Goal: Task Accomplishment & Management: Complete application form

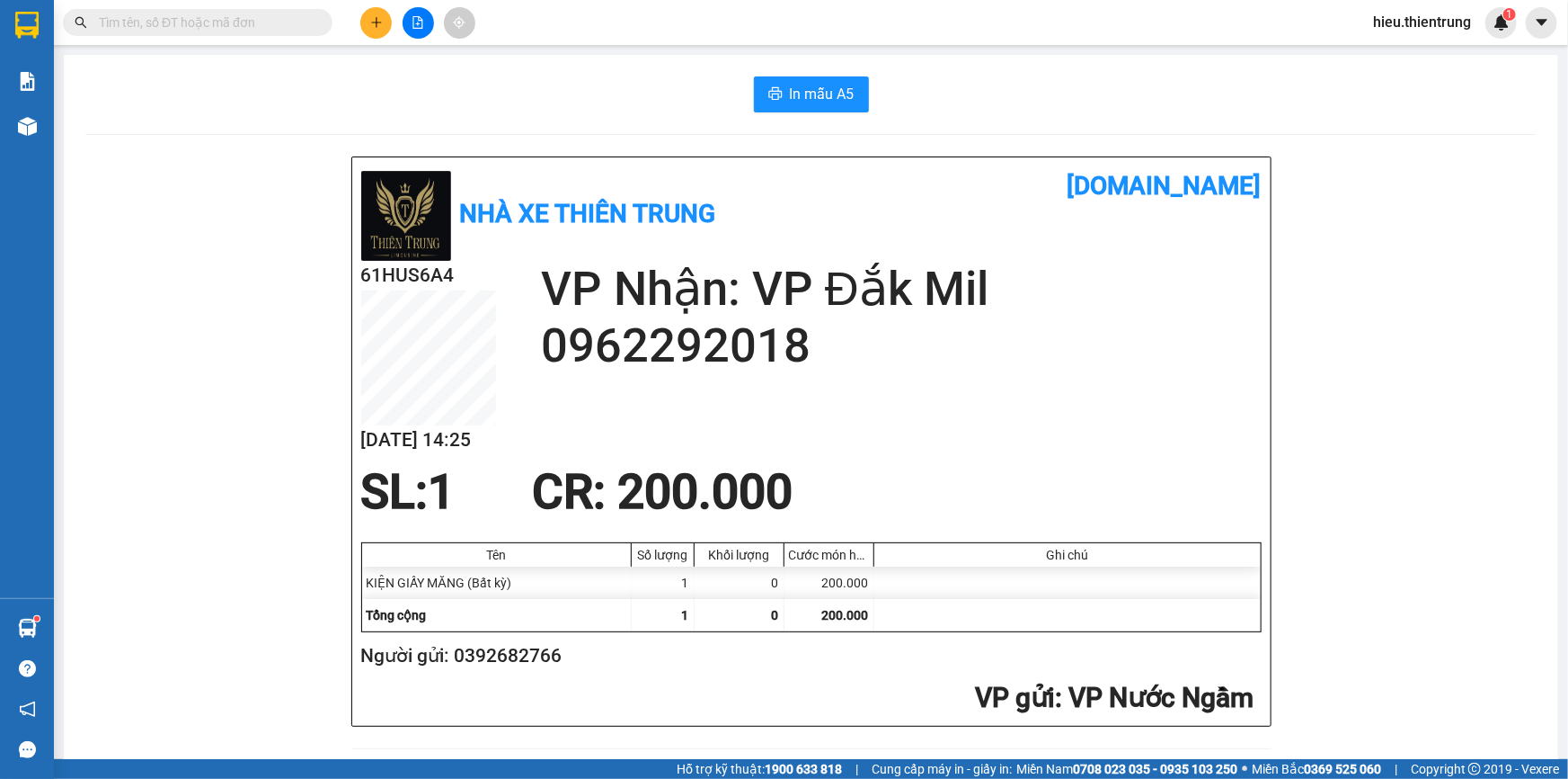
click at [379, 21] on icon "plus" at bounding box center [377, 23] width 13 height 13
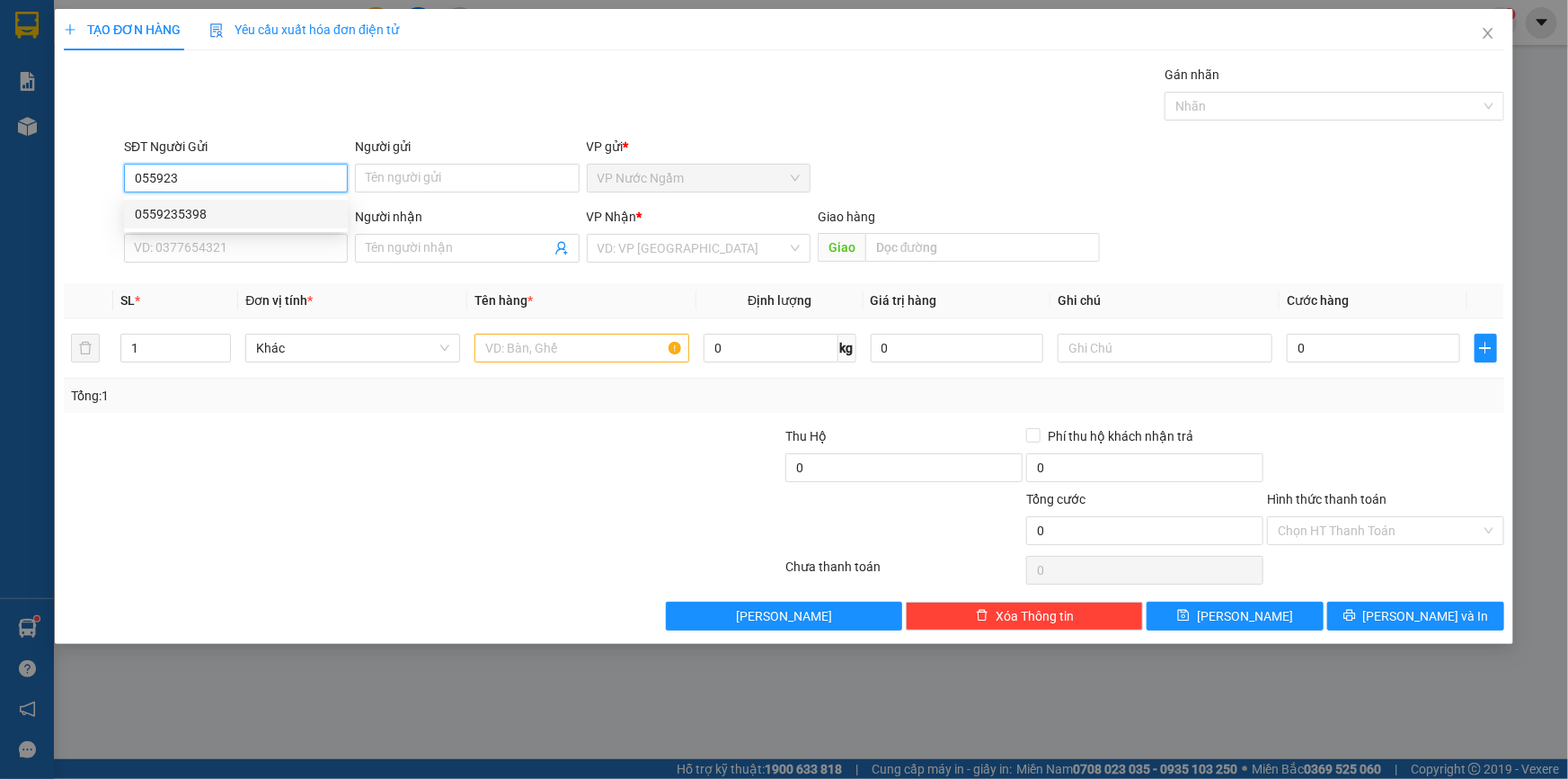
click at [172, 211] on div "0559235398" at bounding box center [236, 214] width 202 height 20
type input "0559235398"
type input "0828742789"
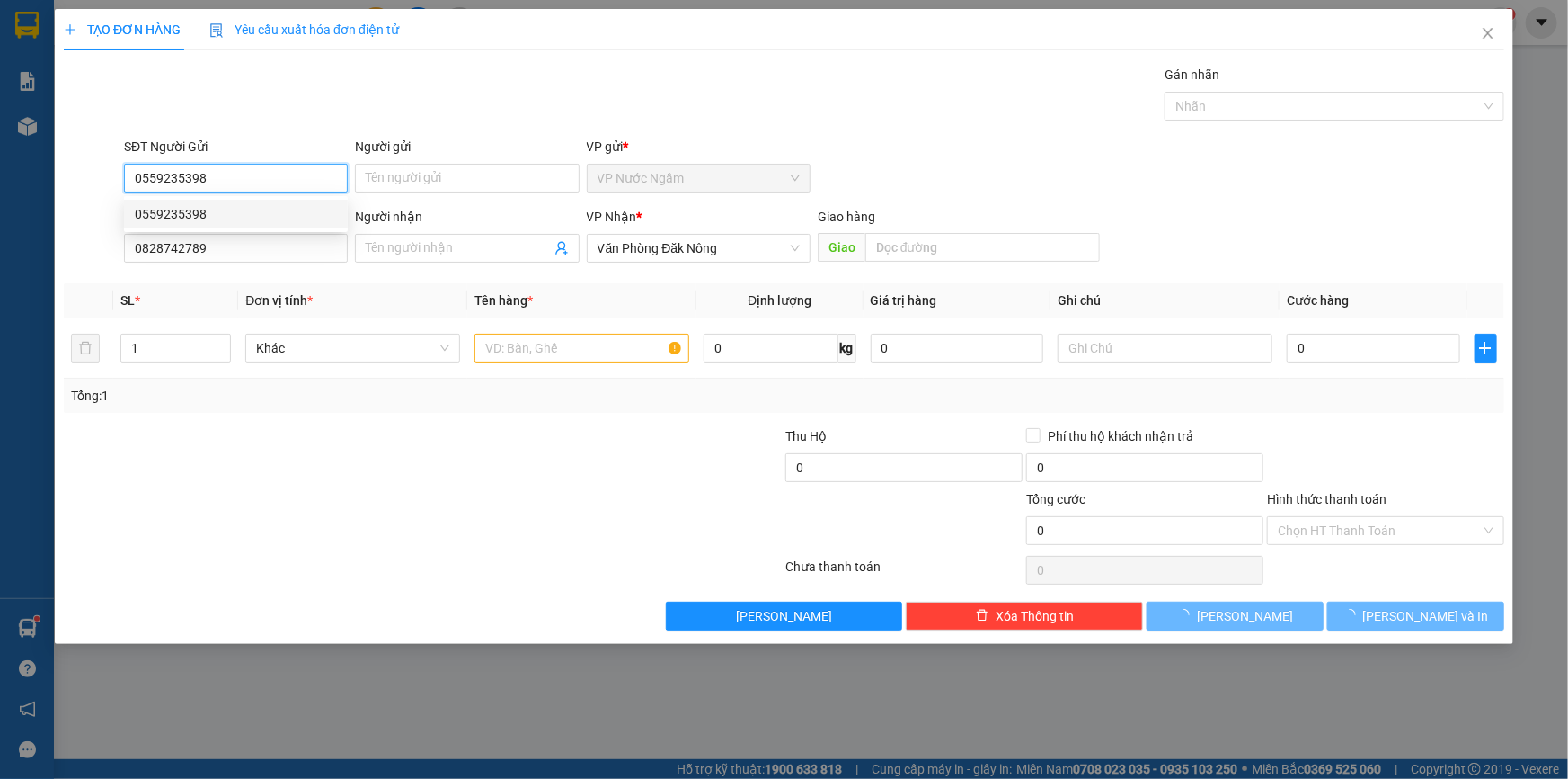
type input "300.000"
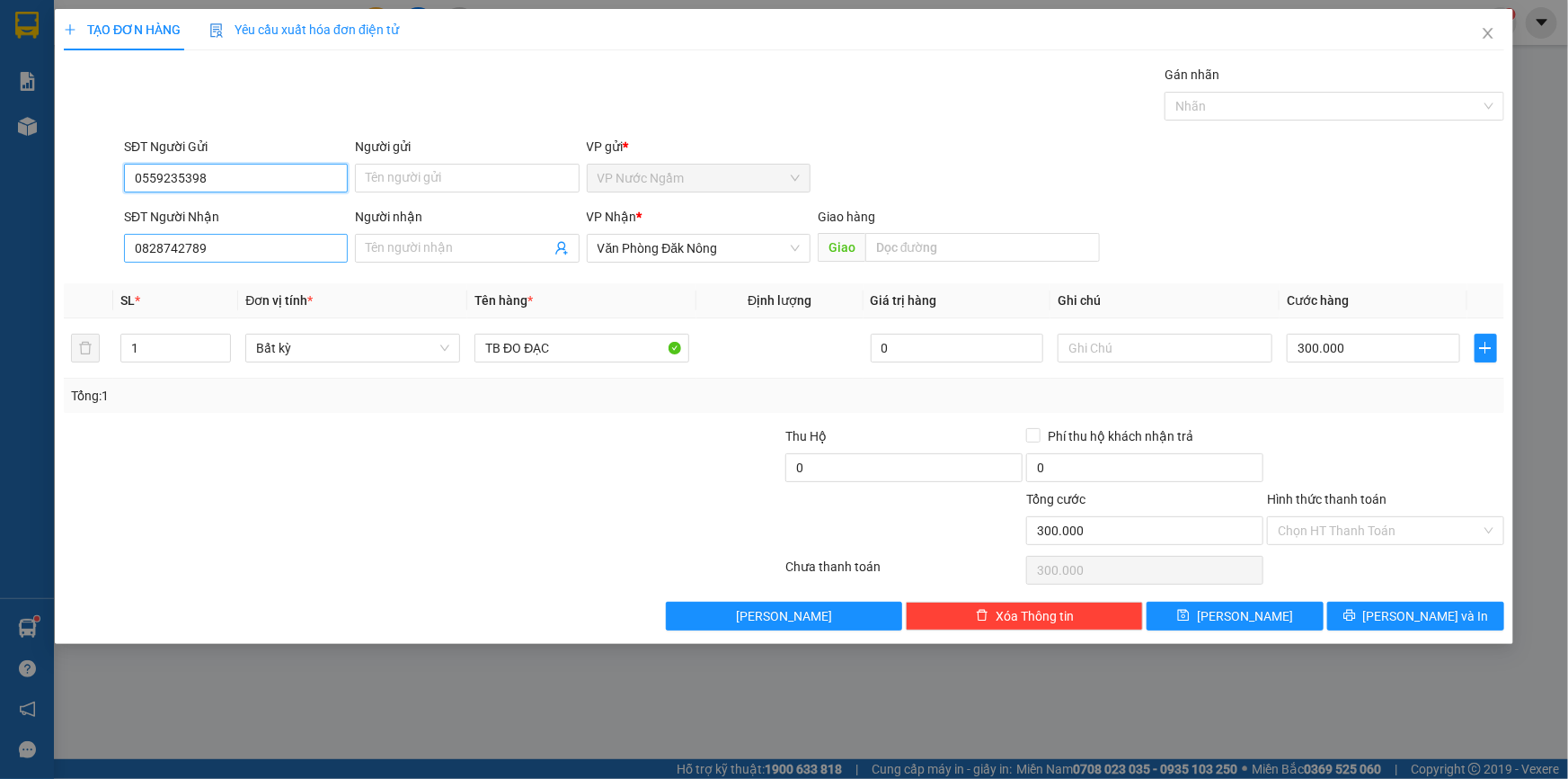
type input "0559235398"
click at [245, 255] on input "0828742789" at bounding box center [236, 249] width 224 height 29
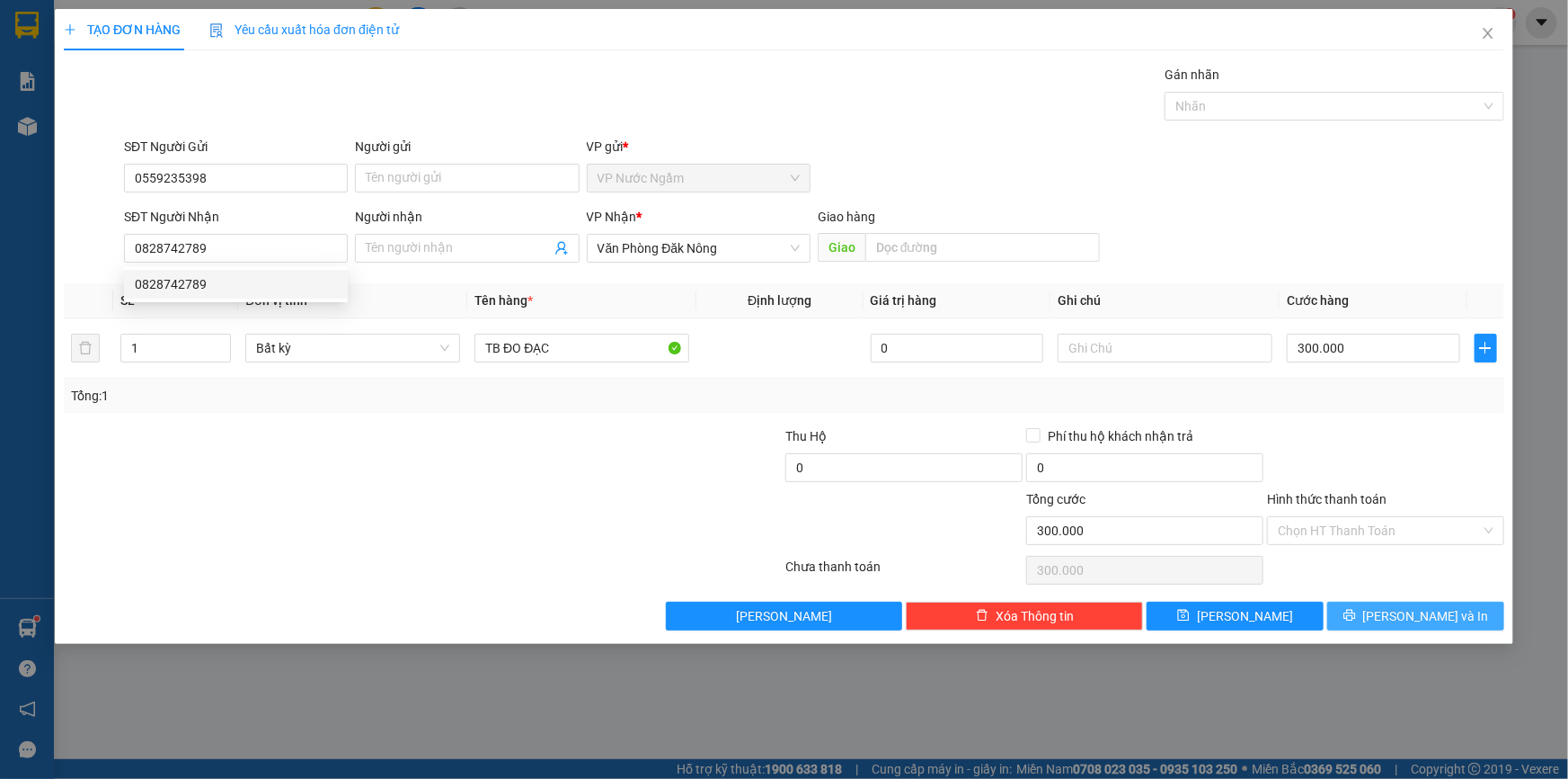
drag, startPoint x: 1422, startPoint y: 622, endPoint x: 1413, endPoint y: 609, distance: 15.8
click at [1420, 617] on span "[PERSON_NAME] và In" at bounding box center [1426, 616] width 126 height 20
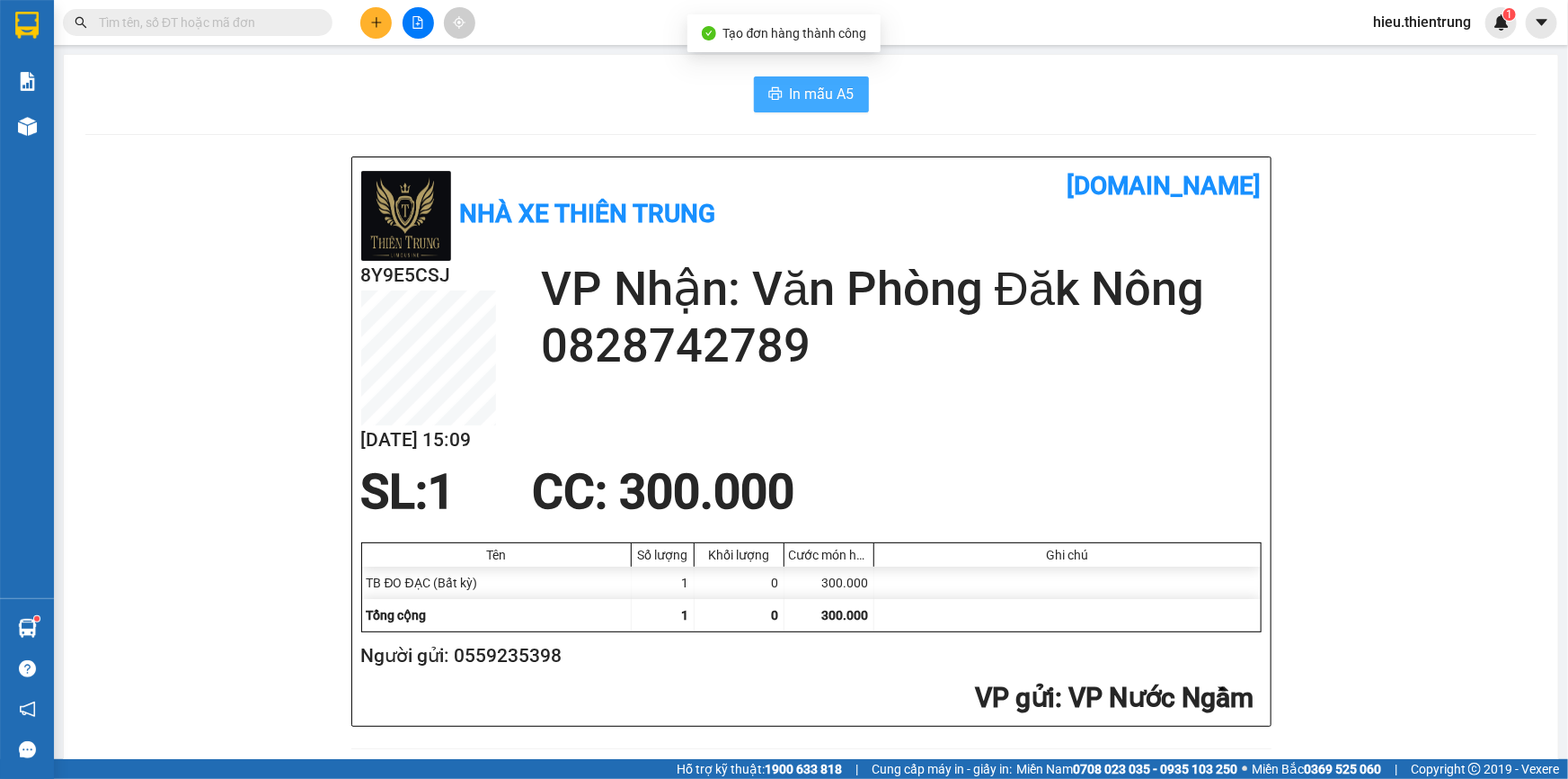
click at [832, 98] on span "In mẫu A5" at bounding box center [822, 94] width 65 height 23
click at [367, 26] on button at bounding box center [376, 23] width 32 height 32
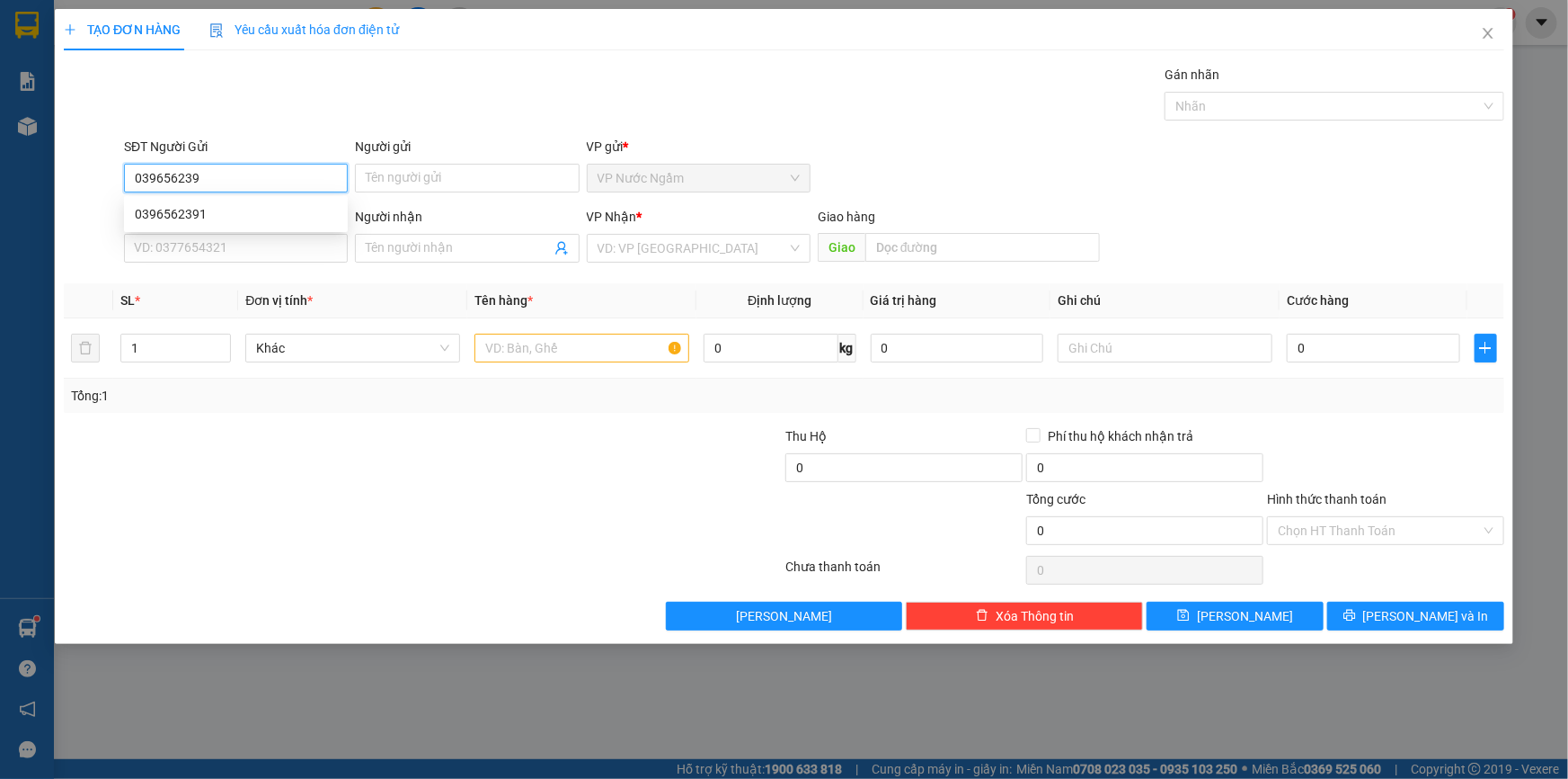
type input "0396562391"
click at [232, 206] on div "0396562391" at bounding box center [236, 214] width 202 height 20
type input "0908697636"
type input "600.000"
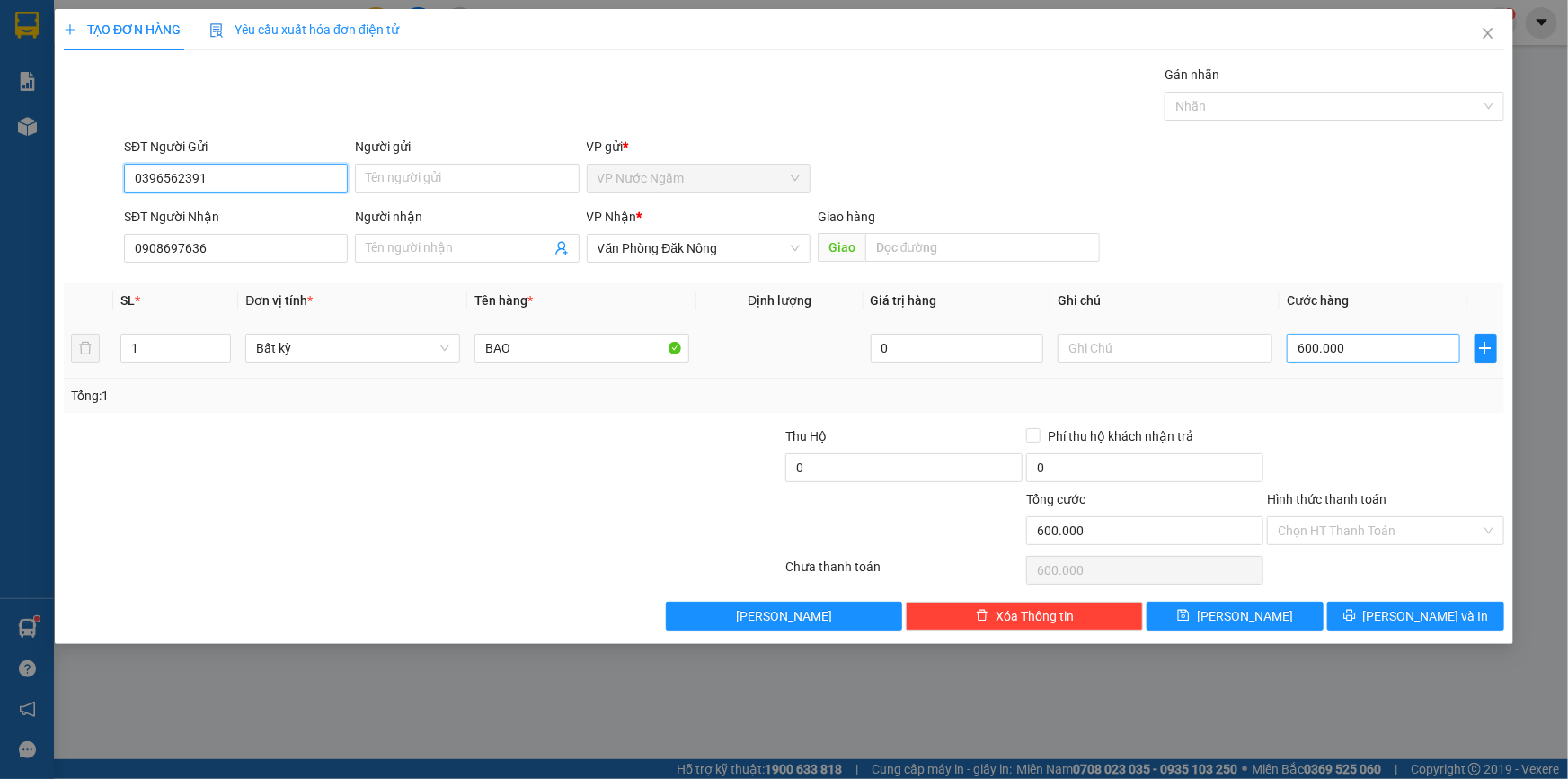
type input "0396562391"
click at [1344, 345] on input "600.000" at bounding box center [1373, 348] width 173 height 29
type input "1"
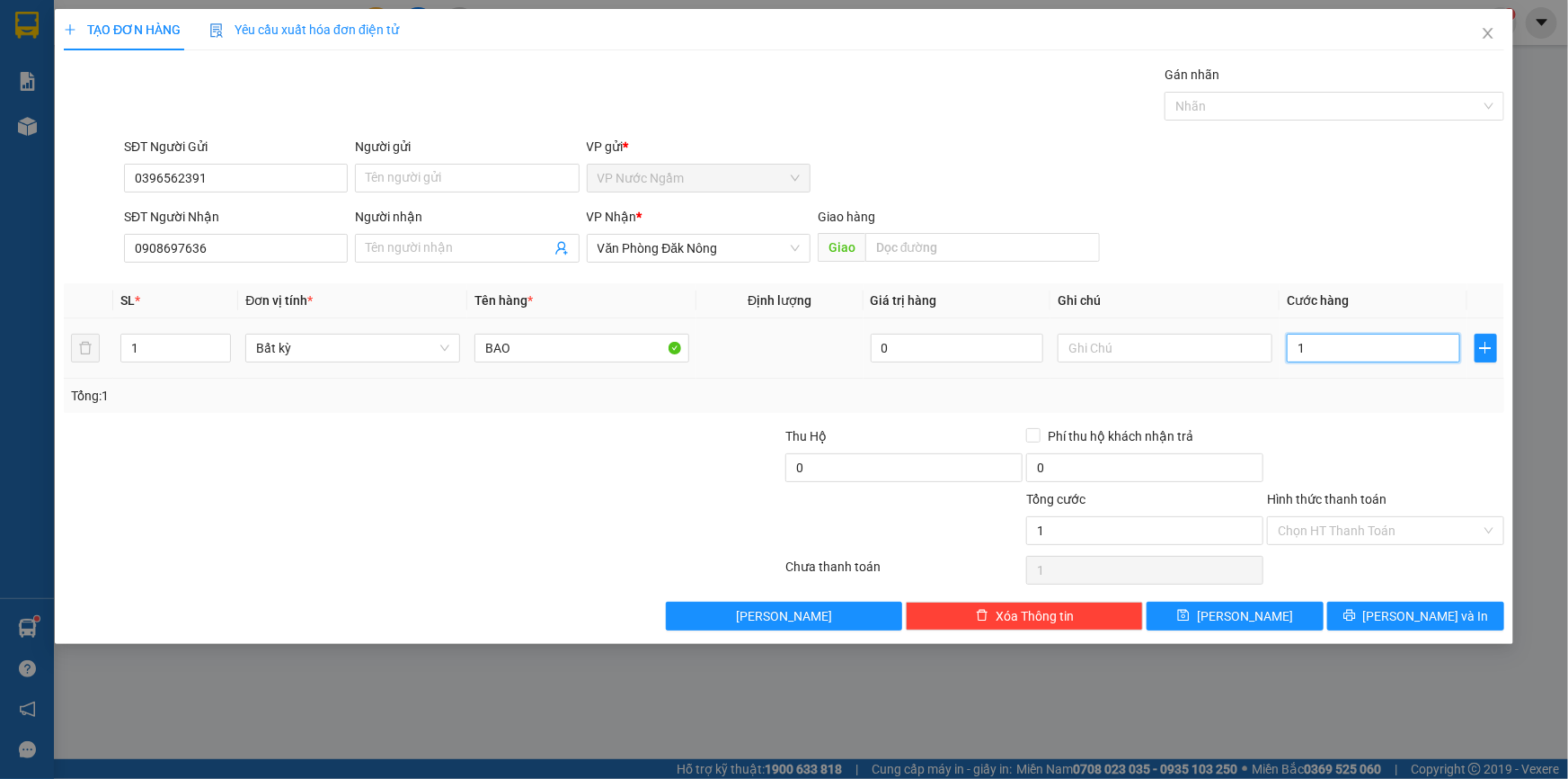
type input "12"
type input "120"
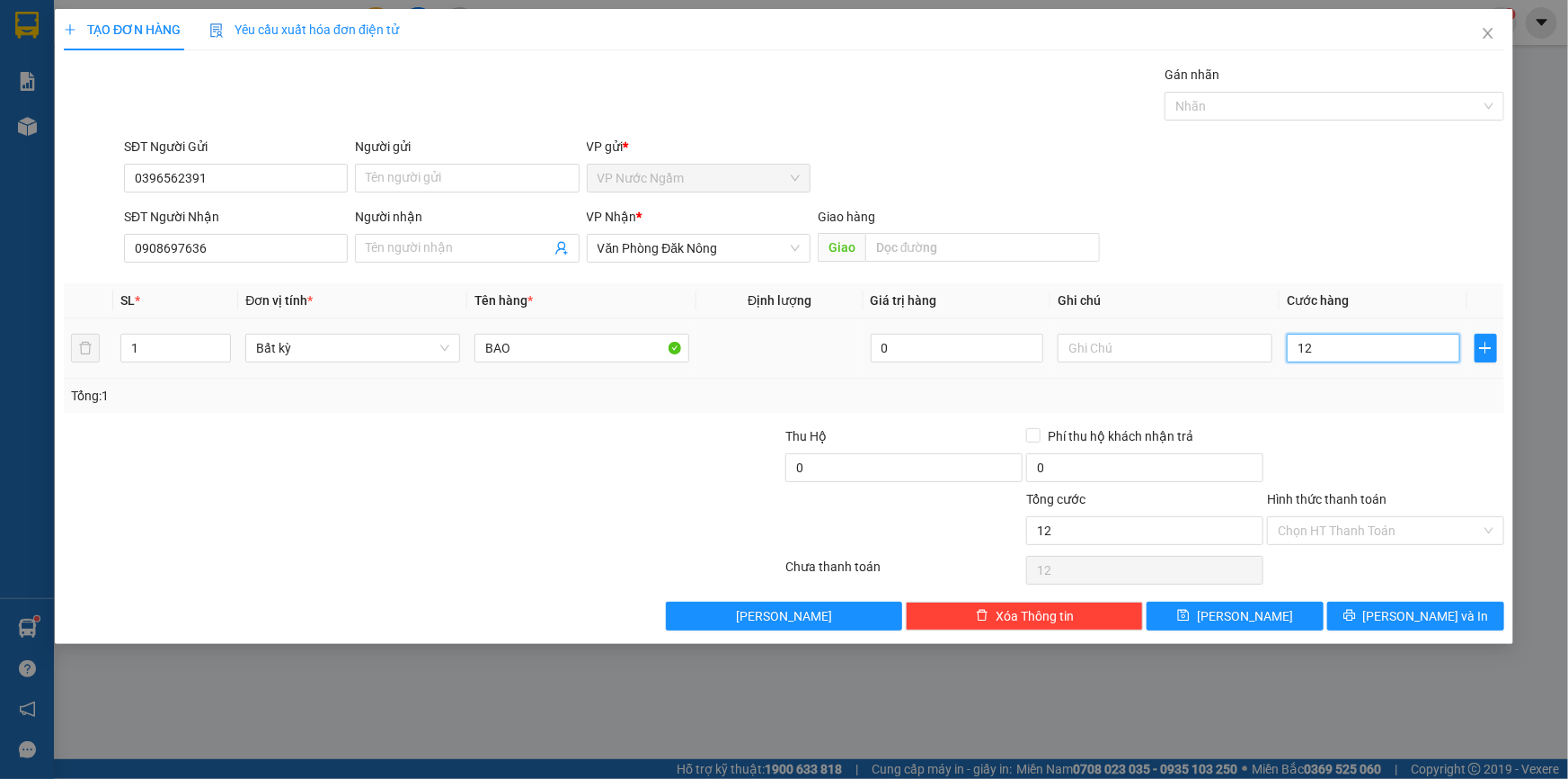
type input "120"
type input "1.200"
type input "12.000"
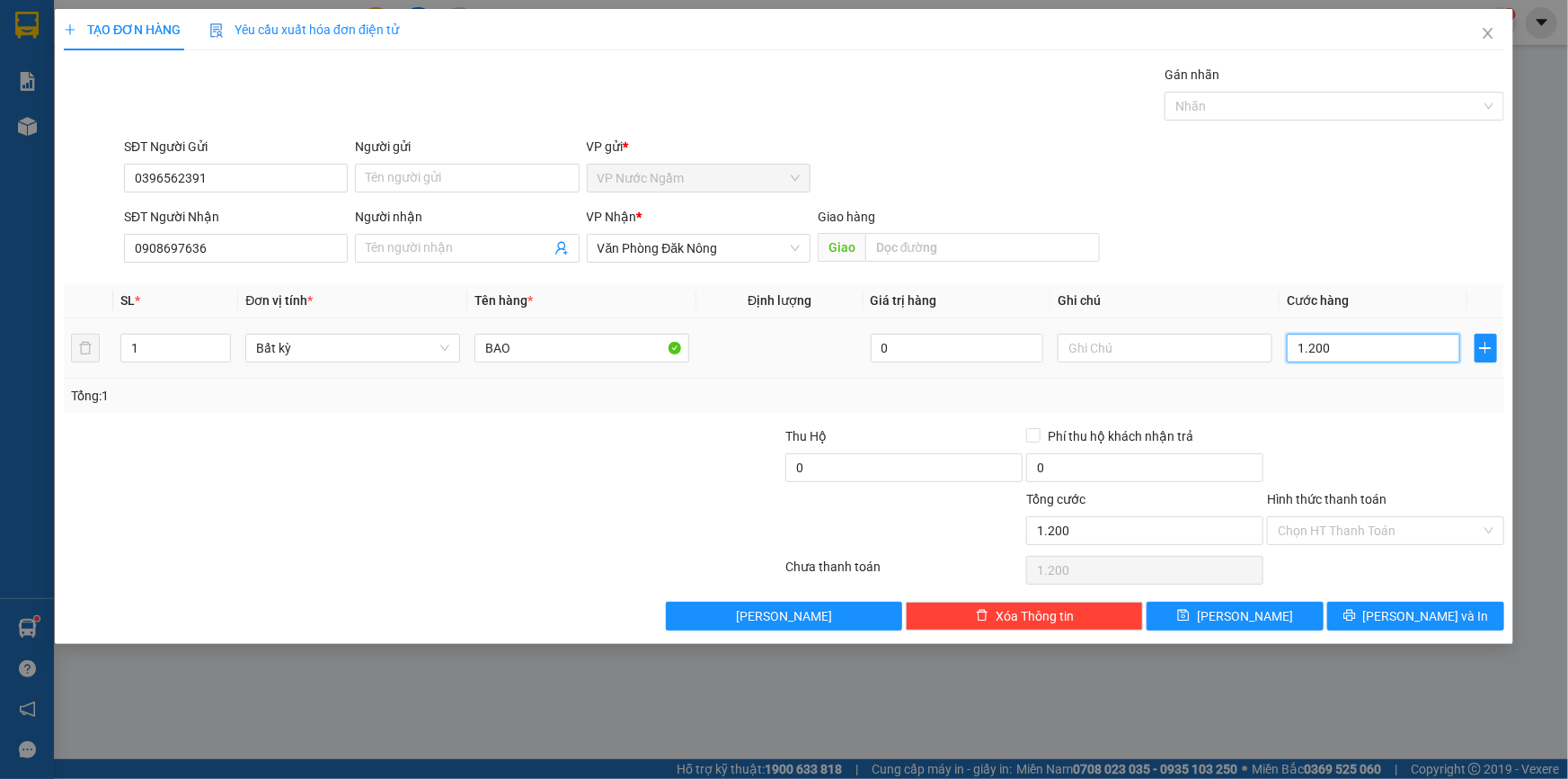
type input "12.000"
type input "120.000"
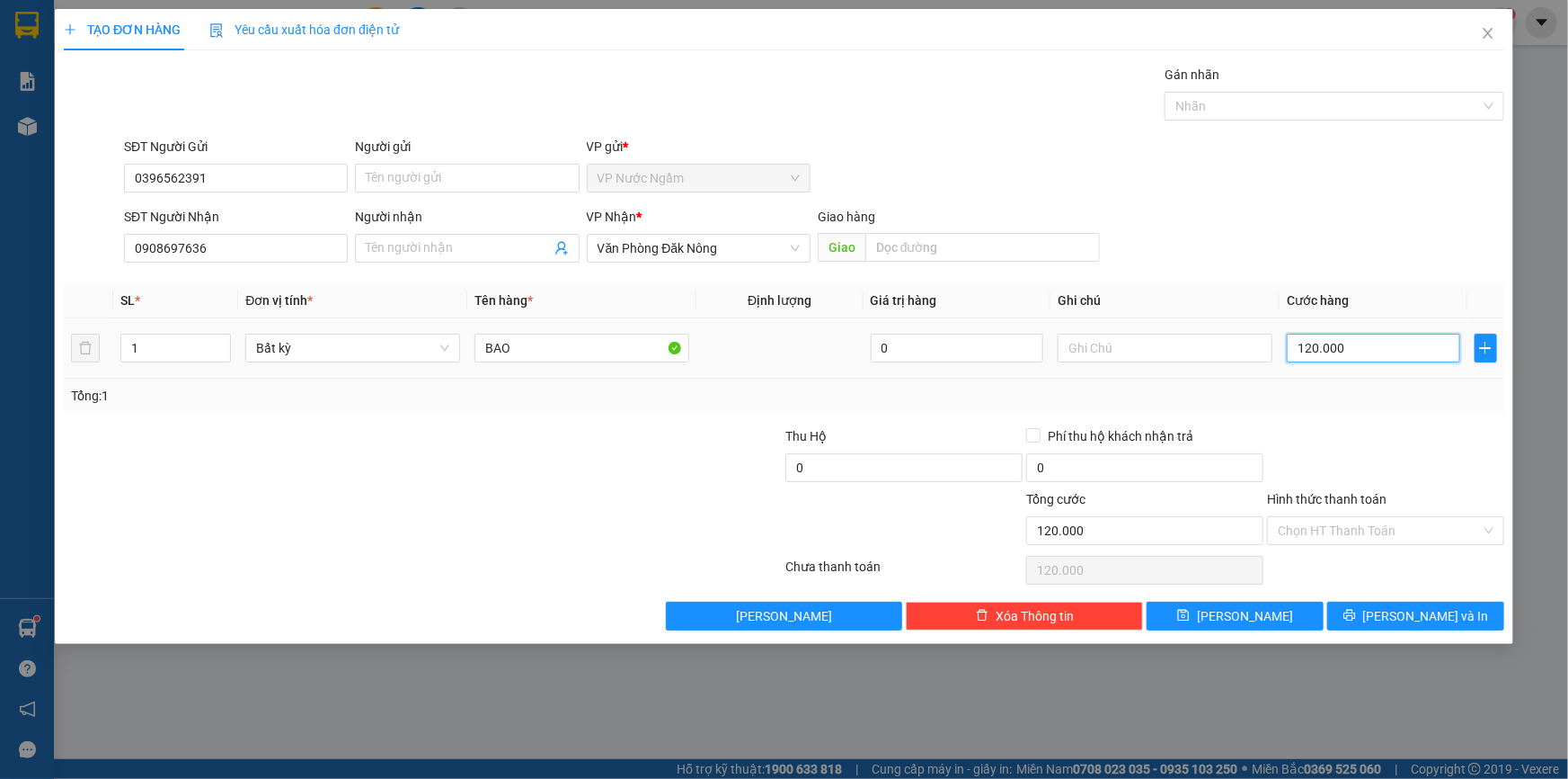
type input "1.200.000"
type input "12.000.000"
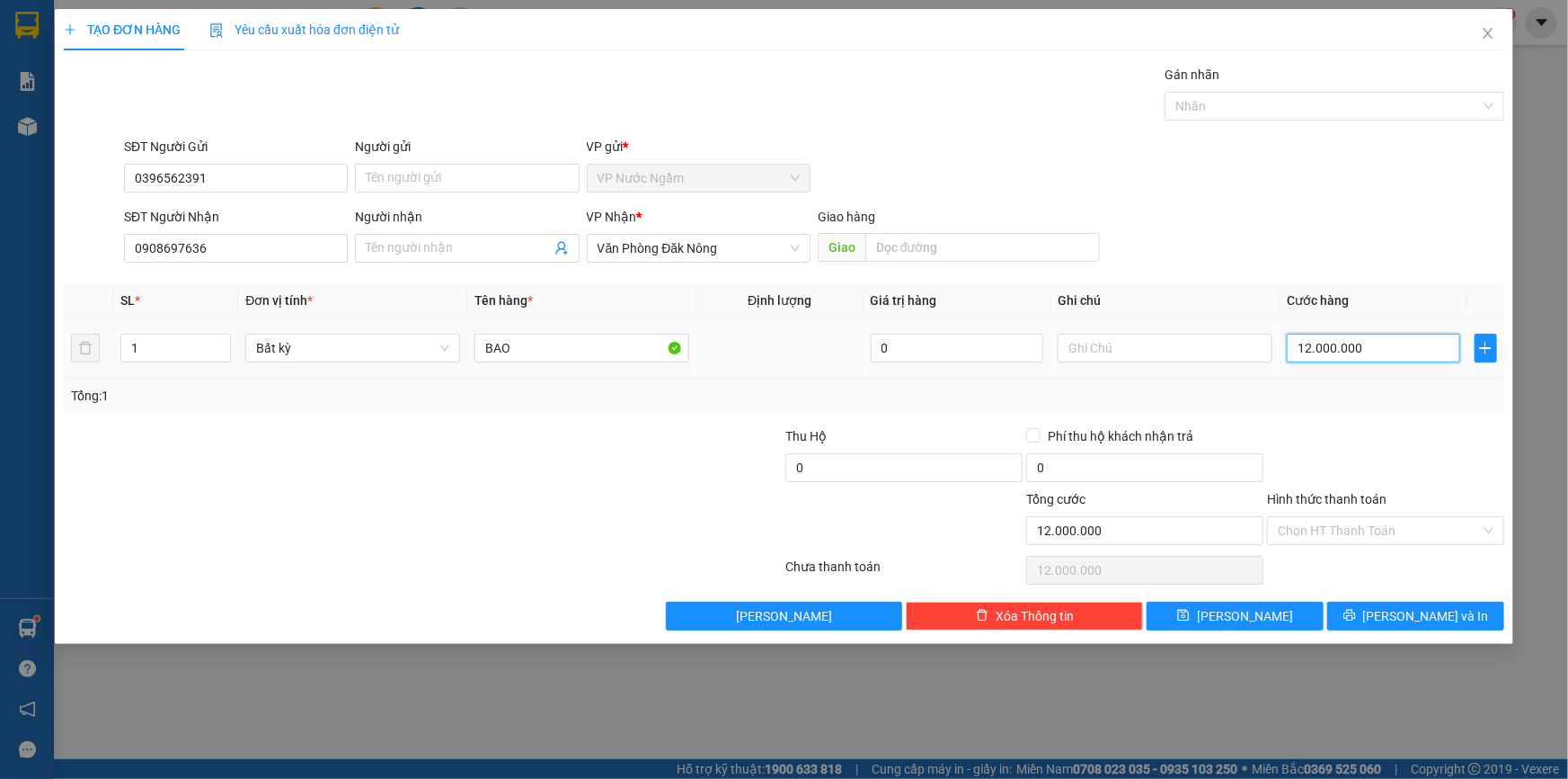
type input "120.000.000"
type input "12.000.000"
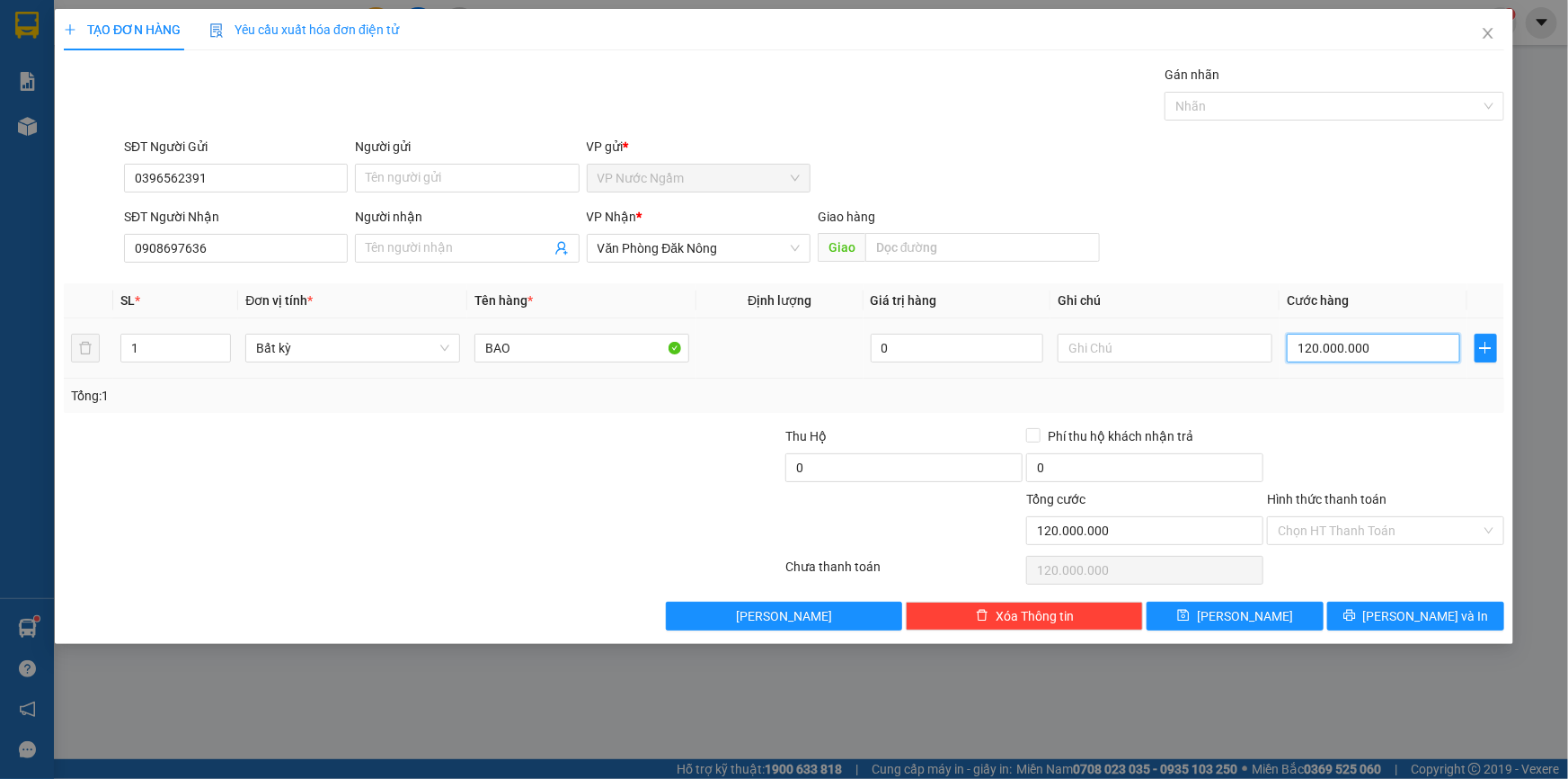
type input "12.000.000"
type input "1.200.000"
drag, startPoint x: 1413, startPoint y: 611, endPoint x: 1385, endPoint y: 596, distance: 31.8
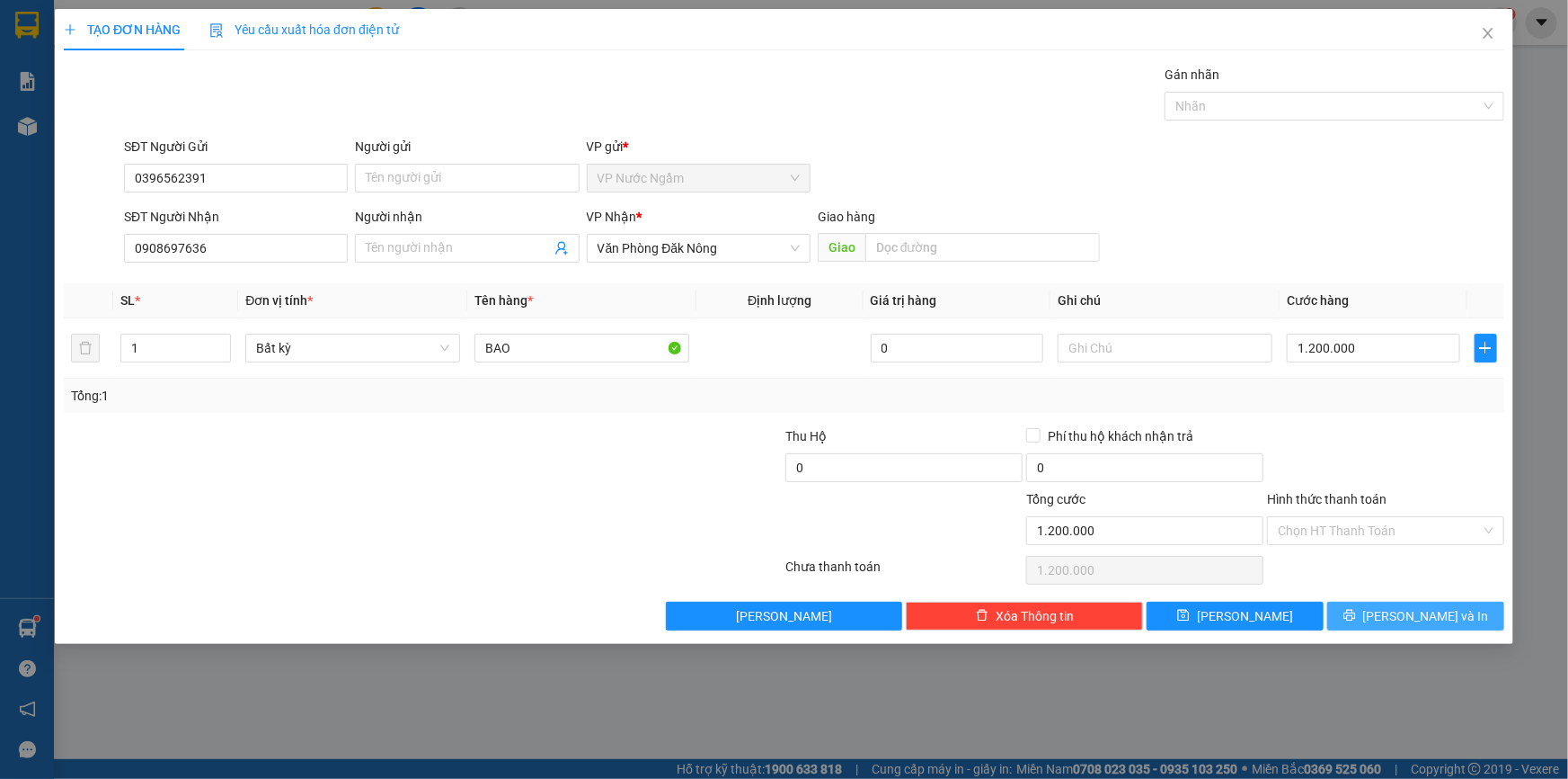
click at [1412, 611] on span "[PERSON_NAME] và In" at bounding box center [1426, 616] width 126 height 20
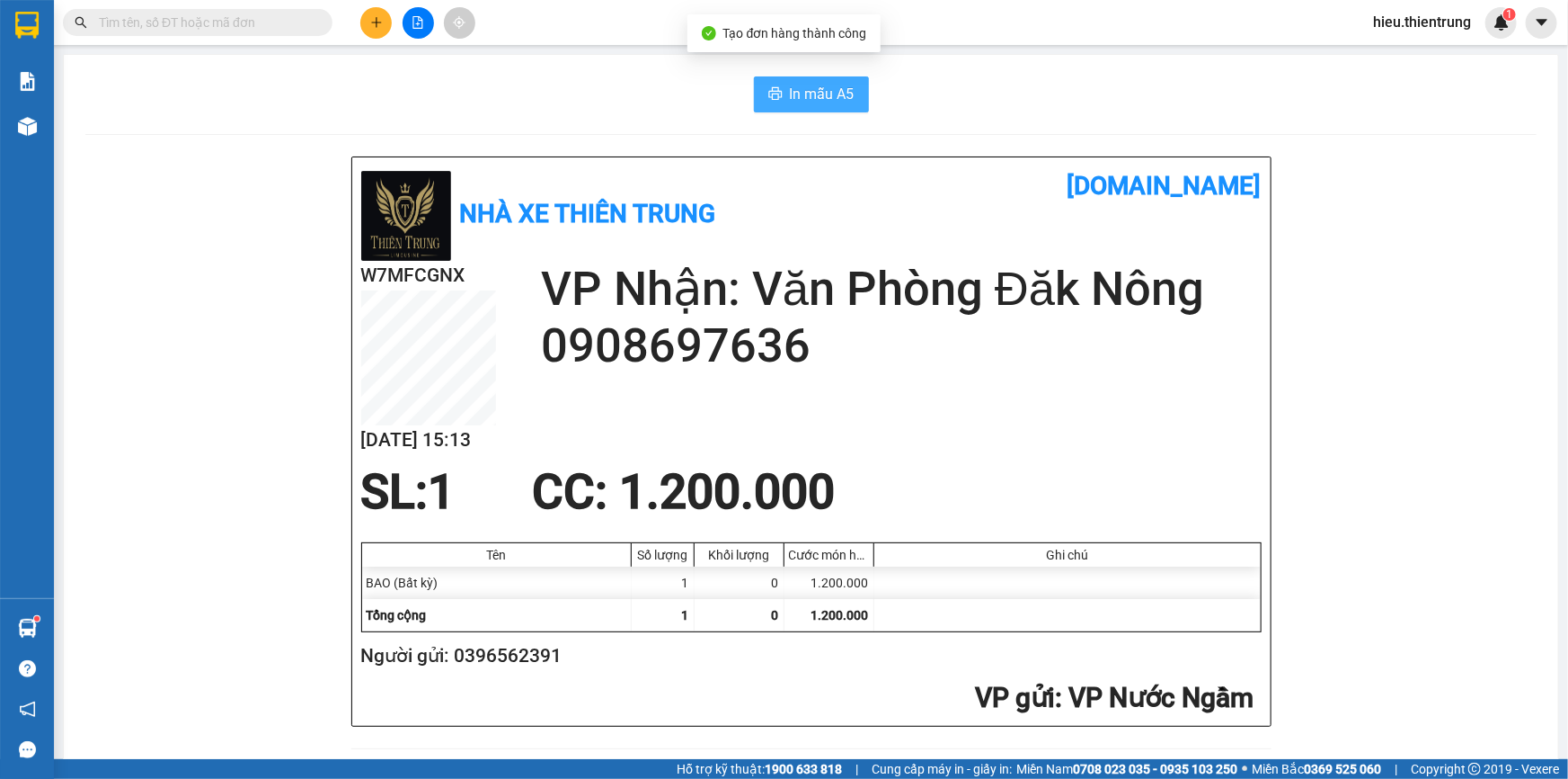
click at [778, 94] on button "In mẫu A5" at bounding box center [811, 94] width 115 height 36
click at [372, 16] on icon "plus" at bounding box center [377, 23] width 13 height 13
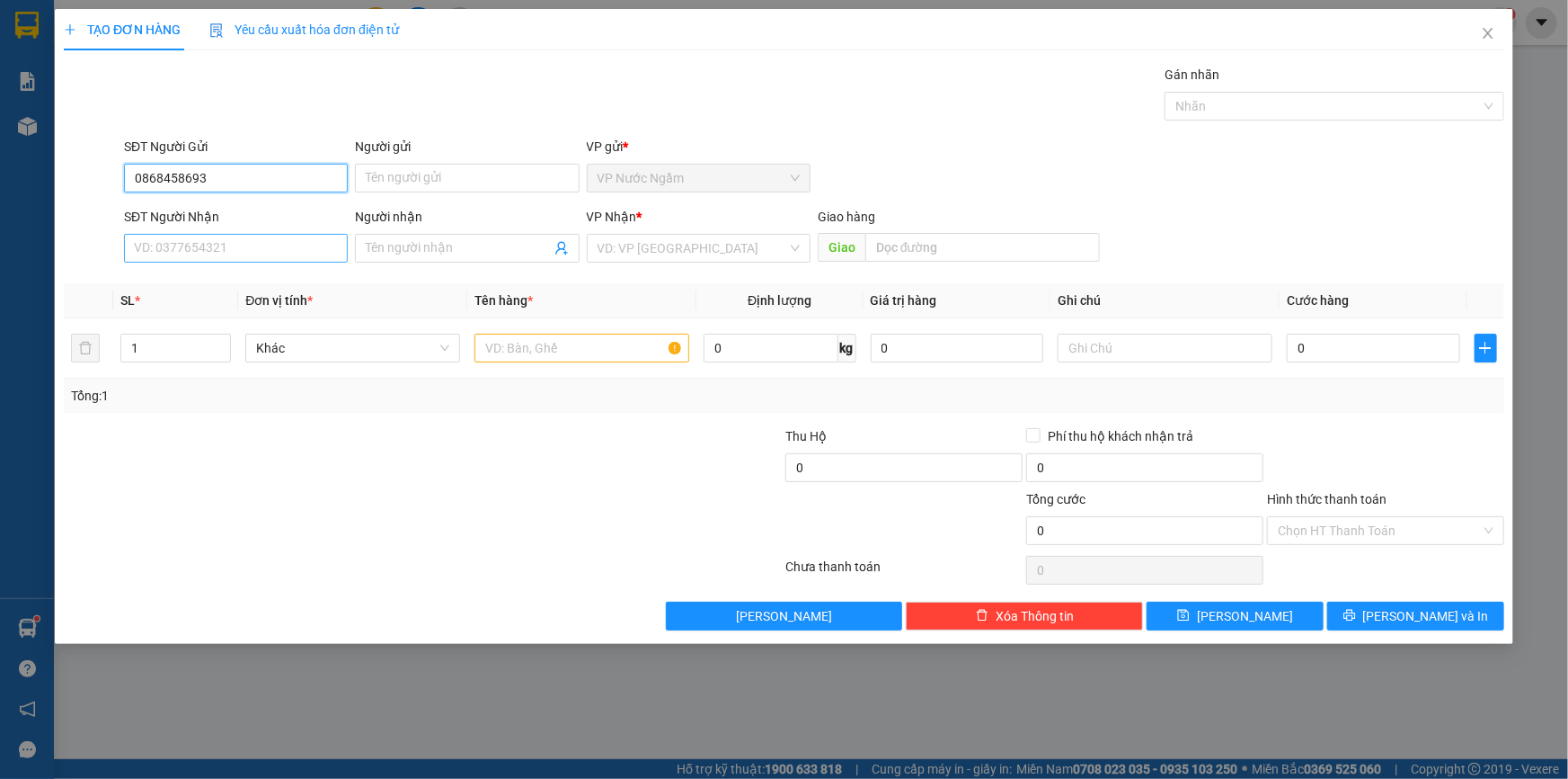
type input "0868458693"
click at [159, 237] on input "SĐT Người Nhận" at bounding box center [236, 249] width 224 height 29
type input "0979794200"
click at [665, 263] on div "VP Nhận * VD: VP [GEOGRAPHIC_DATA]" at bounding box center [698, 238] width 224 height 63
click at [673, 262] on div "VP Nhận * VD: VP [GEOGRAPHIC_DATA]" at bounding box center [698, 238] width 224 height 63
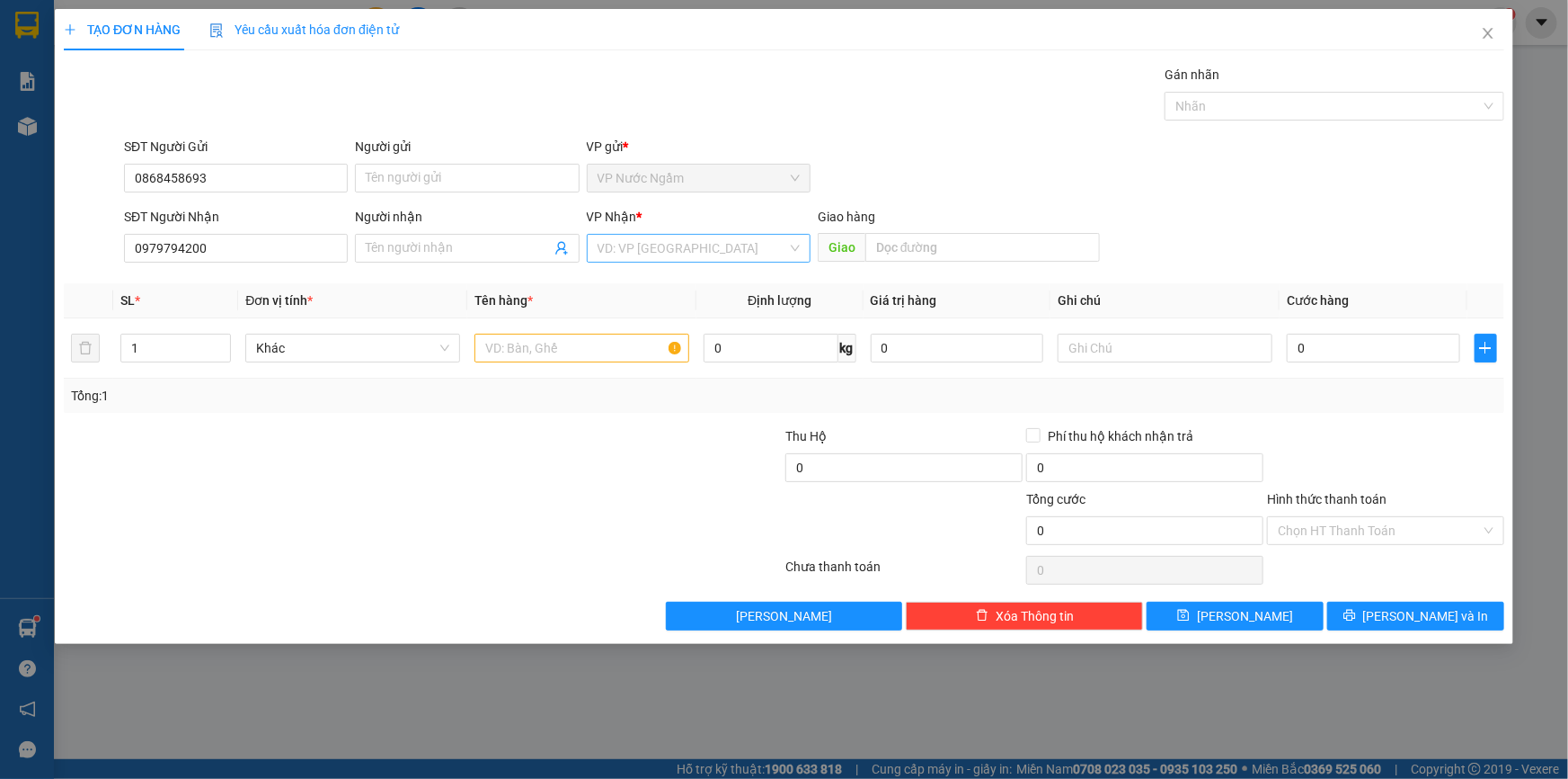
click at [665, 253] on input "search" at bounding box center [692, 249] width 189 height 27
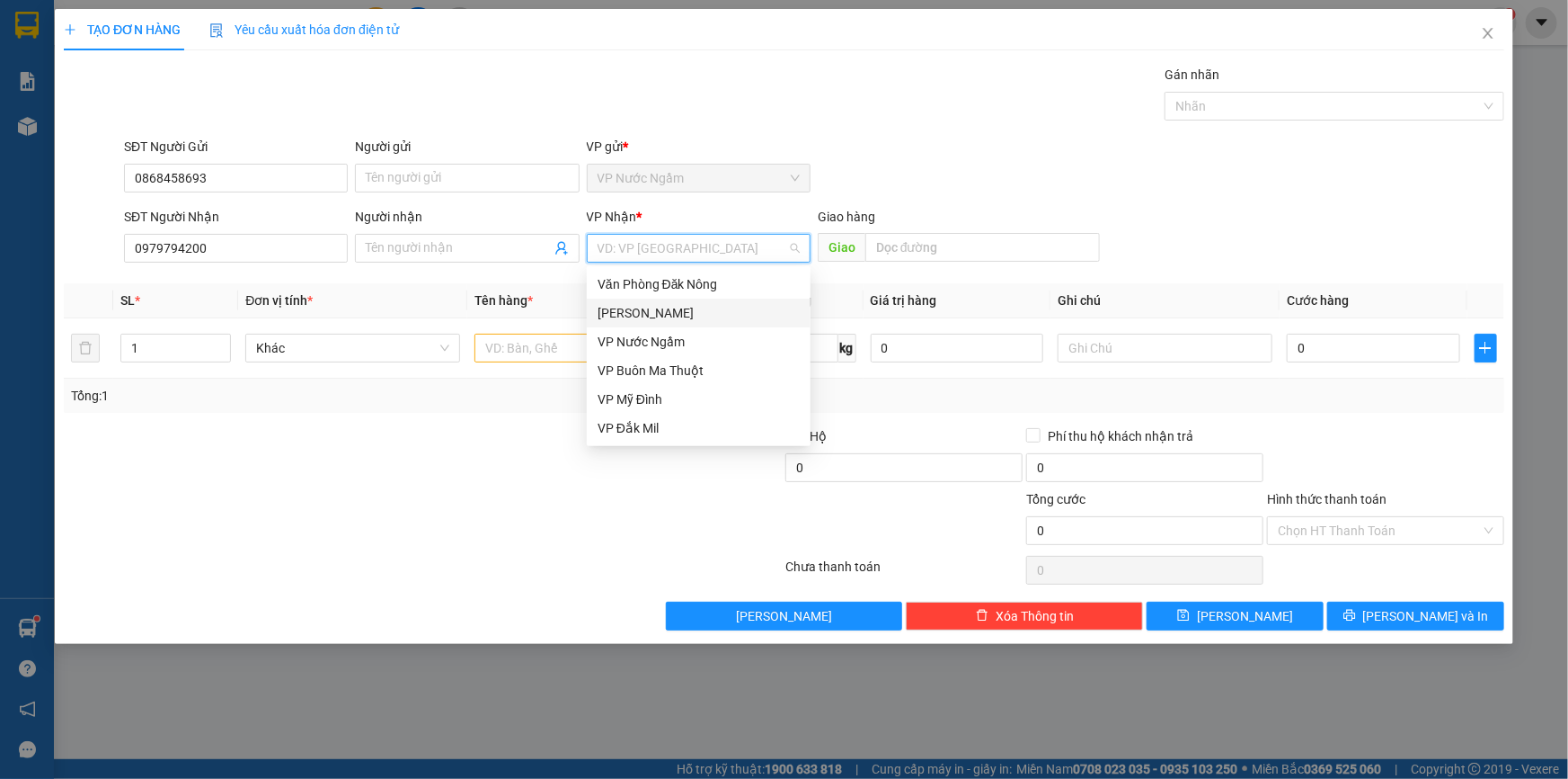
click at [656, 300] on div "[PERSON_NAME]" at bounding box center [698, 313] width 224 height 29
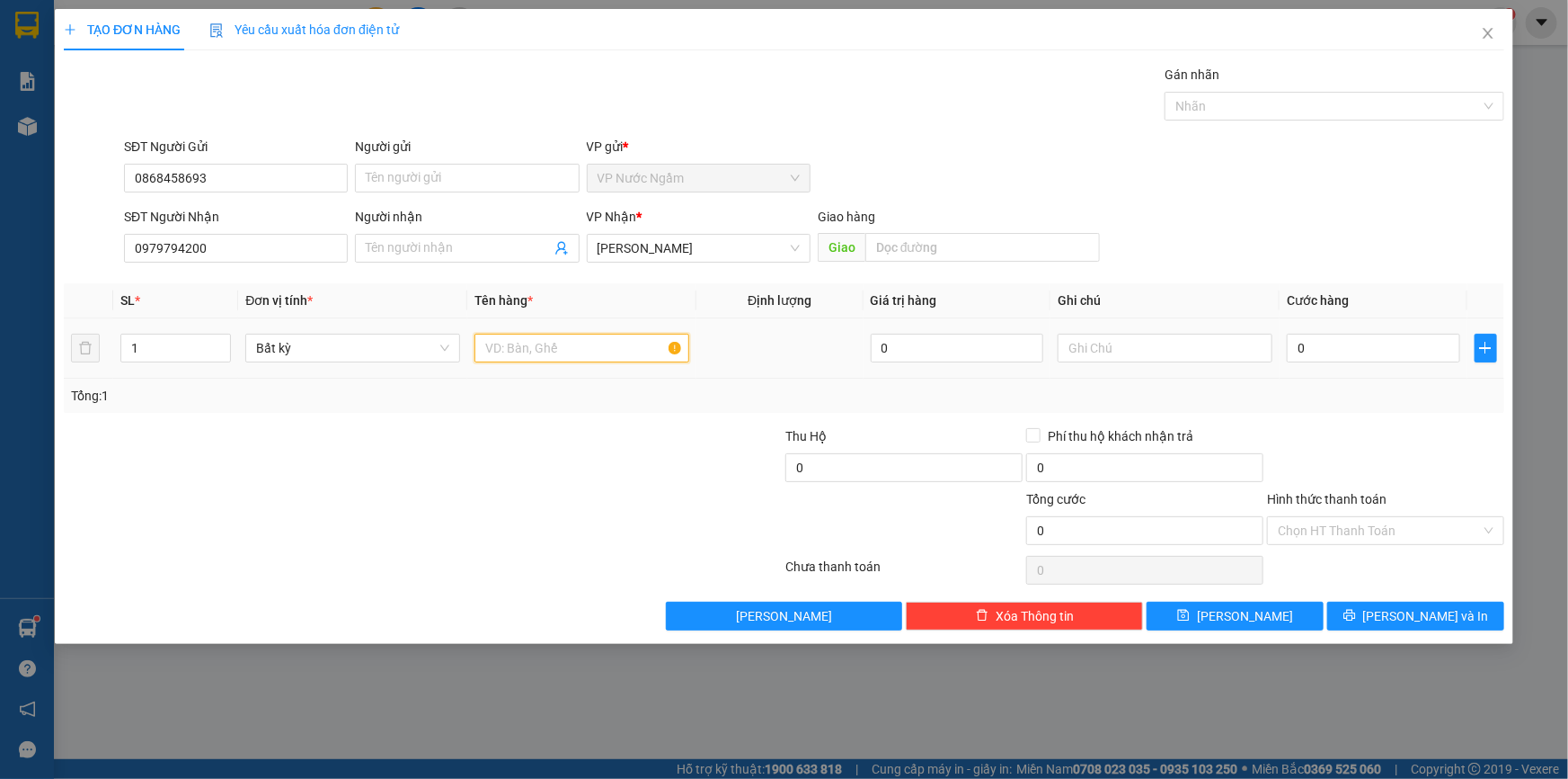
click at [552, 357] on input "text" at bounding box center [582, 348] width 215 height 29
type input "MAY DO DAC"
click at [1364, 351] on input "0" at bounding box center [1373, 348] width 173 height 29
type input "3"
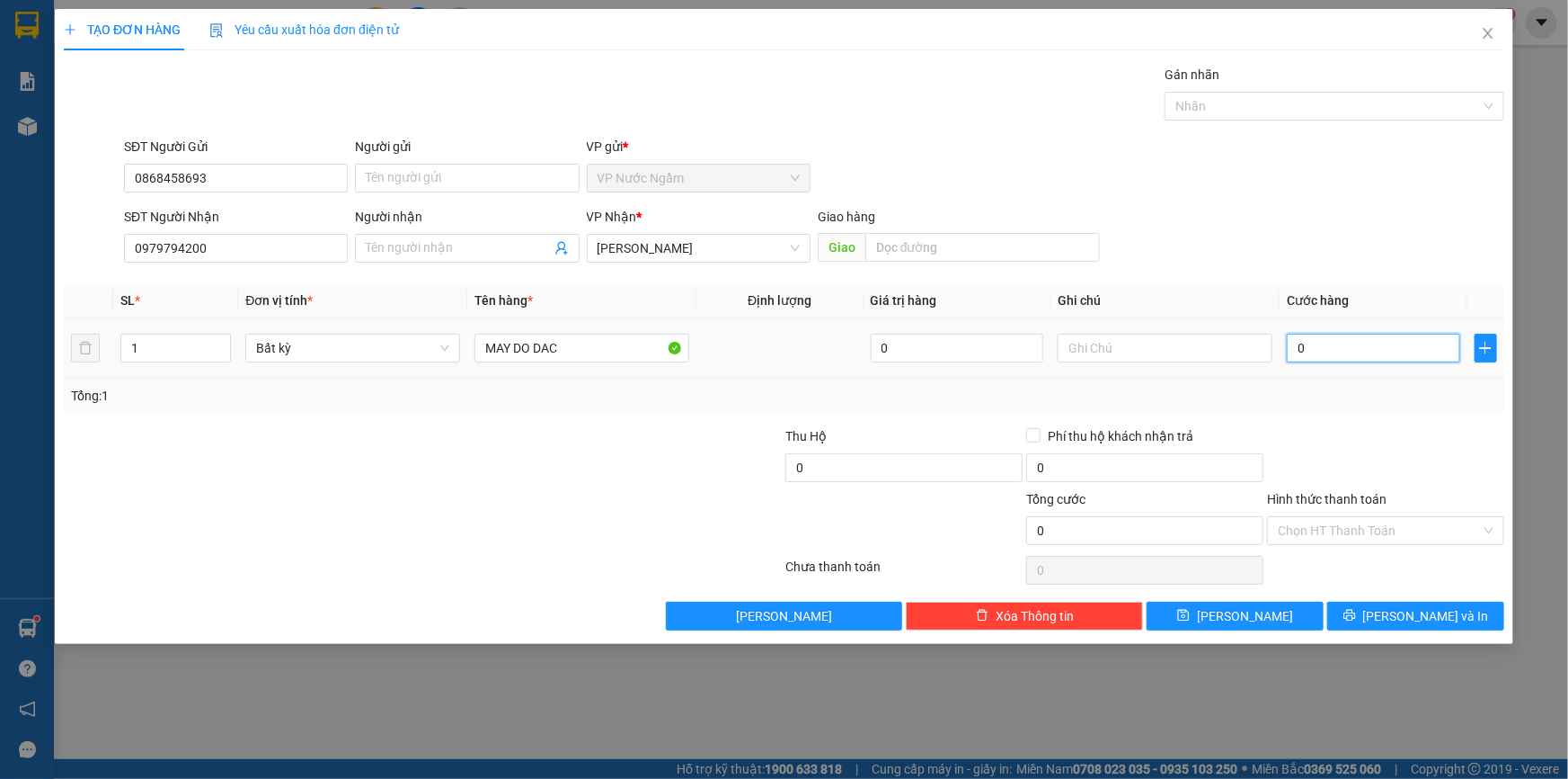
type input "3"
type input "30"
type input "300"
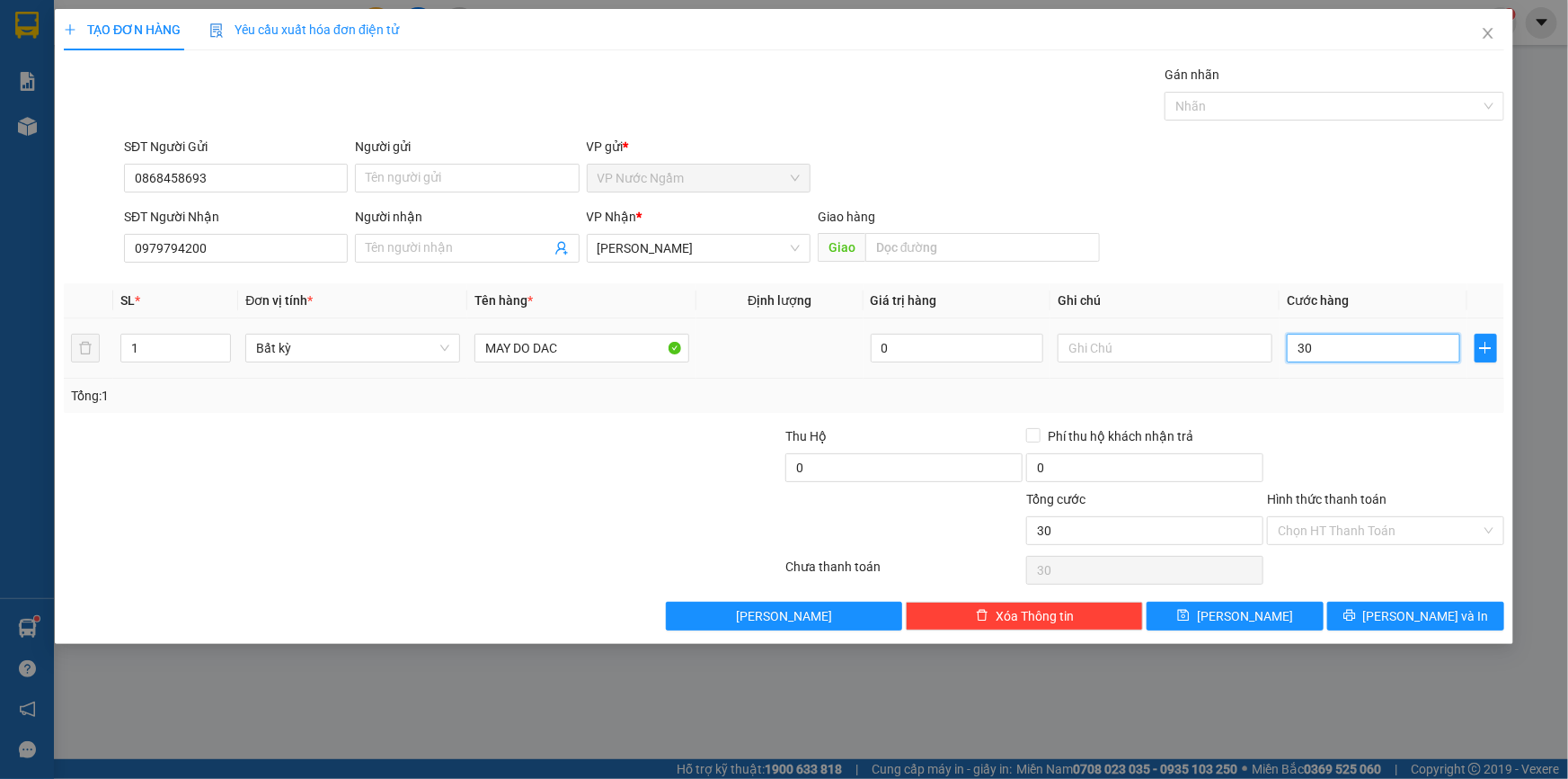
type input "300"
type input "3.000"
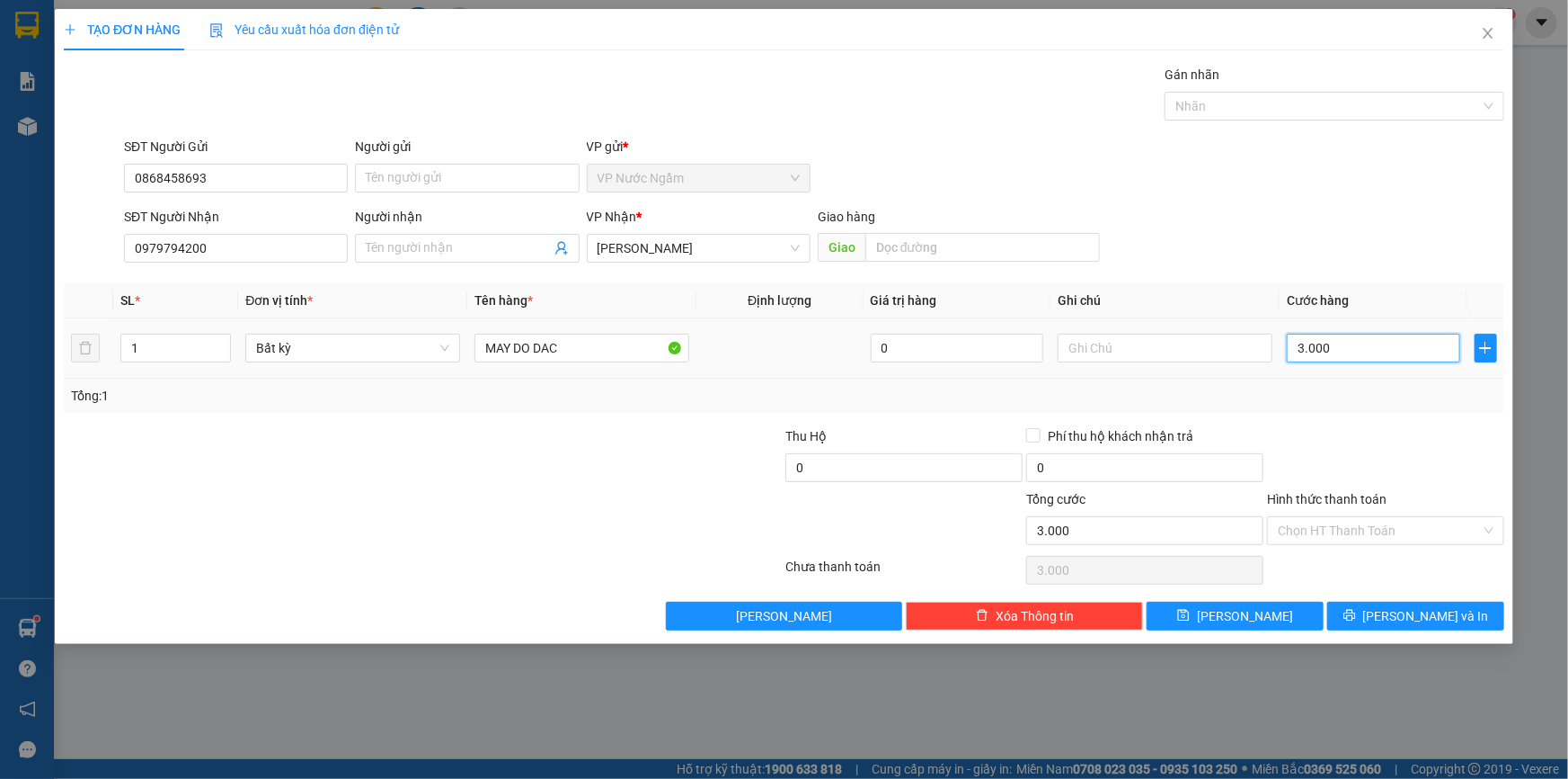
type input "30.000"
type input "300.000"
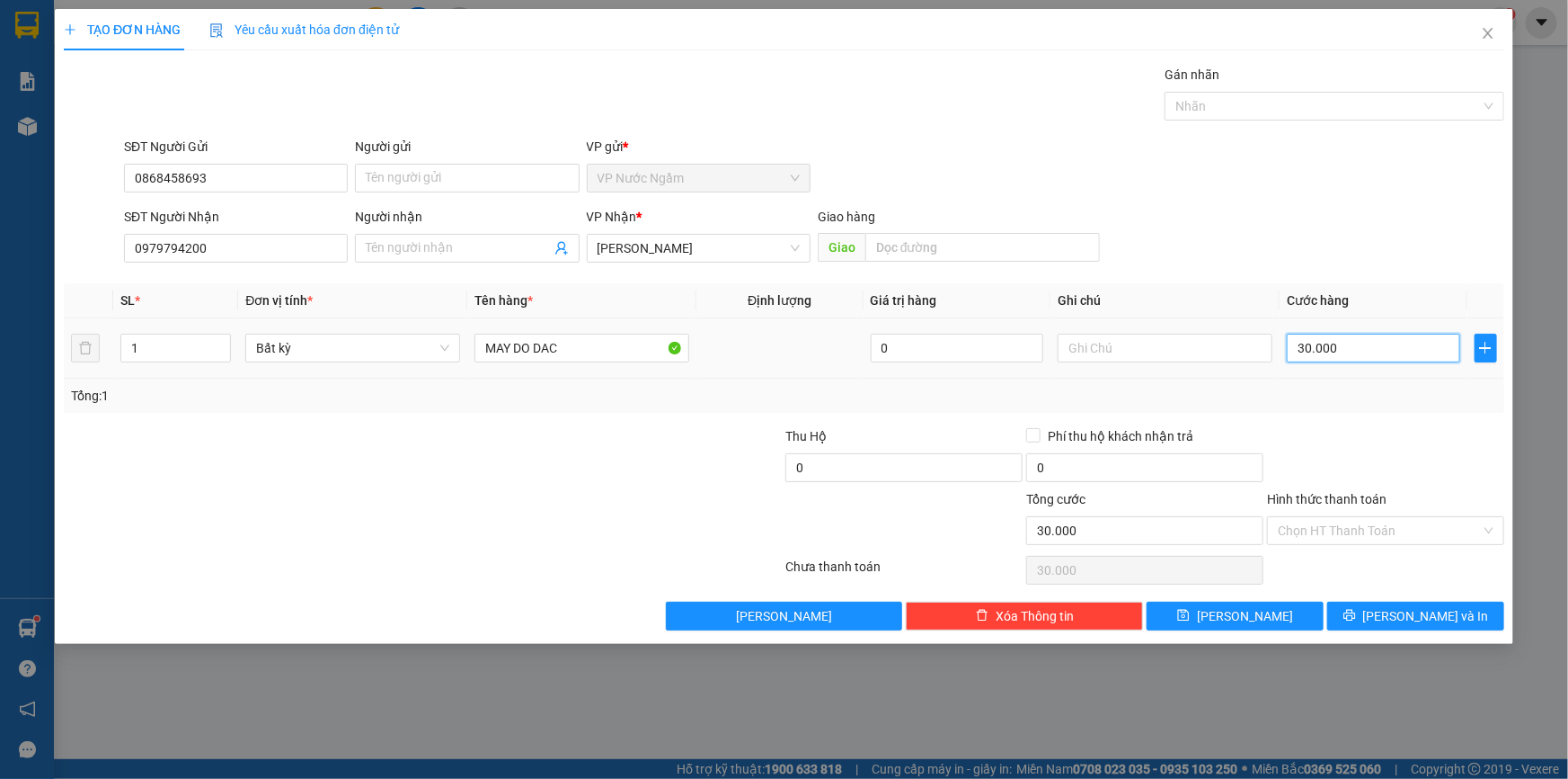
type input "300.000"
drag, startPoint x: 1416, startPoint y: 627, endPoint x: 1412, endPoint y: 614, distance: 13.6
click at [1416, 625] on button "[PERSON_NAME] và In" at bounding box center [1416, 616] width 177 height 29
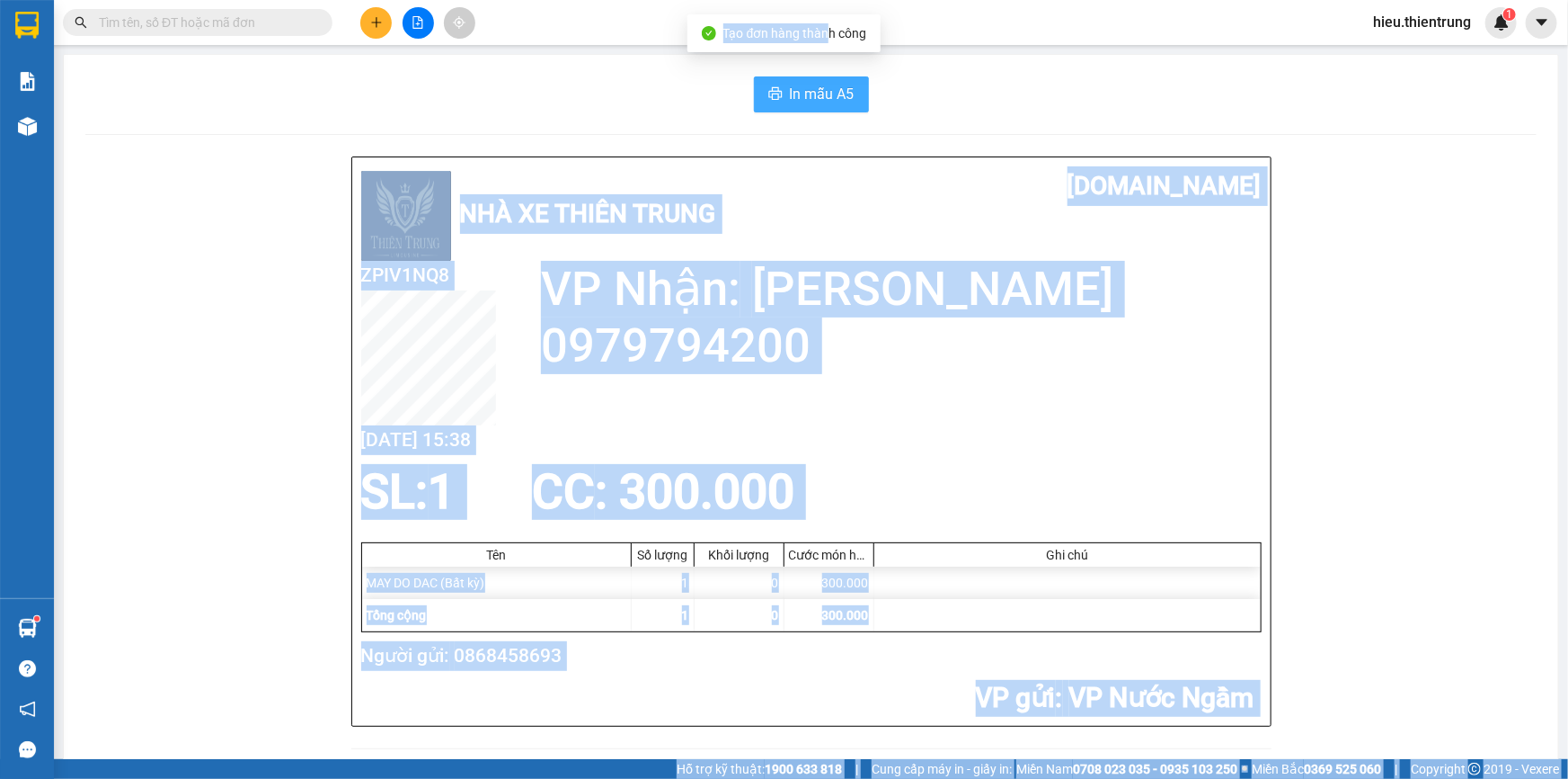
drag, startPoint x: 831, startPoint y: 50, endPoint x: 820, endPoint y: 83, distance: 34.8
click at [824, 67] on body "Kết quả tìm kiếm ( 0 ) Bộ lọc Ngày tạo đơn gần nhất No Data hieu.thientrung 1 B…" at bounding box center [784, 389] width 1568 height 779
click at [820, 83] on span "In mẫu A5" at bounding box center [822, 94] width 65 height 23
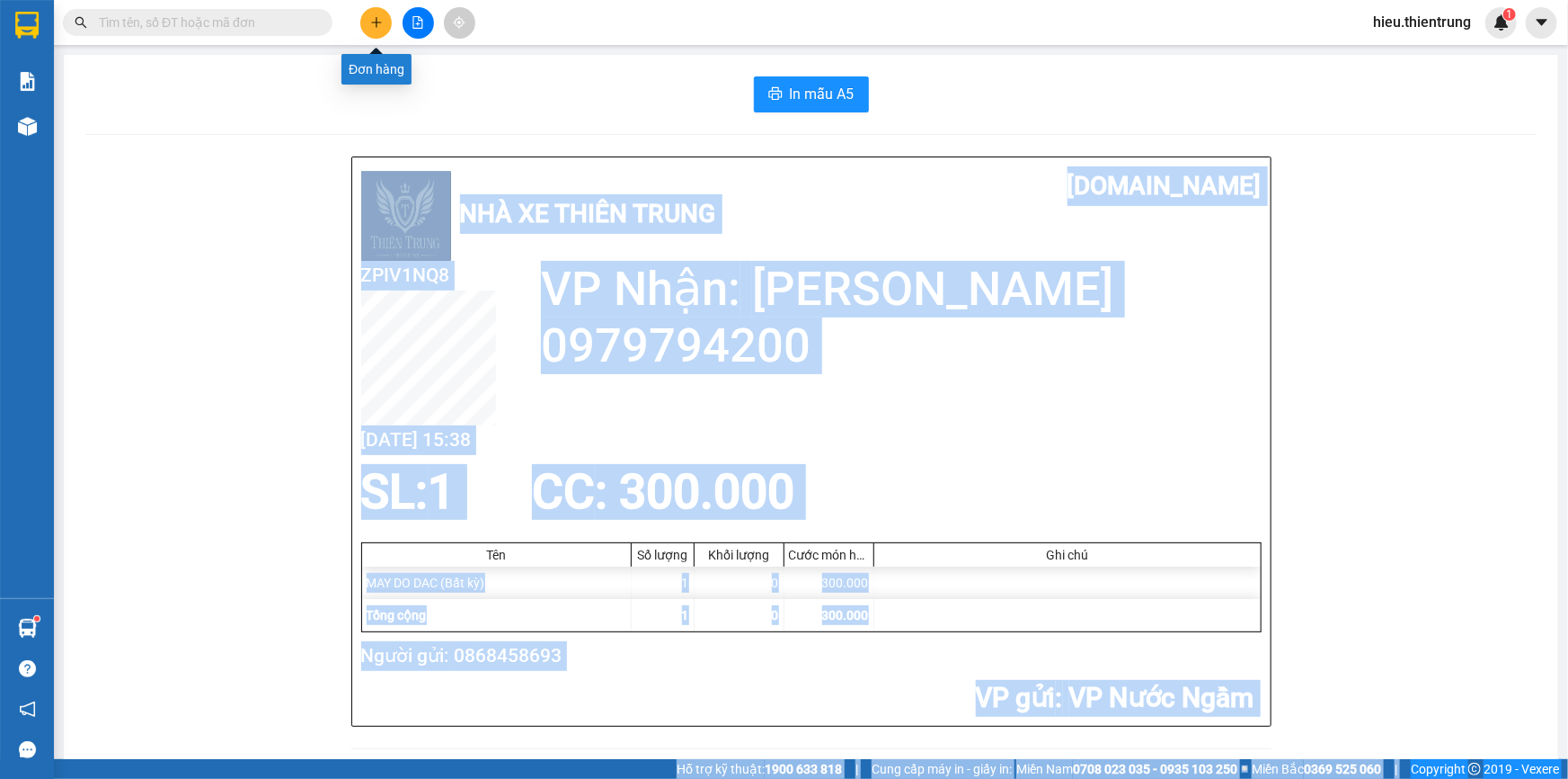
click at [371, 18] on icon "plus" at bounding box center [377, 23] width 13 height 13
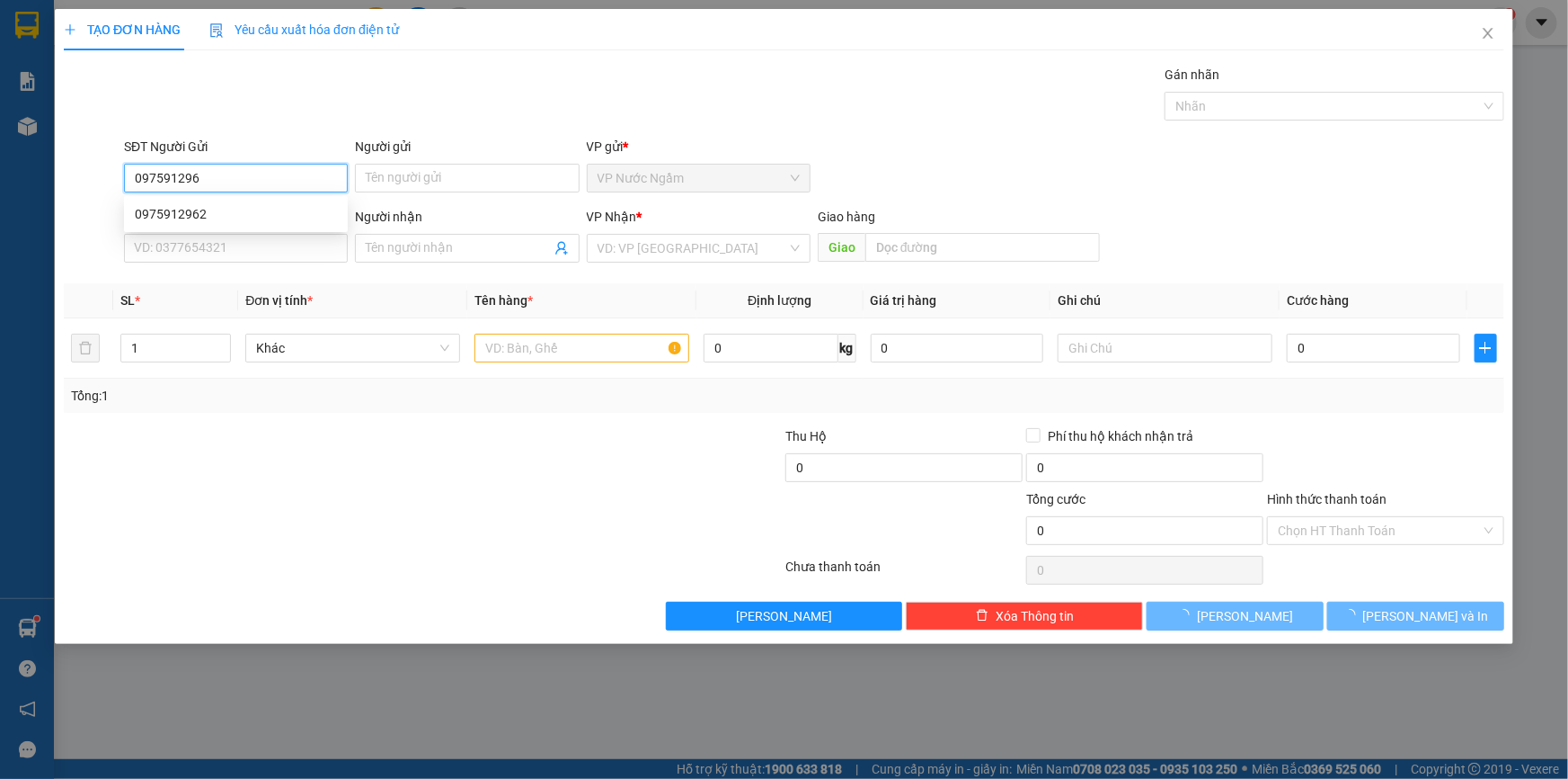
type input "0975912962"
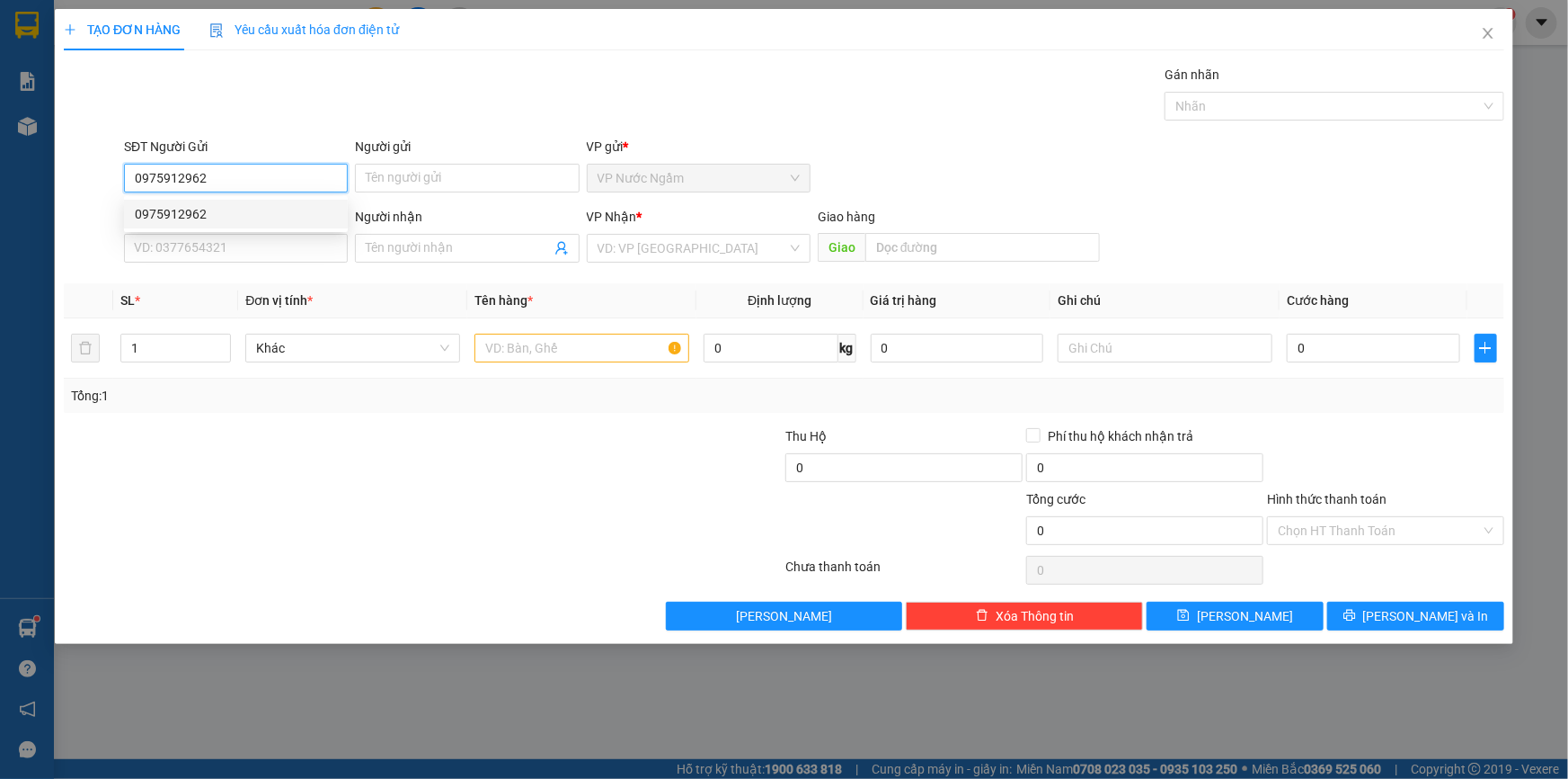
click at [223, 215] on div "0975912962" at bounding box center [236, 214] width 202 height 20
type input "0972232737"
type input "KHANG NHI"
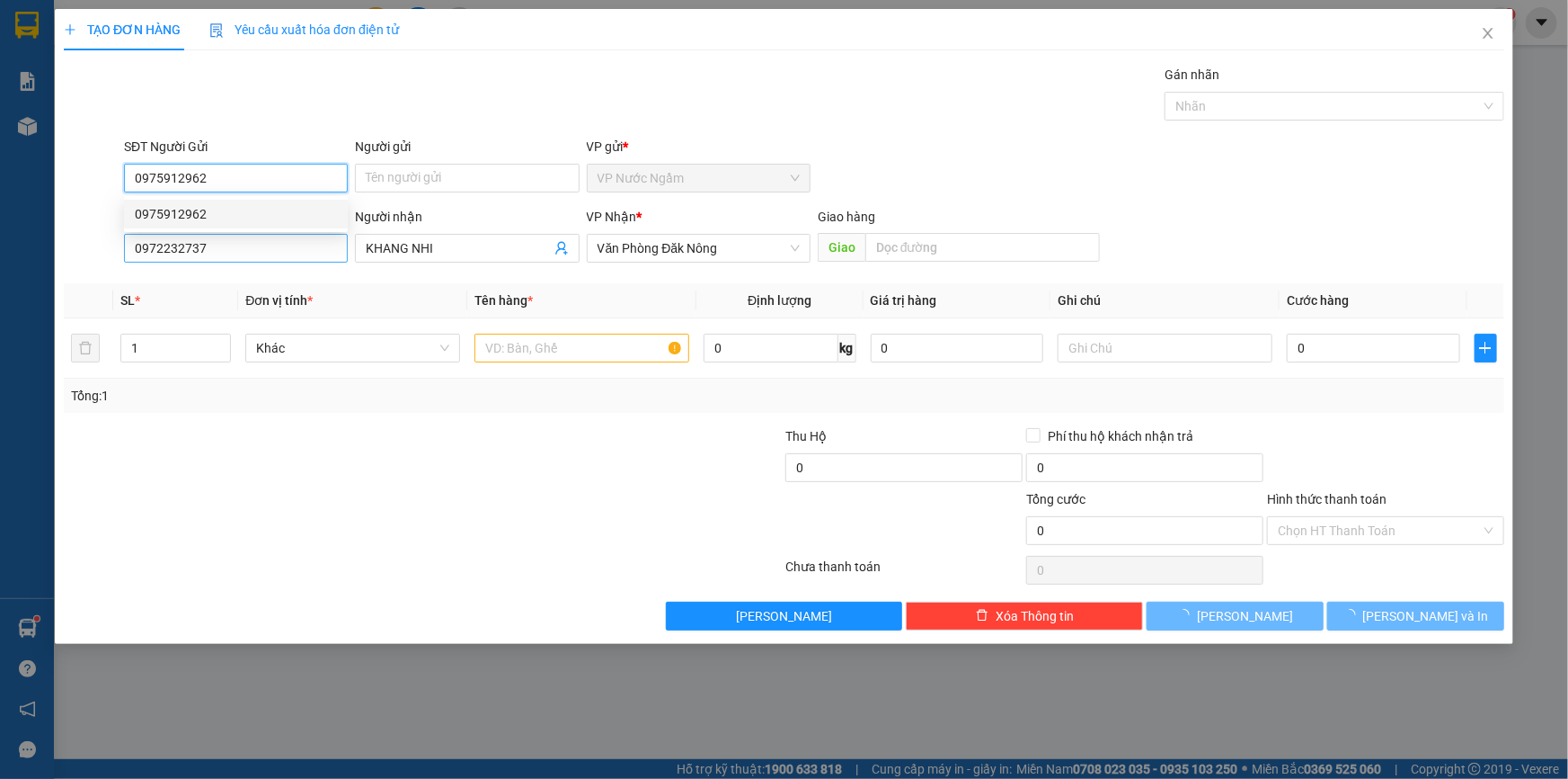
type input "150.000"
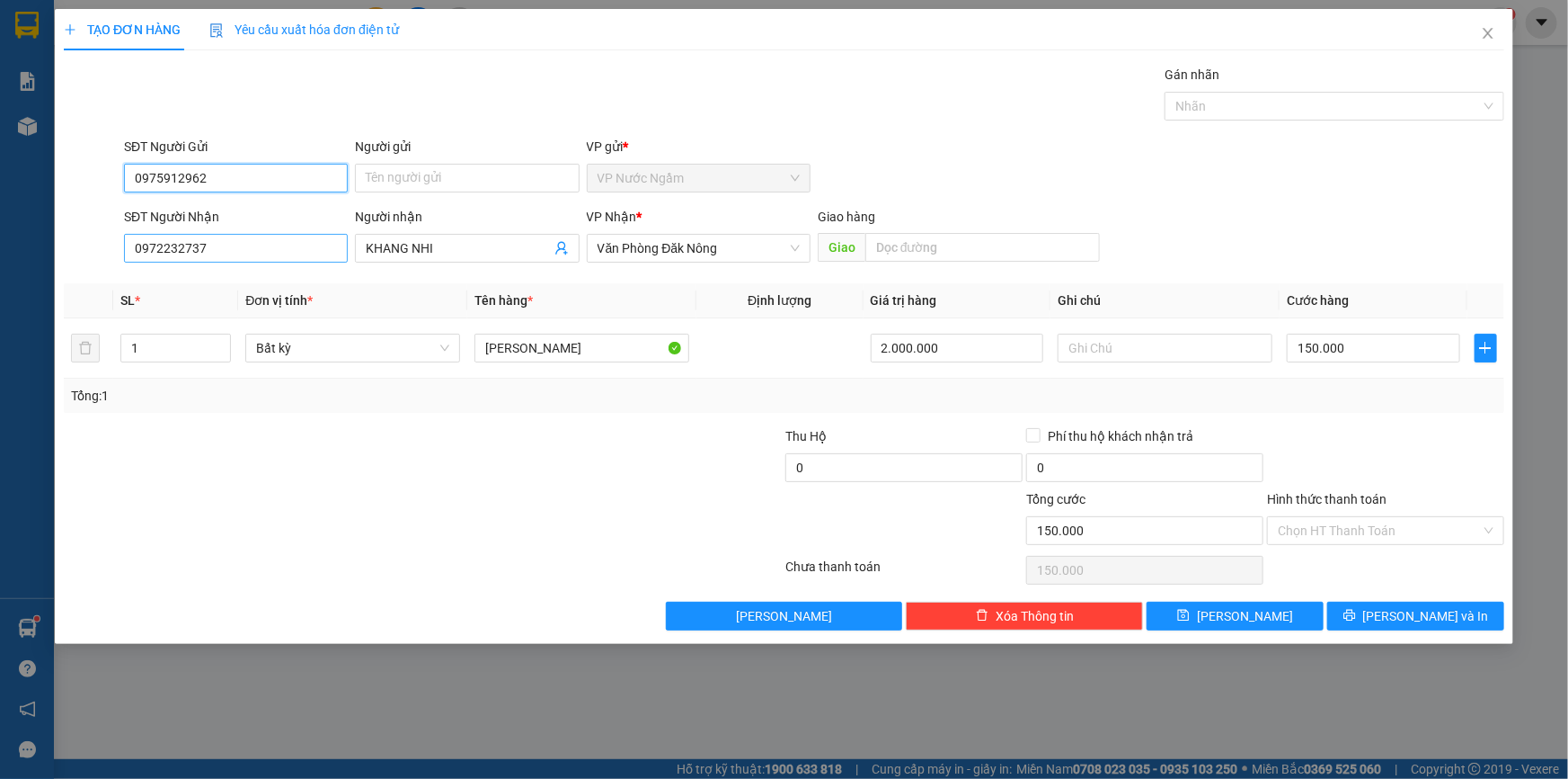
type input "0975912962"
drag, startPoint x: 234, startPoint y: 245, endPoint x: 119, endPoint y: 265, distance: 116.7
click at [120, 265] on div "SĐT Người Nhận 0972232737 0972232737" at bounding box center [236, 238] width 231 height 63
type input "0964157678"
click at [241, 279] on div "0964157678 - [PERSON_NAME]" at bounding box center [236, 284] width 202 height 20
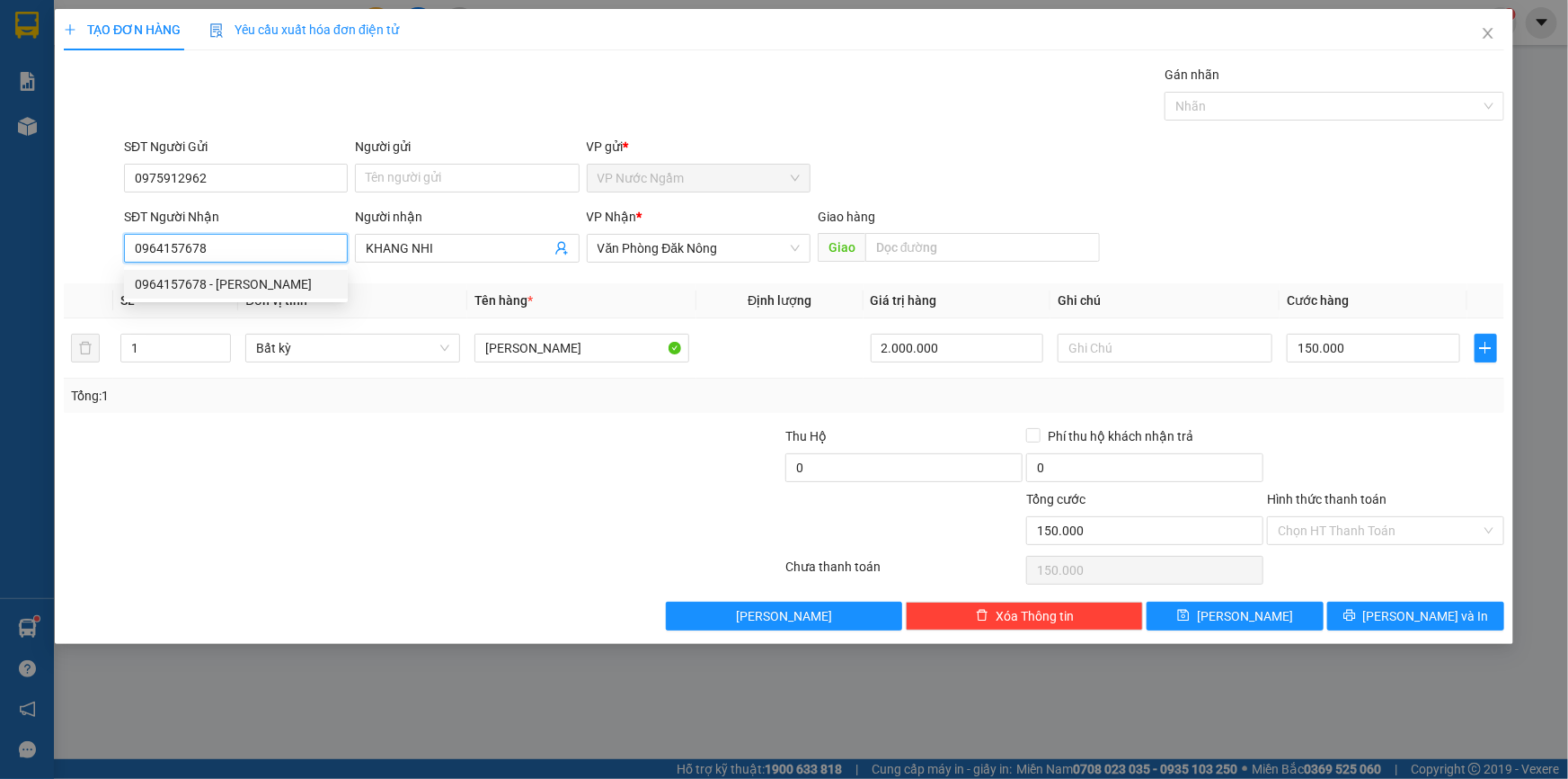
type input "[PERSON_NAME]"
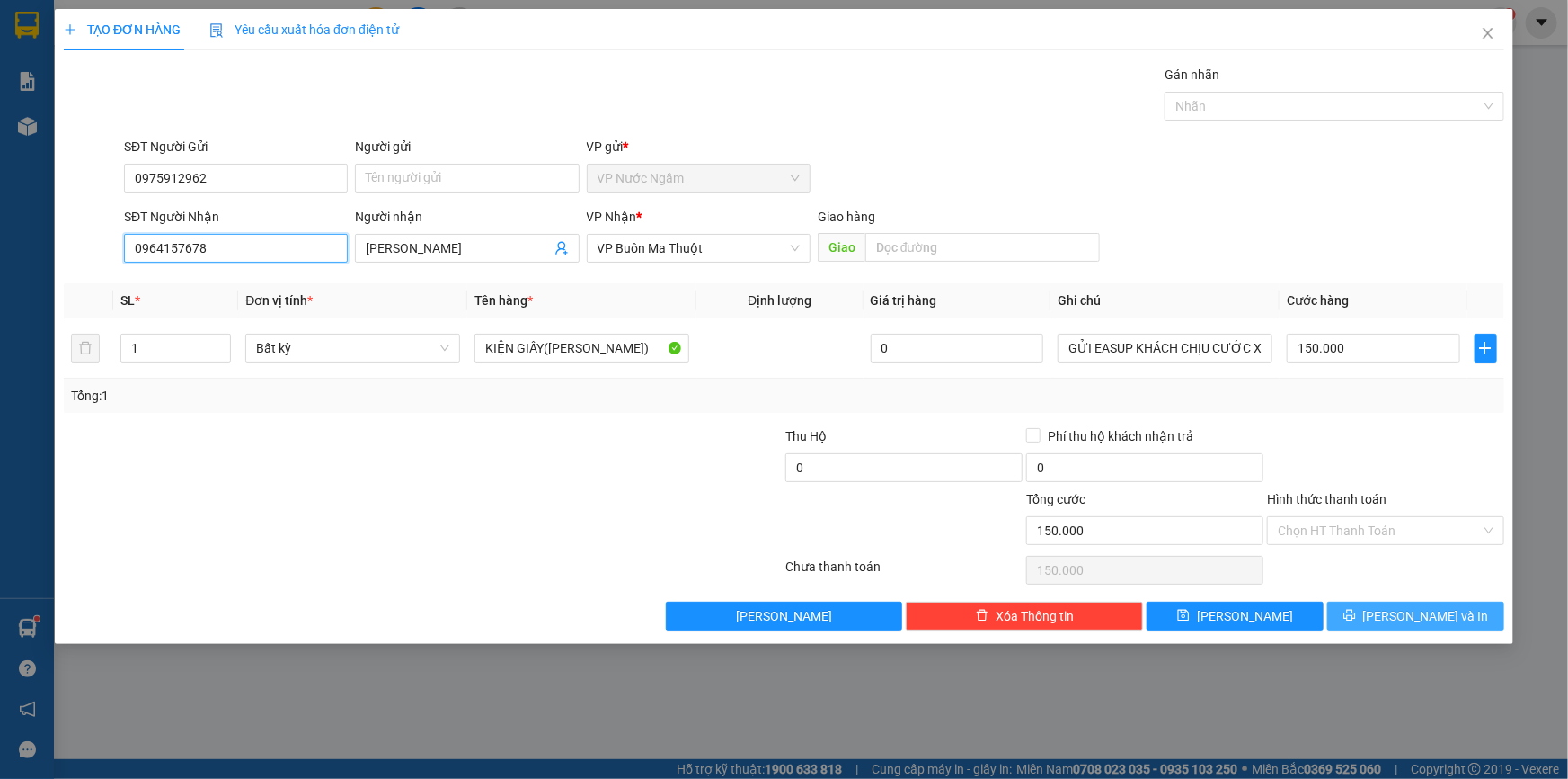
type input "0964157678"
click at [1413, 601] on button "[PERSON_NAME] và In" at bounding box center [1416, 616] width 177 height 29
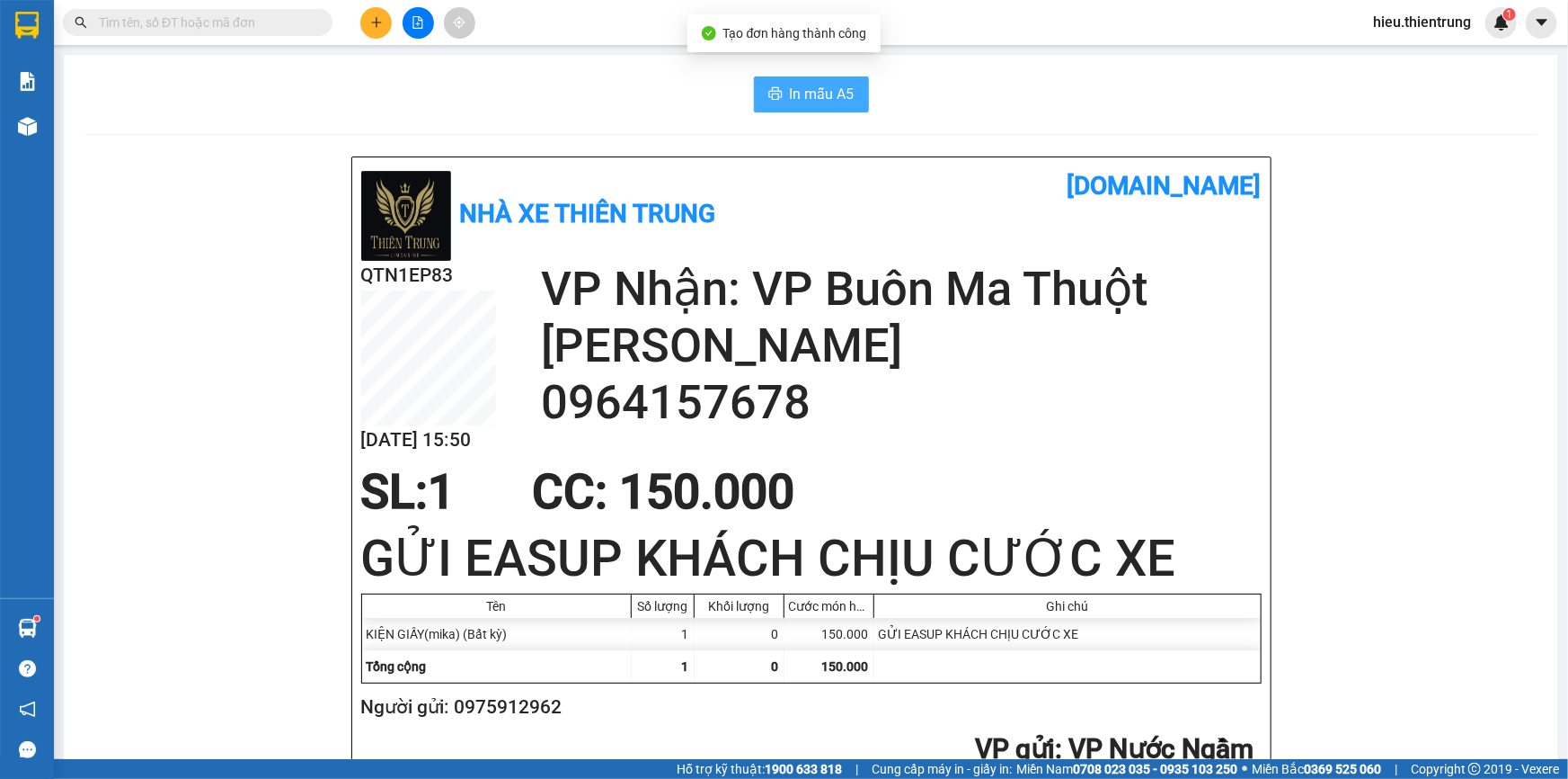
click at [790, 87] on span "In mẫu A5" at bounding box center [822, 94] width 65 height 23
click at [1041, 47] on main "In mẫu A5 Nhà xe Thiên Trung [DOMAIN_NAME] QTN1EP83 [DATE] 15:50 VP Nhận: VP Bu…" at bounding box center [784, 379] width 1568 height 759
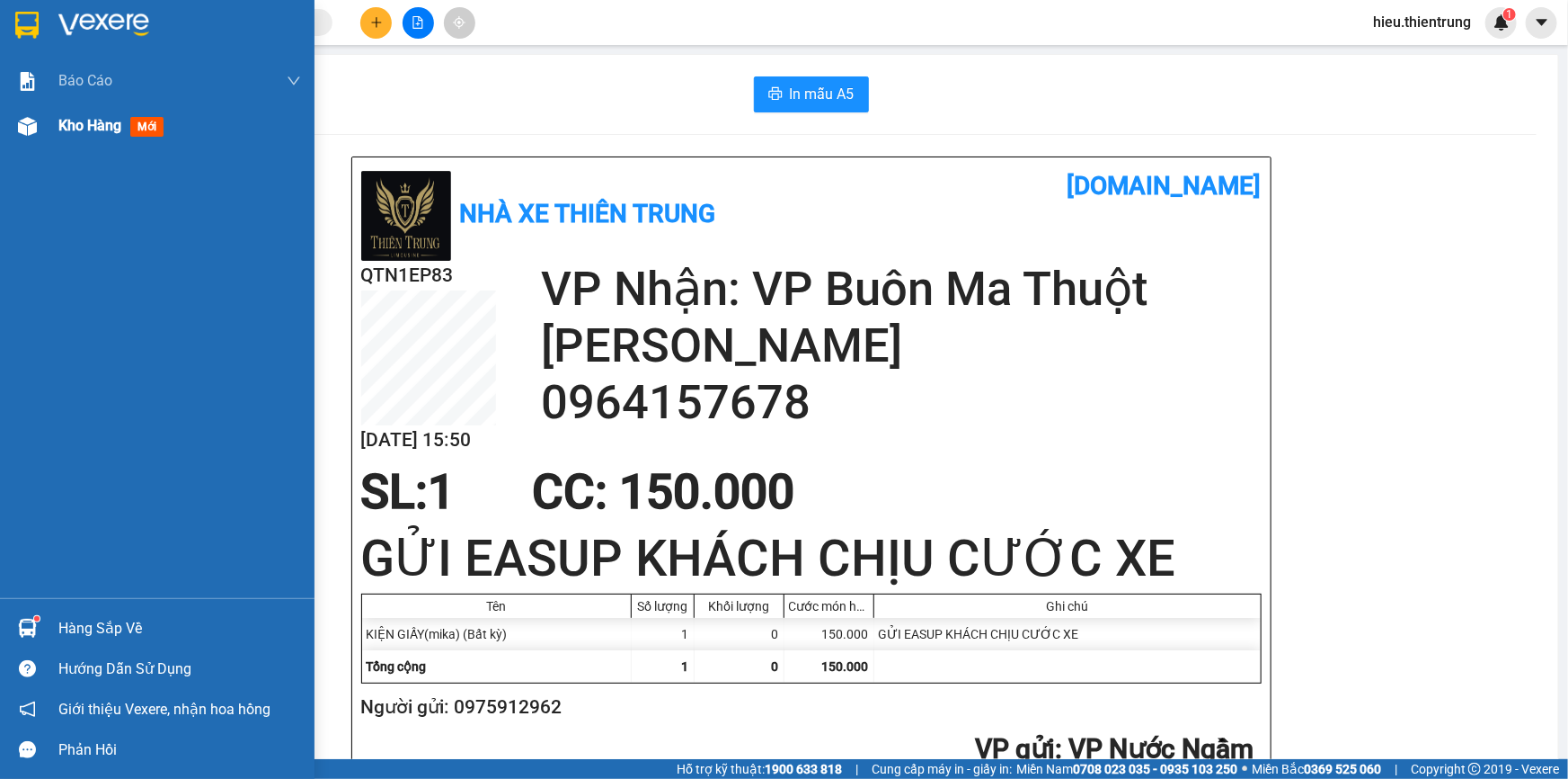
click at [44, 122] on div "Kho hàng mới" at bounding box center [157, 126] width 314 height 45
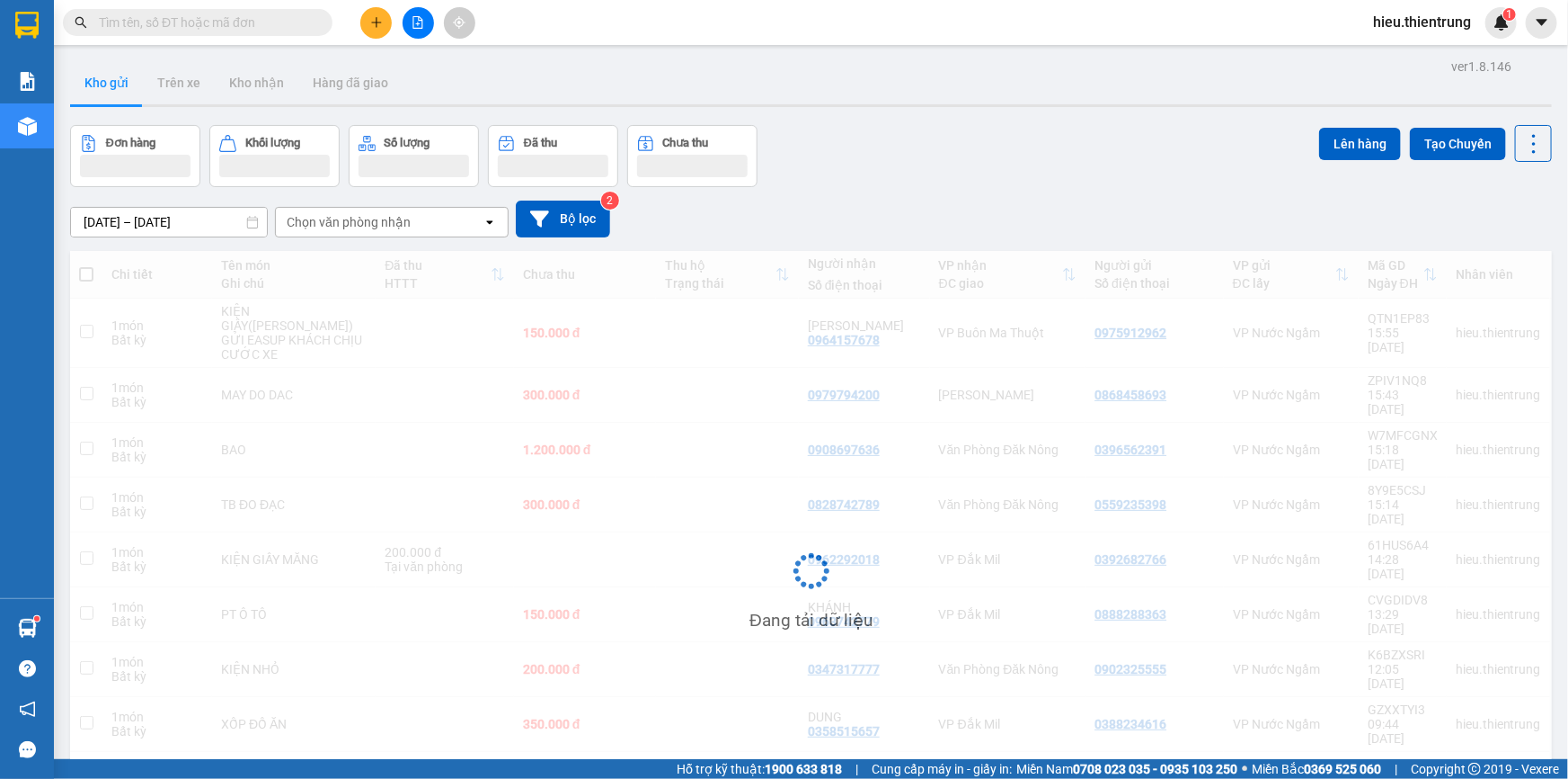
click at [889, 96] on div "Kho gửi Trên xe Kho nhận Hàng đã giao" at bounding box center [811, 85] width 1482 height 47
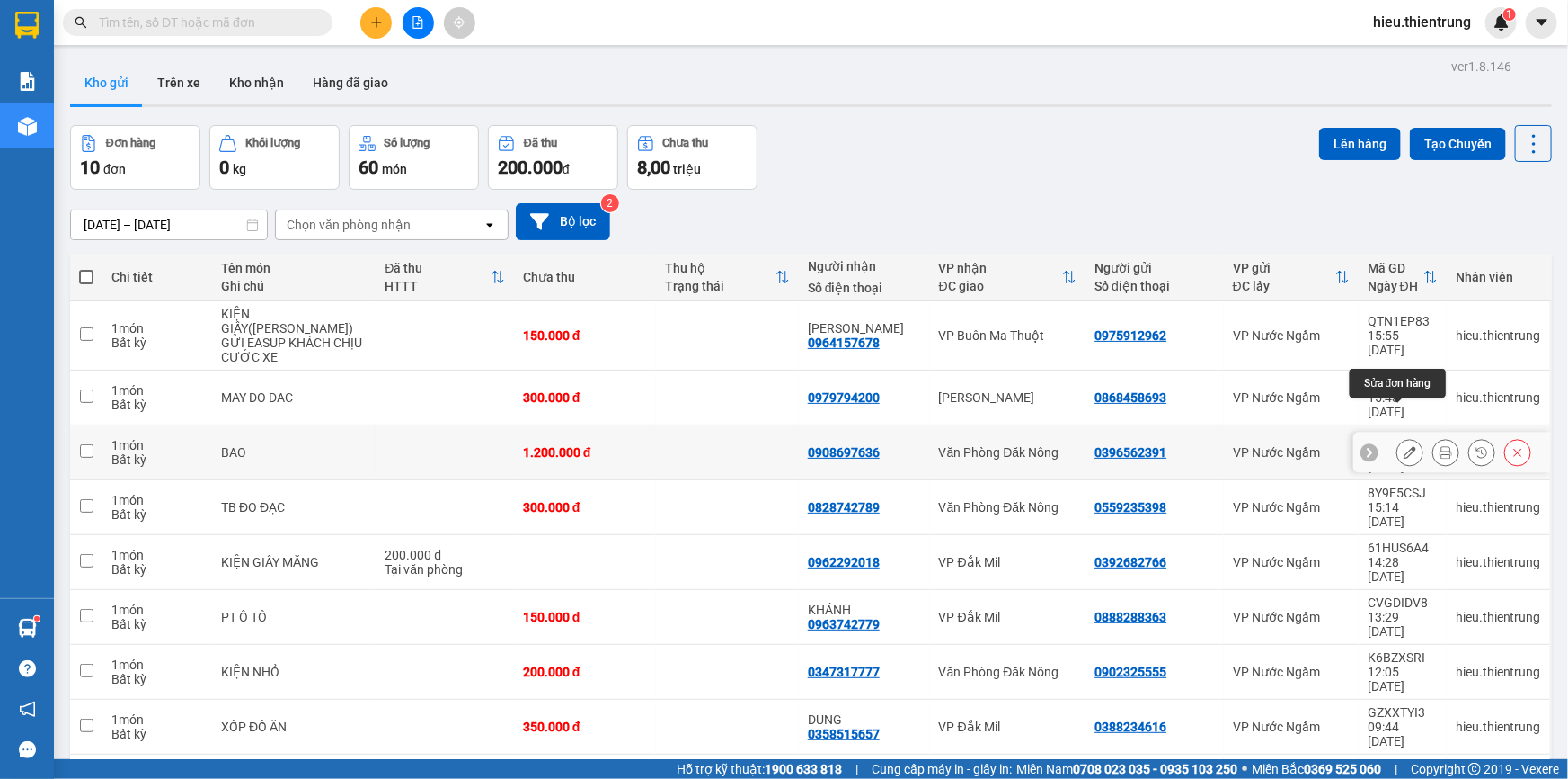
click at [1404, 446] on icon at bounding box center [1410, 453] width 13 height 13
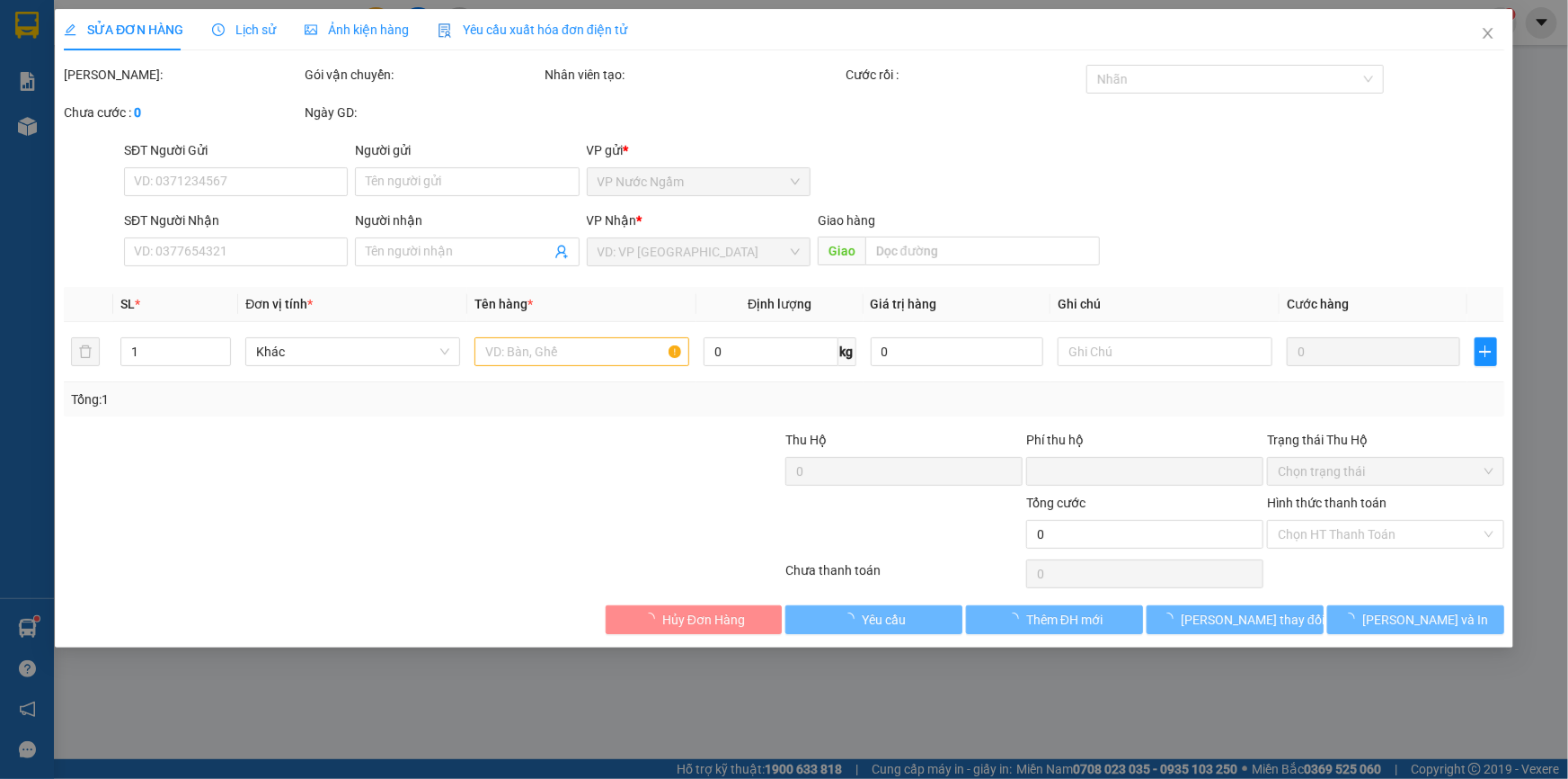
type input "0396562391"
type input "0908697636"
type input "0"
type input "1.200.000"
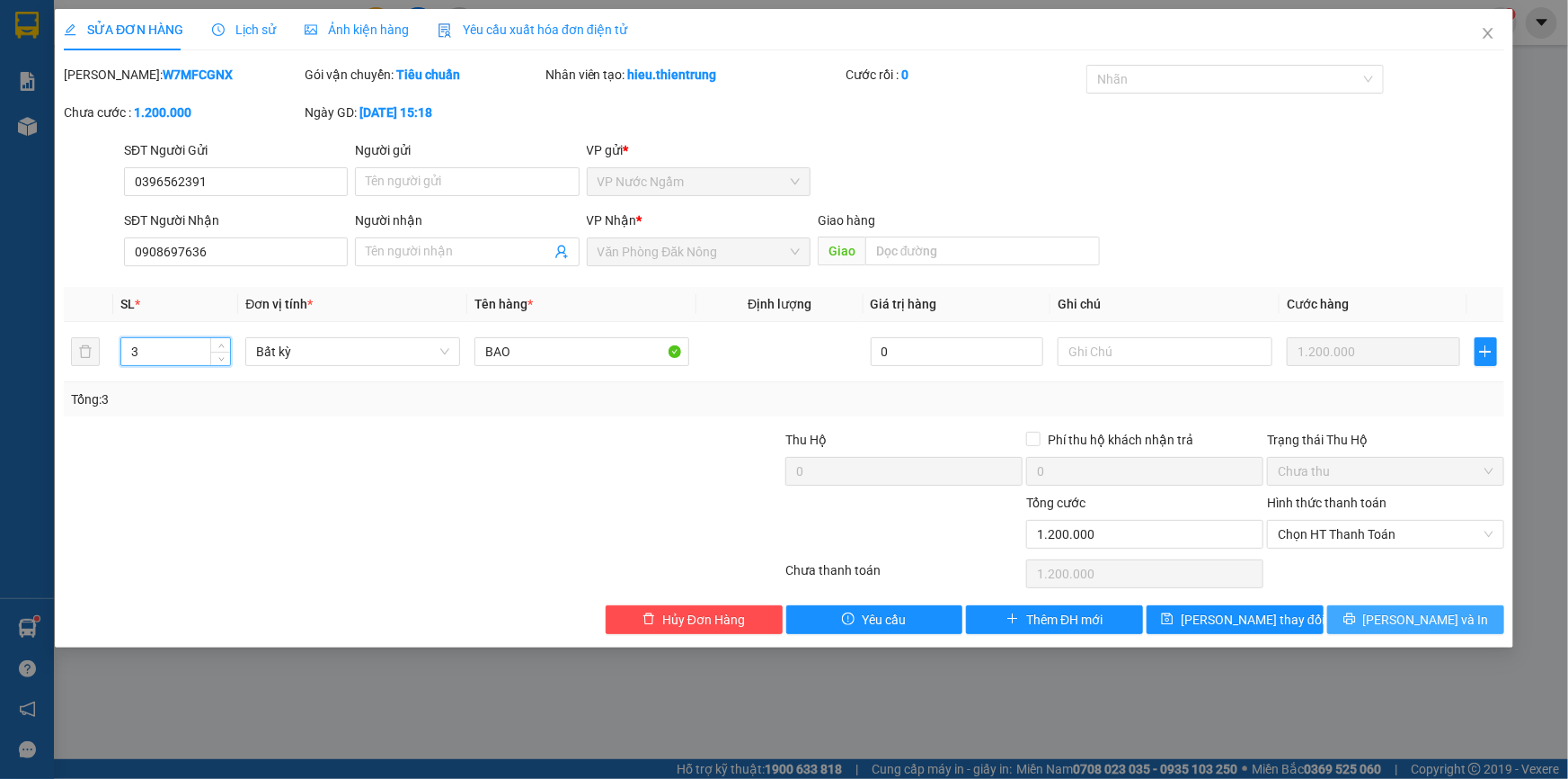
type input "3"
click at [1415, 616] on span "[PERSON_NAME] và In" at bounding box center [1426, 620] width 126 height 20
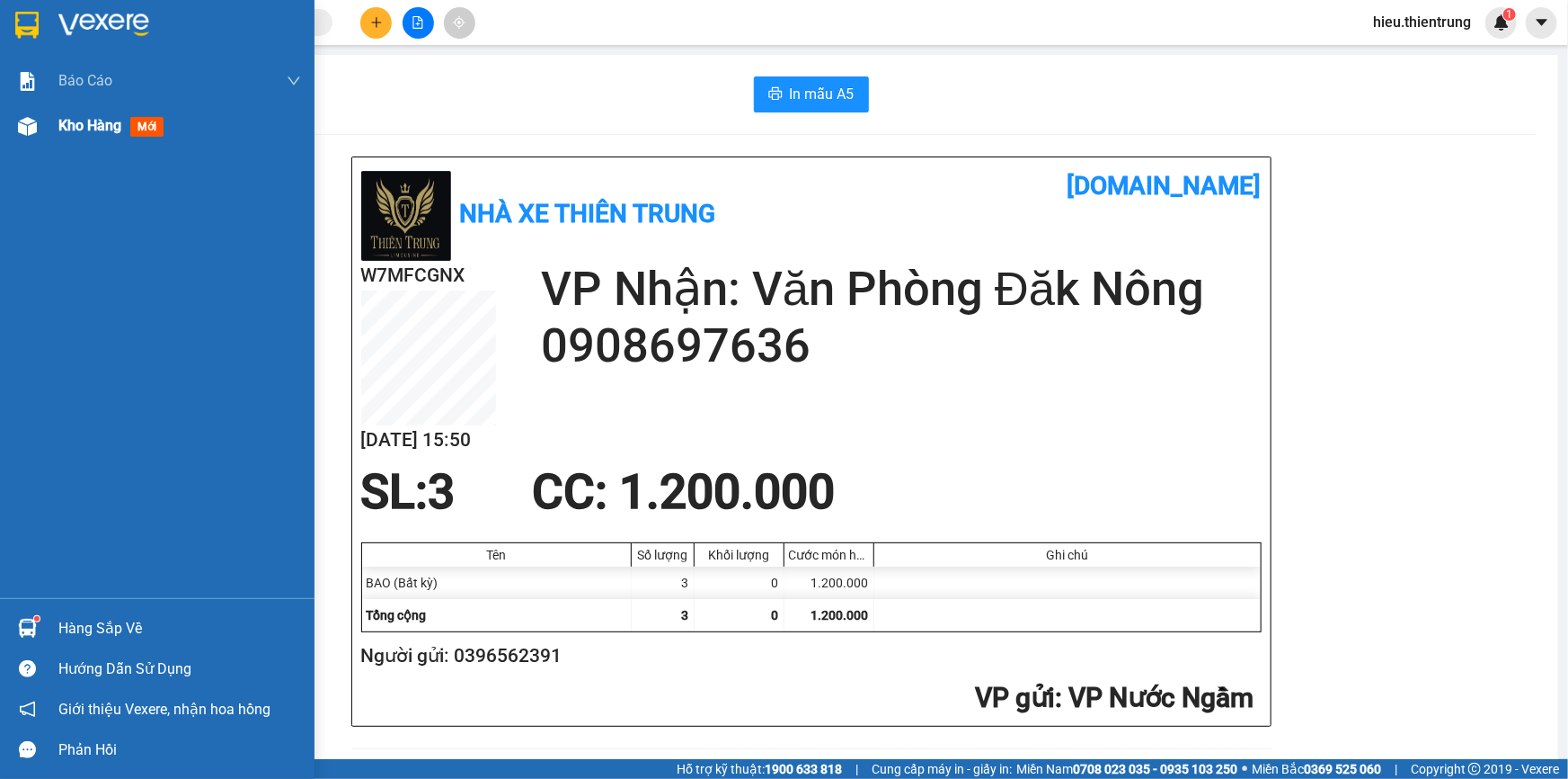
click at [55, 115] on div "Kho hàng mới" at bounding box center [157, 126] width 314 height 45
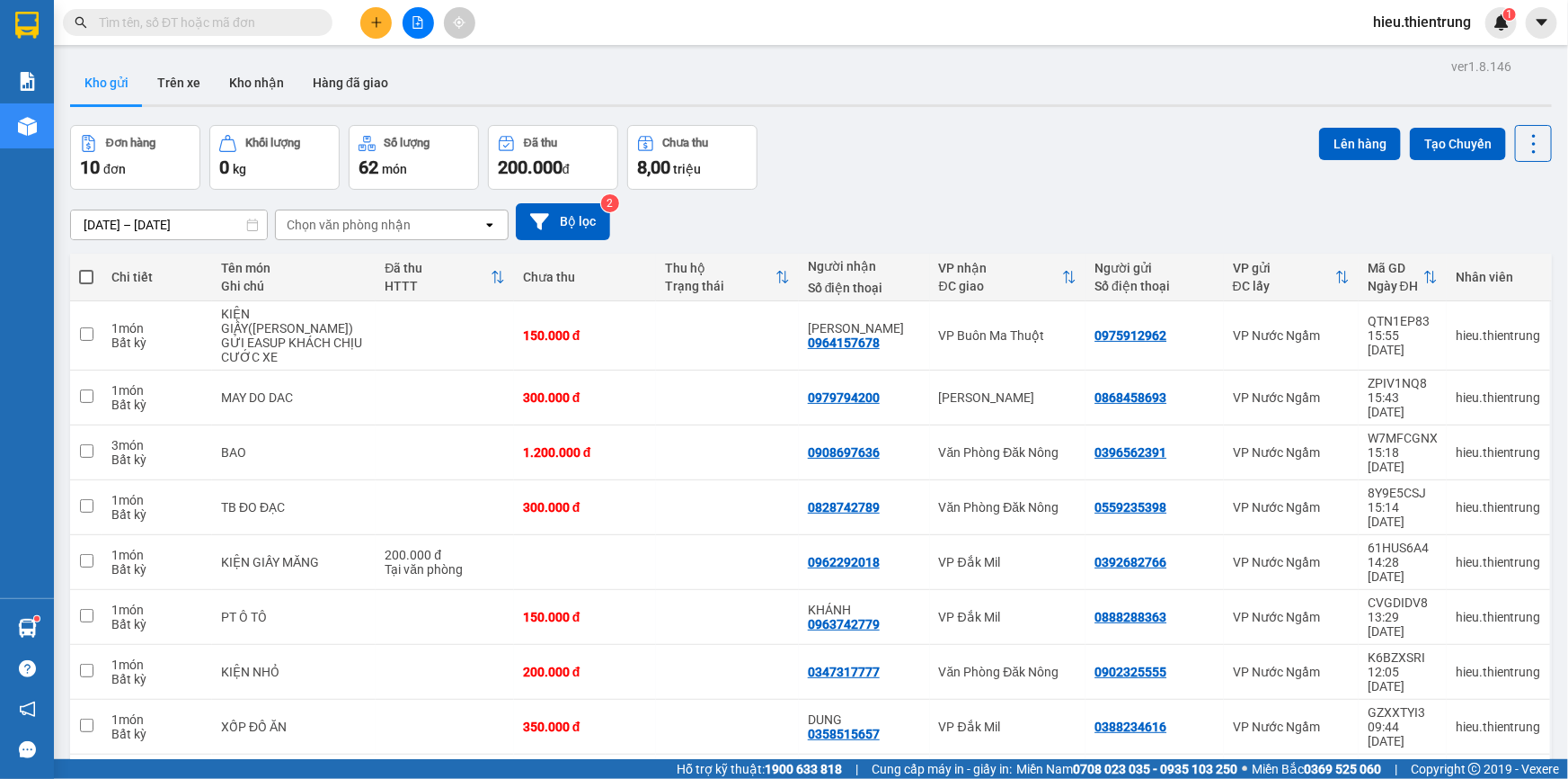
click at [382, 15] on button at bounding box center [376, 23] width 32 height 32
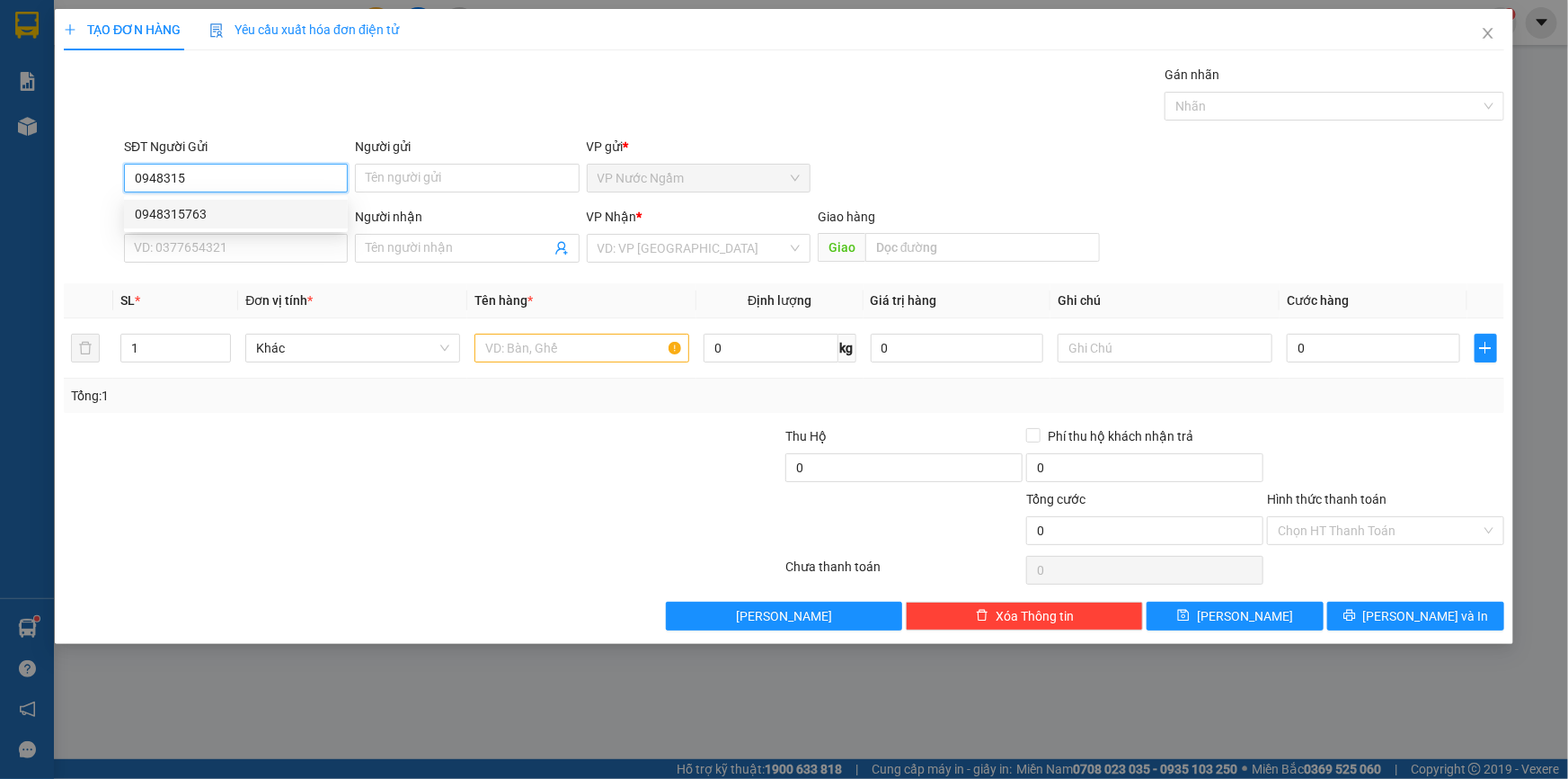
click at [207, 217] on div "0948315763" at bounding box center [236, 214] width 202 height 20
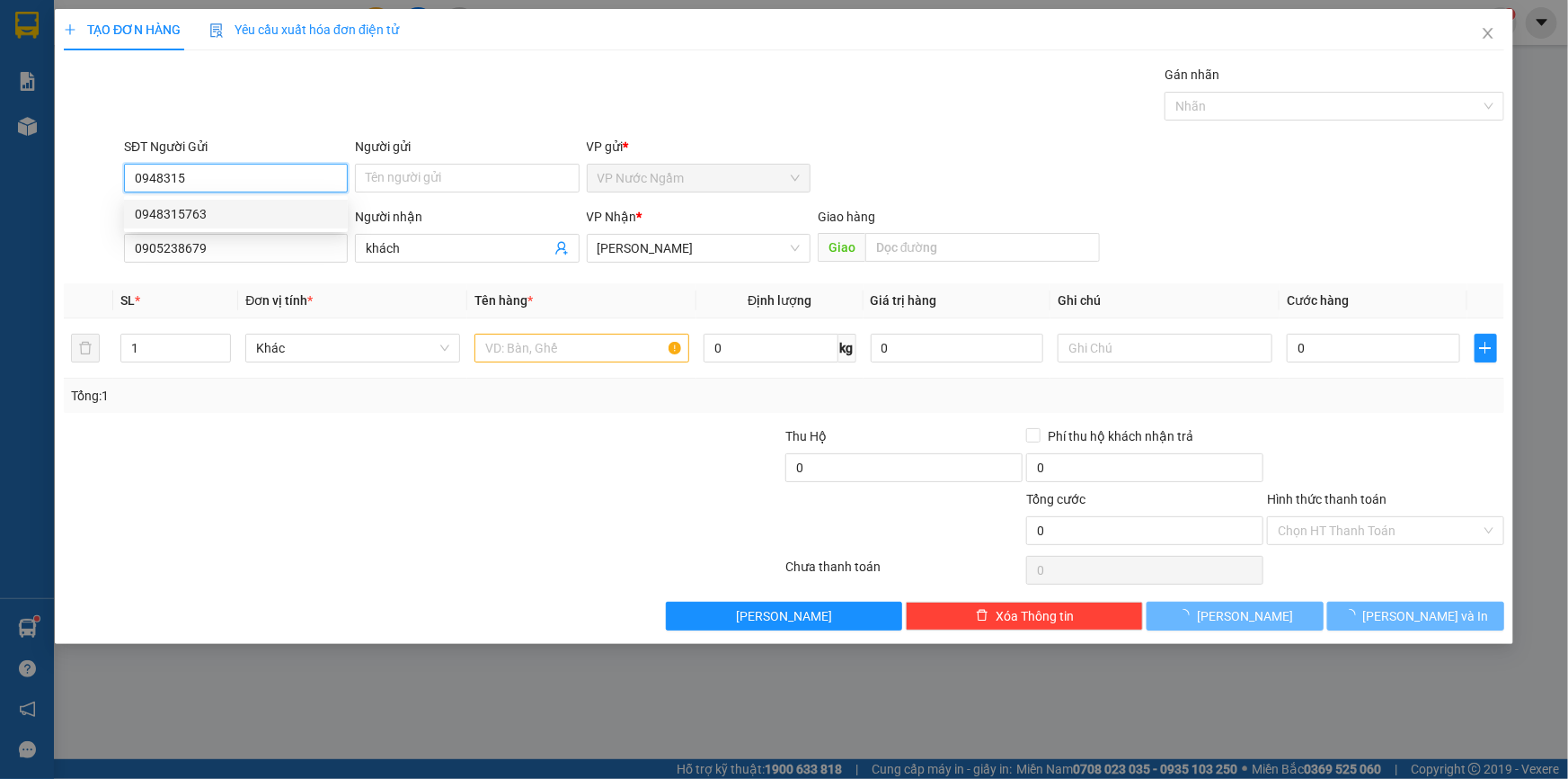
type input "0948315763"
type input "0905238679"
type input "khách"
type input "200.000"
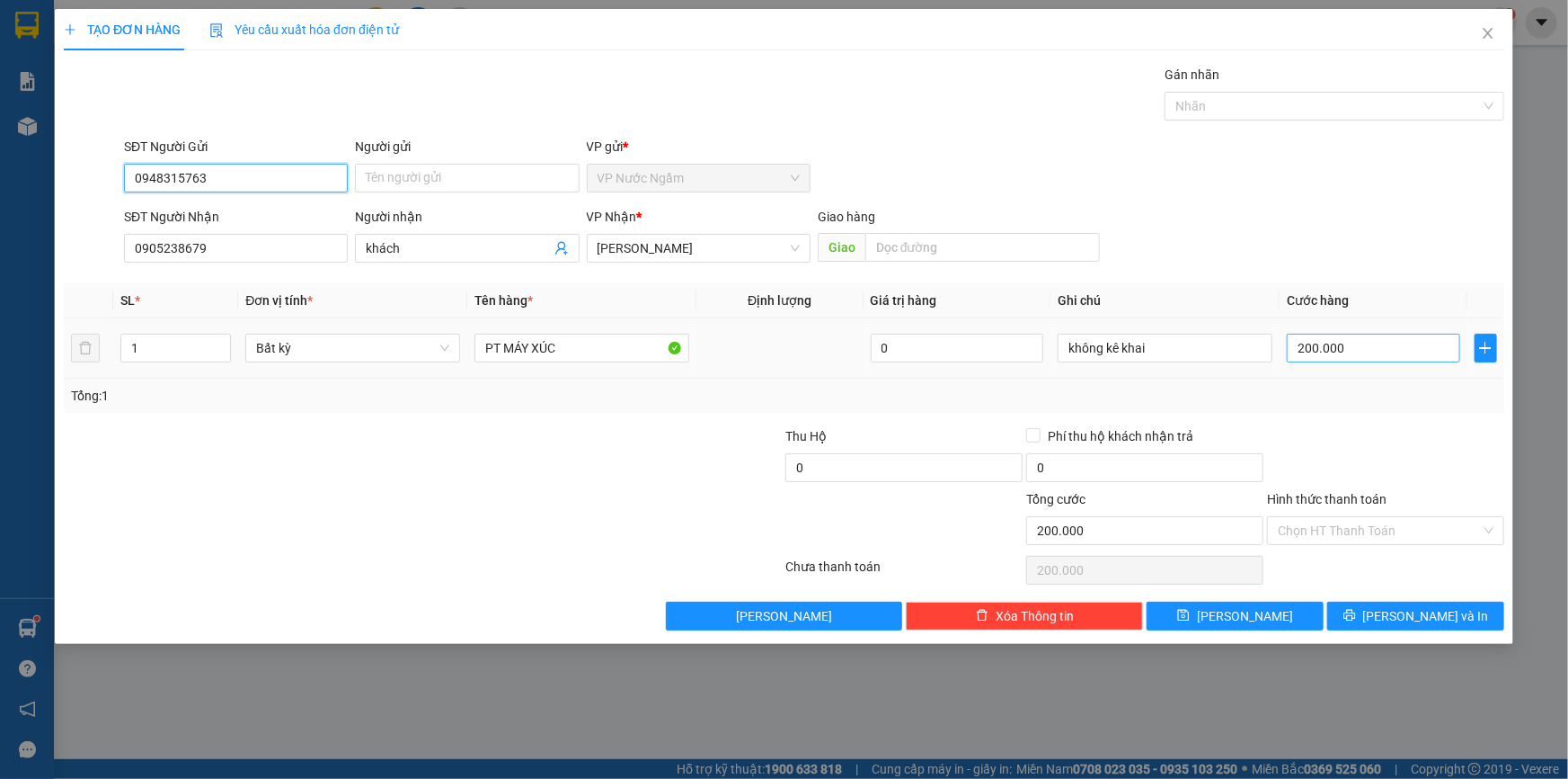
type input "0948315763"
click at [1355, 346] on input "200.000" at bounding box center [1373, 348] width 173 height 29
type input "1"
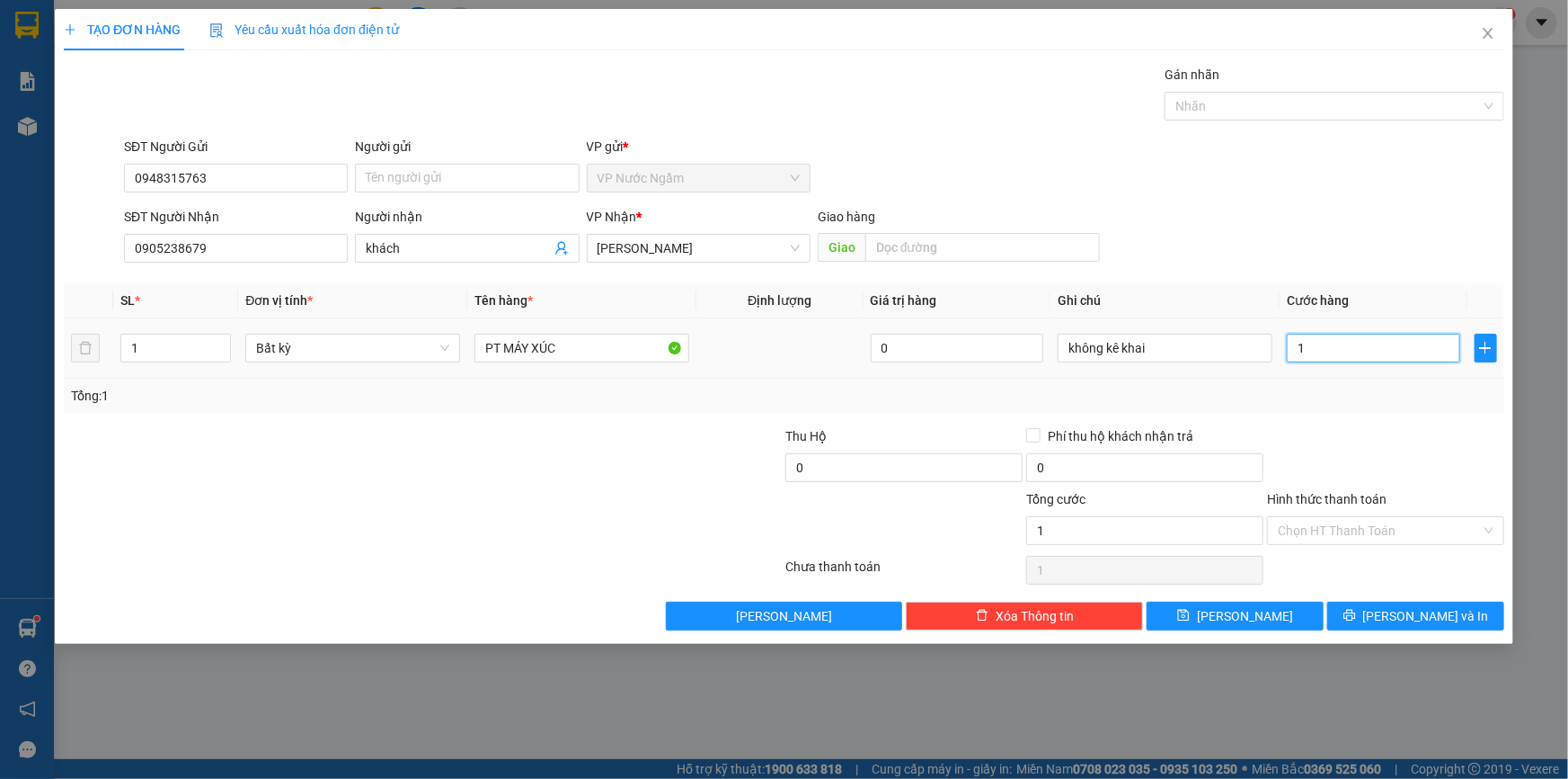
type input "15"
type input "150"
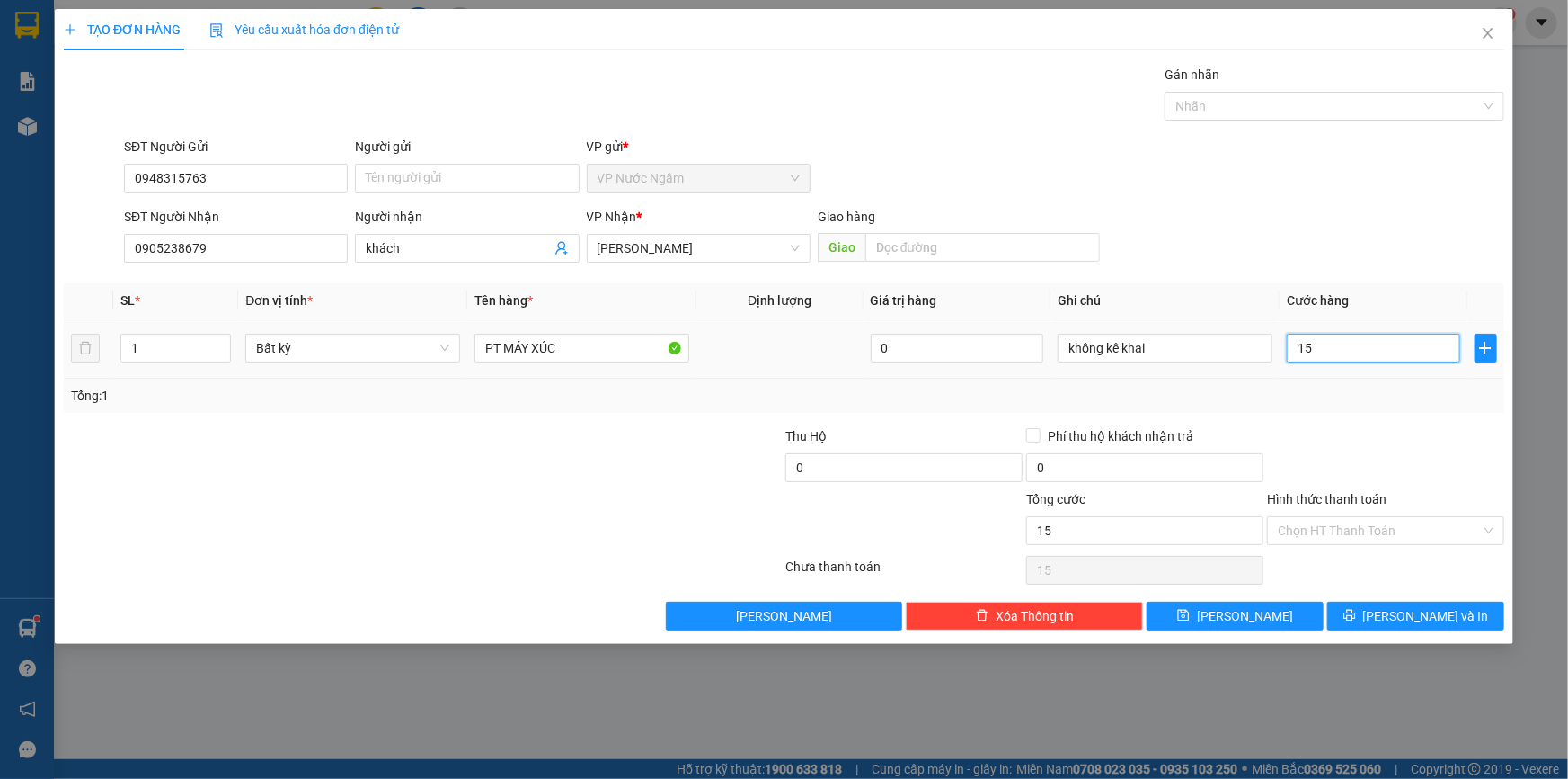
type input "150"
type input "1.500"
type input "15.000"
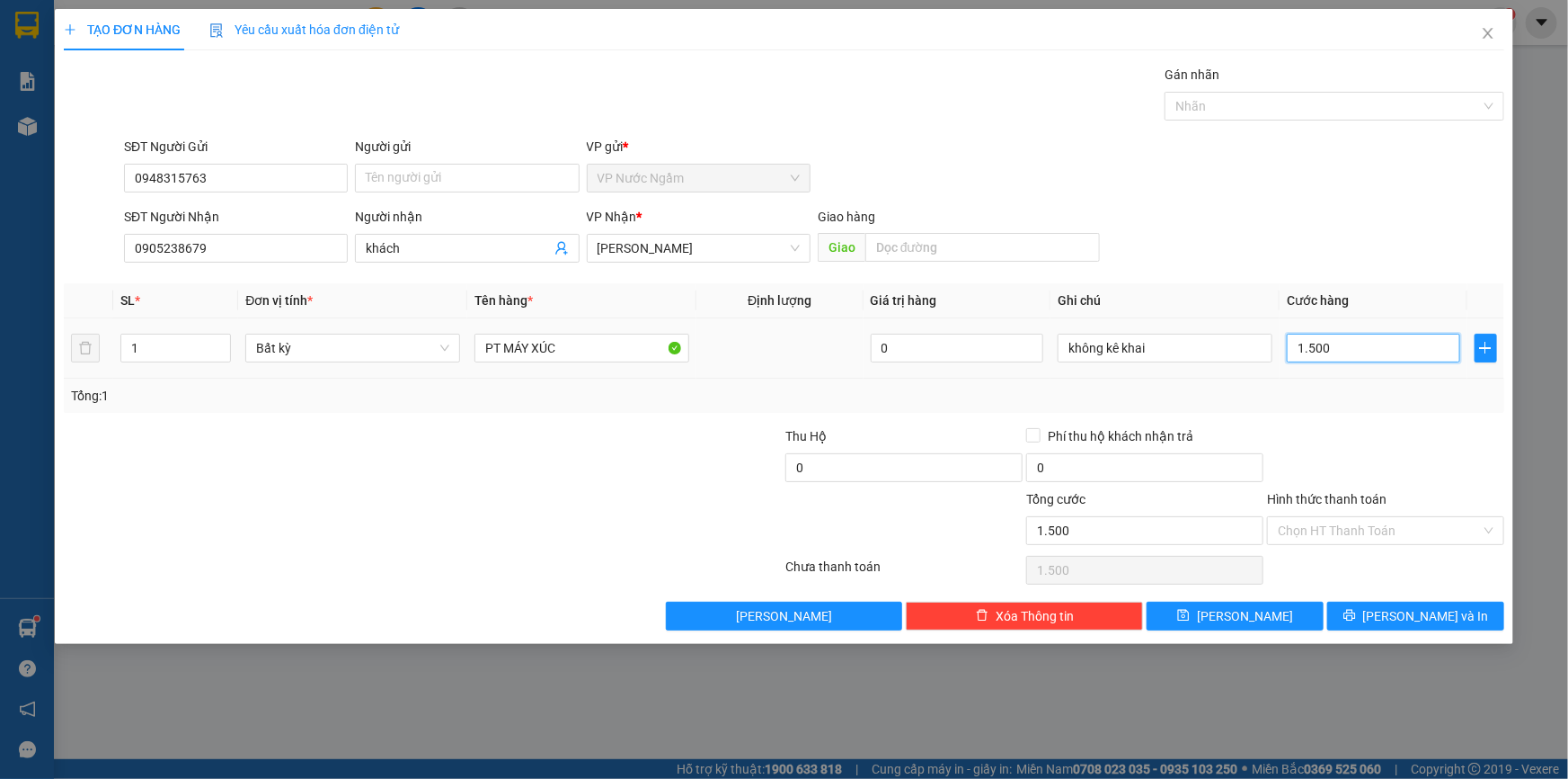
type input "15.000"
type input "150.000"
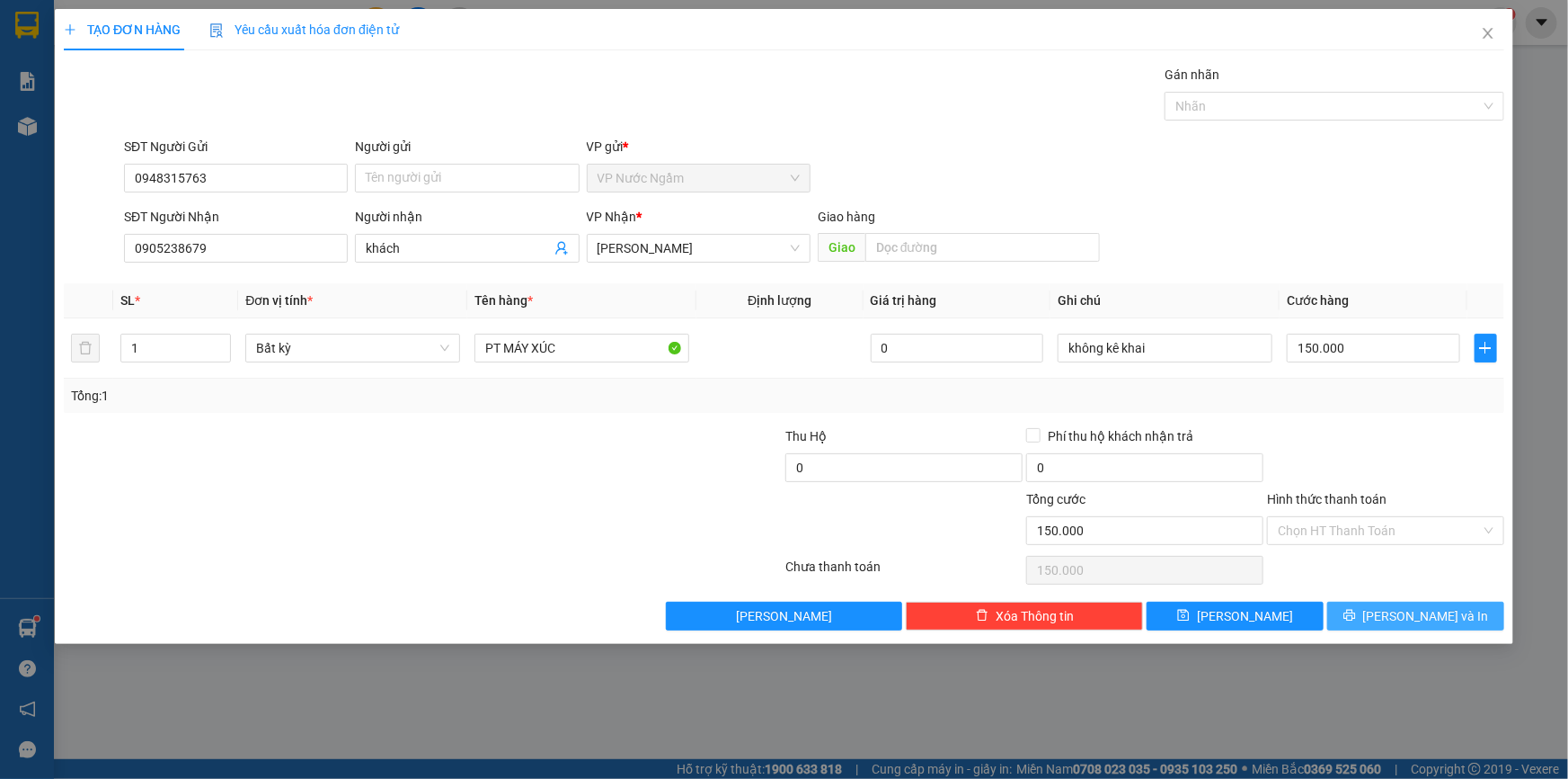
click at [1380, 607] on button "[PERSON_NAME] và In" at bounding box center [1416, 616] width 177 height 29
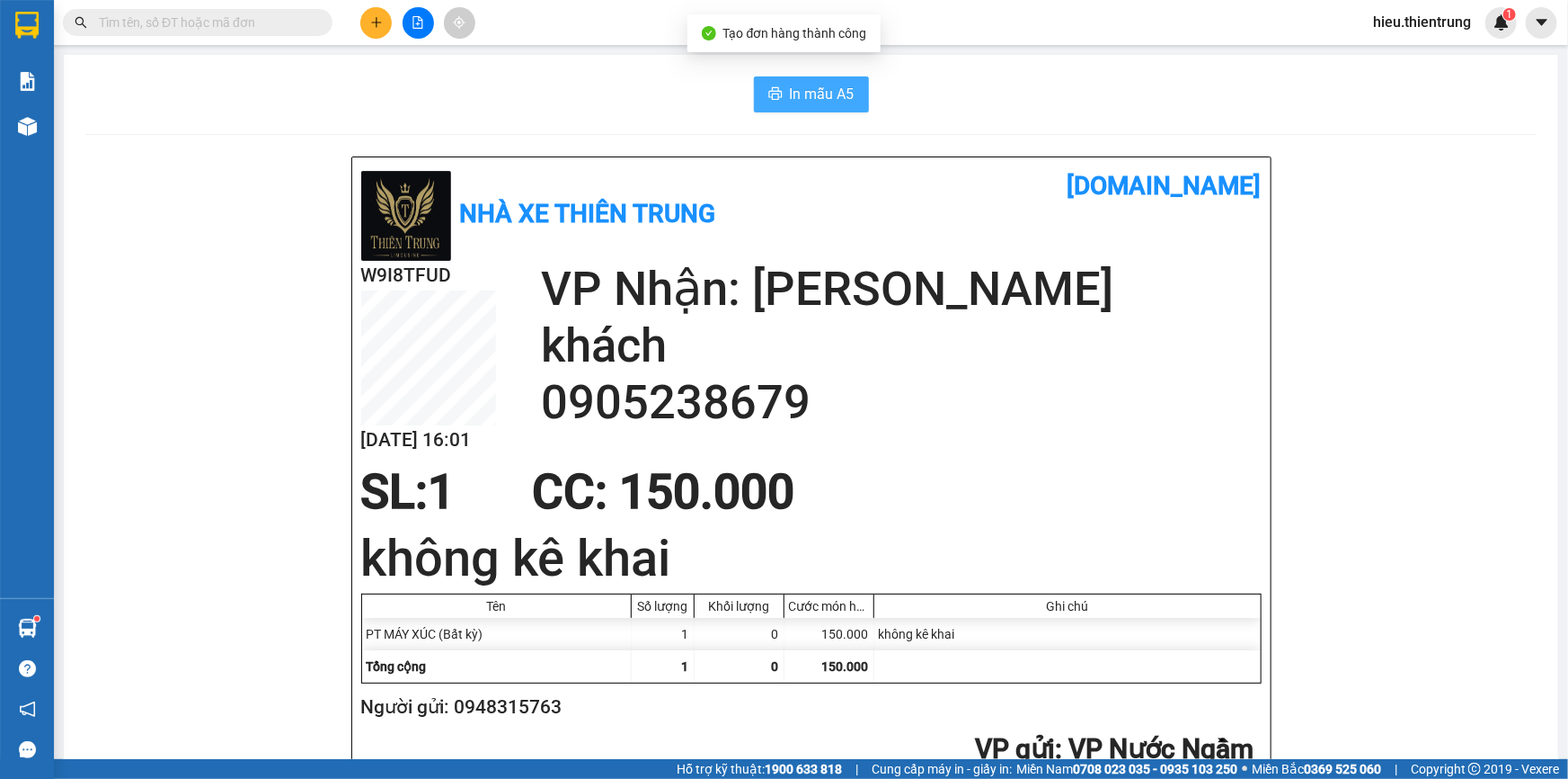
click at [813, 94] on span "In mẫu A5" at bounding box center [822, 94] width 65 height 23
click at [385, 15] on button at bounding box center [376, 23] width 32 height 32
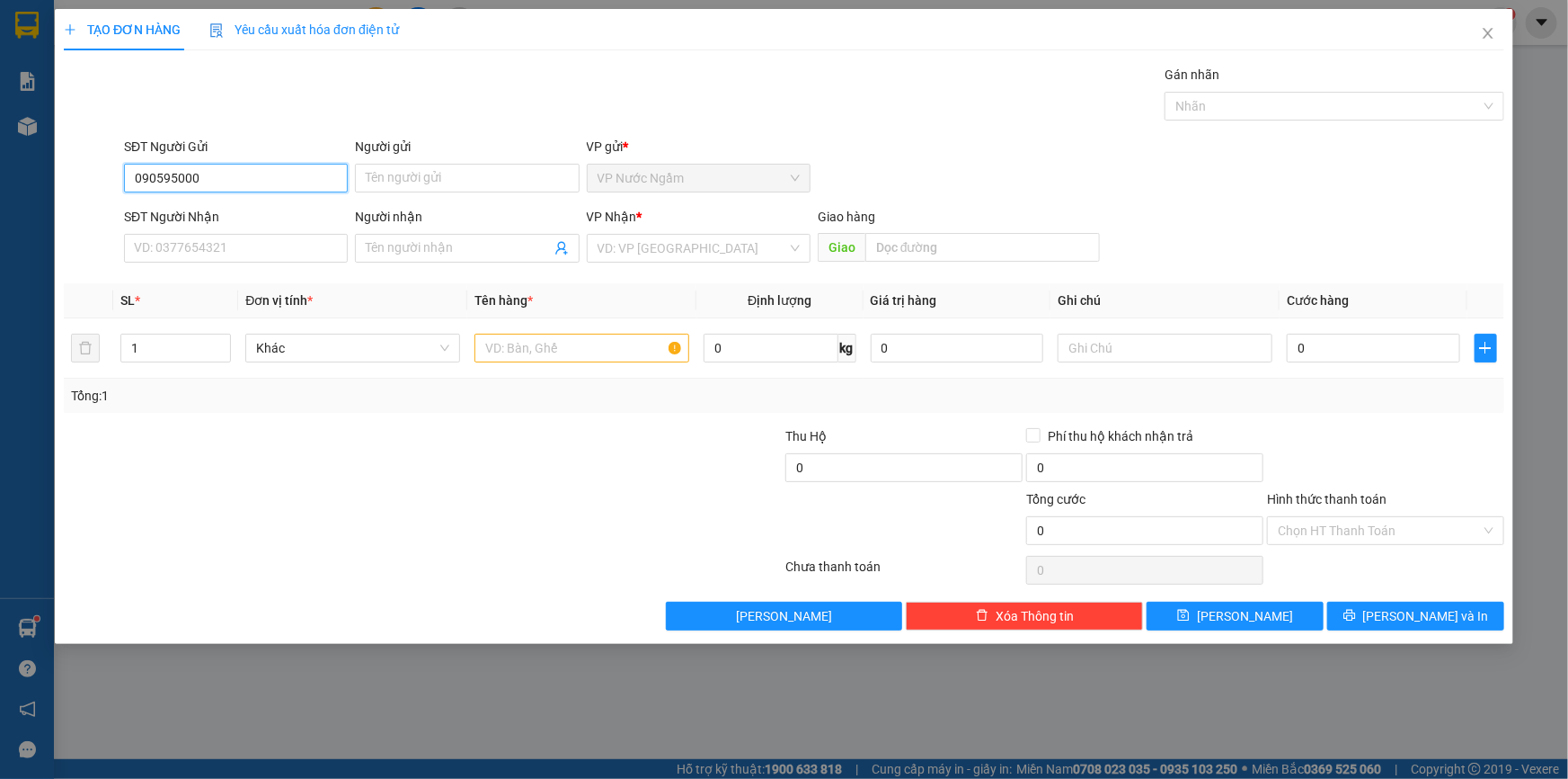
type input "0905950006"
drag, startPoint x: 216, startPoint y: 214, endPoint x: 237, endPoint y: 241, distance: 34.2
click at [216, 215] on div "0905950006" at bounding box center [236, 214] width 202 height 20
type input "0905035047"
type input "[PERSON_NAME]"
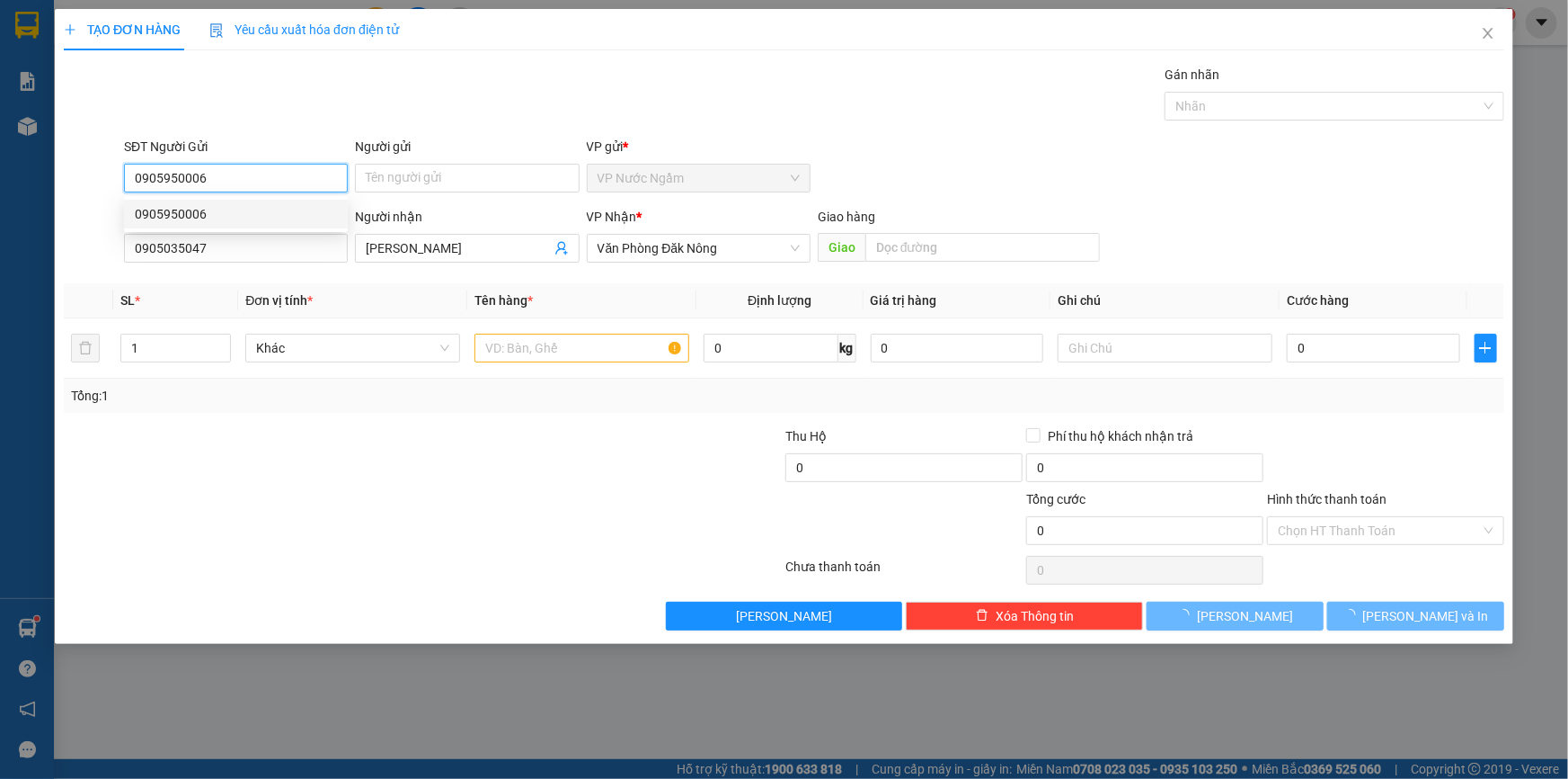
type input "0905950006"
type input "200.000"
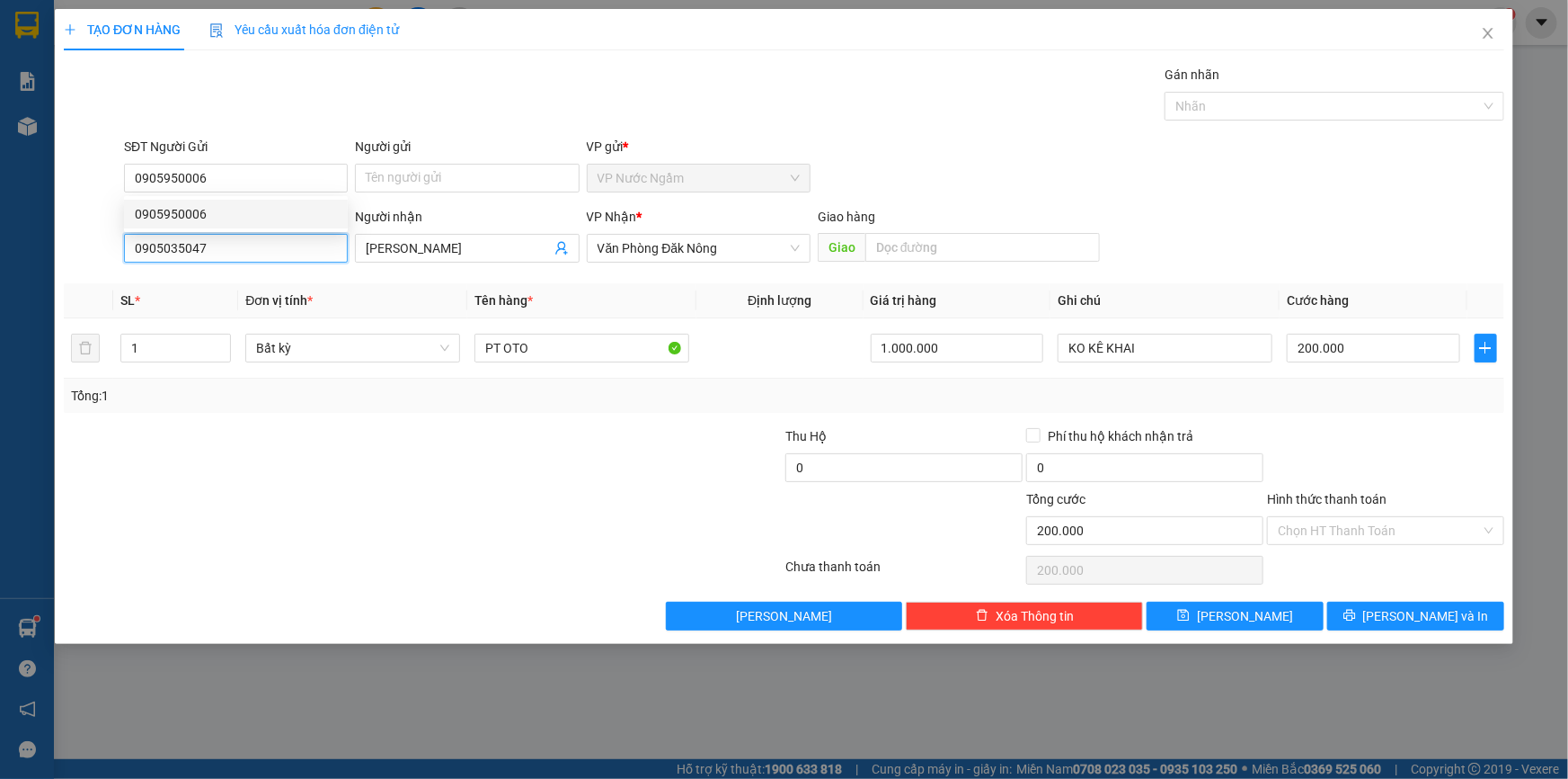
drag, startPoint x: 60, startPoint y: 254, endPoint x: 18, endPoint y: 253, distance: 42.0
click at [18, 253] on div "TẠO ĐƠN HÀNG Yêu cầu xuất hóa đơn điện tử Transit Pickup Surcharge Ids Transit …" at bounding box center [784, 389] width 1568 height 779
type input "0819978181"
drag, startPoint x: 388, startPoint y: 256, endPoint x: 342, endPoint y: 261, distance: 46.3
click at [357, 261] on span "[PERSON_NAME]" at bounding box center [467, 249] width 224 height 29
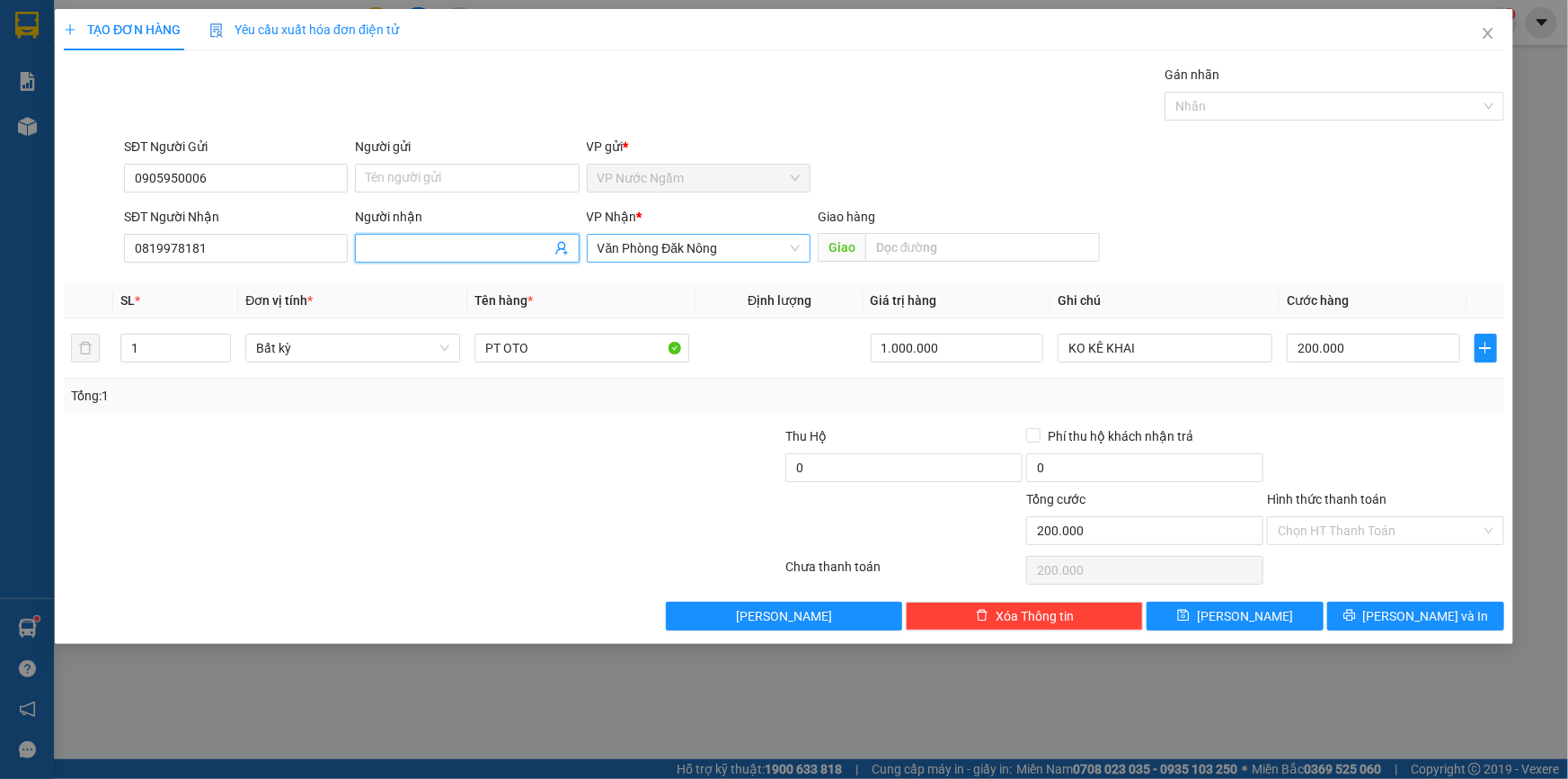
click at [657, 250] on span "Văn Phòng Đăk Nông" at bounding box center [698, 249] width 202 height 27
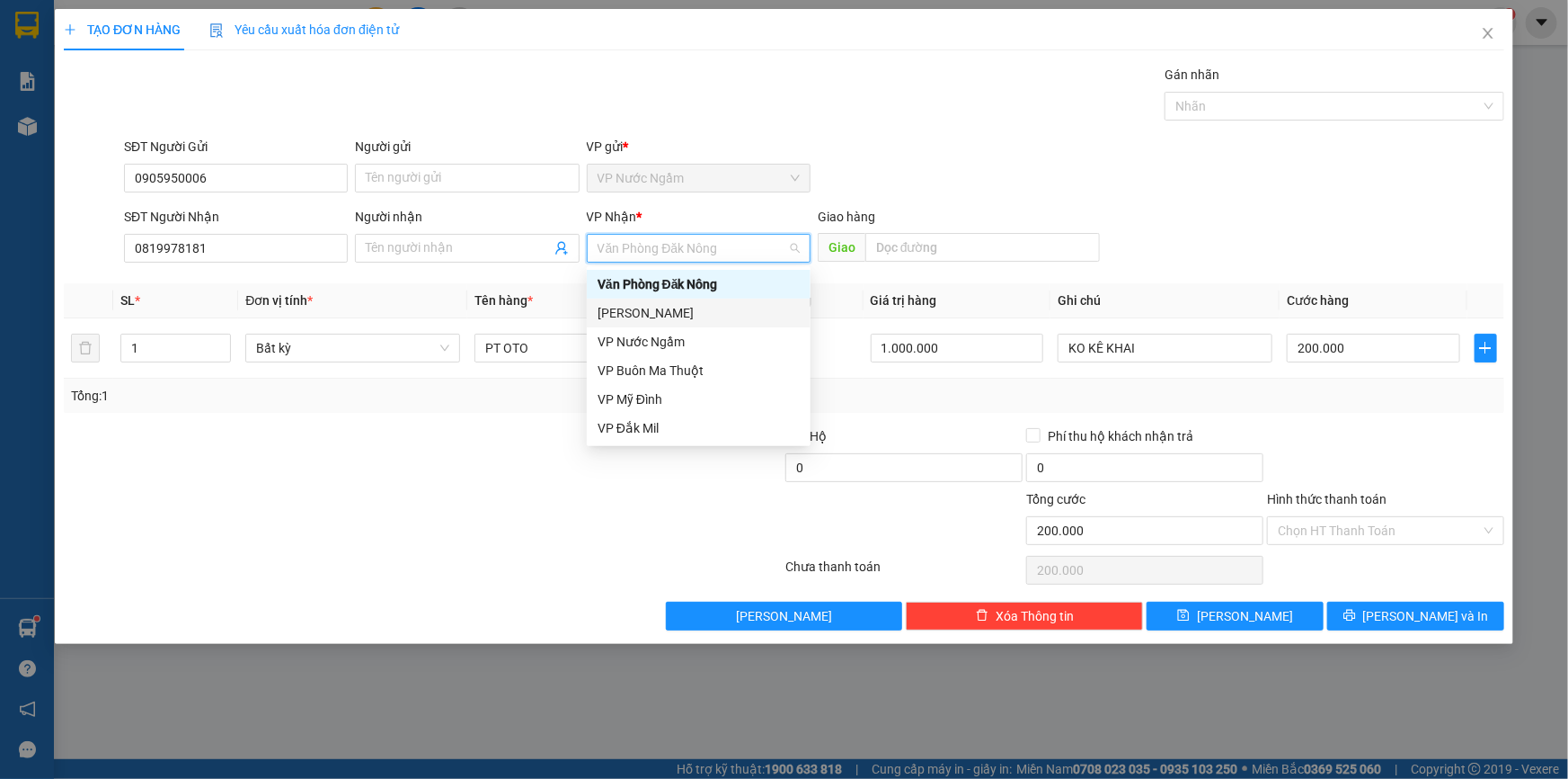
click at [667, 307] on div "[PERSON_NAME]" at bounding box center [698, 313] width 202 height 20
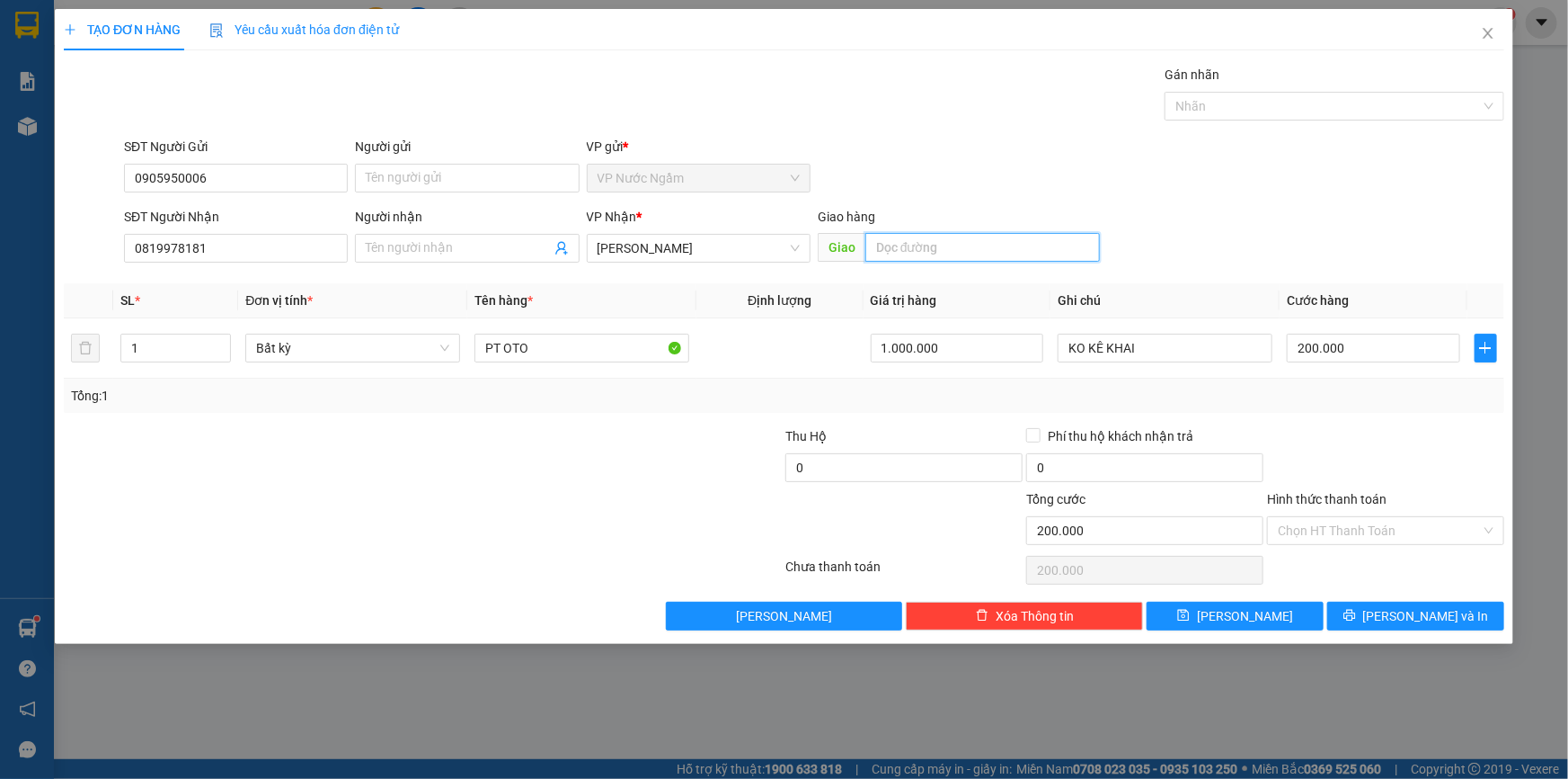
click at [948, 241] on input "text" at bounding box center [983, 248] width 235 height 29
type input "C"
type input "CHƯ SÊ"
click at [1384, 338] on input "200.000" at bounding box center [1373, 348] width 173 height 29
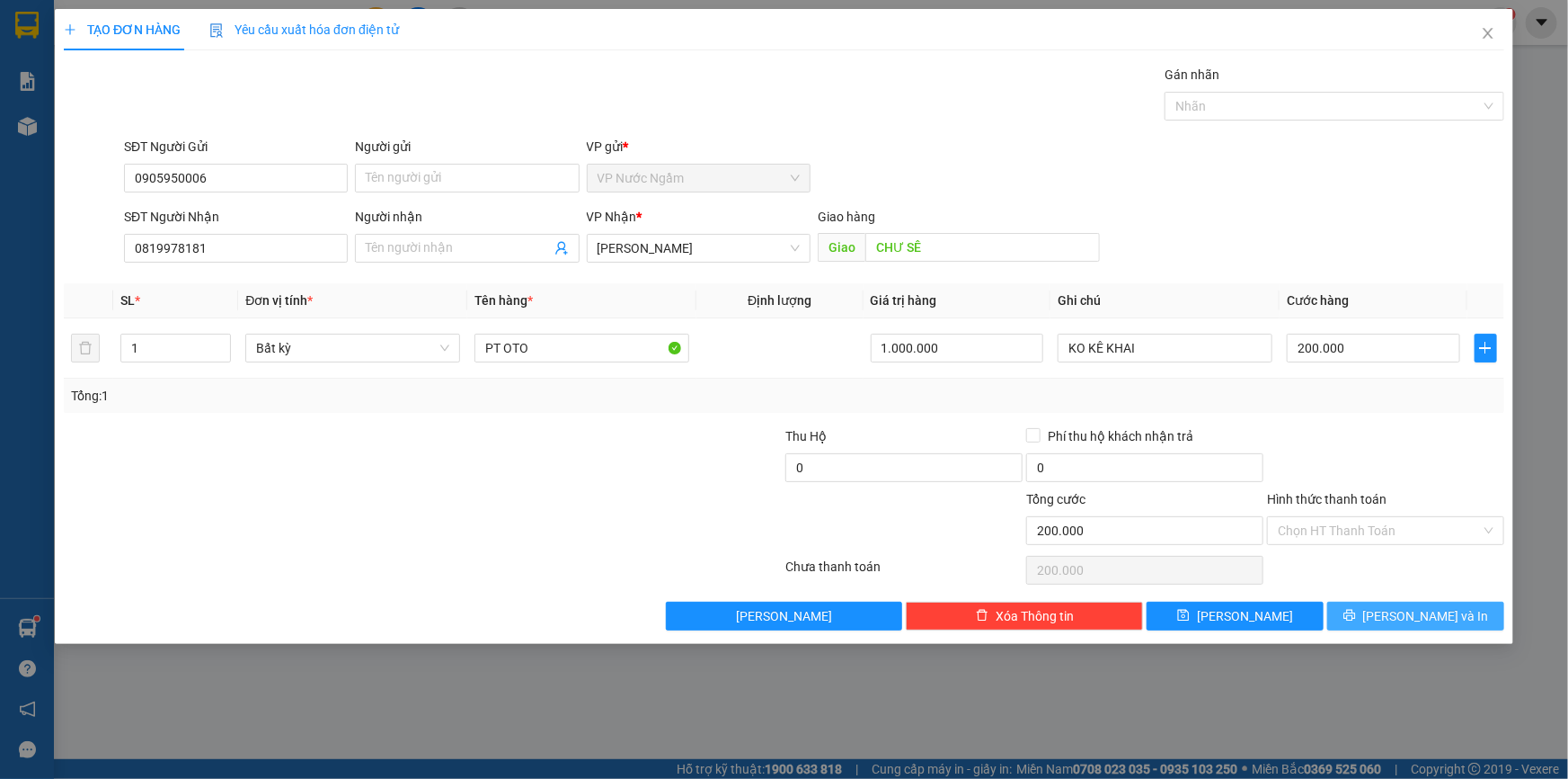
click at [1390, 624] on button "[PERSON_NAME] và In" at bounding box center [1416, 616] width 177 height 29
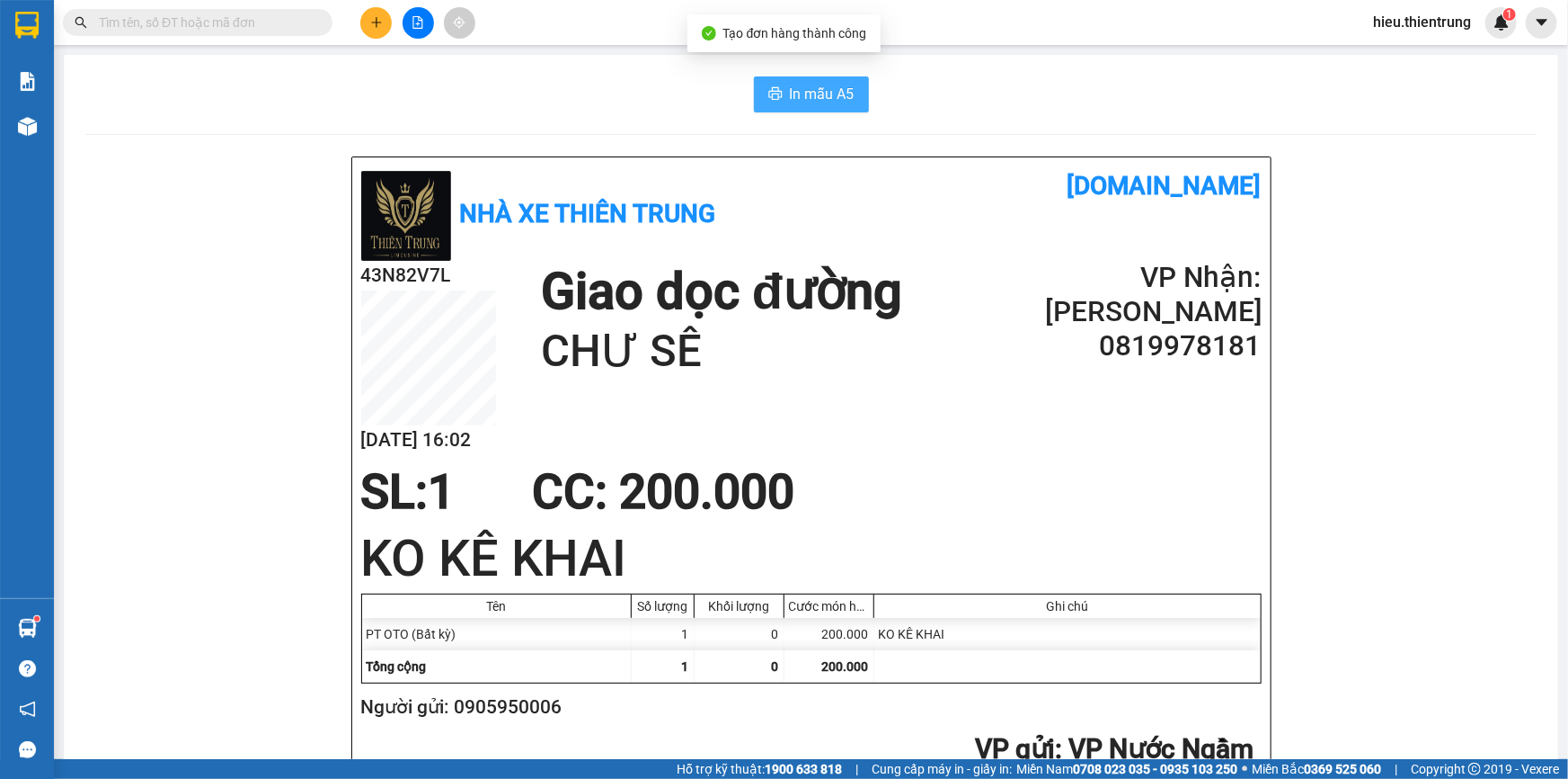
click at [819, 88] on span "In mẫu A5" at bounding box center [822, 94] width 65 height 23
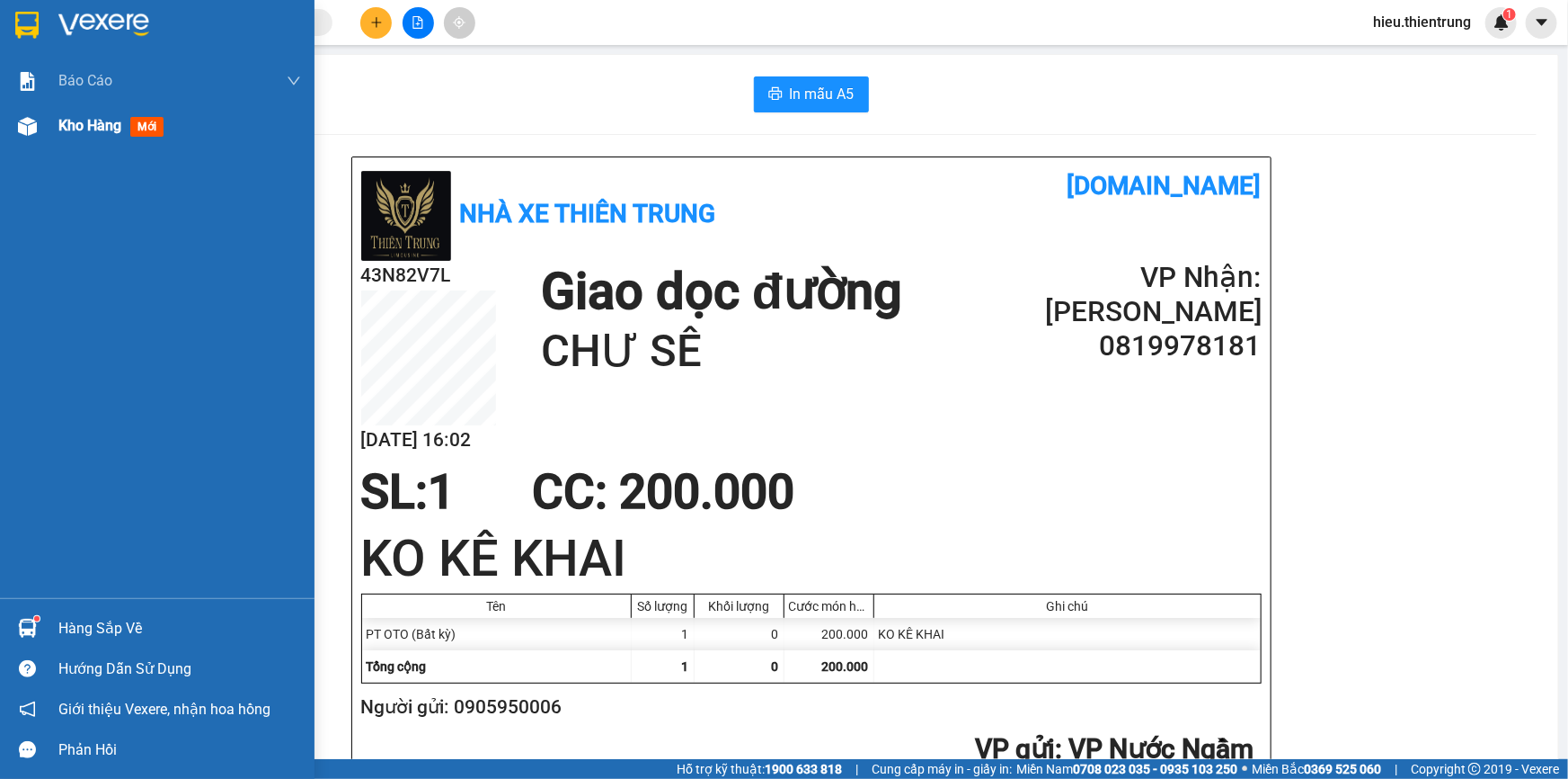
click at [94, 123] on span "Kho hàng" at bounding box center [89, 125] width 63 height 17
drag, startPoint x: 95, startPoint y: 123, endPoint x: 126, endPoint y: 122, distance: 31.0
click at [96, 123] on span "Kho hàng" at bounding box center [89, 125] width 63 height 17
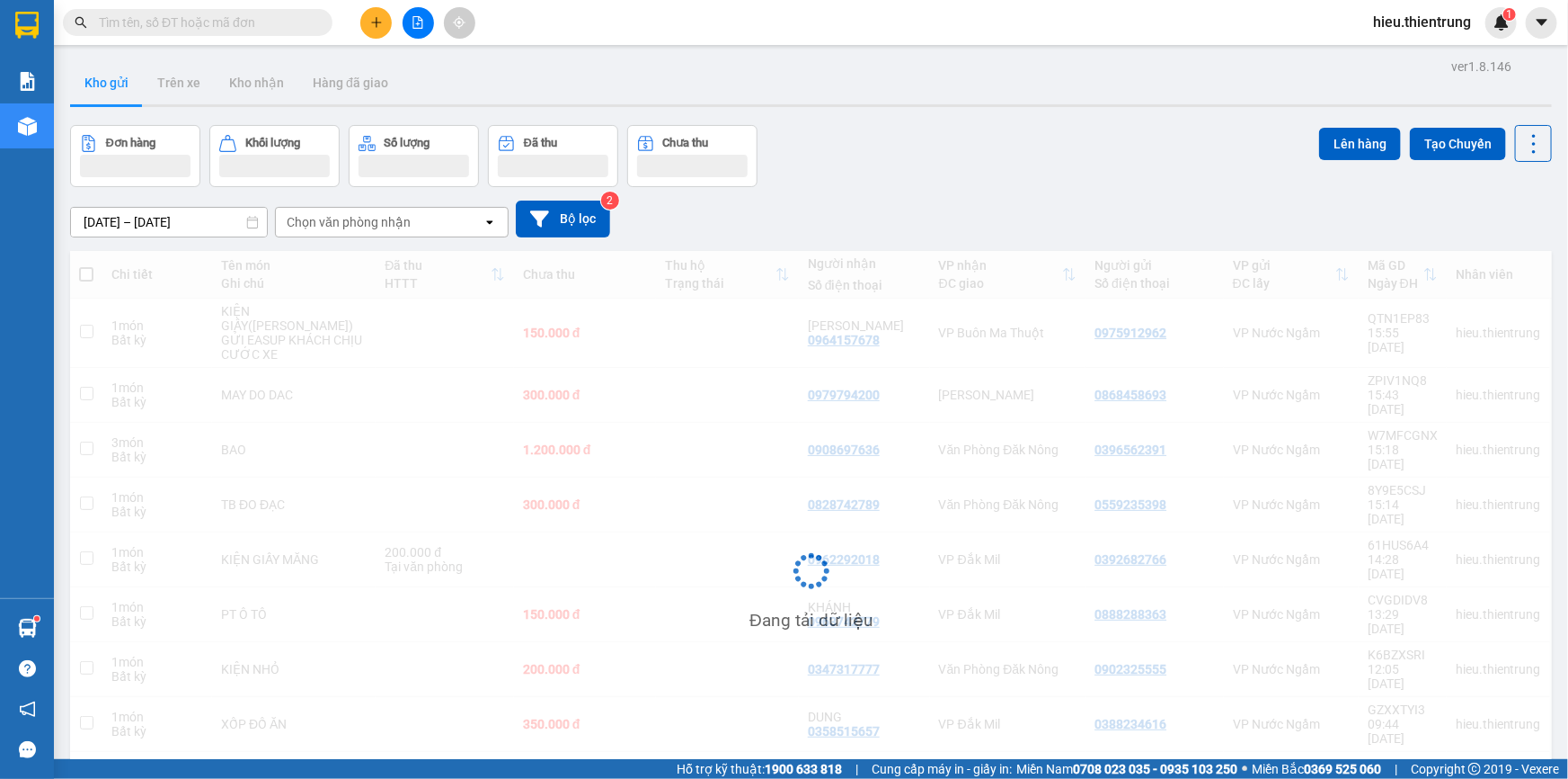
click at [385, 16] on button at bounding box center [376, 23] width 32 height 32
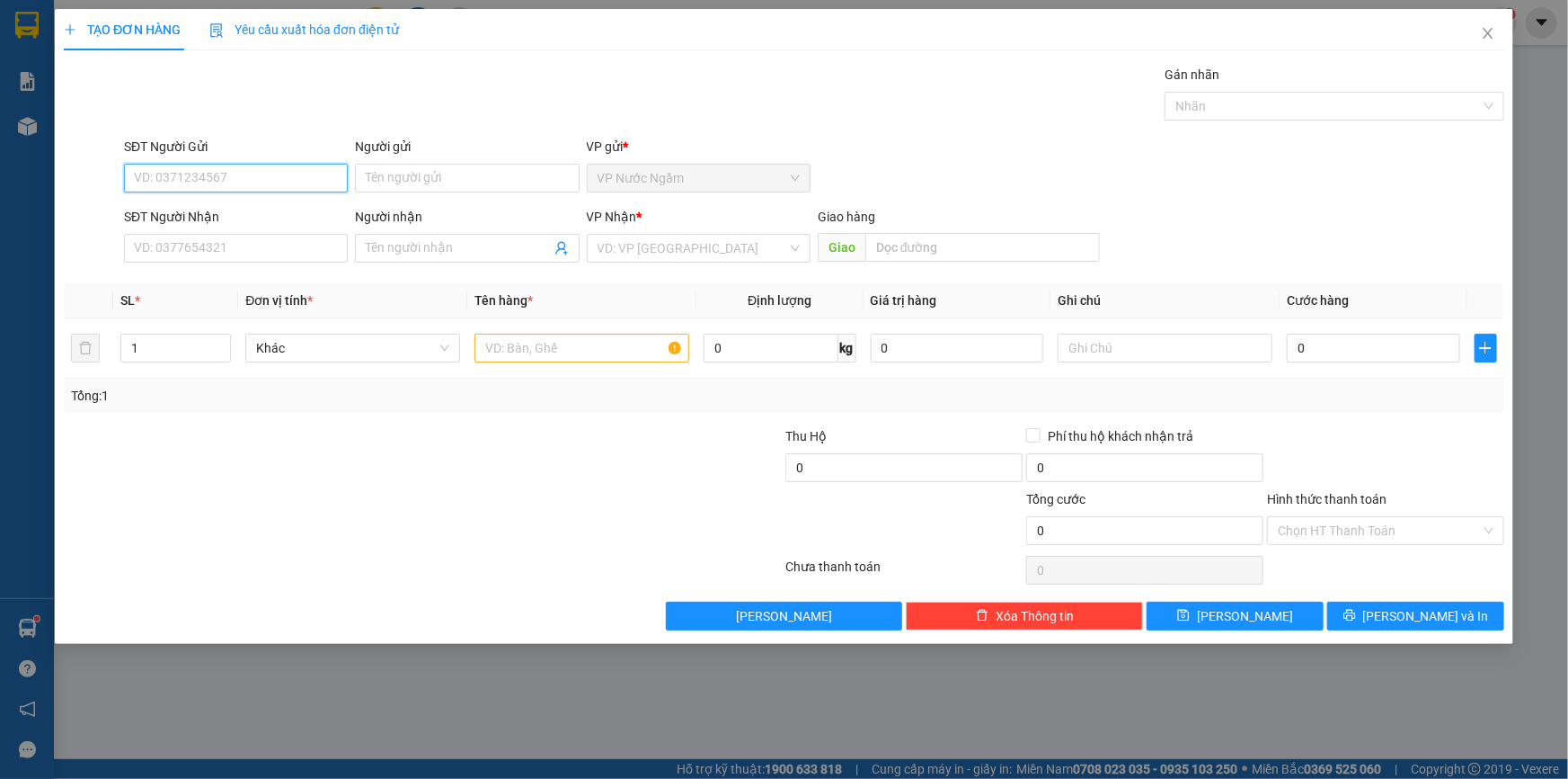
click at [234, 168] on input "SĐT Người Gửi" at bounding box center [236, 179] width 224 height 29
type input "0903439993"
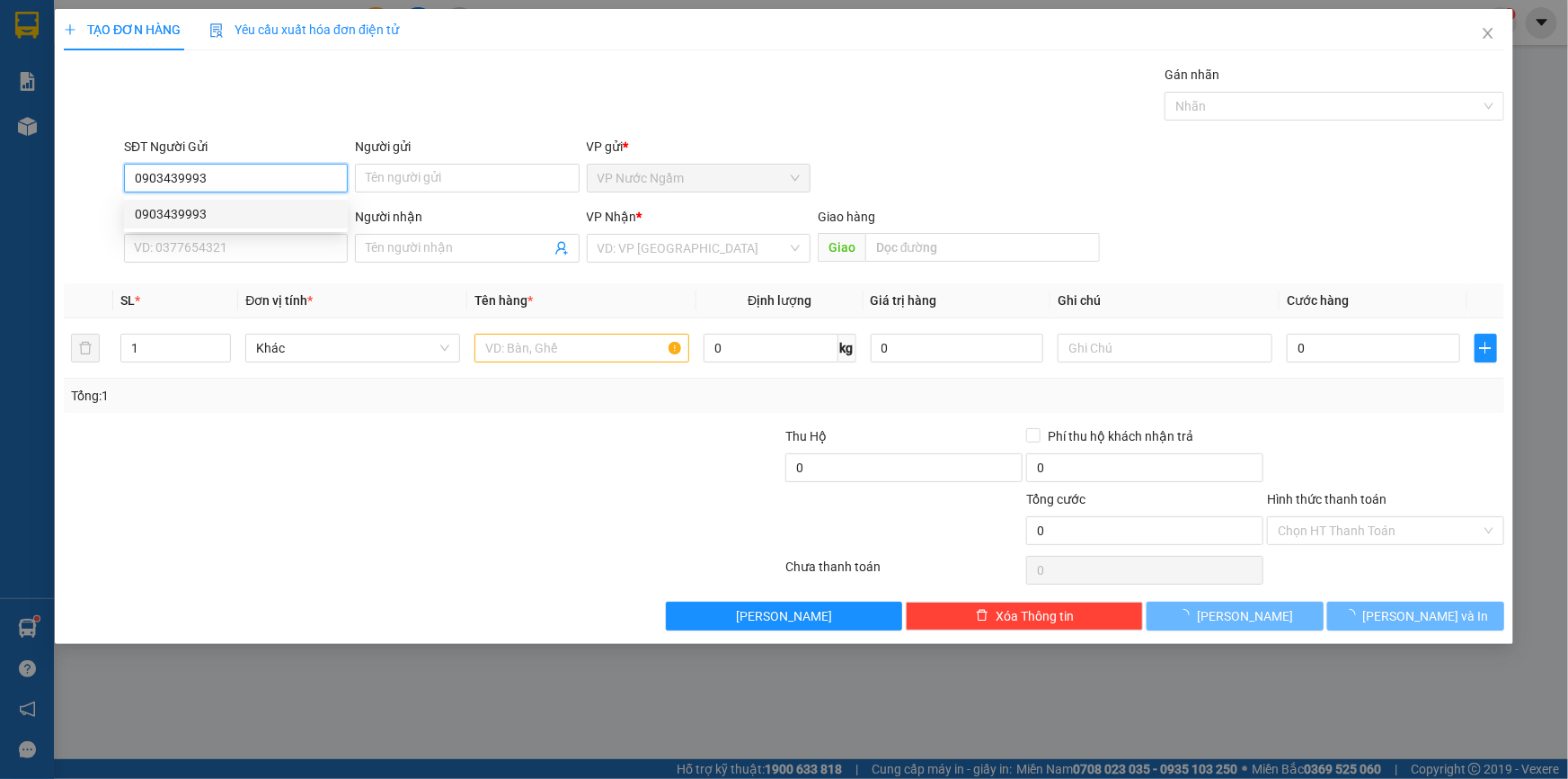
drag, startPoint x: 199, startPoint y: 200, endPoint x: 240, endPoint y: 225, distance: 48.0
click at [201, 200] on div "0903439993" at bounding box center [236, 214] width 224 height 29
type input "0397648960"
type input "BUÔN HỒ"
type input "200.000"
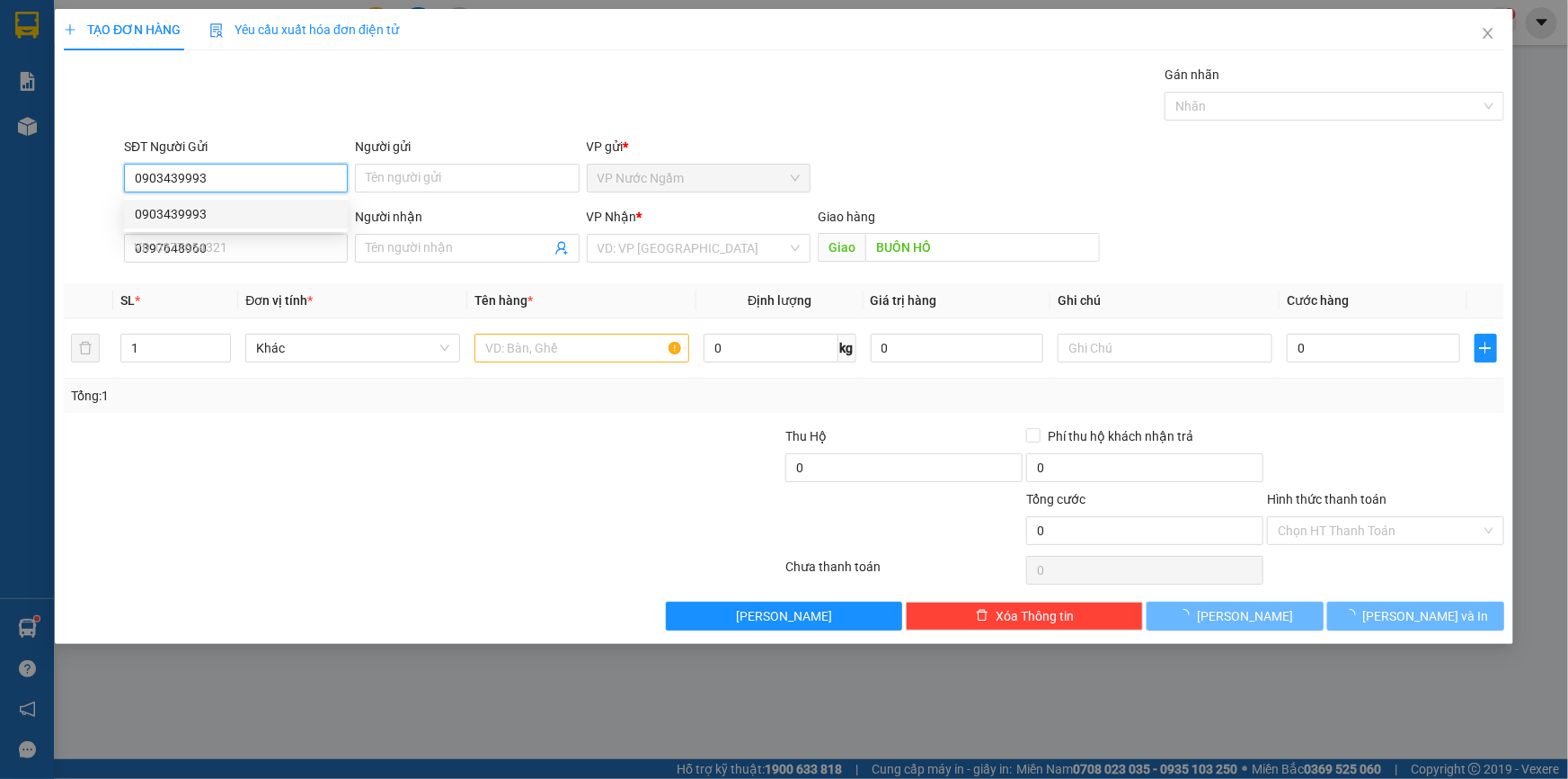
type input "200.000"
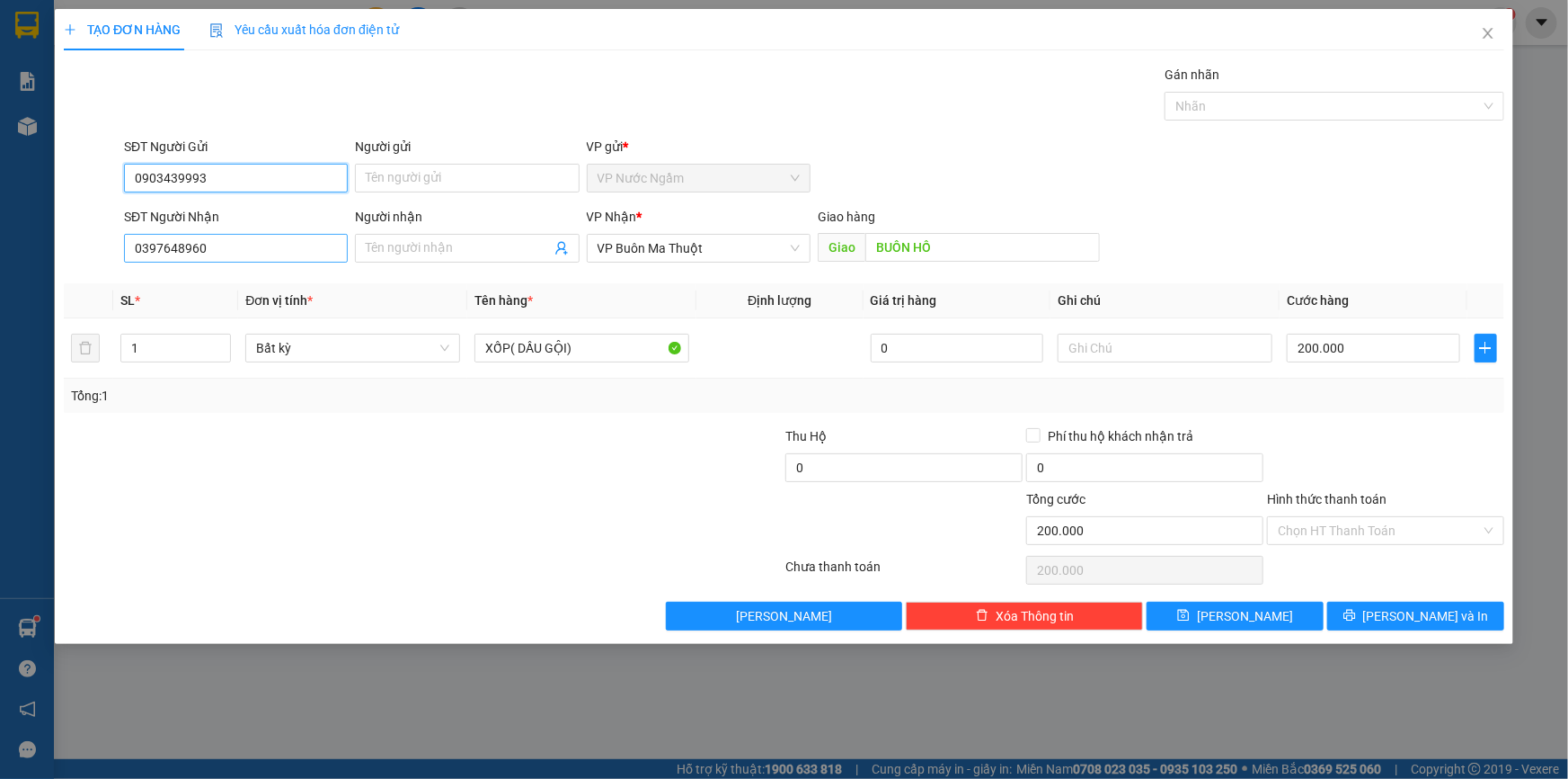
type input "0903439993"
drag, startPoint x: 198, startPoint y: 254, endPoint x: 88, endPoint y: 251, distance: 110.0
click at [88, 251] on div "SĐT Người Nhận 0397648960 0397648960 Người nhận Tên người nhận VP Nhận * VP Buô…" at bounding box center [784, 238] width 1444 height 63
type input "0843072079"
click at [234, 286] on div "0843072079 - HOA" at bounding box center [236, 284] width 202 height 20
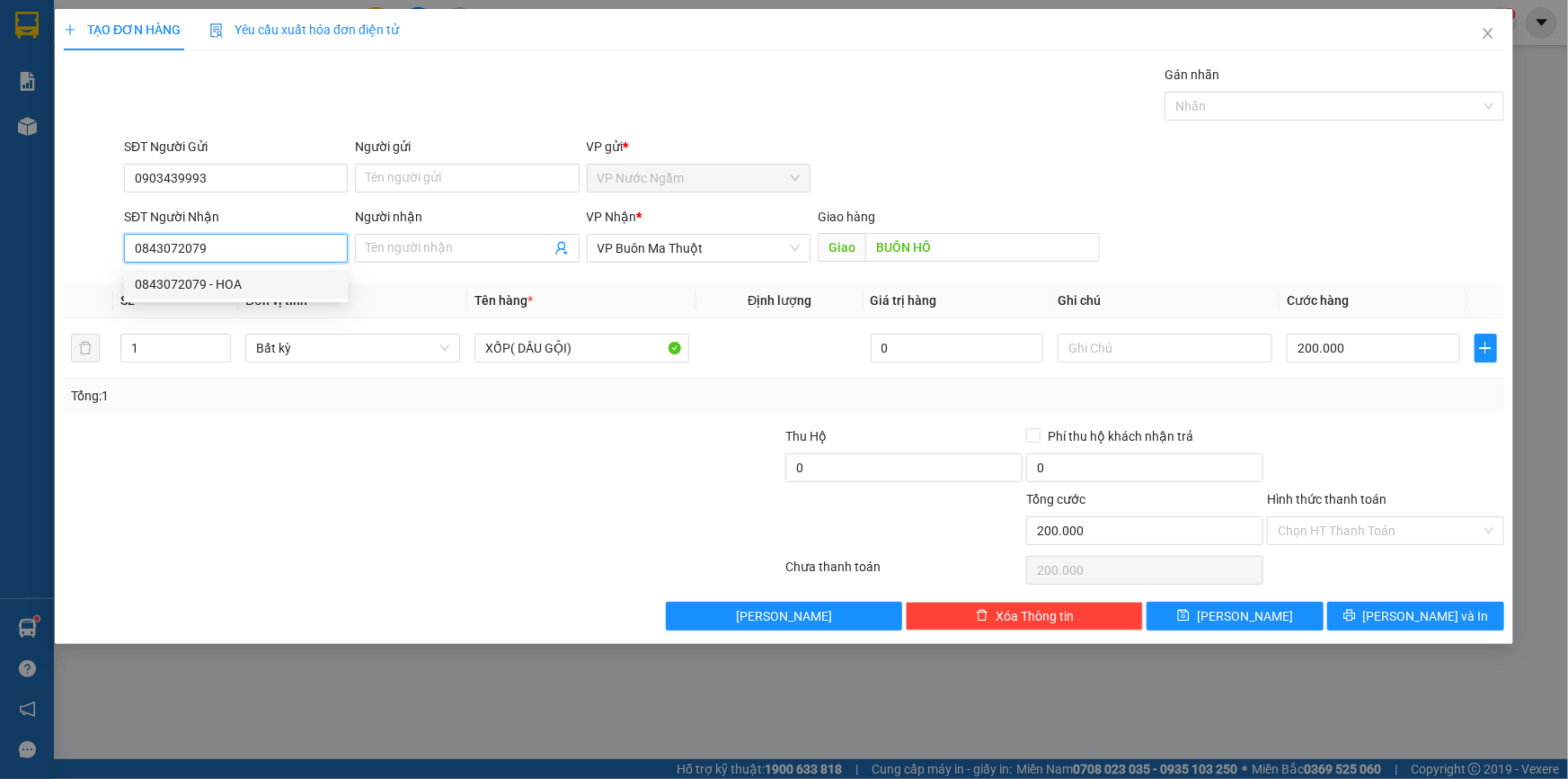
type input "HOA"
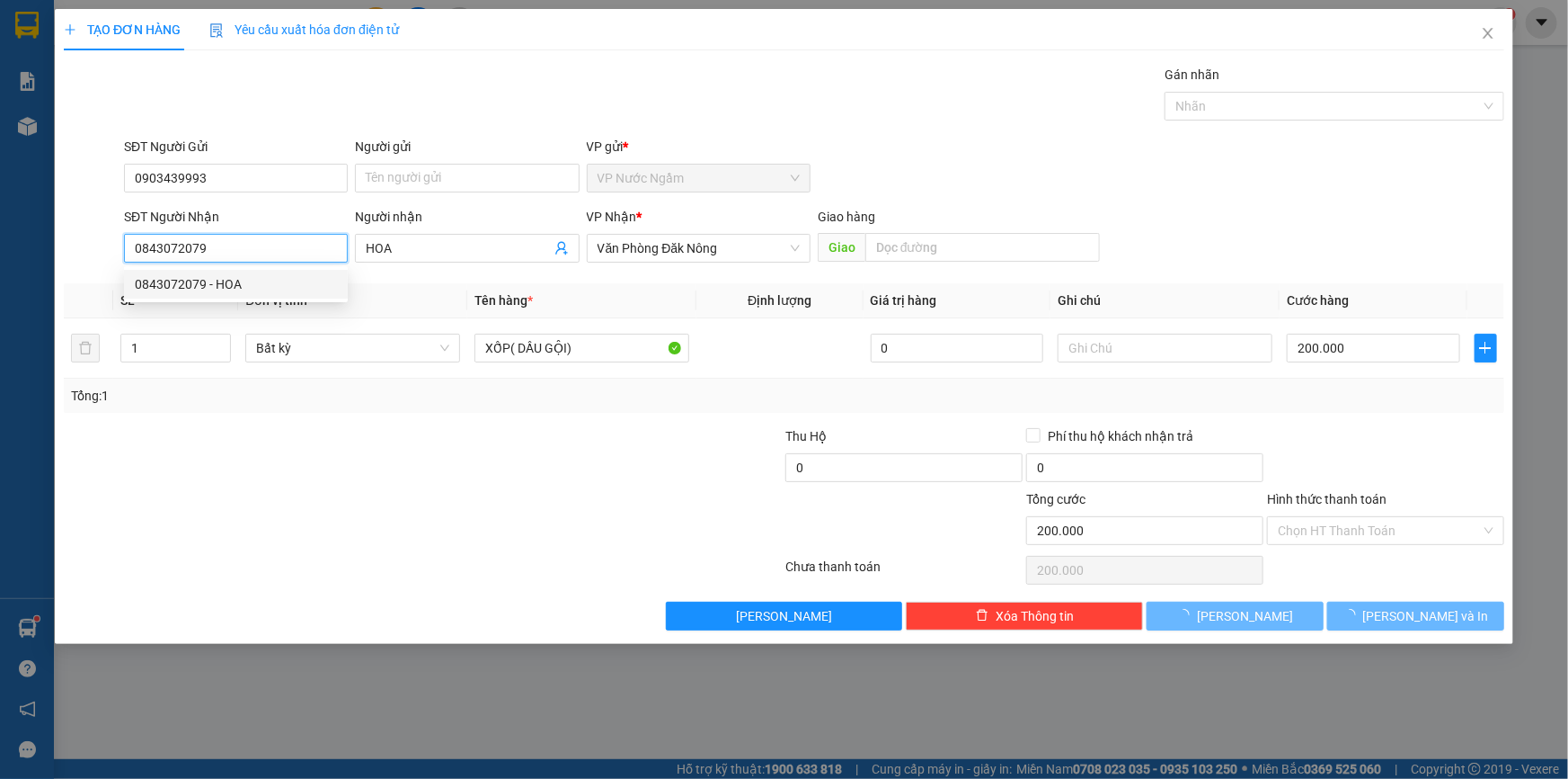
type input "150.000"
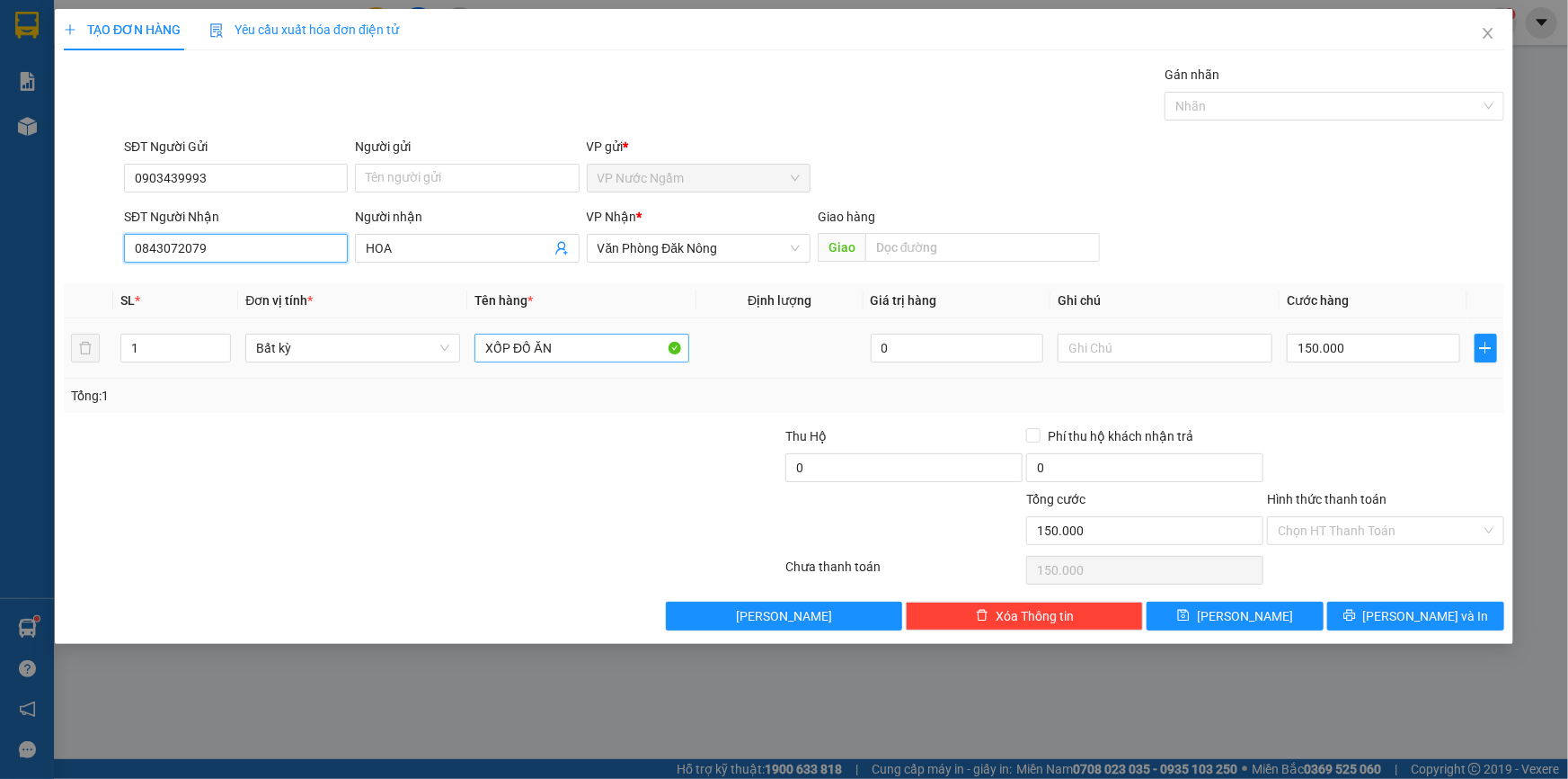
type input "0843072079"
drag, startPoint x: 559, startPoint y: 351, endPoint x: 510, endPoint y: 358, distance: 49.5
click at [510, 358] on input "XỐP ĐỒ ĂN" at bounding box center [582, 348] width 215 height 29
type input "XỐP"
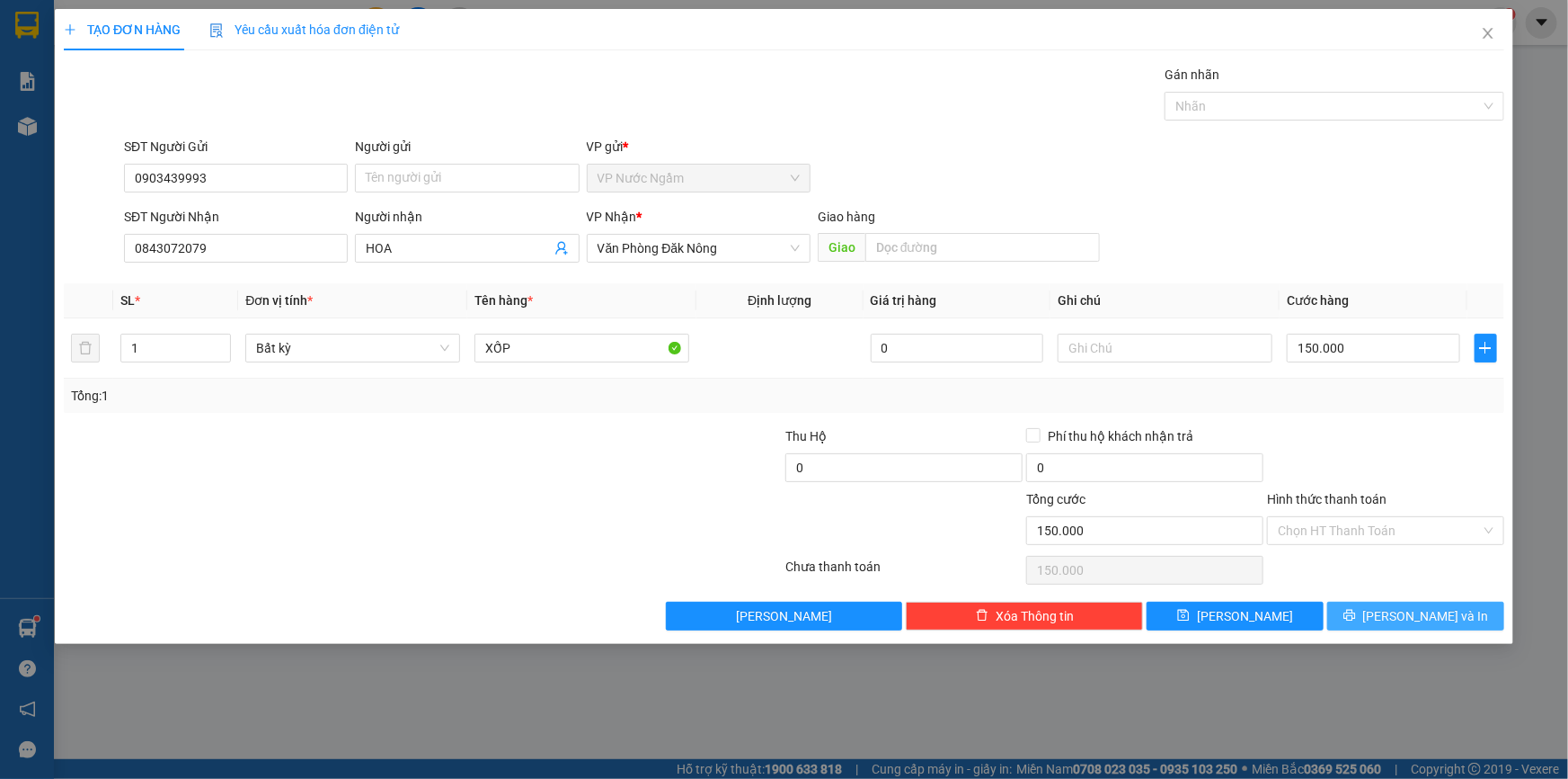
click at [1417, 611] on span "[PERSON_NAME] và In" at bounding box center [1426, 616] width 126 height 20
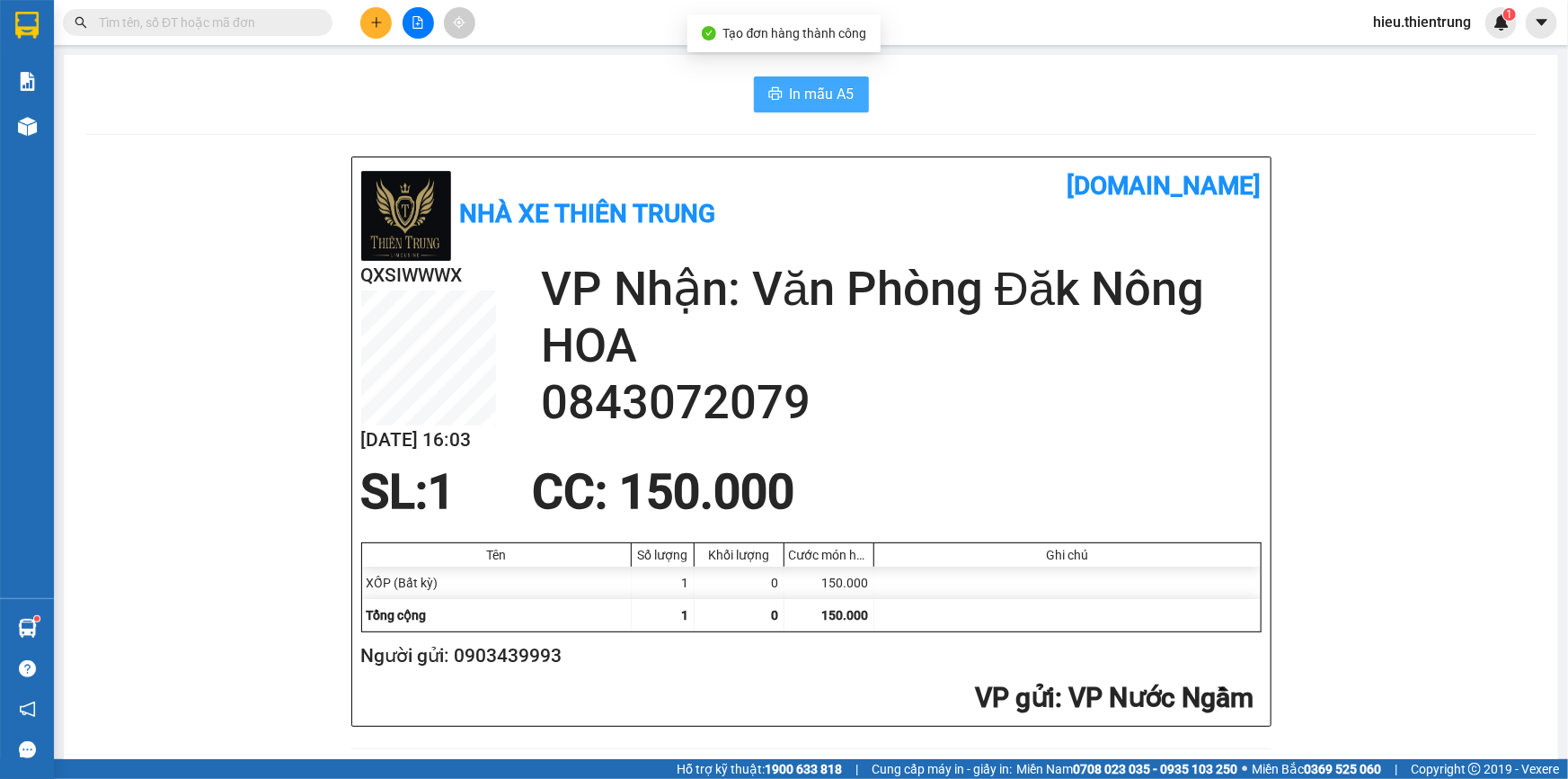
click at [820, 78] on button "In mẫu A5" at bounding box center [811, 94] width 115 height 36
drag, startPoint x: 1004, startPoint y: 116, endPoint x: 723, endPoint y: 131, distance: 281.4
click at [385, 23] on button at bounding box center [376, 23] width 32 height 32
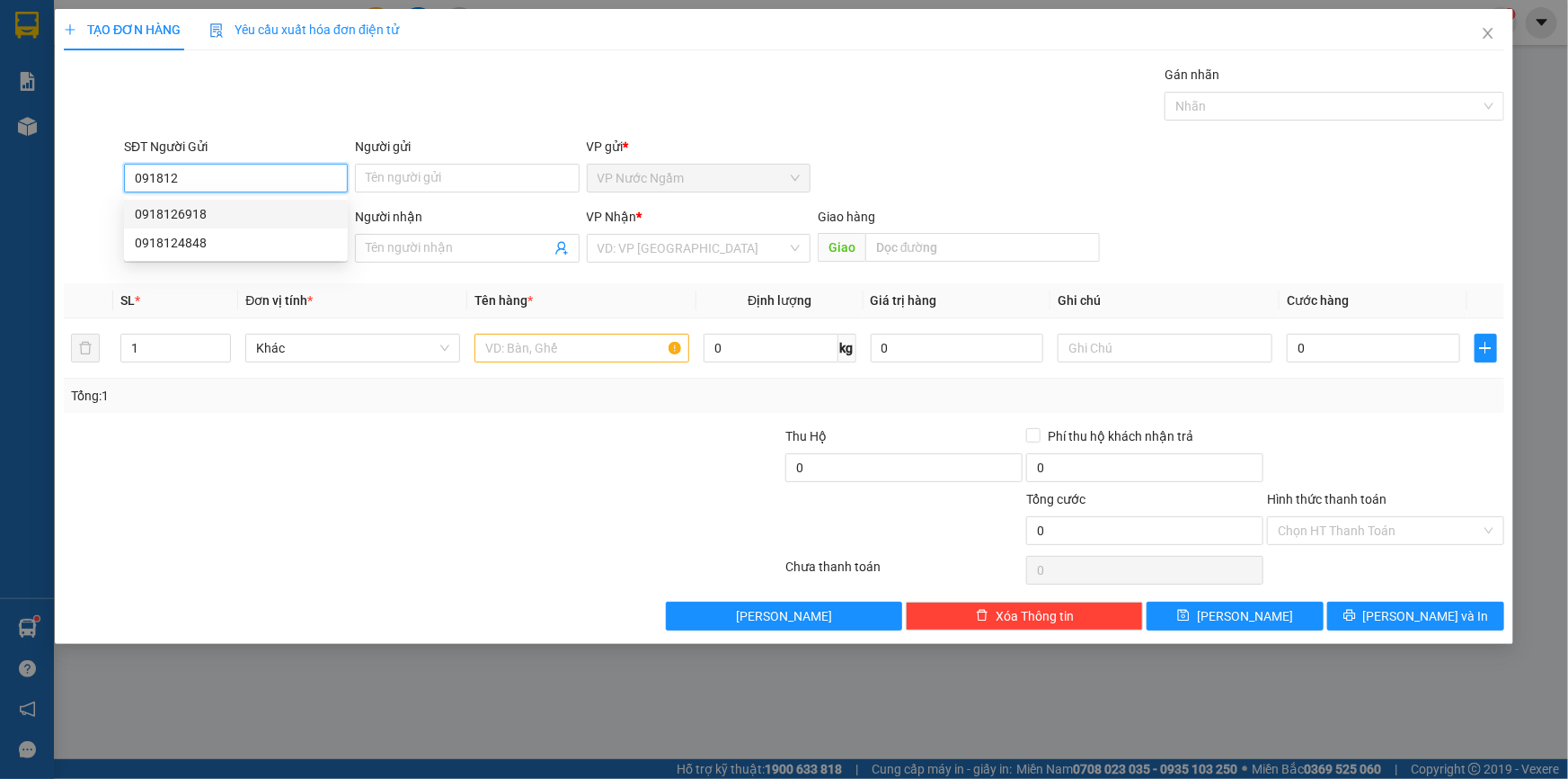
click at [197, 211] on div "0918126918" at bounding box center [236, 214] width 202 height 20
type input "0918126918"
type input "0356901068"
type input "CHỊ [PERSON_NAME]"
type input "450.000"
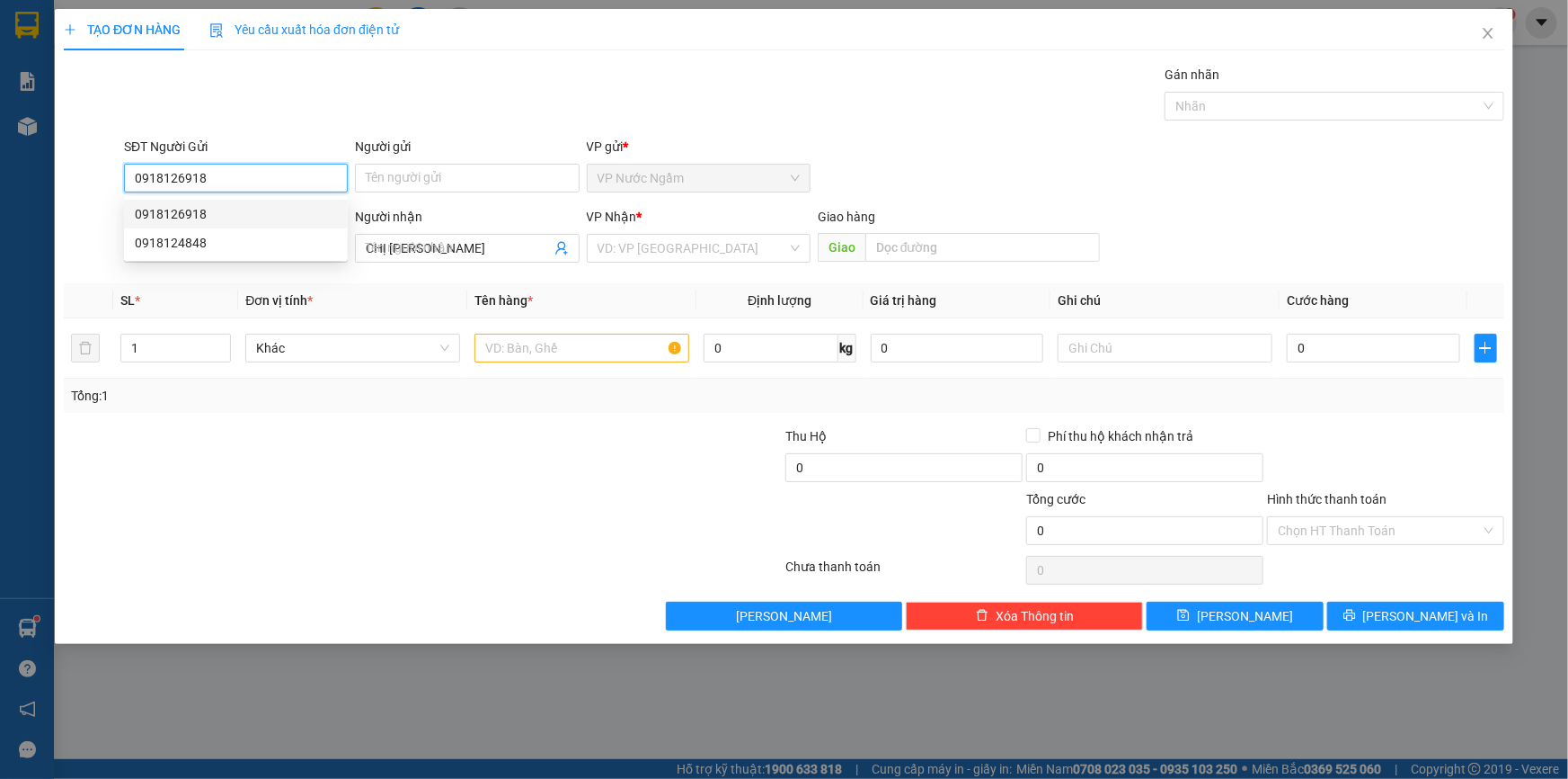
type input "450.000"
type input "0918126918"
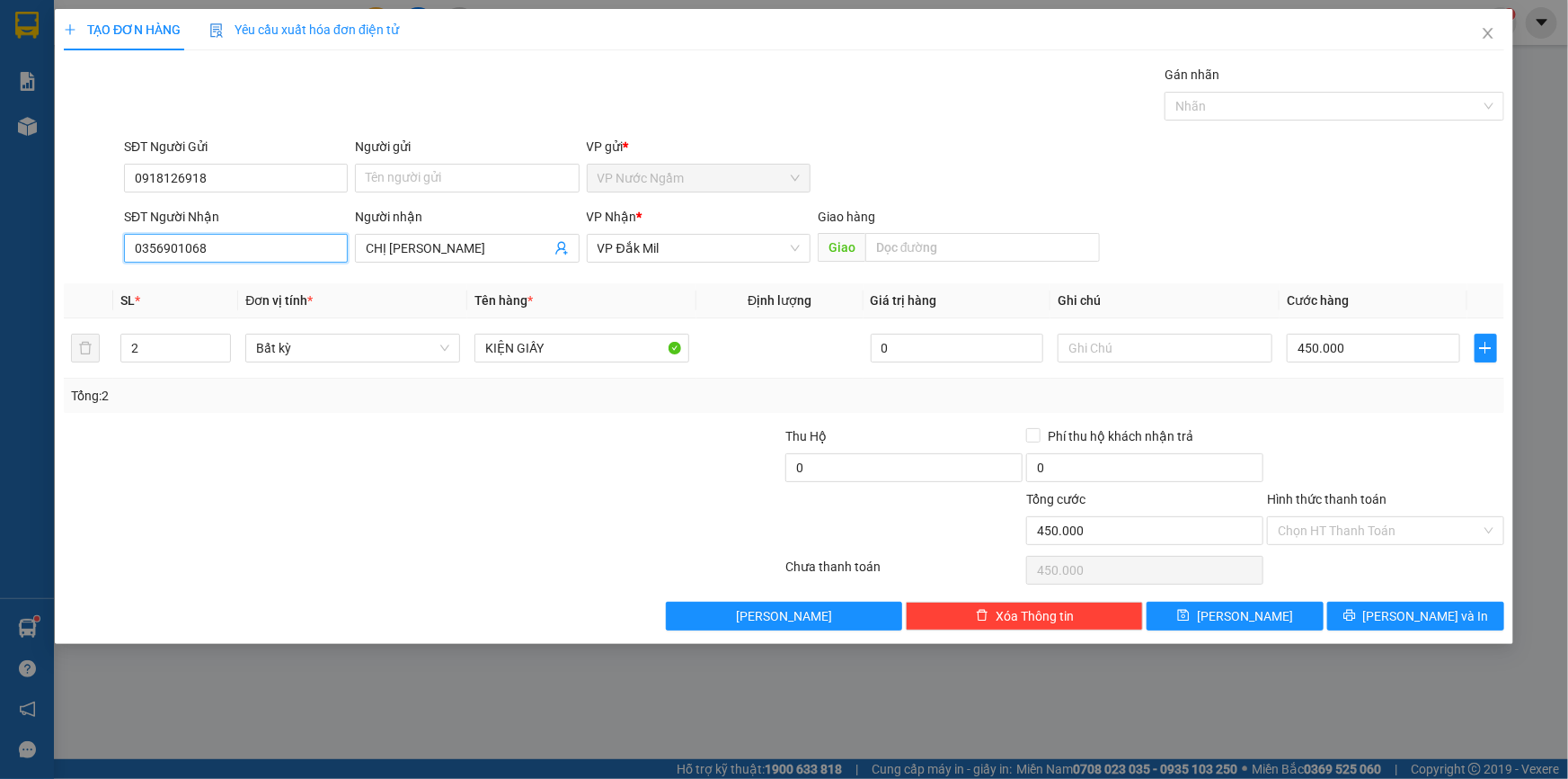
drag, startPoint x: 241, startPoint y: 247, endPoint x: 36, endPoint y: 258, distance: 205.3
click at [36, 258] on div "TẠO ĐƠN HÀNG Yêu cầu xuất hóa đơn điện tử Transit Pickup Surcharge Ids Transit …" at bounding box center [784, 389] width 1568 height 779
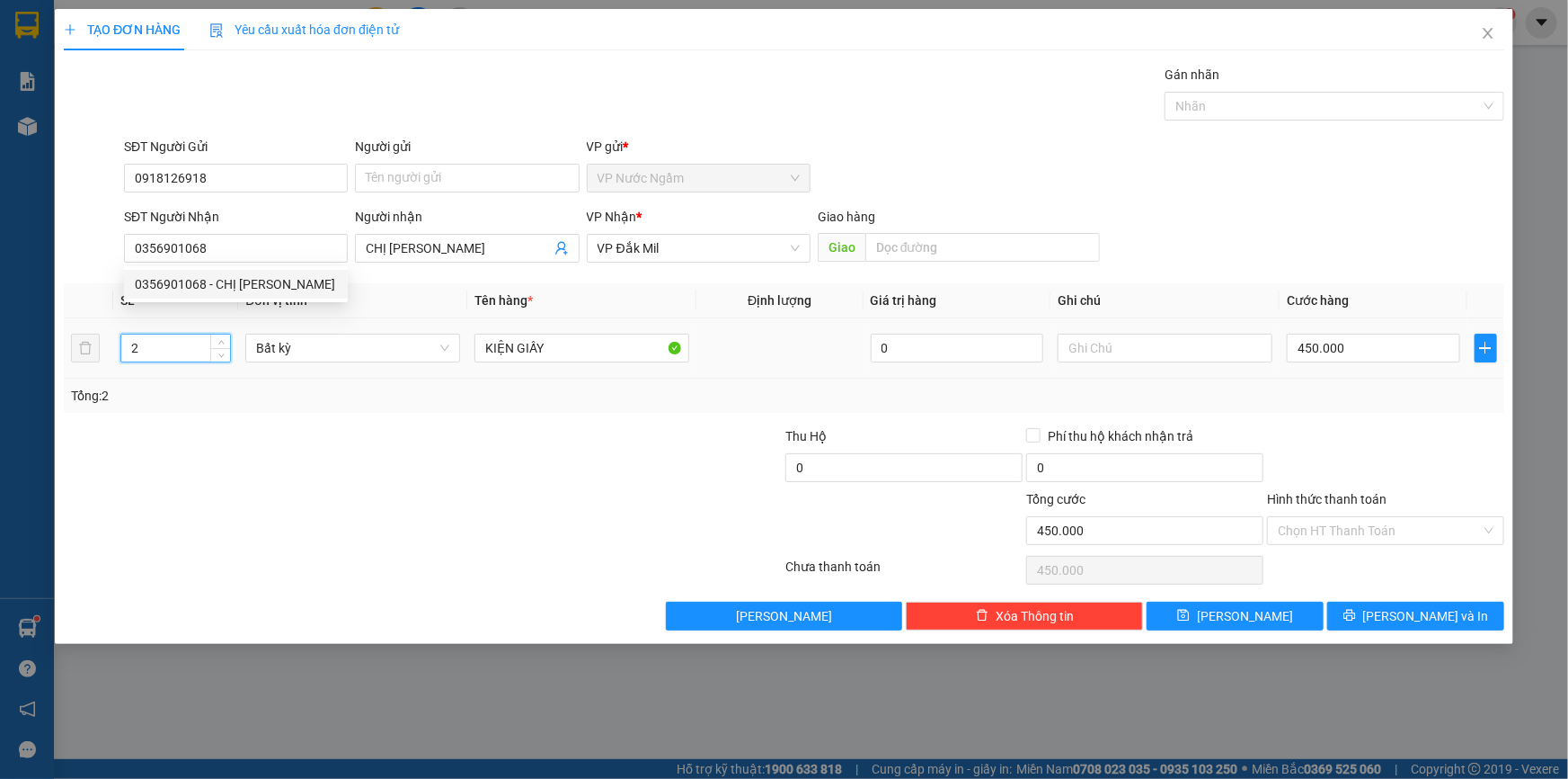
drag, startPoint x: 147, startPoint y: 350, endPoint x: 92, endPoint y: 364, distance: 56.8
click at [92, 364] on tr "2 Bất kỳ KIỆN GIẤY 0 450.000" at bounding box center [784, 348] width 1441 height 60
type input "1"
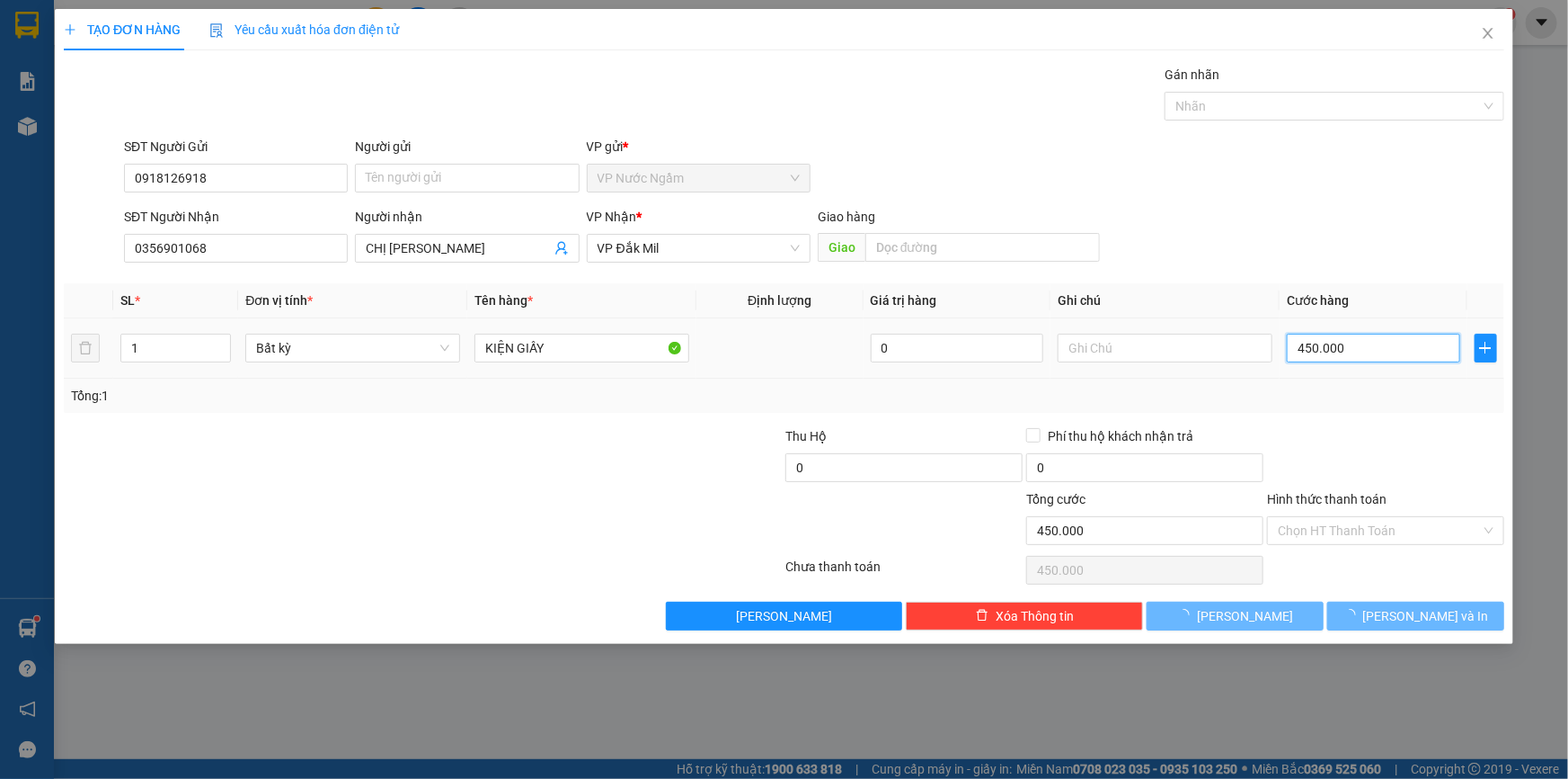
click at [1384, 340] on input "450.000" at bounding box center [1373, 348] width 173 height 29
type input "0"
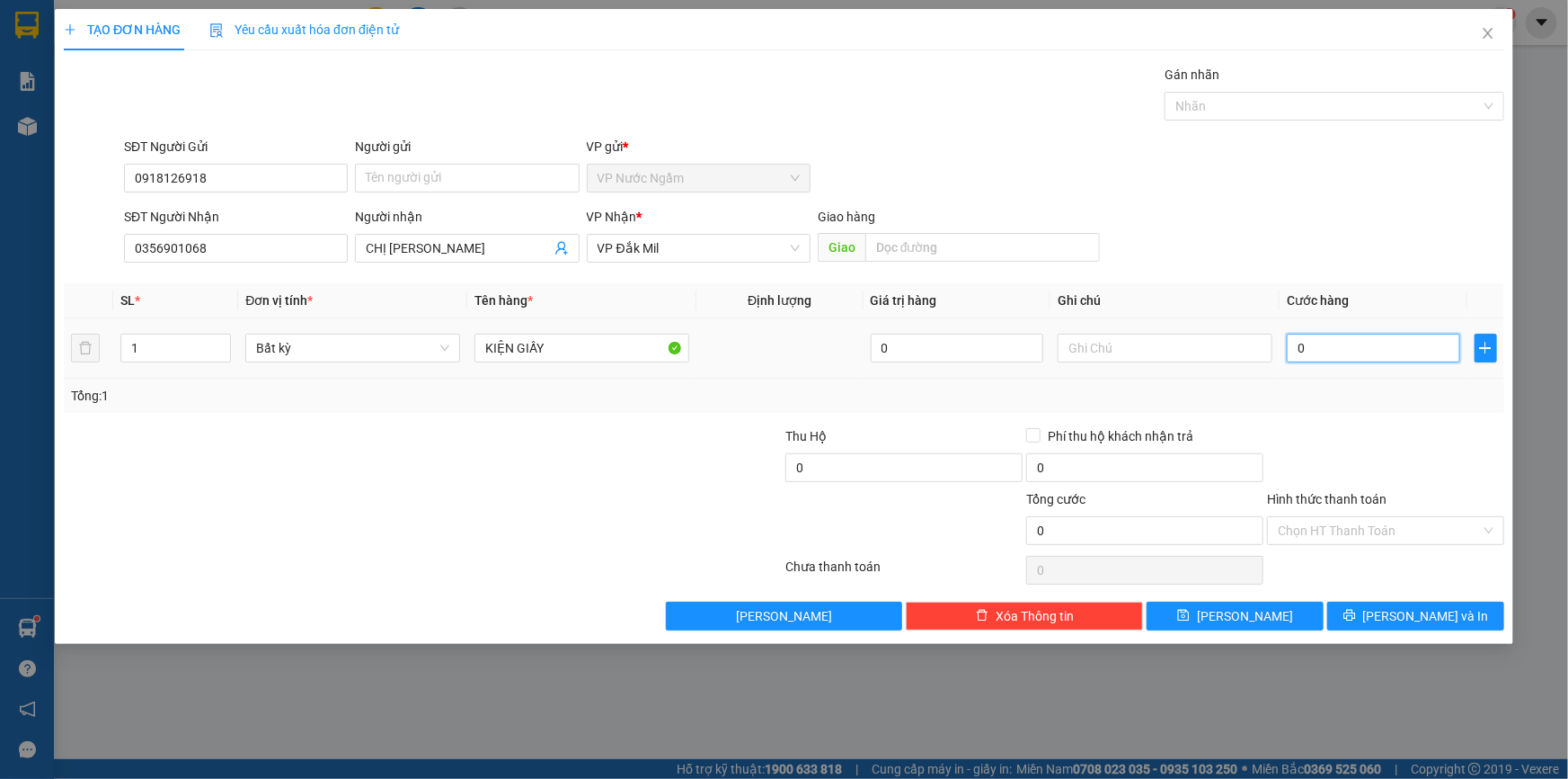
type input "3"
type input "03"
type input "30"
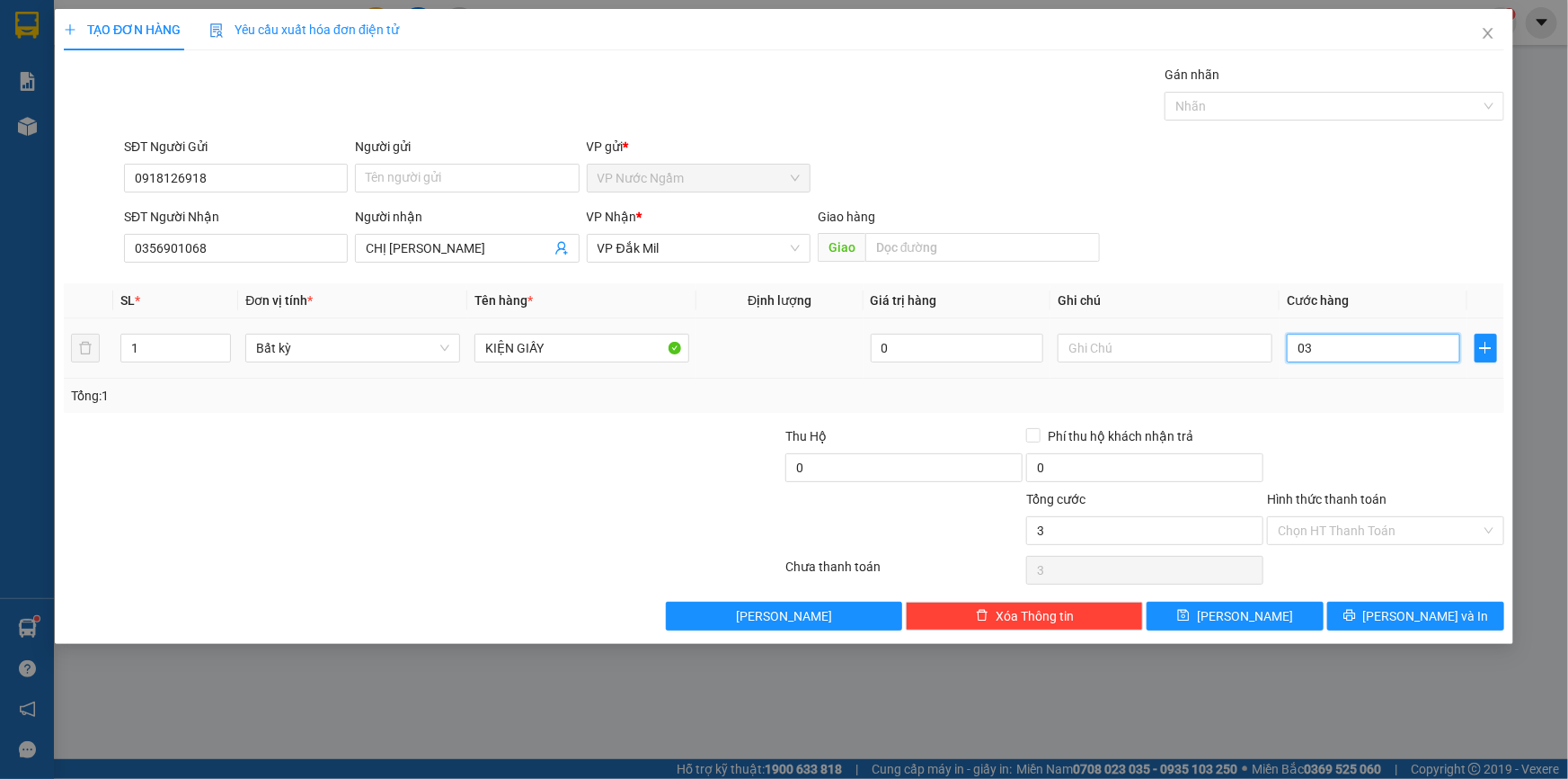
type input "030"
type input "300"
type input "0.300"
type input "3.000"
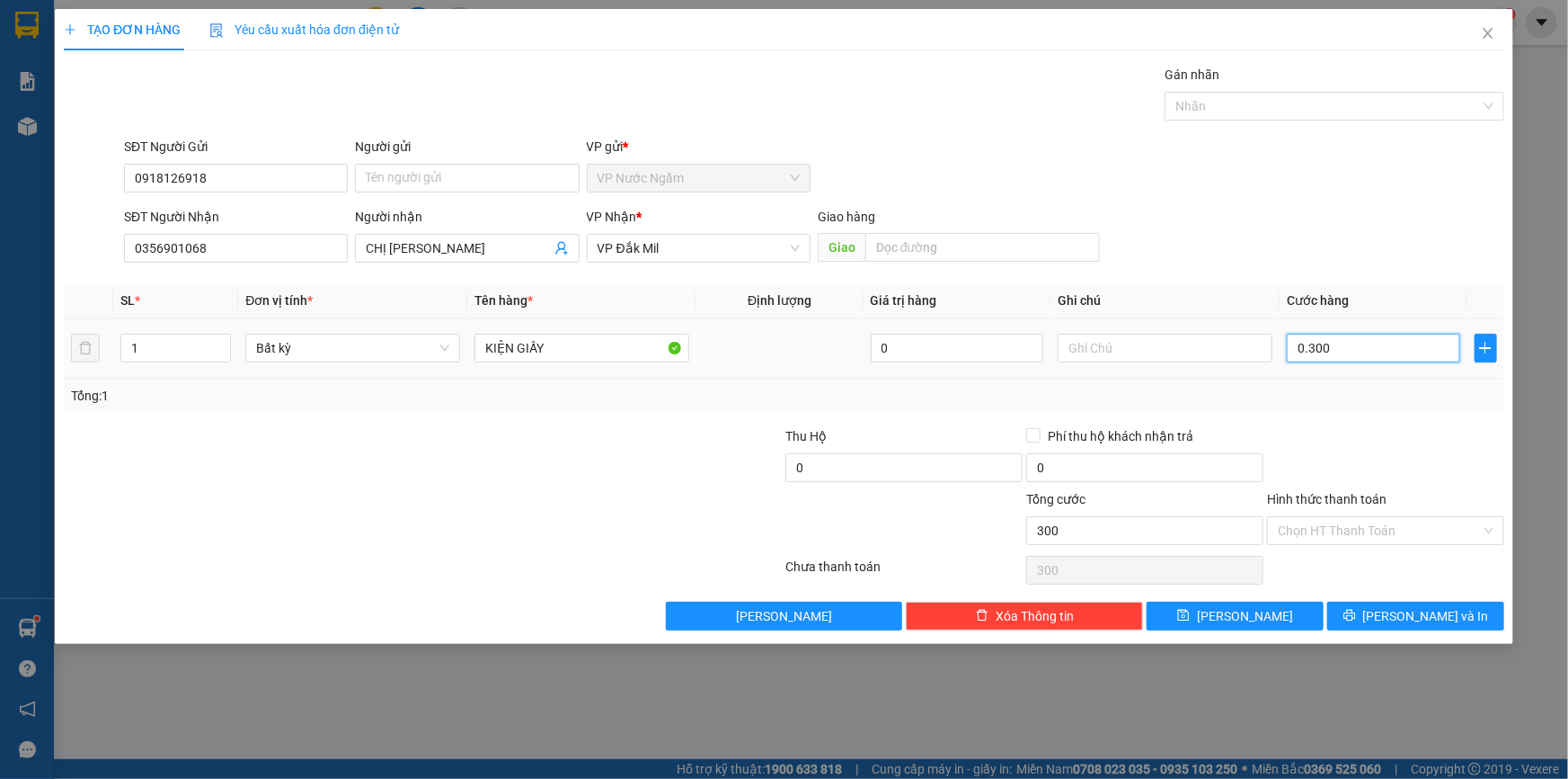
type input "3.000"
type input "03.000"
type input "30.000"
type input "030.000"
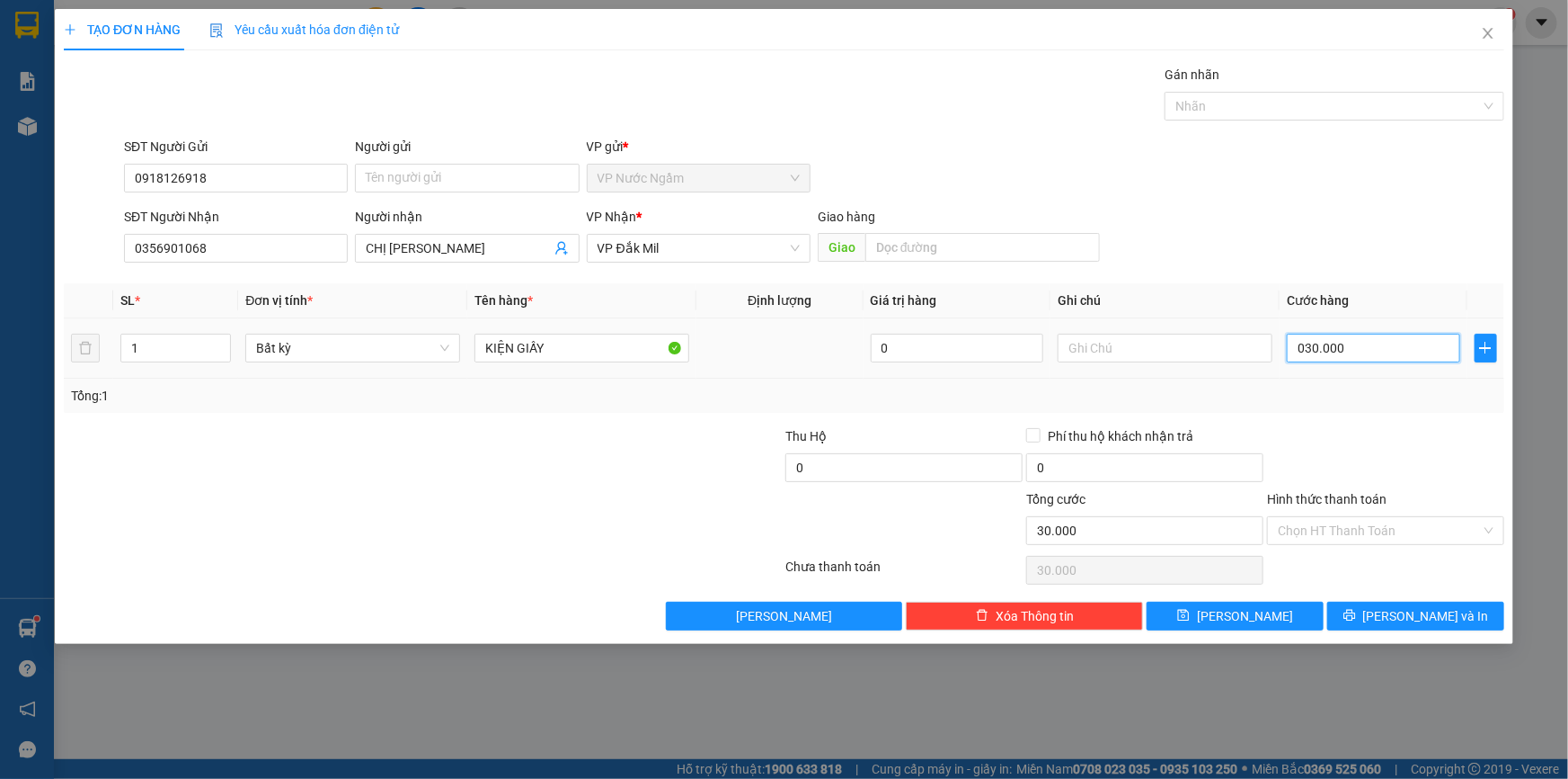
type input "300.000"
click at [1427, 610] on span "[PERSON_NAME] và In" at bounding box center [1426, 616] width 126 height 20
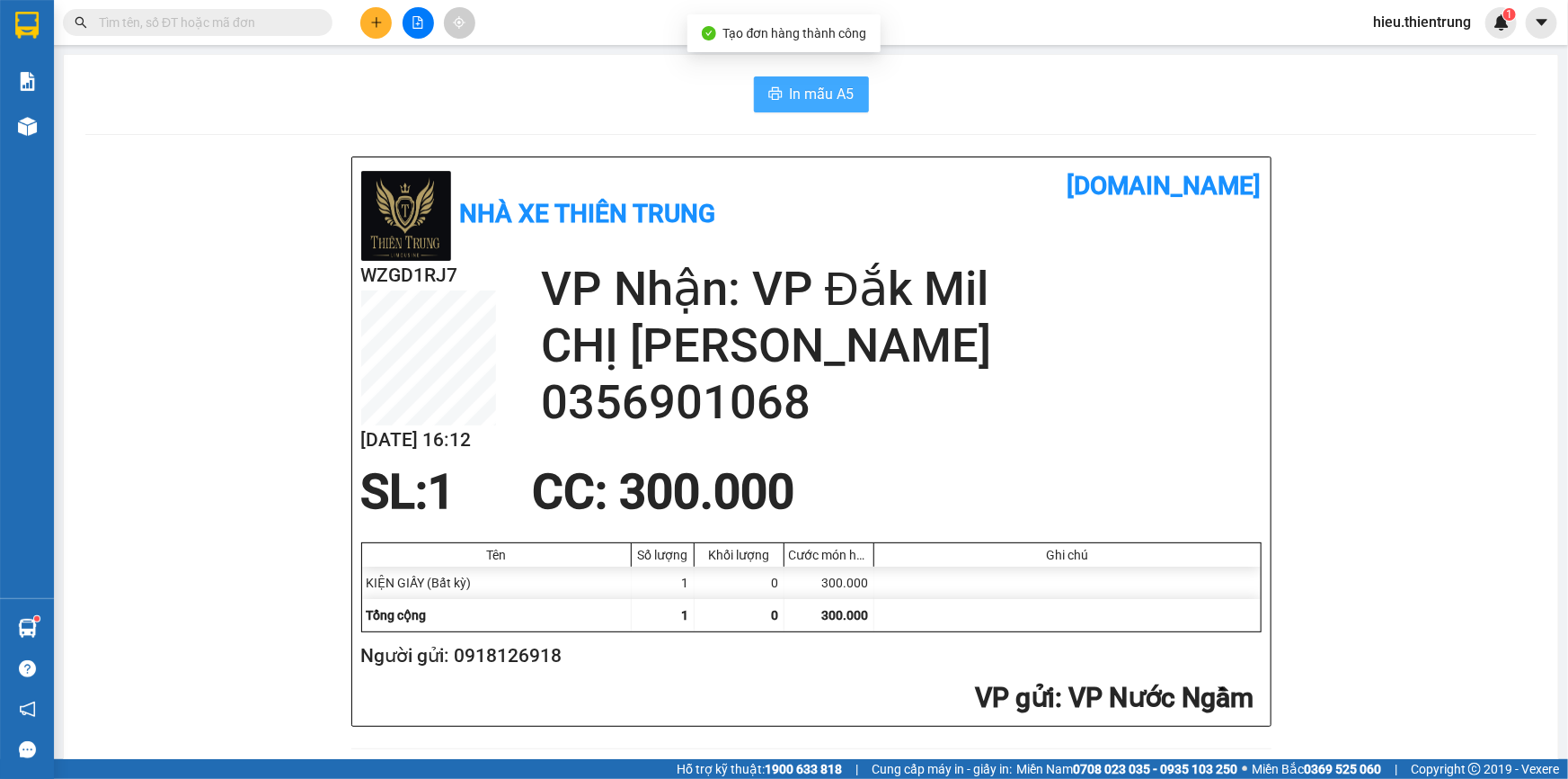
click at [810, 97] on span "In mẫu A5" at bounding box center [822, 94] width 65 height 23
drag, startPoint x: 514, startPoint y: 133, endPoint x: 467, endPoint y: 143, distance: 48.1
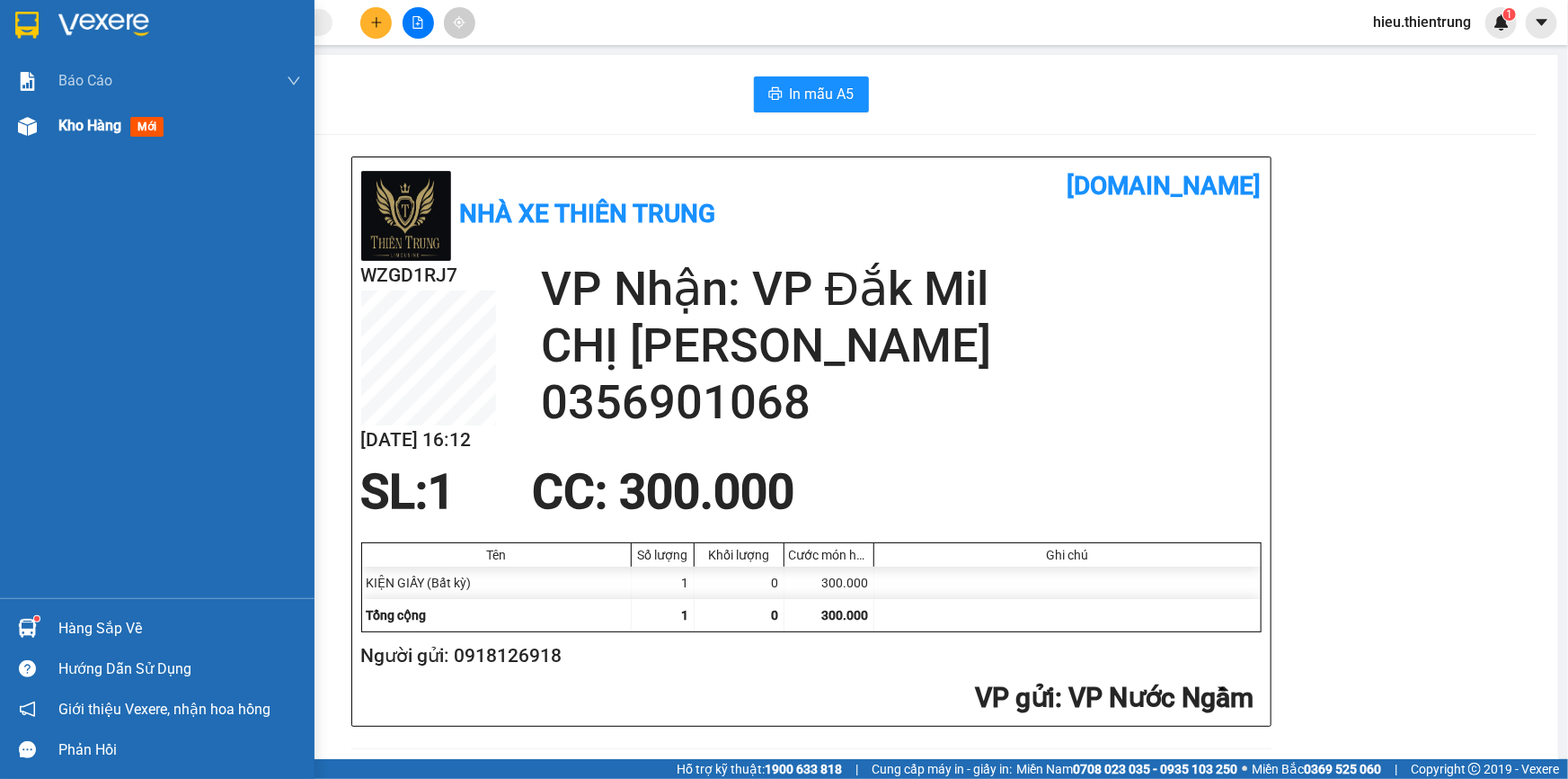
click at [47, 126] on div "Kho hàng mới" at bounding box center [157, 126] width 314 height 45
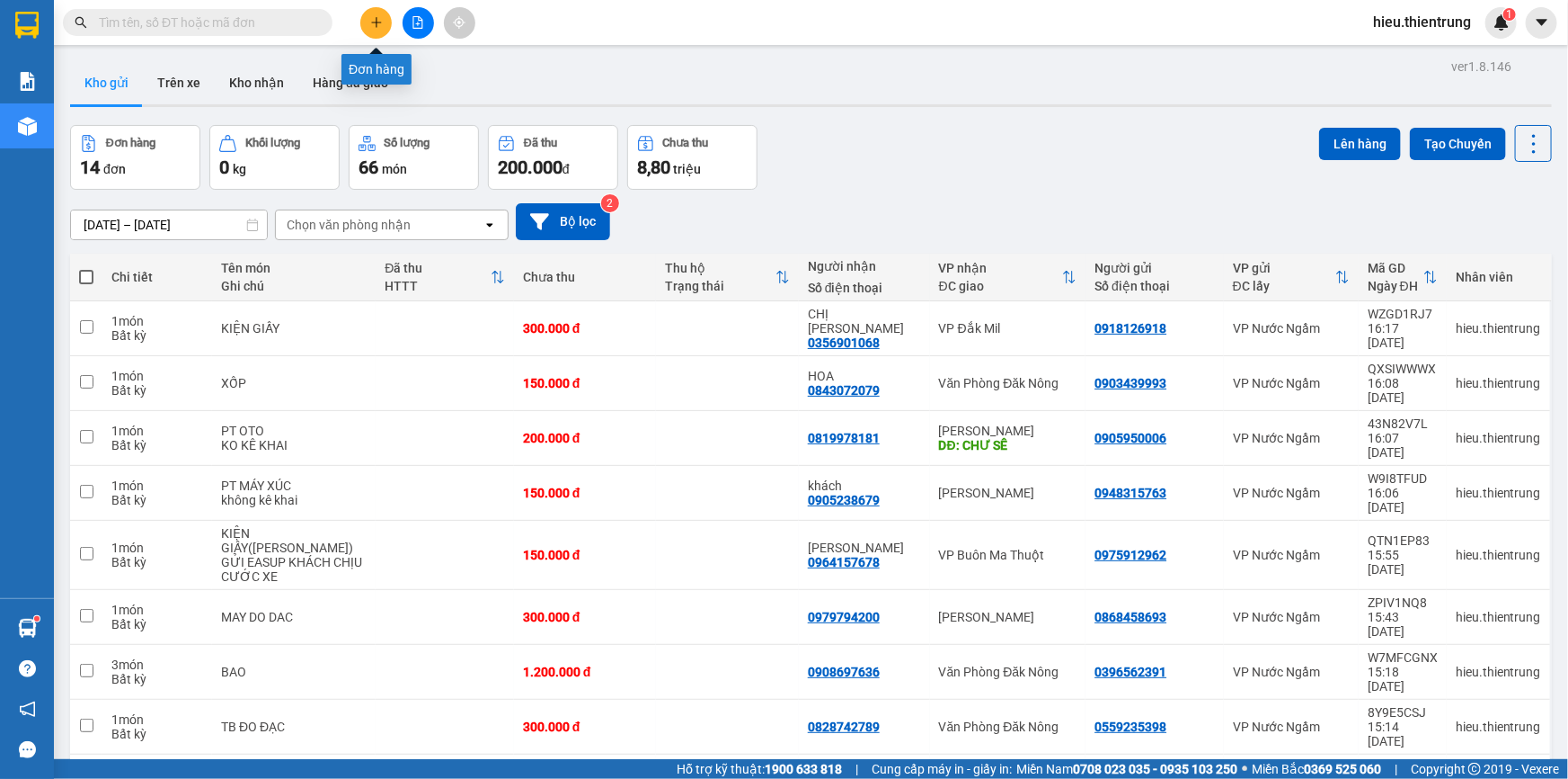
click at [382, 26] on button at bounding box center [376, 23] width 32 height 32
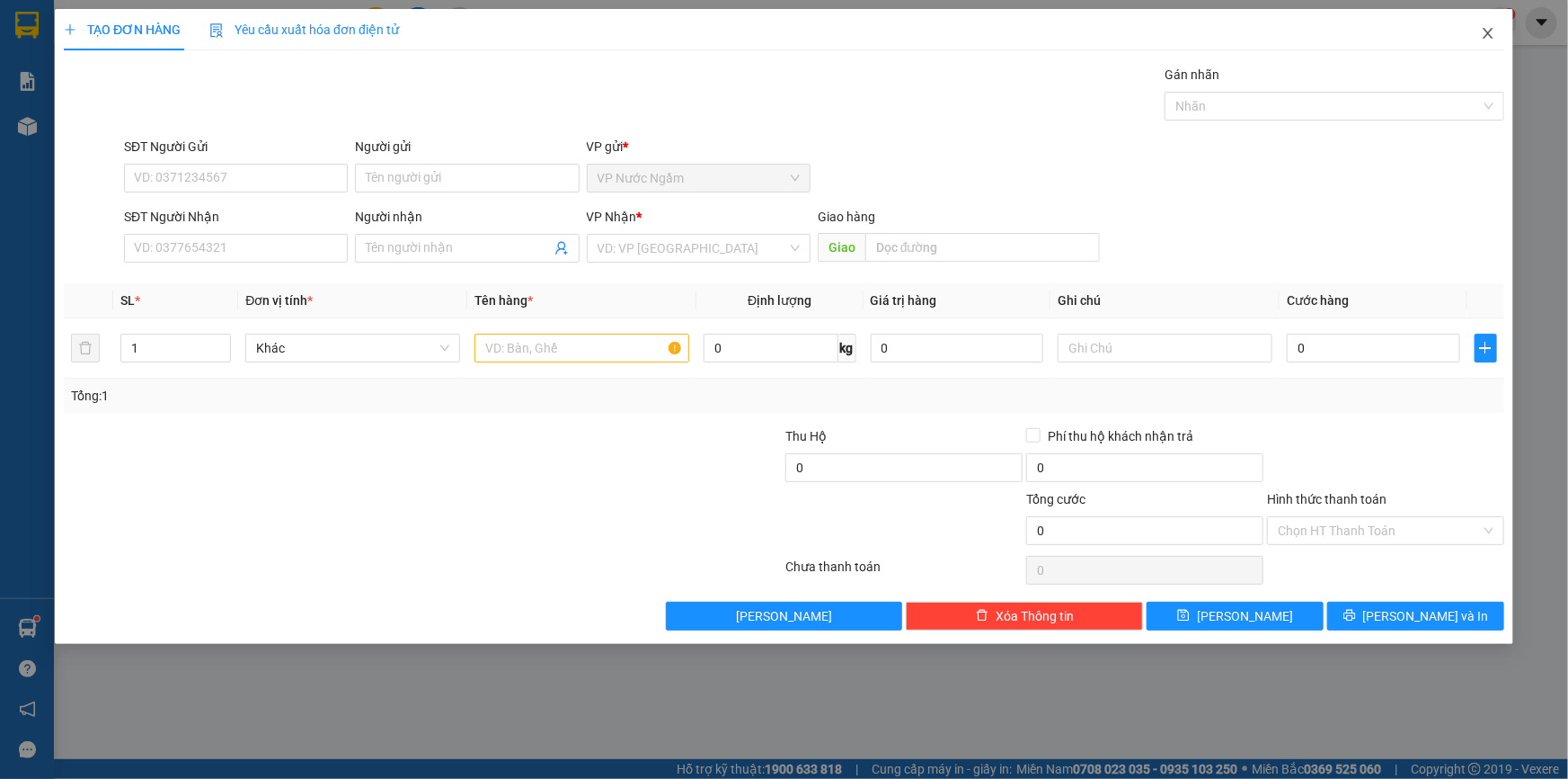
click at [1495, 33] on span "Close" at bounding box center [1488, 34] width 50 height 50
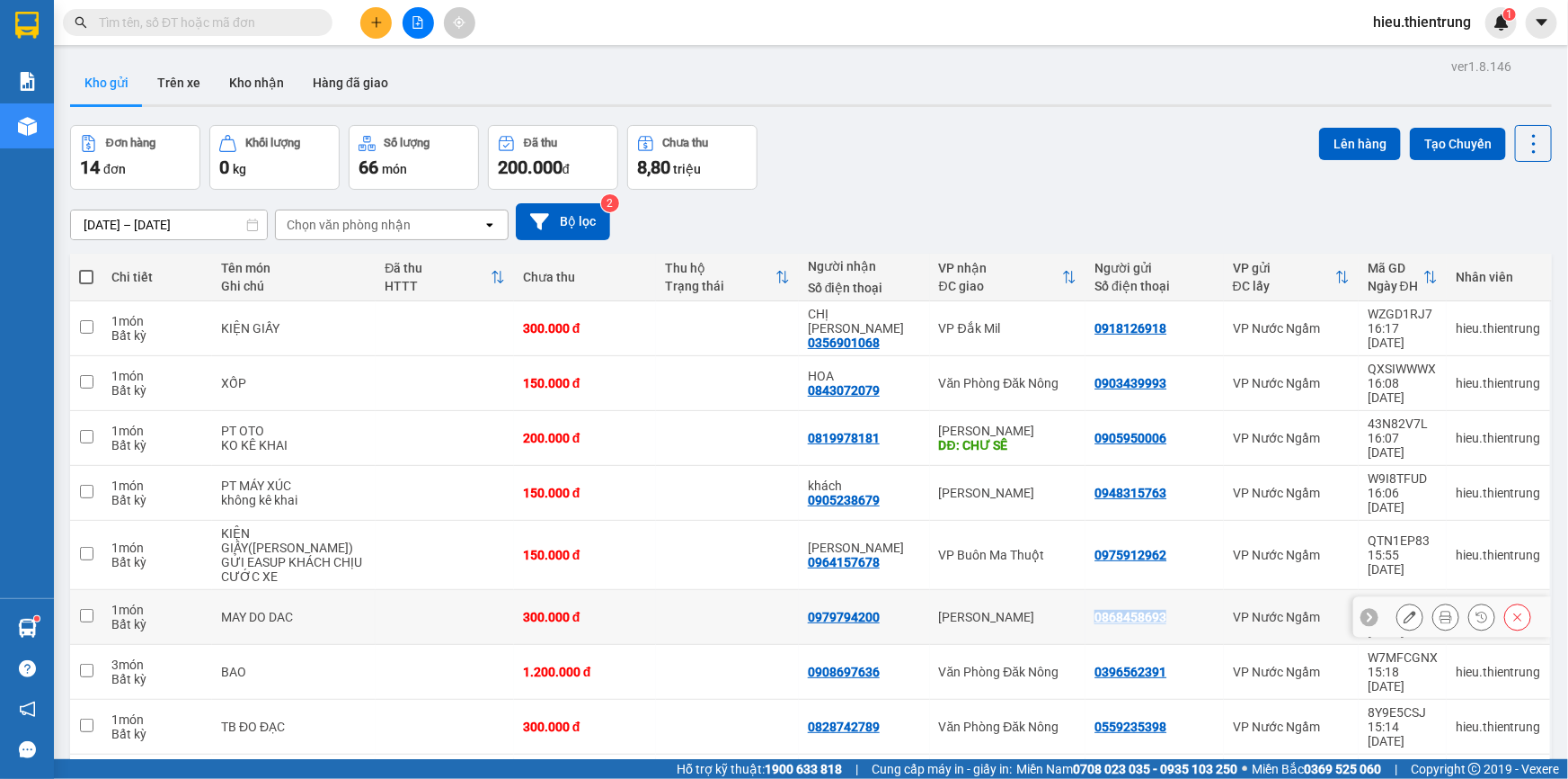
drag, startPoint x: 1151, startPoint y: 529, endPoint x: 1078, endPoint y: 539, distance: 73.7
click at [1095, 610] on div "0868458693" at bounding box center [1155, 617] width 120 height 15
checkbox input "true"
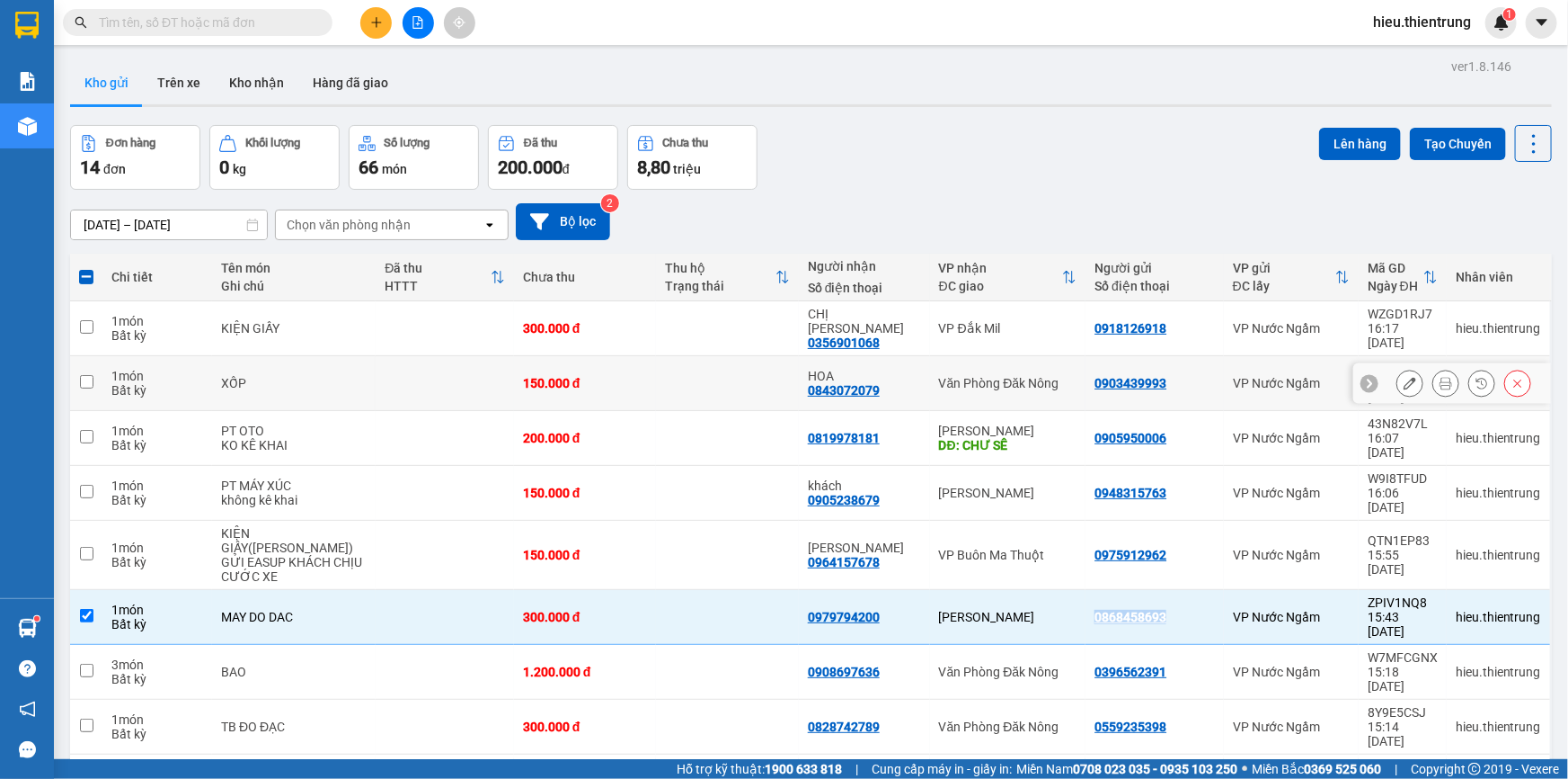
copy div "0868458693"
click at [382, 21] on icon "plus" at bounding box center [377, 23] width 13 height 13
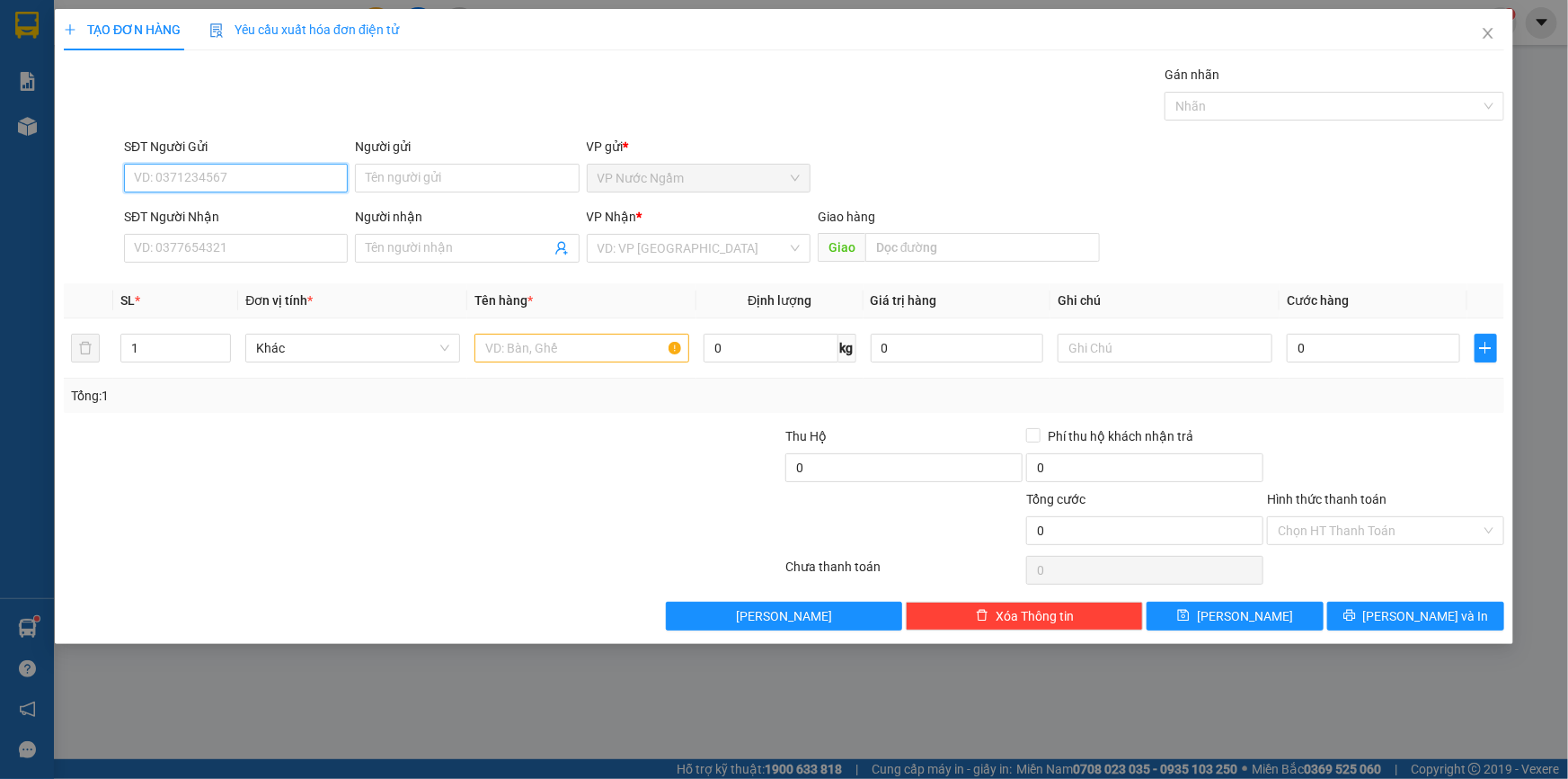
paste input "0868458693"
type input "0868458693"
click at [243, 206] on div "0868458693" at bounding box center [236, 214] width 202 height 20
type input "0979794200"
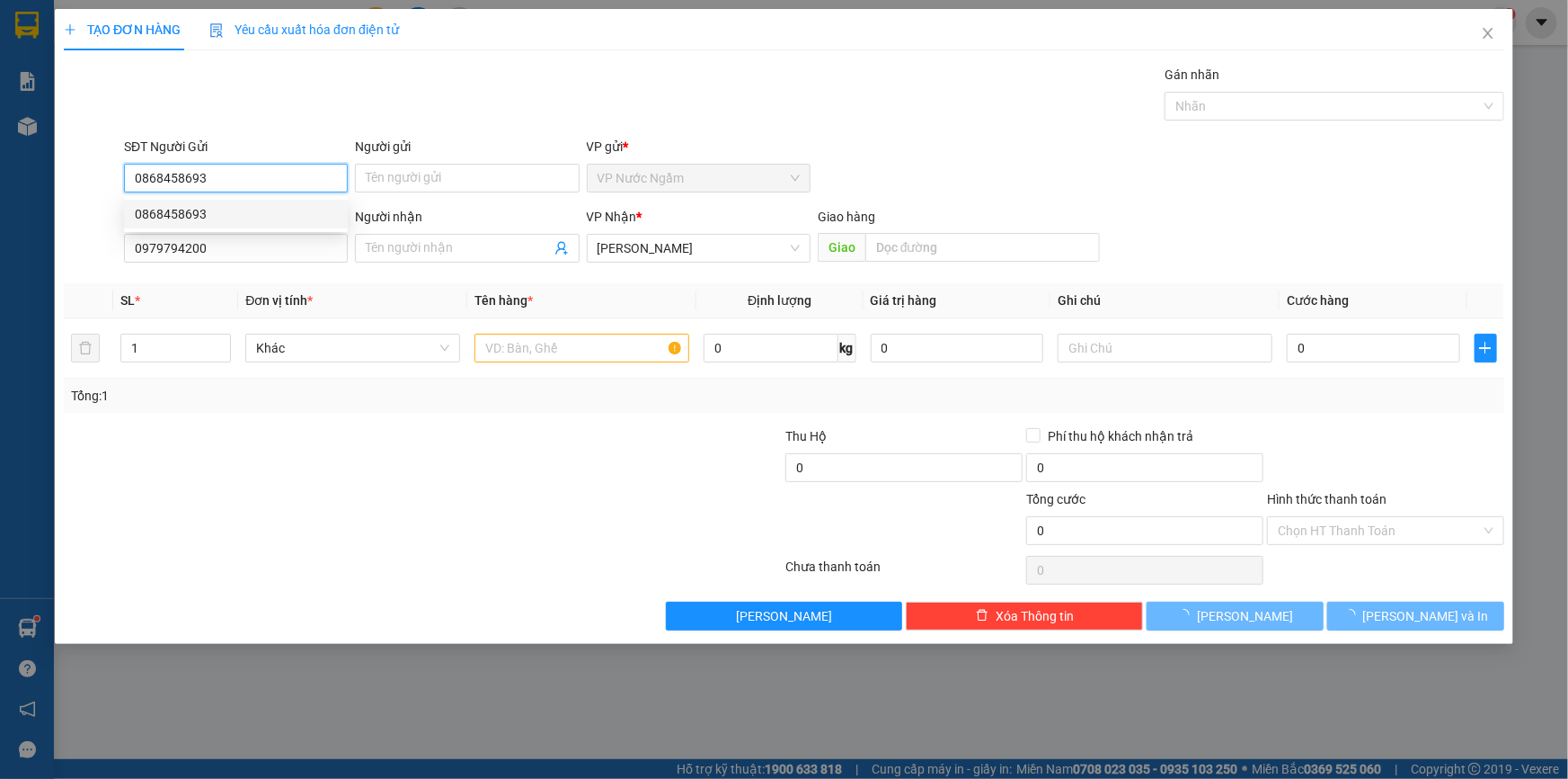
type input "300.000"
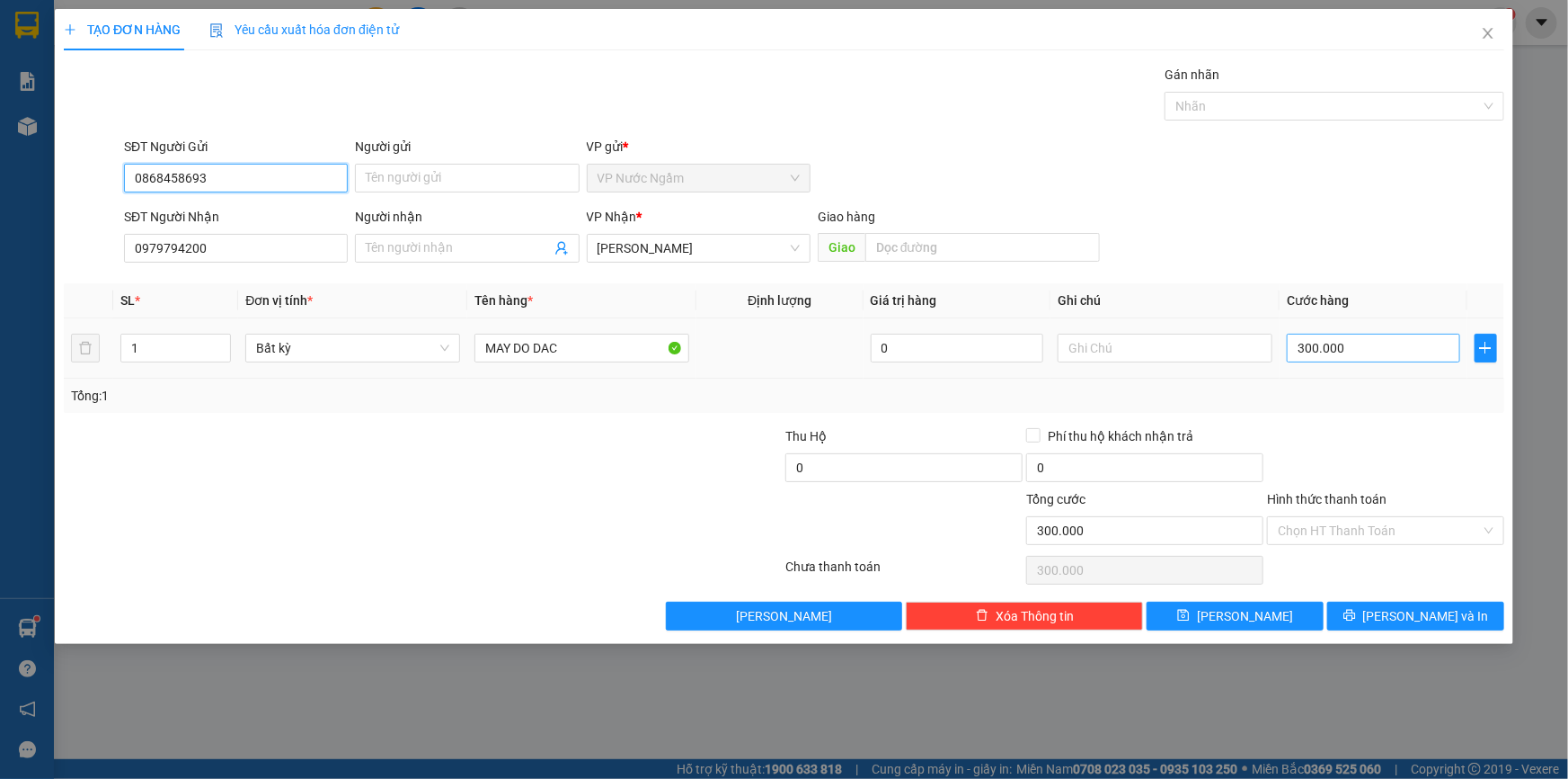
type input "0868458693"
click at [1384, 334] on input "300.000" at bounding box center [1373, 348] width 173 height 29
type input "2"
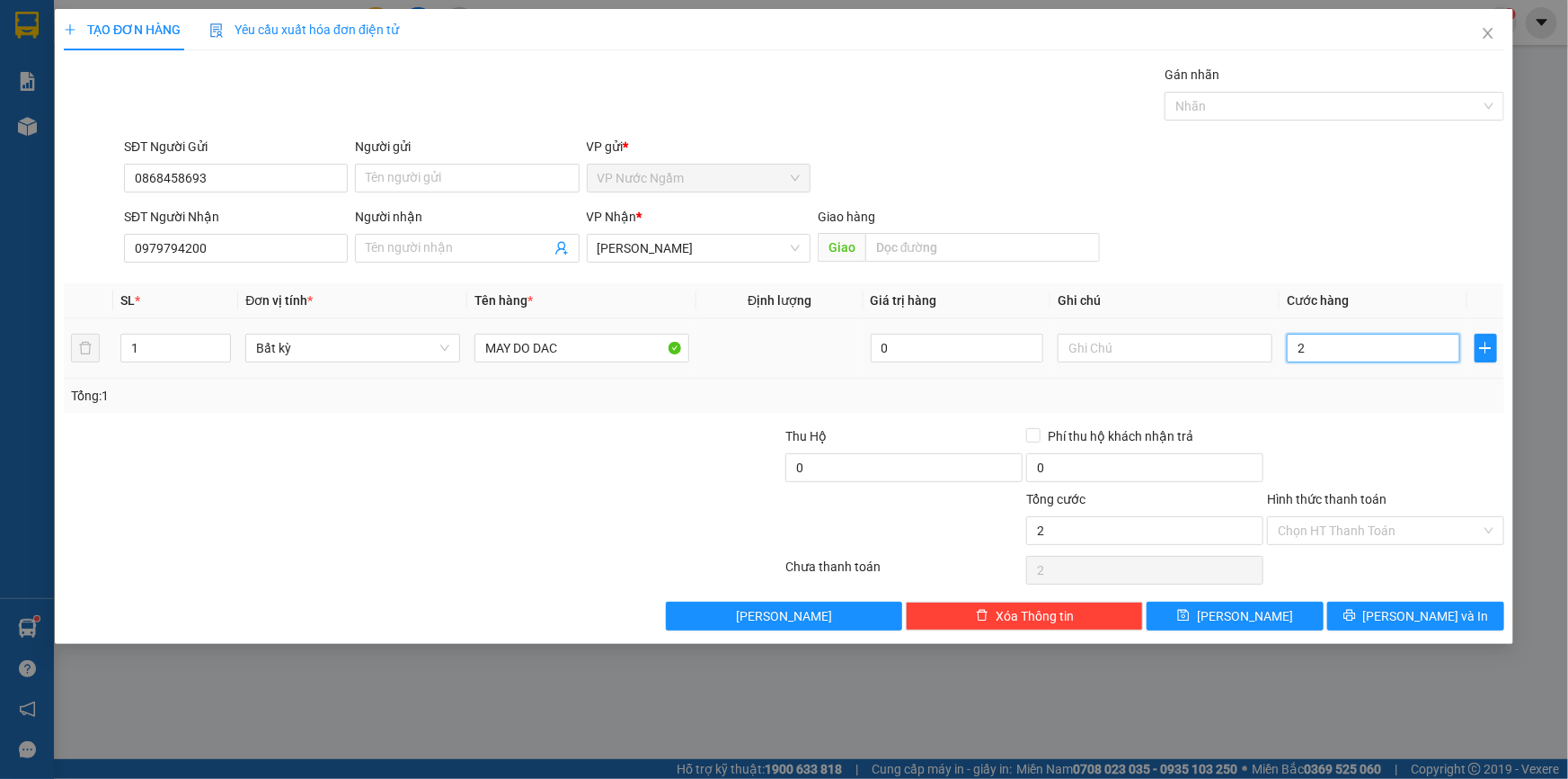
type input "20"
type input "200"
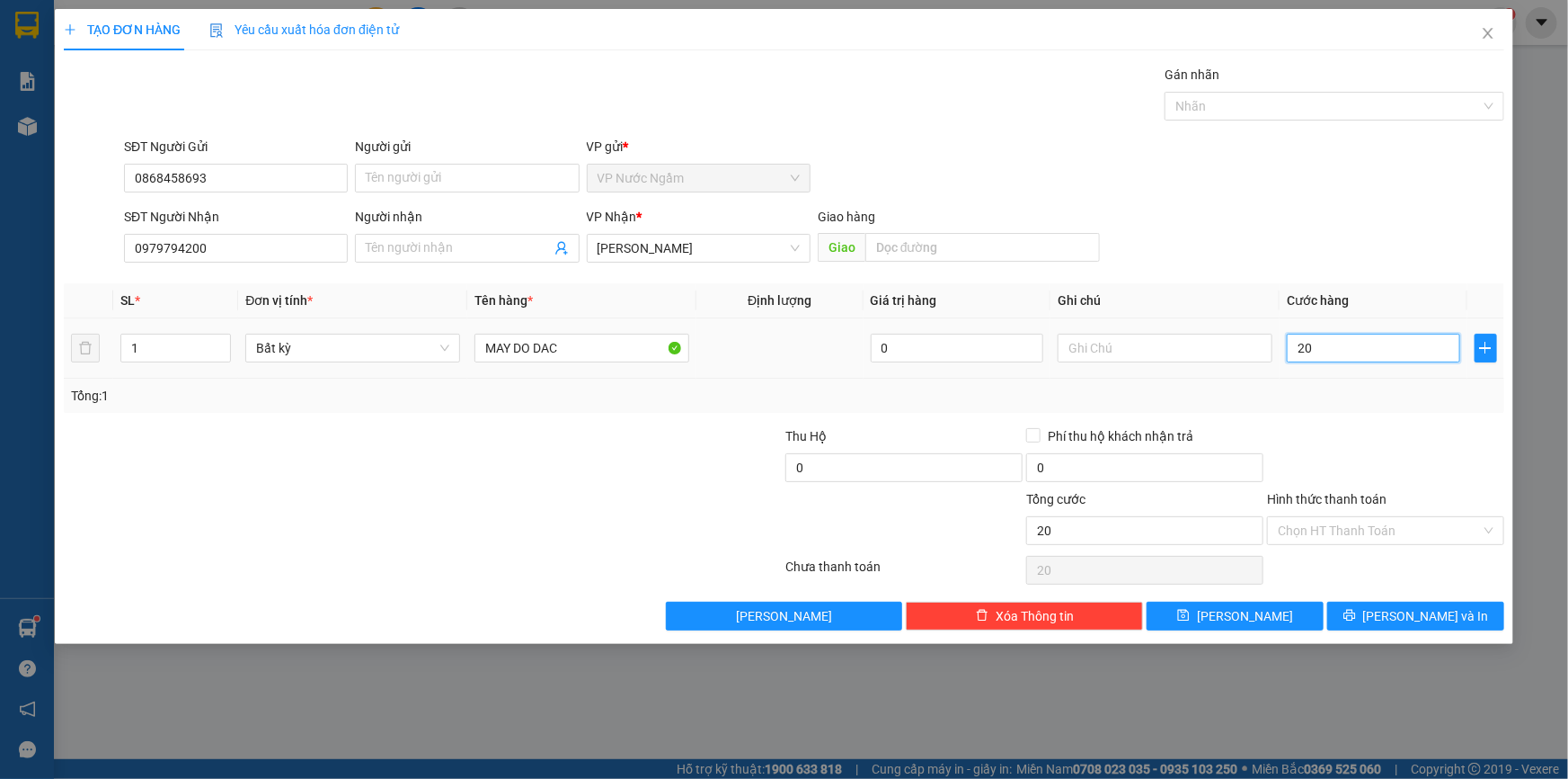
type input "200"
type input "2.000"
type input "20.000"
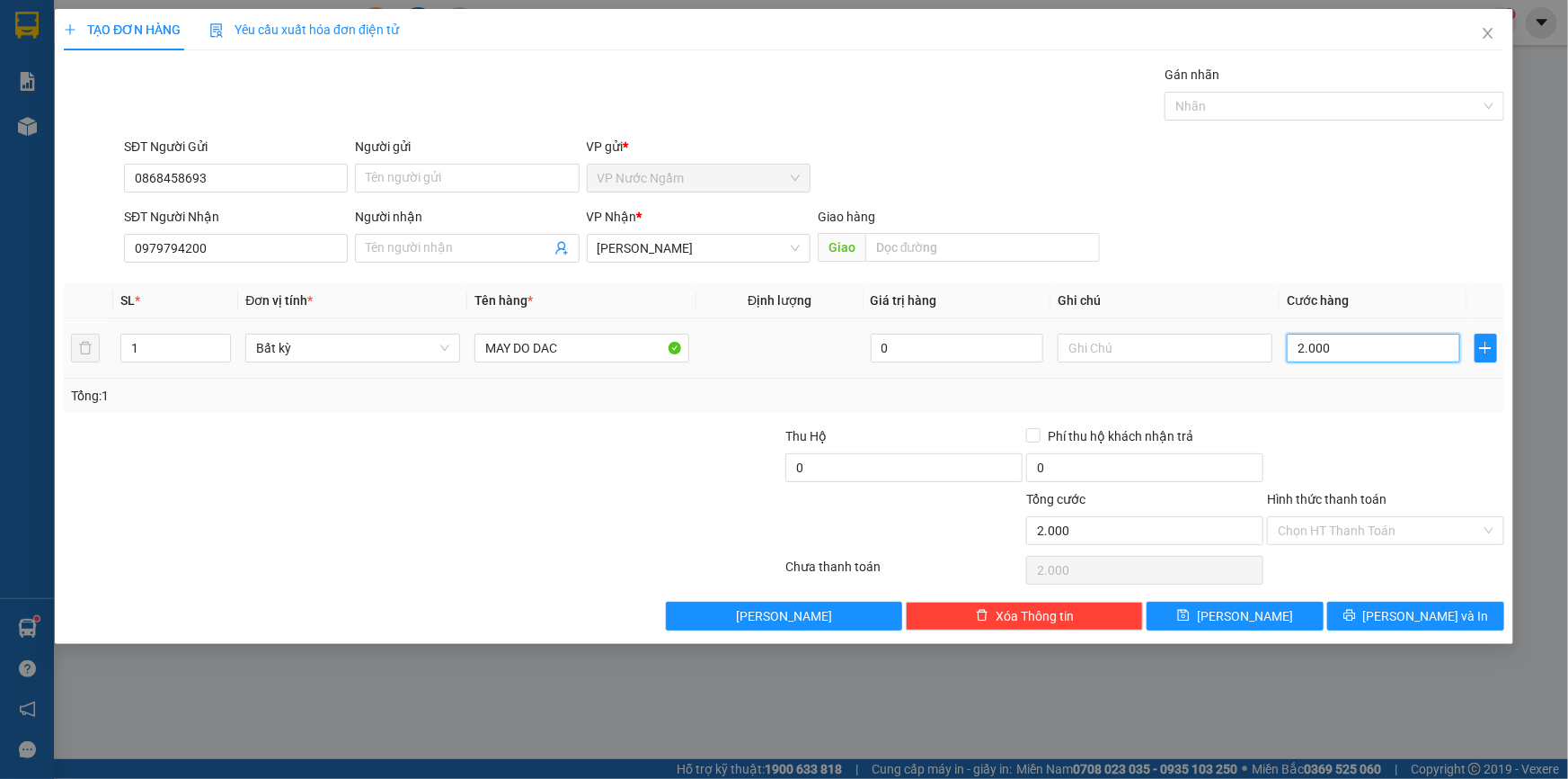
type input "20.000"
type input "200.000"
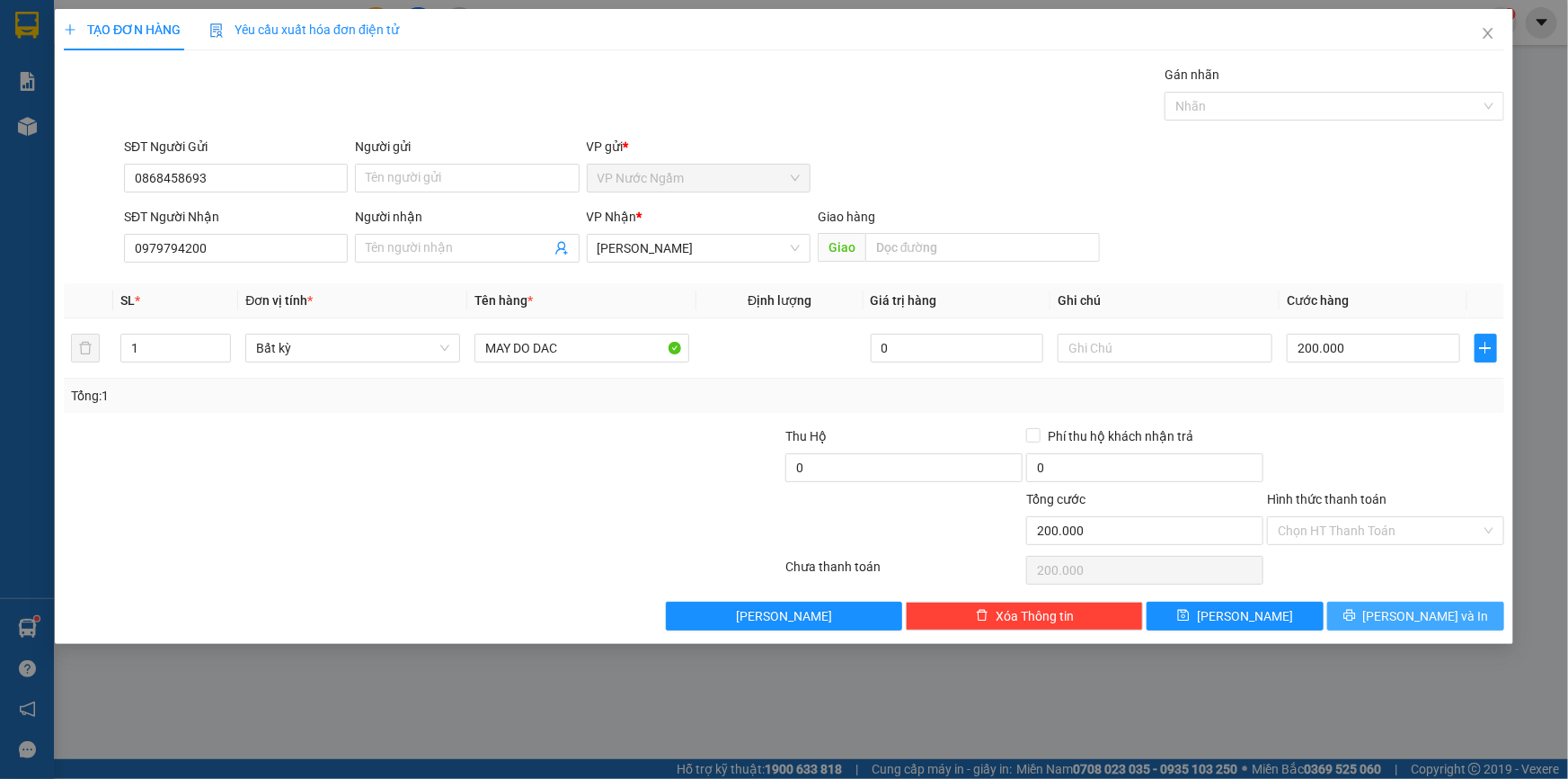
click at [1393, 606] on button "[PERSON_NAME] và In" at bounding box center [1416, 616] width 177 height 29
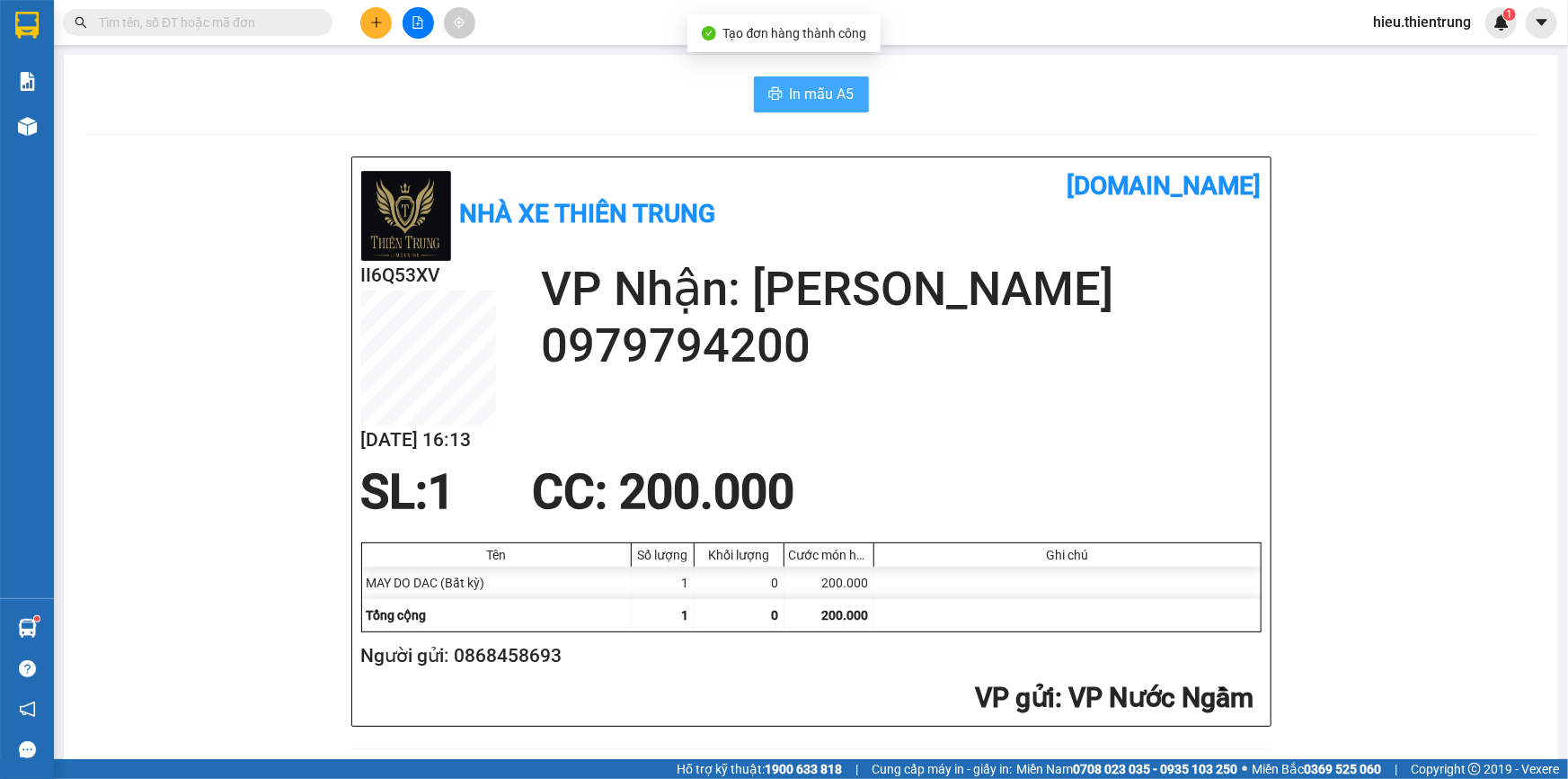
click at [802, 84] on span "In mẫu A5" at bounding box center [822, 94] width 65 height 23
drag, startPoint x: 1059, startPoint y: 138, endPoint x: 725, endPoint y: 162, distance: 334.9
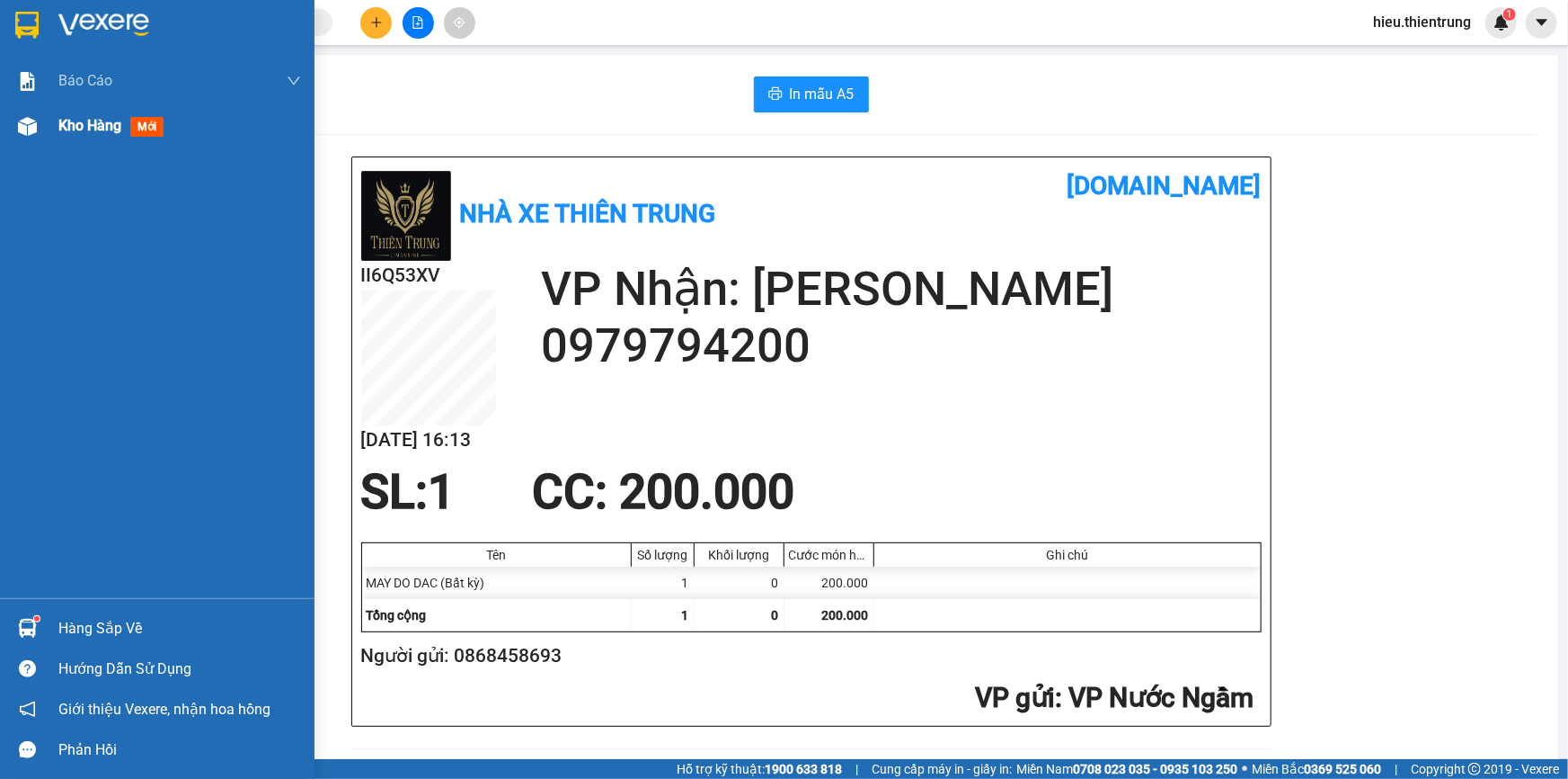
click at [37, 124] on div at bounding box center [27, 126] width 32 height 32
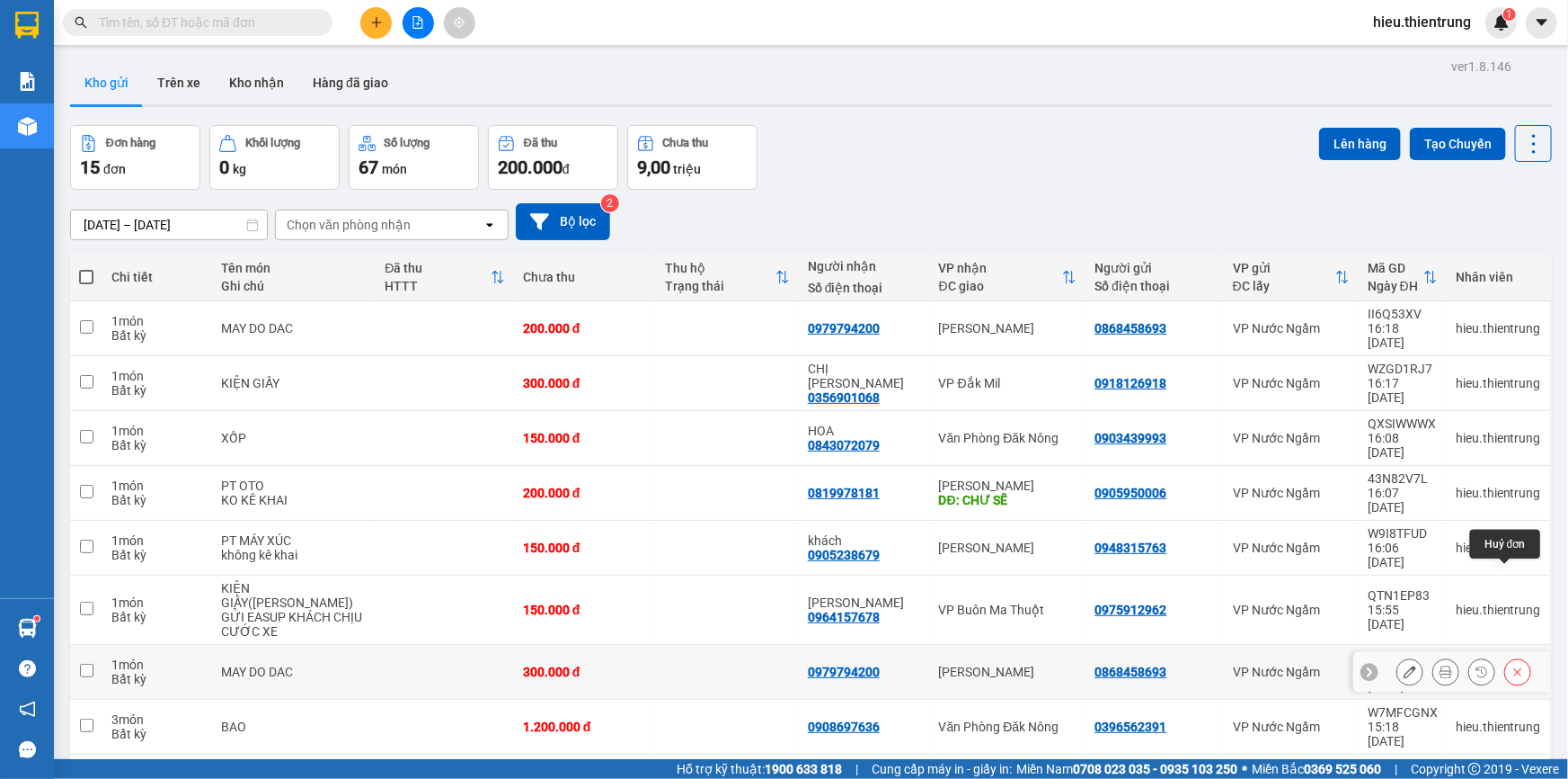
click at [1512, 665] on icon at bounding box center [1518, 671] width 13 height 13
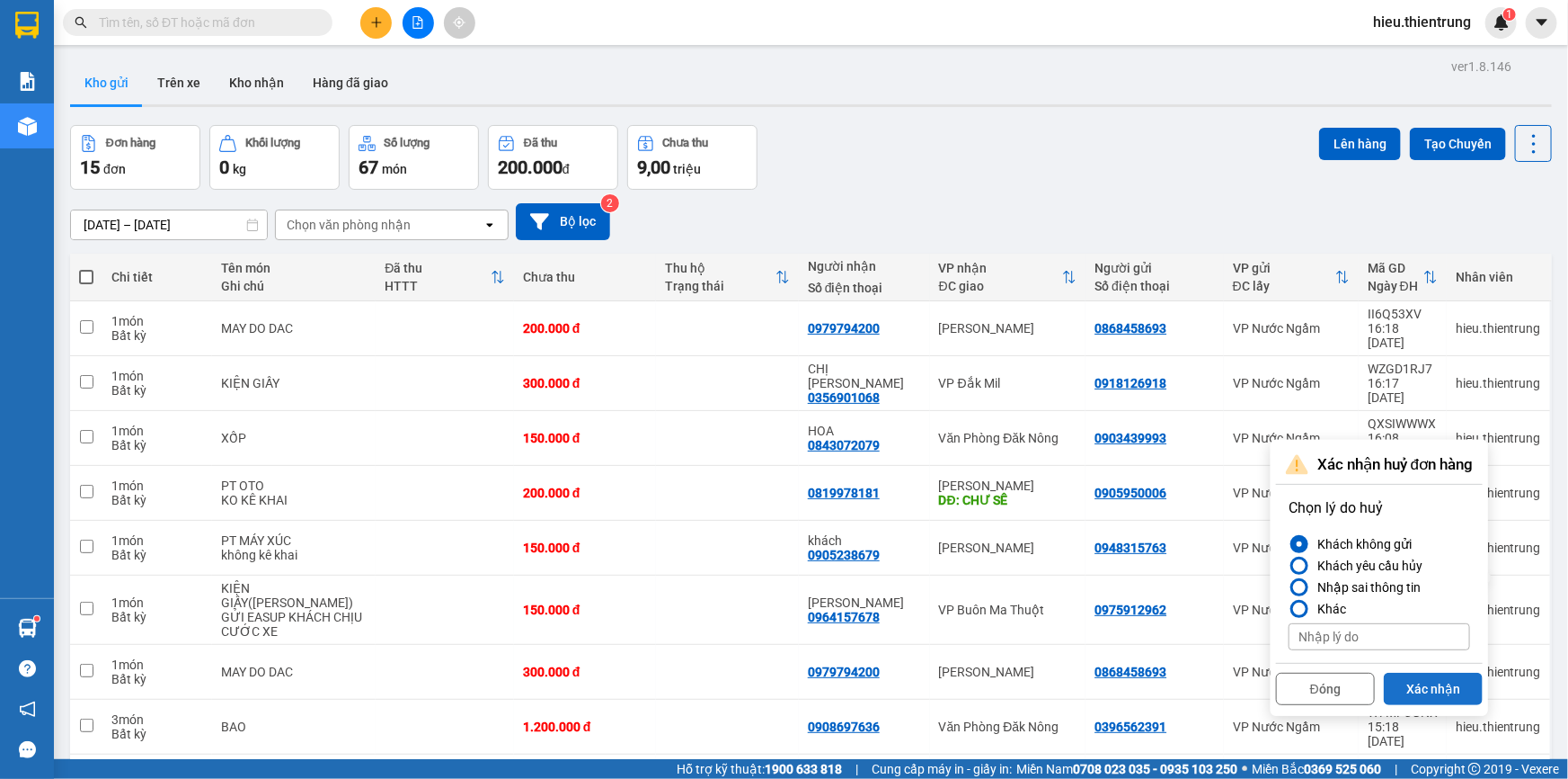
click at [1441, 678] on button "Xác nhận" at bounding box center [1433, 689] width 99 height 33
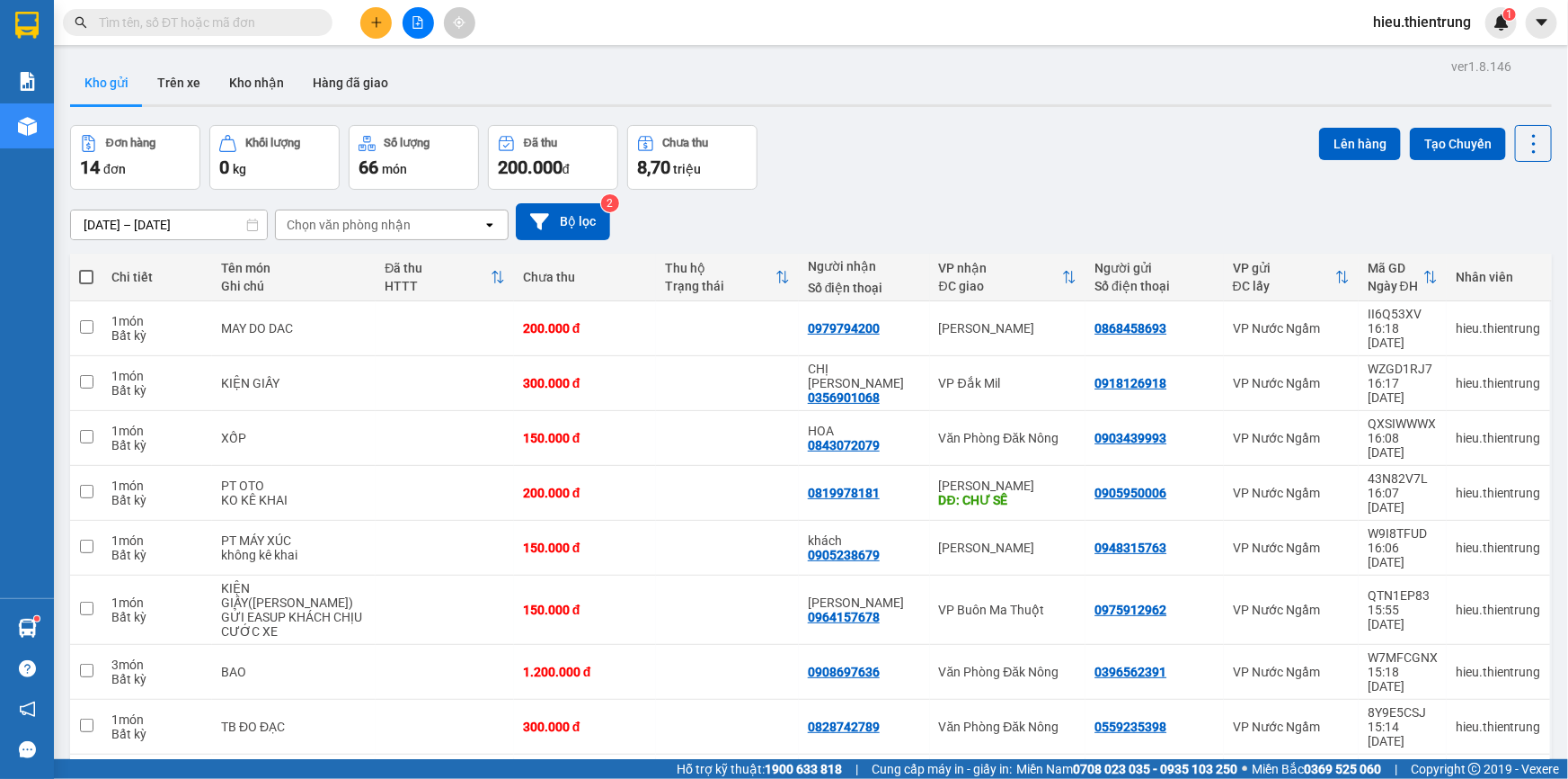
click at [357, 16] on div at bounding box center [418, 23] width 135 height 32
click at [366, 17] on button at bounding box center [376, 23] width 32 height 32
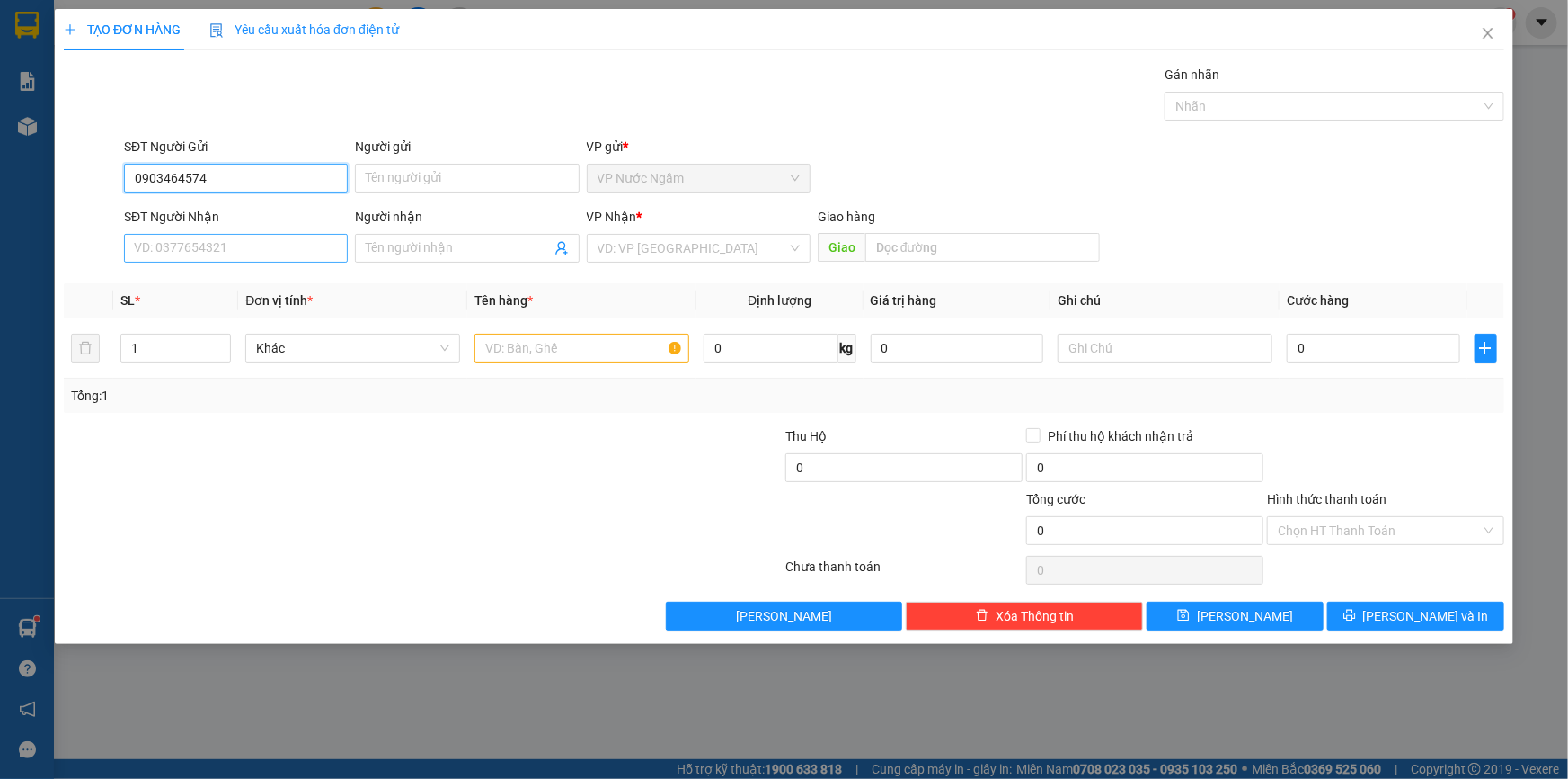
type input "0903464574"
click at [180, 248] on input "SĐT Người Nhận" at bounding box center [236, 249] width 224 height 29
type input "0974435565"
click at [680, 259] on input "search" at bounding box center [692, 249] width 189 height 27
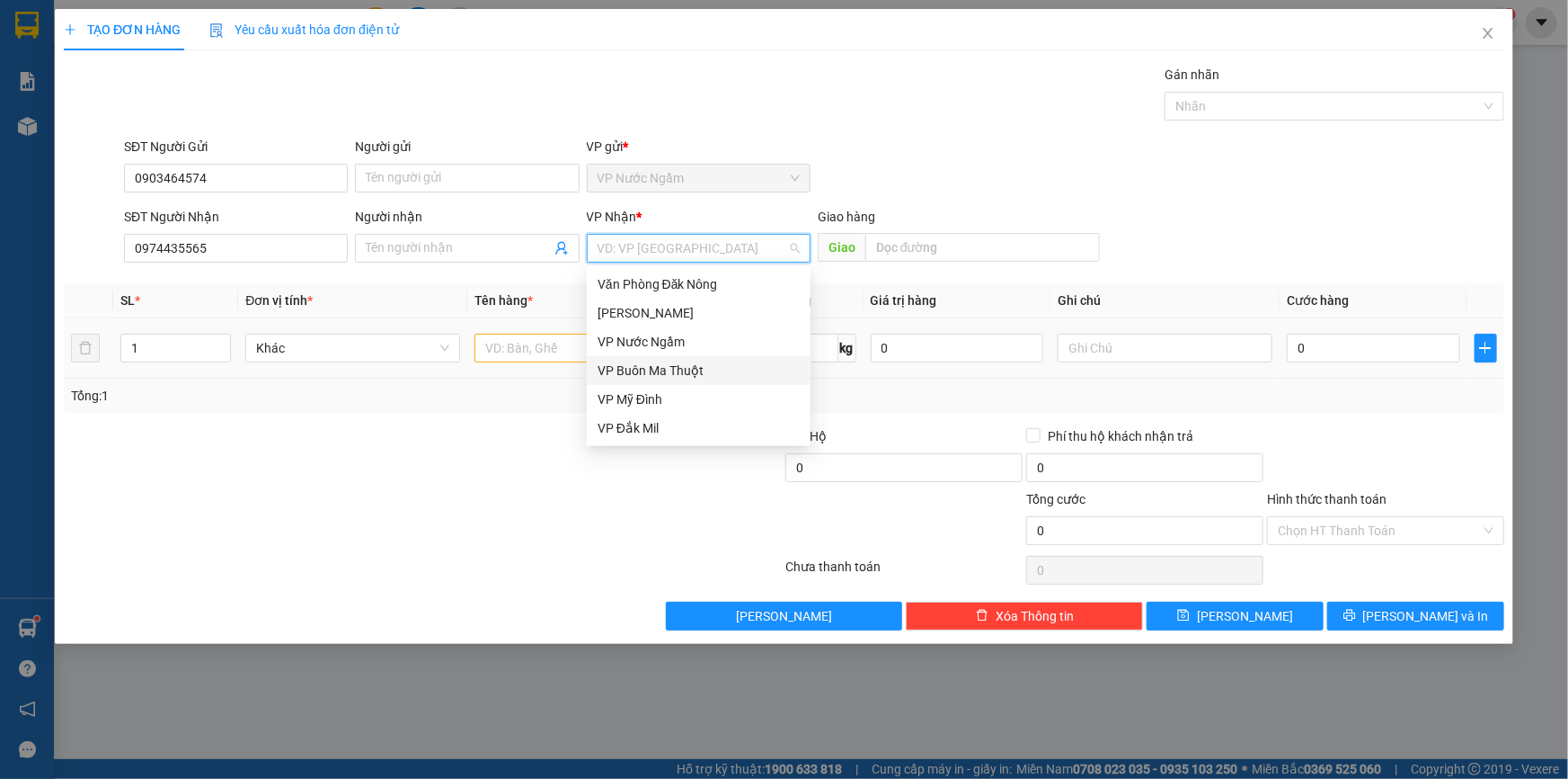
drag, startPoint x: 683, startPoint y: 372, endPoint x: 566, endPoint y: 361, distance: 117.5
click at [680, 372] on div "VP Buôn Ma Thuột" at bounding box center [698, 371] width 202 height 20
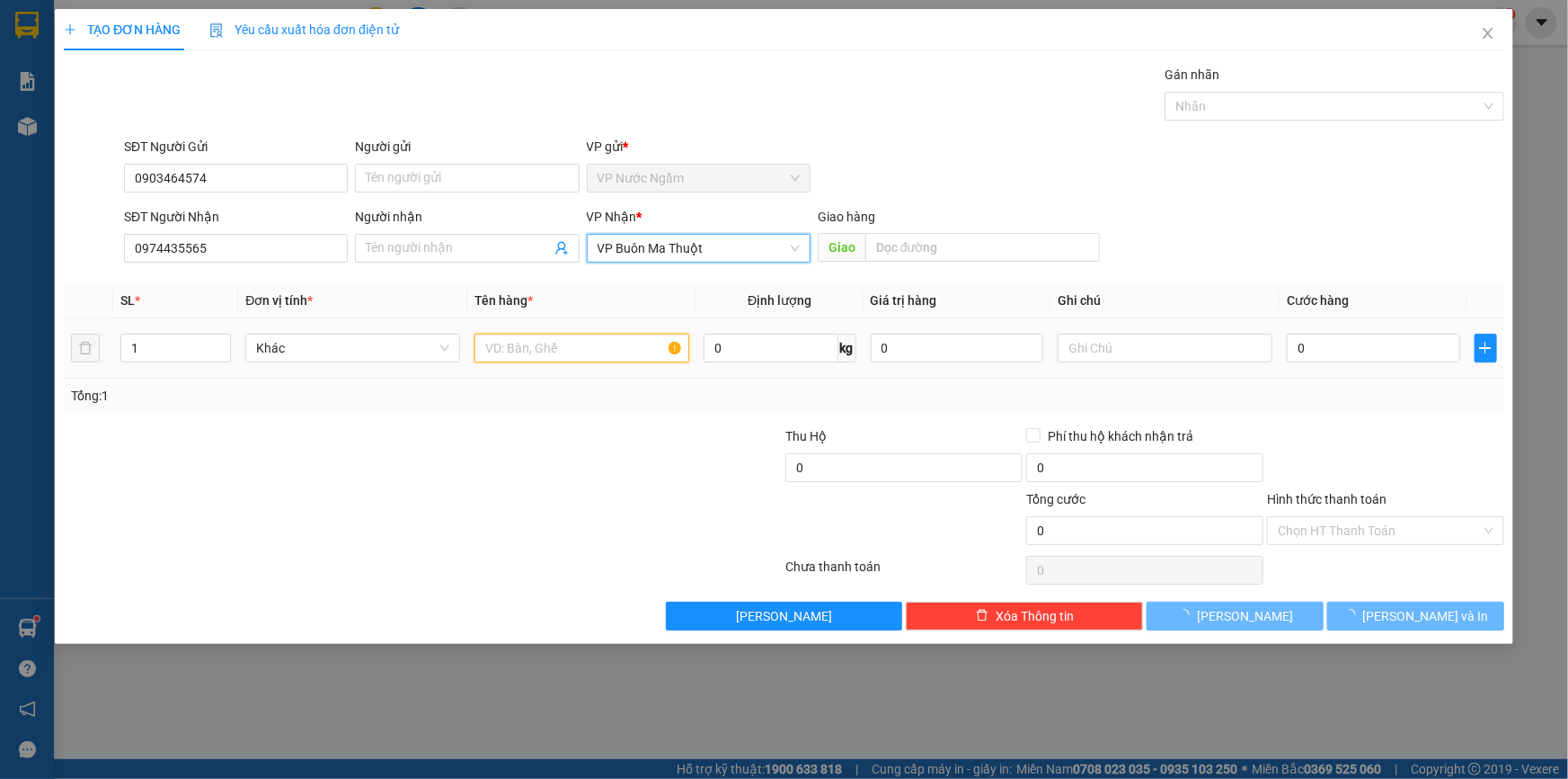
click at [517, 349] on input "text" at bounding box center [582, 348] width 215 height 29
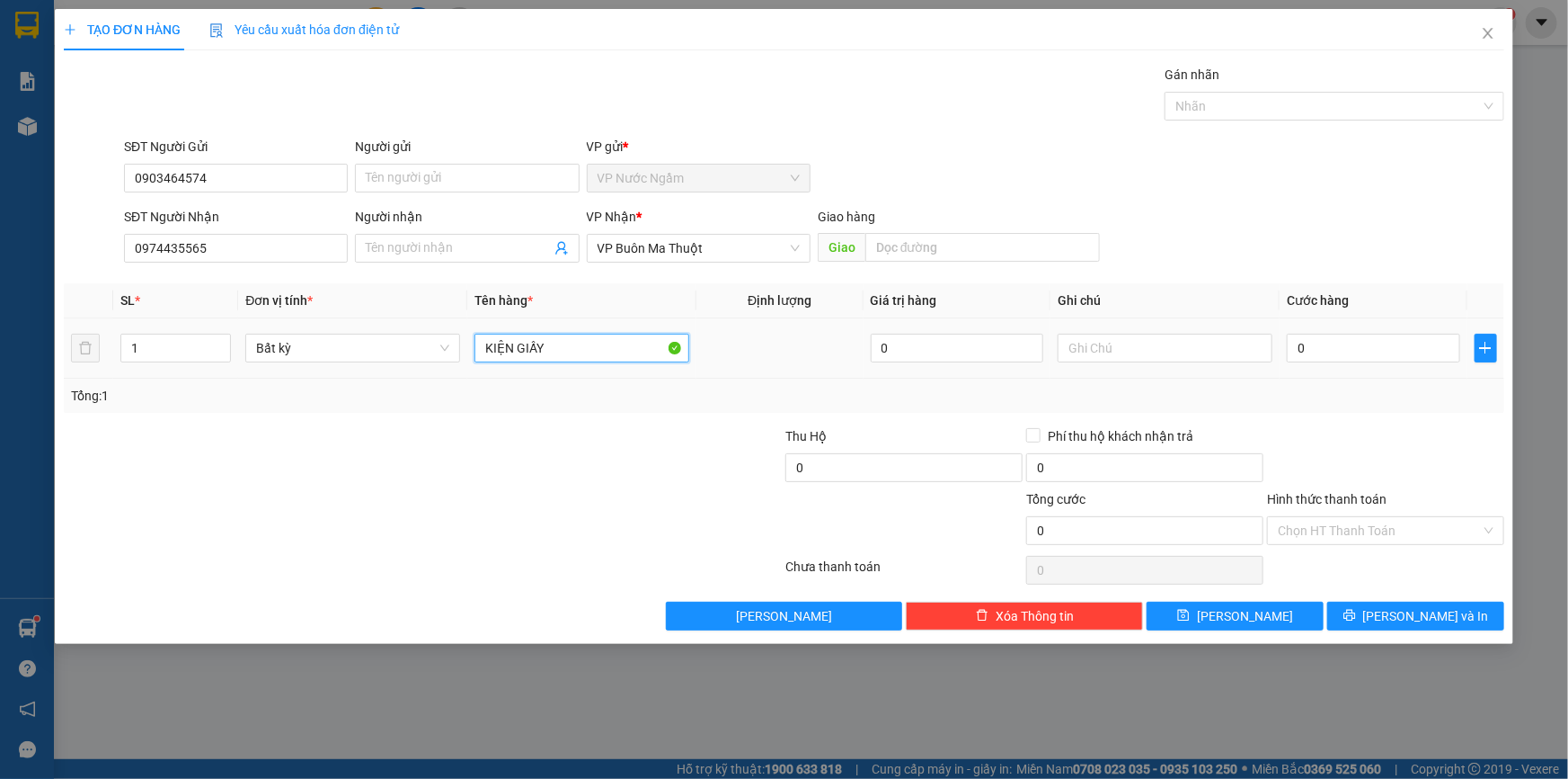
type input "KIỆN GIẤY"
type input "1"
type input "15"
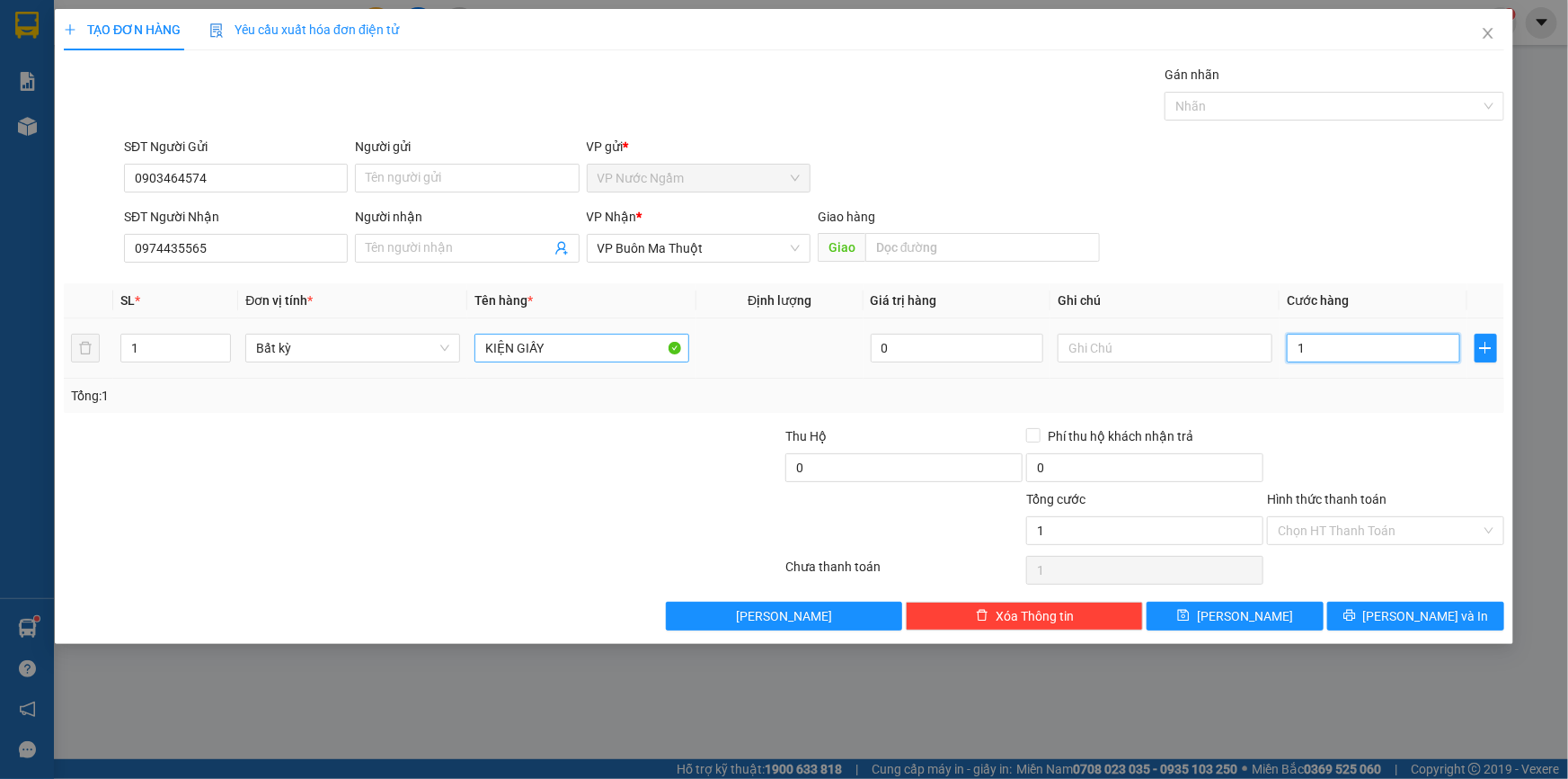
type input "15"
type input "150"
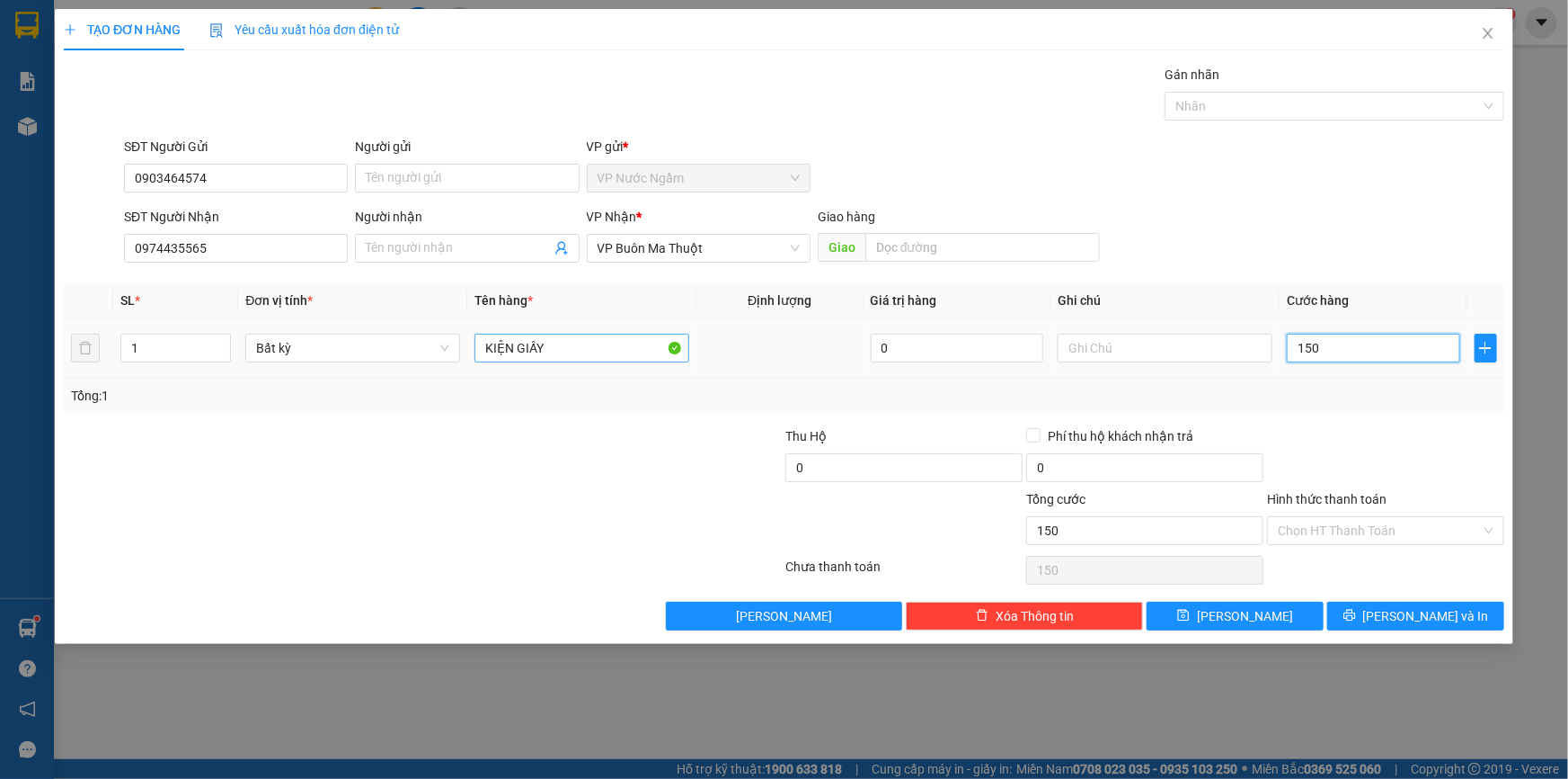
type input "1.500"
type input "15.000"
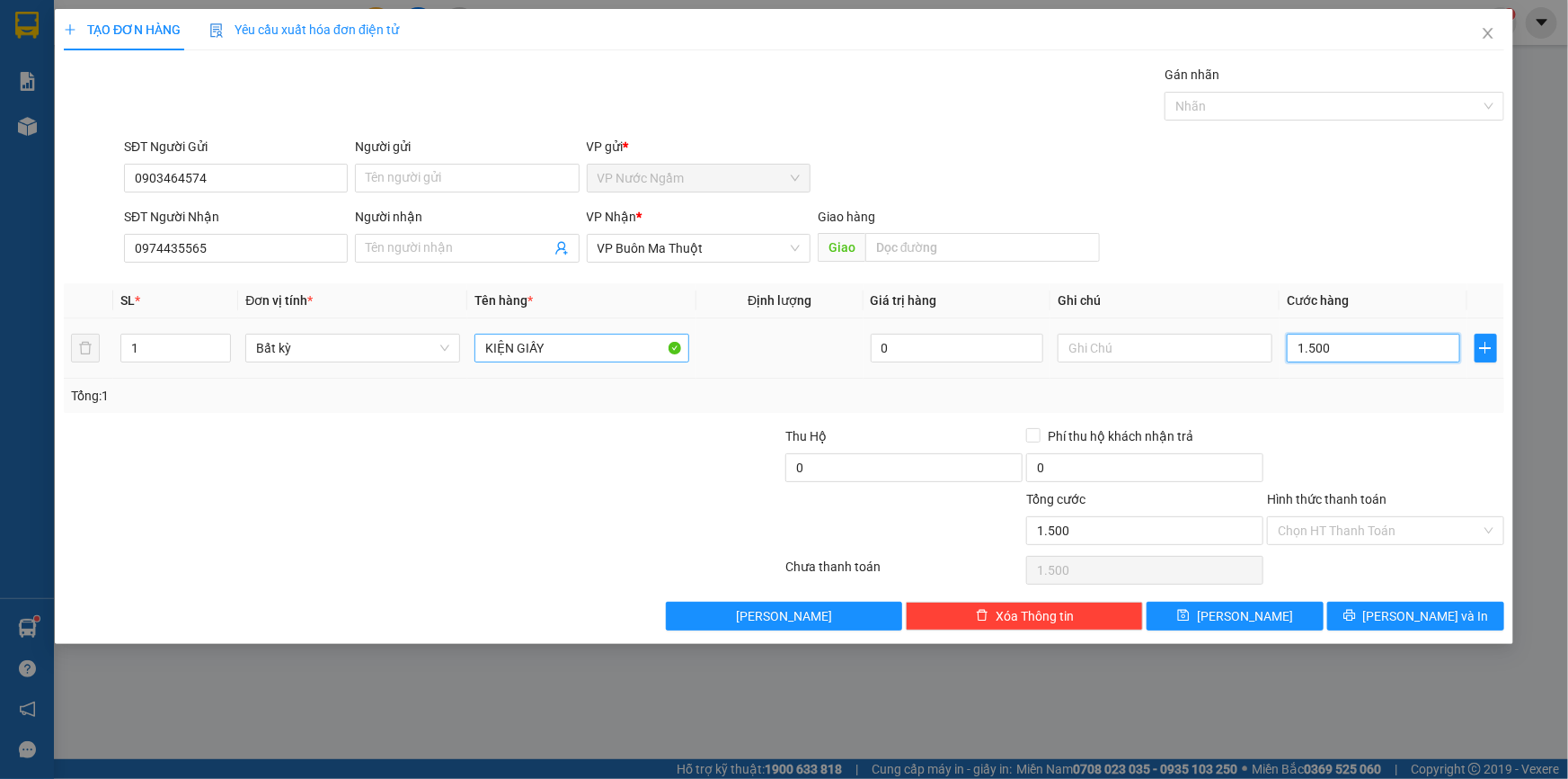
type input "15.000"
type input "150.000"
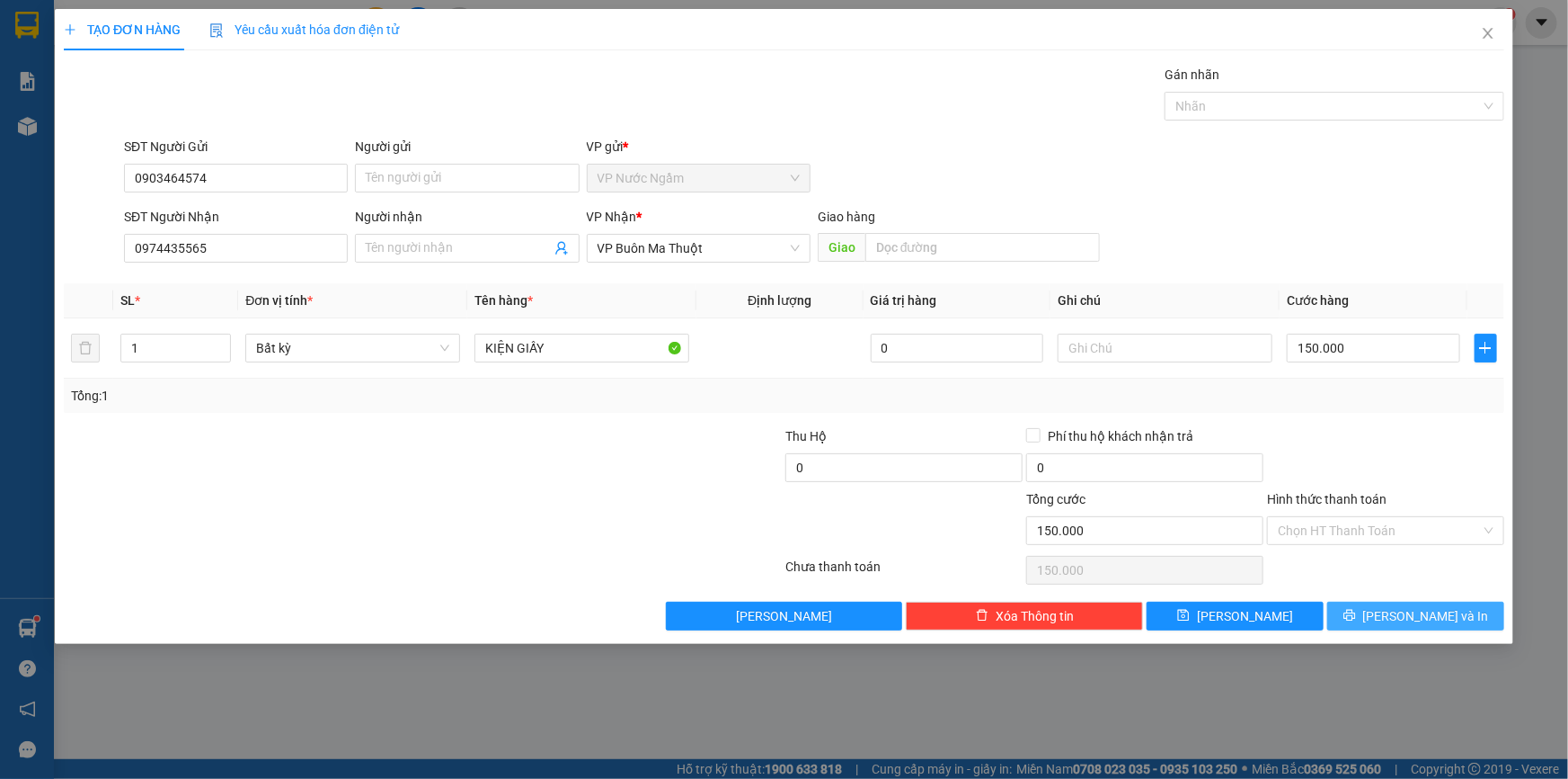
click at [1402, 623] on span "[PERSON_NAME] và In" at bounding box center [1426, 616] width 126 height 20
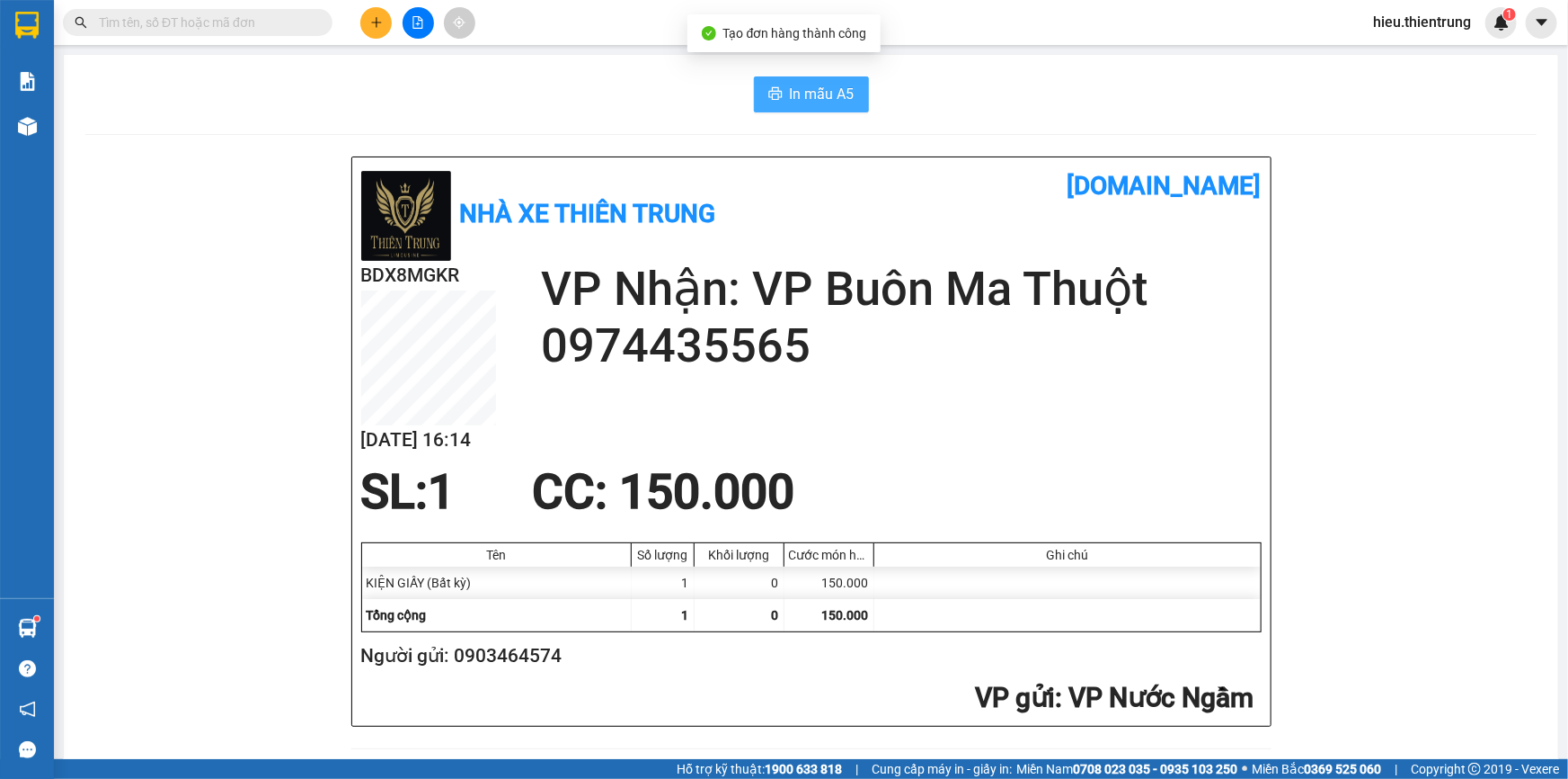
click at [816, 88] on span "In mẫu A5" at bounding box center [822, 94] width 65 height 23
click at [1007, 82] on div "In mẫu A5" at bounding box center [811, 94] width 1451 height 36
drag, startPoint x: 542, startPoint y: 92, endPoint x: 415, endPoint y: 98, distance: 127.1
click at [522, 92] on div "In mẫu A5" at bounding box center [811, 94] width 1451 height 36
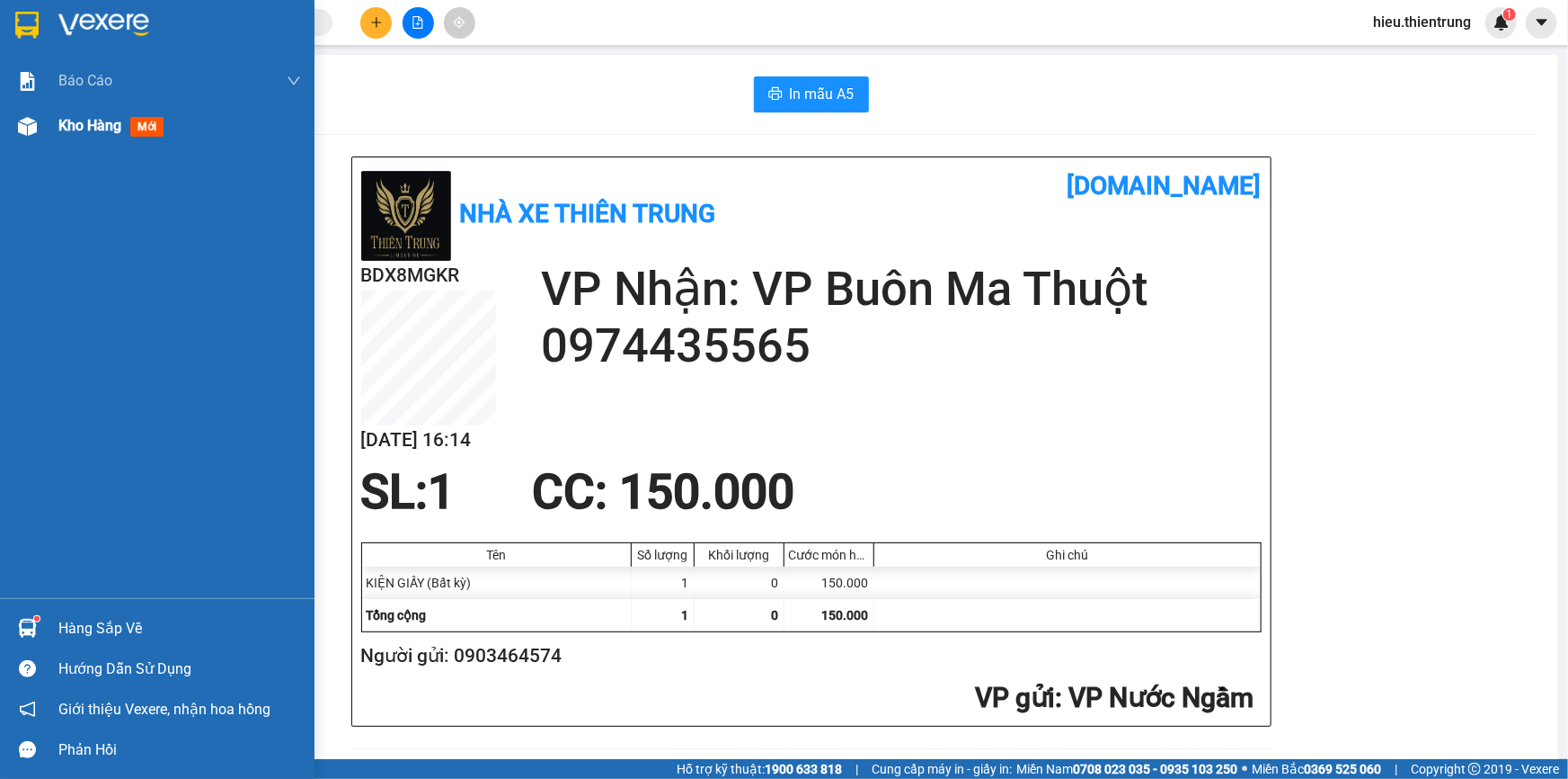
click at [59, 121] on span "Kho hàng" at bounding box center [89, 125] width 63 height 17
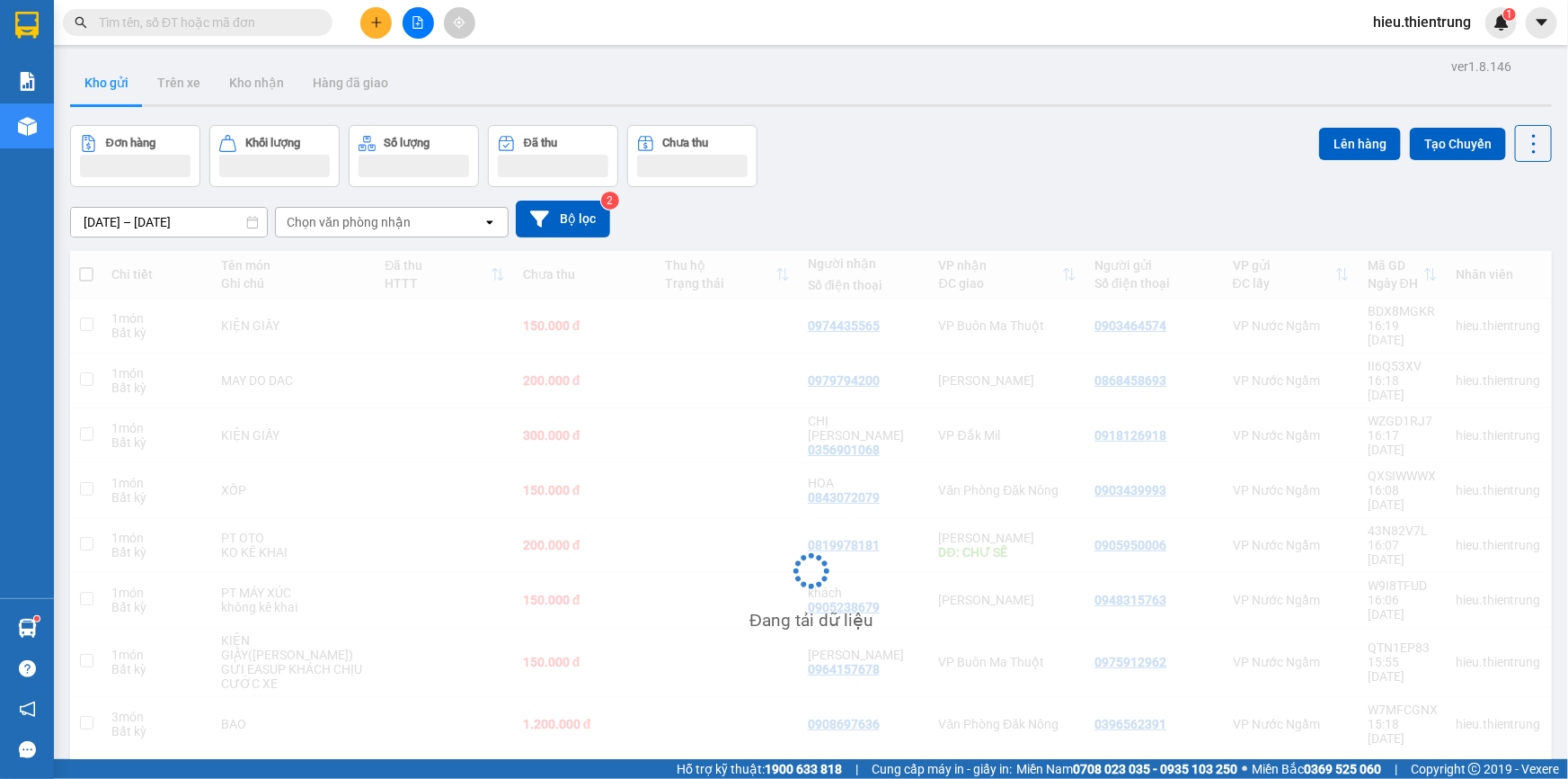
click at [739, 67] on div "Kho gửi Trên xe Kho nhận Hàng đã giao" at bounding box center [811, 85] width 1482 height 47
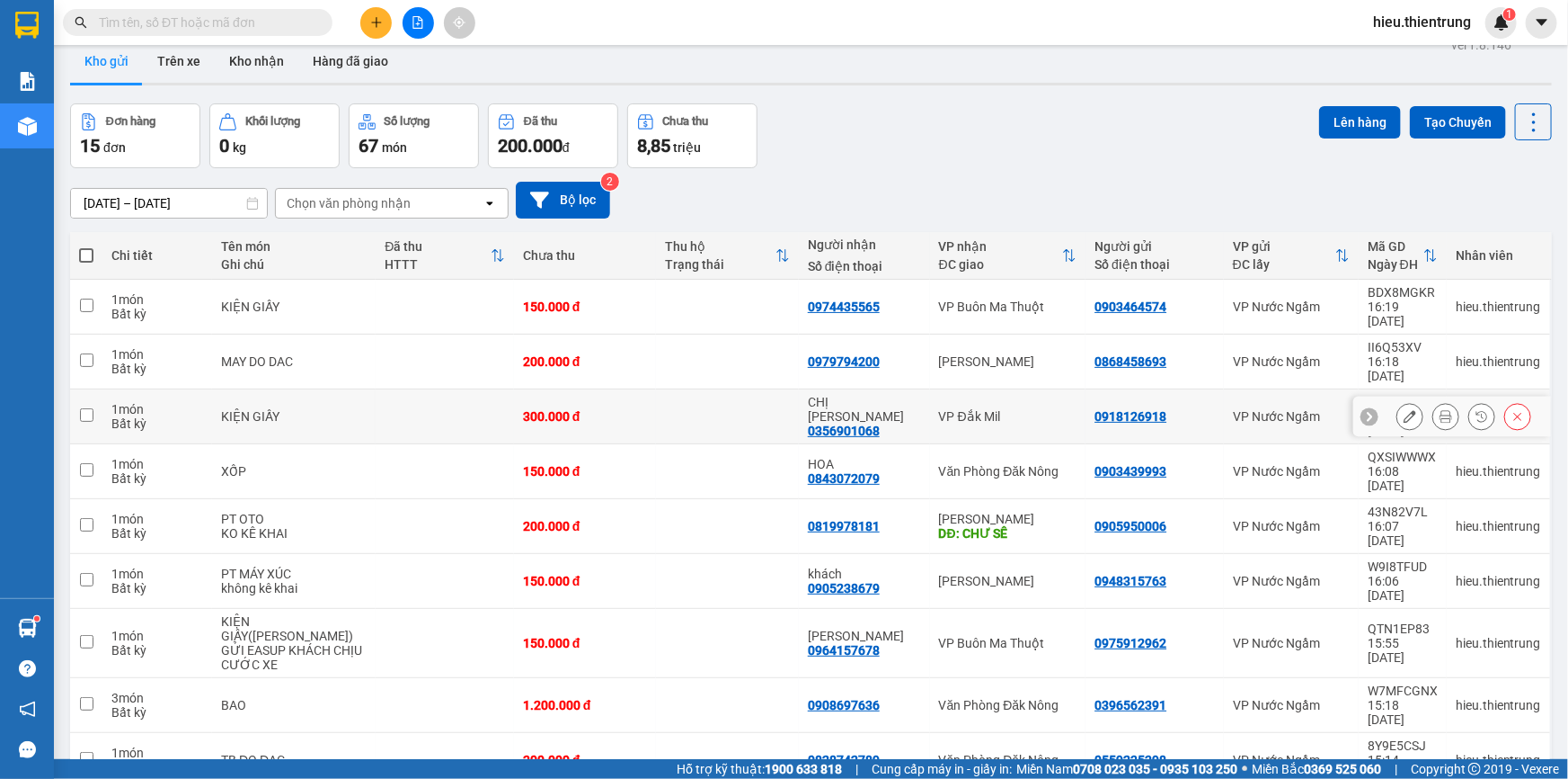
scroll to position [81, 0]
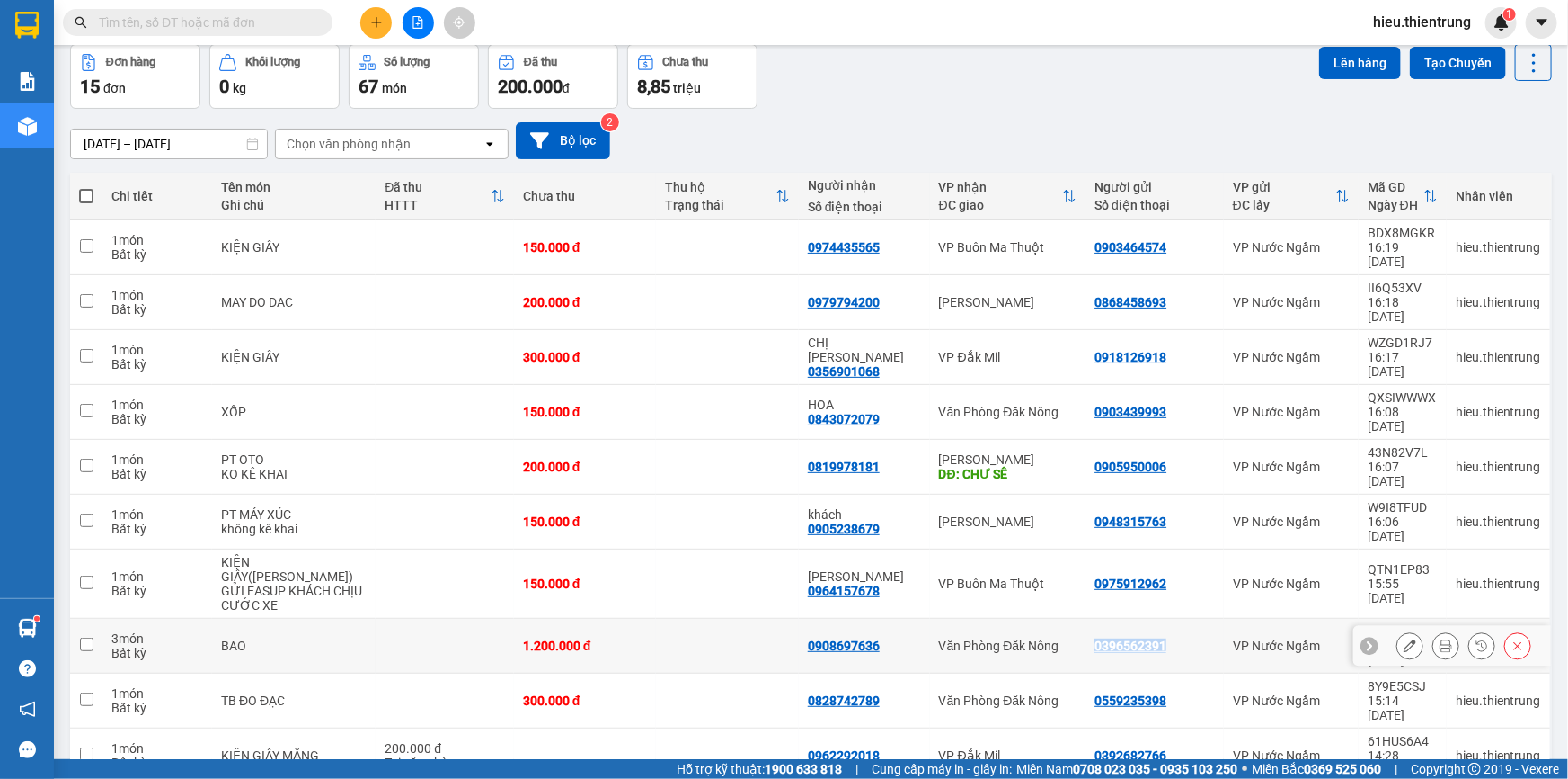
drag, startPoint x: 1151, startPoint y: 535, endPoint x: 1075, endPoint y: 534, distance: 76.0
click at [1085, 619] on td "0396562391" at bounding box center [1155, 646] width 138 height 55
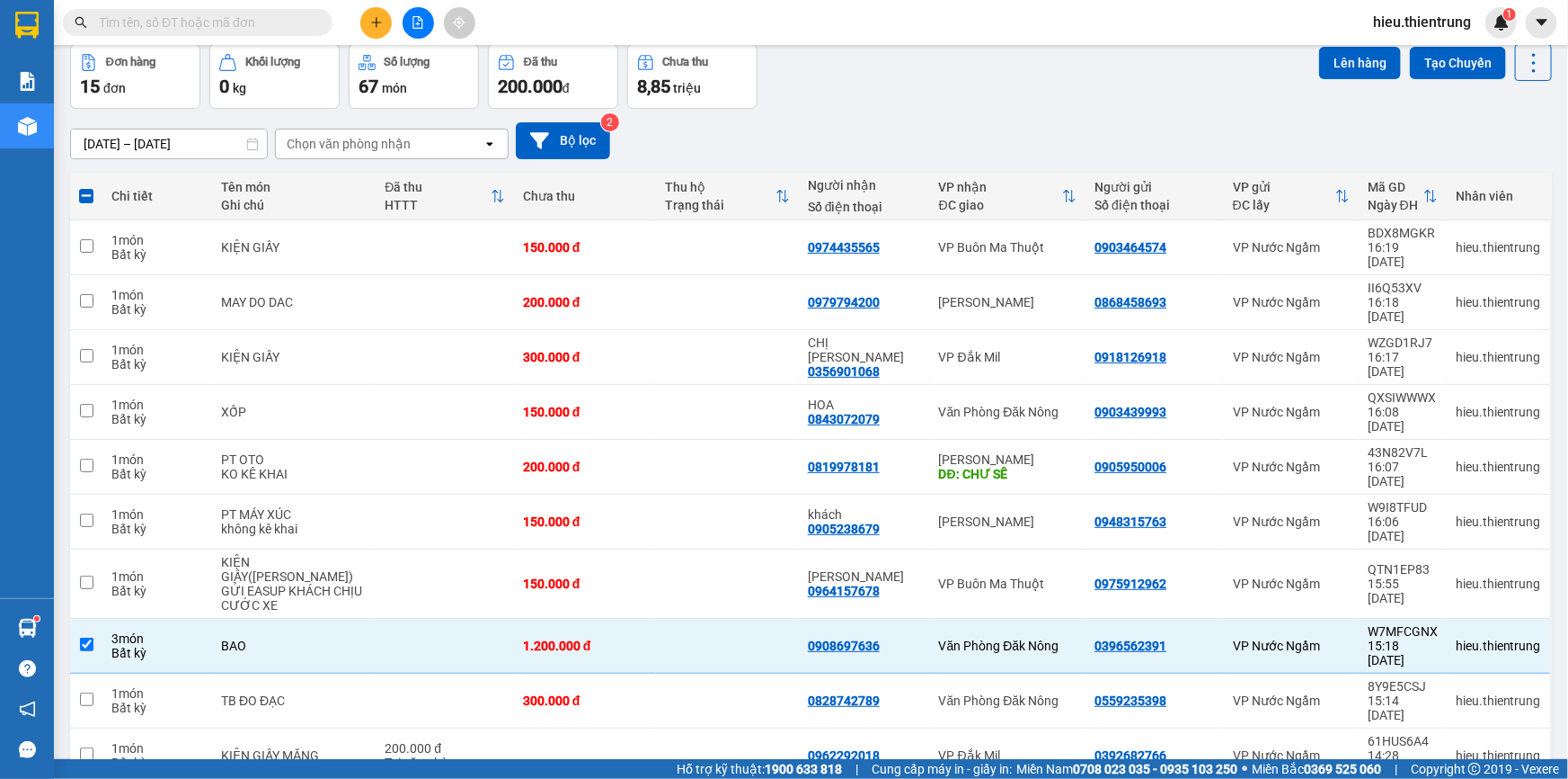
click at [1135, 163] on div "[DATE] – [DATE] Press the down arrow key to interact with the calendar and sele…" at bounding box center [811, 140] width 1482 height 64
drag, startPoint x: 998, startPoint y: 91, endPoint x: 989, endPoint y: 175, distance: 84.5
click at [1001, 93] on div "Đơn hàng 15 đơn Khối lượng 0 kg Số lượng 67 món Đã thu 200.000 đ Chưa thu 8,85 …" at bounding box center [811, 76] width 1482 height 65
drag, startPoint x: 871, startPoint y: 530, endPoint x: 790, endPoint y: 528, distance: 81.0
click at [799, 619] on td "0908697636" at bounding box center [864, 646] width 131 height 55
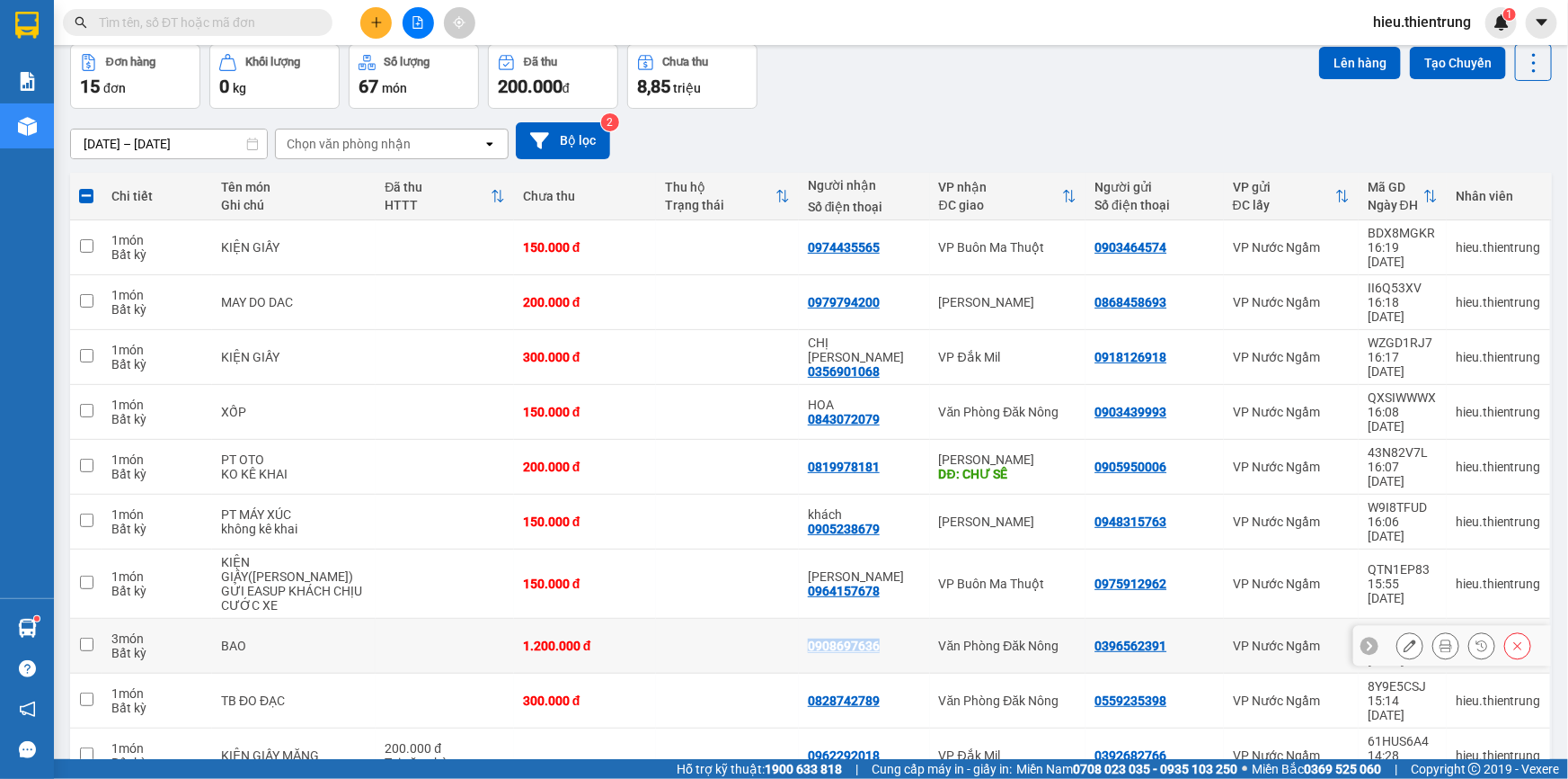
copy div "0908697636"
click at [238, 20] on input "text" at bounding box center [205, 23] width 212 height 20
paste input "0908697636"
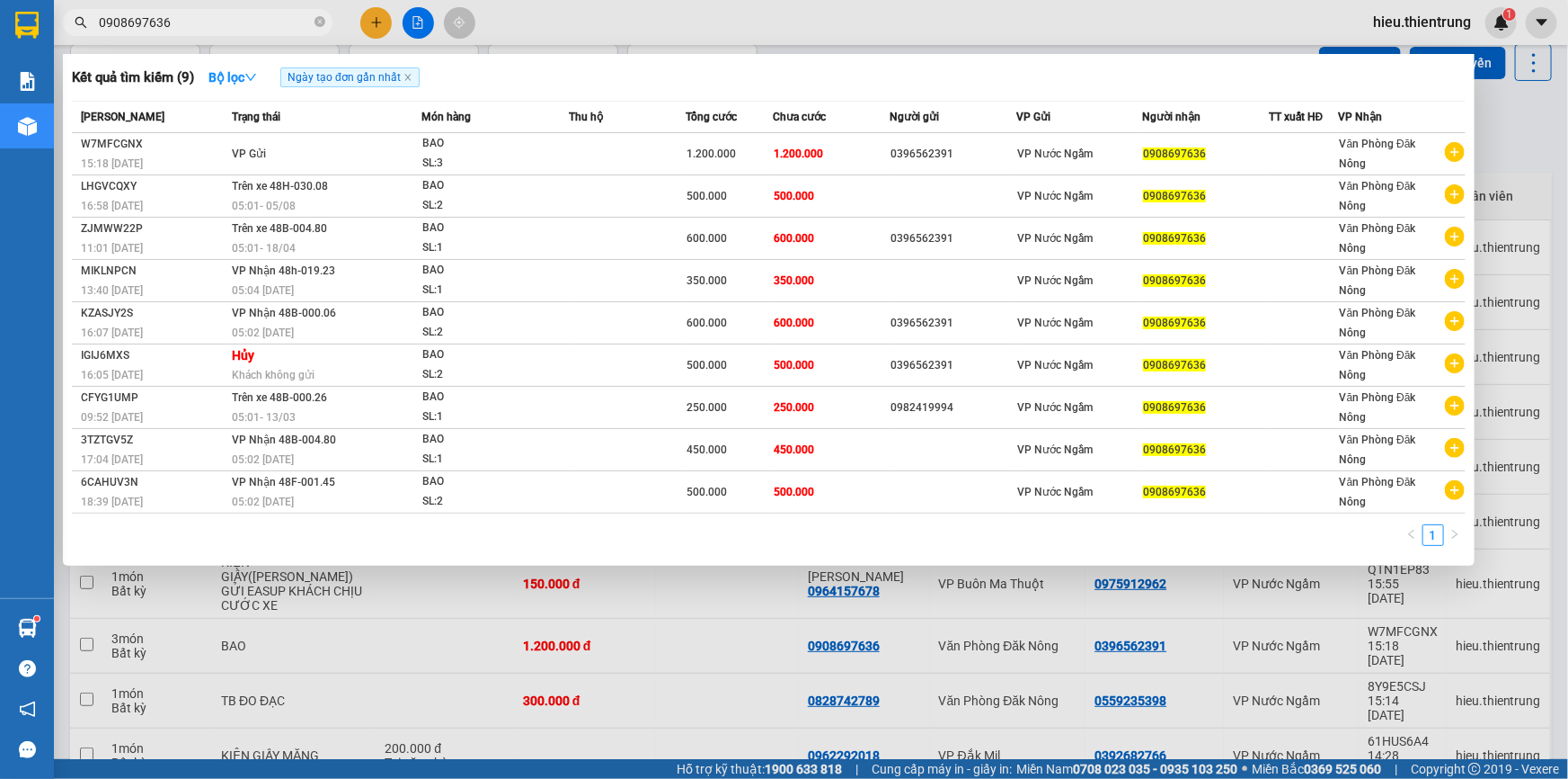
drag, startPoint x: 804, startPoint y: 20, endPoint x: 817, endPoint y: 60, distance: 42.1
click at [803, 20] on div at bounding box center [784, 389] width 1568 height 779
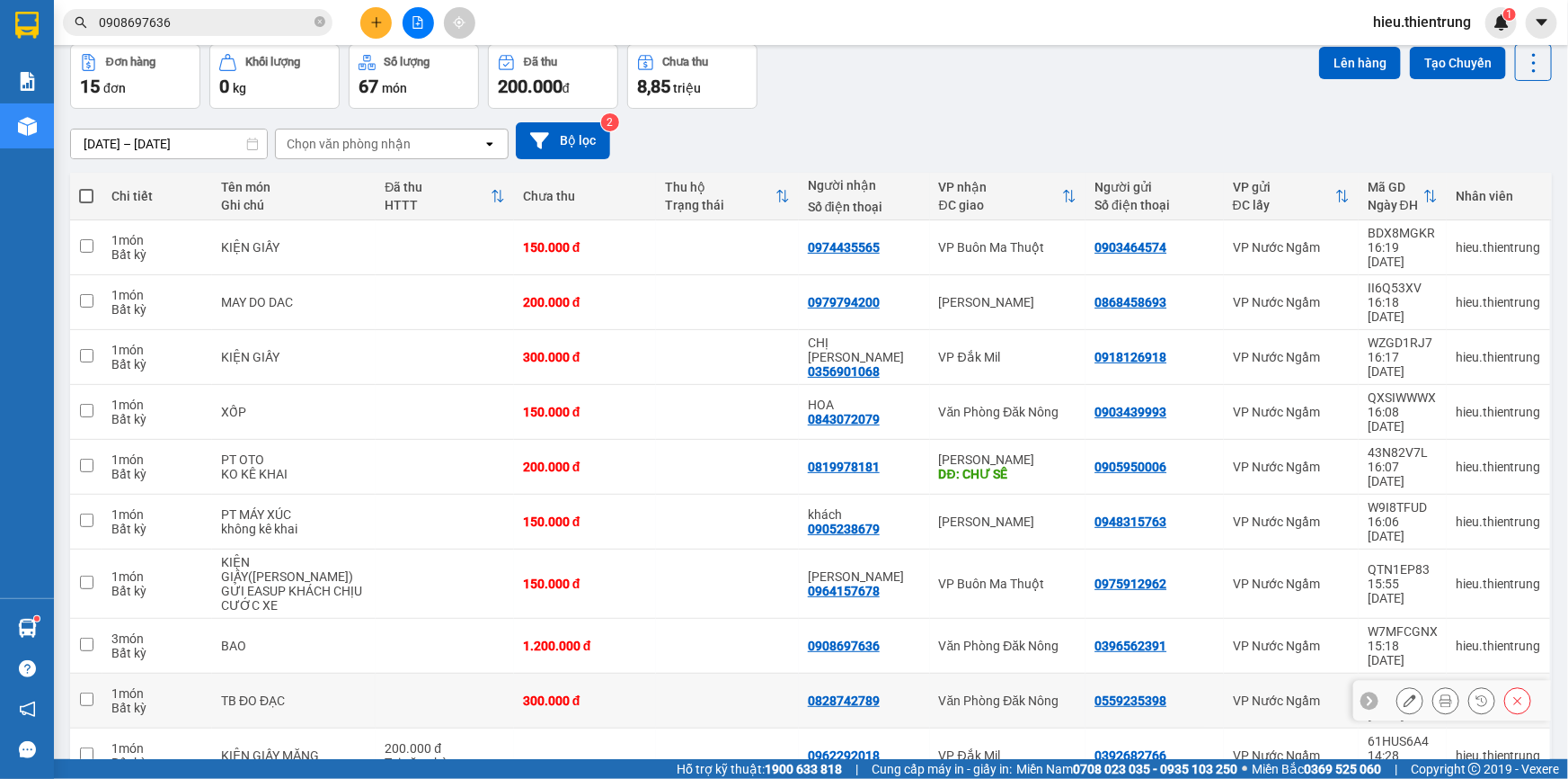
scroll to position [82, 0]
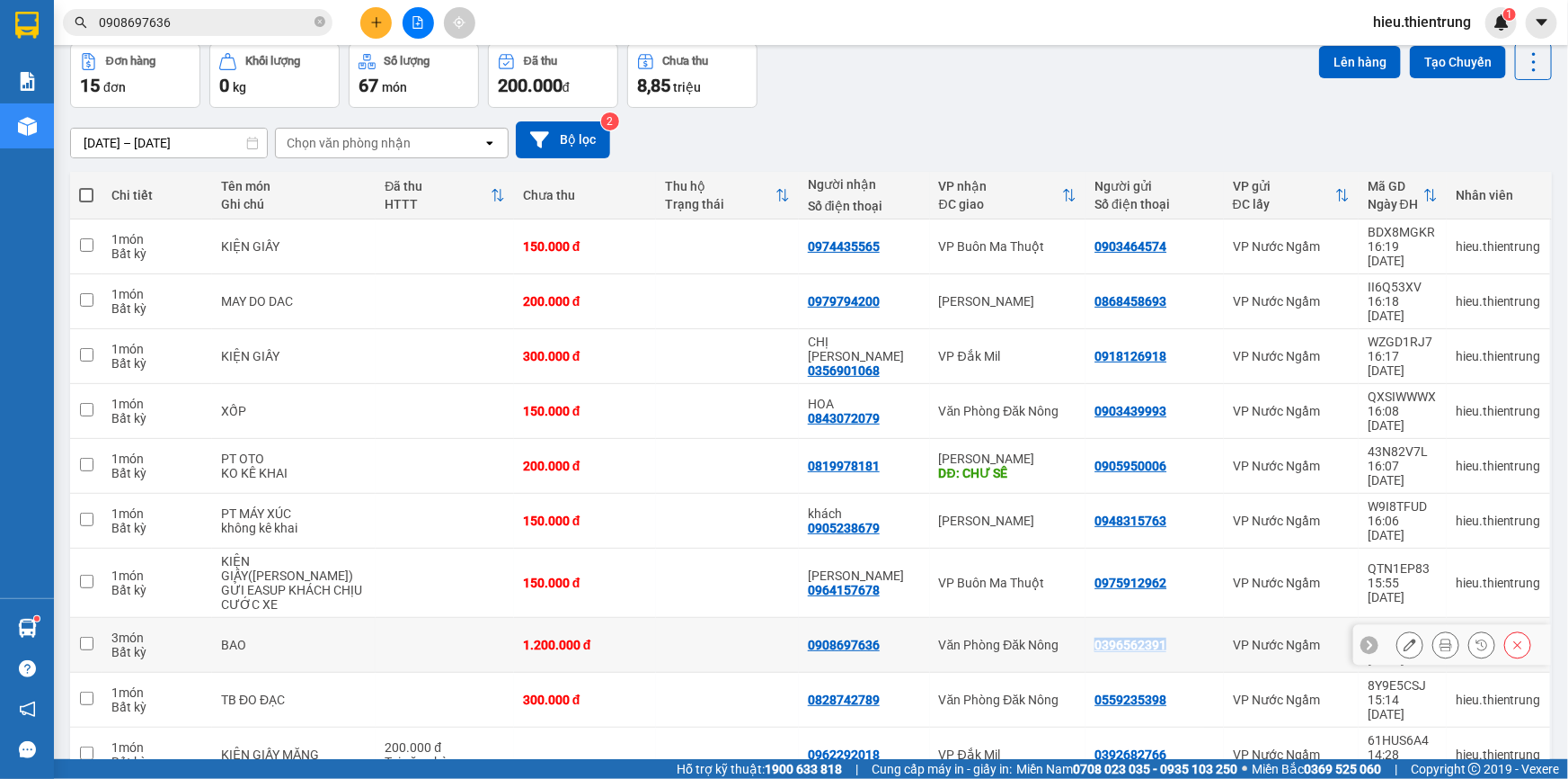
drag, startPoint x: 1147, startPoint y: 536, endPoint x: 1076, endPoint y: 529, distance: 71.3
click at [1085, 618] on td "0396562391" at bounding box center [1155, 645] width 138 height 55
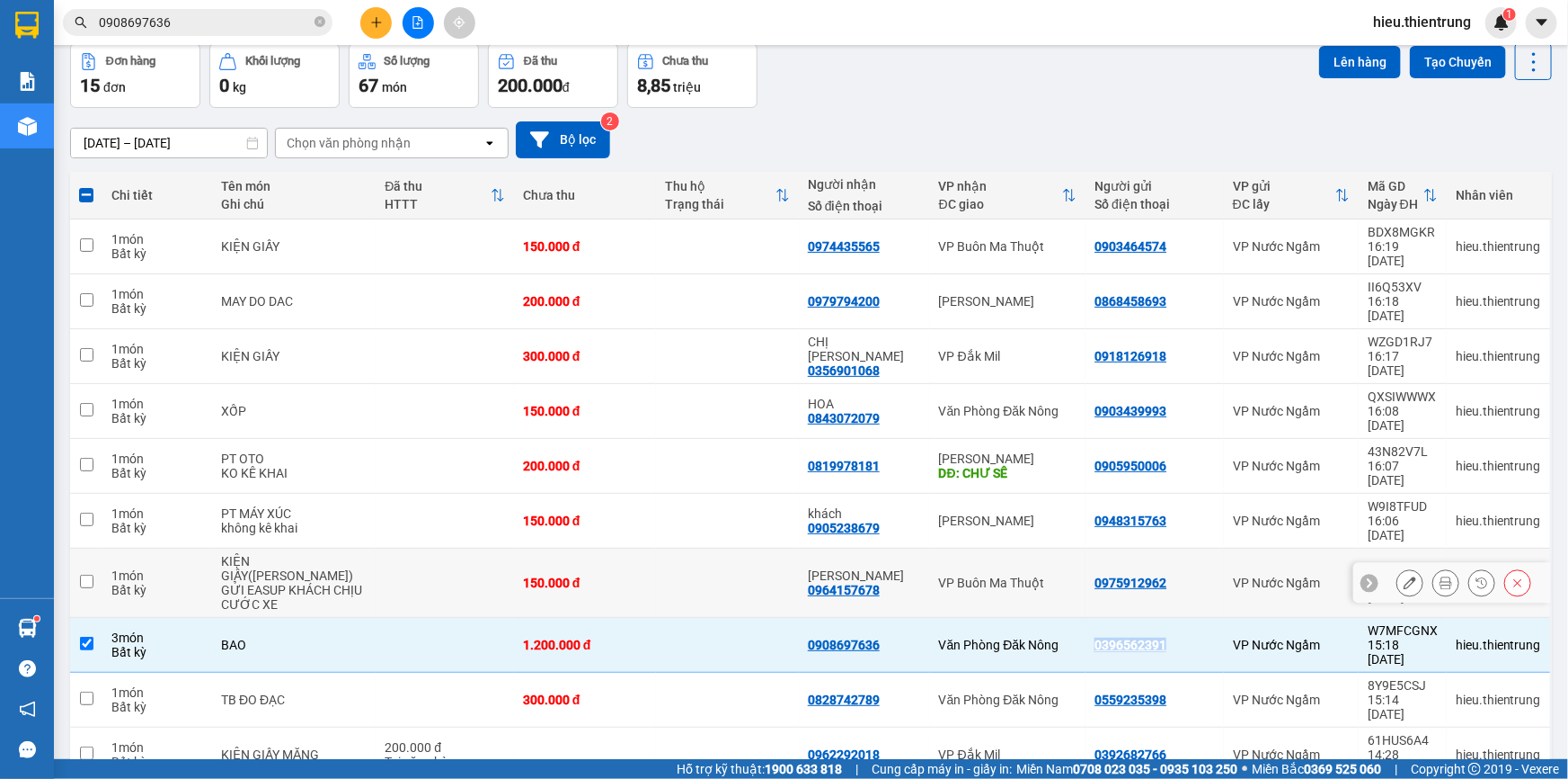
copy div "0396562391"
click at [364, 26] on button at bounding box center [376, 23] width 32 height 32
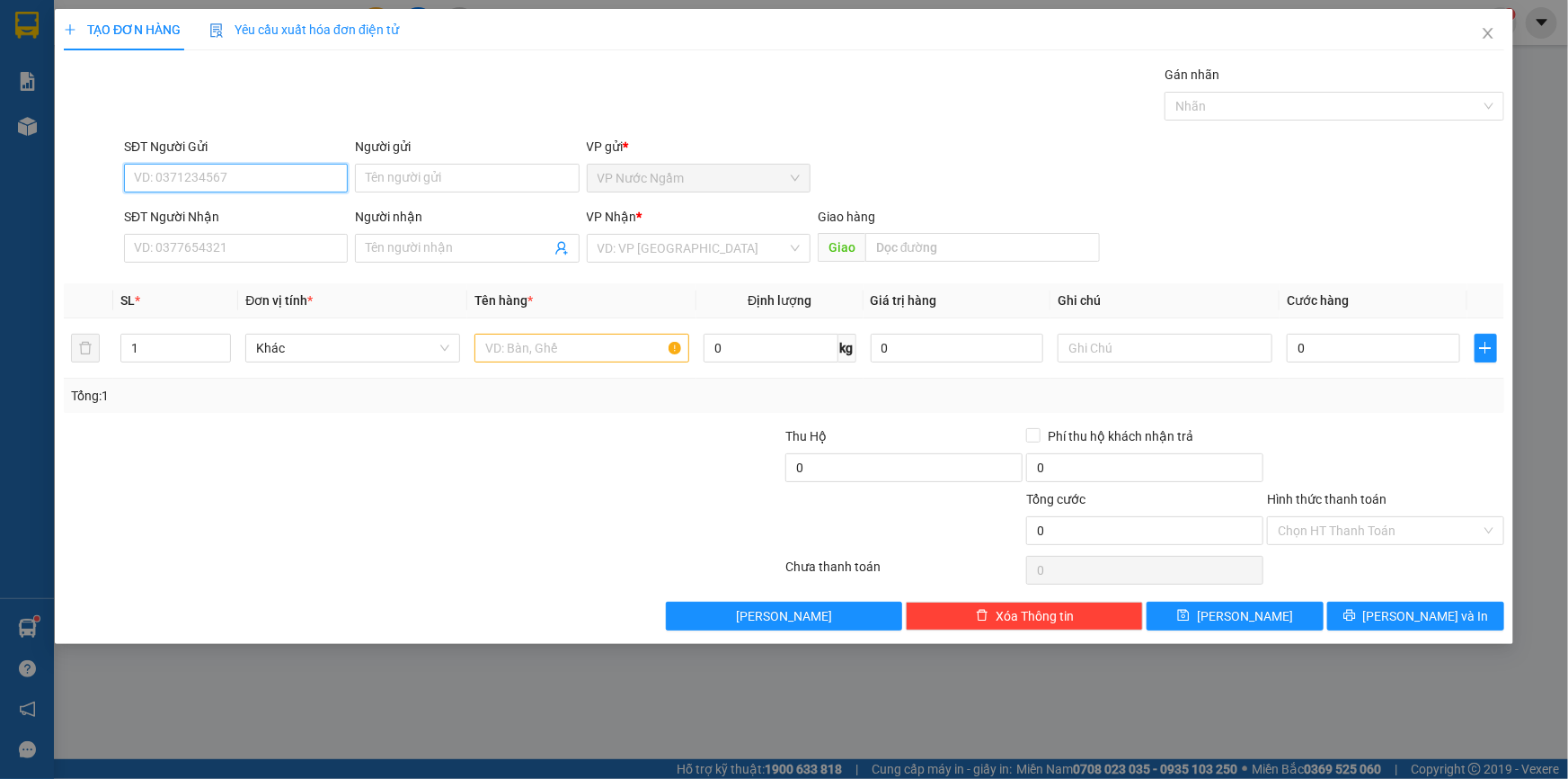
paste input "0396562391"
click at [216, 217] on div "0396562391" at bounding box center [236, 214] width 202 height 20
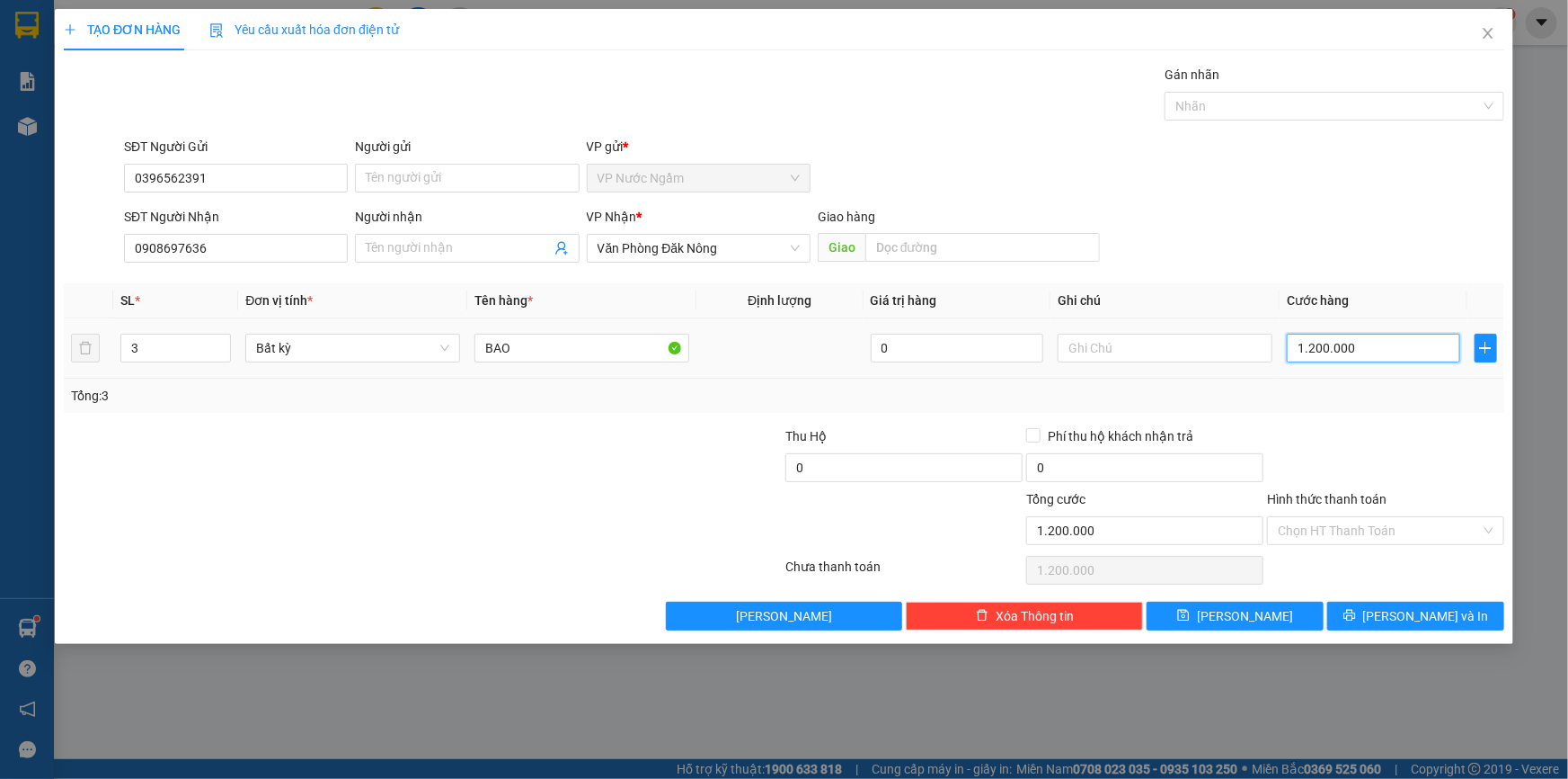
click at [1380, 342] on input "1.200.000" at bounding box center [1373, 348] width 173 height 29
click at [1439, 611] on span "[PERSON_NAME] và In" at bounding box center [1426, 616] width 126 height 20
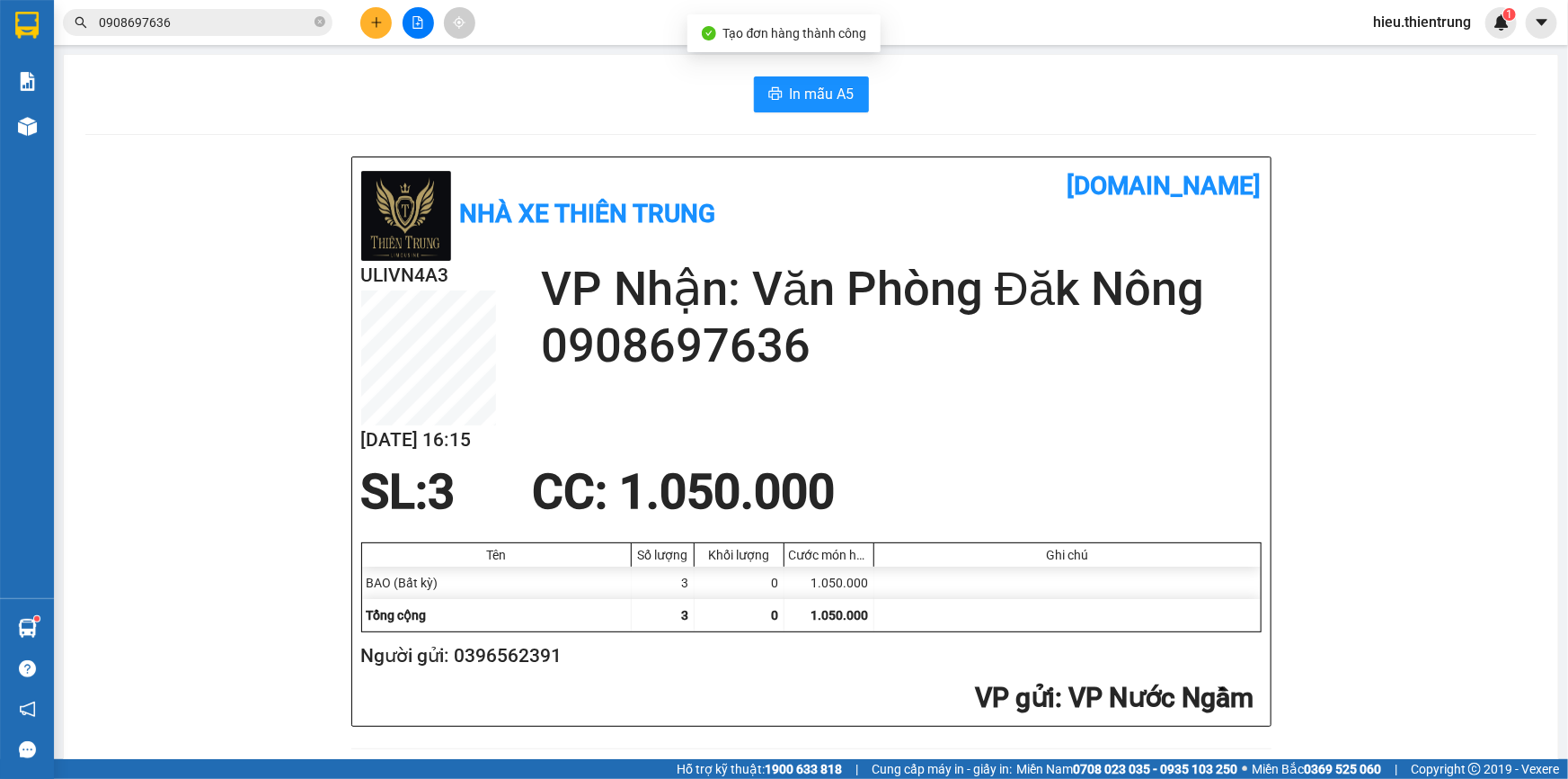
drag, startPoint x: 771, startPoint y: 72, endPoint x: 789, endPoint y: 92, distance: 26.9
click at [791, 96] on span "In mẫu A5" at bounding box center [822, 94] width 65 height 23
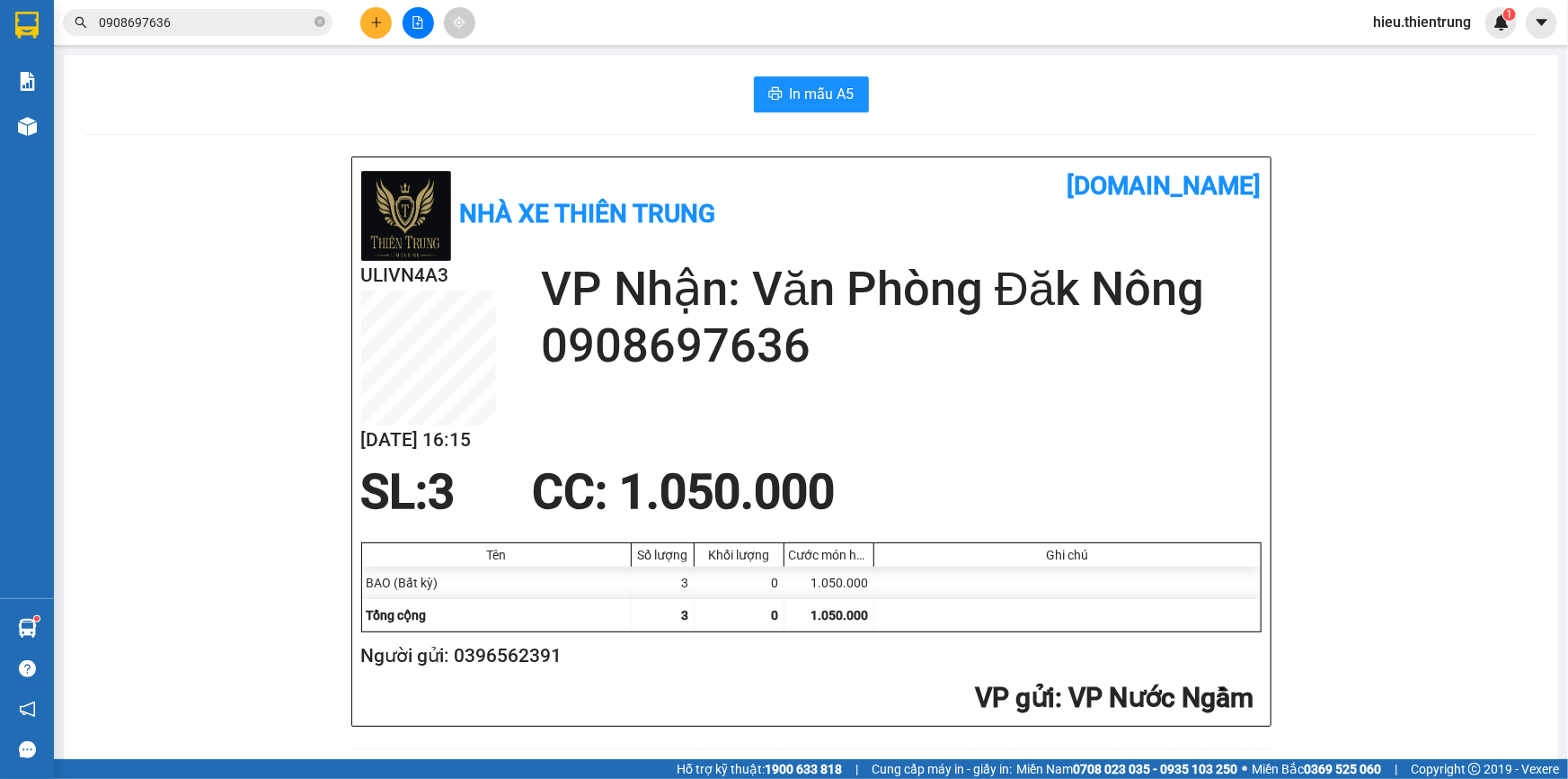
drag, startPoint x: 993, startPoint y: 112, endPoint x: 319, endPoint y: 181, distance: 677.5
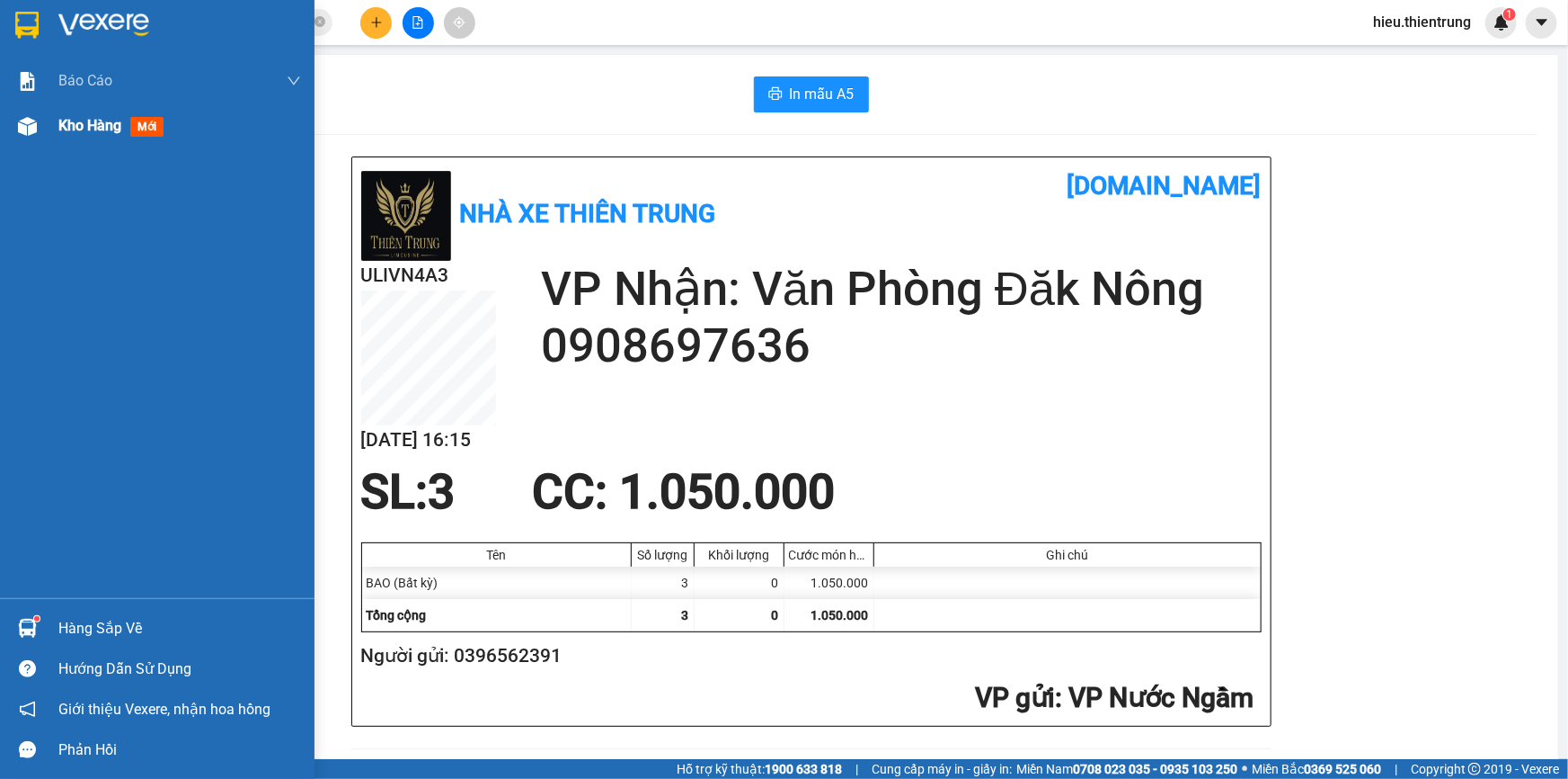
click at [58, 114] on div "Kho hàng mới" at bounding box center [114, 125] width 112 height 23
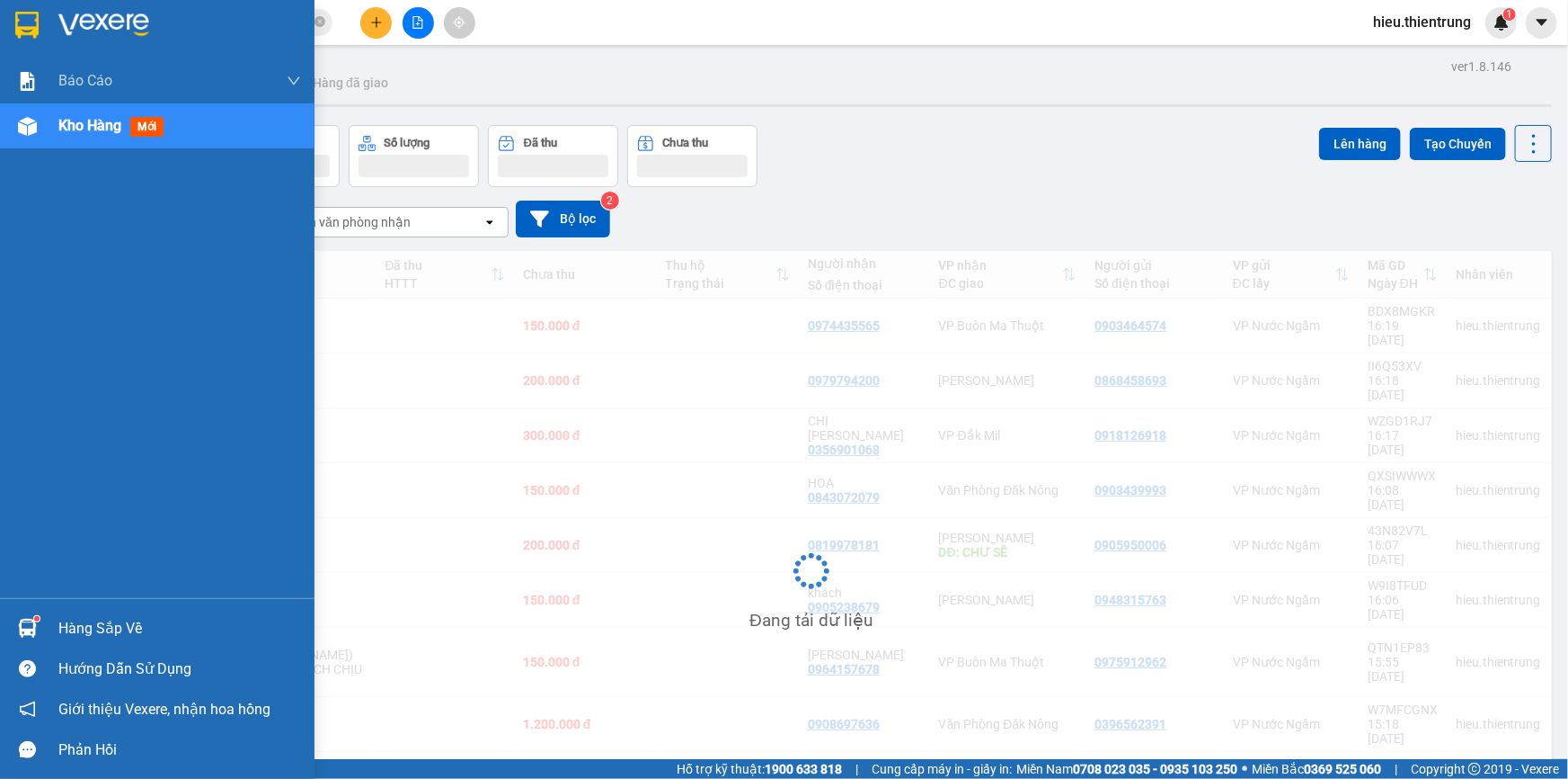
drag, startPoint x: 57, startPoint y: 114, endPoint x: 97, endPoint y: 136, distance: 45.7
click at [58, 114] on div "Kho hàng mới" at bounding box center [114, 125] width 112 height 23
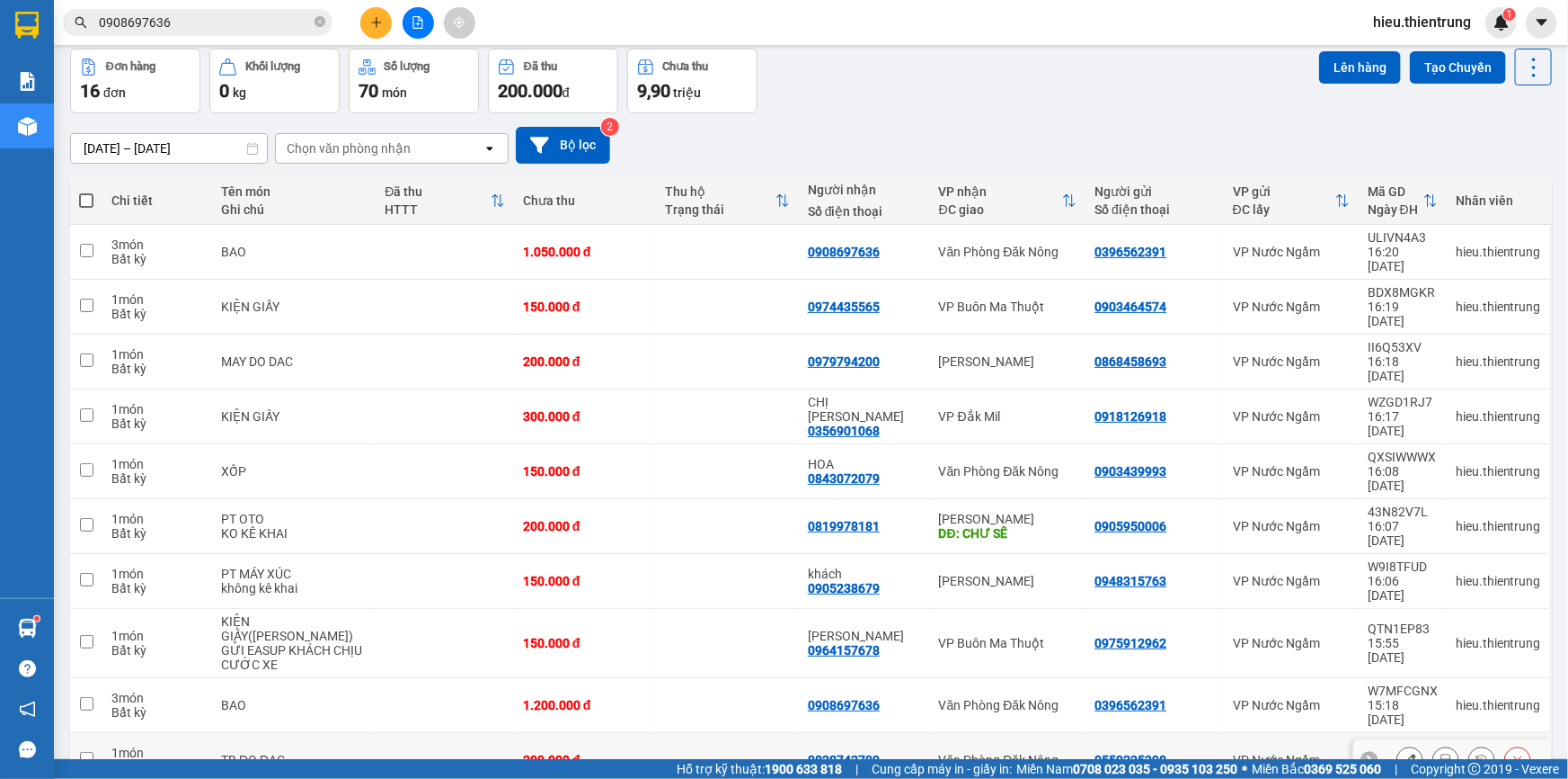
scroll to position [82, 0]
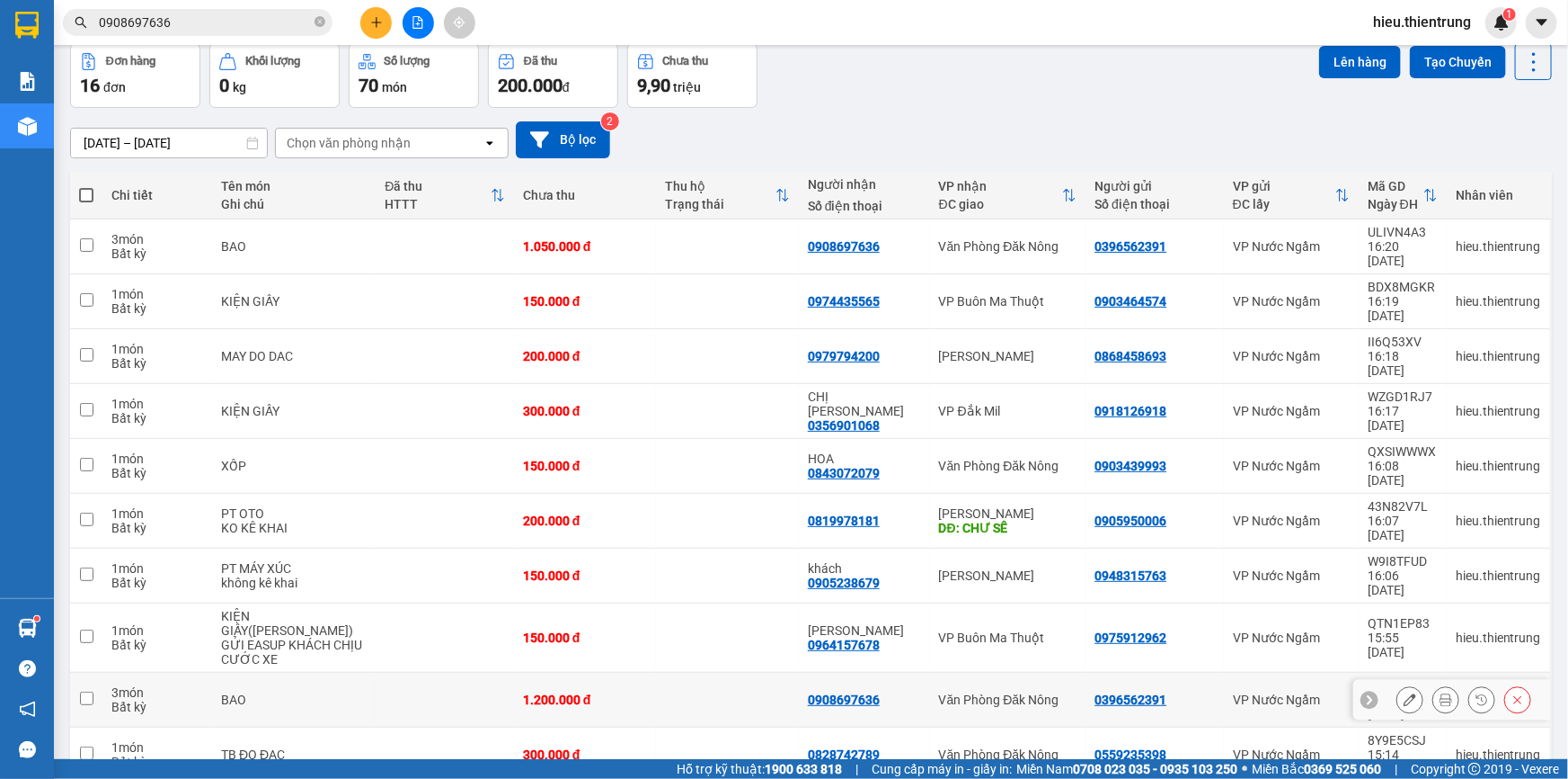
click at [1512, 693] on icon at bounding box center [1518, 700] width 13 height 13
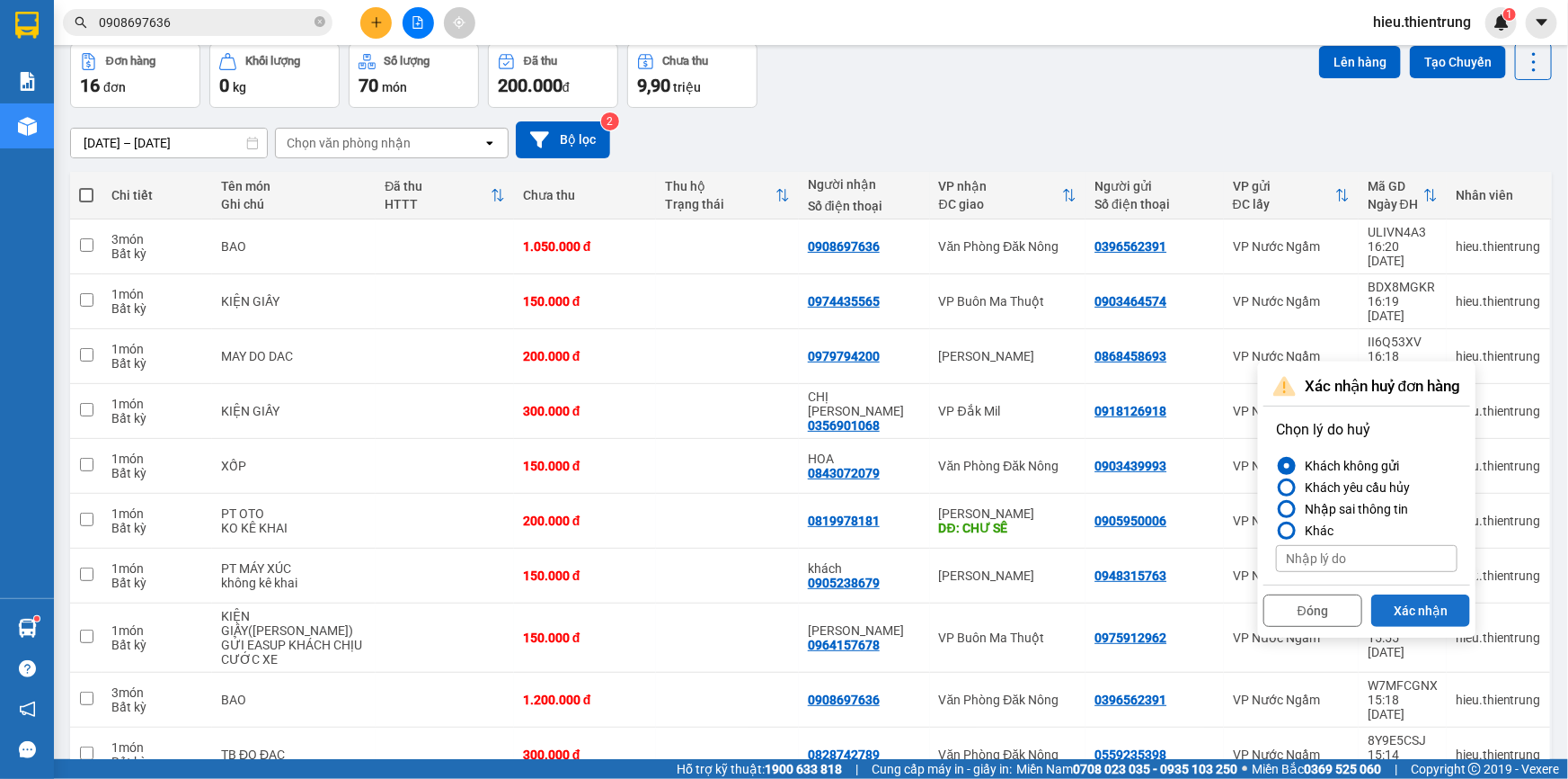
click at [1420, 604] on button "Xác nhận" at bounding box center [1420, 610] width 99 height 33
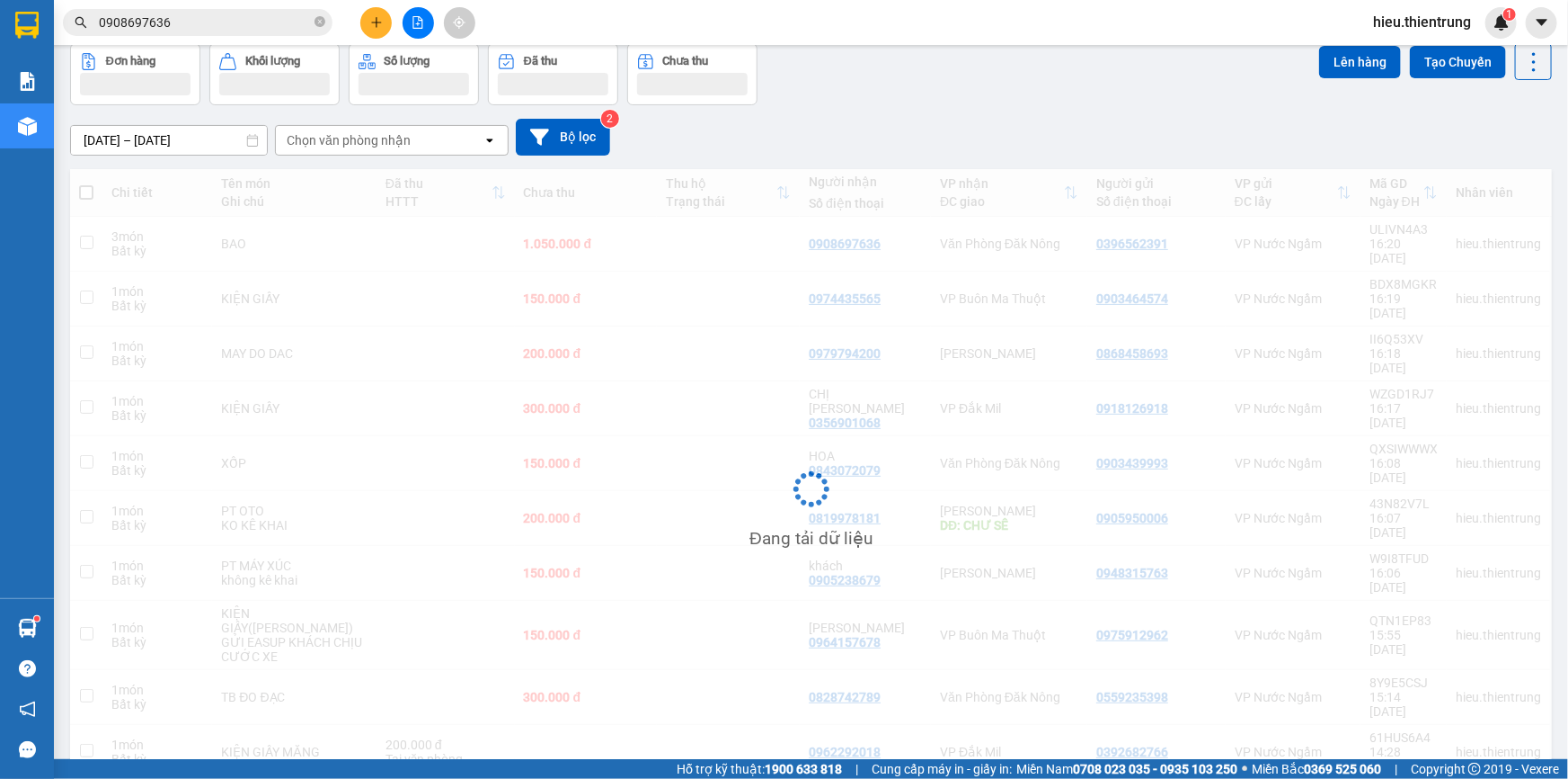
click at [998, 75] on div "Đơn hàng Khối lượng Số lượng Đã thu Chưa thu Lên hàng Tạo Chuyến" at bounding box center [811, 74] width 1482 height 62
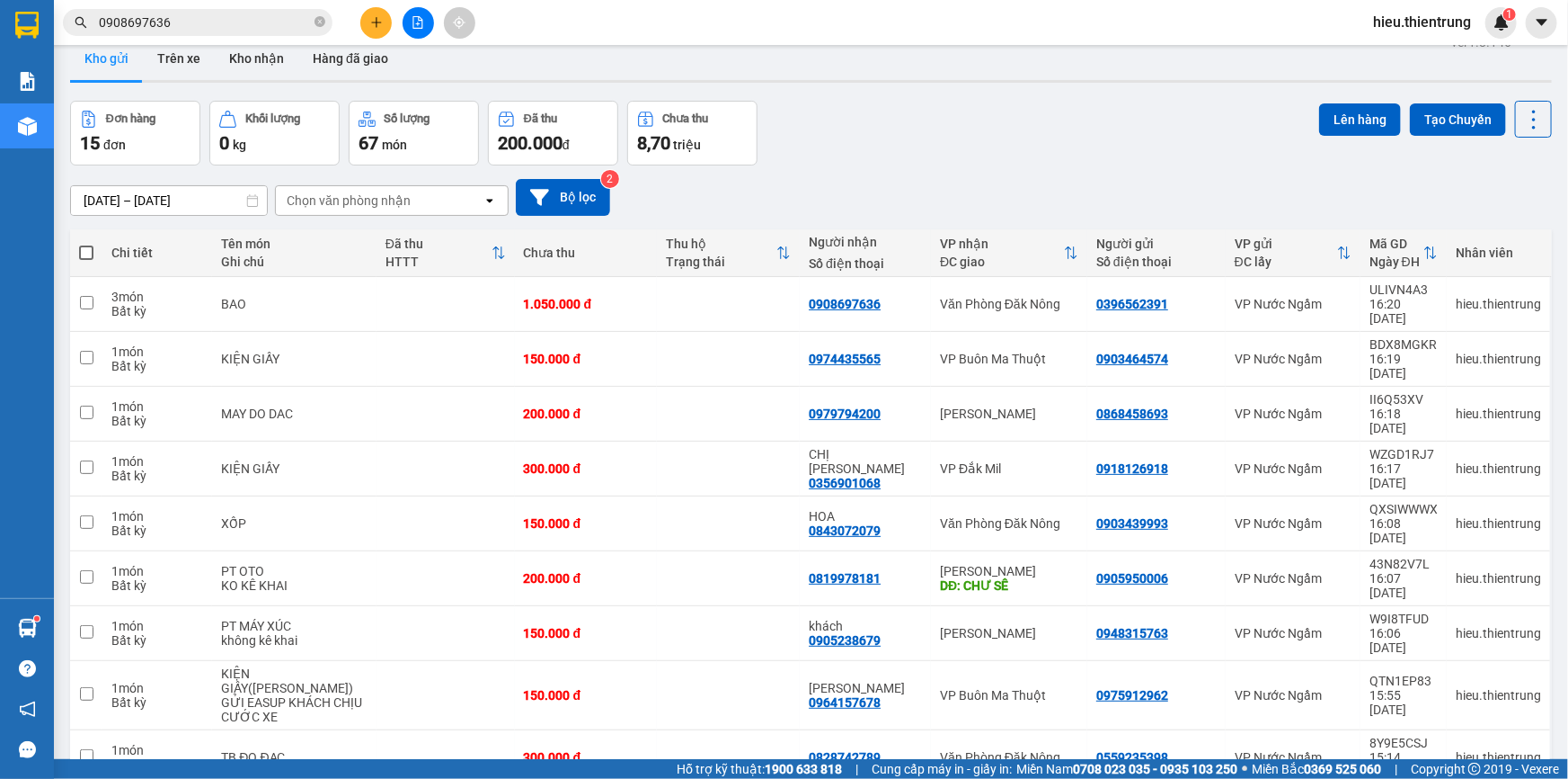
scroll to position [0, 0]
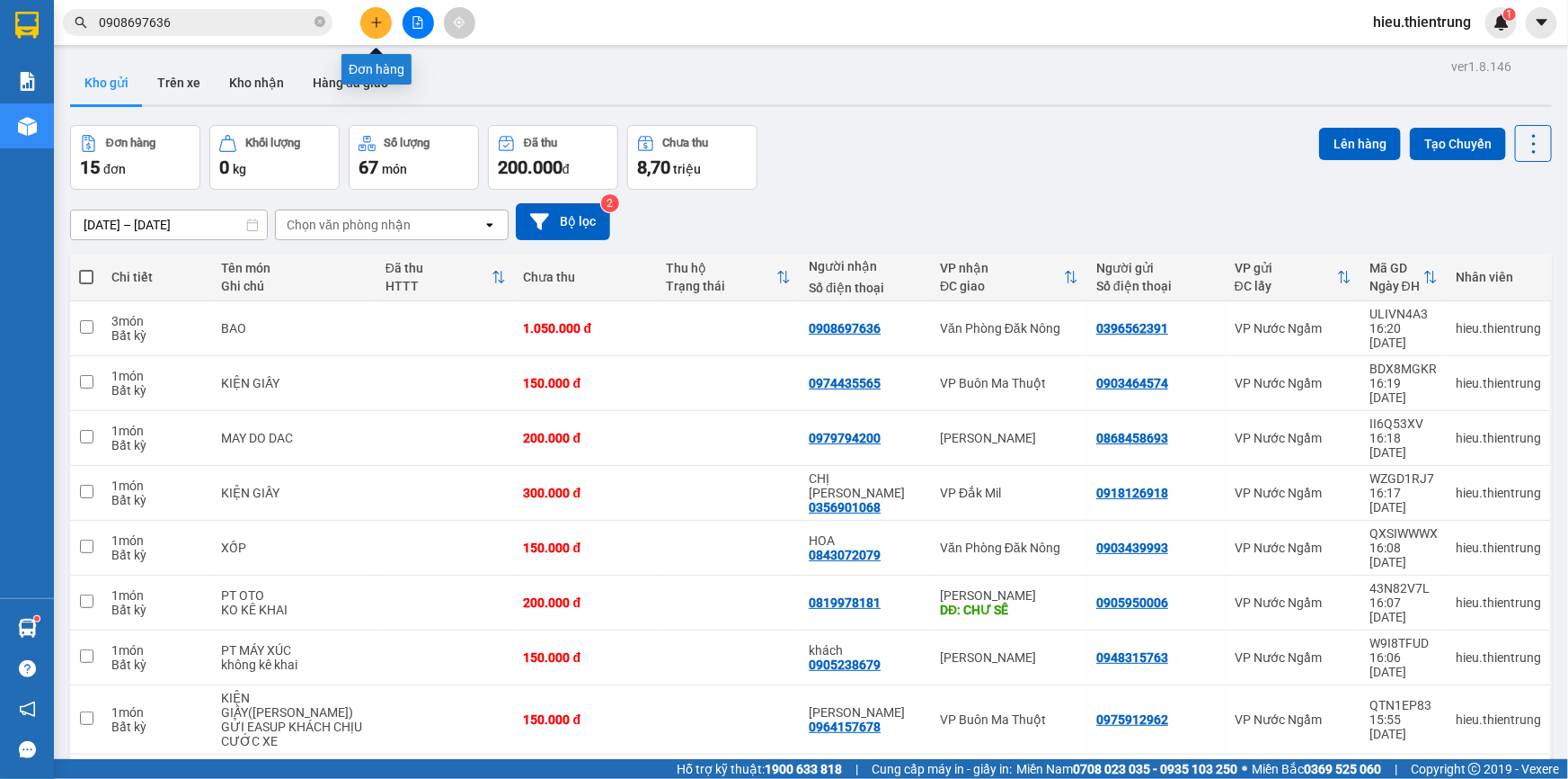
click at [376, 17] on icon "plus" at bounding box center [377, 23] width 13 height 13
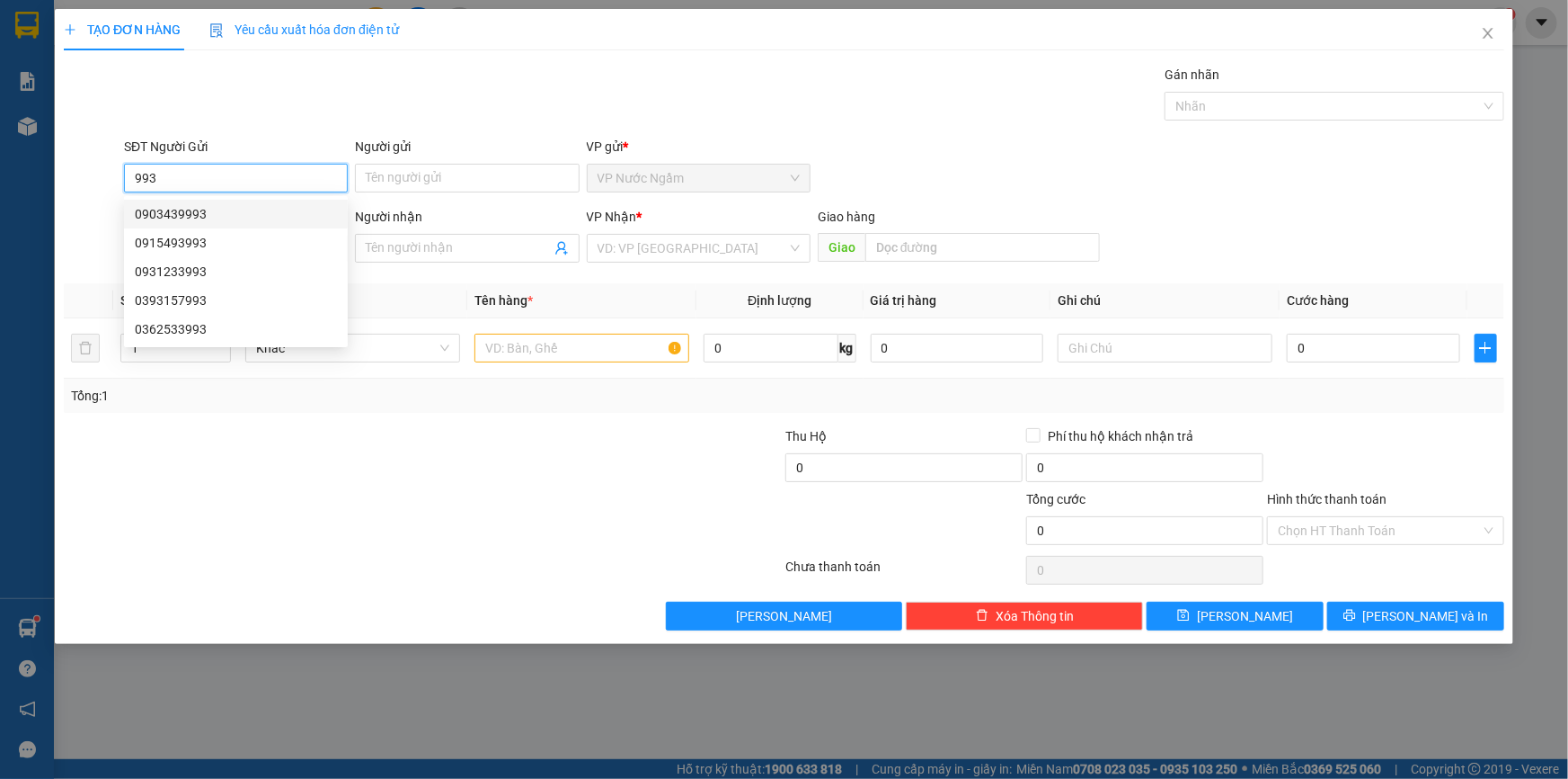
click at [182, 223] on div "0903439993" at bounding box center [236, 214] width 202 height 20
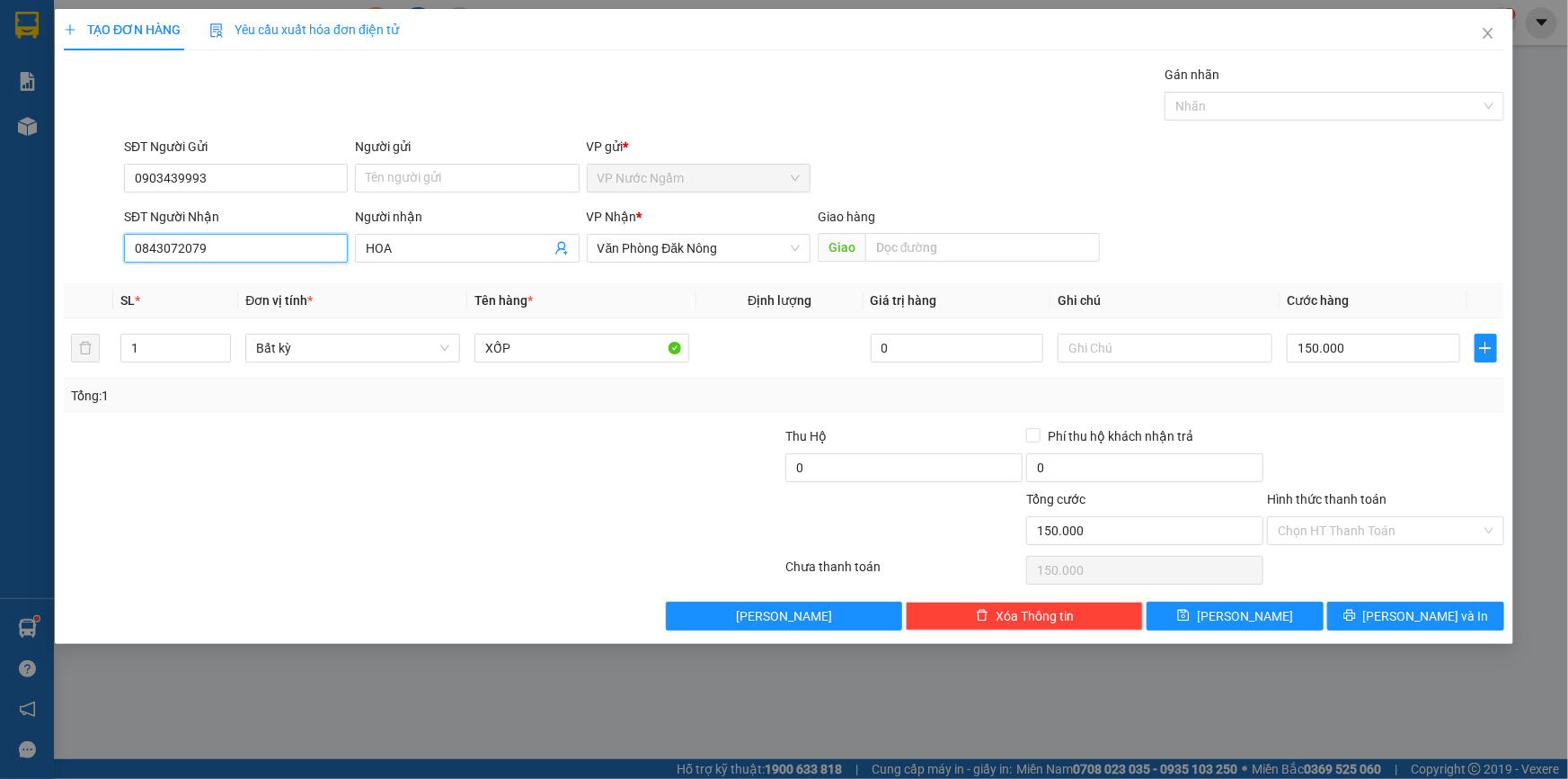
drag, startPoint x: 238, startPoint y: 248, endPoint x: 107, endPoint y: 269, distance: 132.7
click at [108, 269] on div "SĐT Người Nhận 0843072079 0843072079 Người nhận HOA VP Nhận * Văn Phòng Đăk Nôn…" at bounding box center [784, 238] width 1444 height 63
click at [1486, 23] on span "Close" at bounding box center [1488, 34] width 50 height 50
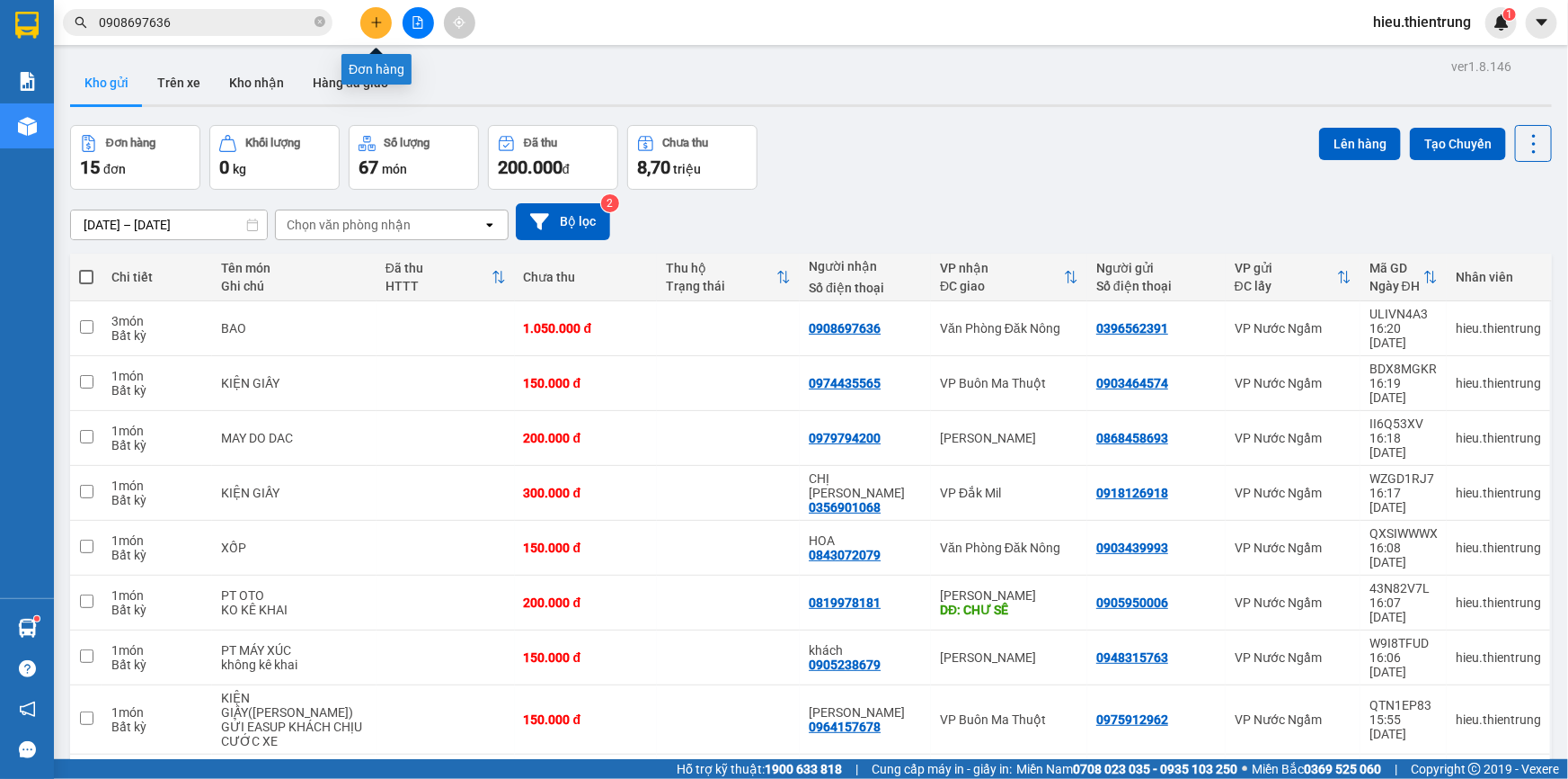
click at [380, 26] on icon "plus" at bounding box center [377, 23] width 13 height 13
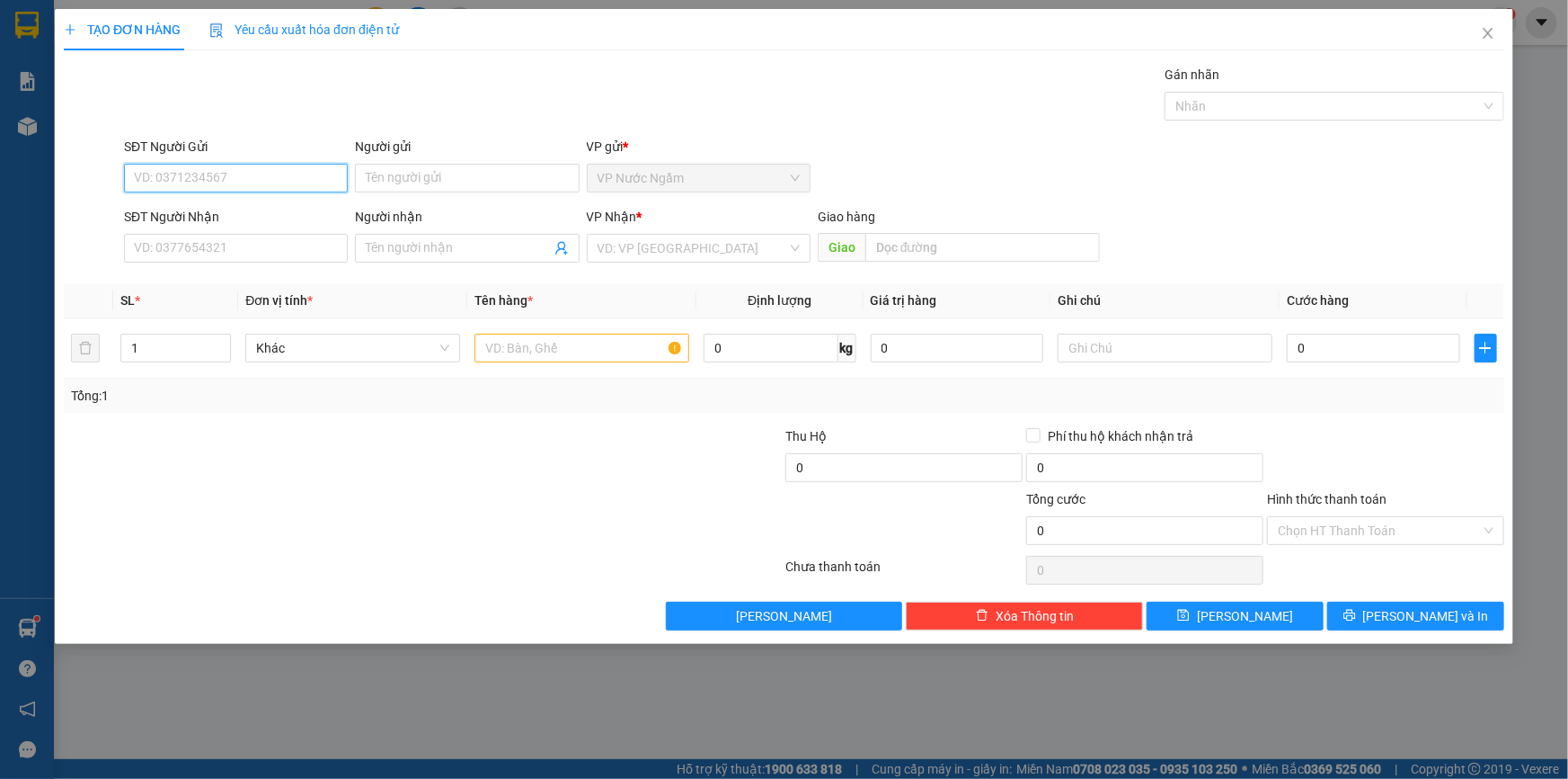
click at [235, 173] on input "SĐT Người Gửi" at bounding box center [236, 179] width 224 height 29
click at [199, 301] on div "0393157993" at bounding box center [236, 301] width 202 height 20
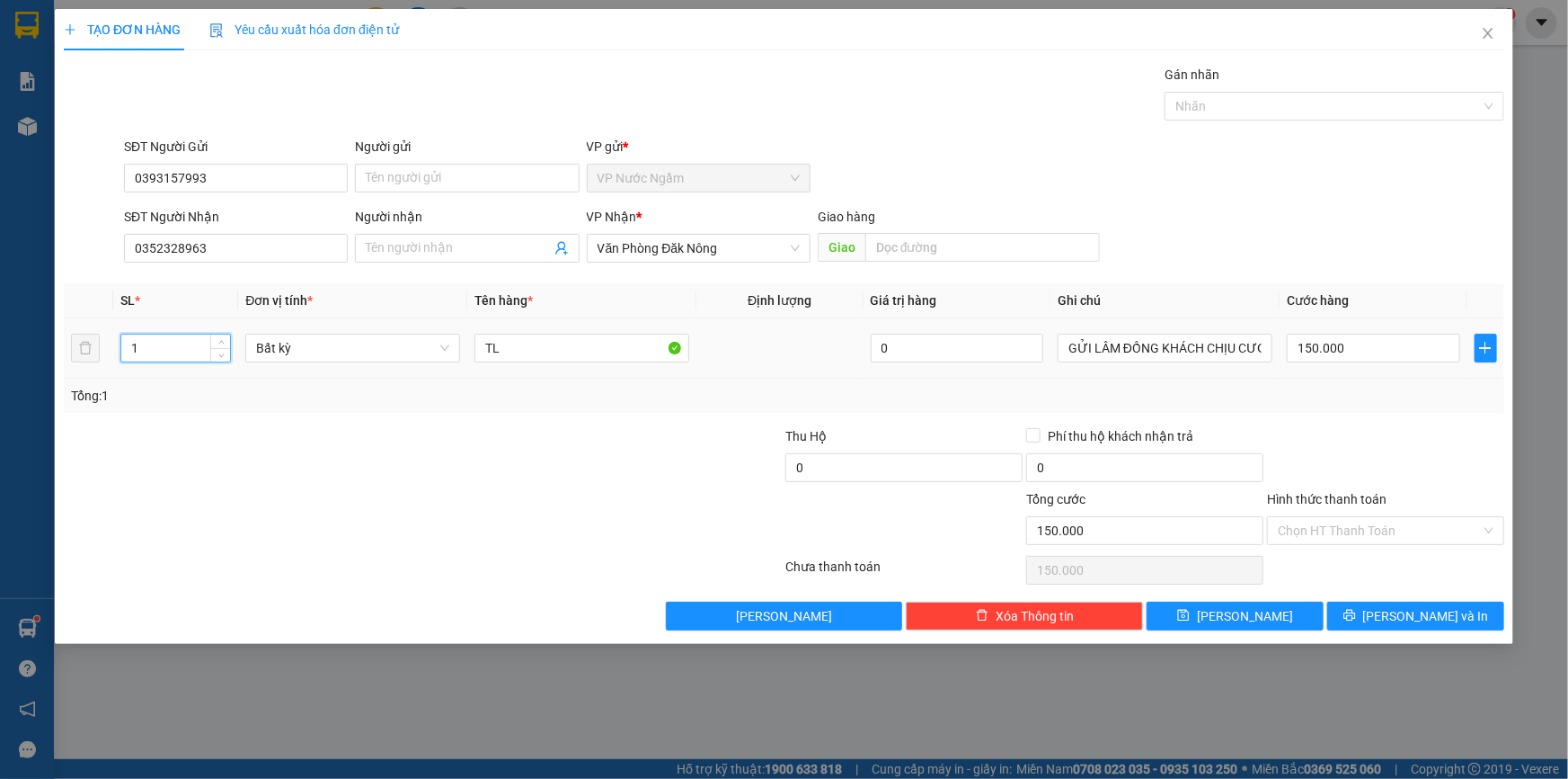
drag, startPoint x: 160, startPoint y: 337, endPoint x: 107, endPoint y: 348, distance: 54.1
click at [107, 347] on tr "1 Bất kỳ TL 0 GỬI LÂM ĐỒNG KHÁCH CHỊU CƯỚC XE 150.000" at bounding box center [784, 348] width 1441 height 60
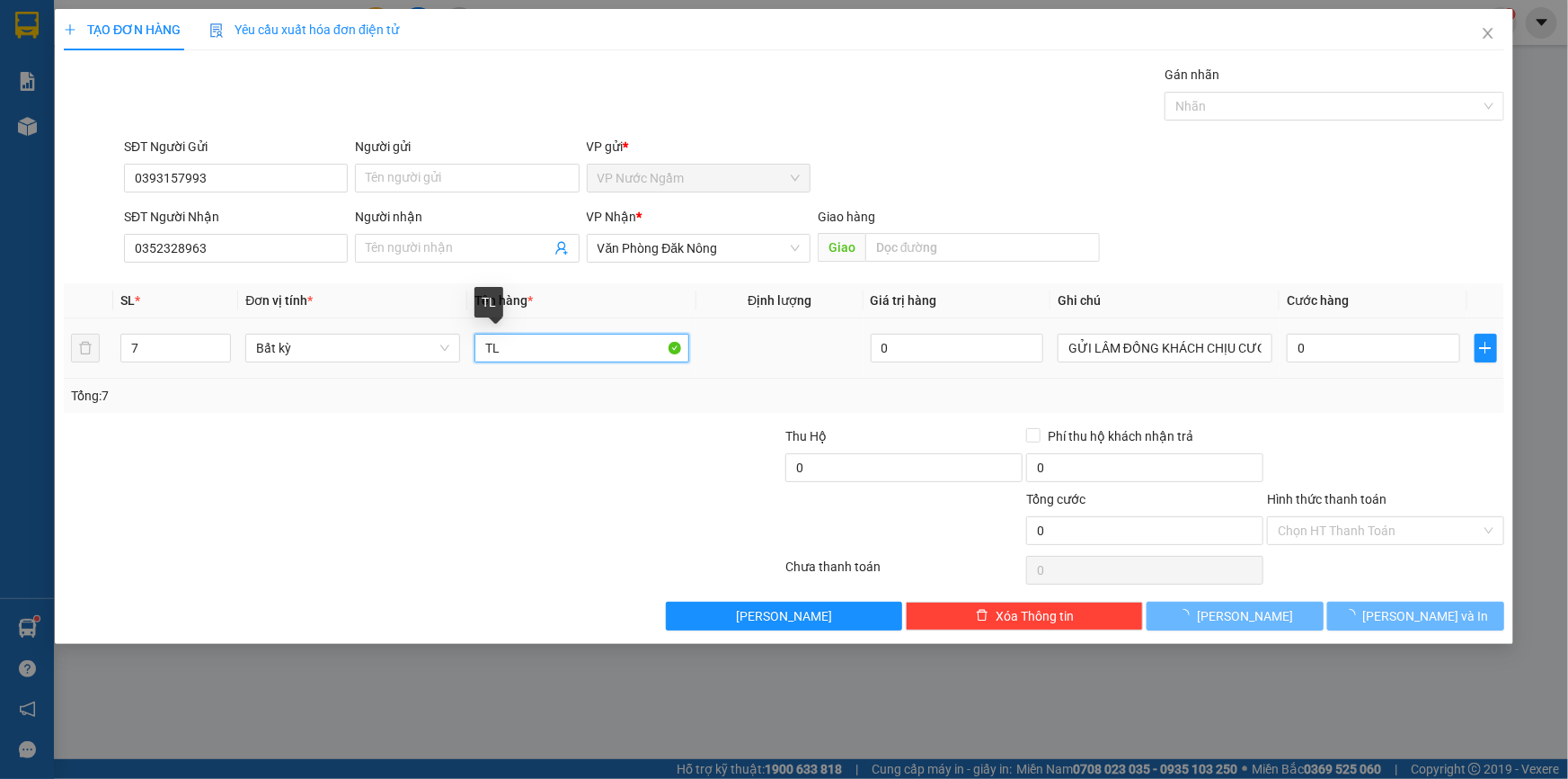
drag, startPoint x: 539, startPoint y: 341, endPoint x: 464, endPoint y: 360, distance: 77.4
click at [464, 360] on tr "7 Bất kỳ TL 0 GỬI LÂM ĐỒNG KHÁCH CHỊU CƯỚC XE 0" at bounding box center [784, 348] width 1441 height 60
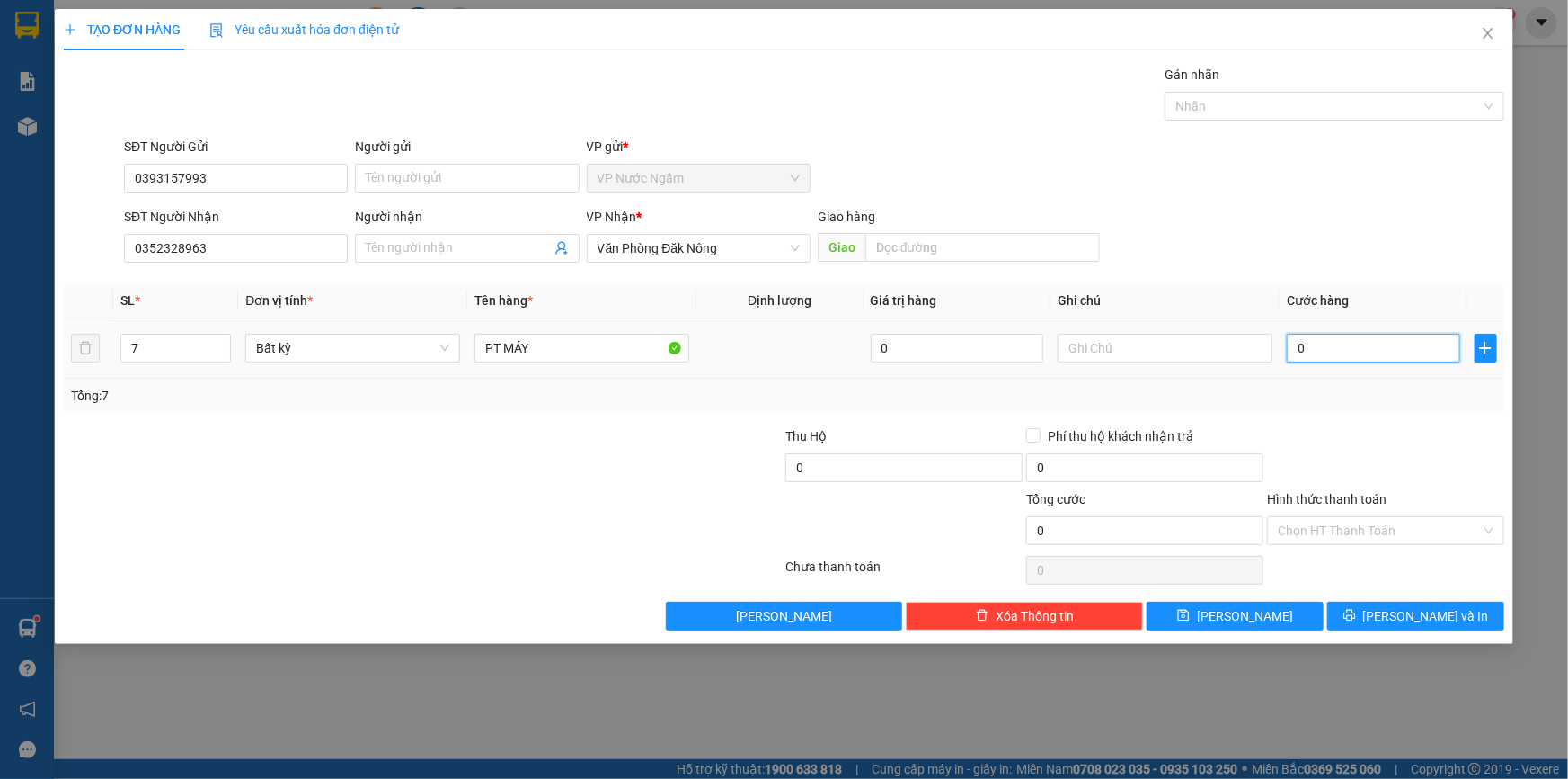
click at [1378, 347] on input "0" at bounding box center [1373, 348] width 173 height 29
click at [1398, 613] on button "[PERSON_NAME] và In" at bounding box center [1416, 616] width 177 height 29
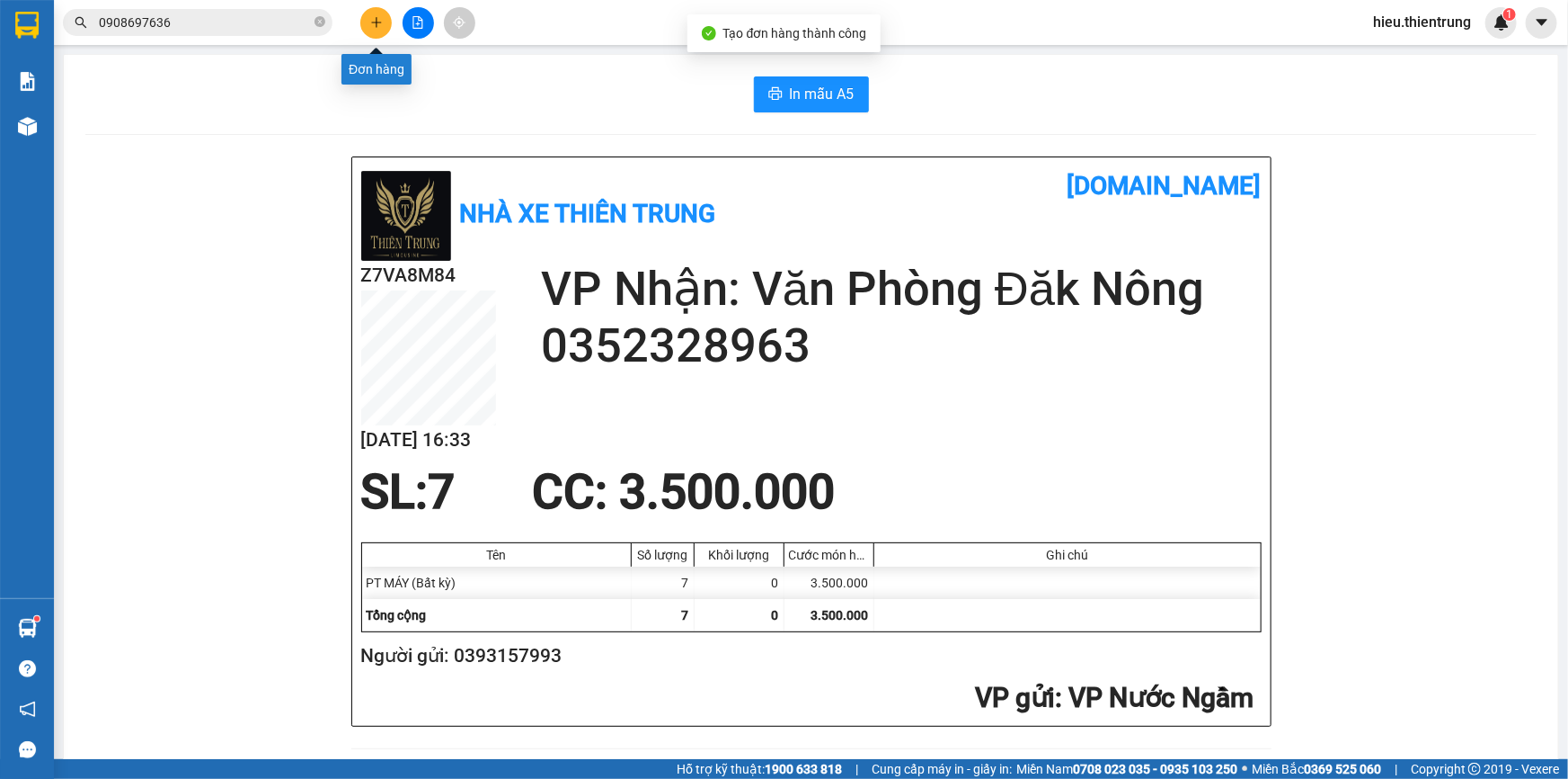
click at [371, 17] on icon "plus" at bounding box center [377, 23] width 13 height 13
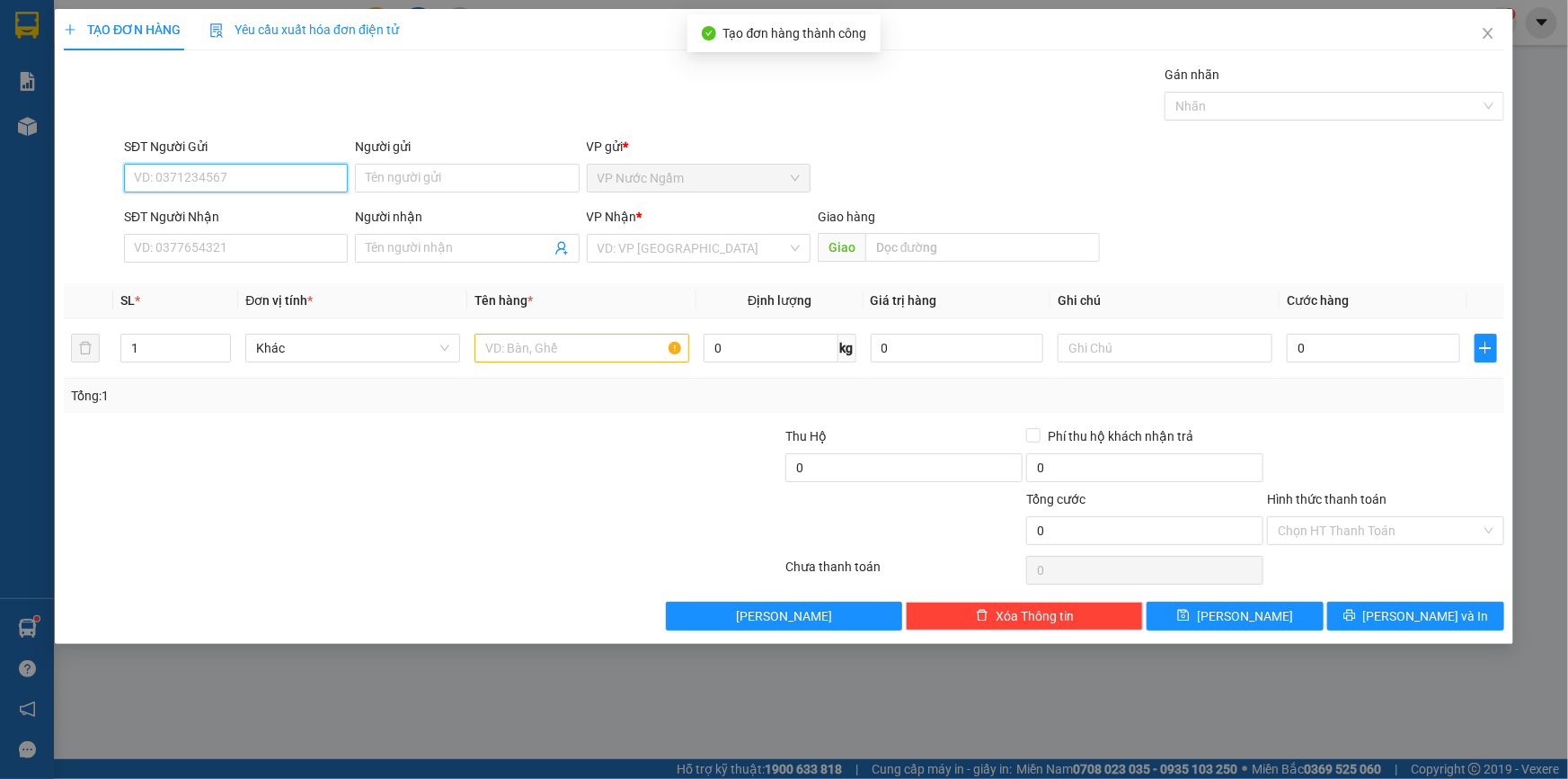
click at [188, 184] on input "SĐT Người Gửi" at bounding box center [236, 179] width 224 height 29
click at [229, 208] on div "0904397889" at bounding box center [236, 214] width 202 height 20
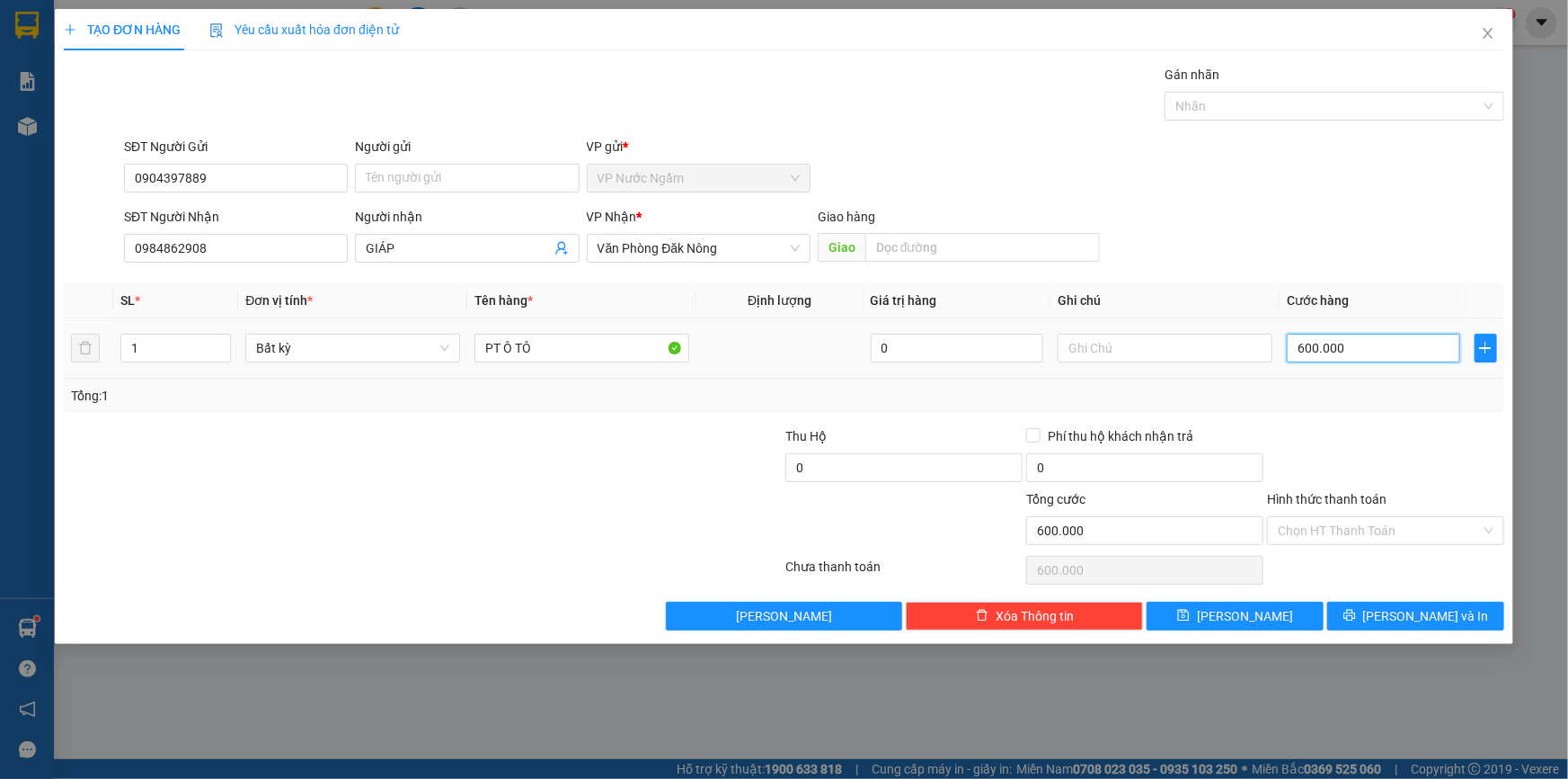
click at [1367, 336] on input "600.000" at bounding box center [1373, 348] width 173 height 29
click at [1411, 611] on span "[PERSON_NAME] và In" at bounding box center [1426, 616] width 126 height 20
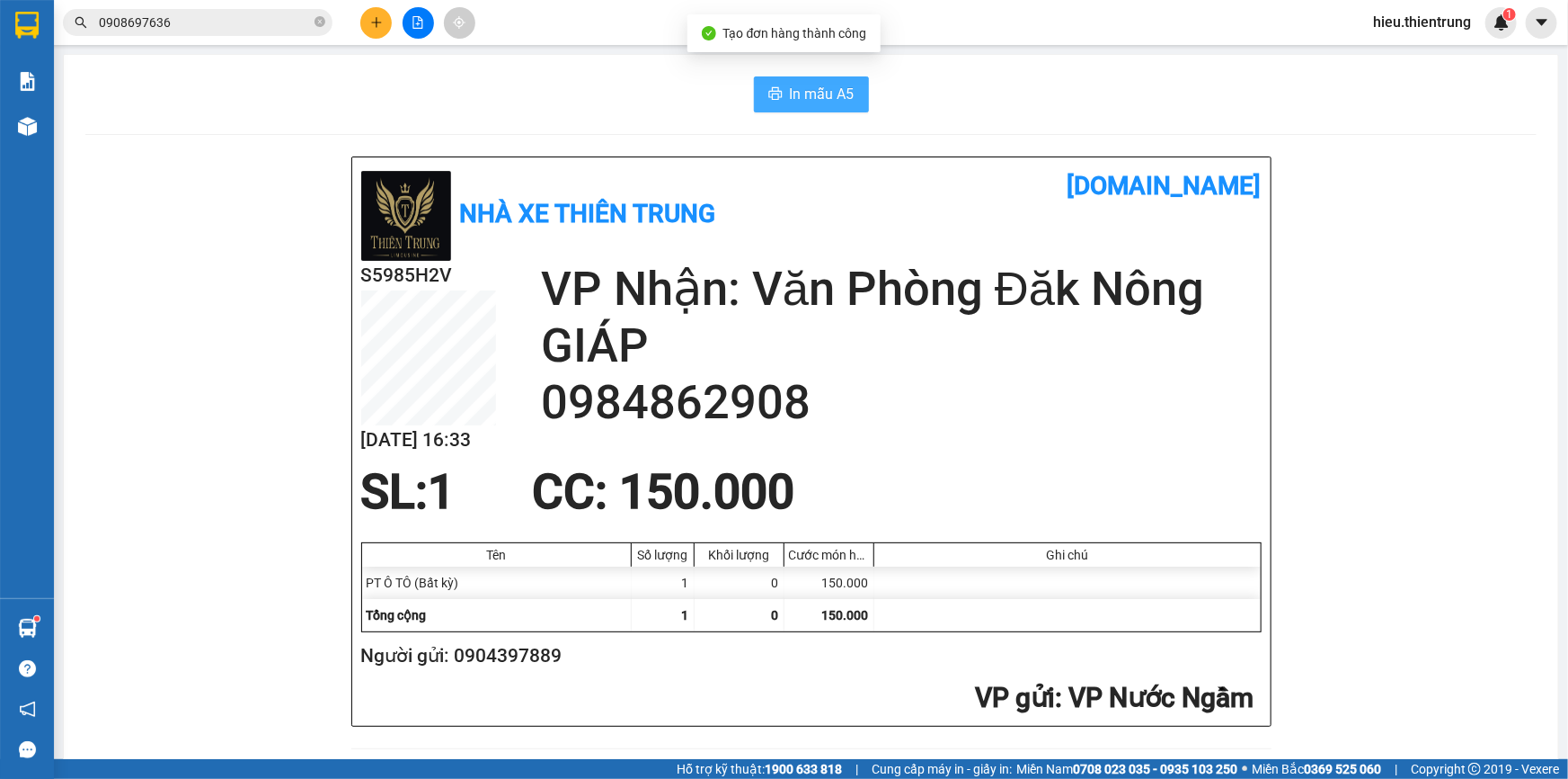
click at [805, 90] on span "In mẫu A5" at bounding box center [822, 94] width 65 height 23
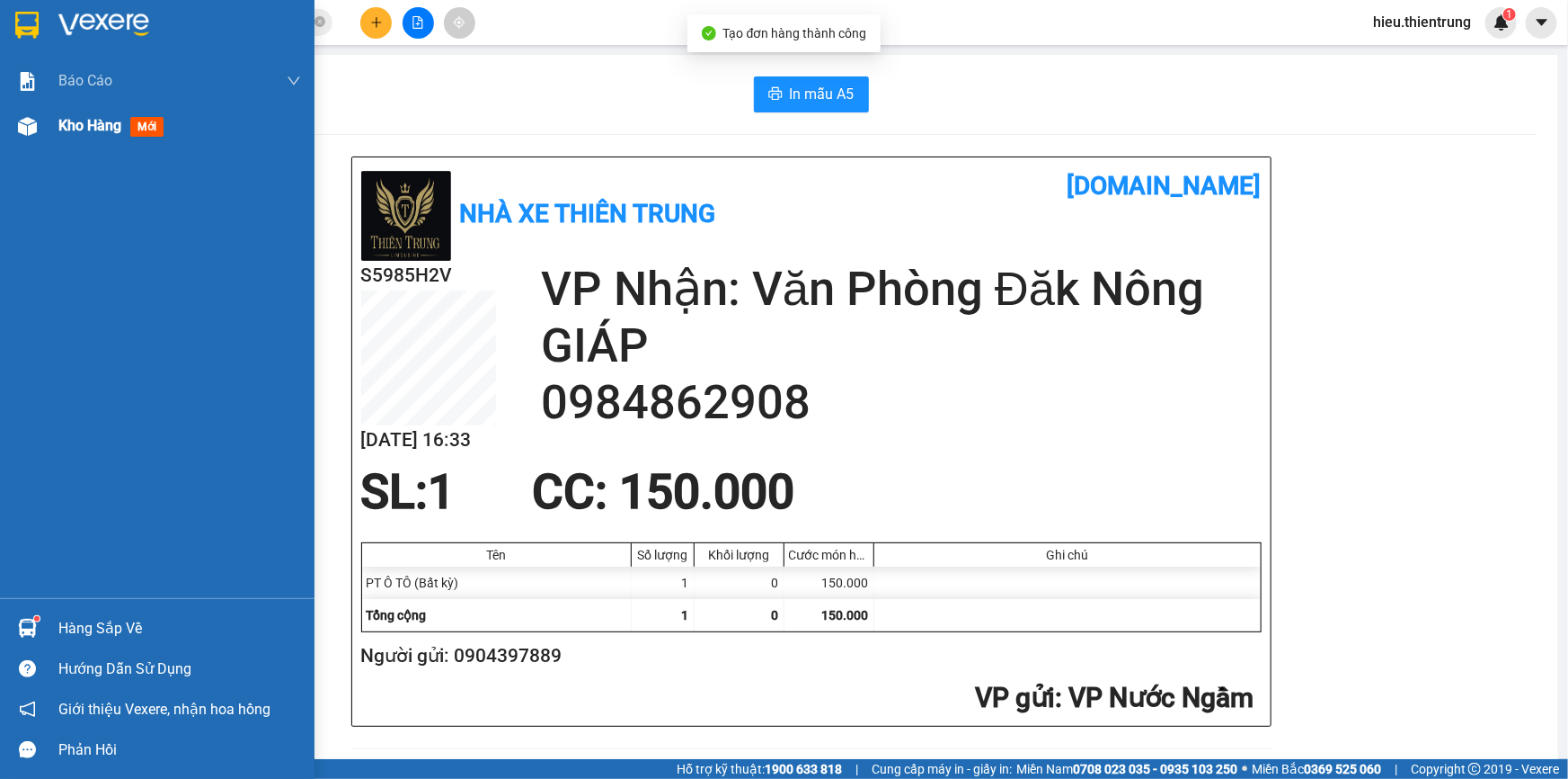
click at [103, 124] on span "Kho hàng" at bounding box center [89, 125] width 63 height 17
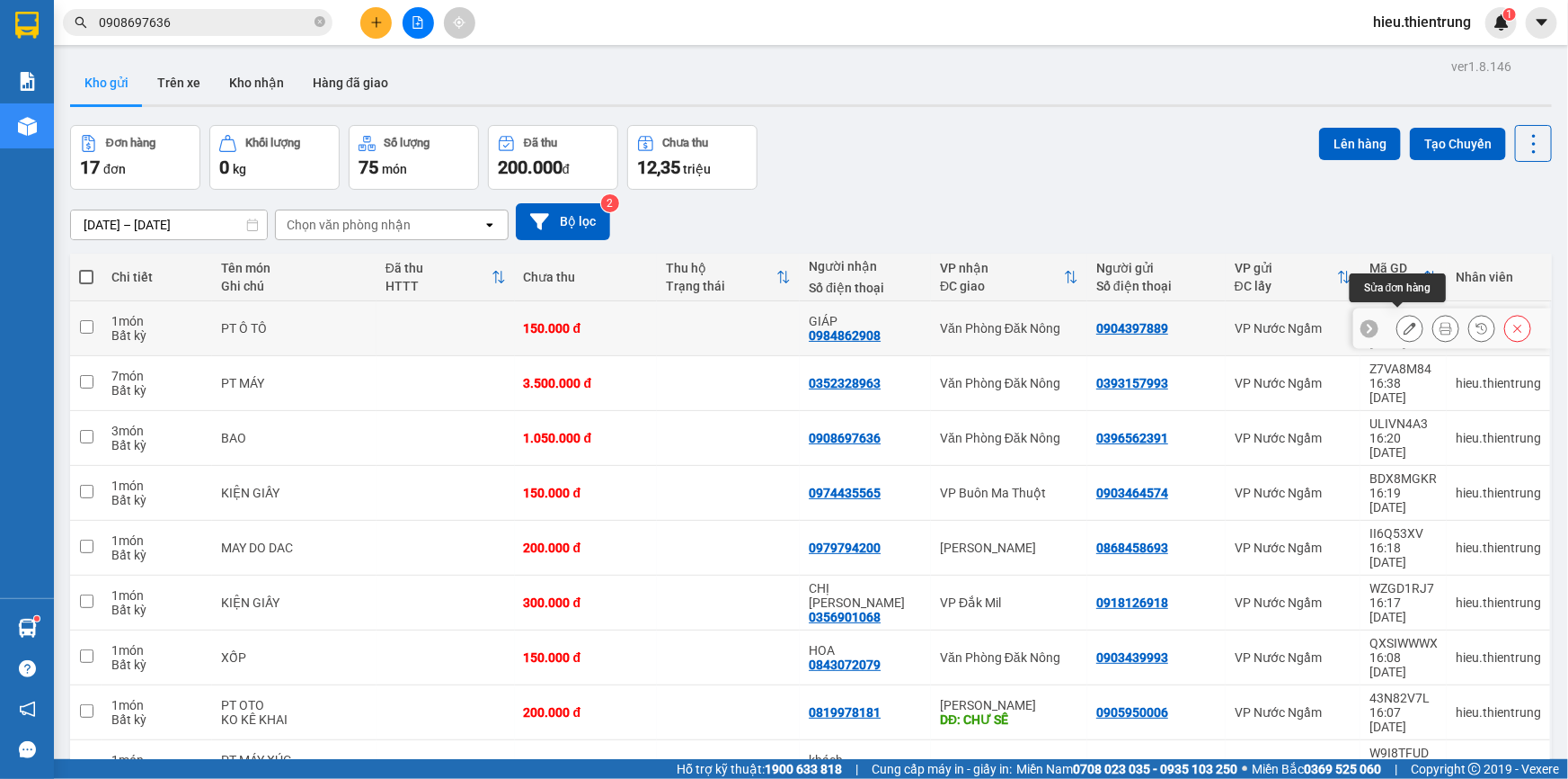
click at [1404, 323] on icon at bounding box center [1410, 328] width 13 height 13
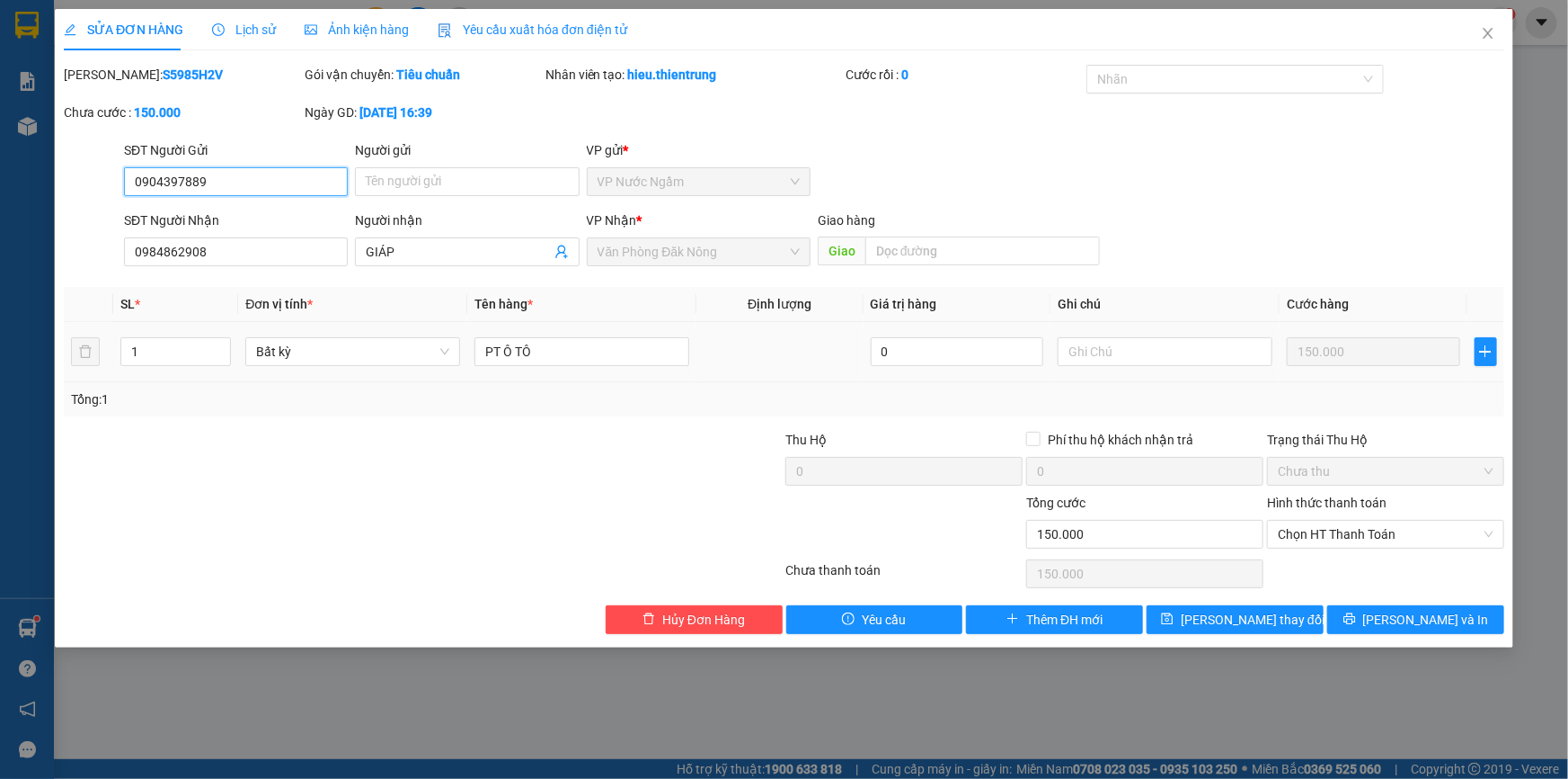
drag, startPoint x: 219, startPoint y: 188, endPoint x: 66, endPoint y: 197, distance: 153.3
click at [66, 197] on div "SĐT Người Gửi 0904397889 0904397889 Người gửi Tên người gửi VP gửi * VP Nước N…" at bounding box center [784, 171] width 1444 height 63
drag, startPoint x: 218, startPoint y: 248, endPoint x: 112, endPoint y: 273, distance: 108.9
click at [112, 273] on div "Total Paid Fee 0 Total UnPaid Fee 150.000 Cash Collection Total Fee Mã ĐH: S598…" at bounding box center [784, 349] width 1441 height 569
drag, startPoint x: 448, startPoint y: 242, endPoint x: 286, endPoint y: 266, distance: 163.8
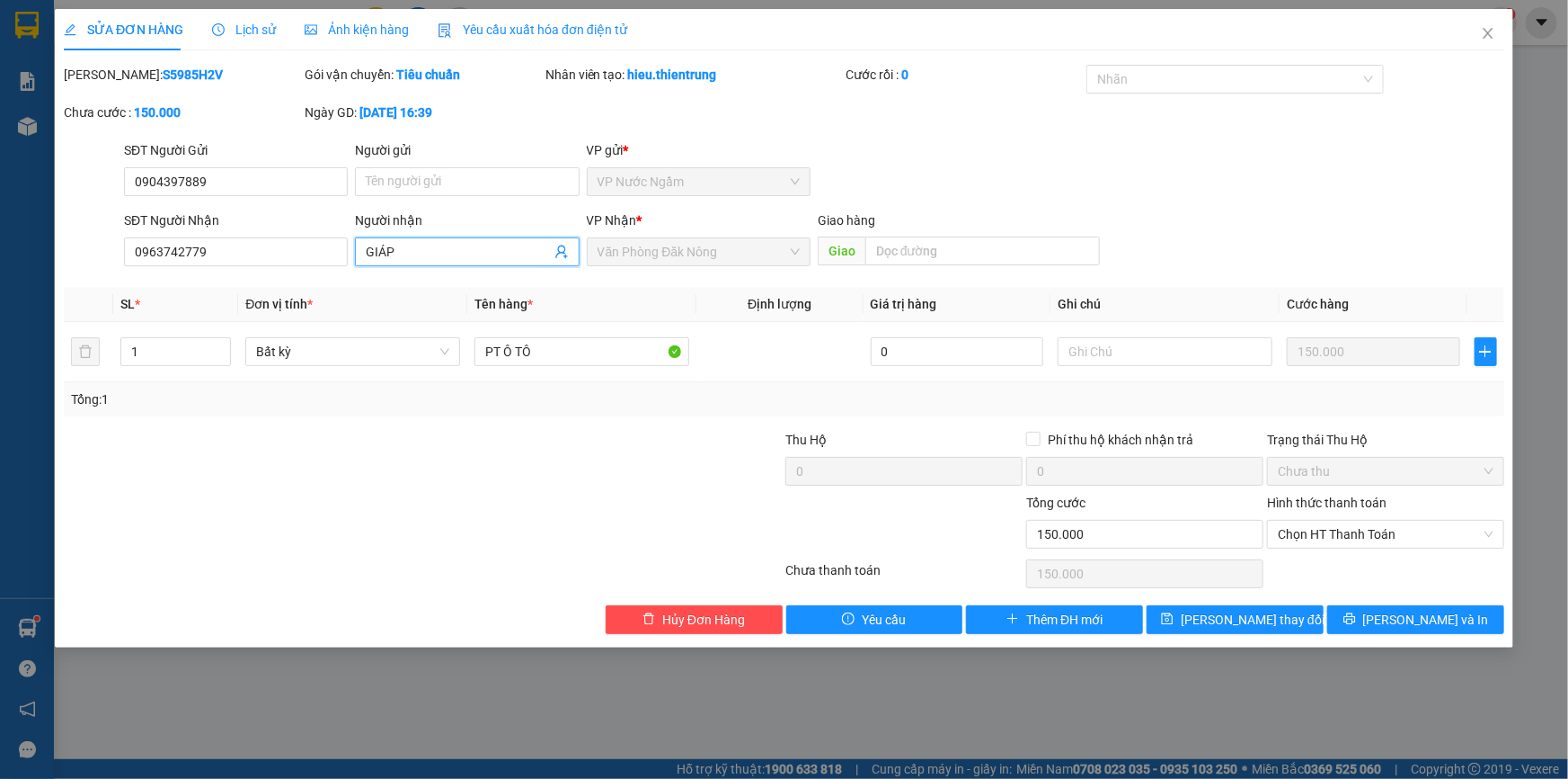
click at [288, 267] on div "SĐT Người Nhận 0963742779 Người nhận GIÁP GIÁP VP Nhận * Văn Phòng Đăk Nông Gia…" at bounding box center [814, 241] width 1388 height 63
drag, startPoint x: 232, startPoint y: 259, endPoint x: 70, endPoint y: 283, distance: 163.8
click at [70, 283] on div "Total Paid Fee 0 Total UnPaid Fee 150.000 Cash Collection Total Fee Mã ĐH: S598…" at bounding box center [784, 349] width 1441 height 569
click at [1484, 36] on icon "close" at bounding box center [1489, 34] width 15 height 15
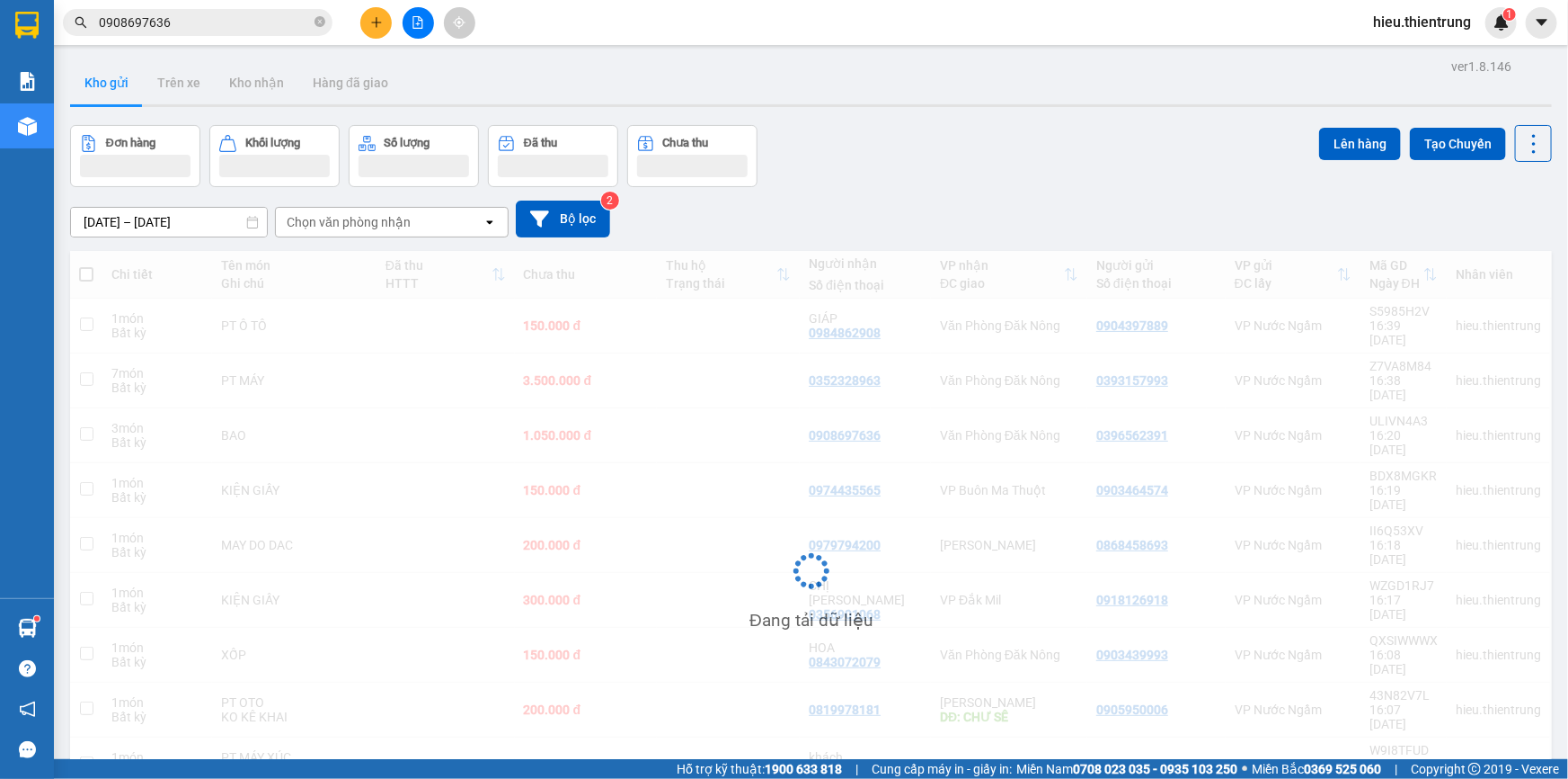
click at [242, 35] on span "0908697636" at bounding box center [198, 23] width 270 height 27
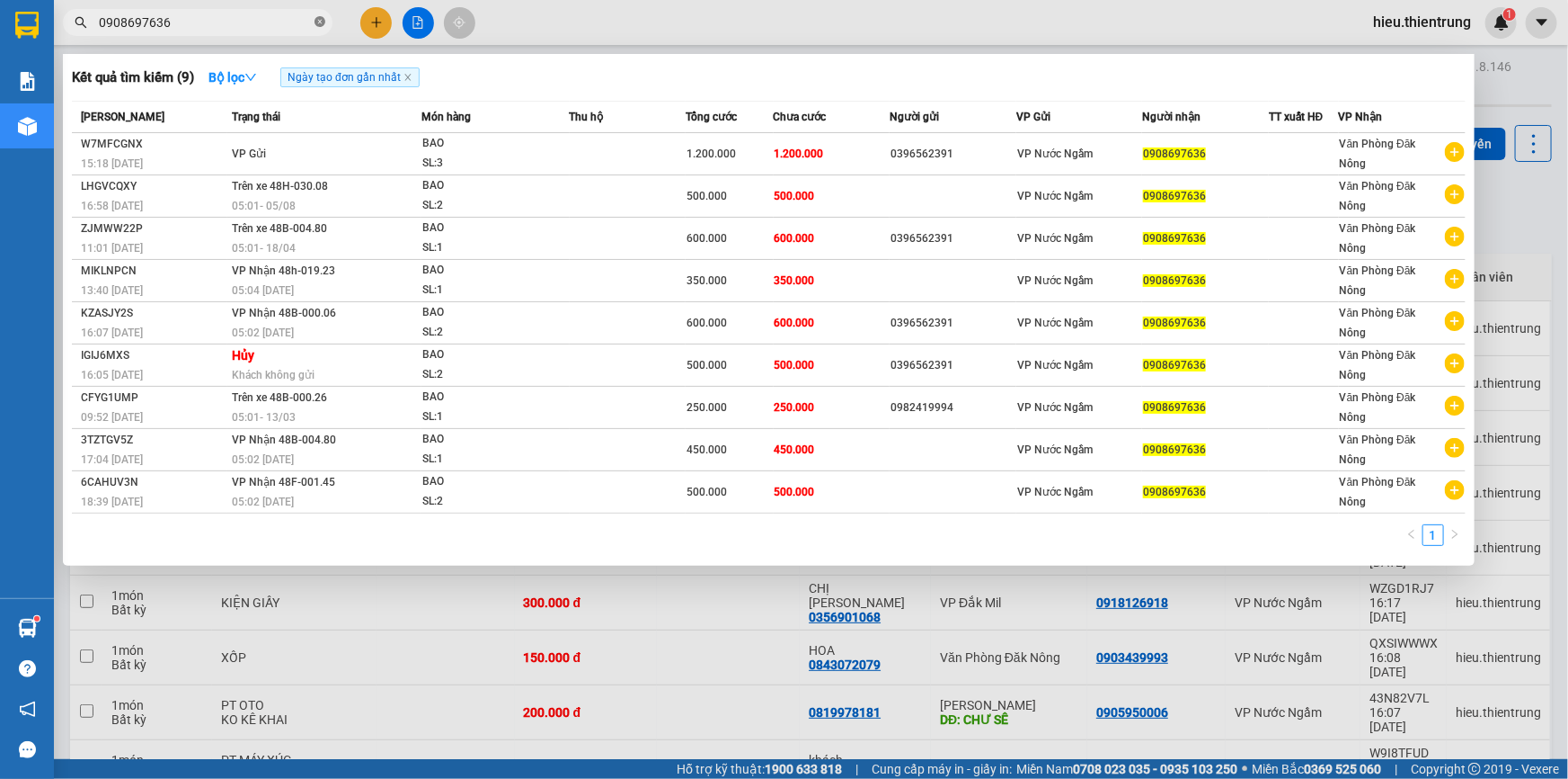
click at [320, 20] on icon "close-circle" at bounding box center [320, 22] width 11 height 11
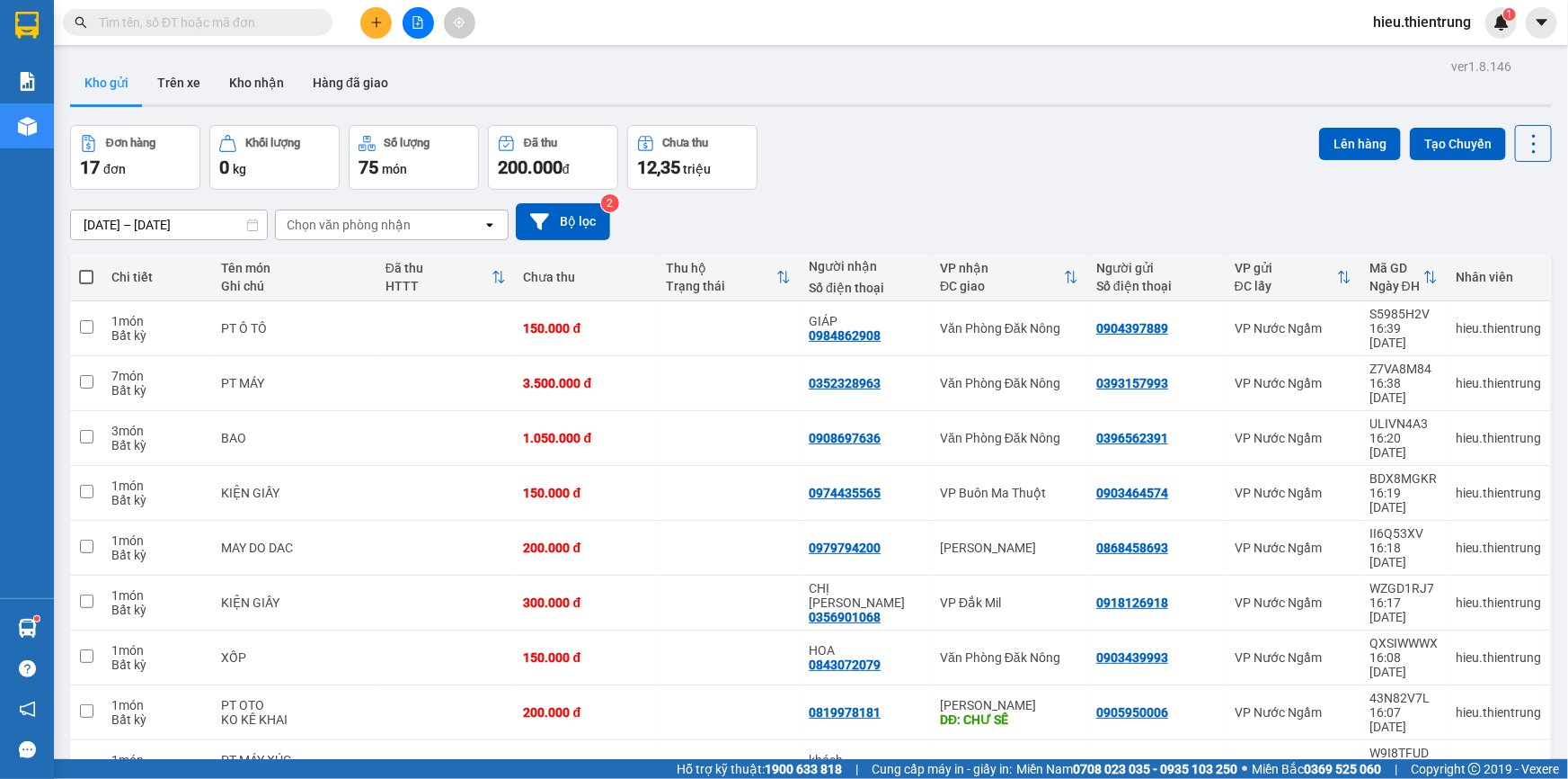
paste input "0963742779"
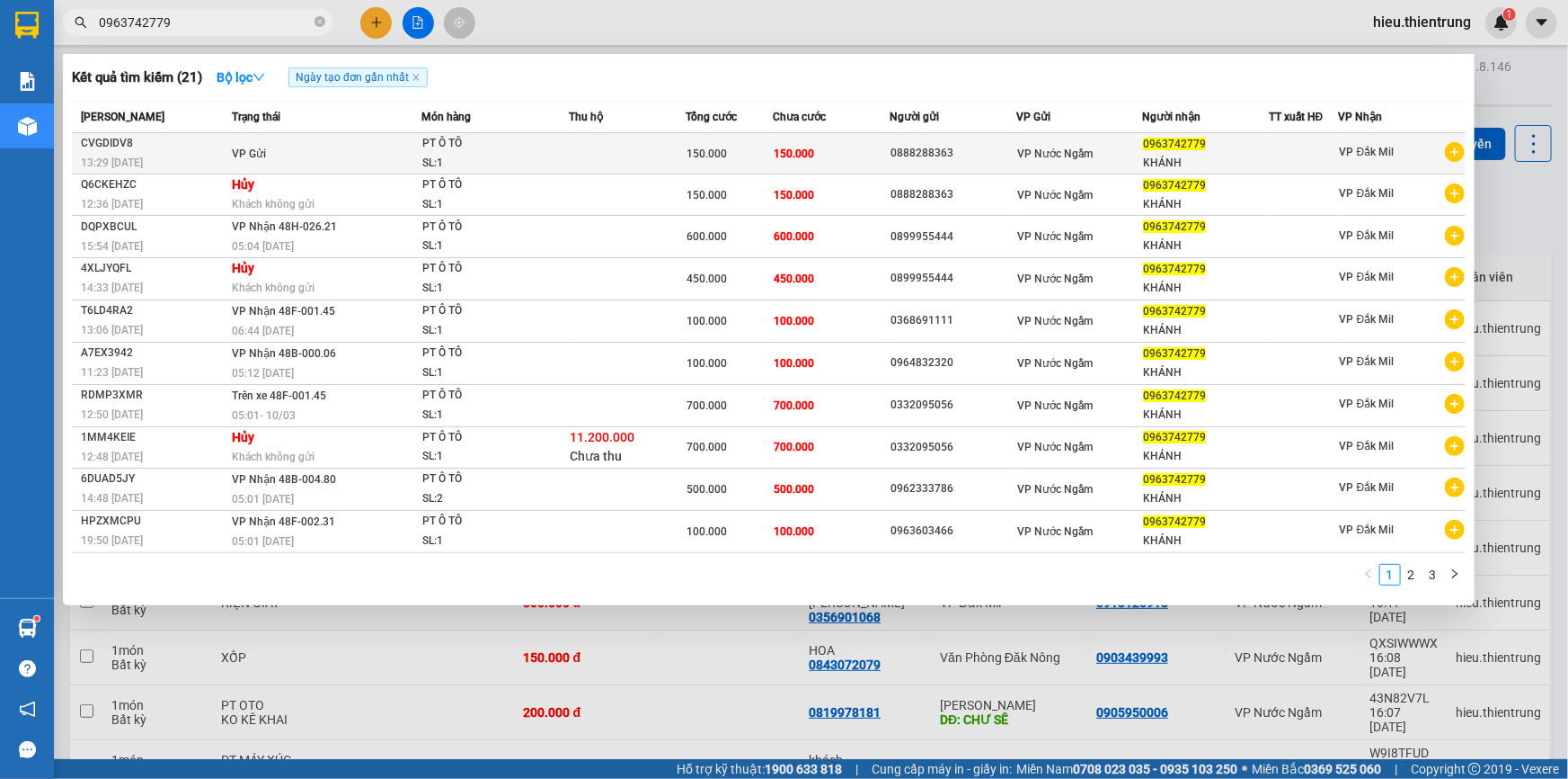
click at [837, 162] on td "150.000" at bounding box center [832, 153] width 117 height 41
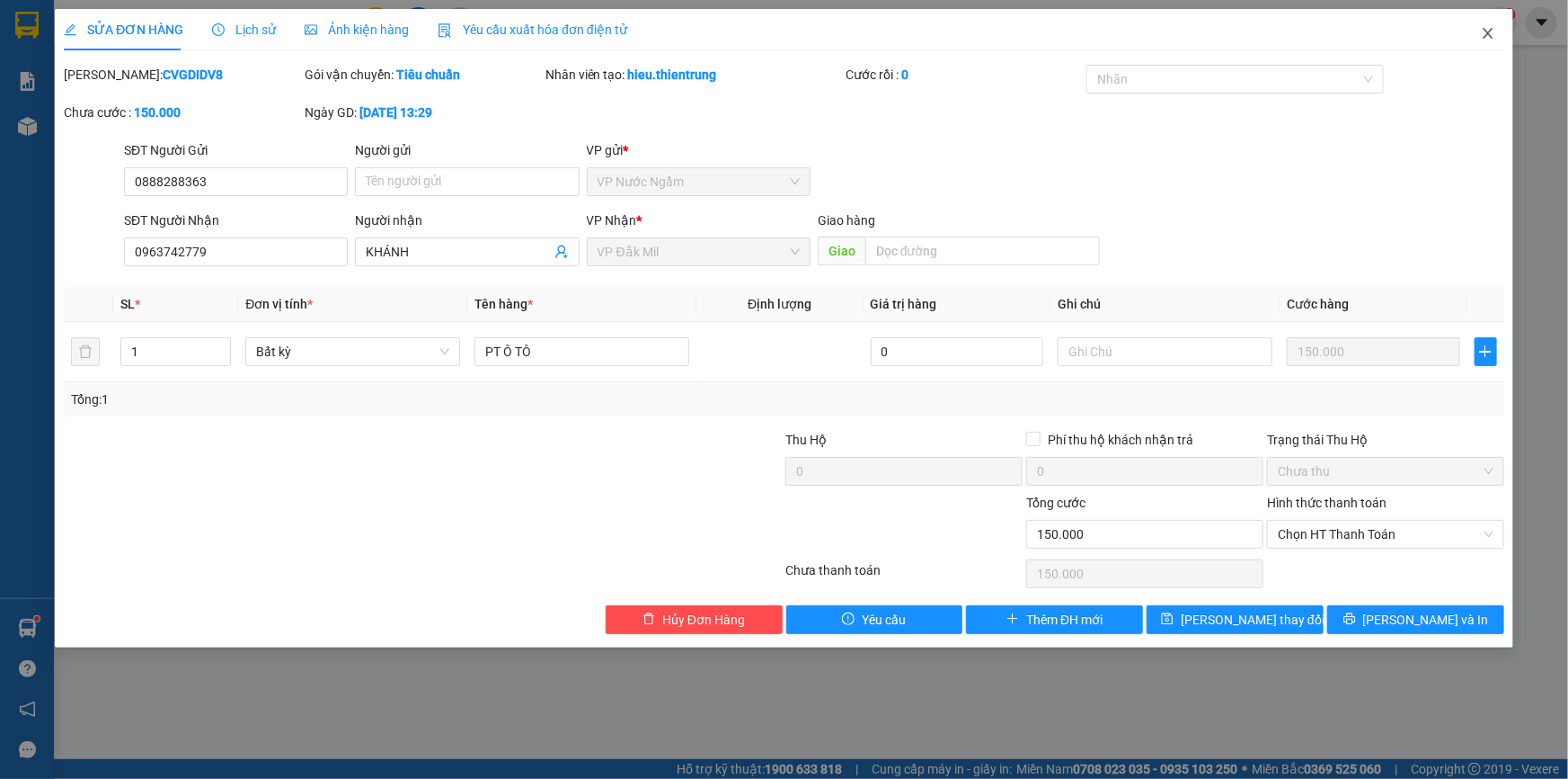
click at [1488, 26] on icon "close" at bounding box center [1489, 34] width 15 height 15
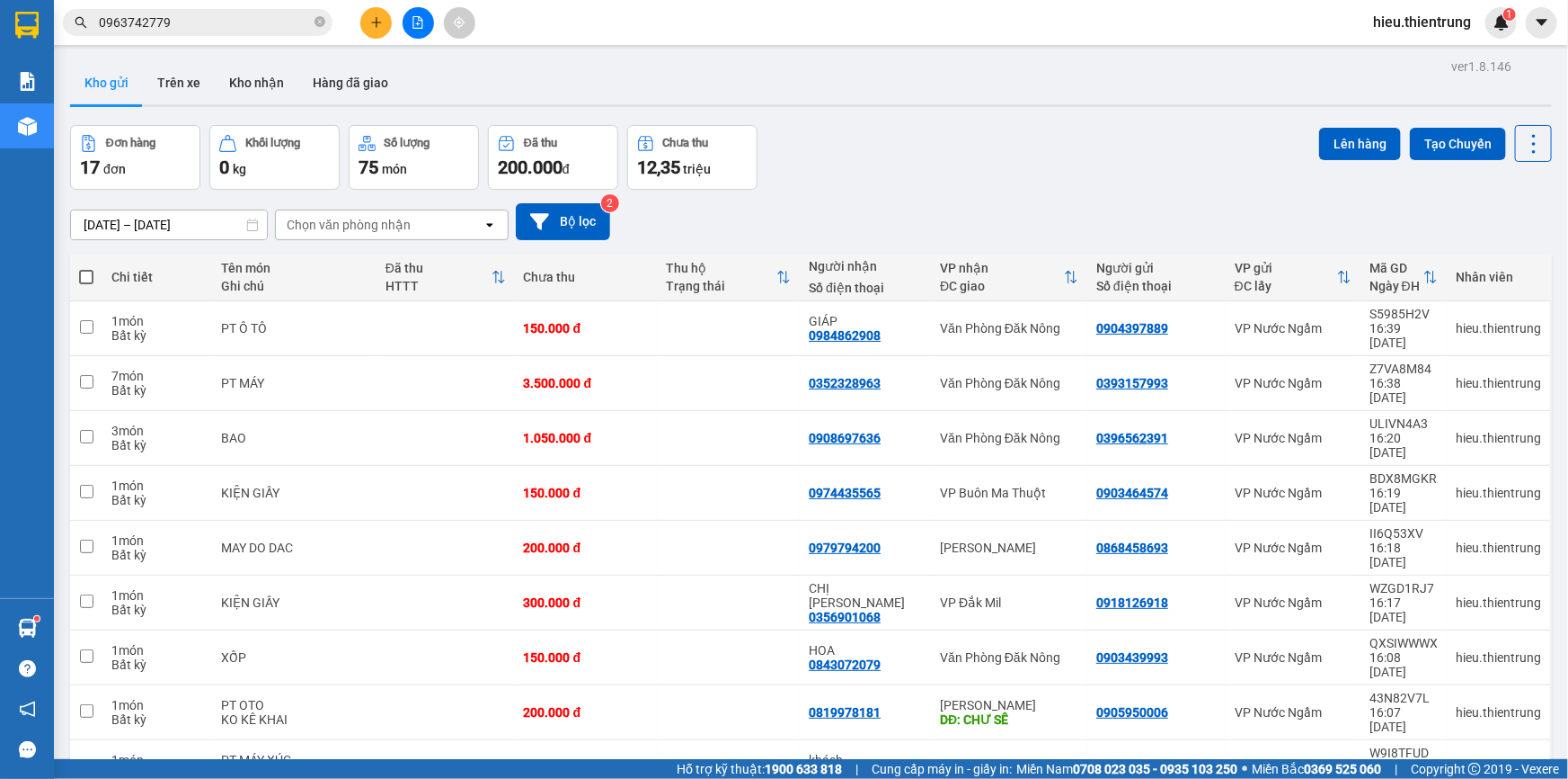
click at [260, 26] on input "0963742779" at bounding box center [205, 23] width 212 height 20
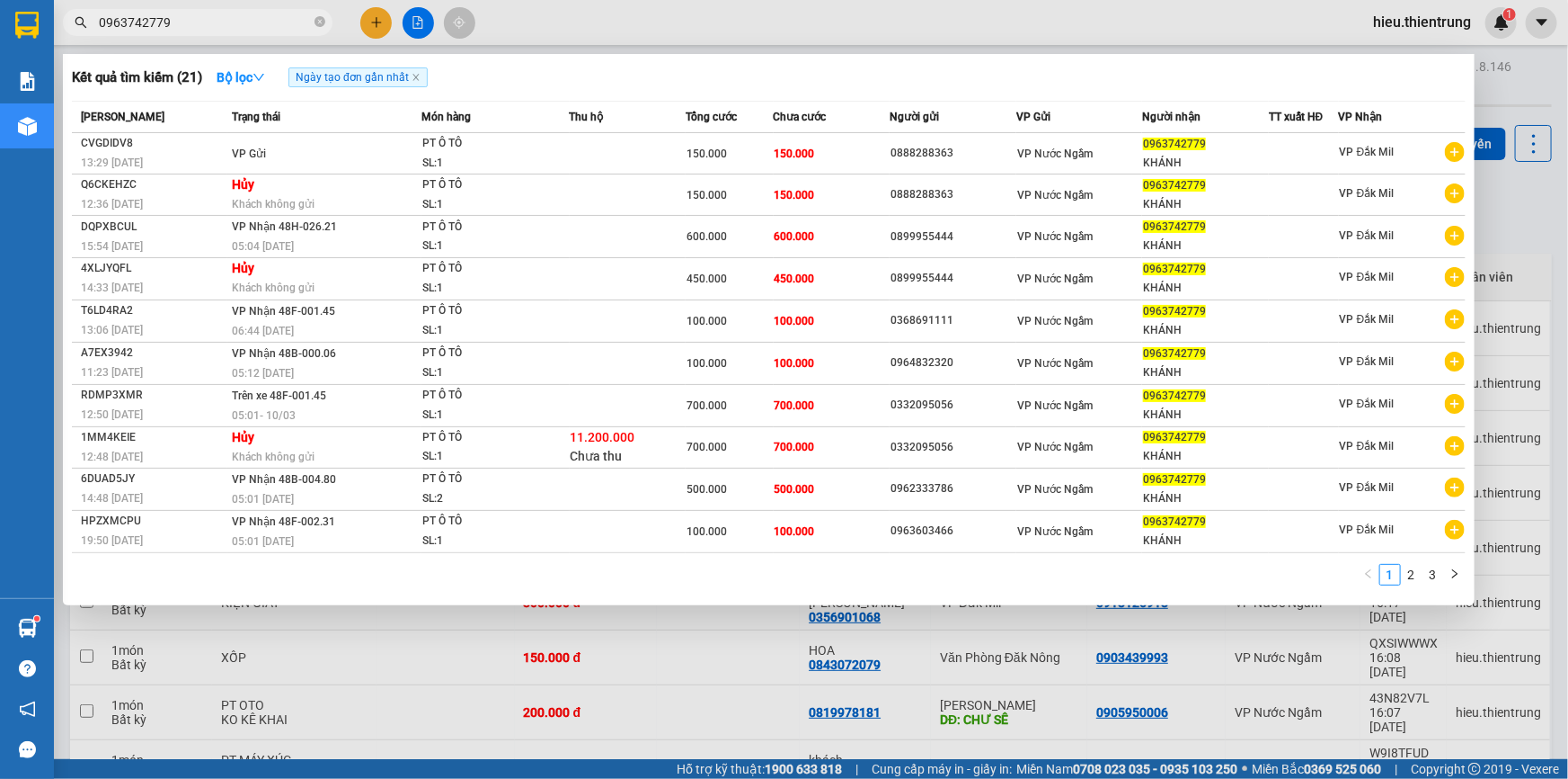
click at [379, 23] on div at bounding box center [784, 389] width 1568 height 779
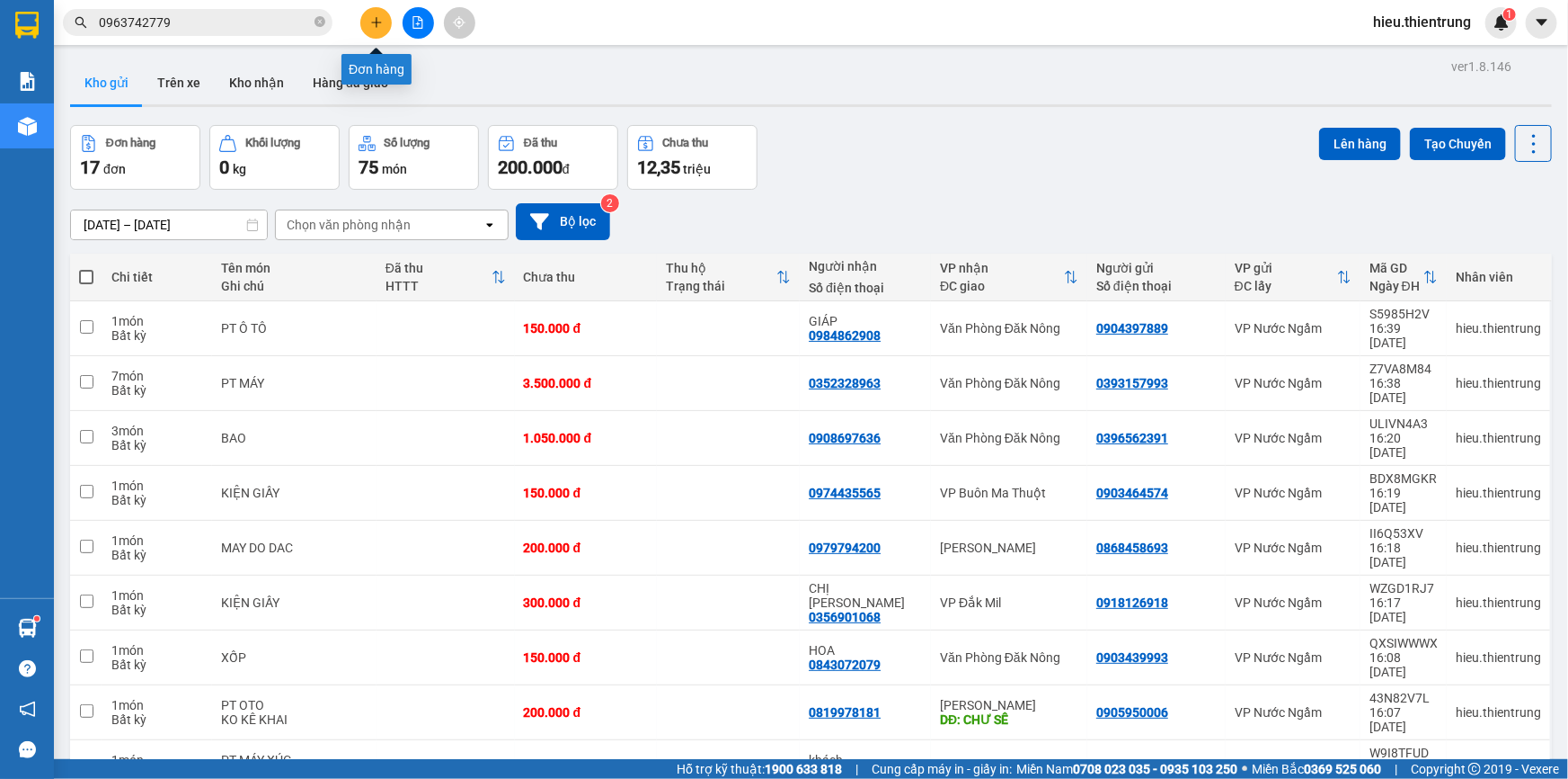
click at [379, 23] on icon "plus" at bounding box center [376, 22] width 10 height 1
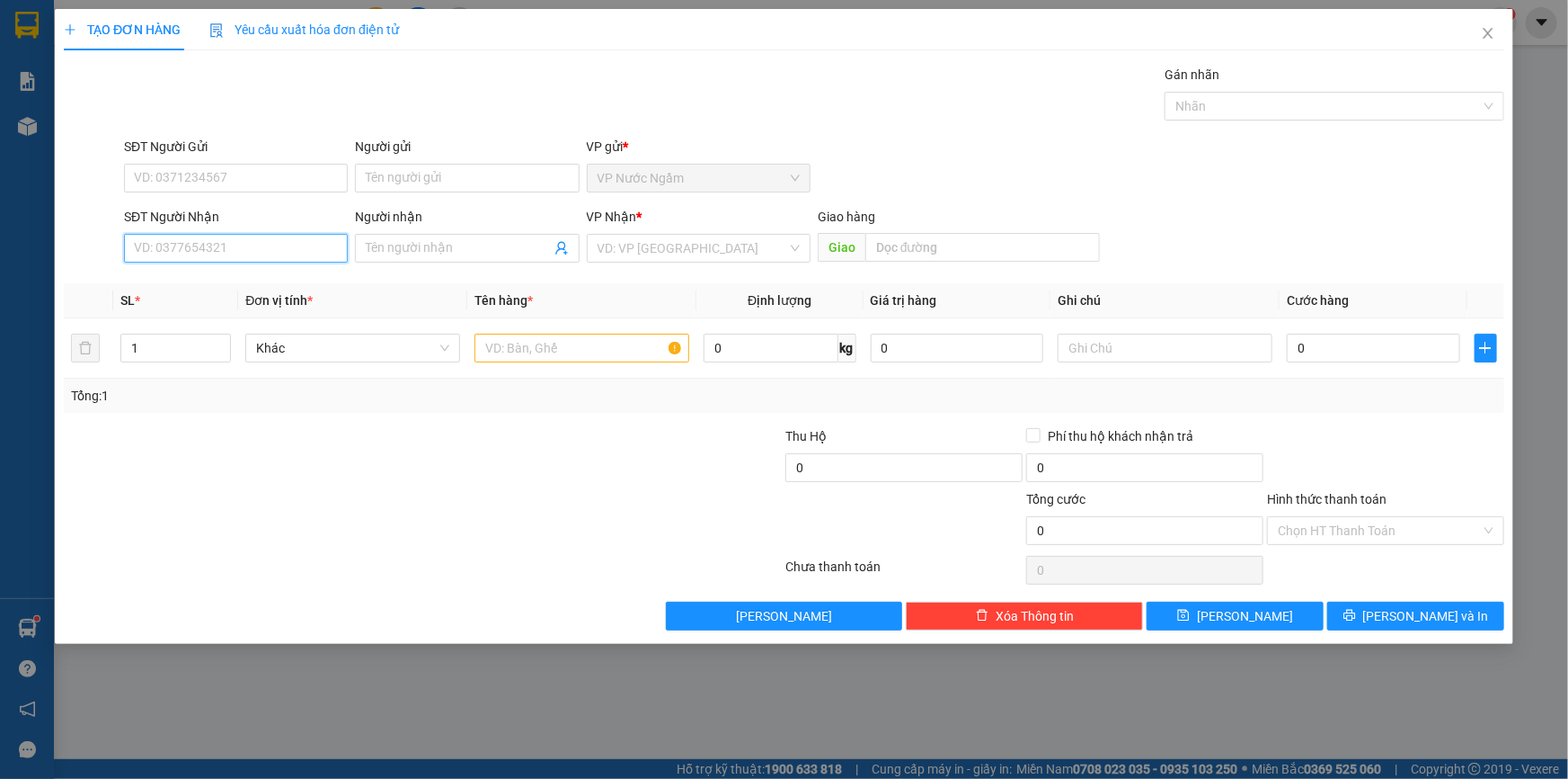
click at [192, 245] on input "SĐT Người Nhận" at bounding box center [236, 249] width 224 height 29
paste input "0963742779"
click at [210, 279] on div "0963742779 - [PERSON_NAME]" at bounding box center [236, 284] width 202 height 20
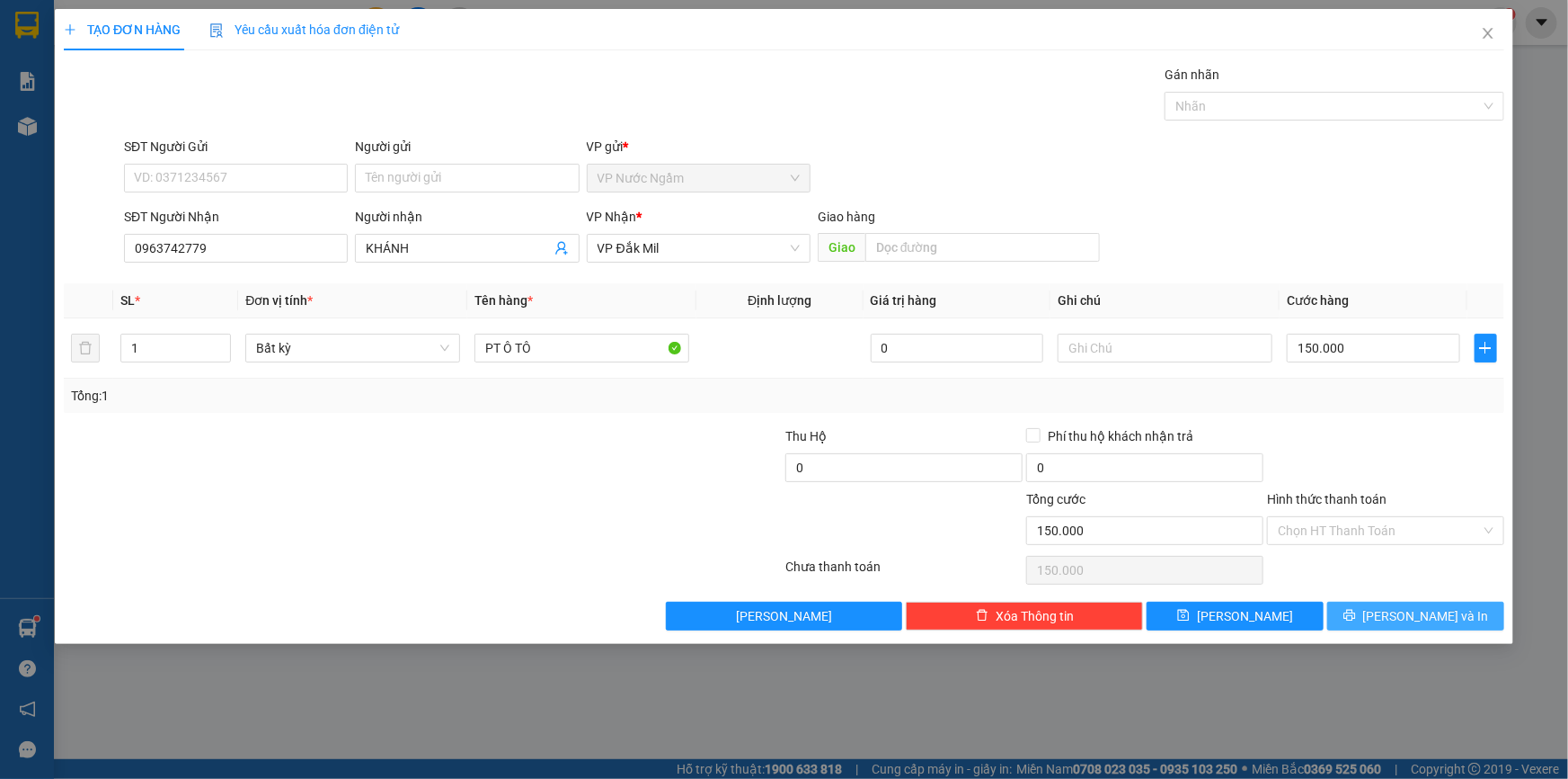
click at [1419, 614] on span "[PERSON_NAME] và In" at bounding box center [1426, 616] width 126 height 20
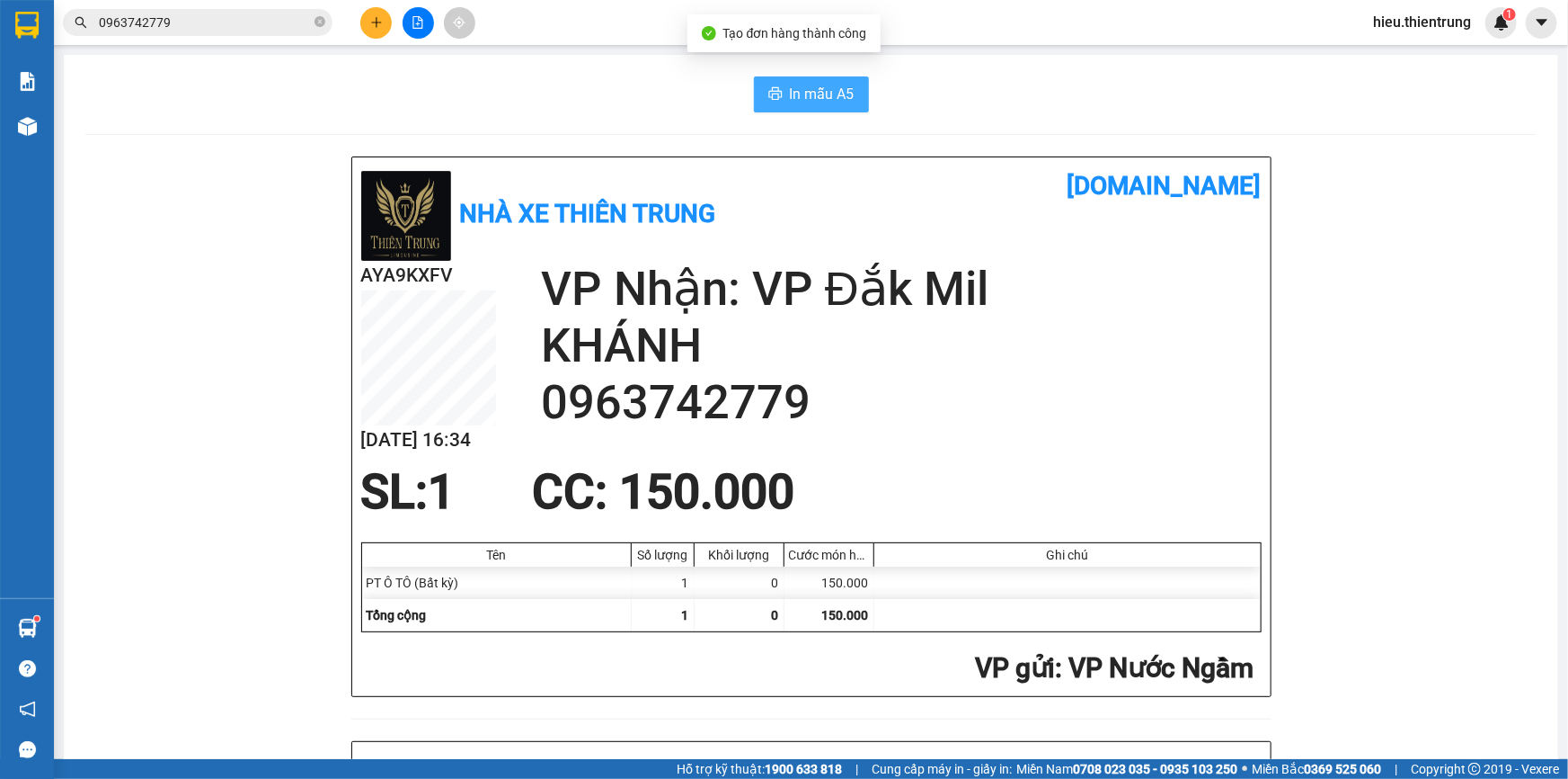
click at [804, 90] on span "In mẫu A5" at bounding box center [822, 94] width 65 height 23
drag, startPoint x: 1078, startPoint y: 69, endPoint x: 416, endPoint y: 213, distance: 677.5
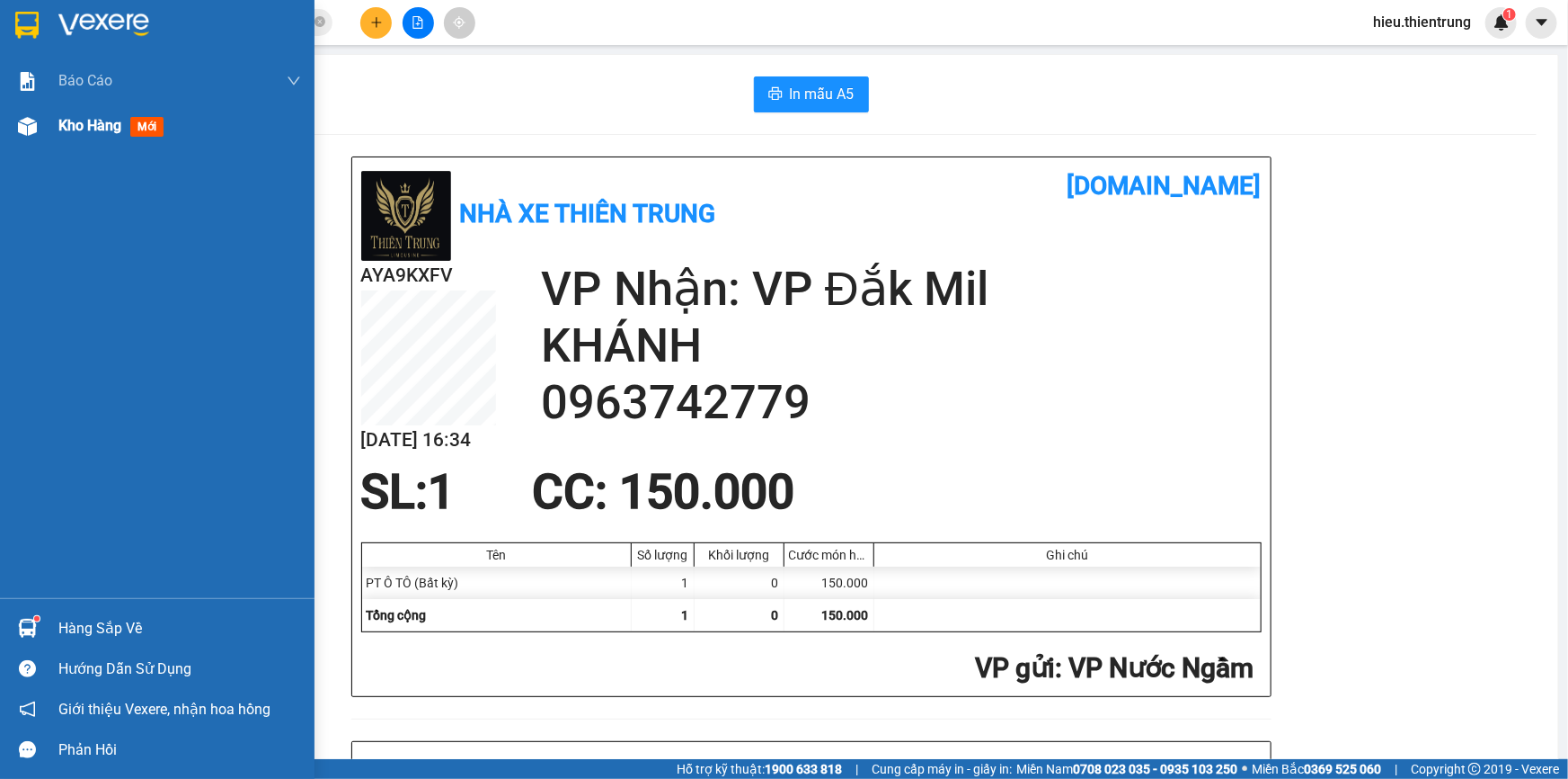
click at [47, 124] on div "Kho hàng mới" at bounding box center [157, 126] width 314 height 45
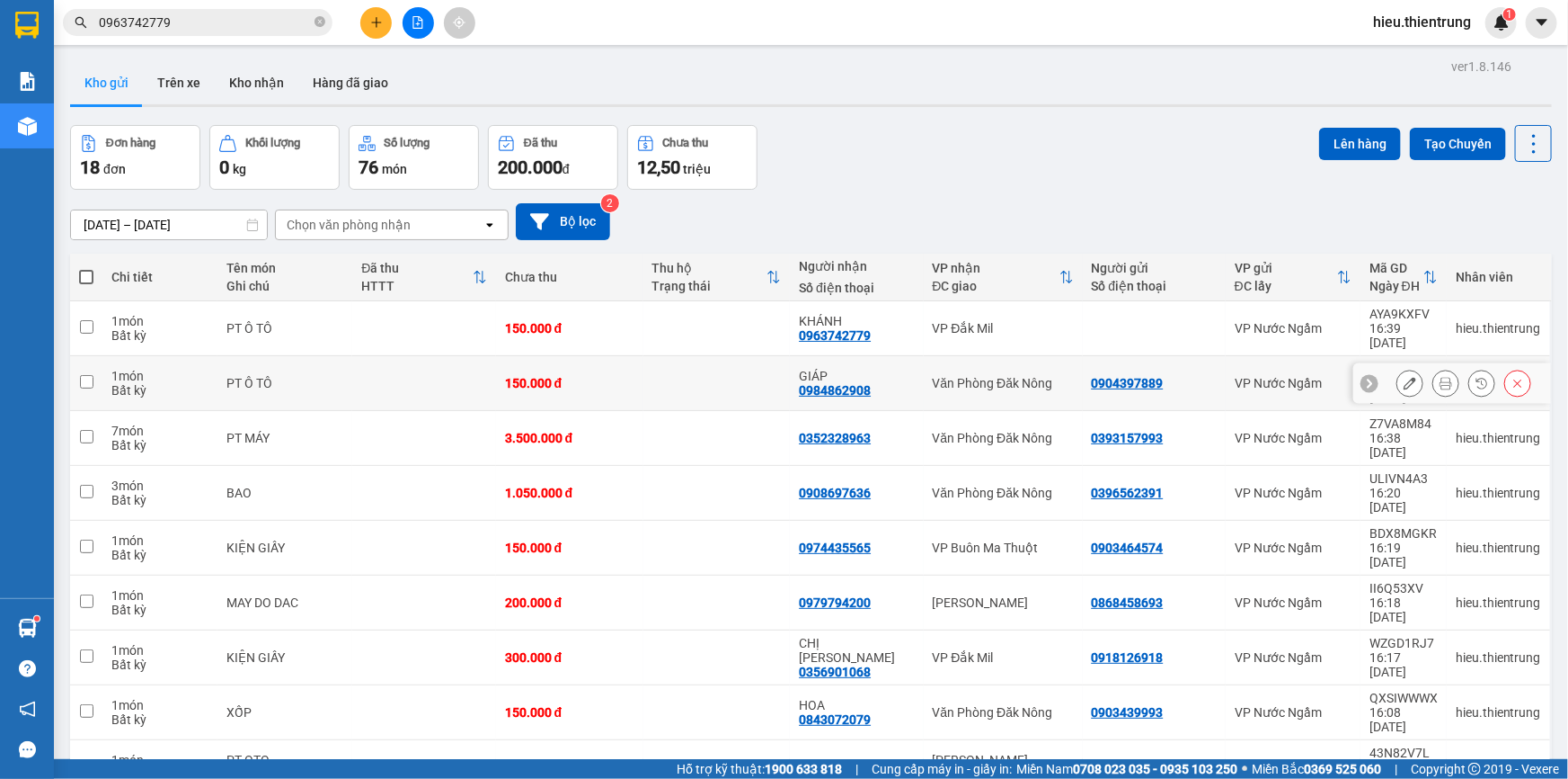
click at [1512, 377] on icon at bounding box center [1518, 384] width 13 height 13
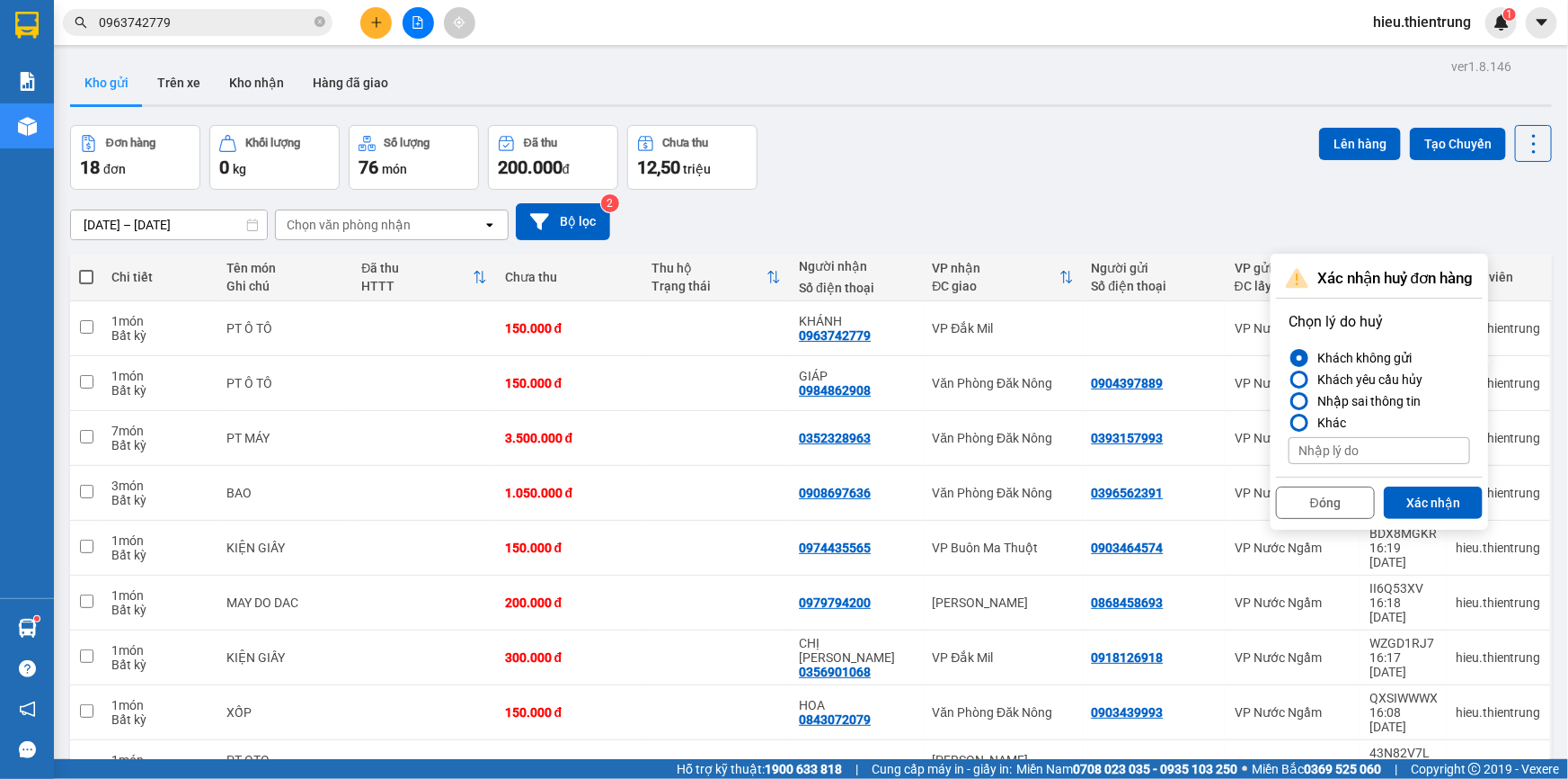
drag, startPoint x: 1423, startPoint y: 492, endPoint x: 1234, endPoint y: 316, distance: 258.3
click at [1422, 492] on button "Xác nhận" at bounding box center [1433, 503] width 99 height 33
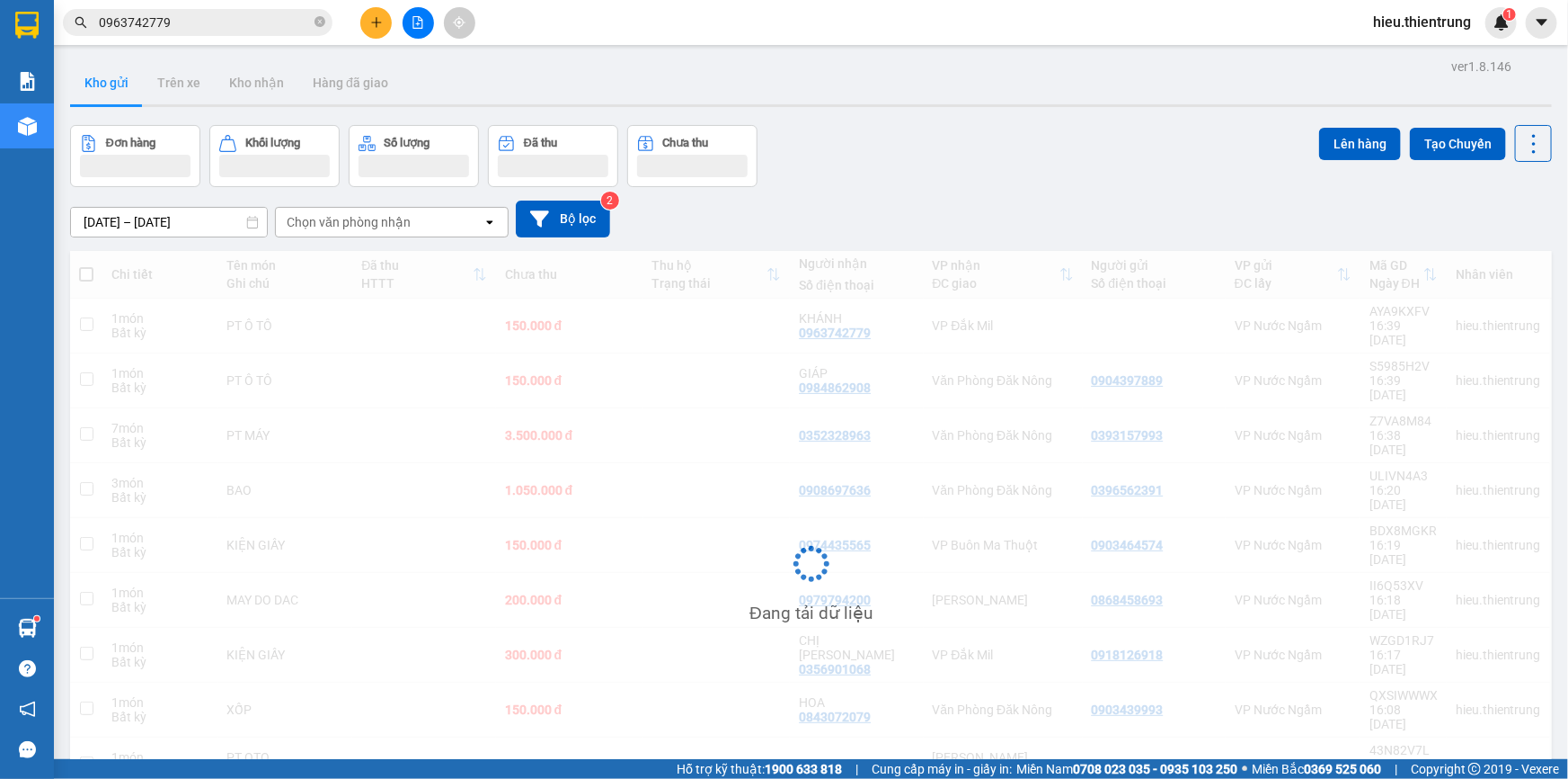
drag, startPoint x: 1077, startPoint y: 126, endPoint x: 907, endPoint y: 81, distance: 175.9
click at [1076, 126] on div "Đơn hàng Khối lượng Số lượng Đã thu Chưa thu Lên hàng Tạo Chuyến" at bounding box center [811, 156] width 1482 height 62
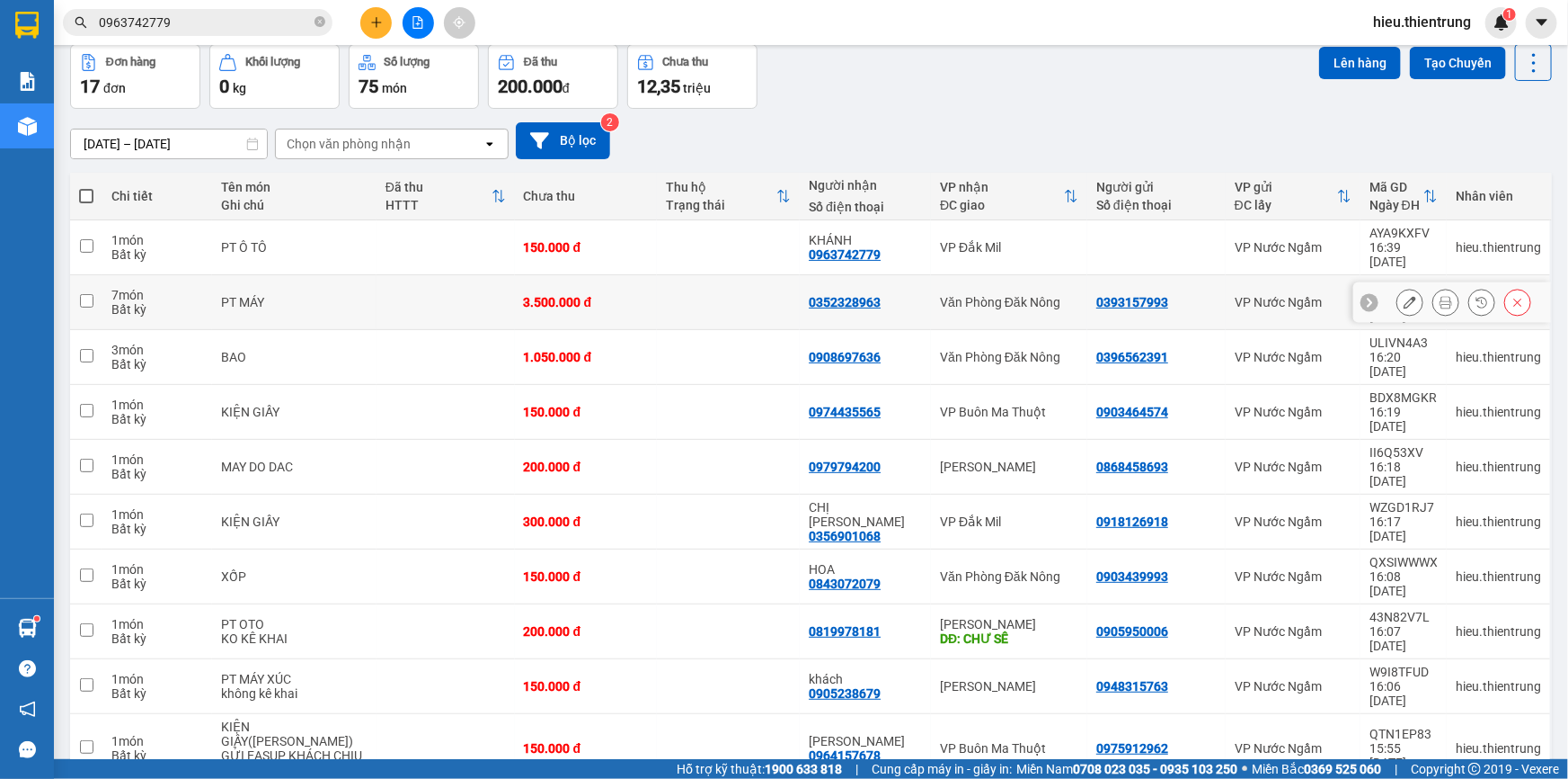
scroll to position [82, 0]
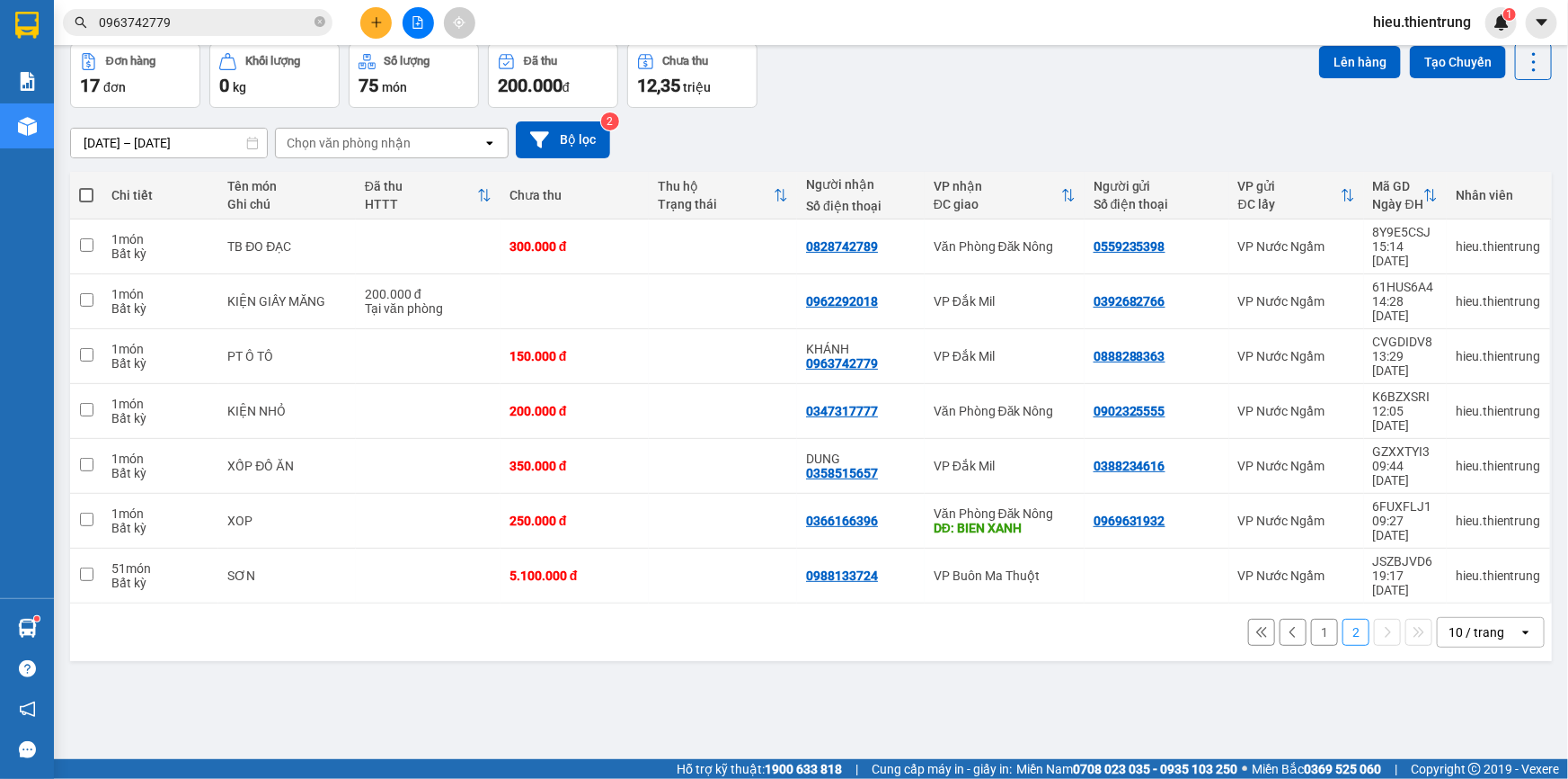
drag, startPoint x: 908, startPoint y: 63, endPoint x: 894, endPoint y: 81, distance: 22.8
click at [907, 63] on div "Đơn hàng 17 đơn Khối lượng 0 kg Số lượng 75 món Đã thu 200.000 đ Chưa thu 12,35…" at bounding box center [811, 75] width 1482 height 65
click at [392, 9] on div at bounding box center [418, 23] width 135 height 32
click at [381, 22] on icon "plus" at bounding box center [377, 23] width 13 height 13
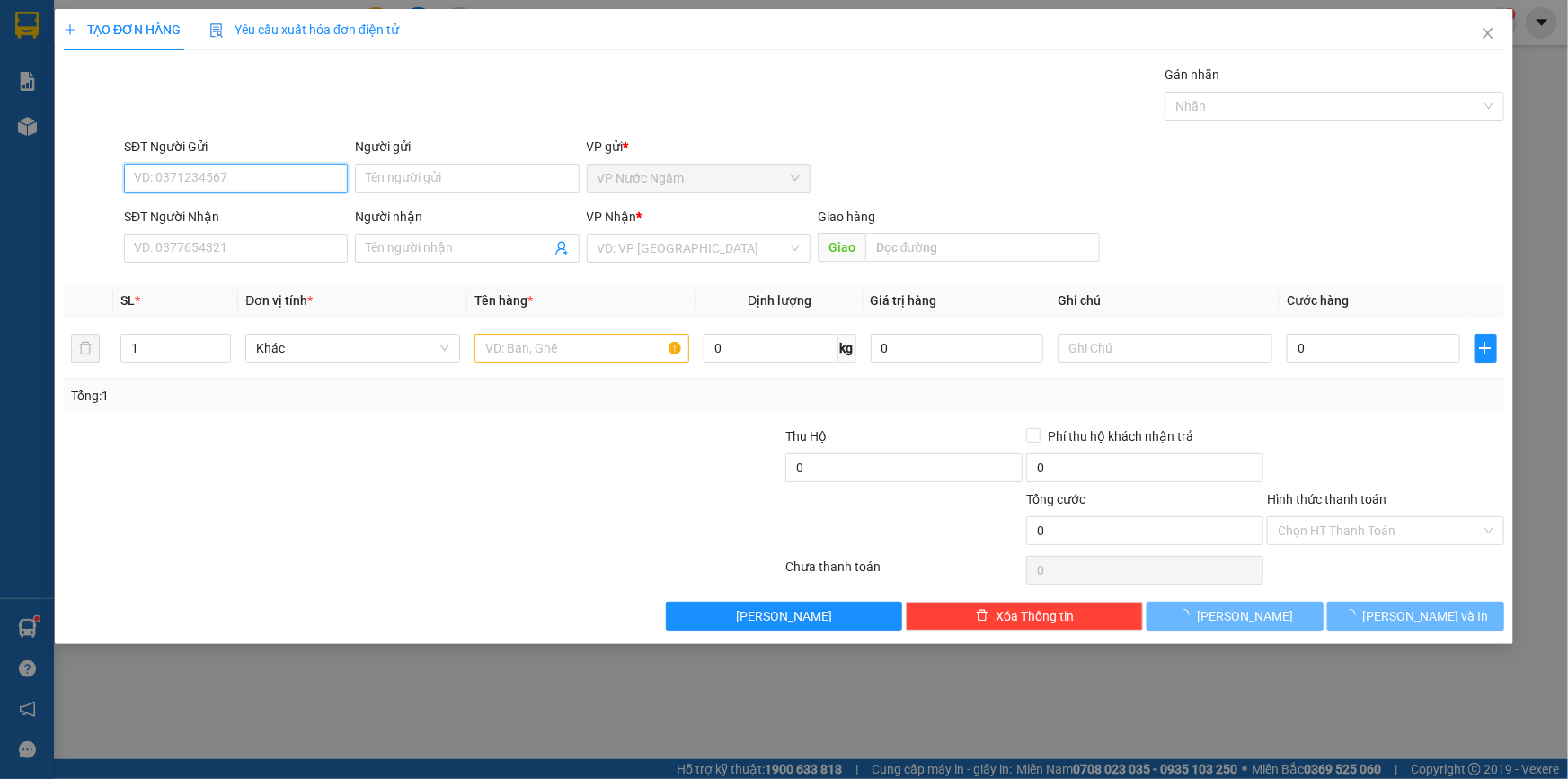
click at [175, 171] on input "SĐT Người Gửi" at bounding box center [236, 179] width 224 height 29
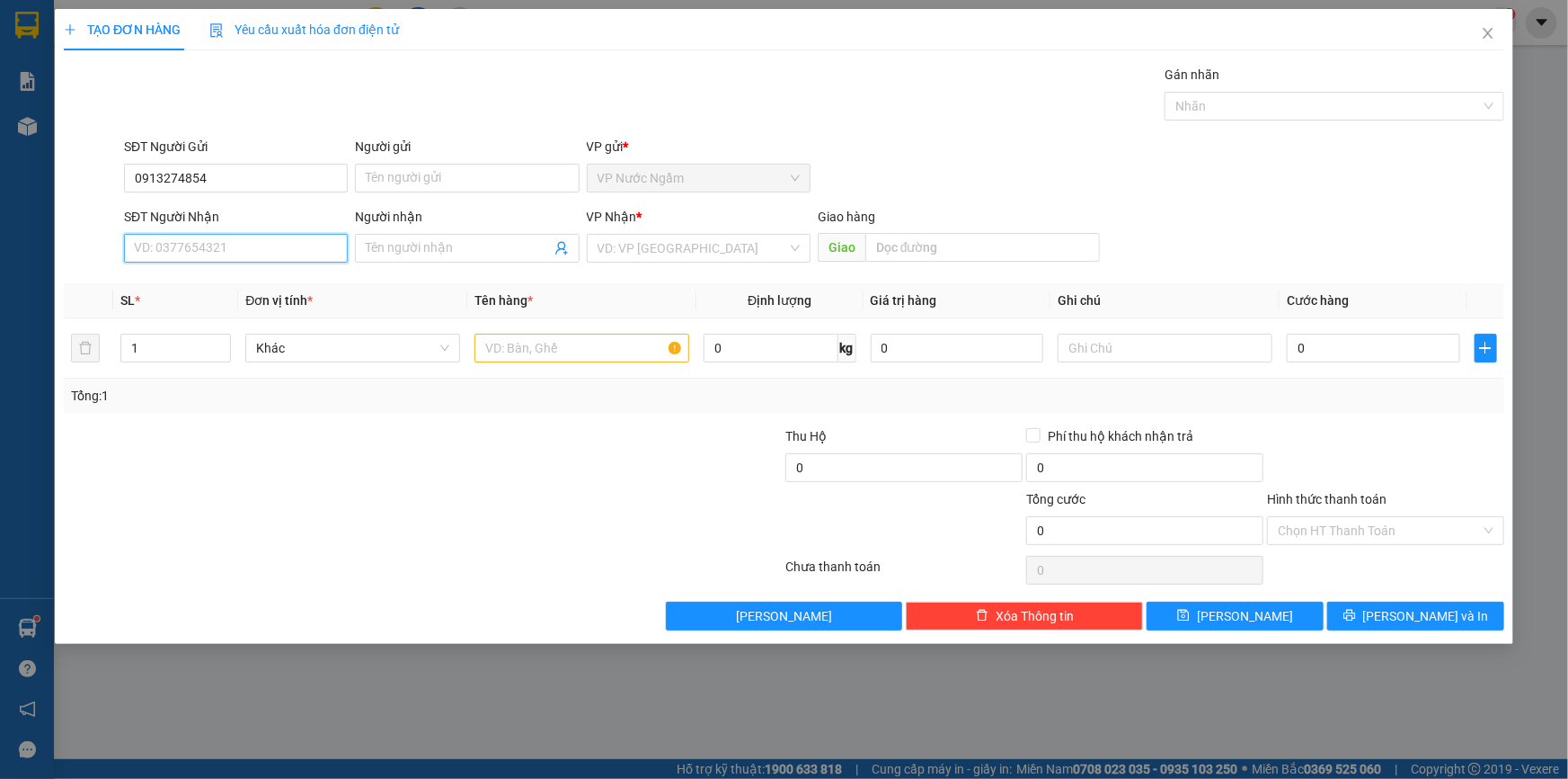
click at [197, 250] on input "SĐT Người Nhận" at bounding box center [236, 249] width 224 height 29
drag, startPoint x: 230, startPoint y: 178, endPoint x: 71, endPoint y: 205, distance: 161.3
click at [71, 205] on form "SĐT Người Gửi 0913274854 Người gửi Tên người gửi VP gửi * VP Nước Ngầm SĐT Ng…" at bounding box center [784, 203] width 1441 height 133
click at [184, 246] on input "SĐT Người Nhận" at bounding box center [236, 249] width 224 height 29
paste input "0913274854"
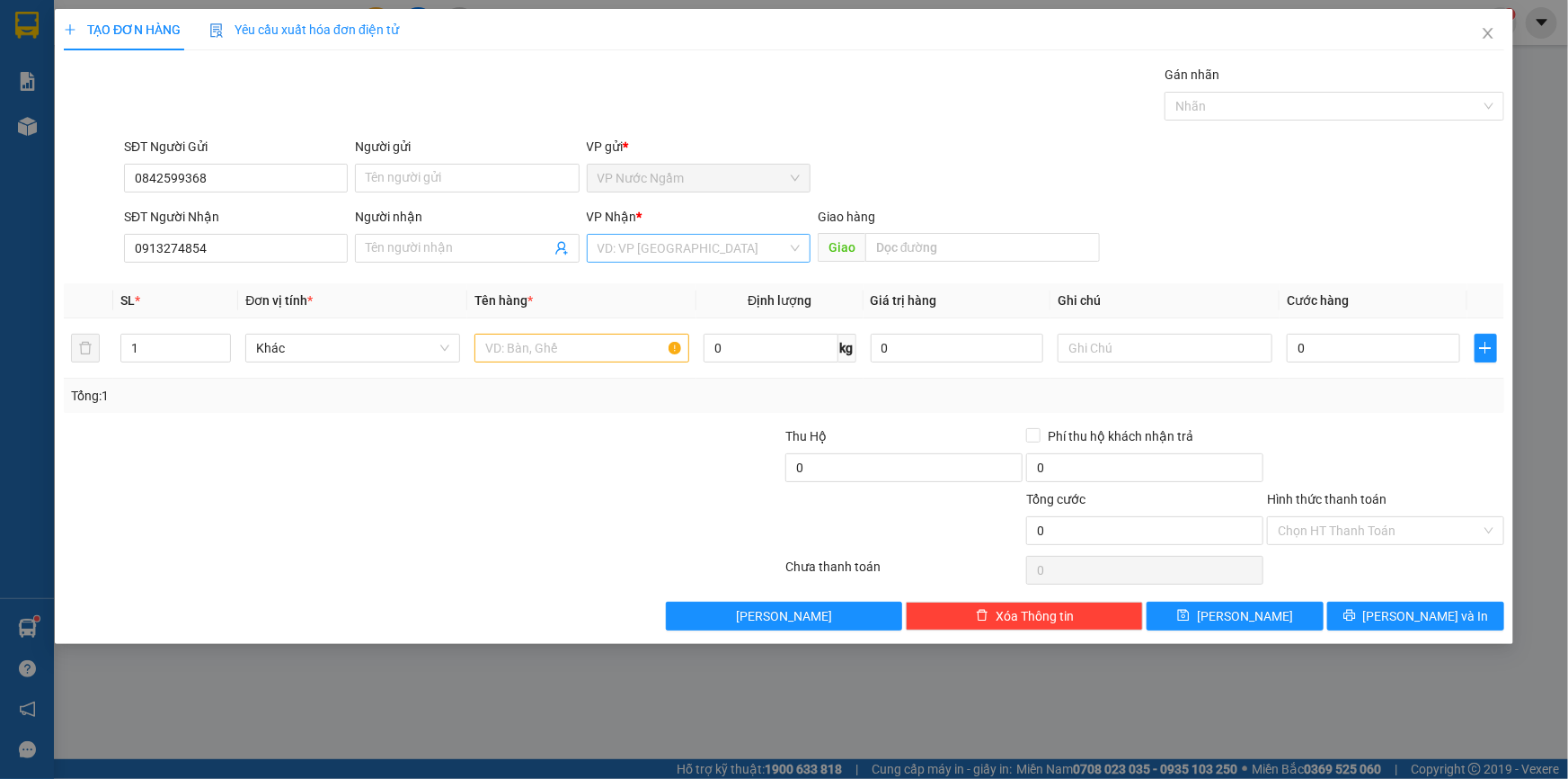
click at [674, 251] on input "search" at bounding box center [692, 249] width 189 height 27
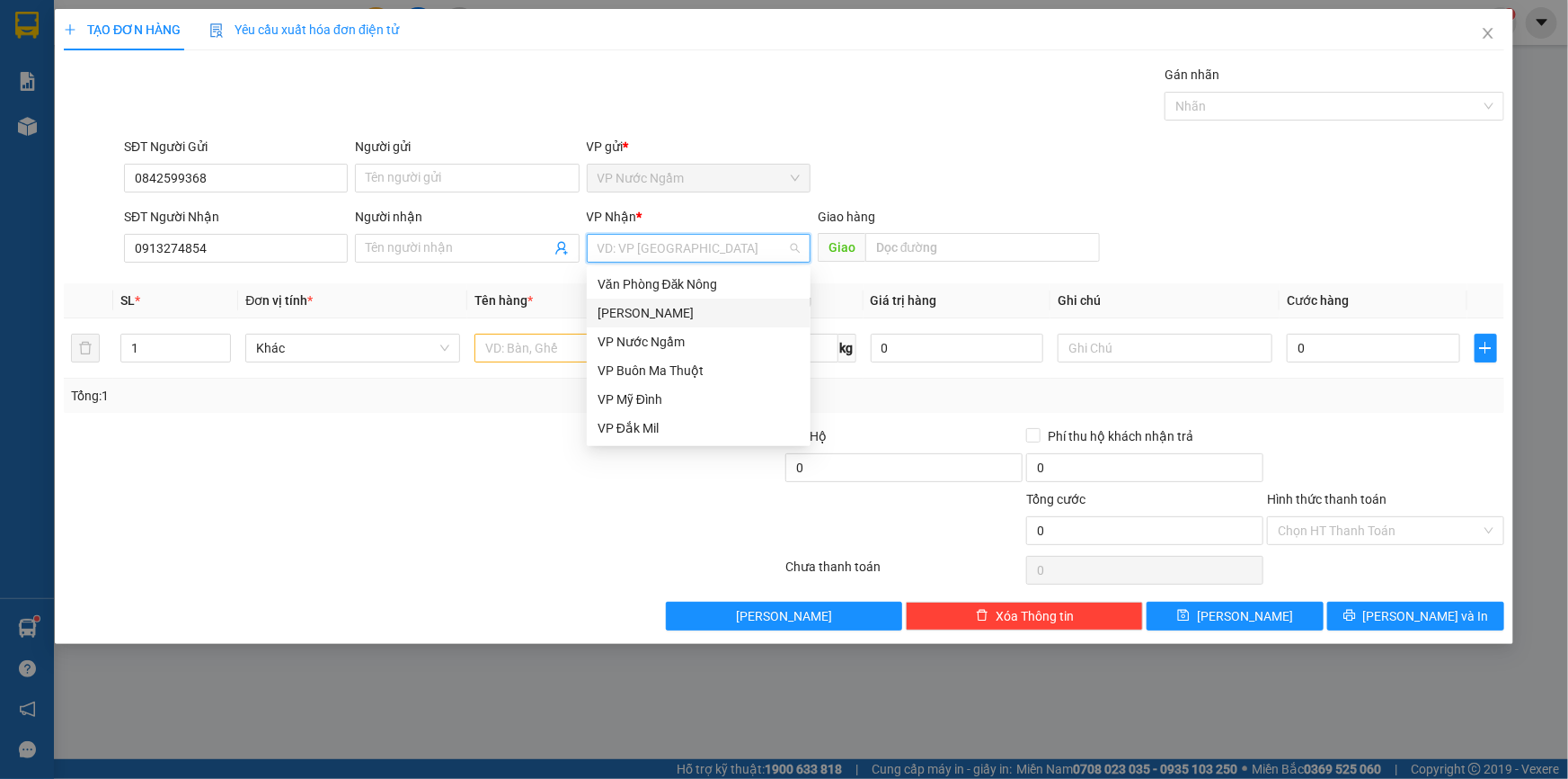
click at [675, 276] on div "Văn Phòng Đăk Nông" at bounding box center [698, 284] width 202 height 20
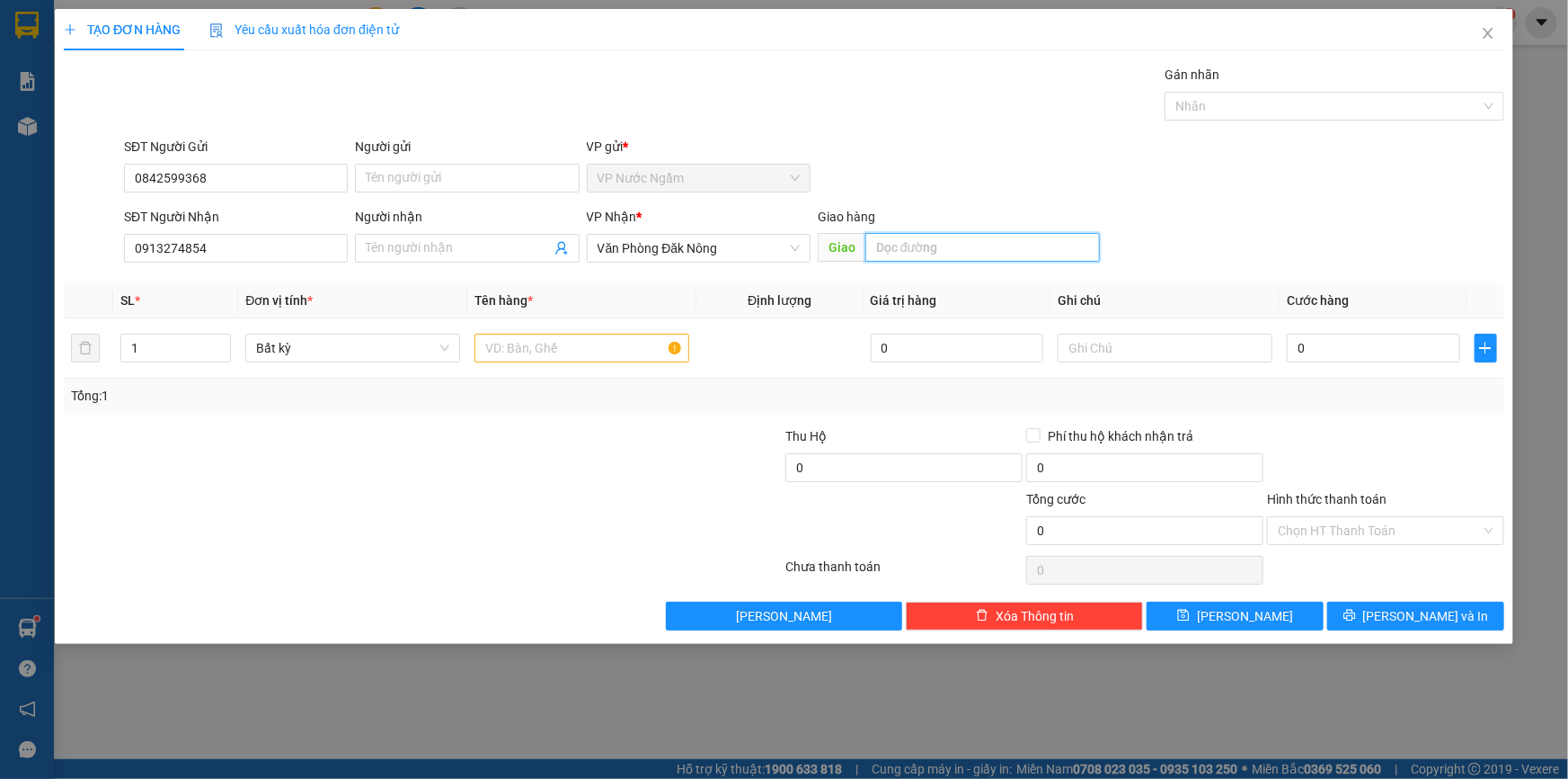
click at [926, 241] on input "text" at bounding box center [983, 248] width 235 height 29
drag, startPoint x: 179, startPoint y: 349, endPoint x: 63, endPoint y: 374, distance: 118.7
click at [62, 374] on div "TẠO ĐƠN HÀNG Yêu cầu xuất hóa đơn điện tử Transit Pickup Surcharge Ids Transit …" at bounding box center [784, 326] width 1459 height 635
click at [530, 347] on input "text" at bounding box center [582, 348] width 215 height 29
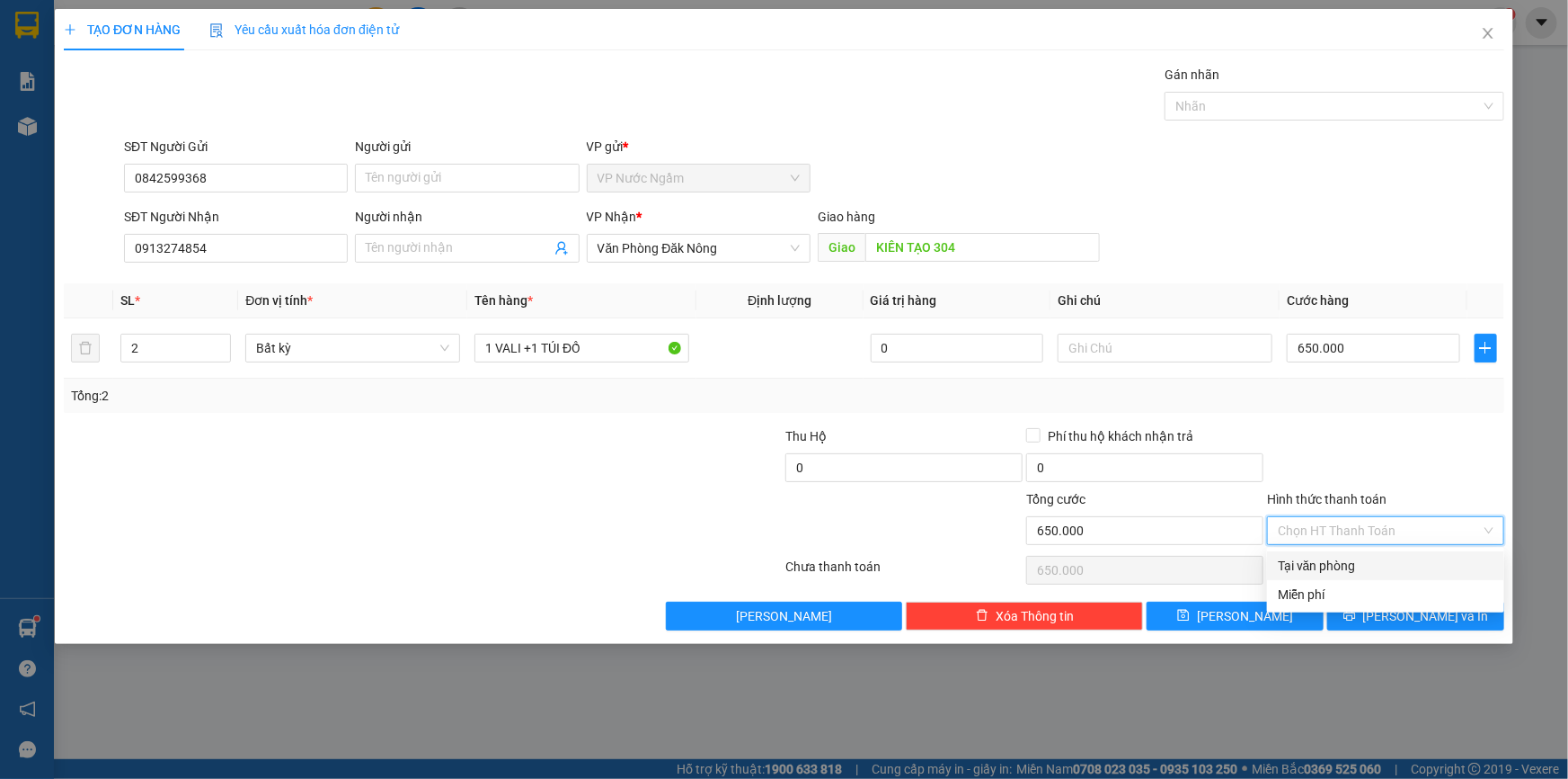
drag, startPoint x: 1327, startPoint y: 529, endPoint x: 1350, endPoint y: 540, distance: 25.5
click at [1328, 529] on input "Hình thức thanh toán" at bounding box center [1379, 531] width 203 height 27
click at [1352, 559] on div "Tại văn phòng" at bounding box center [1385, 566] width 216 height 20
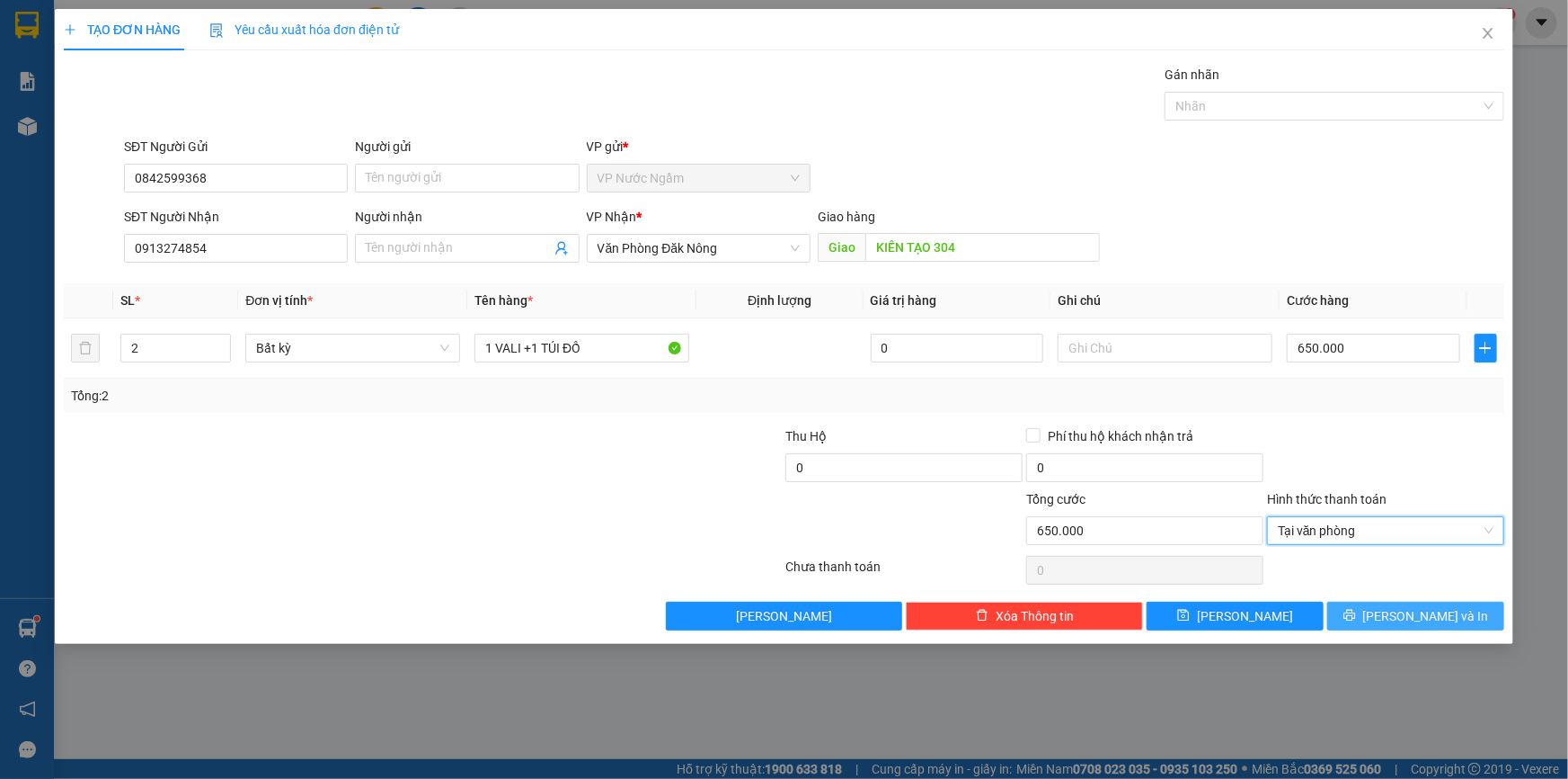
click at [1416, 636] on div "TẠO ĐƠN HÀNG Yêu cầu xuất hóa đơn điện tử Transit Pickup Surcharge Ids Transit …" at bounding box center [784, 326] width 1459 height 635
click at [1417, 614] on span "[PERSON_NAME] và In" at bounding box center [1426, 616] width 126 height 20
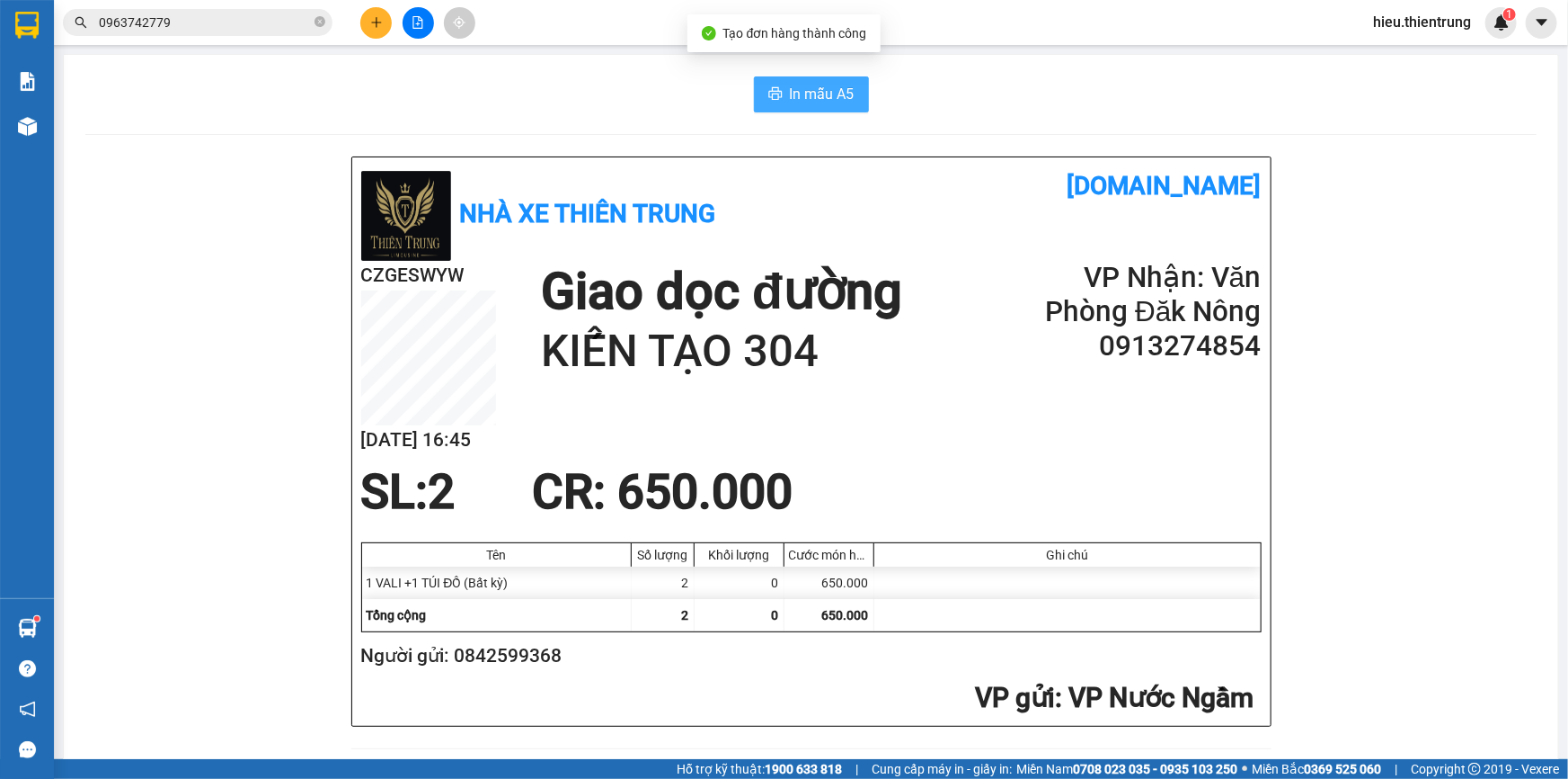
click at [824, 93] on span "In mẫu A5" at bounding box center [822, 94] width 65 height 23
click at [830, 77] on button "In mẫu A5" at bounding box center [811, 94] width 115 height 36
click at [1018, 87] on div "In mẫu A5" at bounding box center [811, 94] width 1451 height 36
drag, startPoint x: 569, startPoint y: 86, endPoint x: 428, endPoint y: 38, distance: 148.9
click at [532, 87] on div "In mẫu A5" at bounding box center [811, 94] width 1451 height 36
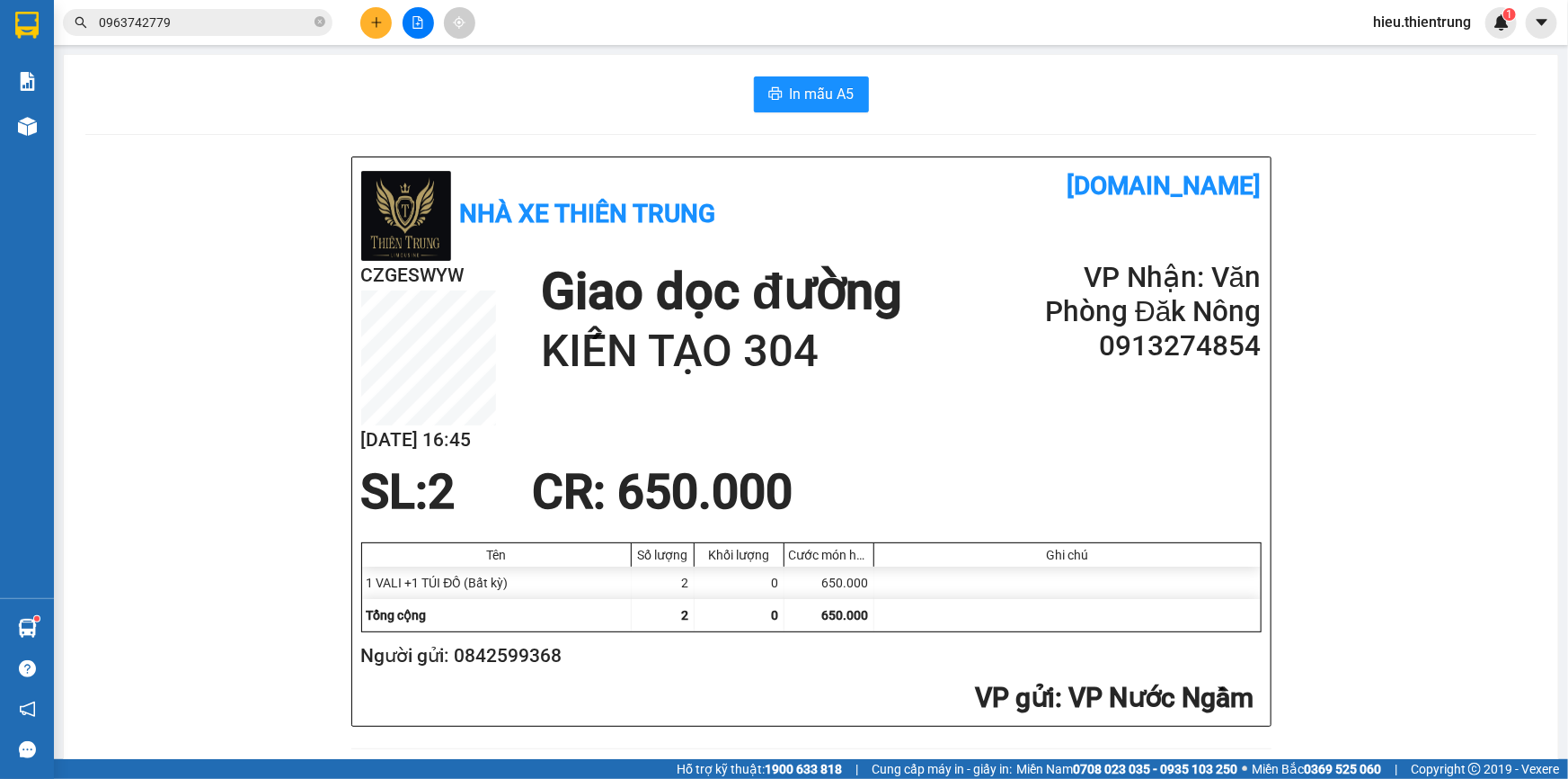
click at [382, 20] on button at bounding box center [376, 23] width 32 height 32
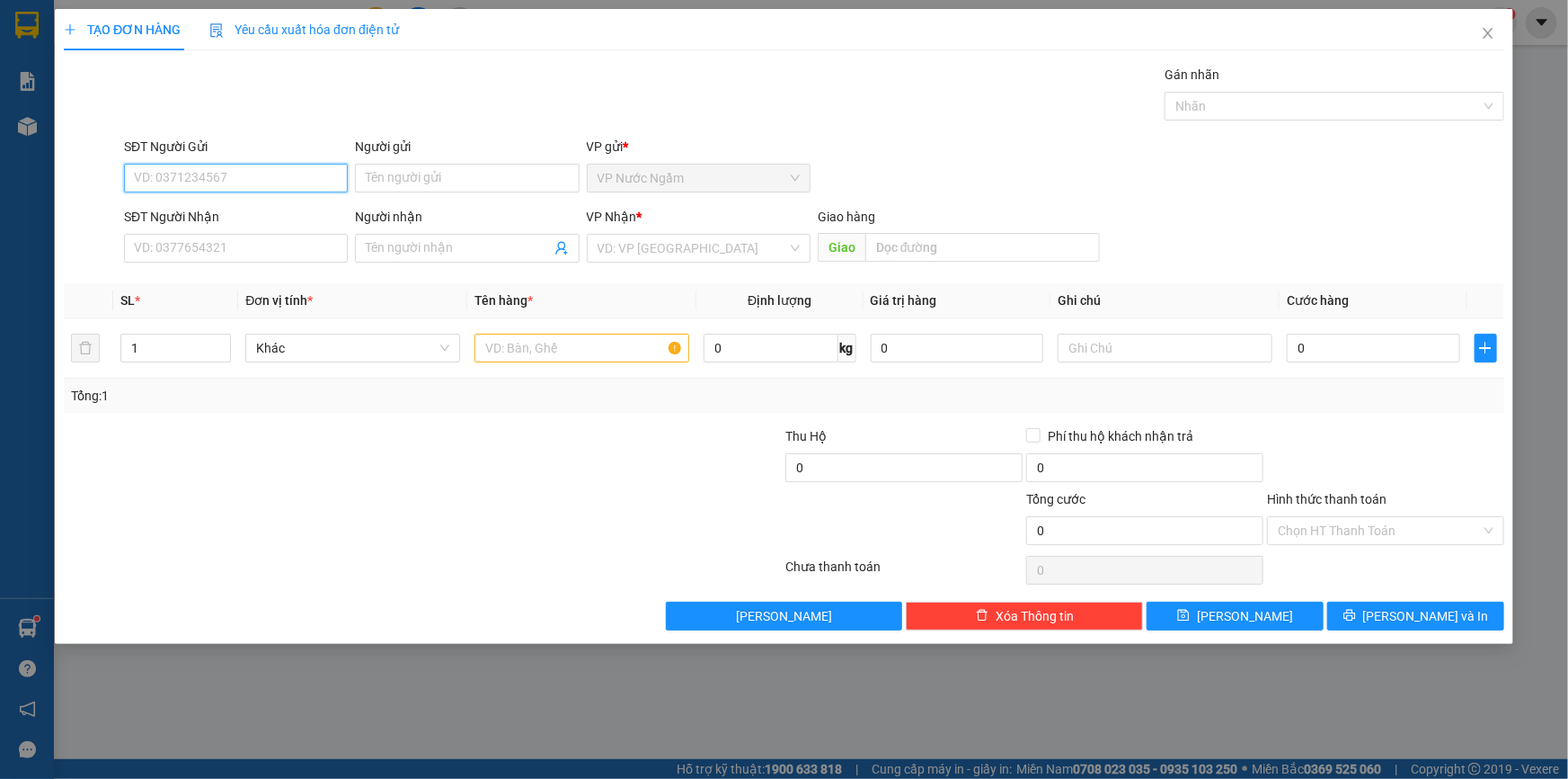
click at [199, 175] on input "SĐT Người Gửi" at bounding box center [236, 179] width 224 height 29
click at [188, 253] on input "SĐT Người Nhận" at bounding box center [236, 249] width 224 height 29
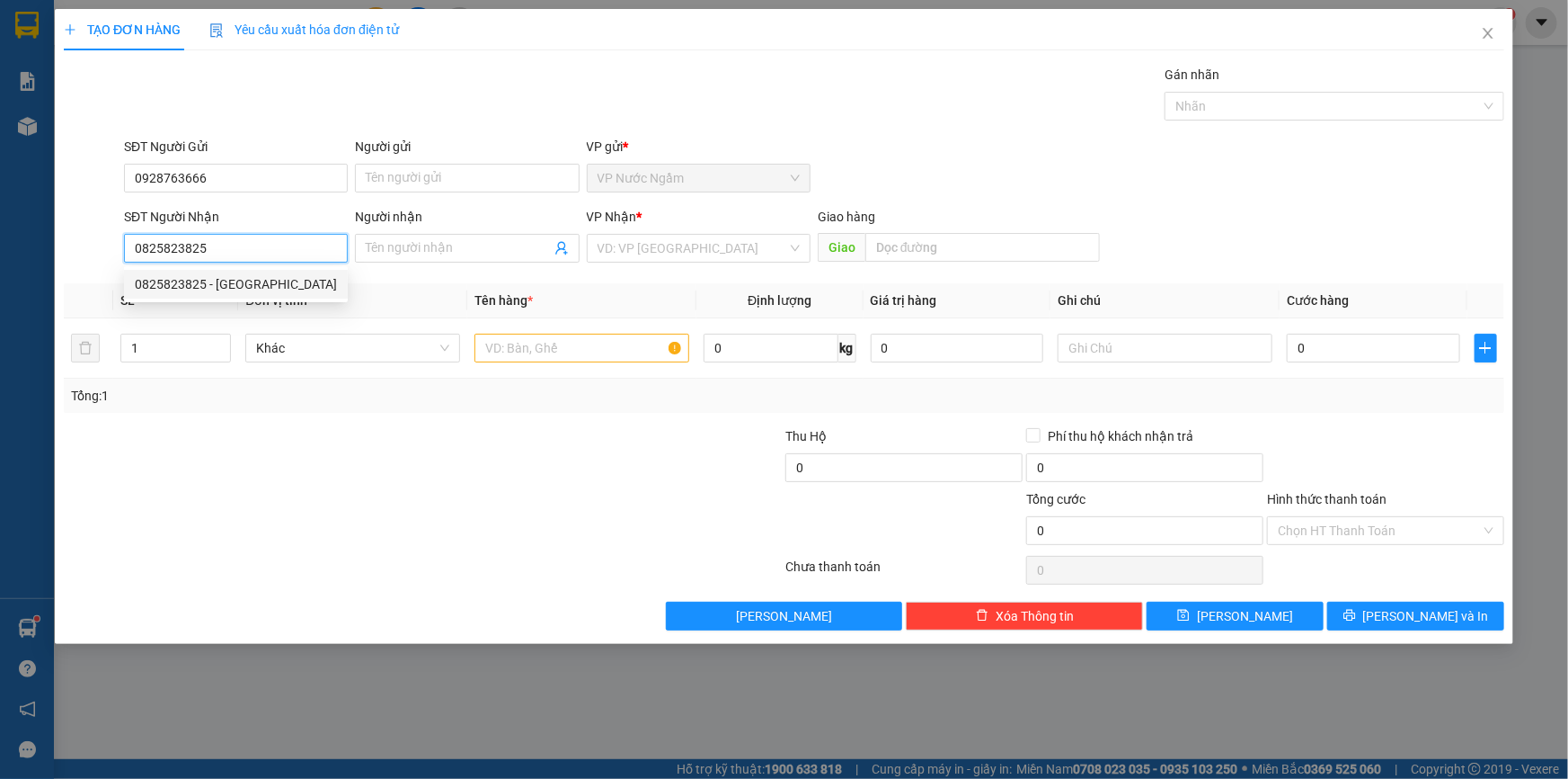
click at [195, 288] on div "0825823825 - [GEOGRAPHIC_DATA]" at bounding box center [236, 284] width 202 height 20
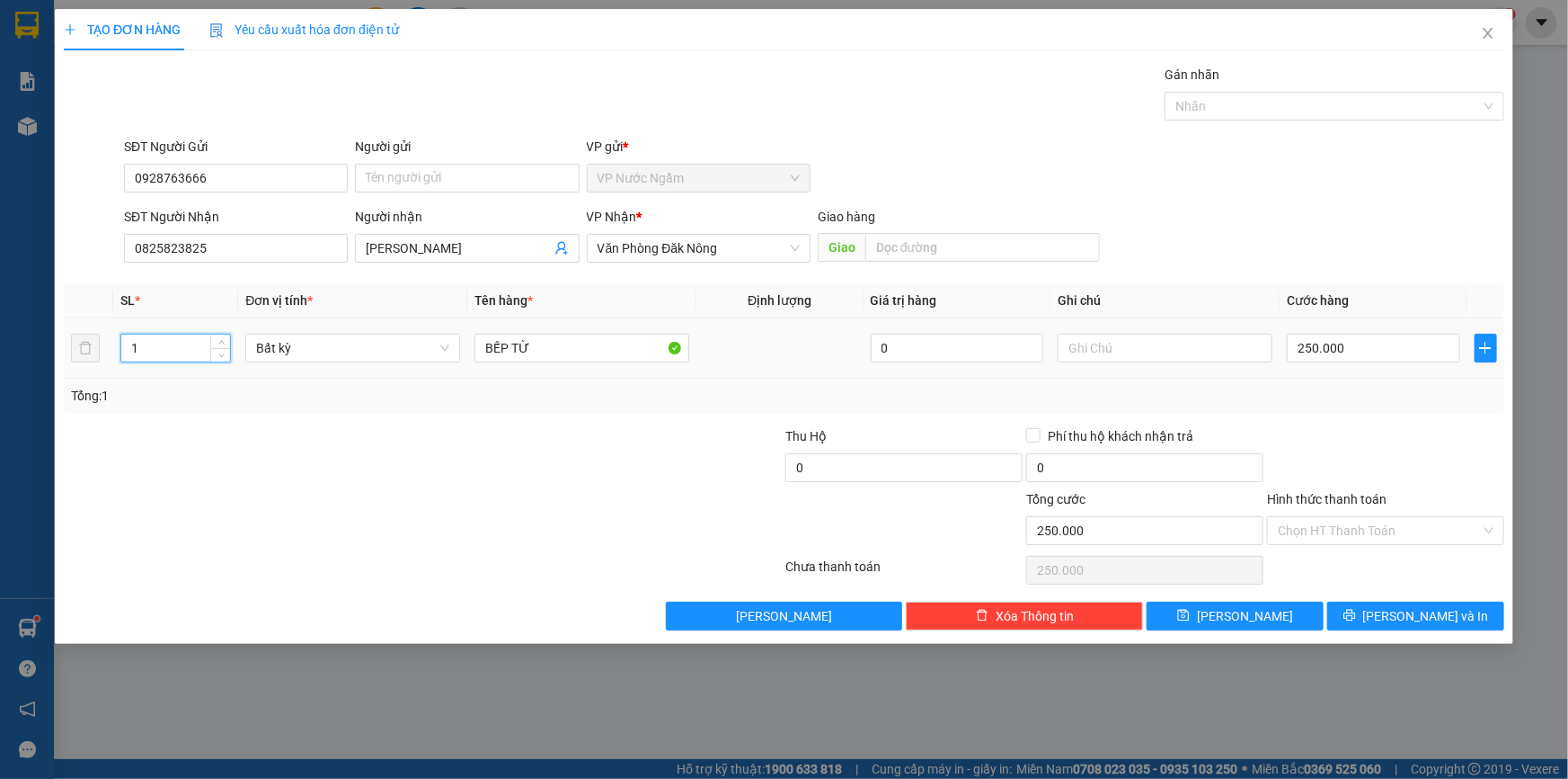
drag, startPoint x: 161, startPoint y: 344, endPoint x: 113, endPoint y: 356, distance: 49.5
click at [114, 356] on td "1" at bounding box center [175, 348] width 125 height 60
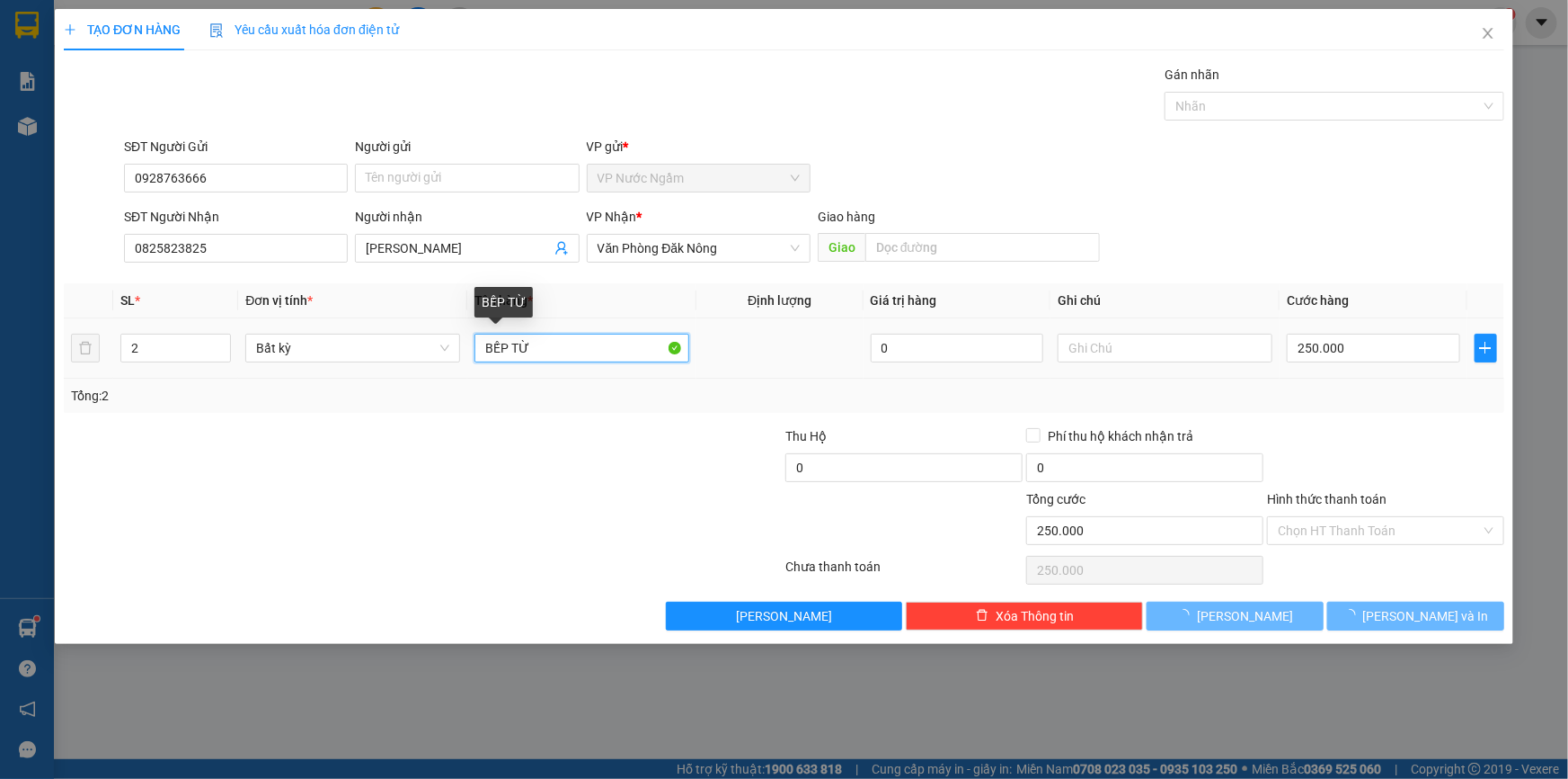
drag, startPoint x: 520, startPoint y: 347, endPoint x: 473, endPoint y: 357, distance: 48.1
click at [473, 357] on td "BẾP TỪ" at bounding box center [582, 348] width 229 height 60
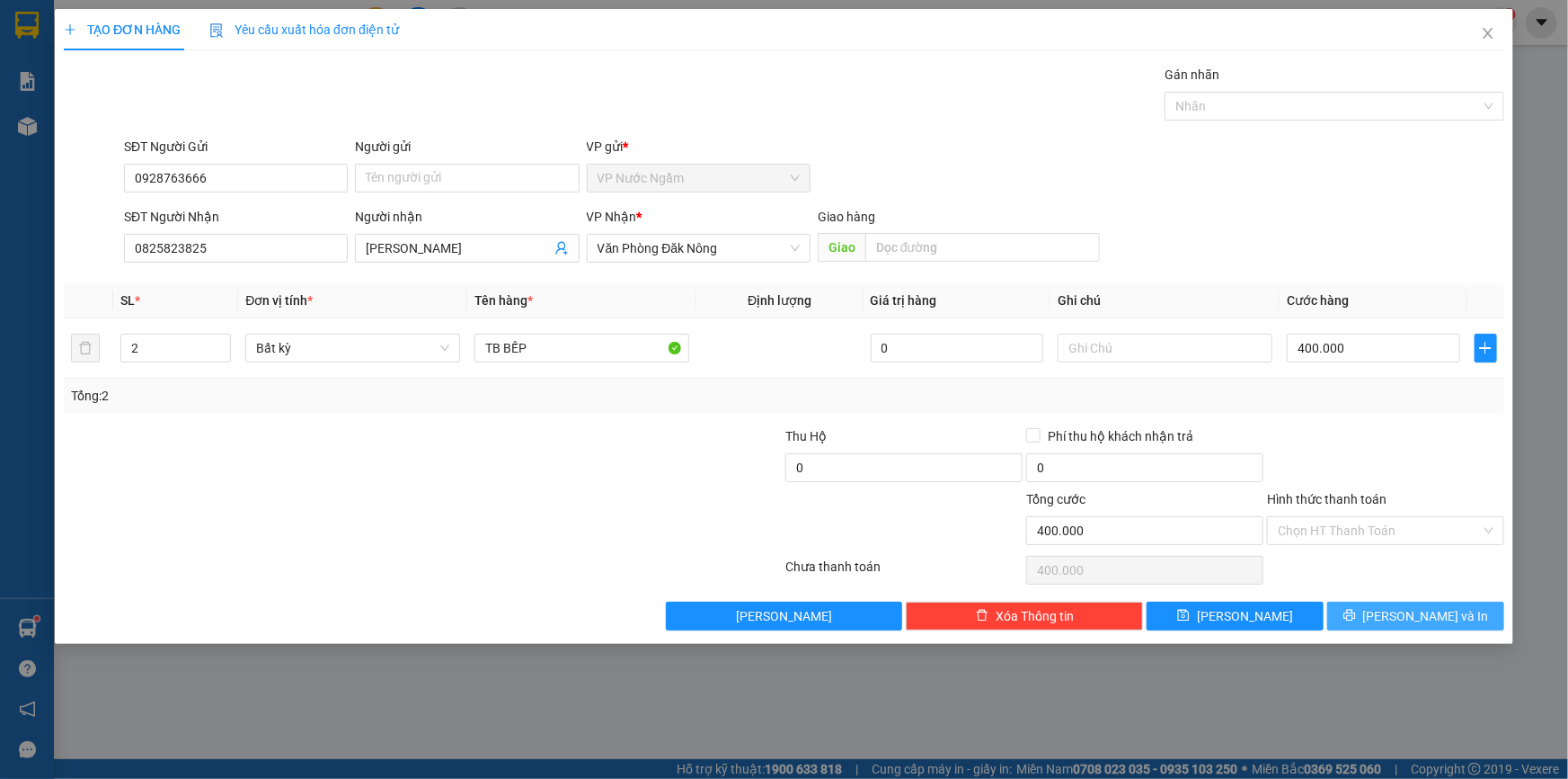
click at [1413, 621] on span "[PERSON_NAME] và In" at bounding box center [1426, 616] width 126 height 20
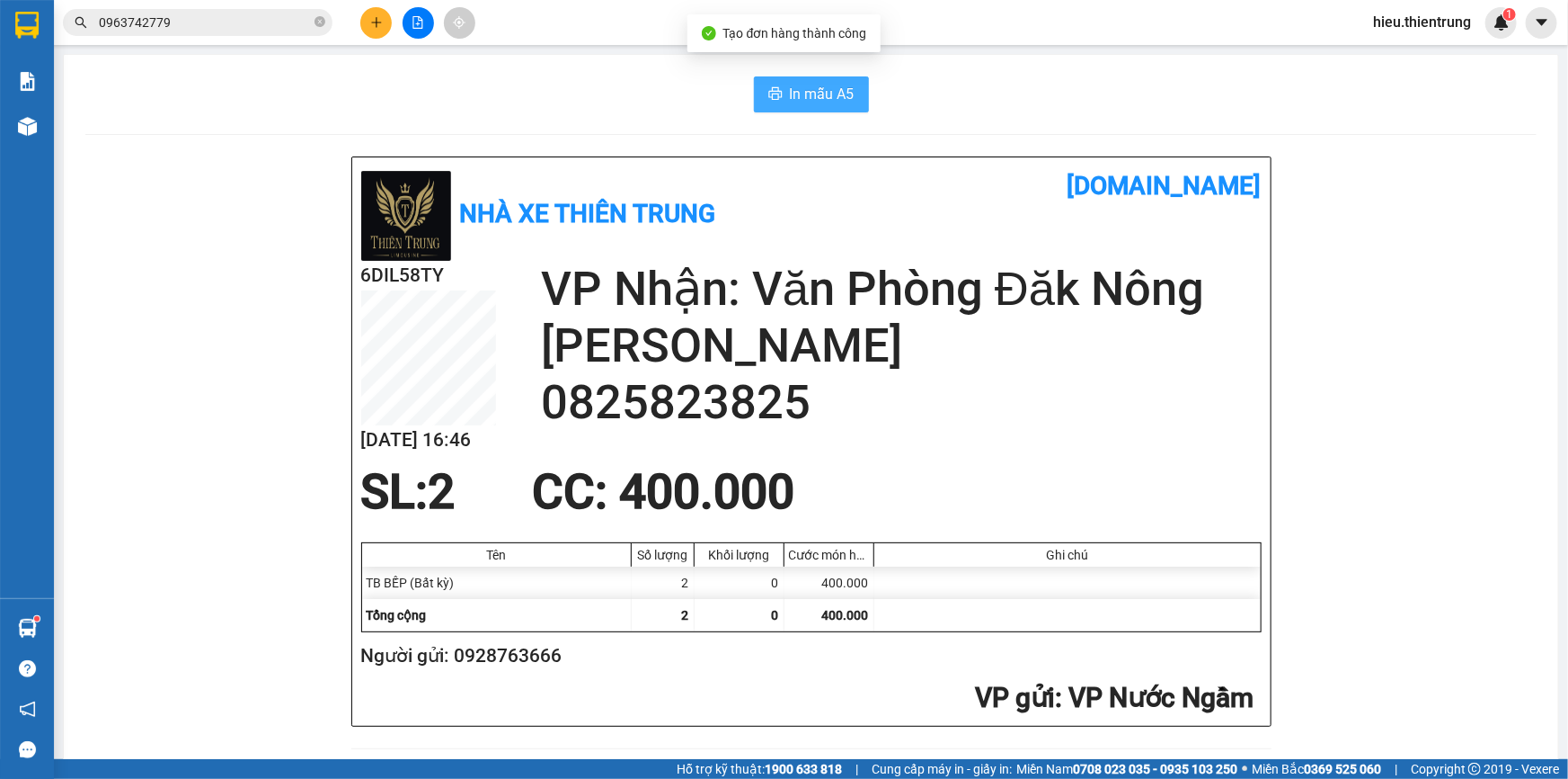
click at [808, 107] on button "In mẫu A5" at bounding box center [811, 94] width 115 height 36
click at [773, 86] on button "In mẫu A5" at bounding box center [811, 94] width 115 height 36
drag, startPoint x: 1043, startPoint y: 90, endPoint x: 926, endPoint y: 92, distance: 117.0
click at [1039, 90] on div "In mẫu A5" at bounding box center [811, 94] width 1451 height 36
click at [620, 83] on div "In mẫu A5" at bounding box center [811, 94] width 1451 height 36
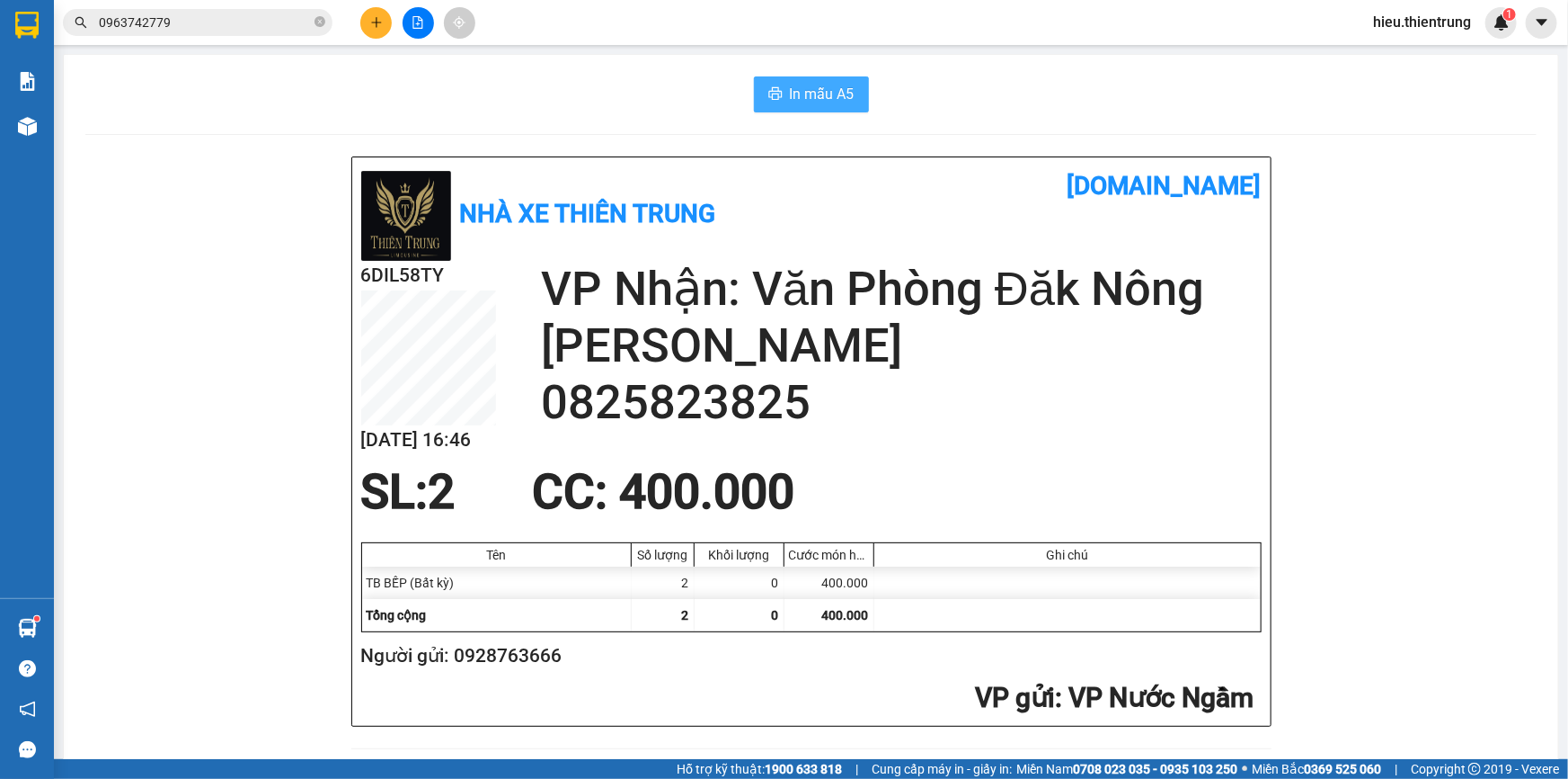
click at [381, 18] on icon "plus" at bounding box center [377, 23] width 13 height 13
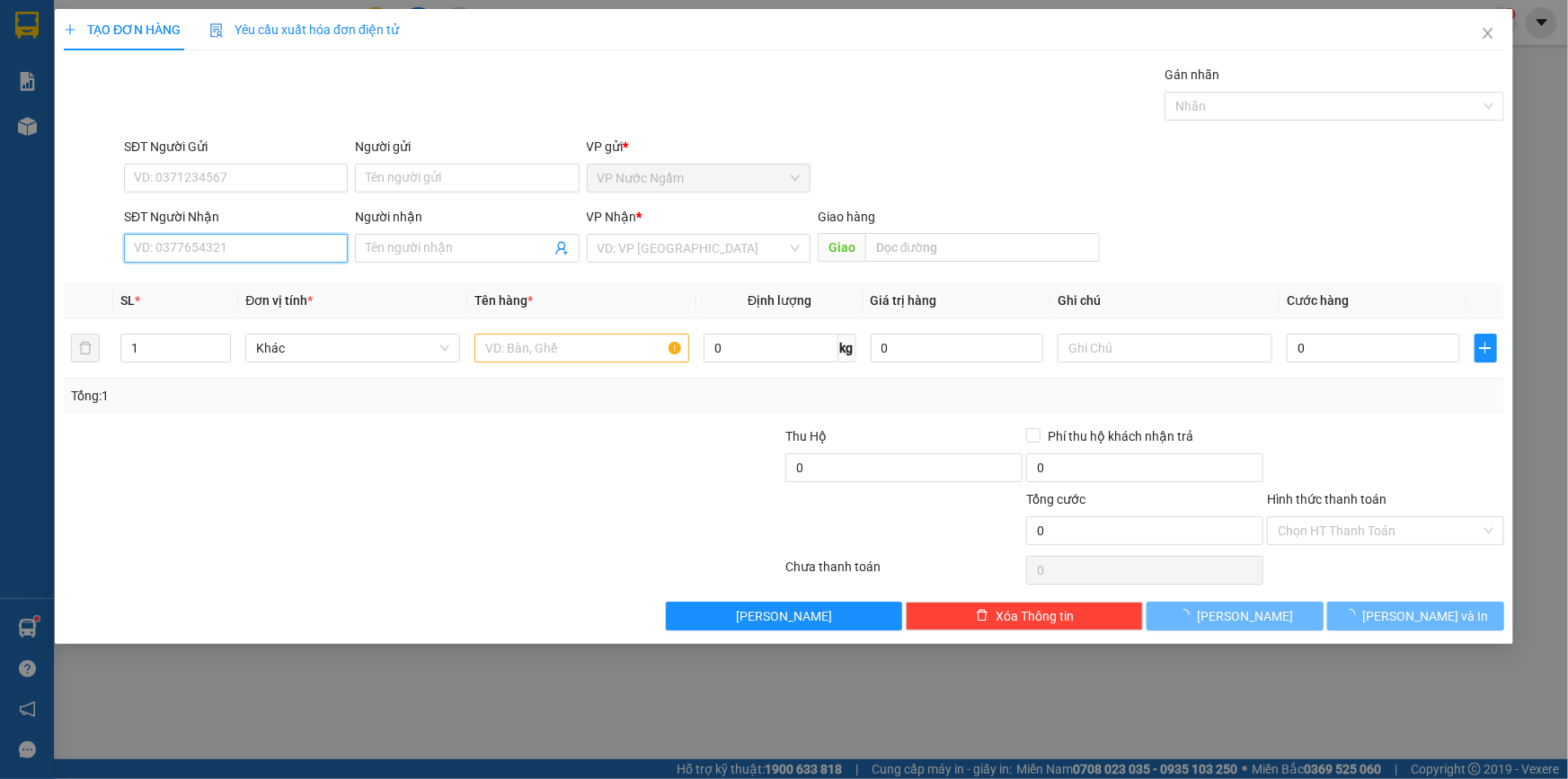
click at [172, 252] on input "SĐT Người Nhận" at bounding box center [236, 249] width 224 height 29
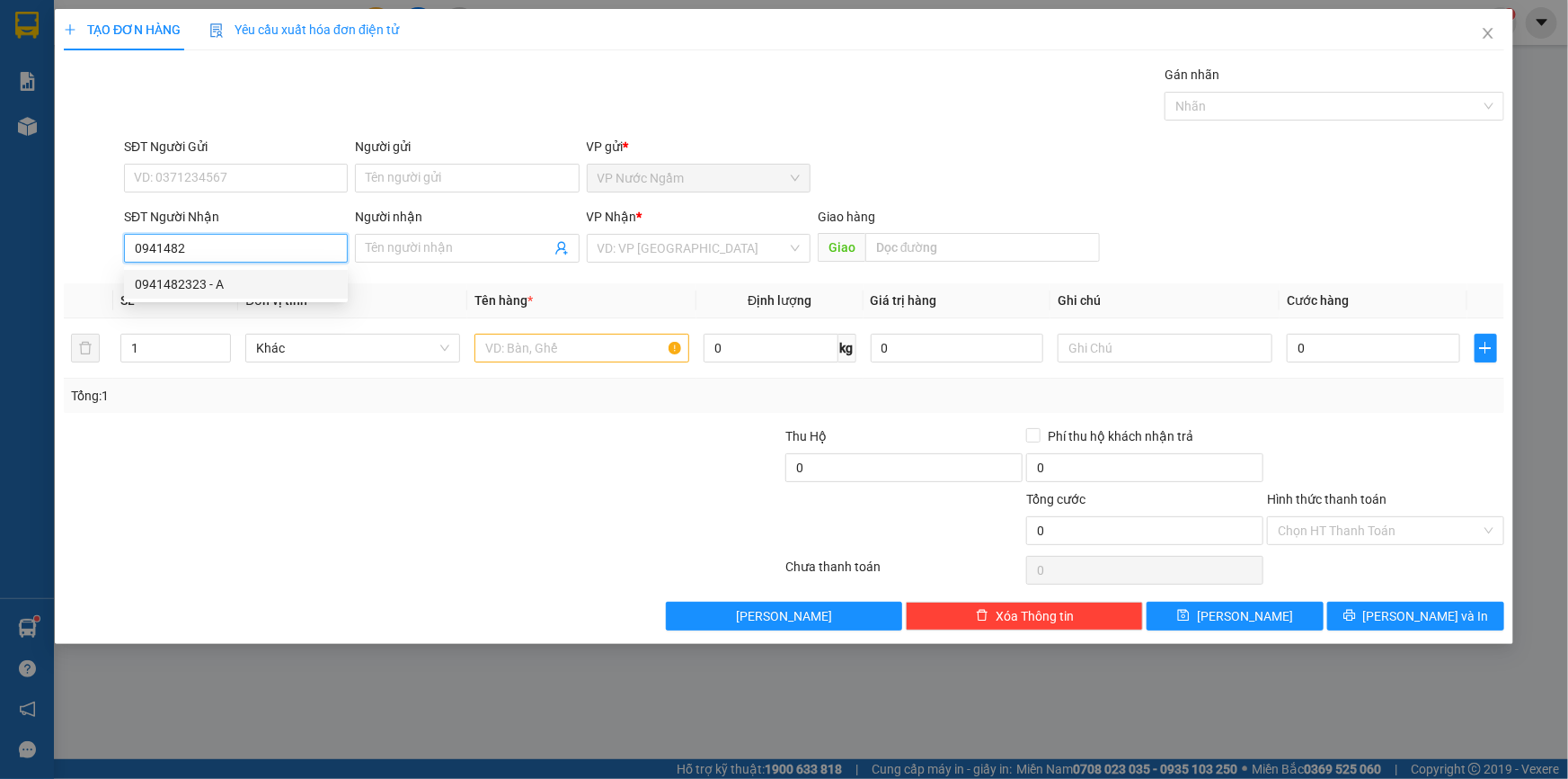
click at [209, 279] on div "0941482323 - A" at bounding box center [236, 284] width 202 height 20
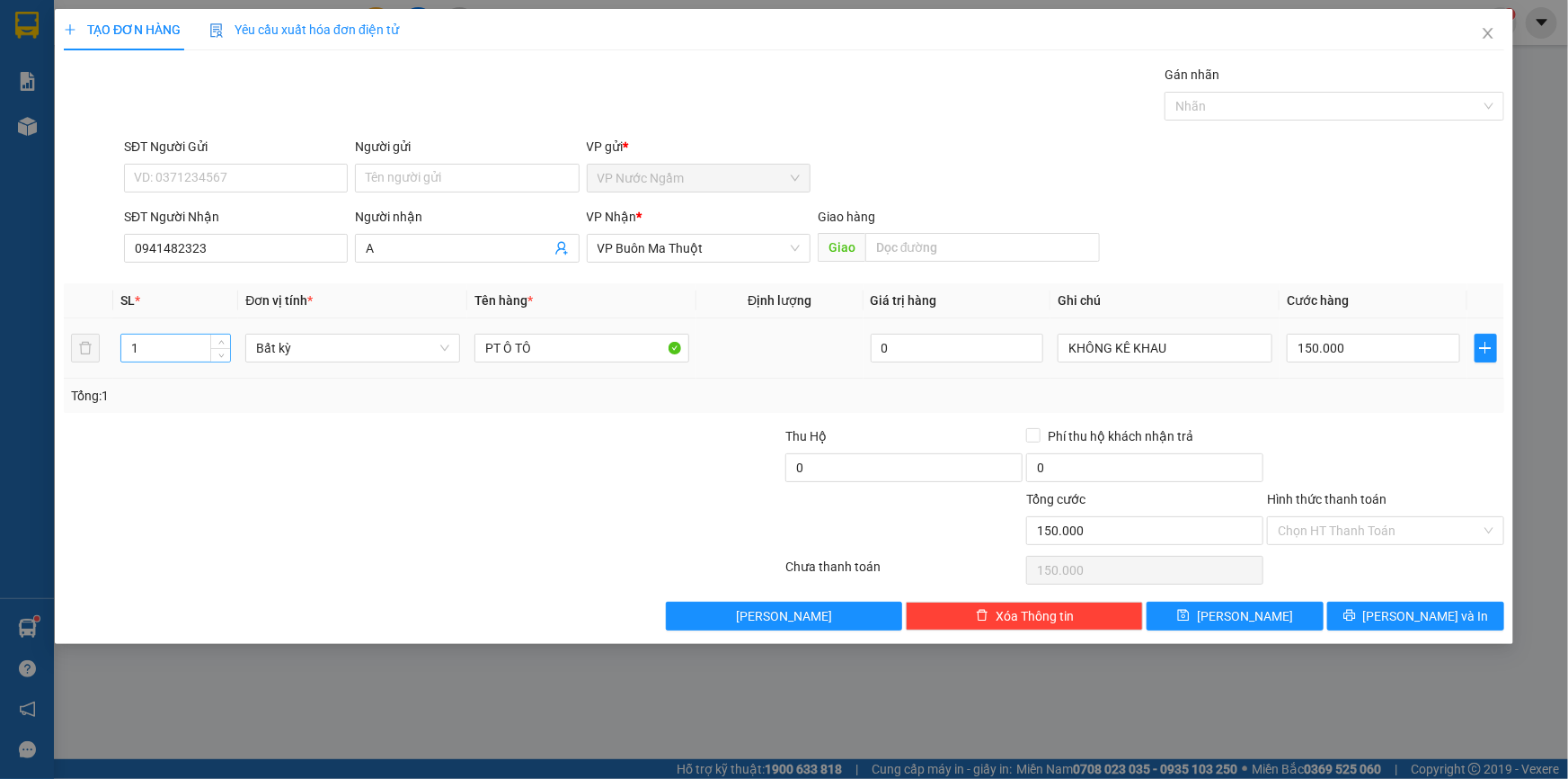
click at [175, 348] on input "1" at bounding box center [175, 348] width 108 height 27
click at [1409, 354] on input "150.000" at bounding box center [1373, 348] width 173 height 29
click at [1396, 609] on button "[PERSON_NAME] và In" at bounding box center [1416, 616] width 177 height 29
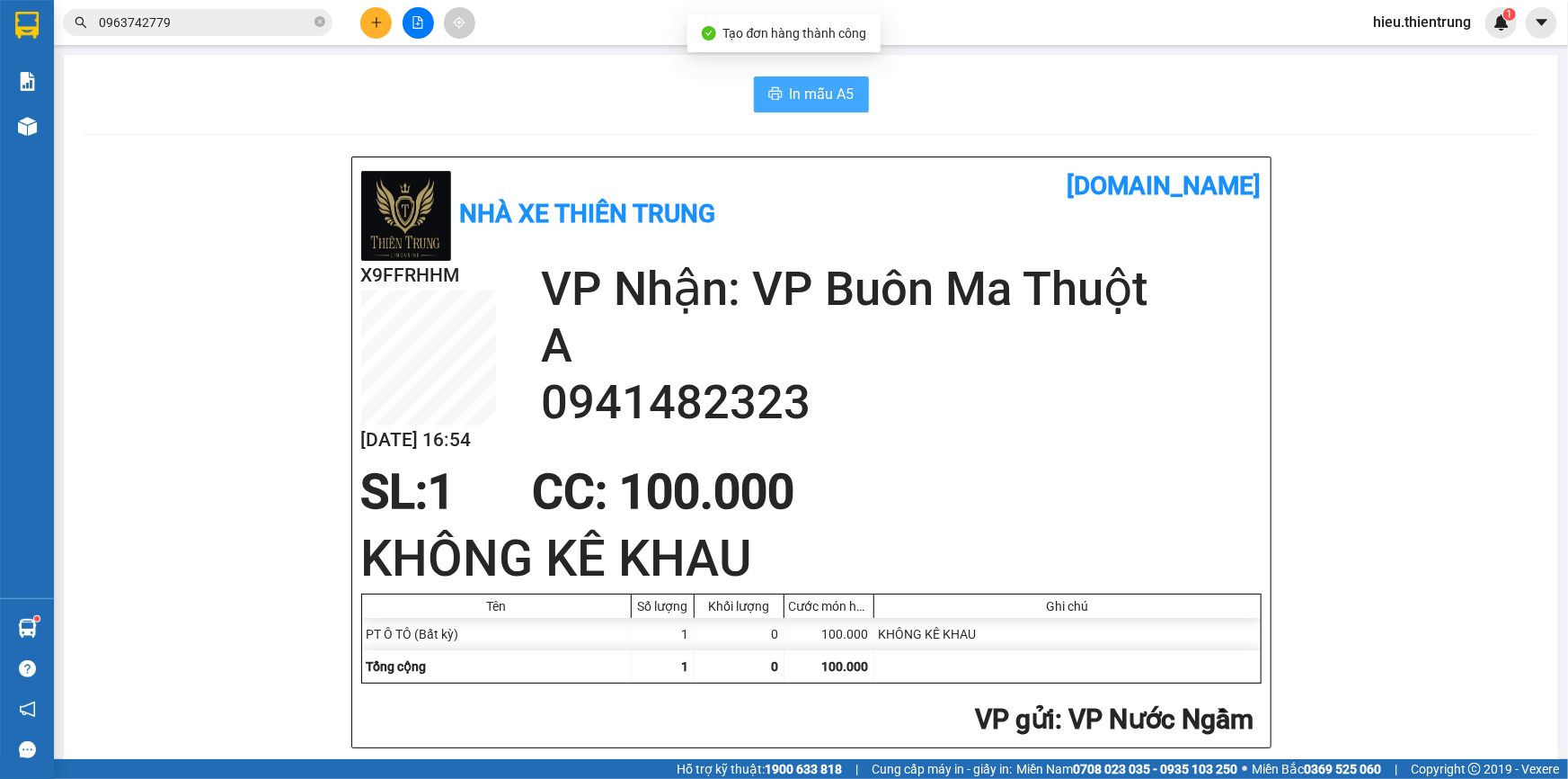
click at [788, 81] on button "In mẫu A5" at bounding box center [811, 94] width 115 height 36
drag, startPoint x: 1020, startPoint y: 90, endPoint x: 530, endPoint y: 107, distance: 490.3
click at [1007, 90] on div "In mẫu A5" at bounding box center [811, 94] width 1451 height 36
click at [376, 18] on icon "plus" at bounding box center [376, 22] width 1 height 10
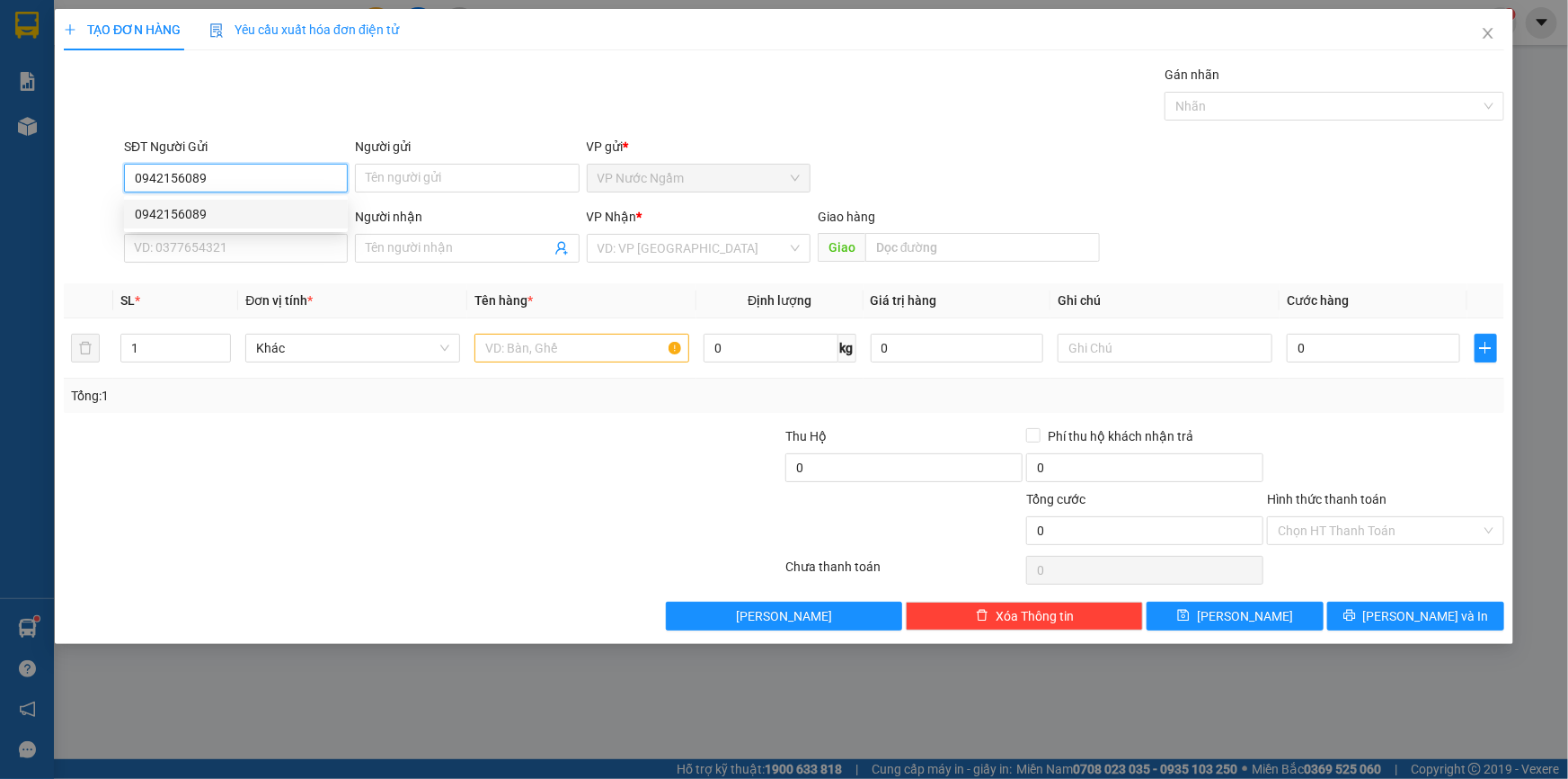
click at [227, 201] on div "0942156089" at bounding box center [236, 214] width 224 height 29
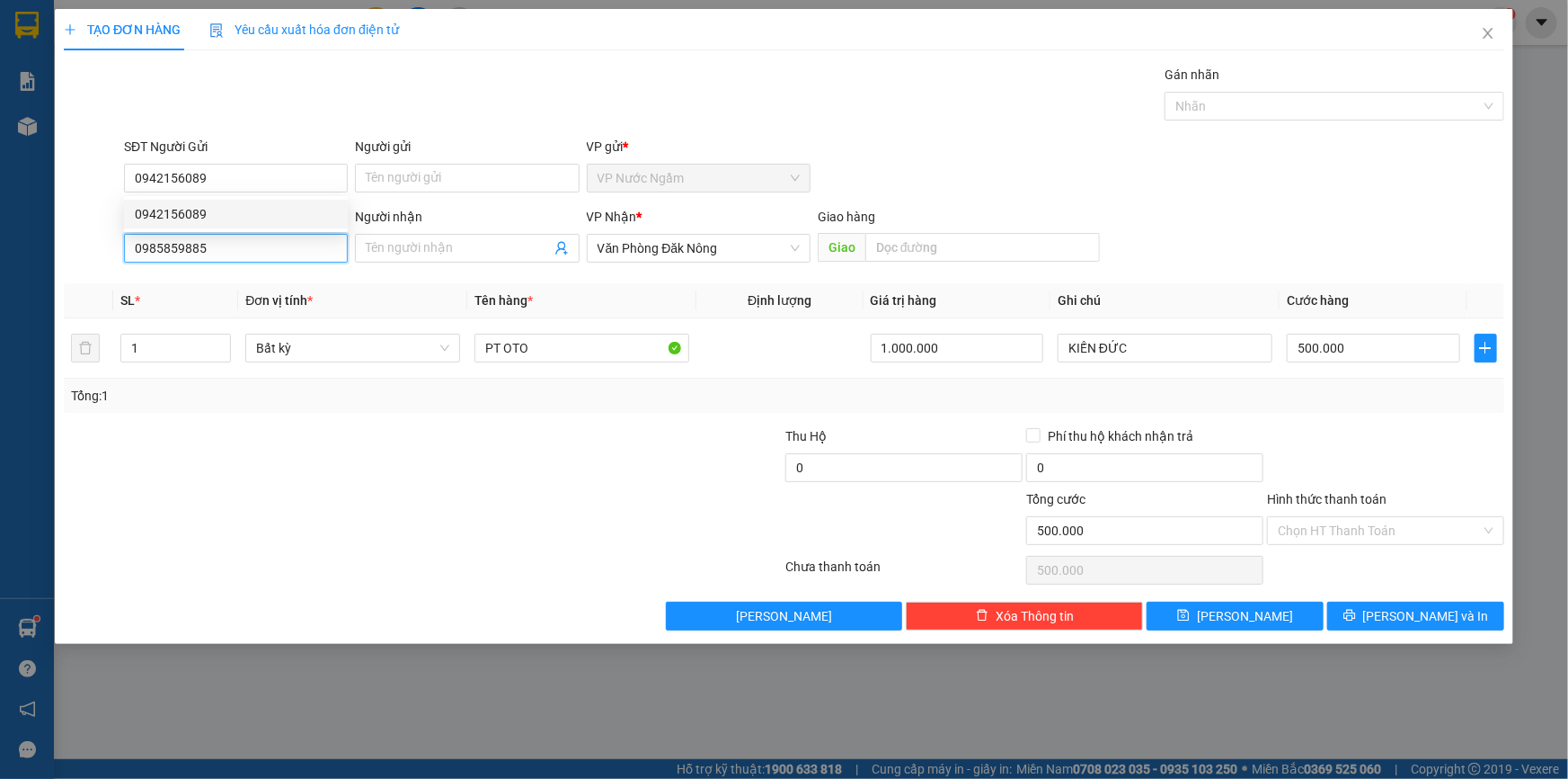
drag, startPoint x: 223, startPoint y: 249, endPoint x: 58, endPoint y: 277, distance: 167.4
click at [51, 272] on div "TẠO ĐƠN HÀNG Yêu cầu xuất hóa đơn điện tử Transit Pickup Surcharge Ids Transit …" at bounding box center [784, 389] width 1568 height 779
click at [243, 286] on div "0968477799 - tâm" at bounding box center [236, 284] width 202 height 20
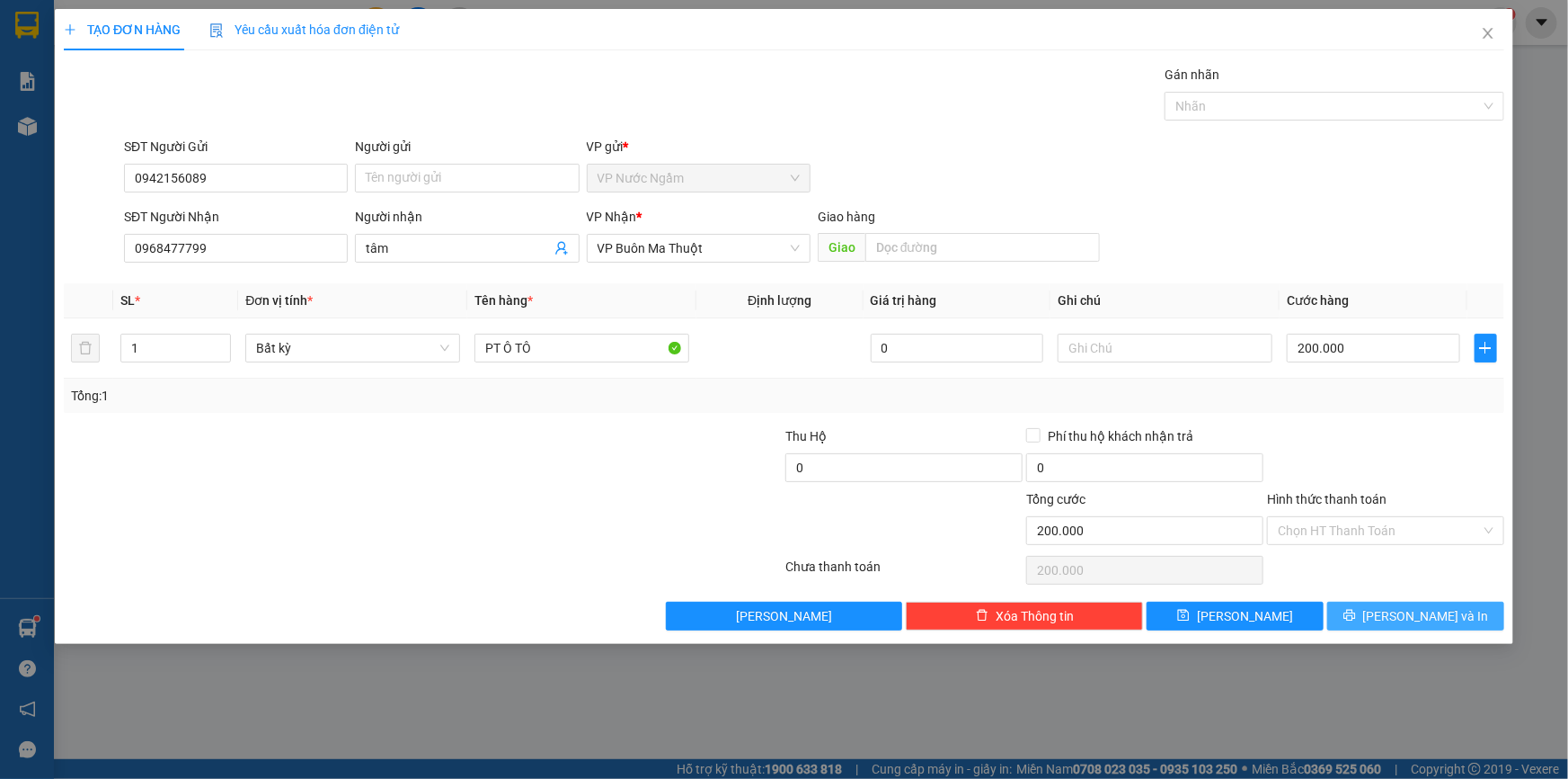
click at [1388, 607] on button "[PERSON_NAME] và In" at bounding box center [1416, 616] width 177 height 29
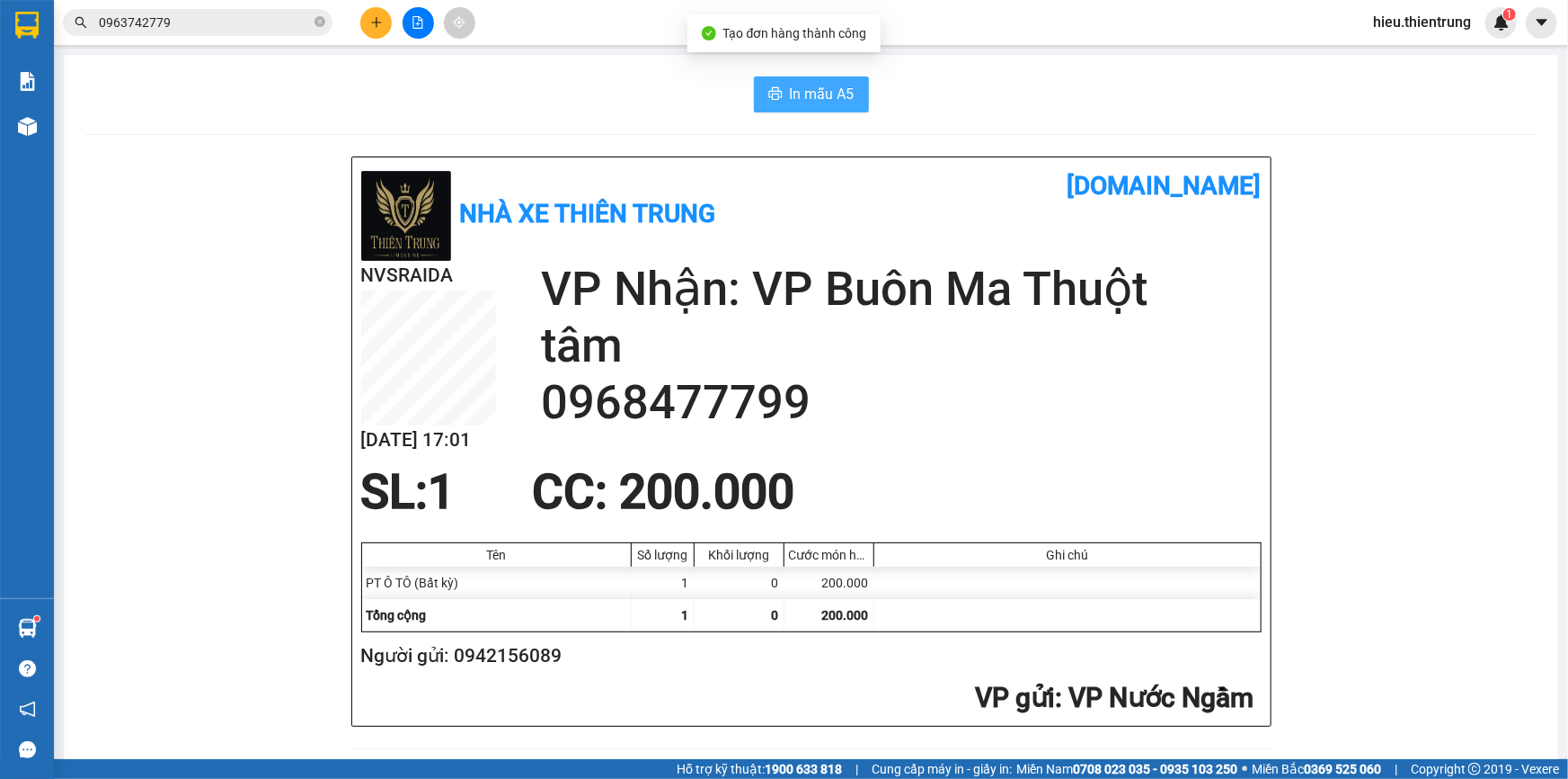
click at [789, 81] on button "In mẫu A5" at bounding box center [811, 94] width 115 height 36
click at [378, 21] on icon "plus" at bounding box center [377, 23] width 13 height 13
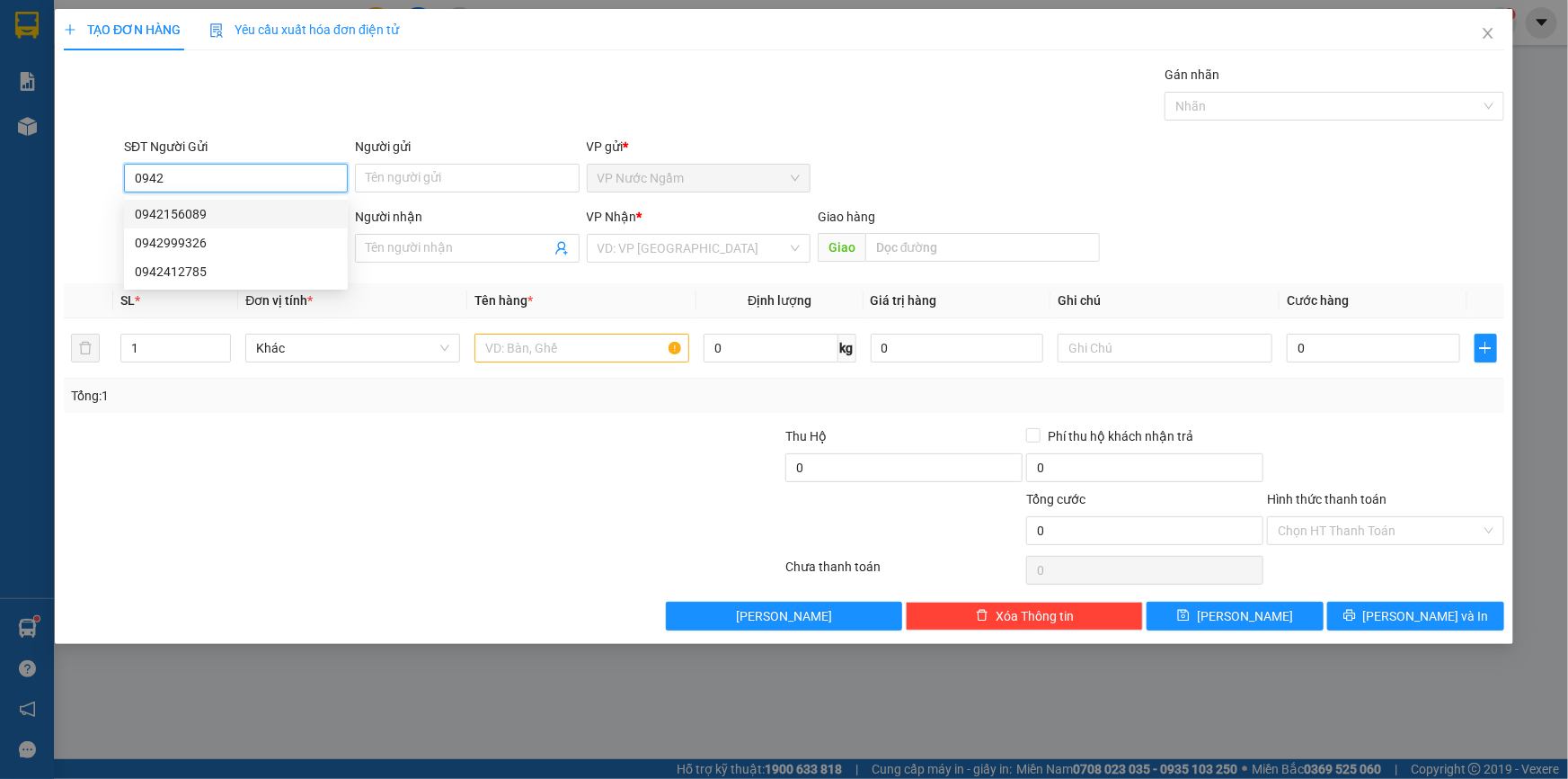
click at [212, 218] on div "0942156089" at bounding box center [236, 214] width 202 height 20
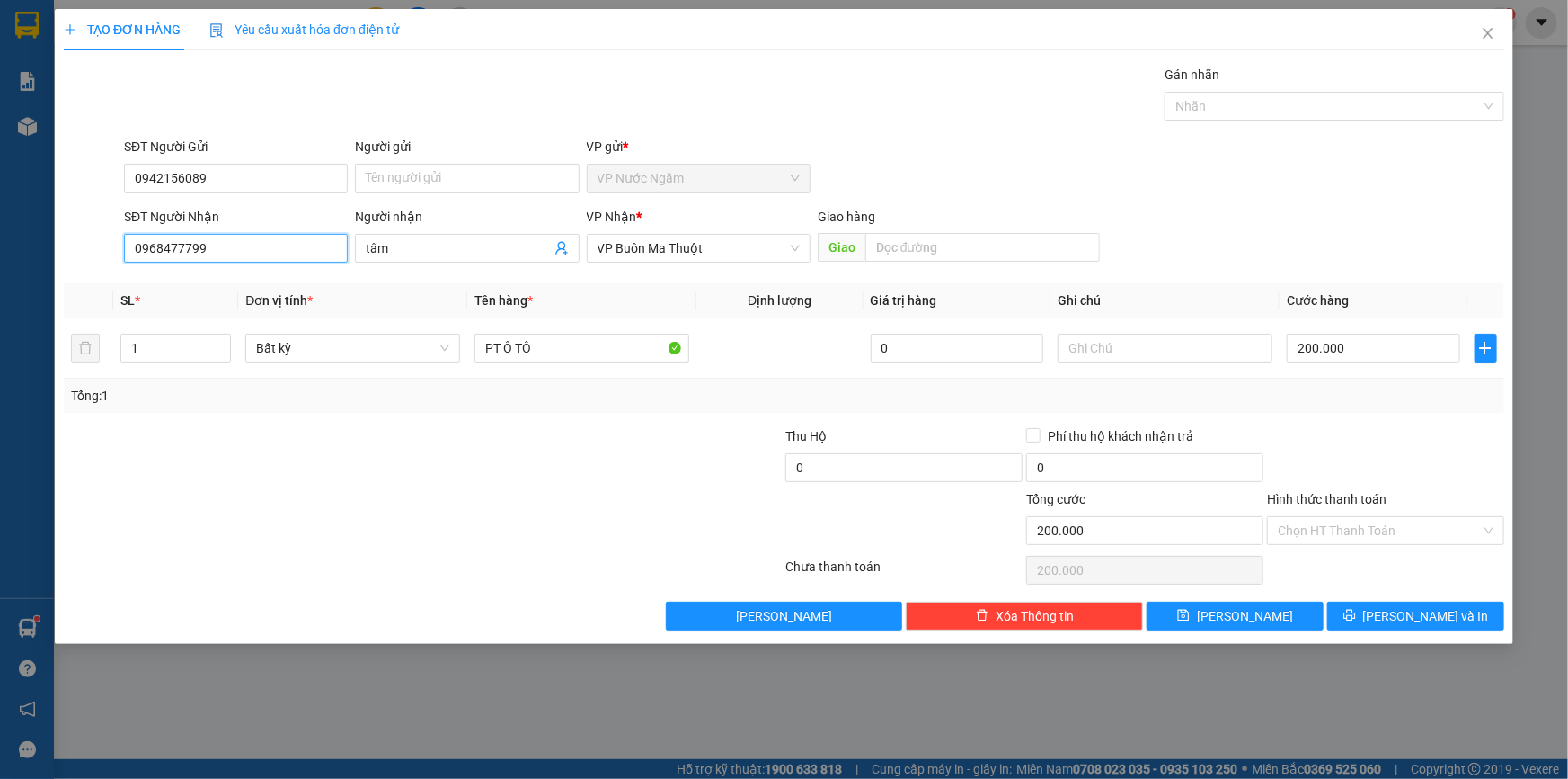
drag, startPoint x: 224, startPoint y: 244, endPoint x: 44, endPoint y: 272, distance: 182.2
click at [41, 271] on div "TẠO ĐƠN HÀNG Yêu cầu xuất hóa đơn điện tử Transit Pickup Surcharge Ids Transit …" at bounding box center [784, 389] width 1568 height 779
click at [230, 286] on div "0921309139 - tuấn" at bounding box center [236, 284] width 202 height 20
drag, startPoint x: 159, startPoint y: 344, endPoint x: 5, endPoint y: 354, distance: 154.3
click at [15, 351] on div "TẠO ĐƠN HÀNG Yêu cầu xuất hóa đơn điện tử Transit Pickup Surcharge Ids Transit …" at bounding box center [784, 389] width 1568 height 779
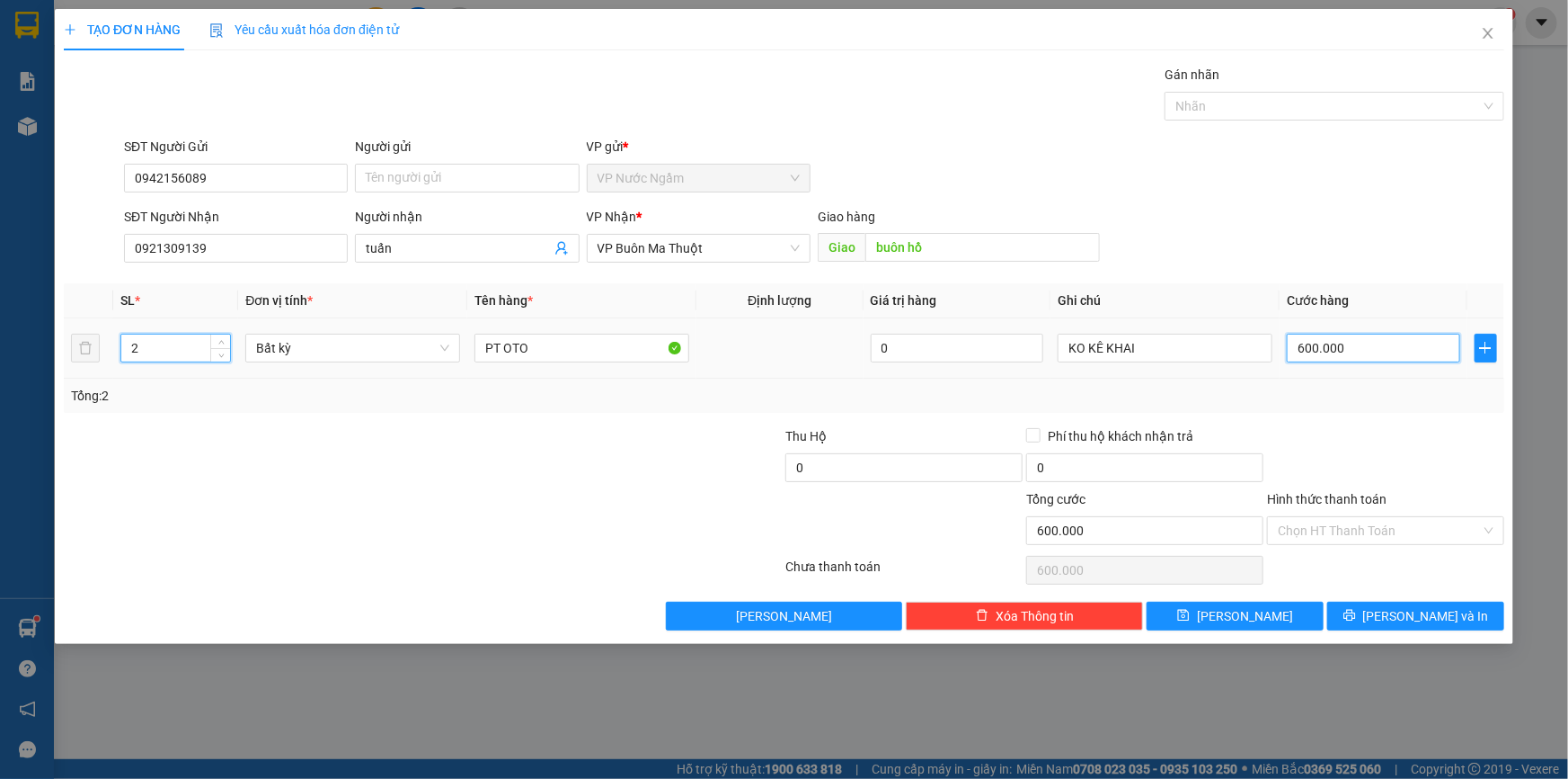
click at [1365, 345] on input "600.000" at bounding box center [1373, 348] width 173 height 29
click at [1381, 606] on button "[PERSON_NAME] và In" at bounding box center [1416, 616] width 177 height 29
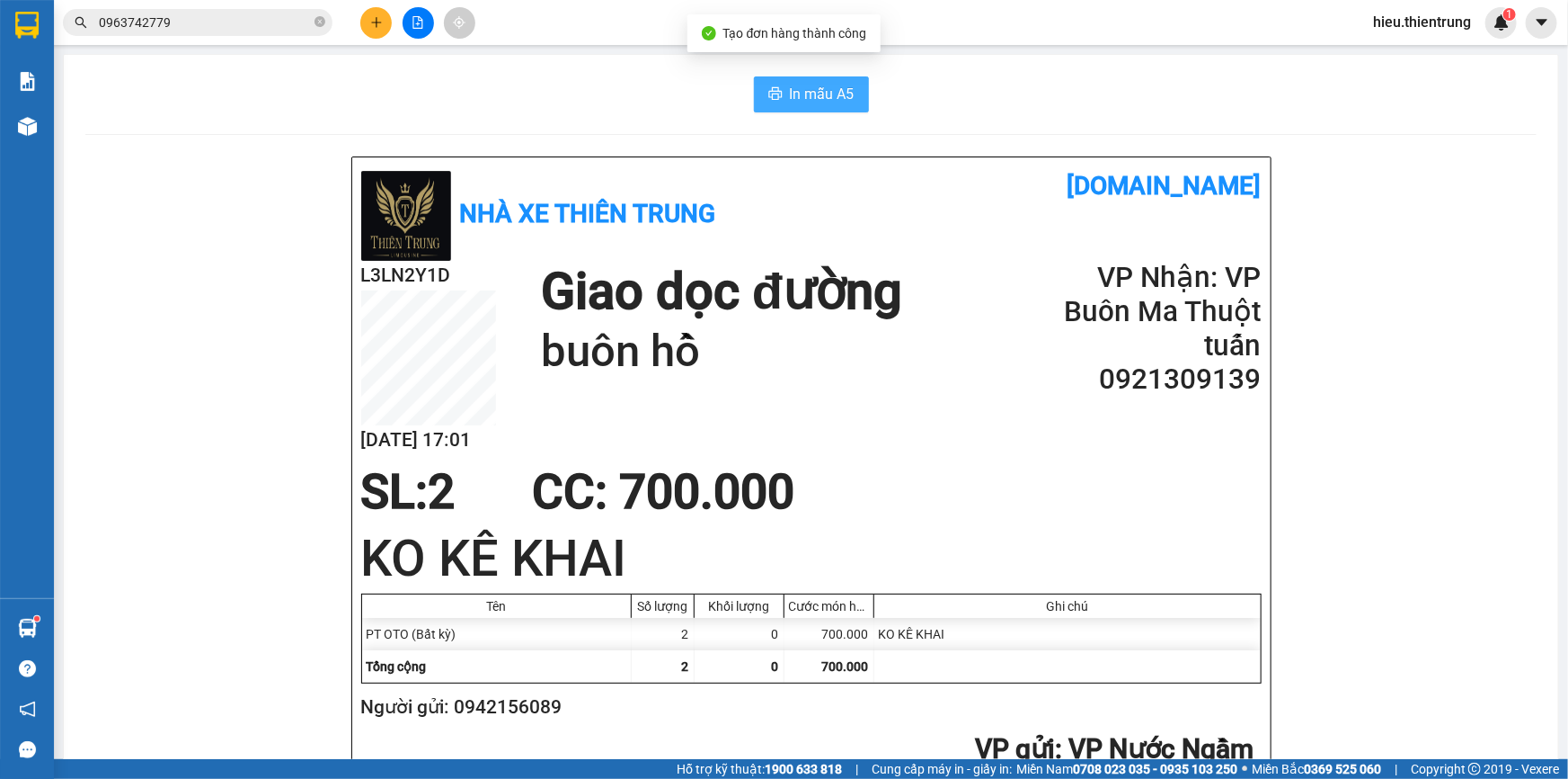
click at [790, 87] on span "In mẫu A5" at bounding box center [822, 94] width 65 height 23
click at [806, 91] on span "In mẫu A5" at bounding box center [822, 94] width 65 height 23
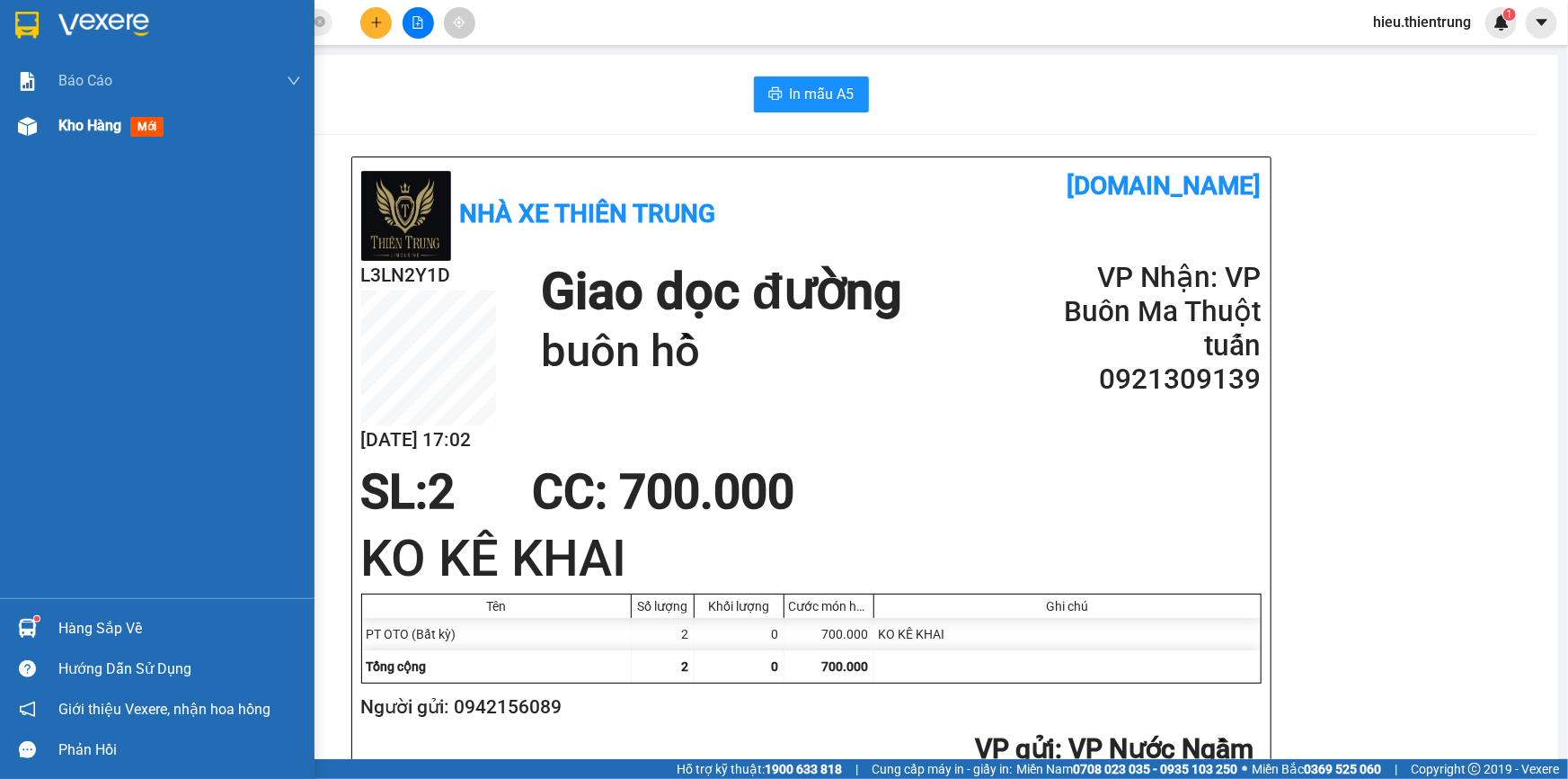
click at [36, 123] on div at bounding box center [27, 126] width 32 height 32
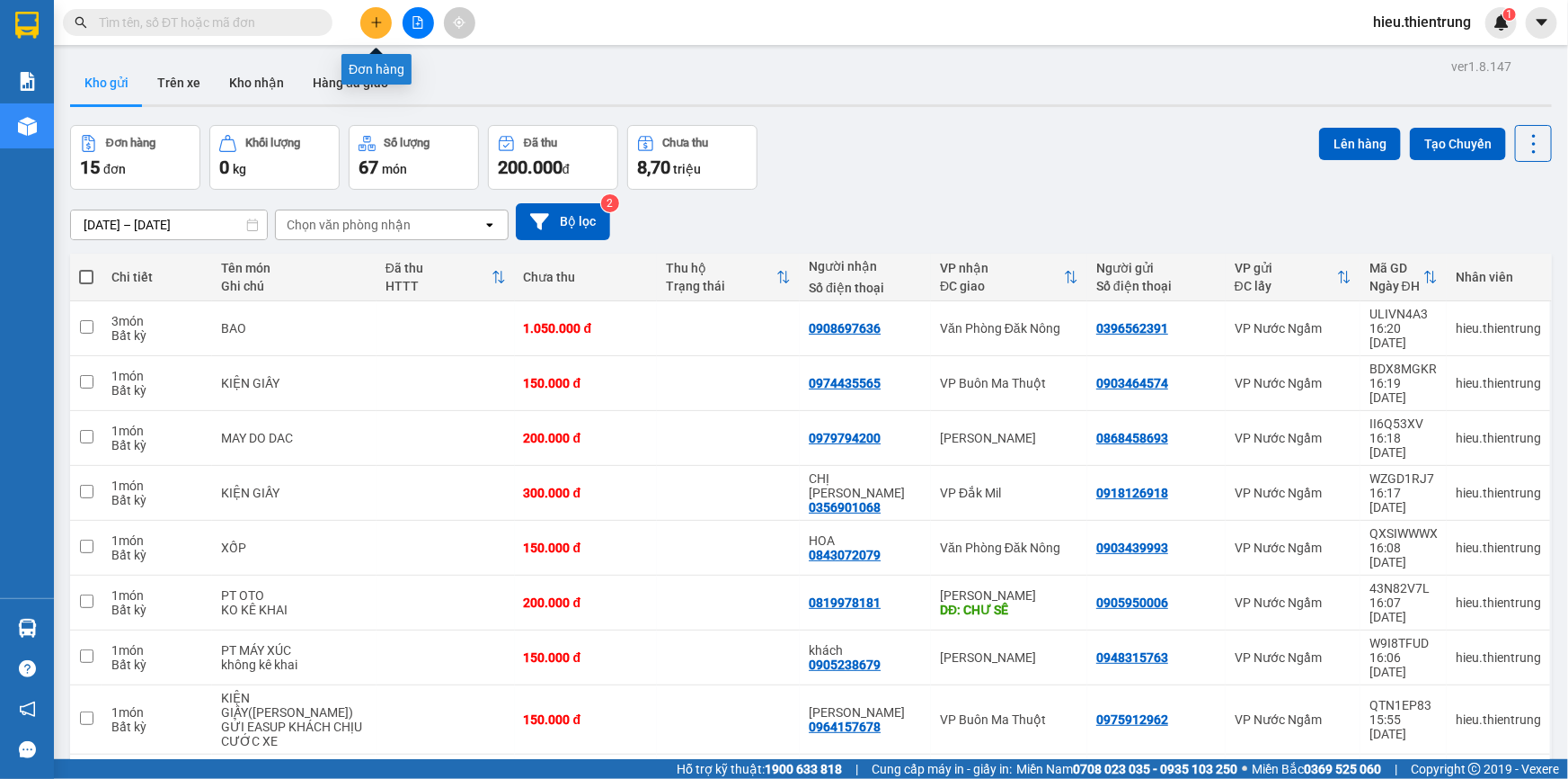
click at [375, 18] on icon "plus" at bounding box center [377, 23] width 13 height 13
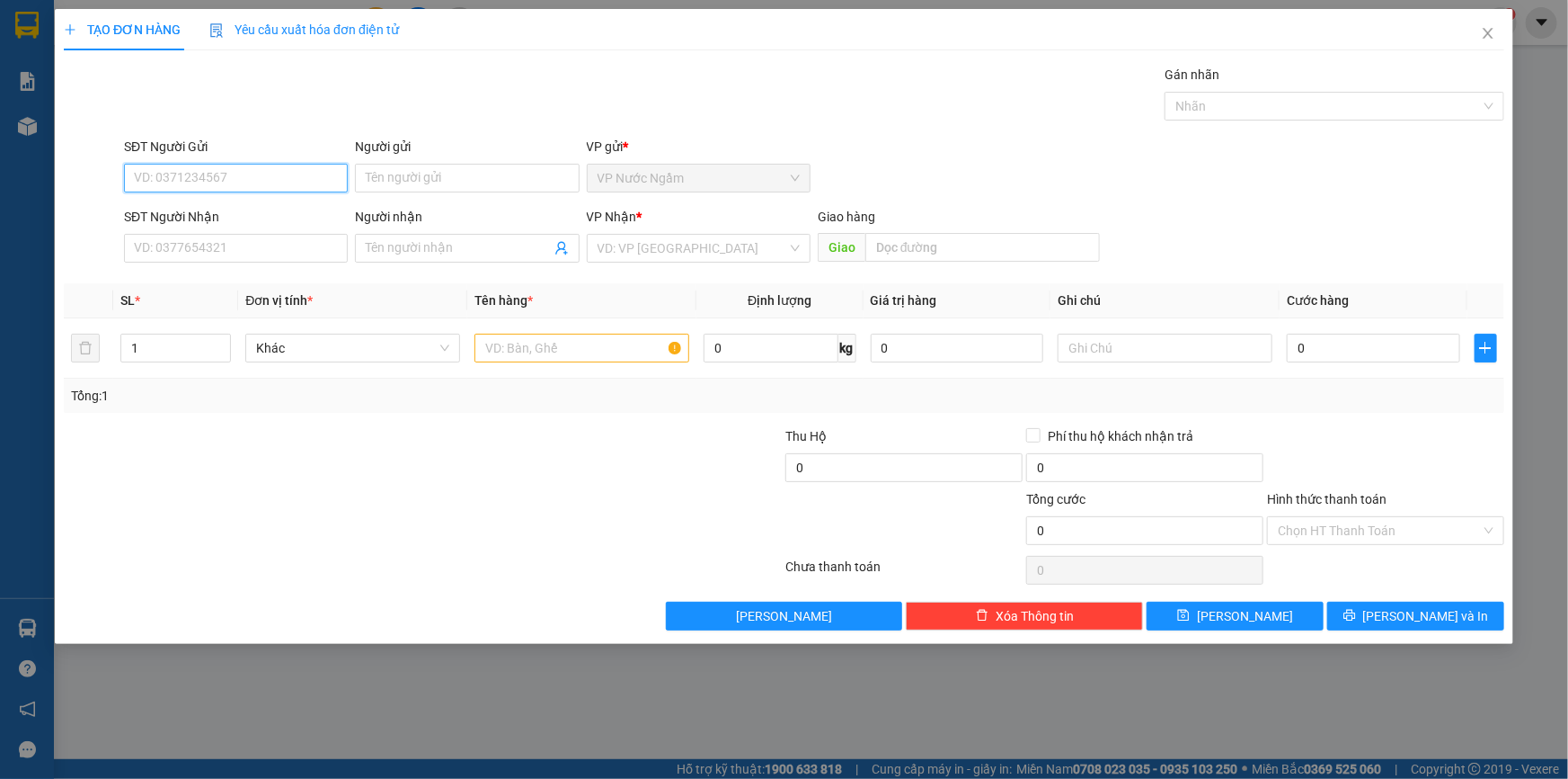
click at [179, 172] on input "SĐT Người Gửi" at bounding box center [236, 179] width 224 height 29
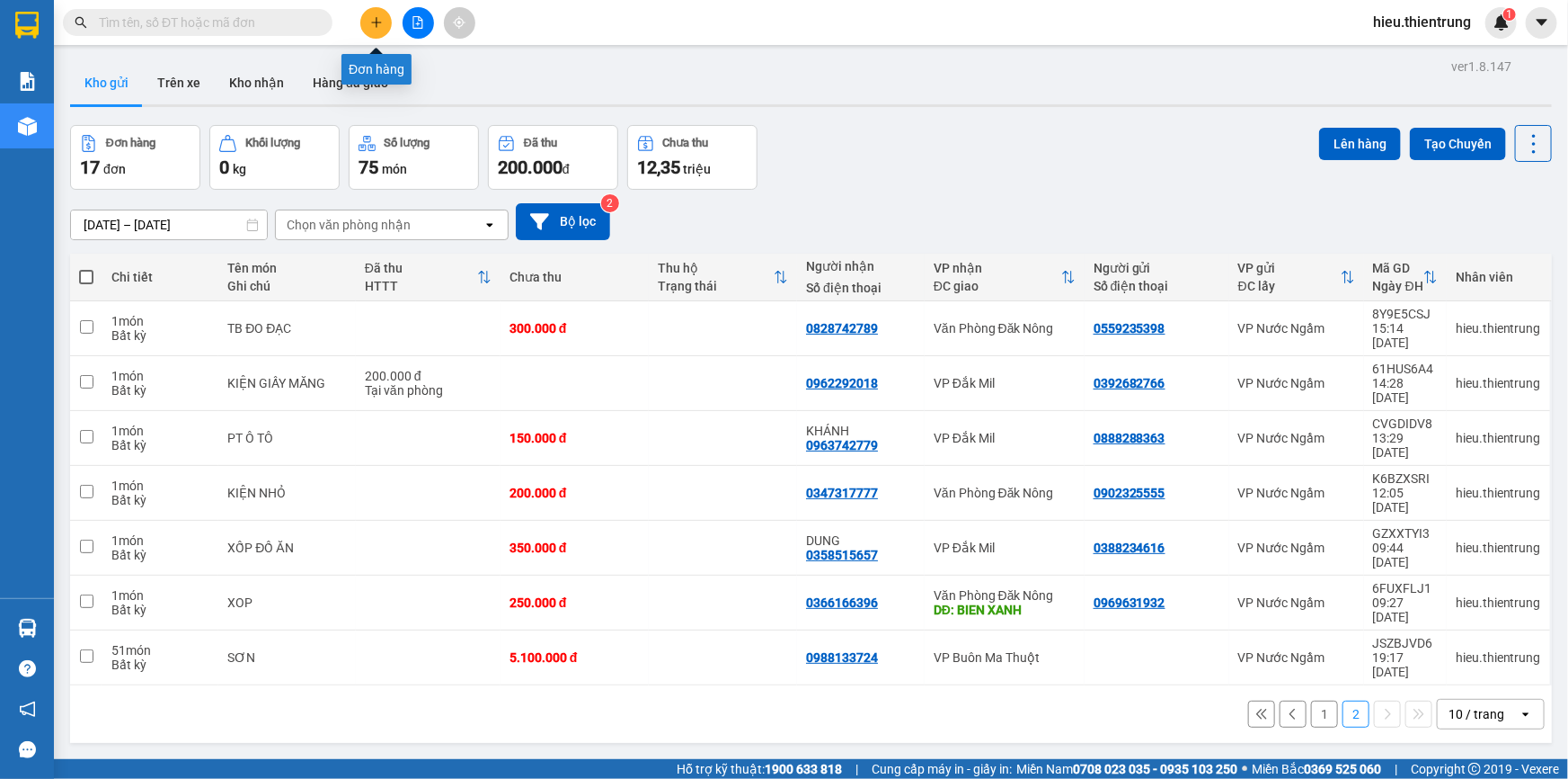
click at [378, 21] on icon "plus" at bounding box center [377, 23] width 13 height 13
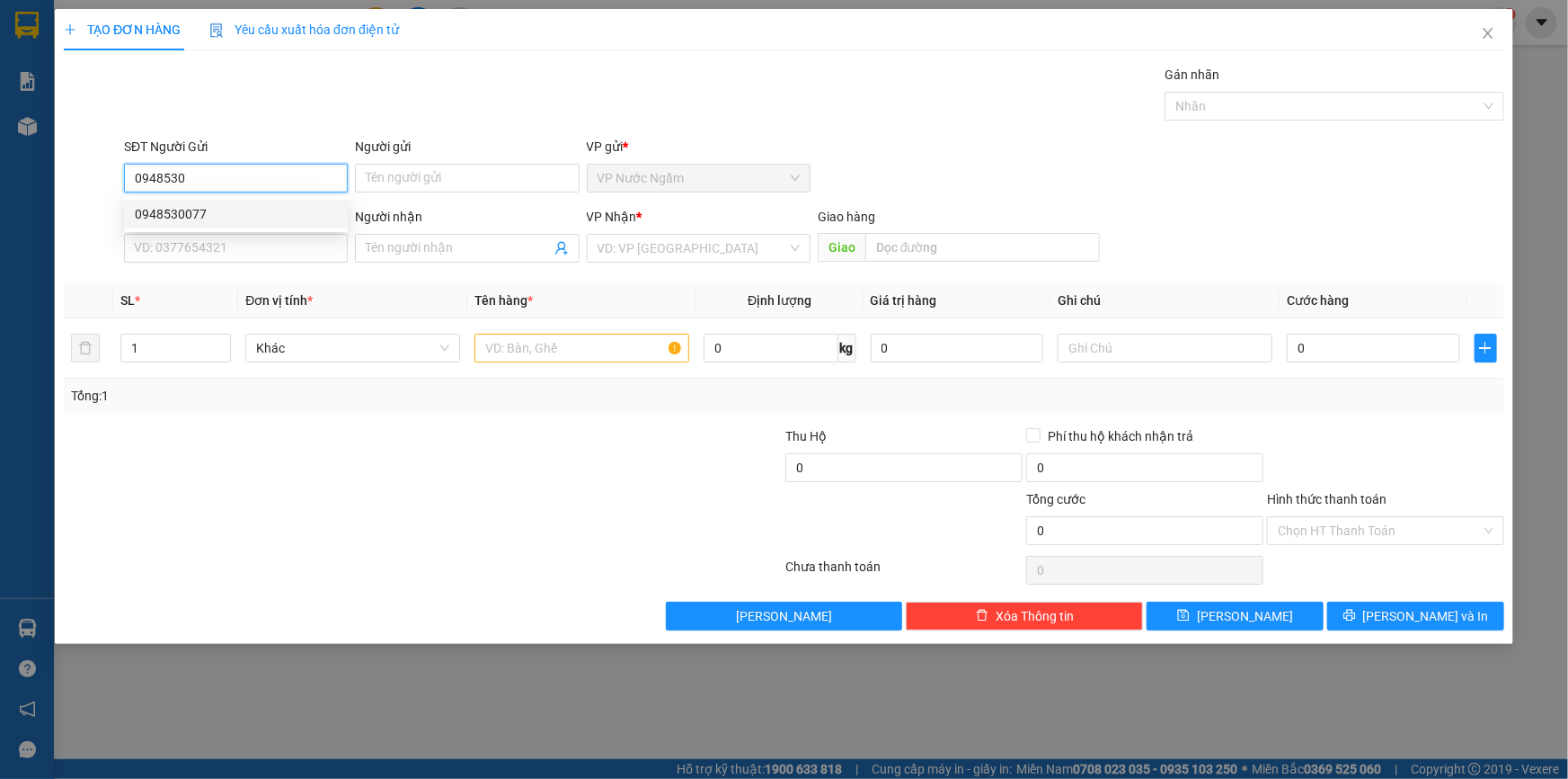
click at [194, 213] on div "0948530077" at bounding box center [236, 214] width 202 height 20
type input "0948530077"
type input "0393663434"
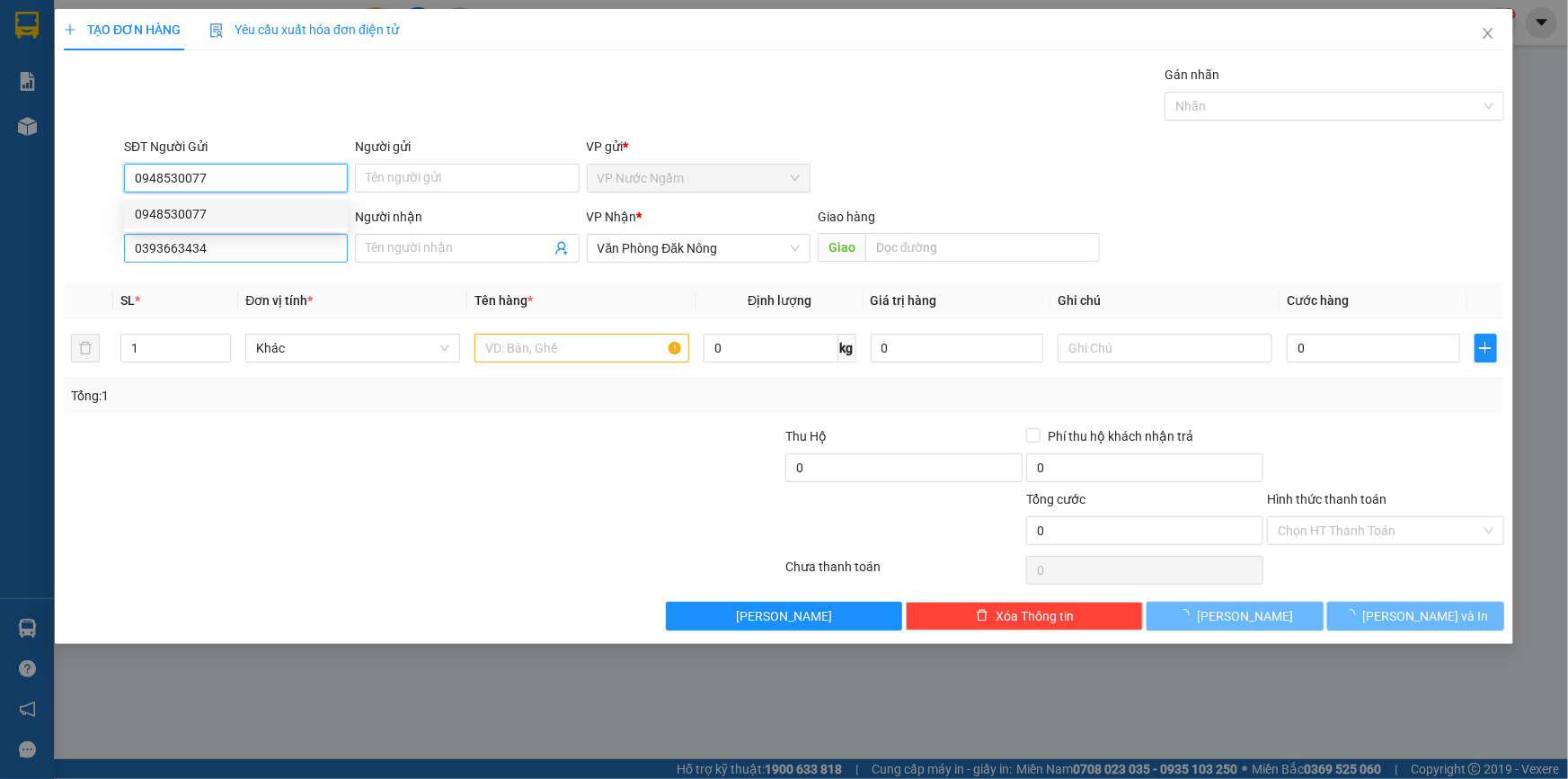
type input "150.000"
type input "0948530077"
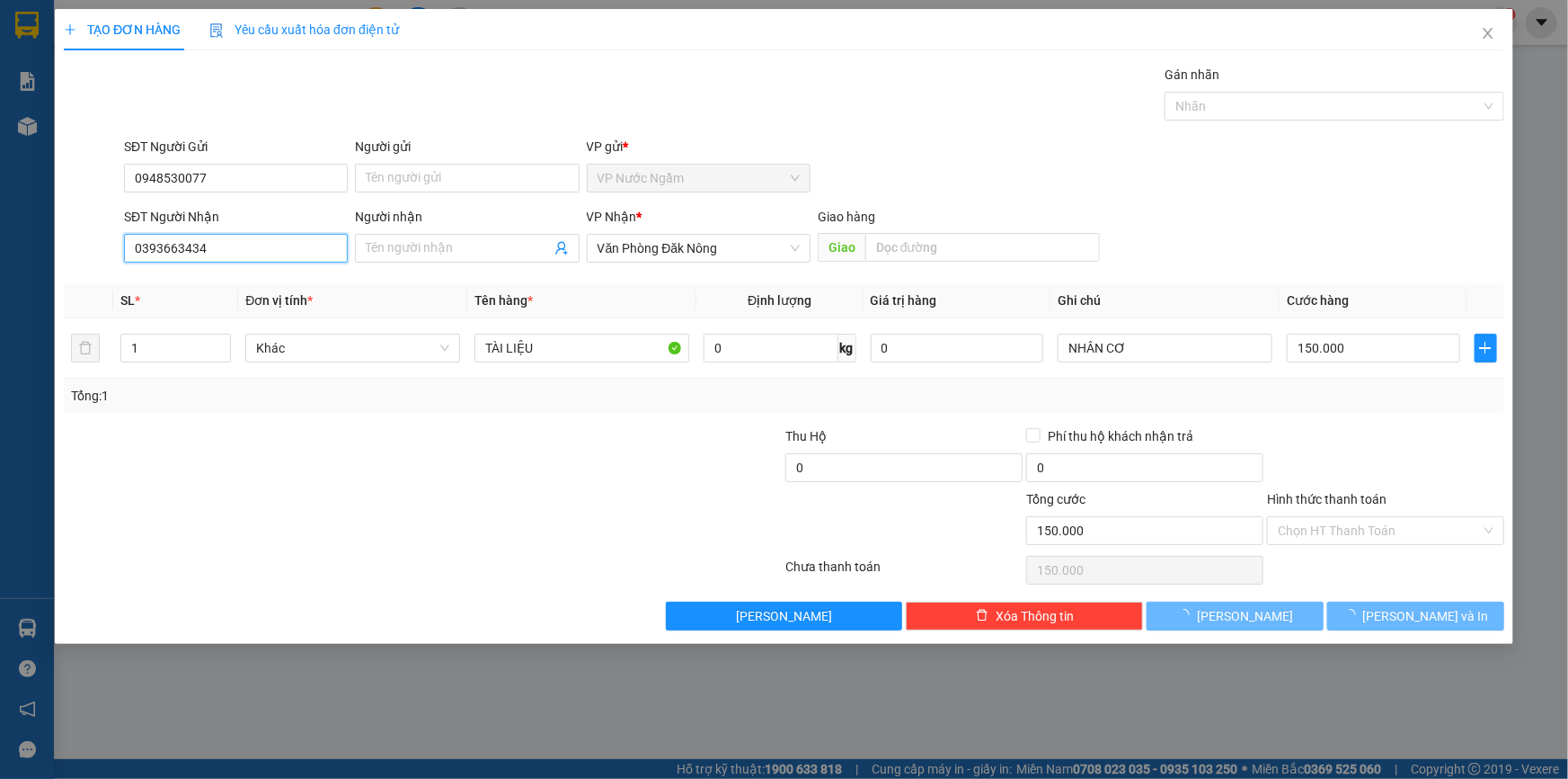
drag, startPoint x: 193, startPoint y: 262, endPoint x: 54, endPoint y: 302, distance: 144.6
click at [36, 304] on div "TẠO ĐƠN HÀNG Yêu cầu xuất hóa đơn điện tử Transit Pickup Surcharge Ids Transit …" at bounding box center [784, 389] width 1568 height 779
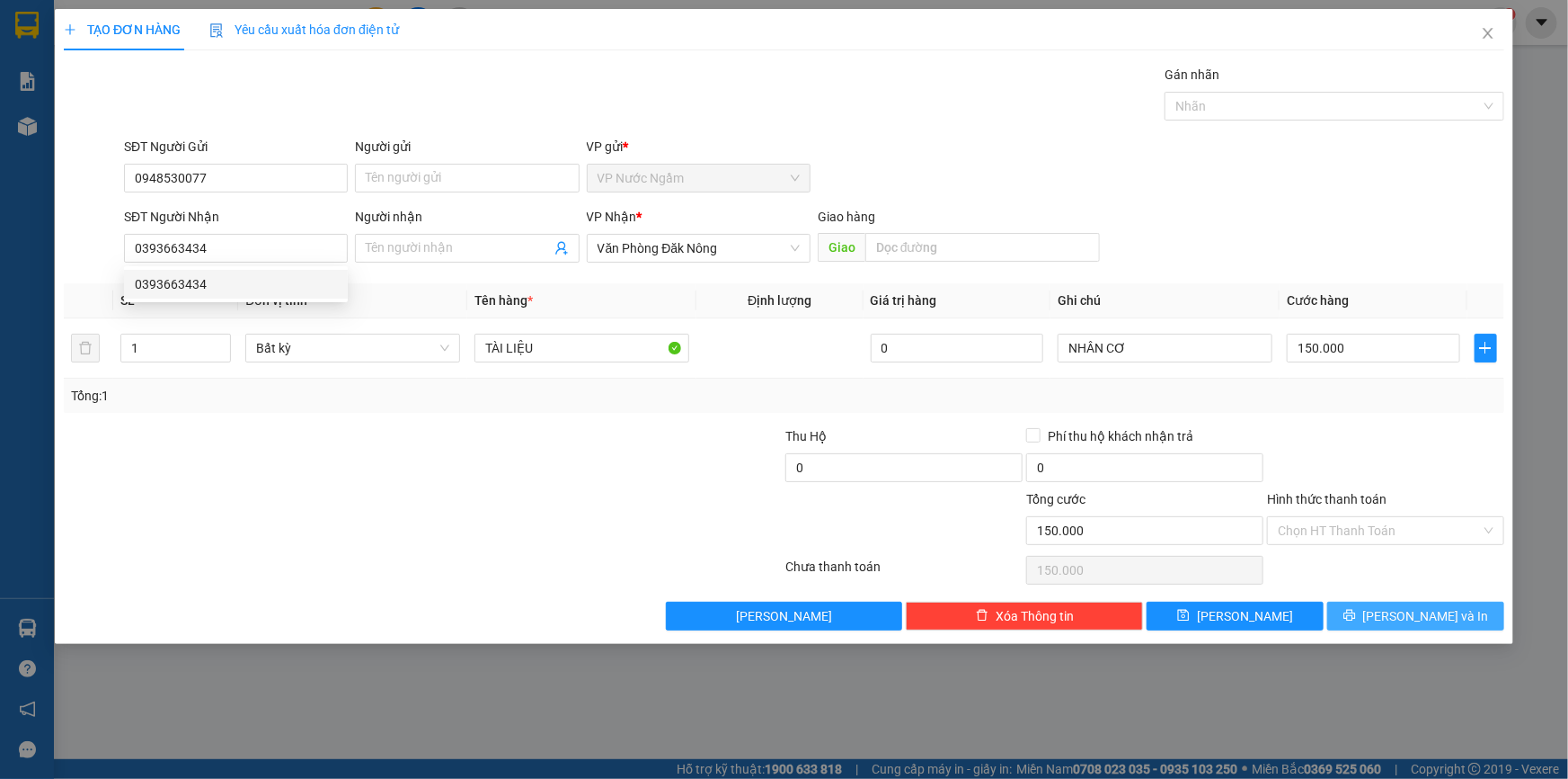
click at [1410, 618] on span "[PERSON_NAME] và In" at bounding box center [1426, 616] width 126 height 20
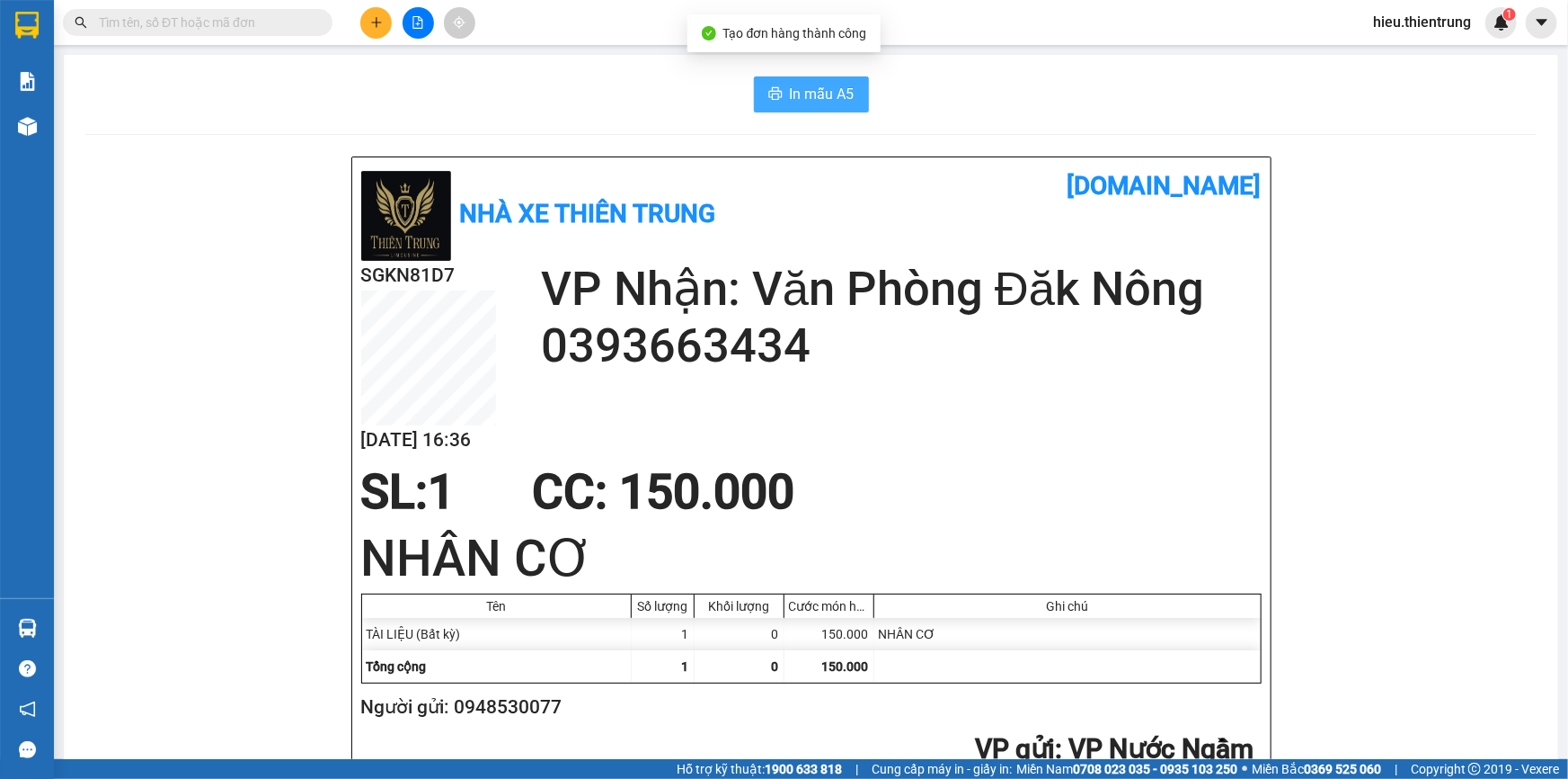
drag, startPoint x: 806, startPoint y: 104, endPoint x: 793, endPoint y: 117, distance: 18.4
click at [805, 104] on span "In mẫu A5" at bounding box center [822, 94] width 65 height 23
click at [54, 126] on main "In mẫu A5 Nhà xe Thiên Trung vexere.com SGKN81D7 14/10 16:36 VP Nhận: Văn Phòng…" at bounding box center [784, 379] width 1568 height 759
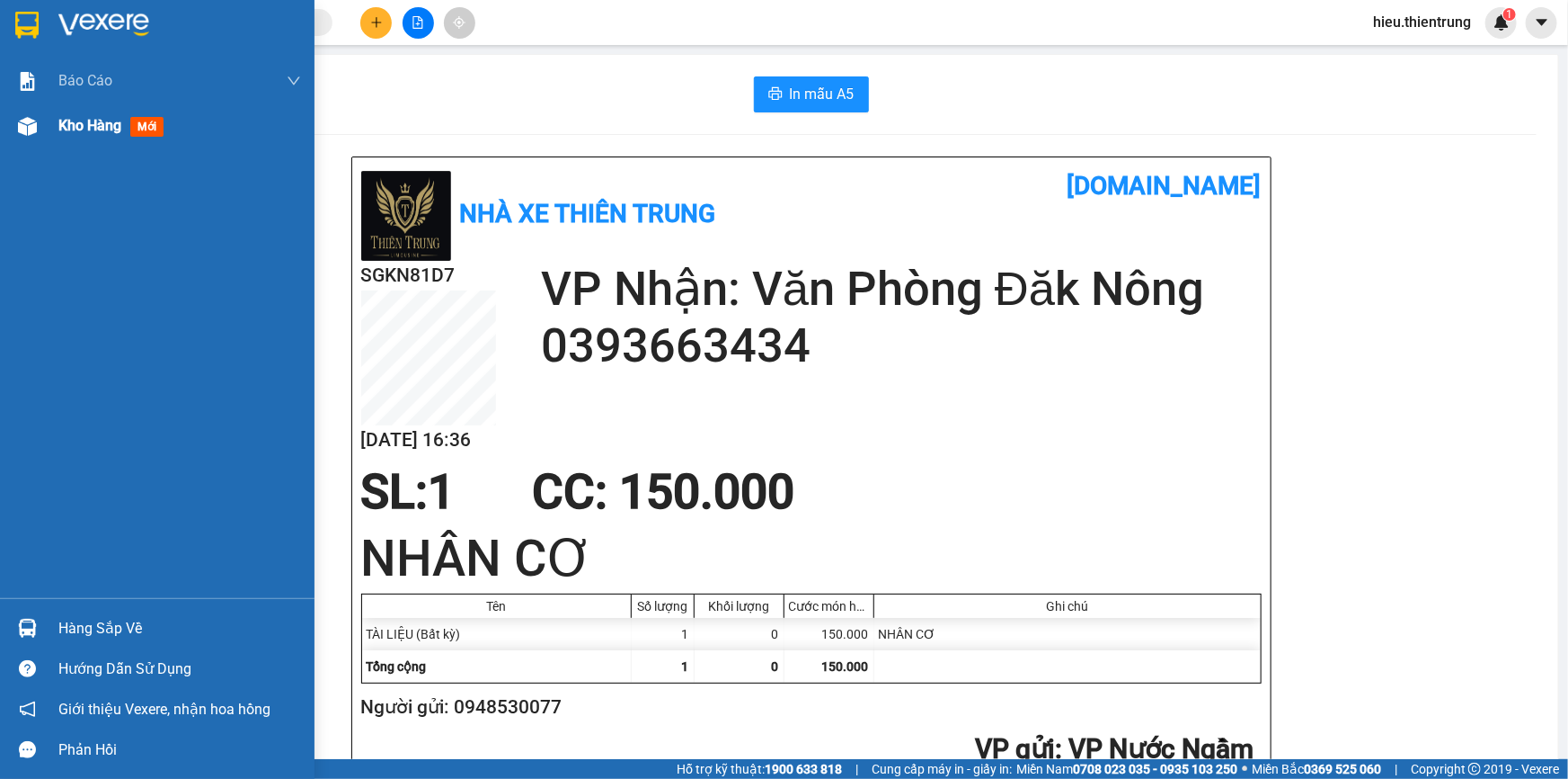
click at [46, 126] on div "Kho hàng mới" at bounding box center [157, 126] width 314 height 45
click at [45, 124] on div "Kho hàng mới" at bounding box center [157, 126] width 314 height 45
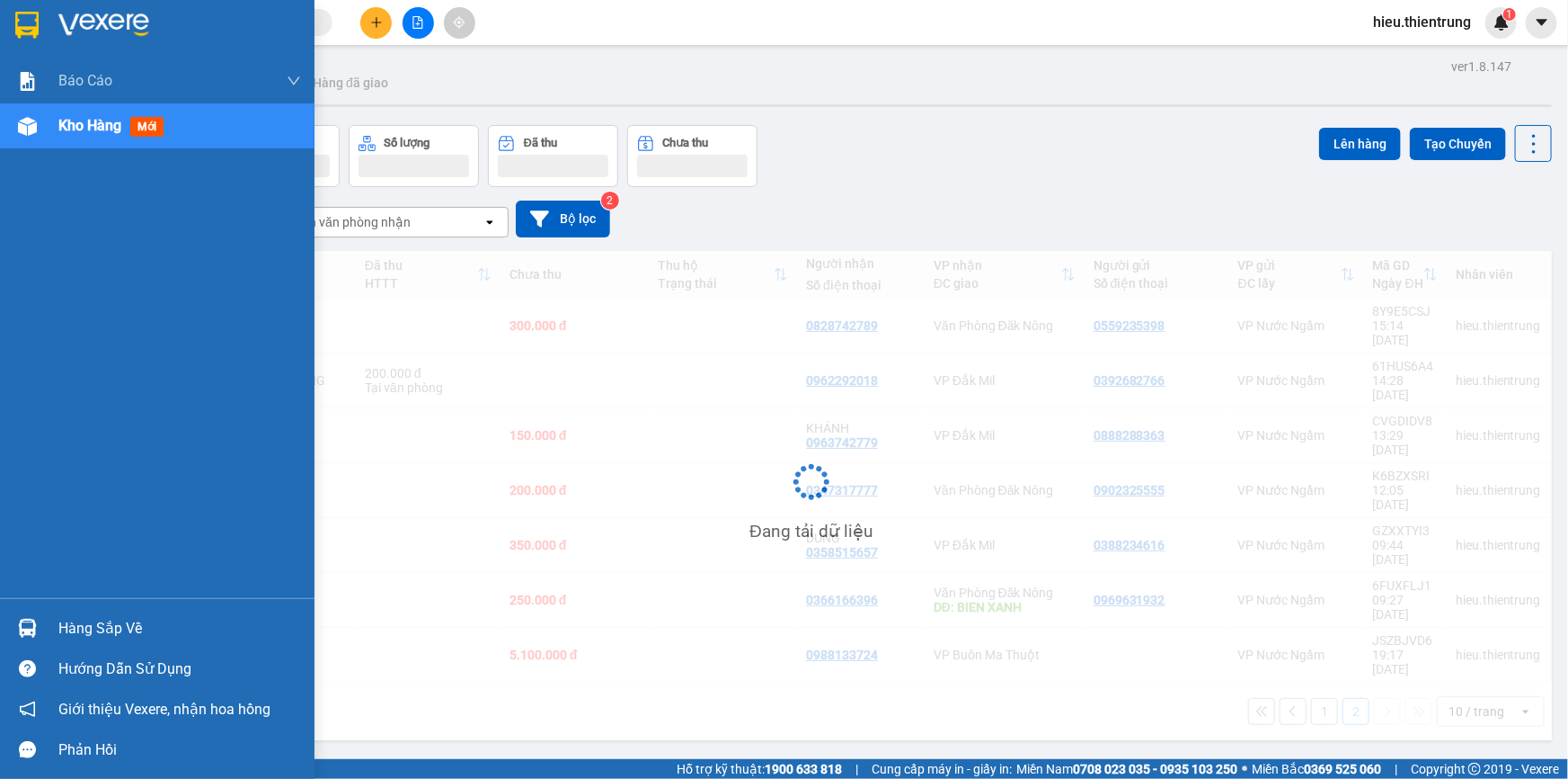
click at [45, 124] on div "Kho hàng mới" at bounding box center [157, 126] width 314 height 45
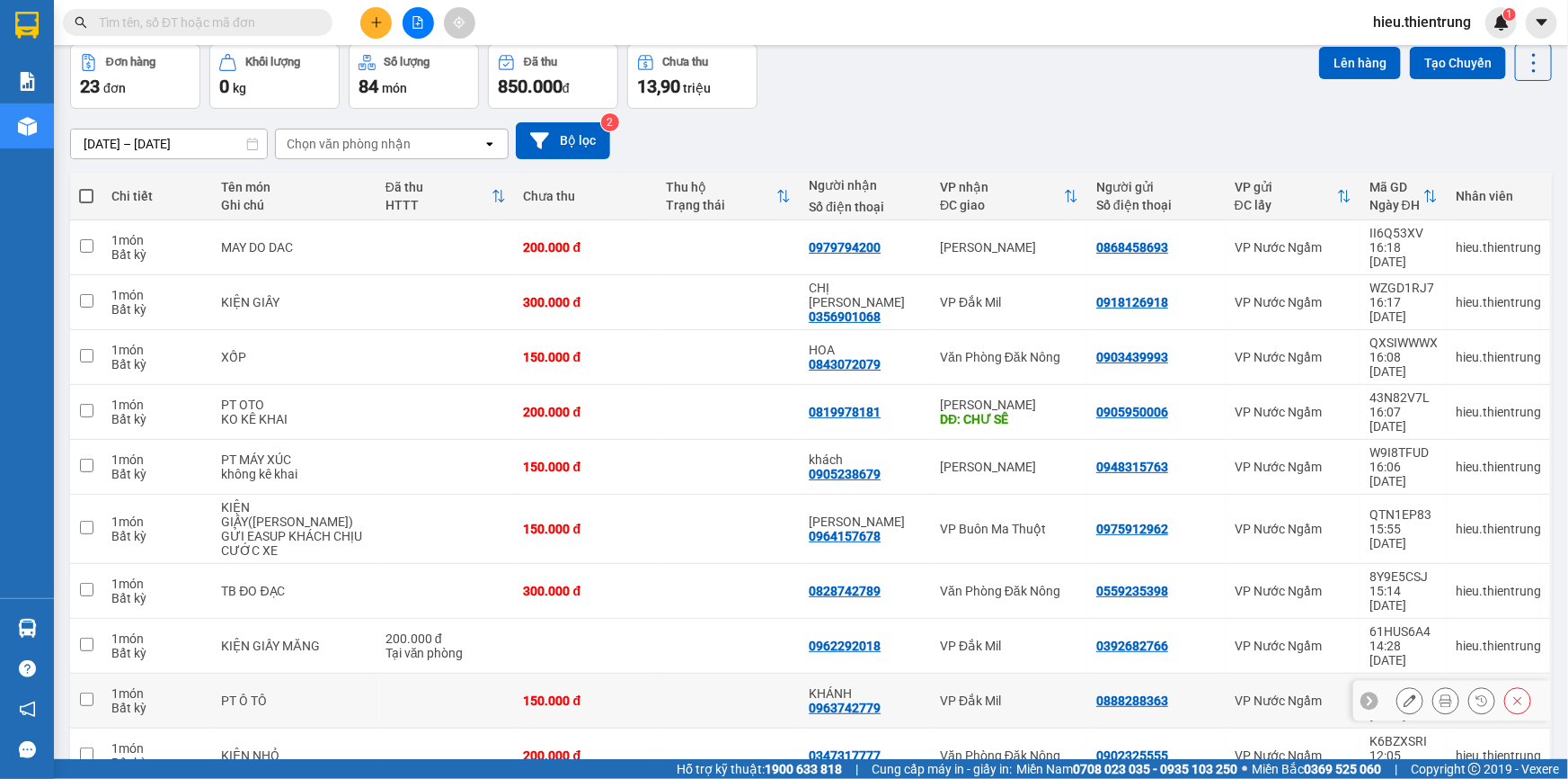
scroll to position [82, 0]
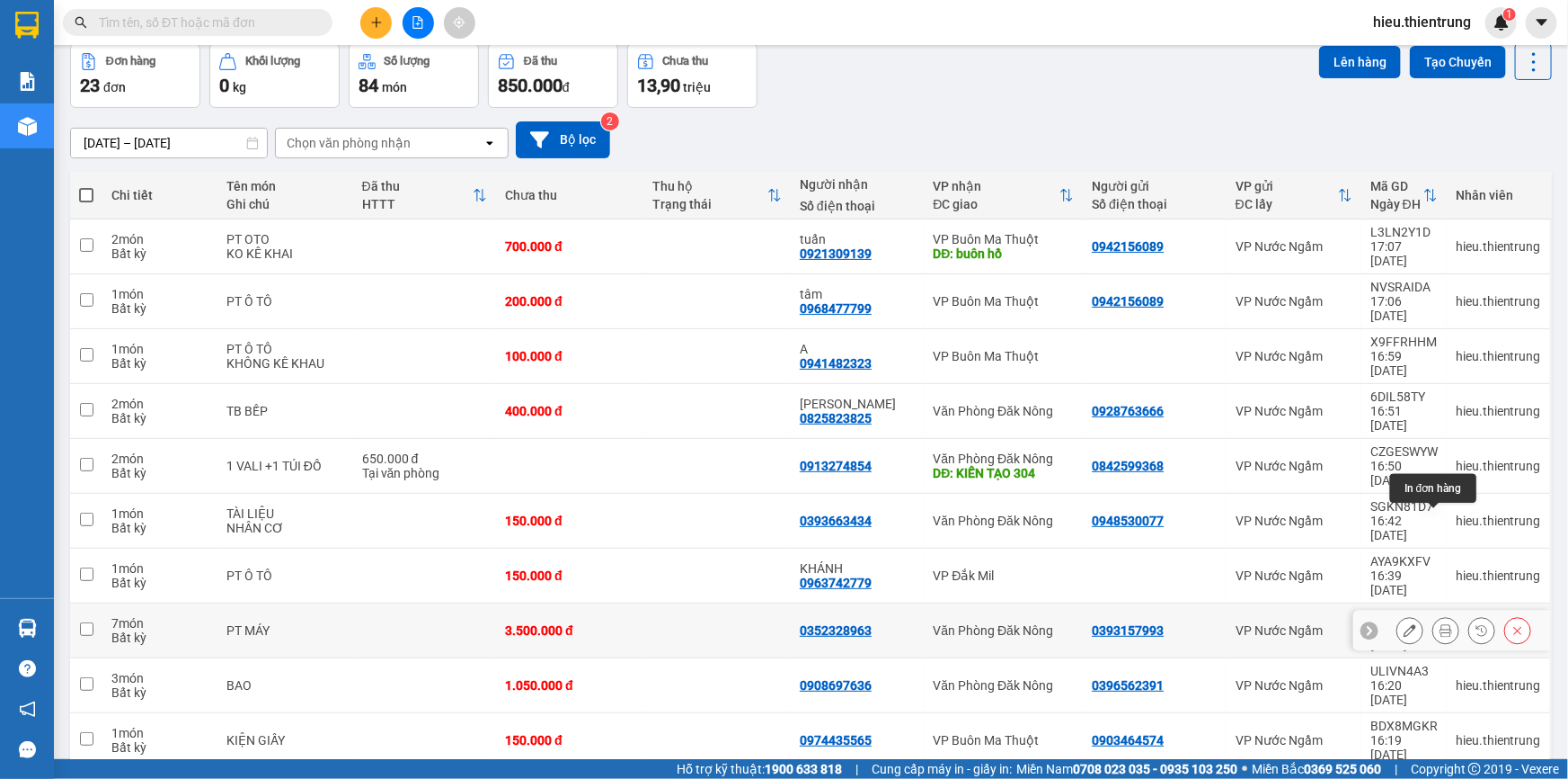
click at [1433, 615] on button at bounding box center [1446, 630] width 25 height 32
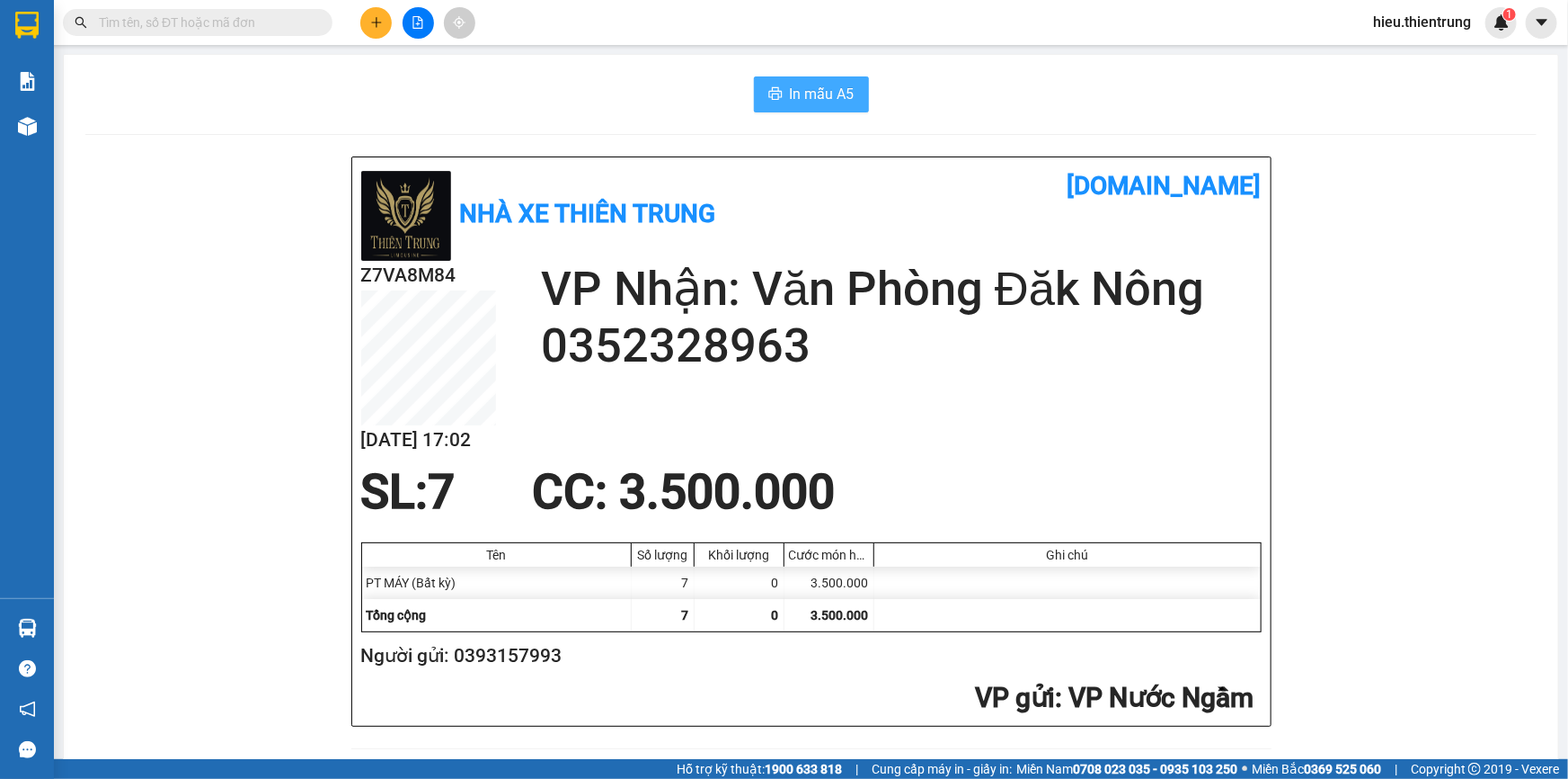
click at [791, 77] on button "In mẫu A5" at bounding box center [811, 94] width 115 height 36
click at [1013, 80] on div "In mẫu A5" at bounding box center [811, 94] width 1451 height 36
click at [796, 99] on span "In mẫu A5" at bounding box center [822, 94] width 65 height 23
click at [1005, 95] on div "In mẫu A5" at bounding box center [811, 94] width 1451 height 36
click at [378, 19] on icon "plus" at bounding box center [377, 23] width 13 height 13
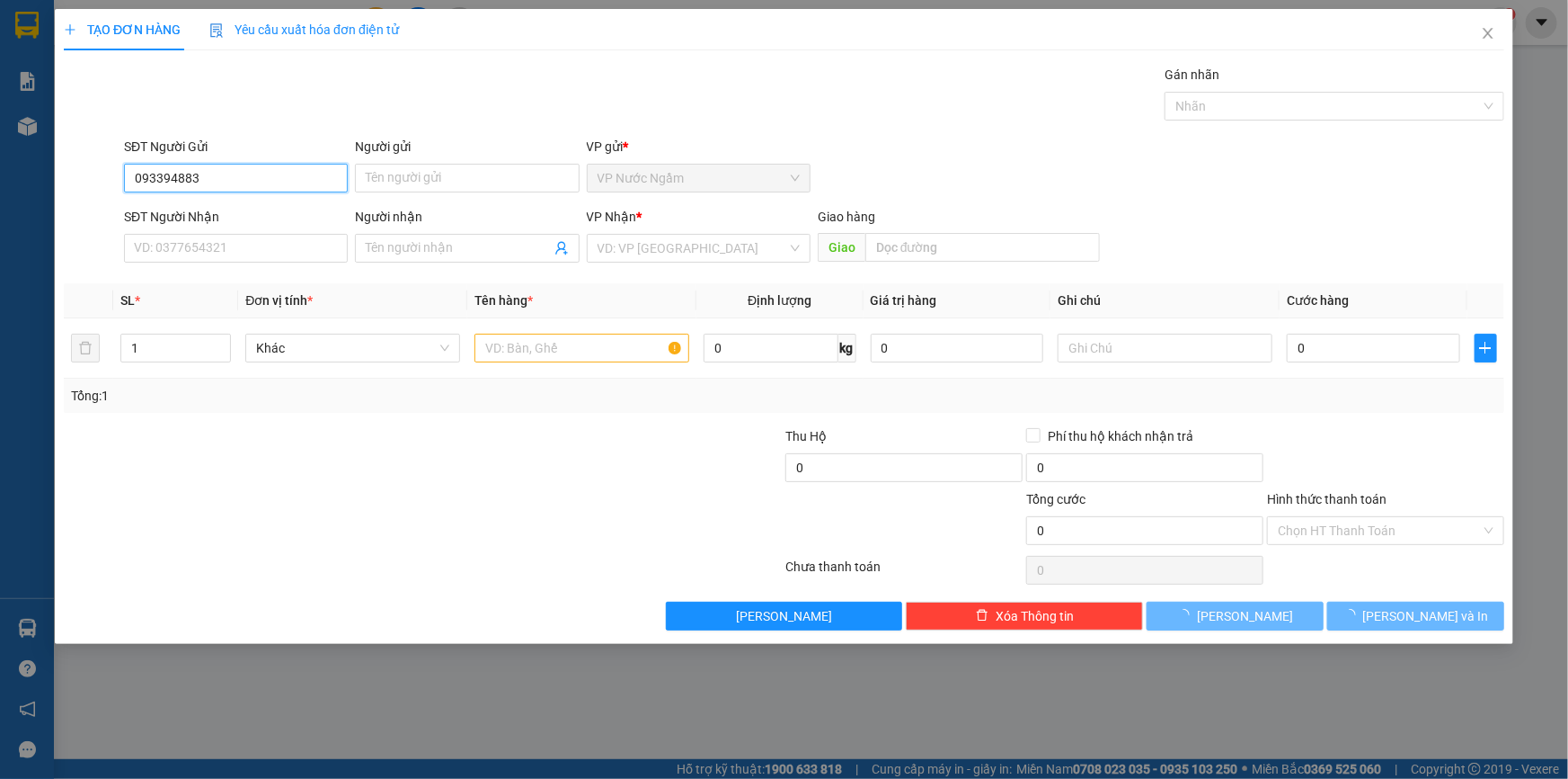
type input "0933948833"
drag, startPoint x: 222, startPoint y: 210, endPoint x: 233, endPoint y: 225, distance: 18.6
click at [224, 211] on div "0933948833" at bounding box center [236, 214] width 202 height 20
type input "0976675675"
type input "200.000"
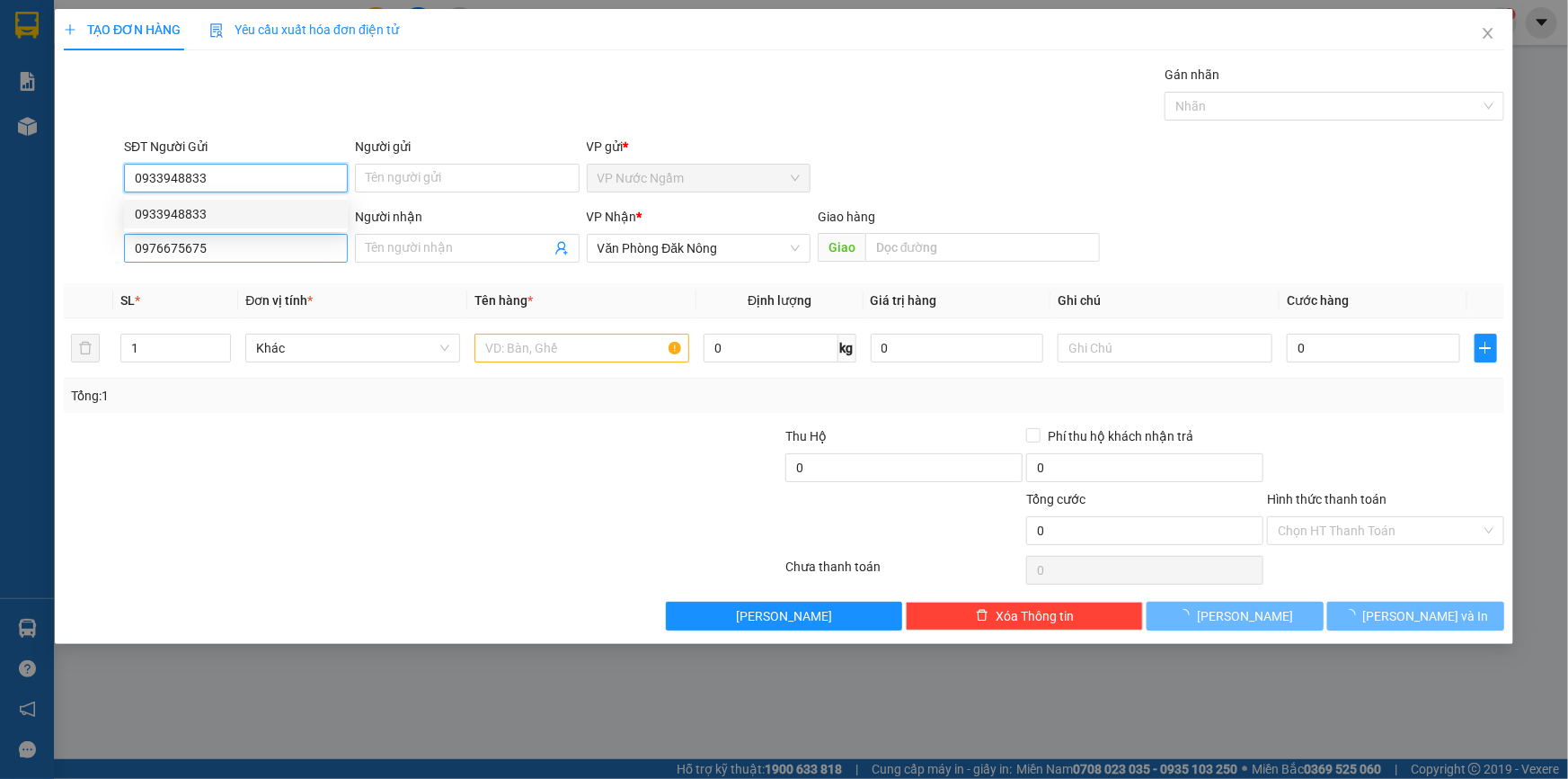
type input "200.000"
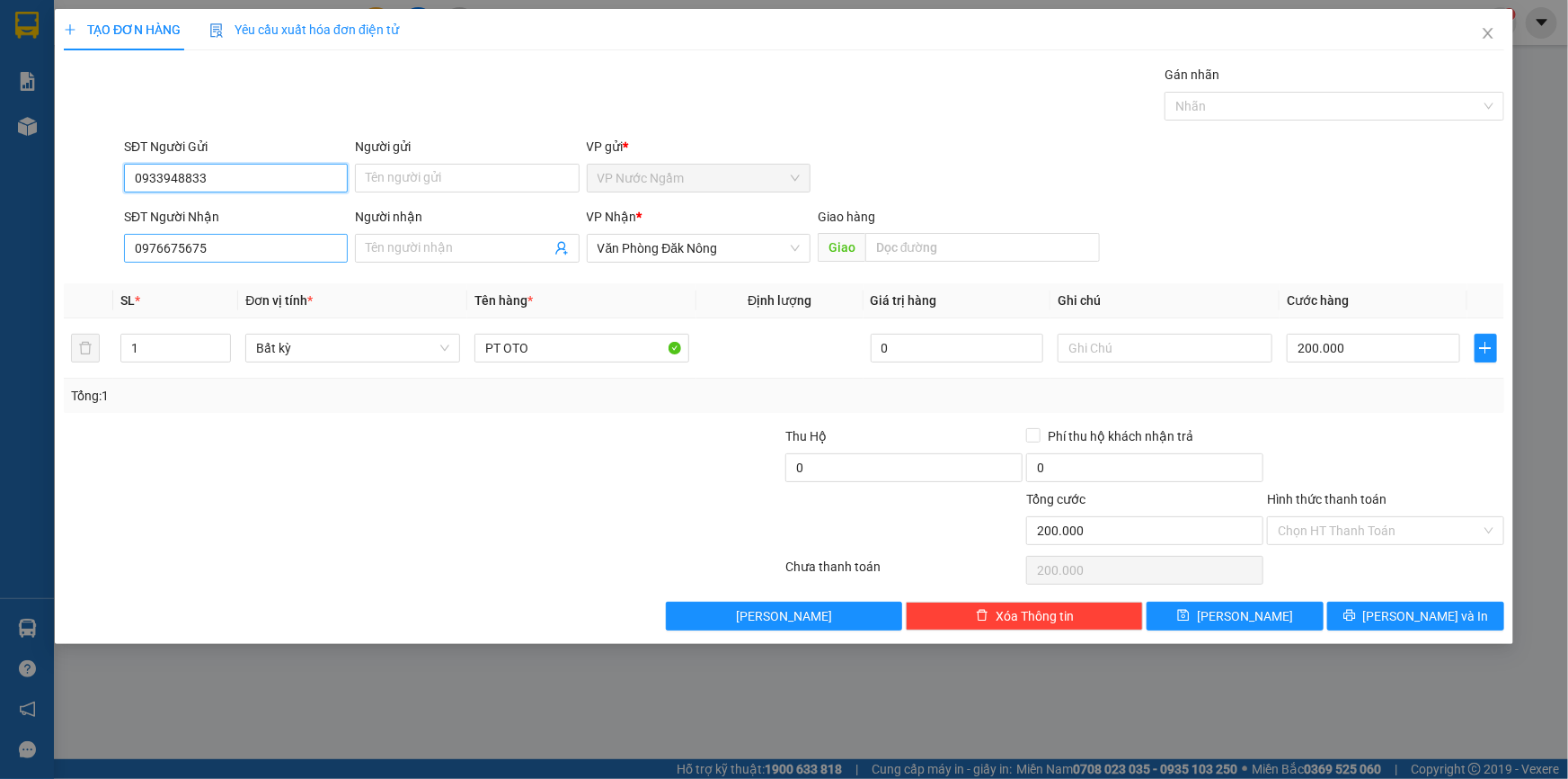
type input "0933948833"
drag, startPoint x: 213, startPoint y: 244, endPoint x: 33, endPoint y: 281, distance: 183.8
click at [36, 277] on div "TẠO ĐƠN HÀNG Yêu cầu xuất hóa đơn điện tử Transit Pickup Surcharge Ids Transit …" at bounding box center [784, 389] width 1568 height 779
drag, startPoint x: 145, startPoint y: 351, endPoint x: 78, endPoint y: 366, distance: 68.7
click at [79, 365] on tr "1 Bất kỳ PT OTO 0 200.000" at bounding box center [784, 348] width 1441 height 60
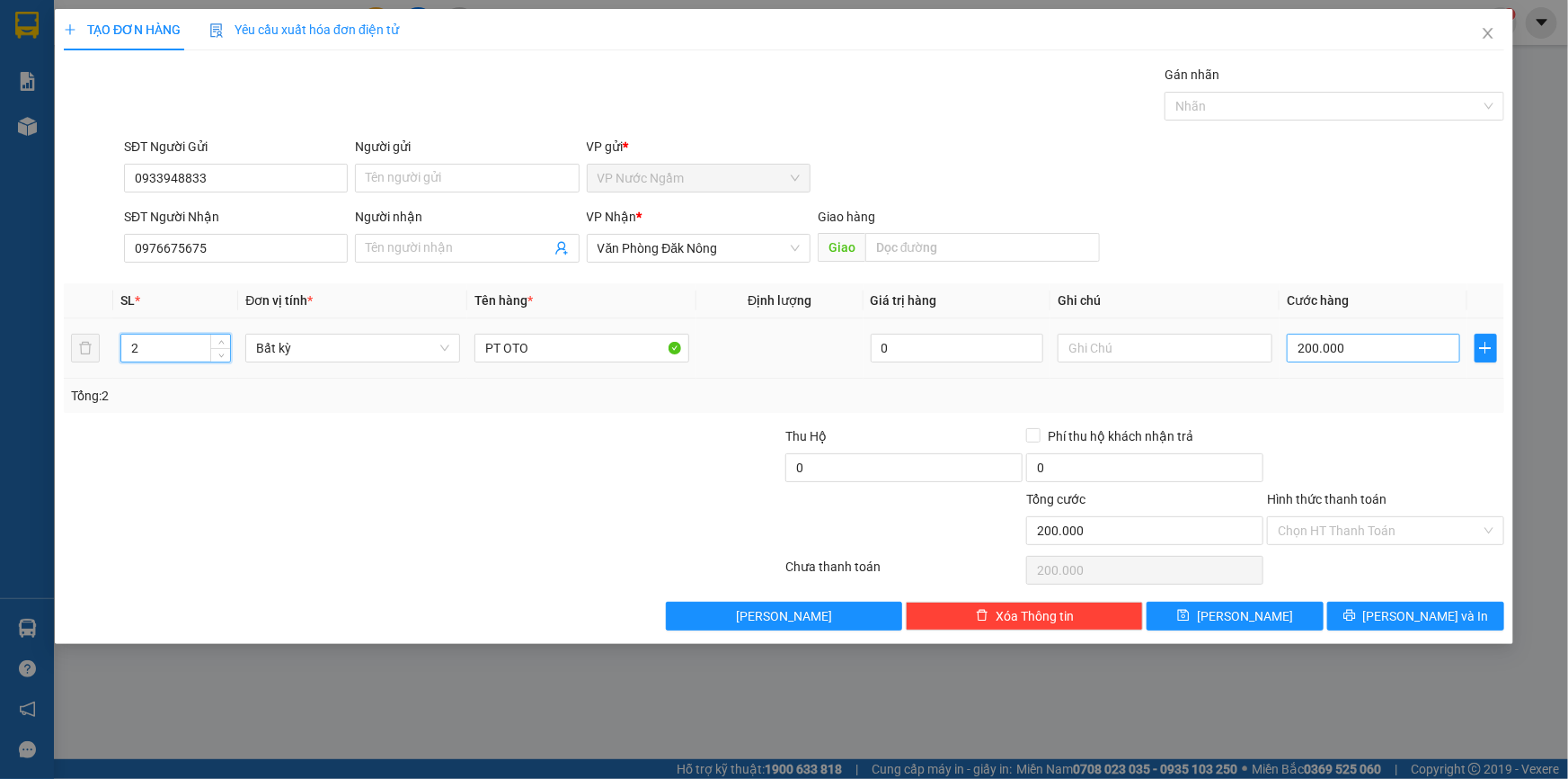
type input "2"
click at [1368, 345] on input "200.000" at bounding box center [1373, 348] width 173 height 29
type input "0"
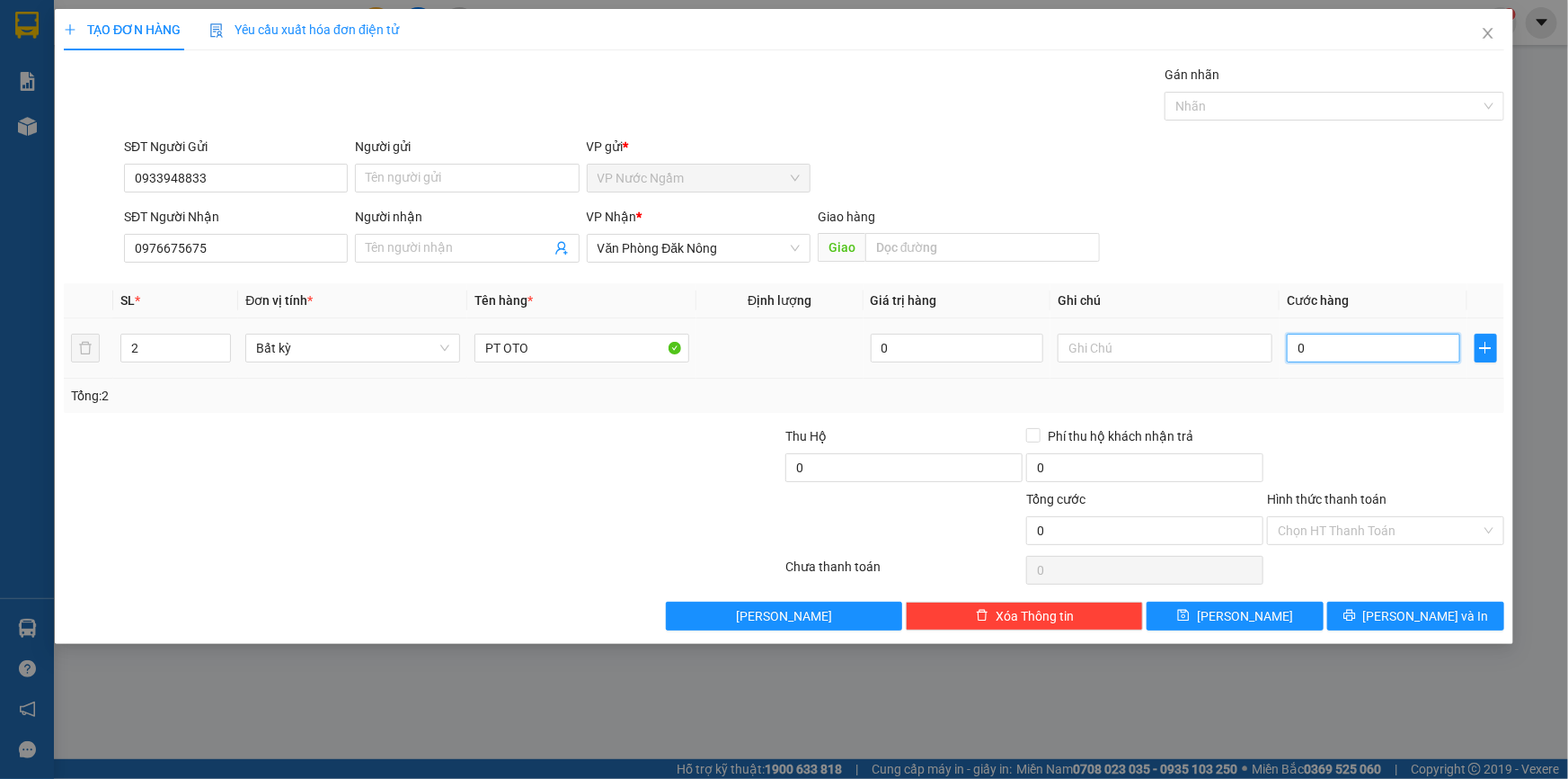
type input "5"
type input "05"
type input "50"
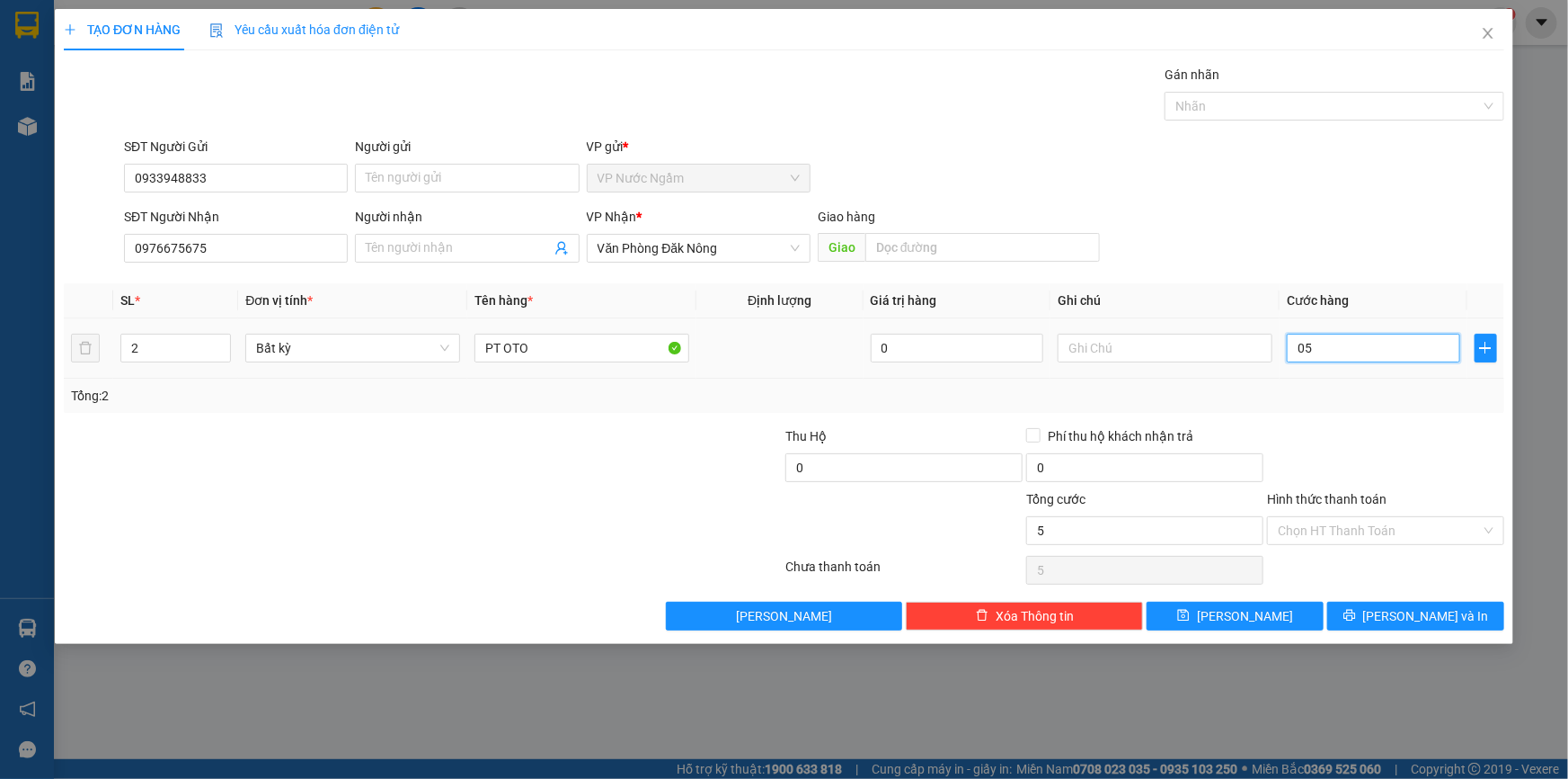
type input "050"
type input "500"
type input "0.500"
type input "5.000"
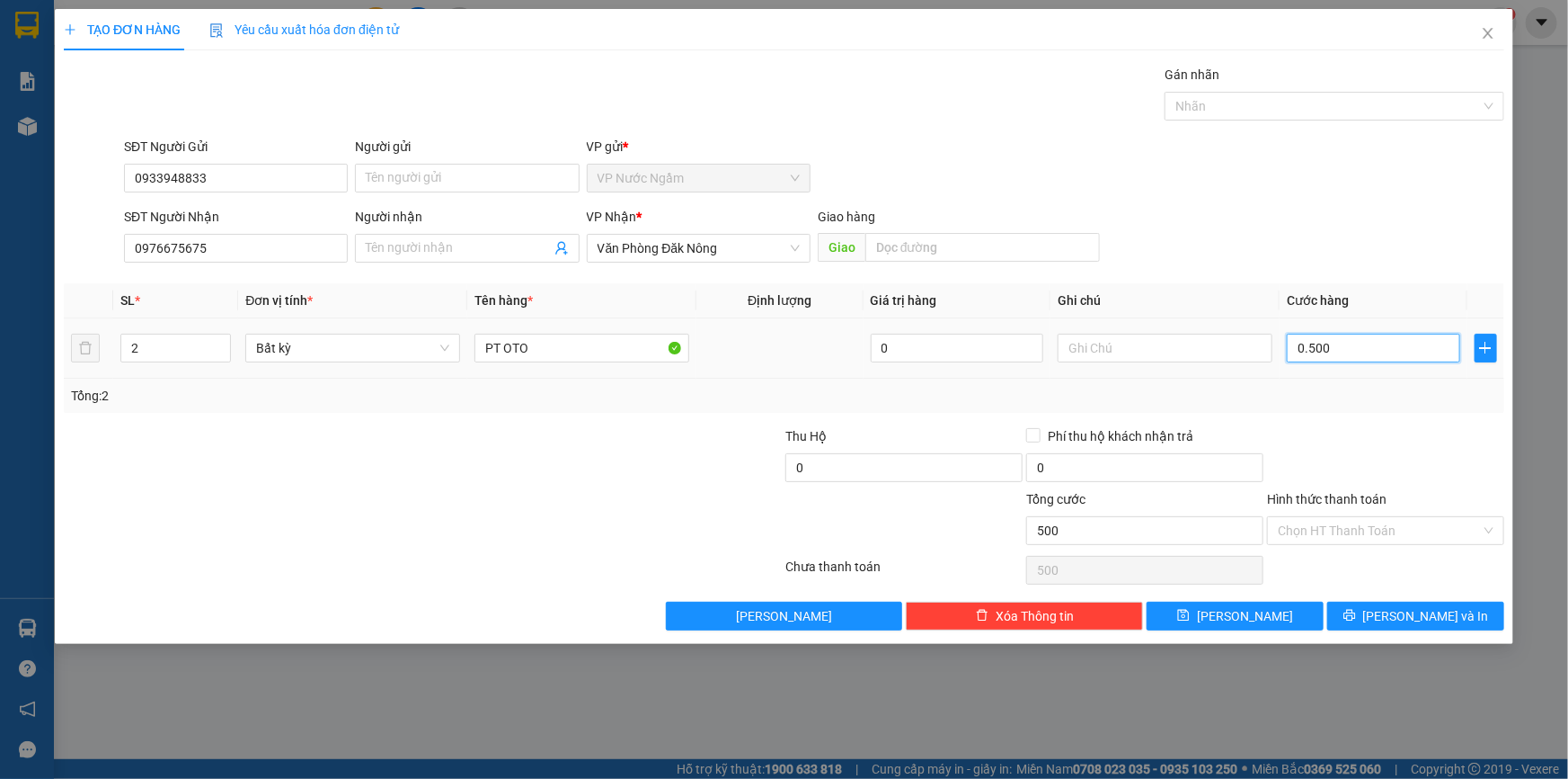
type input "5.000"
type input "05.000"
type input "50.000"
type input "050.000"
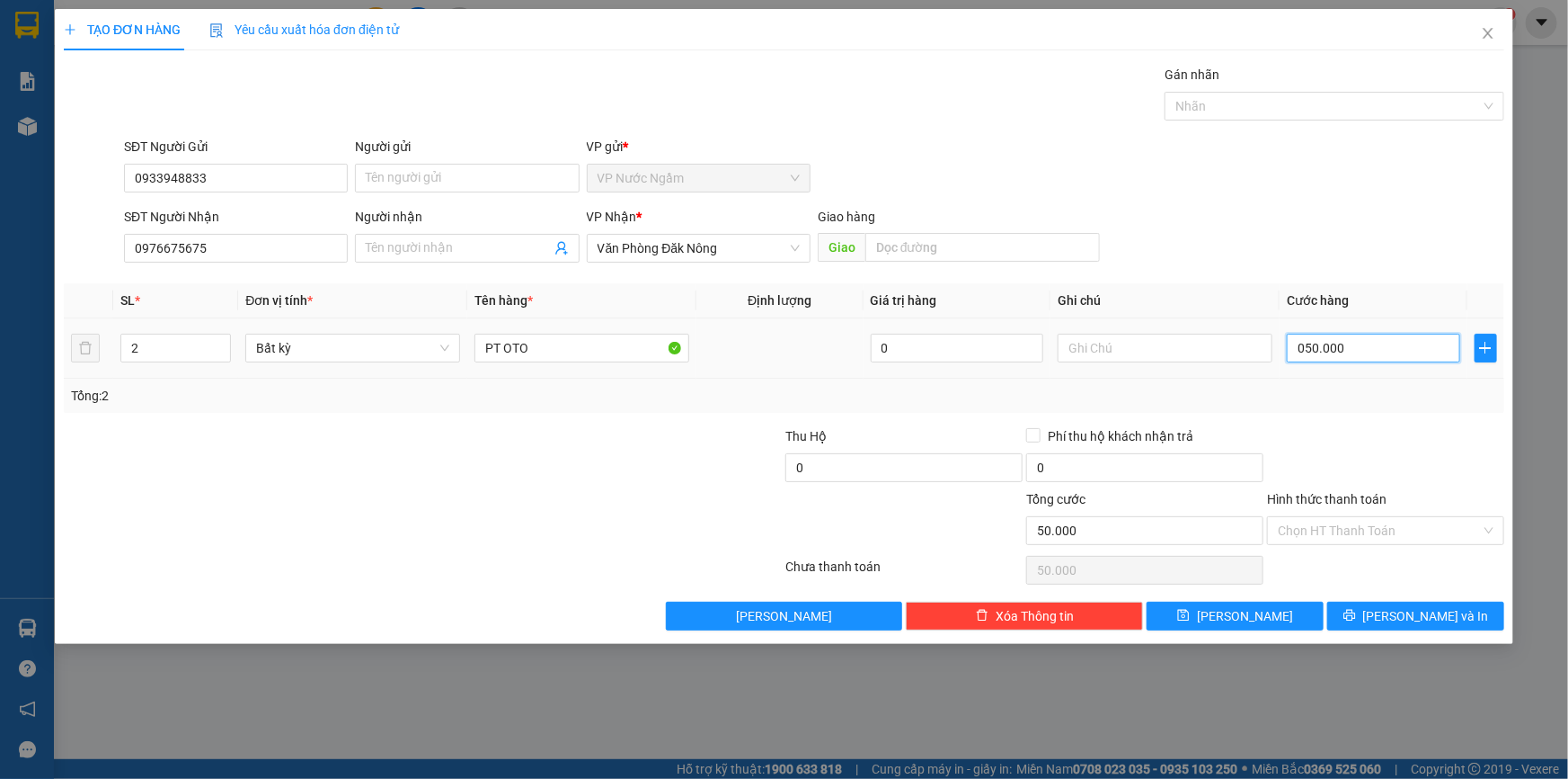
type input "500.000"
click at [1355, 615] on icon "printer" at bounding box center [1349, 615] width 12 height 12
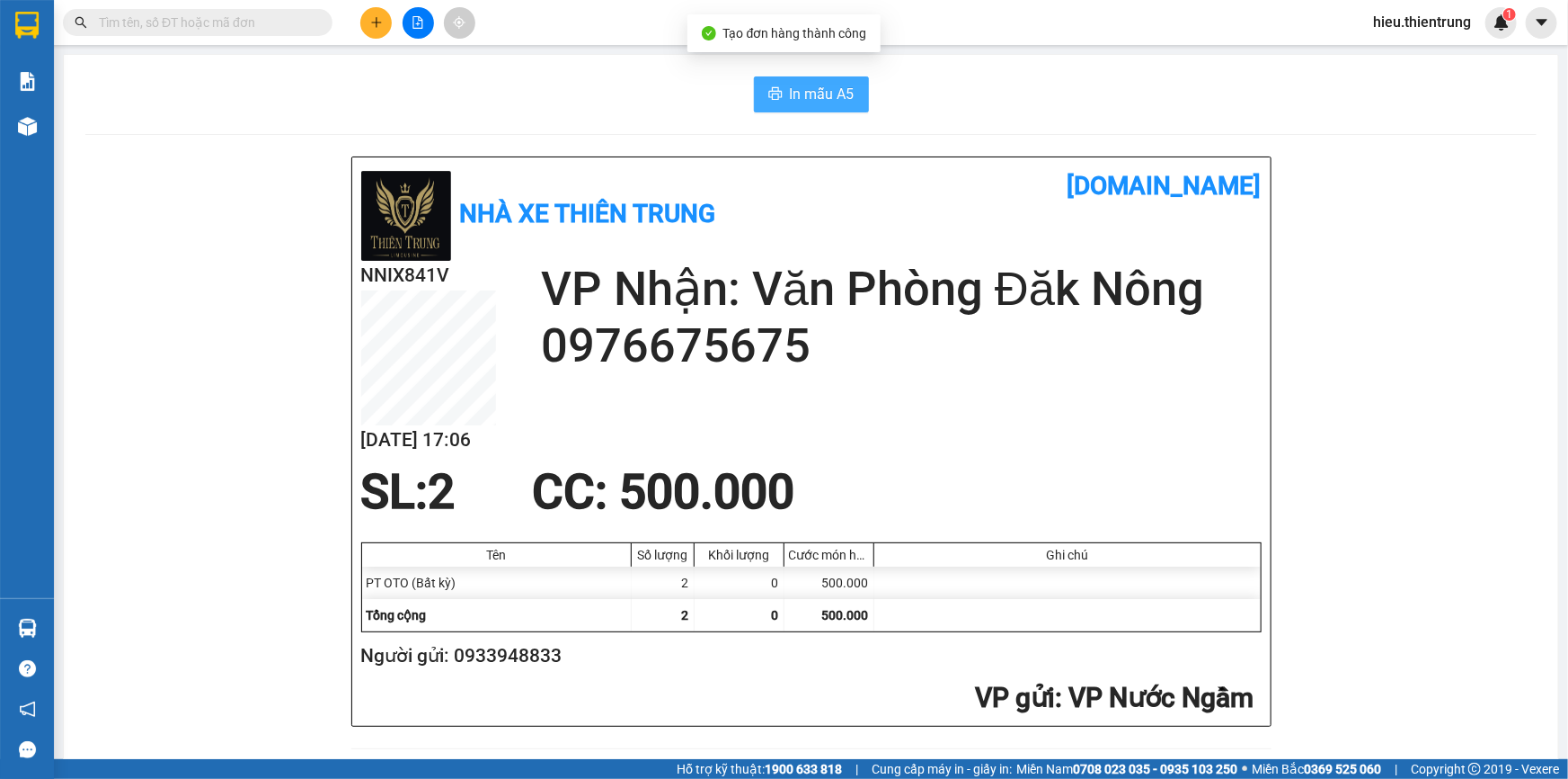
click at [790, 97] on span "In mẫu A5" at bounding box center [822, 94] width 65 height 23
click at [952, 2] on div "Kết quả tìm kiếm ( 0 ) Bộ lọc Ngày tạo đơn gần nhất No Data hieu.thientrung 1" at bounding box center [784, 22] width 1568 height 45
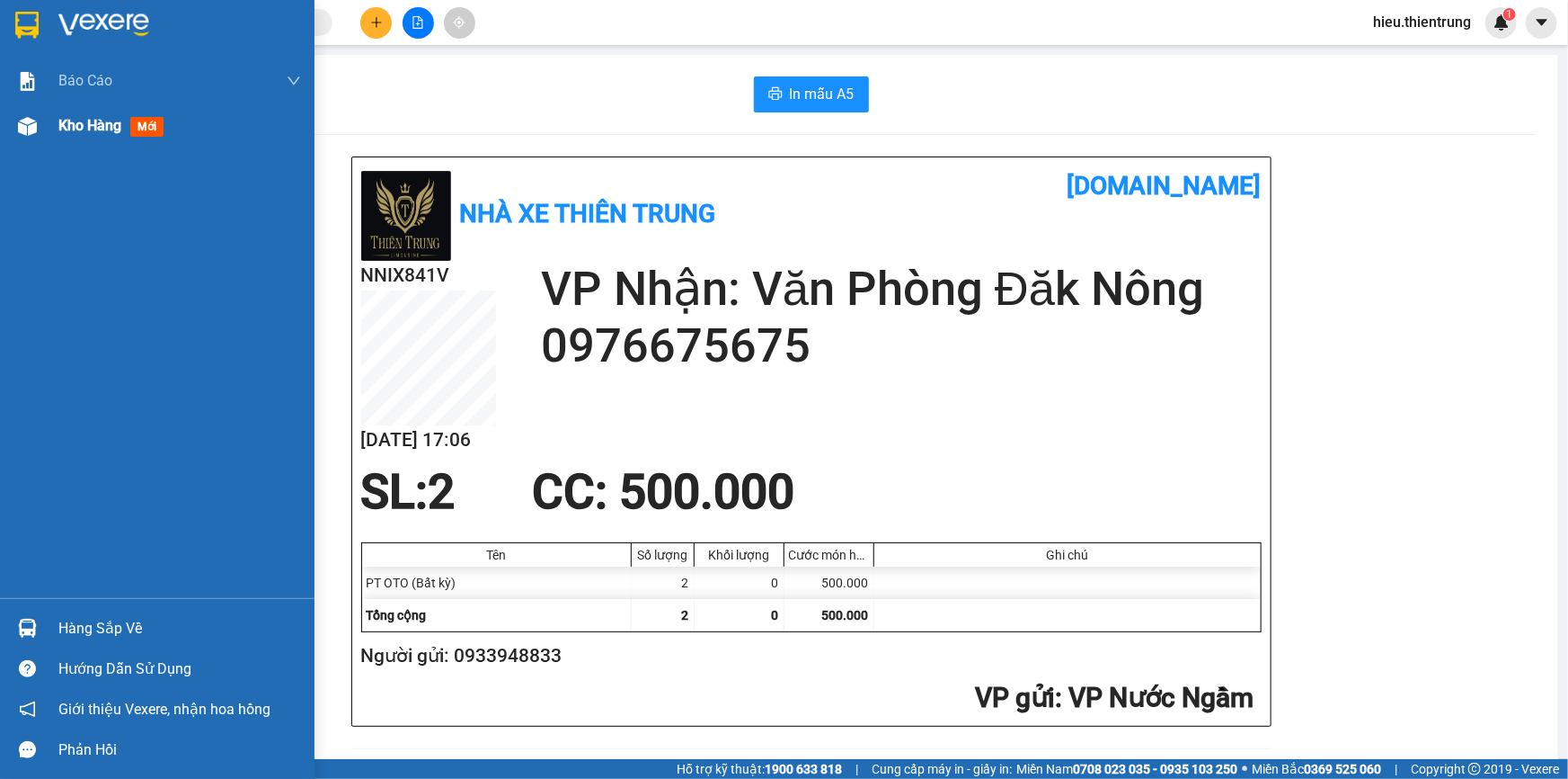
click at [63, 128] on span "Kho hàng" at bounding box center [89, 125] width 63 height 17
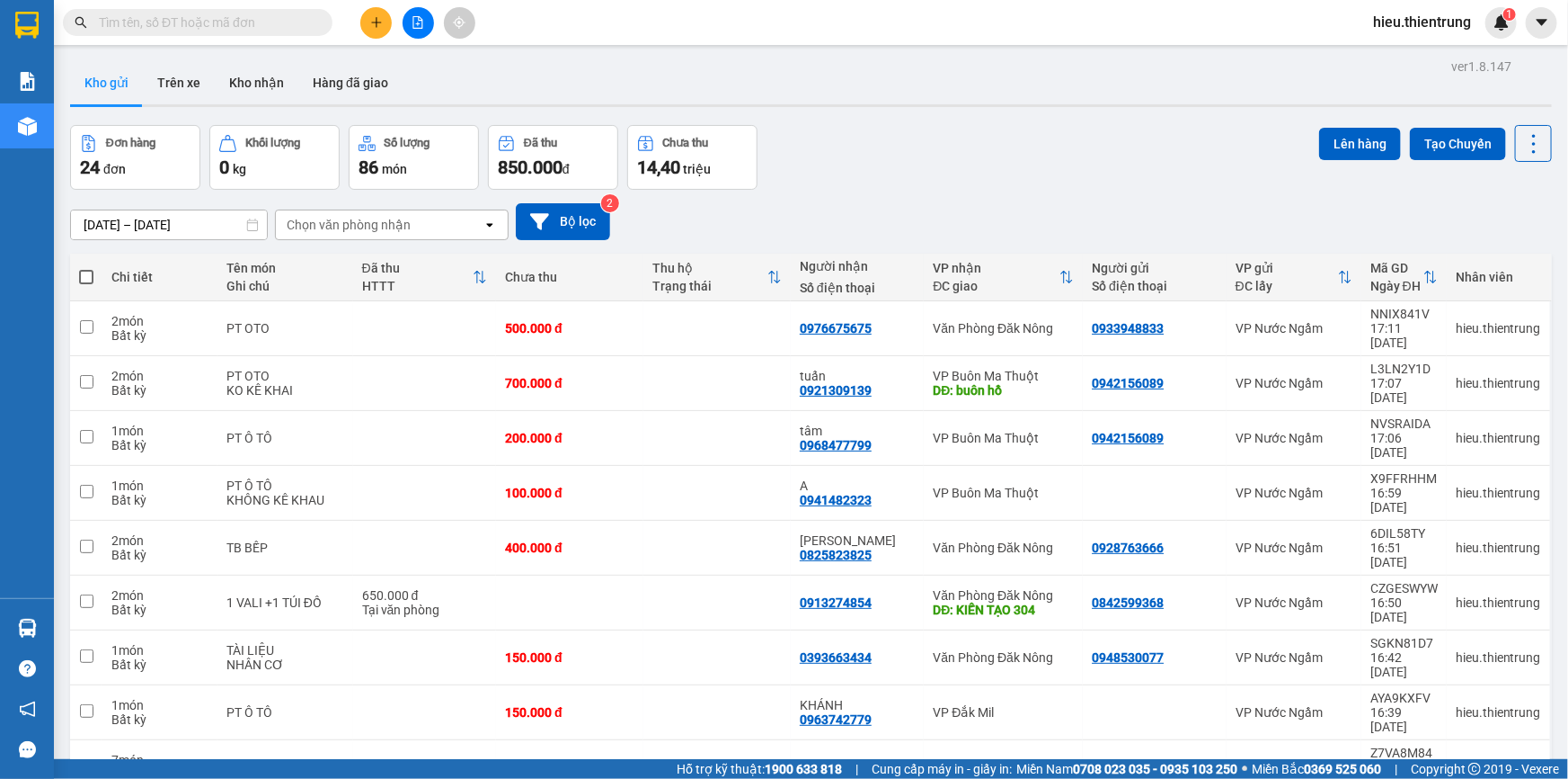
click at [372, 13] on button at bounding box center [376, 23] width 32 height 32
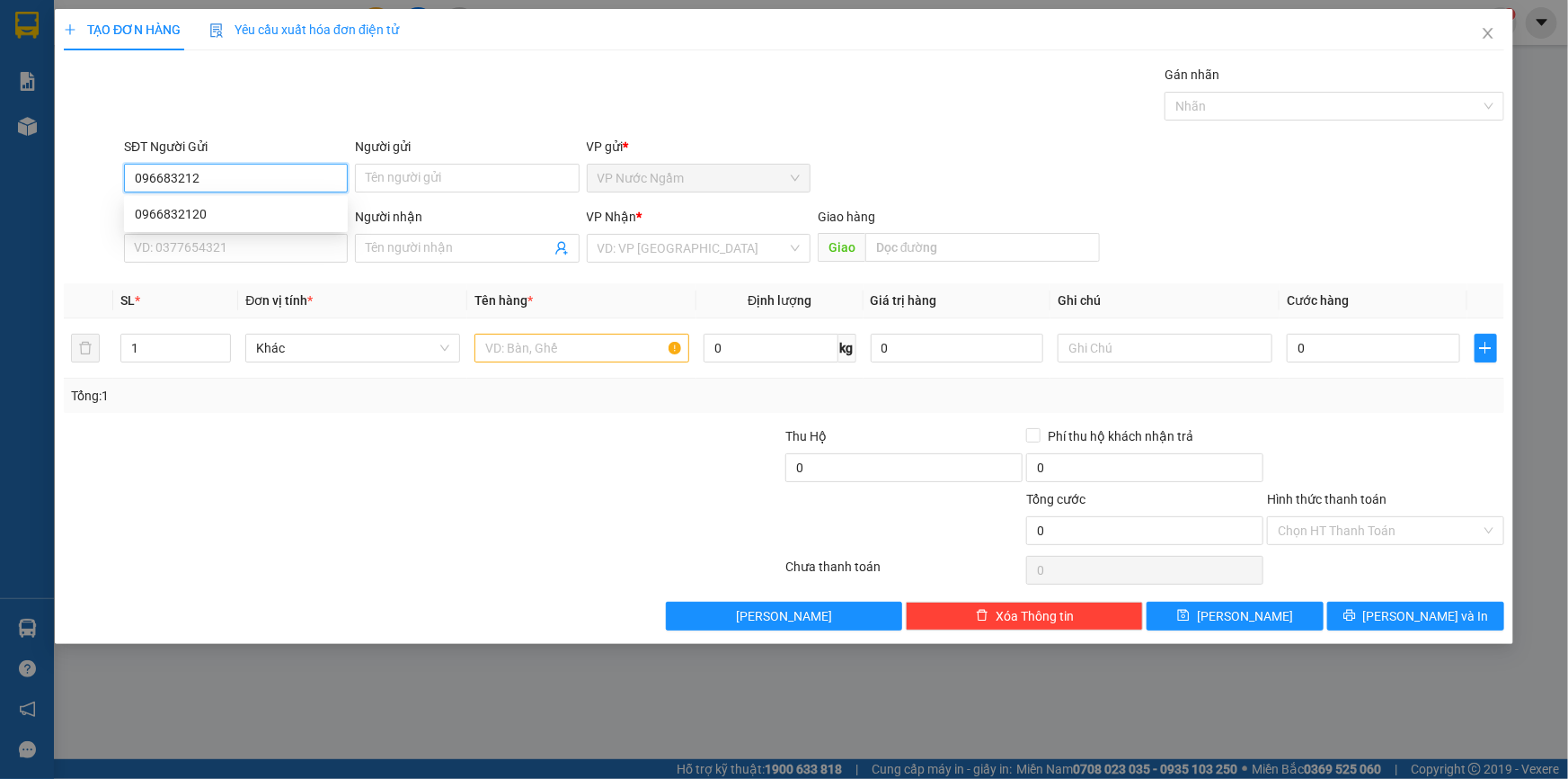
type input "0966832120"
click at [208, 220] on div "0966832120" at bounding box center [236, 214] width 202 height 20
type input "0987674667"
type input "200.000"
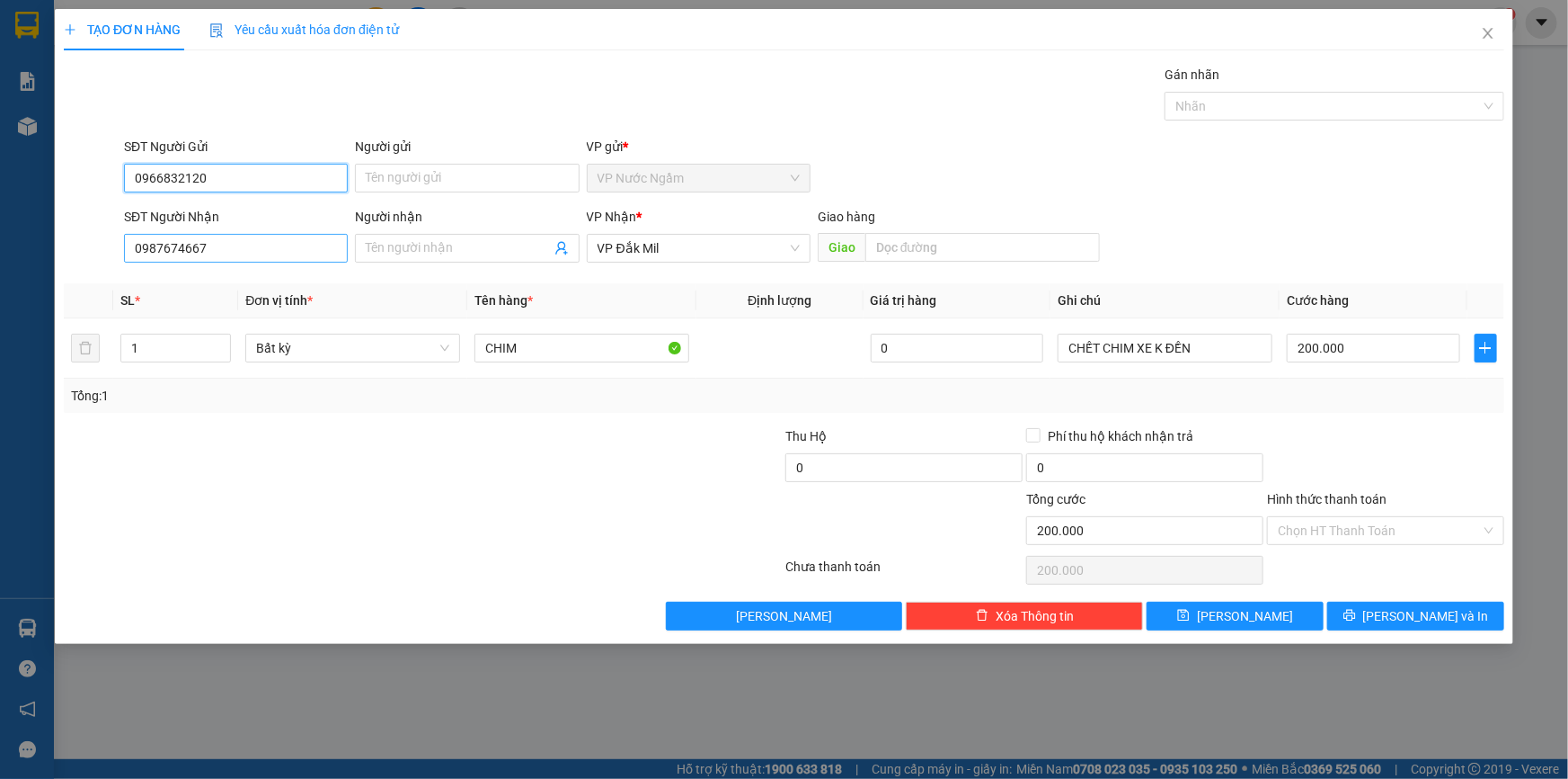
type input "0966832120"
drag, startPoint x: 225, startPoint y: 251, endPoint x: 102, endPoint y: 273, distance: 125.0
click at [102, 273] on div "Transit Pickup Surcharge Ids Transit Deliver Surcharge Ids Transit Deliver Surc…" at bounding box center [784, 347] width 1441 height 566
click at [646, 244] on span "VP Đắk Mil" at bounding box center [698, 249] width 202 height 27
type input "0385190664"
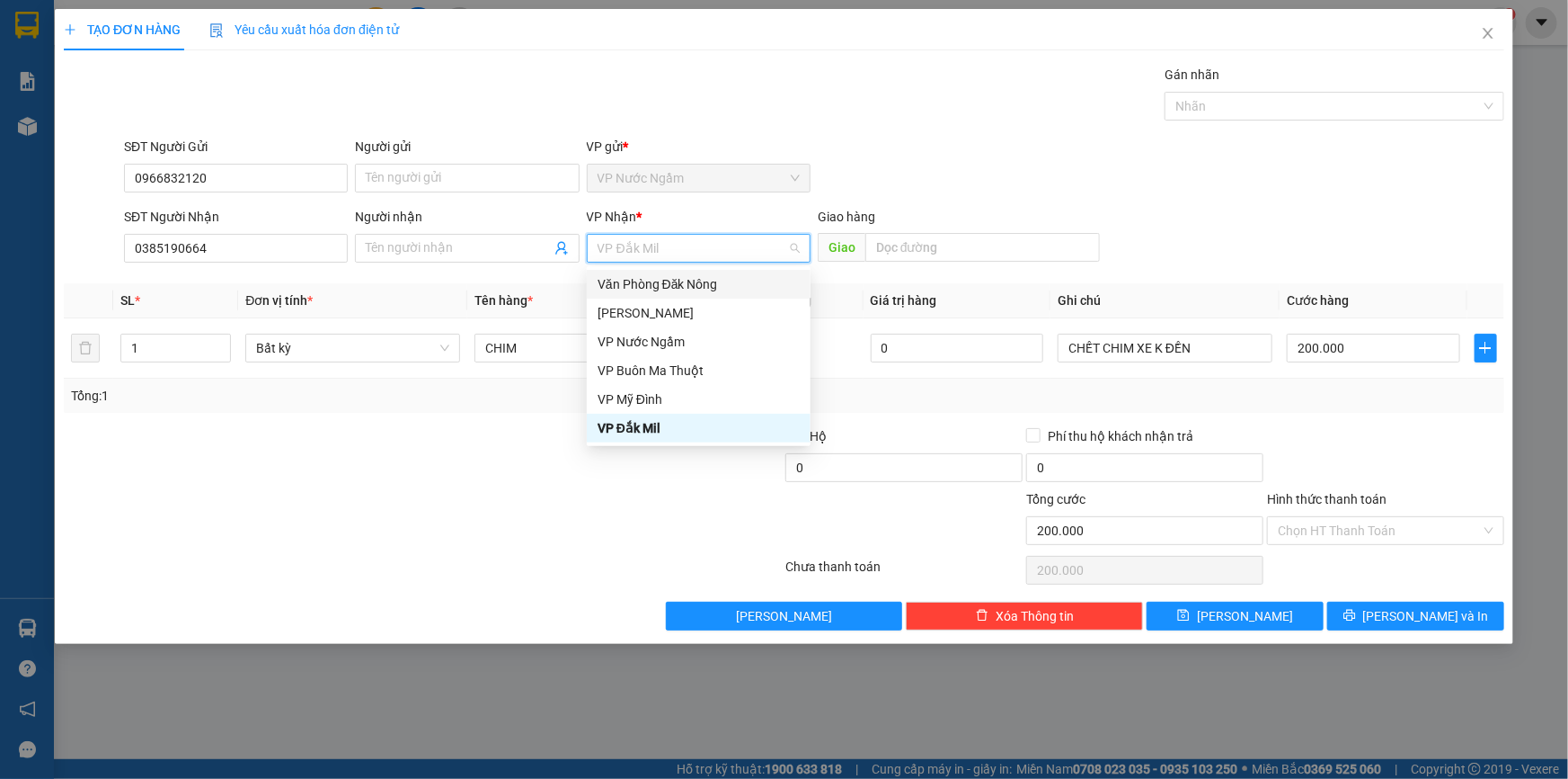
click at [670, 286] on div "Văn Phòng Đăk Nông" at bounding box center [698, 284] width 202 height 20
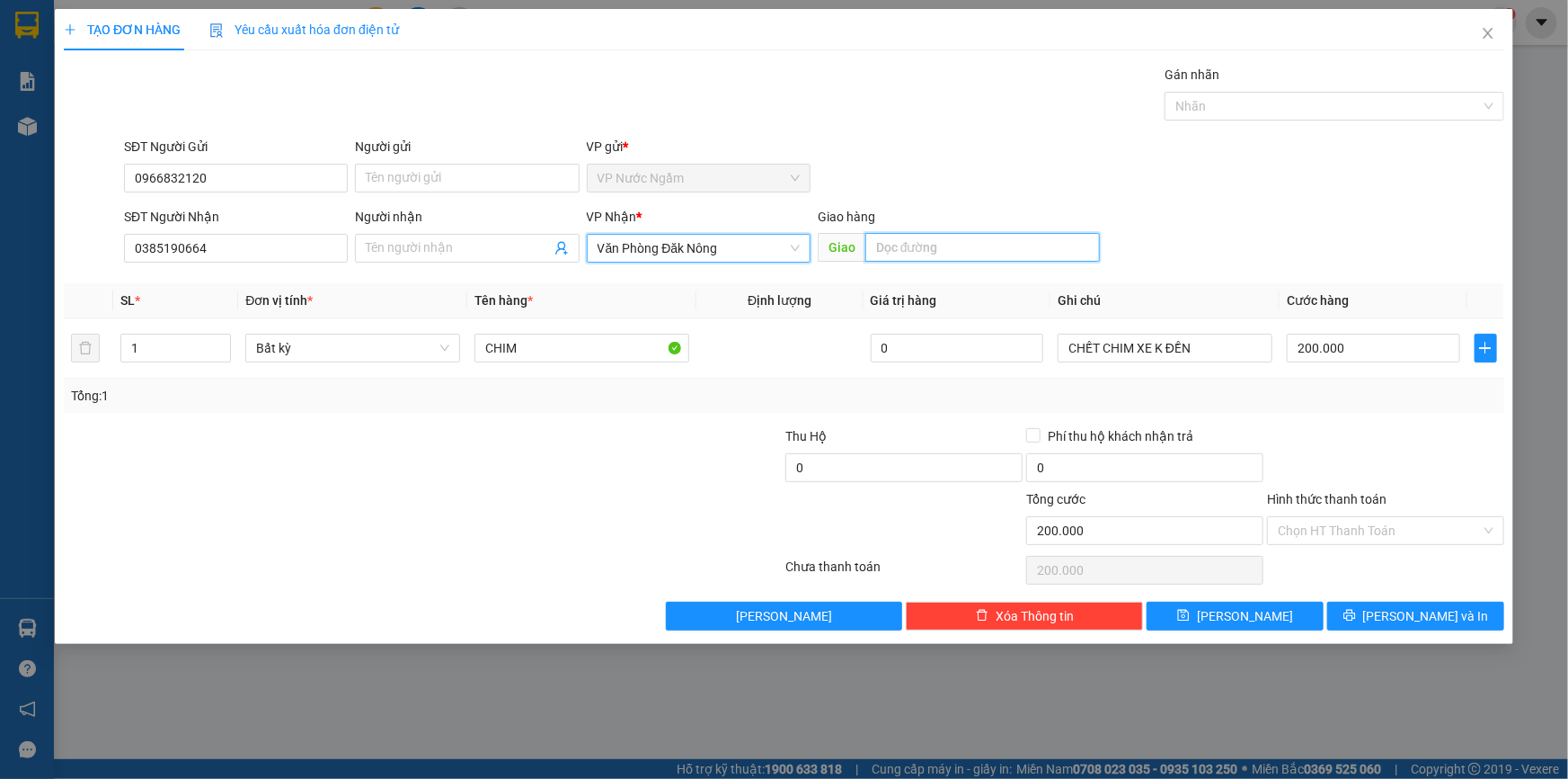
click at [958, 235] on input "text" at bounding box center [983, 248] width 235 height 29
type input "D"
type input "ĐĂKS SONG"
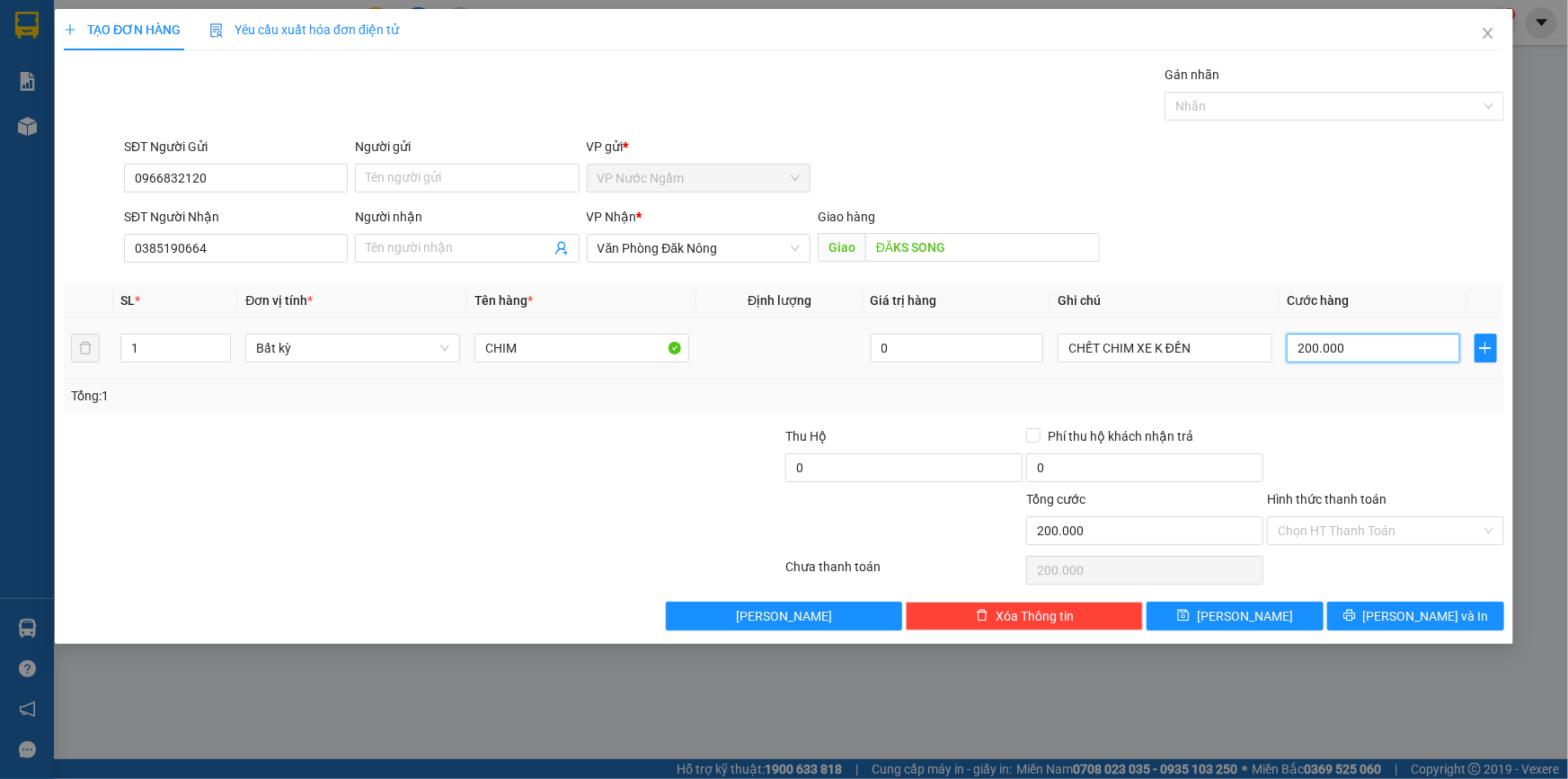
click at [1380, 348] on input "200.000" at bounding box center [1373, 348] width 173 height 29
type input "2"
type input "25"
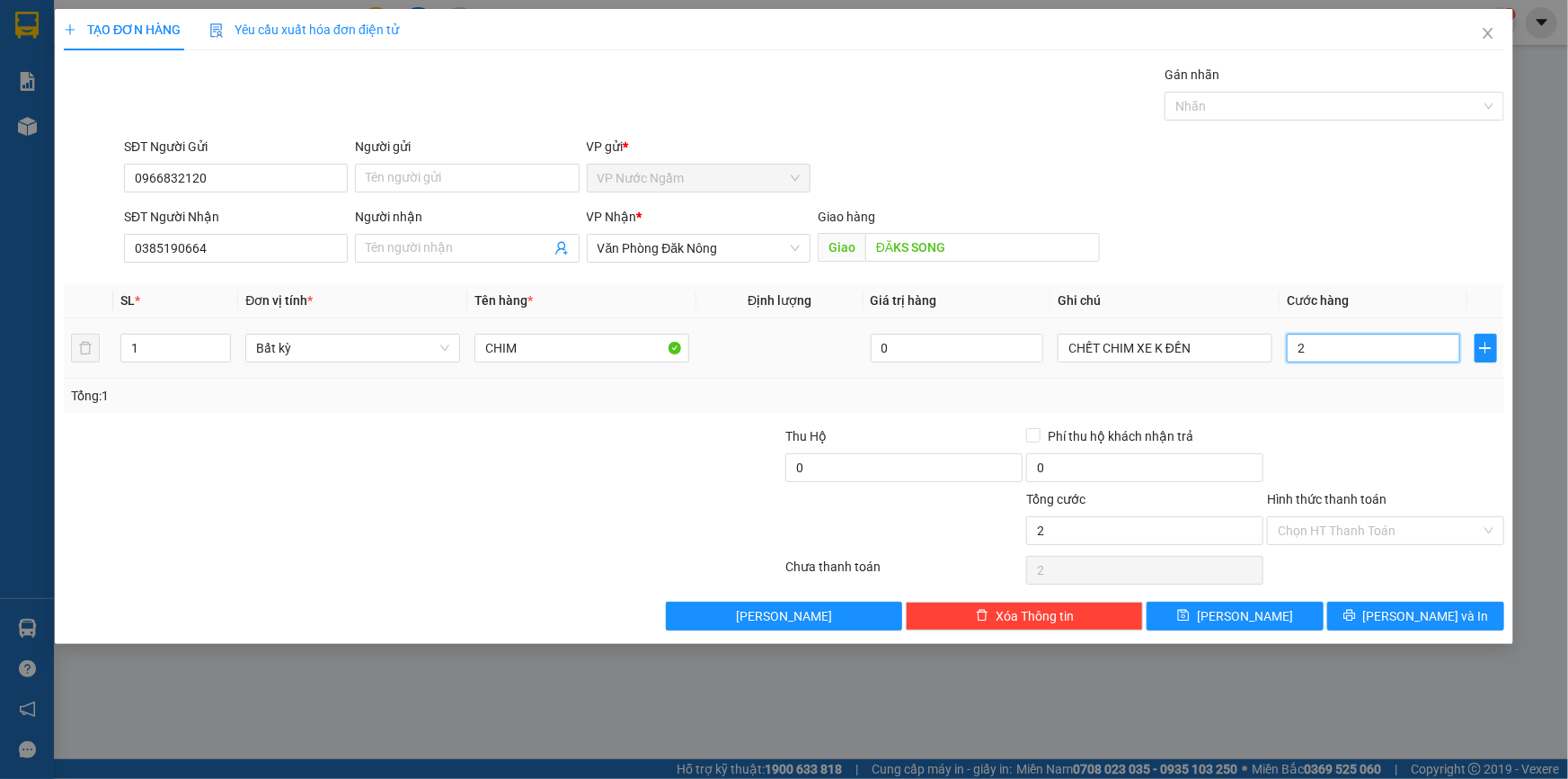
type input "25"
type input "250"
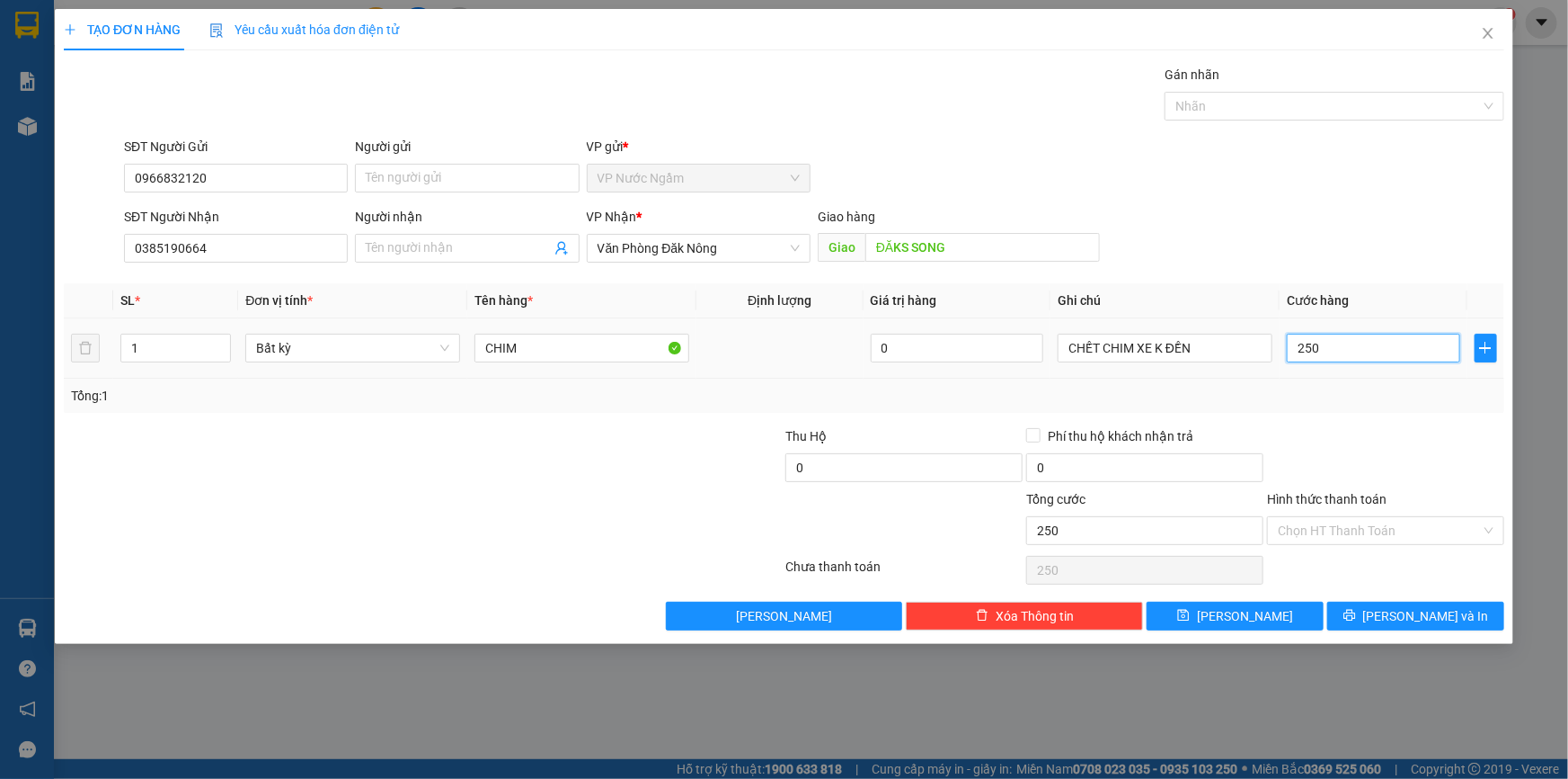
type input "2.500"
type input "25.000"
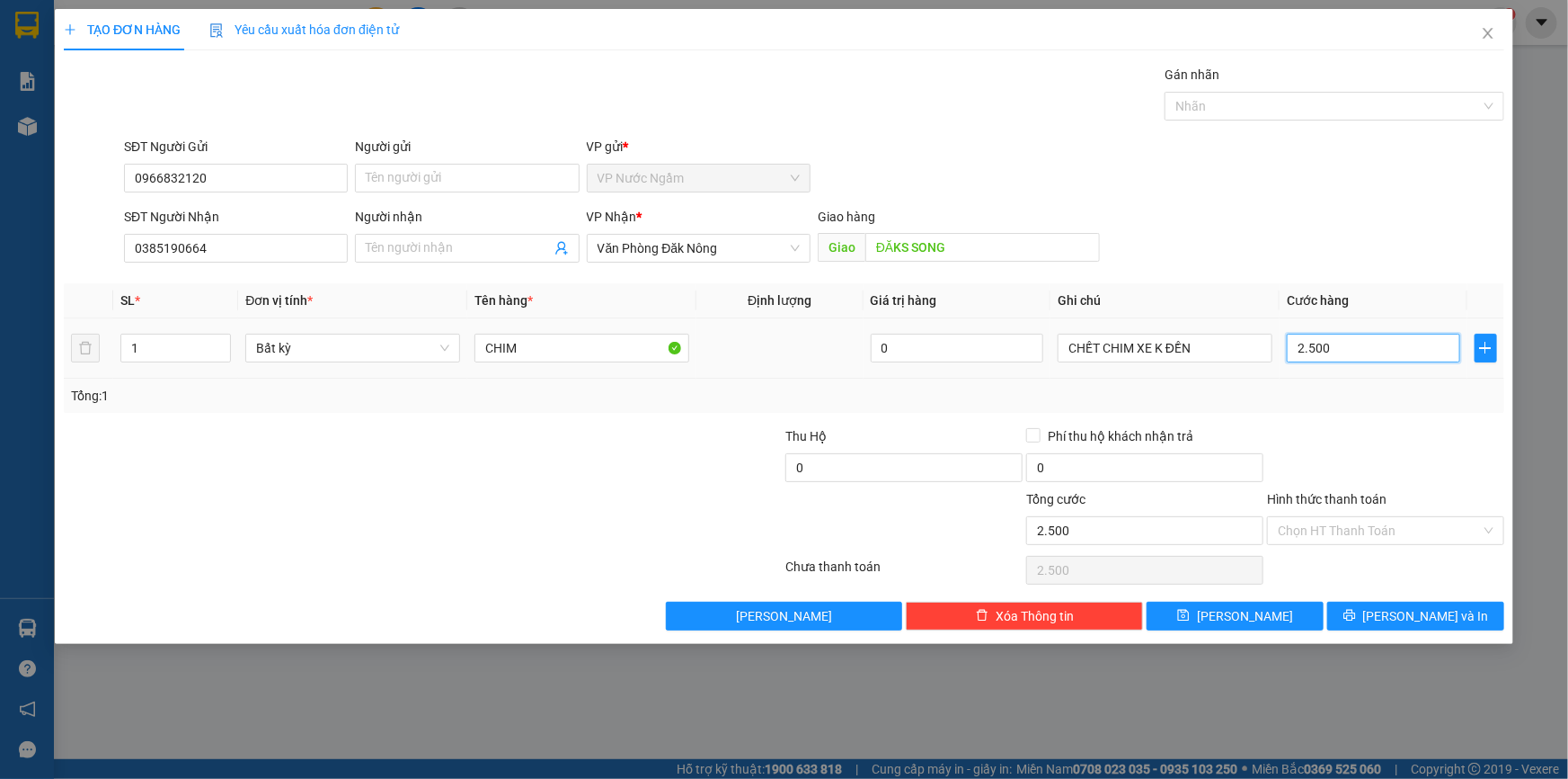
type input "25.000"
type input "250.000"
click at [1402, 600] on div "Transit Pickup Surcharge Ids Transit Deliver Surcharge Ids Transit Deliver Surc…" at bounding box center [784, 347] width 1441 height 566
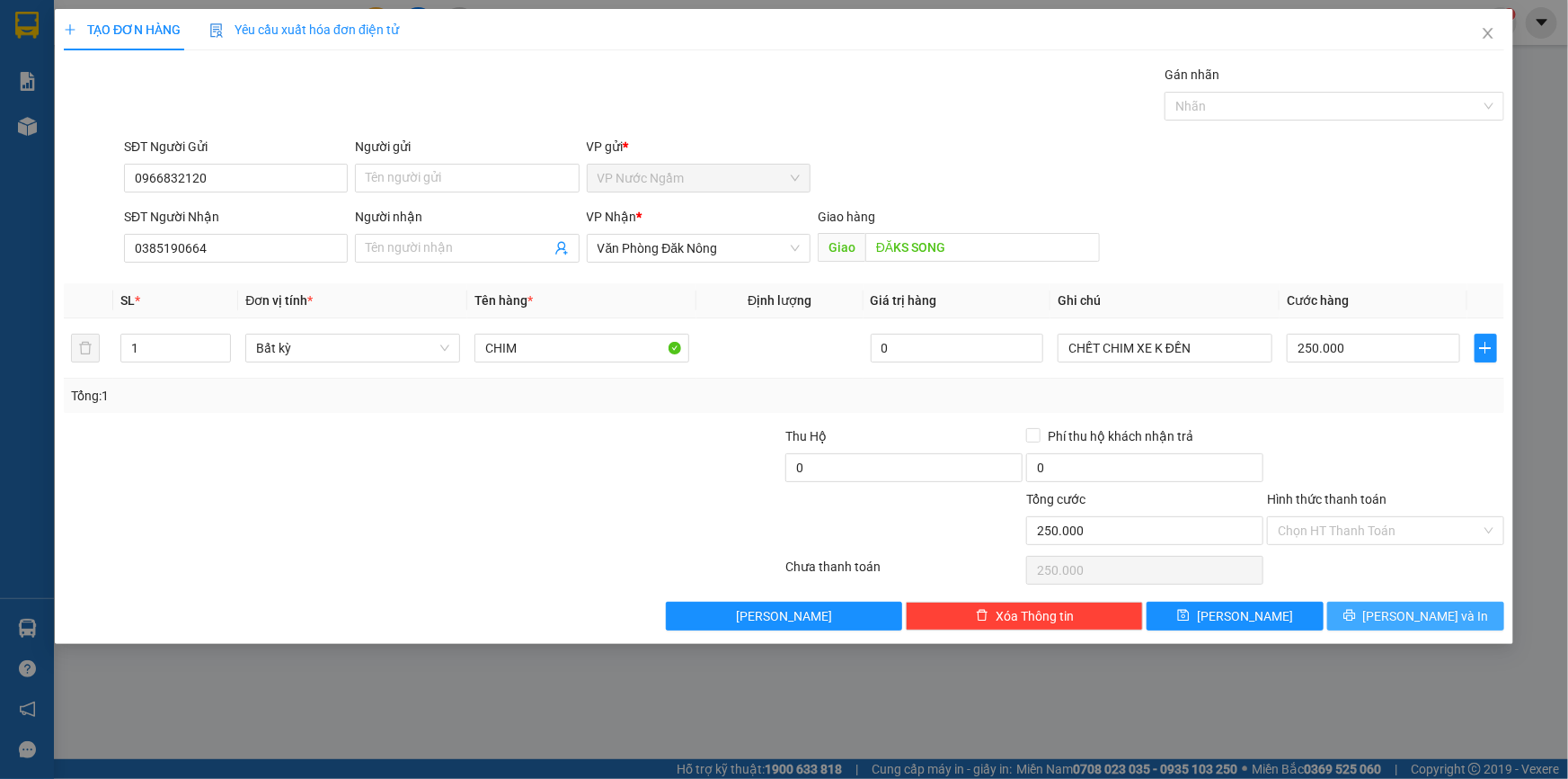
click at [1403, 606] on span "[PERSON_NAME] và In" at bounding box center [1426, 616] width 126 height 20
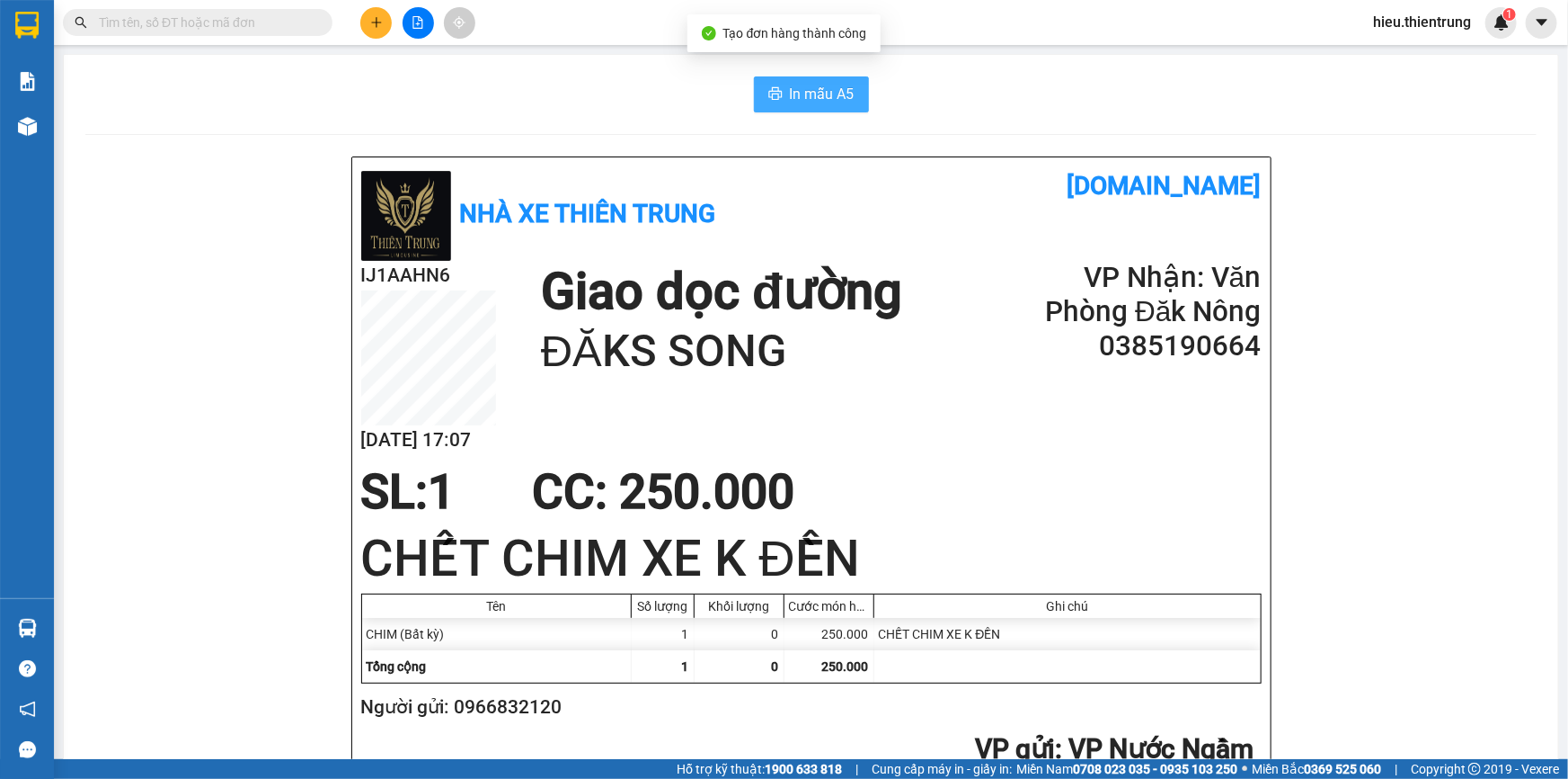
click at [809, 81] on button "In mẫu A5" at bounding box center [811, 94] width 115 height 36
drag, startPoint x: 952, startPoint y: 113, endPoint x: 569, endPoint y: 118, distance: 383.0
drag, startPoint x: 569, startPoint y: 118, endPoint x: 560, endPoint y: 121, distance: 9.5
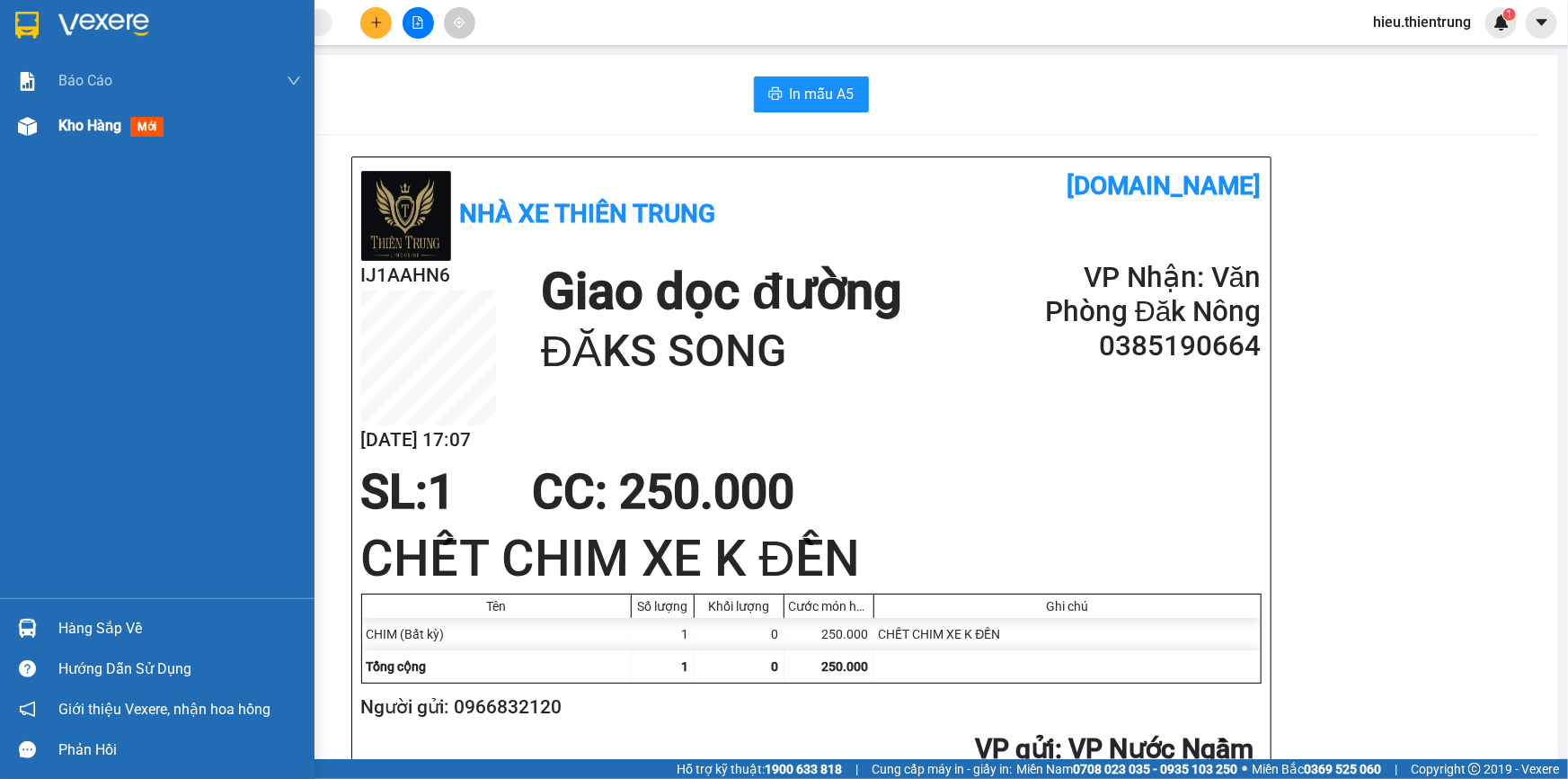
click at [111, 127] on span "Kho hàng" at bounding box center [89, 125] width 63 height 17
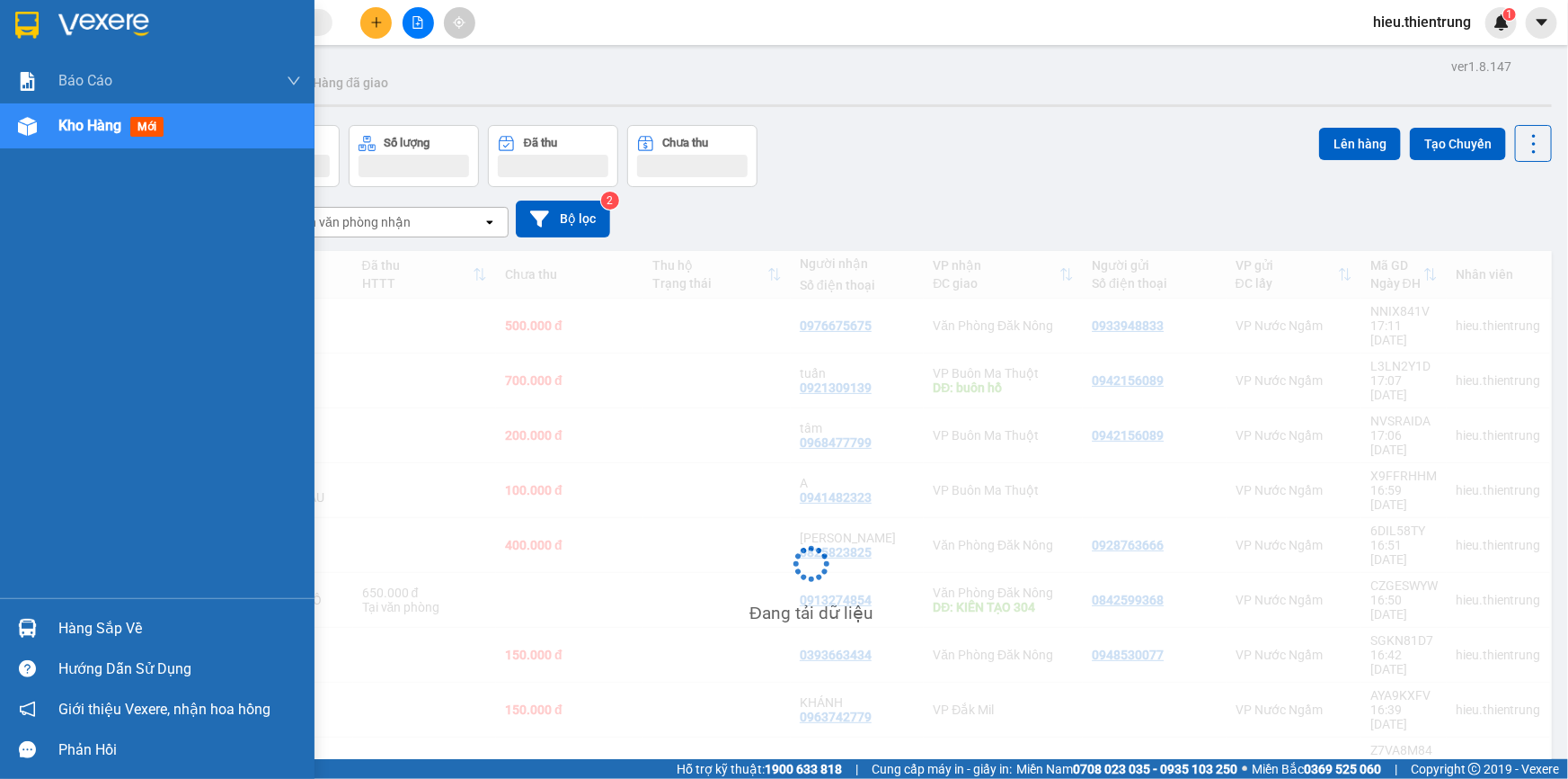
click at [111, 127] on span "Kho hàng" at bounding box center [89, 125] width 63 height 17
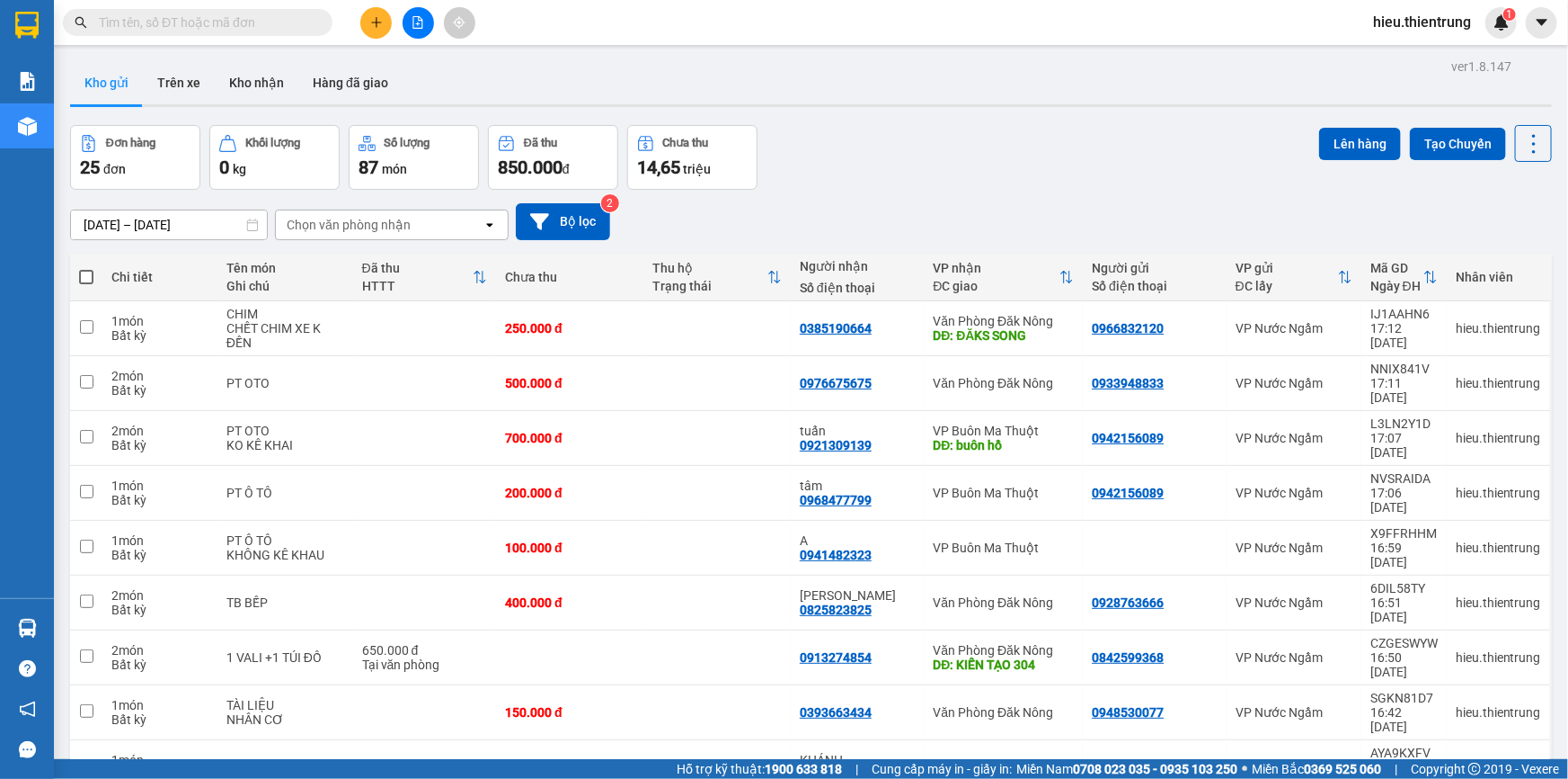
click at [848, 138] on div "Đơn hàng 25 đơn Khối lượng 0 kg Số lượng 87 món Đã thu 850.000 đ Chưa thu 14,65…" at bounding box center [811, 157] width 1482 height 65
click at [881, 162] on div "Đơn hàng 25 đơn Khối lượng 0 kg Số lượng 87 món Đã thu 850.000 đ Chưa thu 14,65…" at bounding box center [811, 157] width 1482 height 65
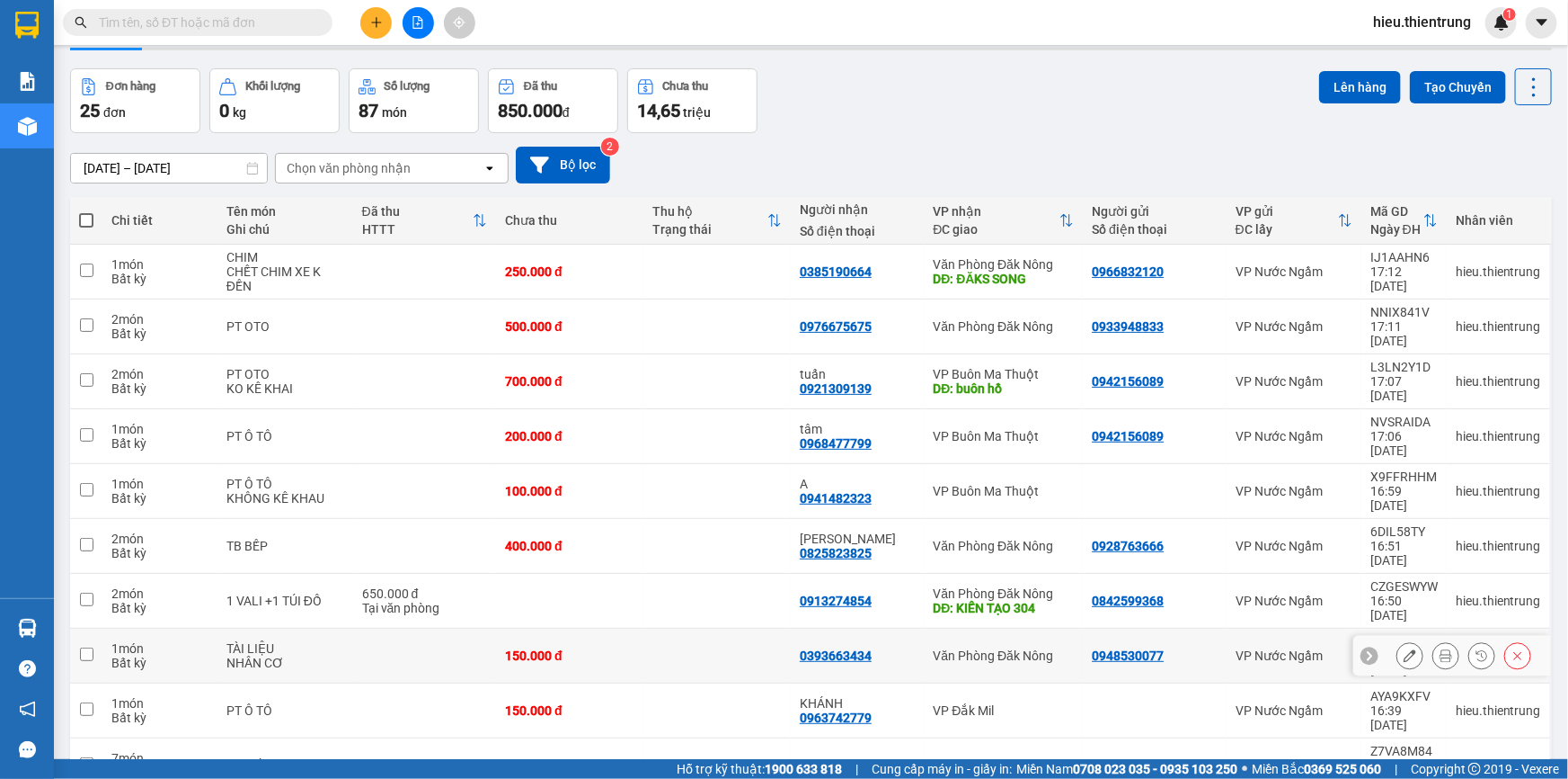
scroll to position [82, 0]
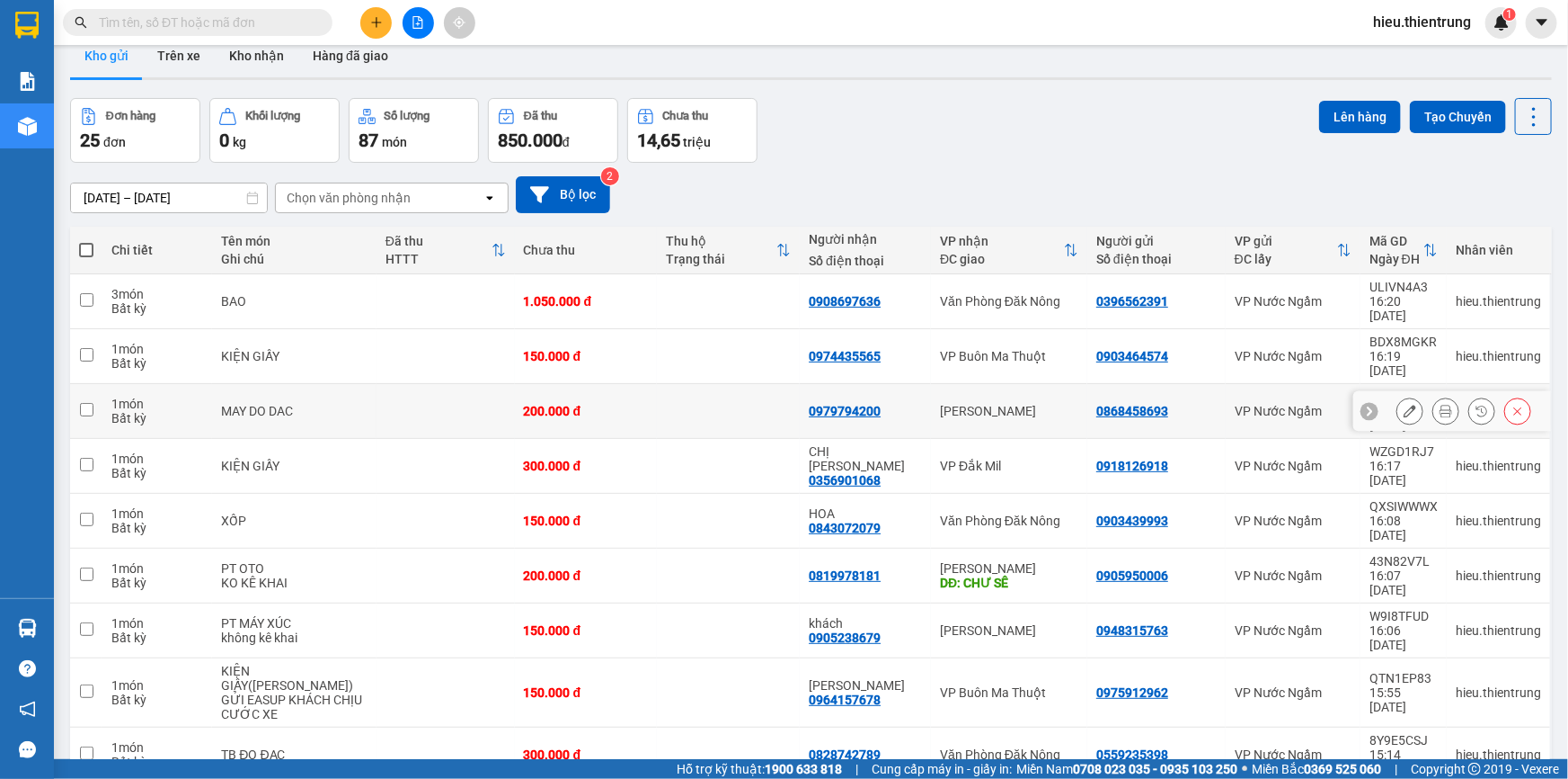
scroll to position [0, 0]
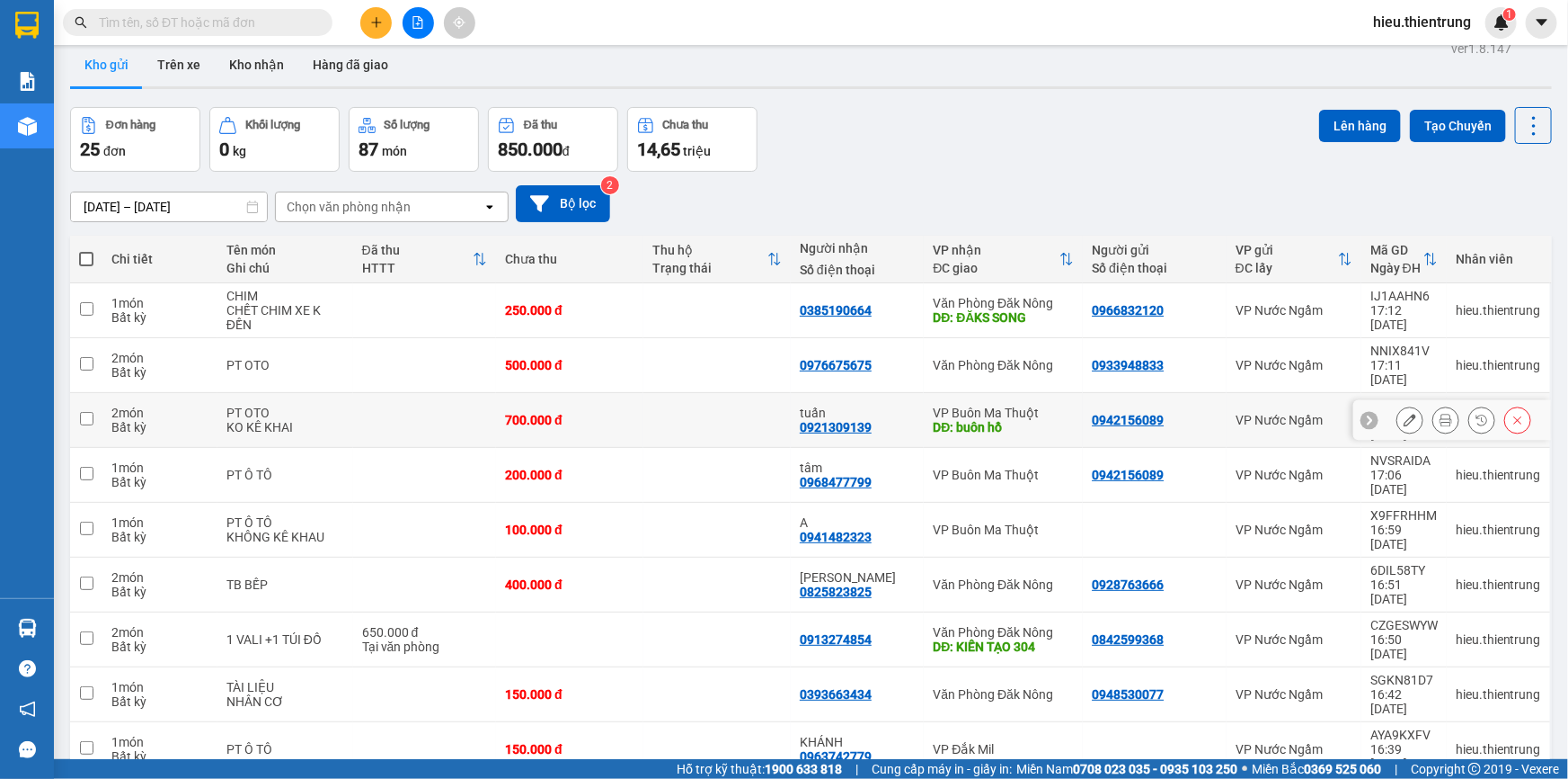
scroll to position [82, 0]
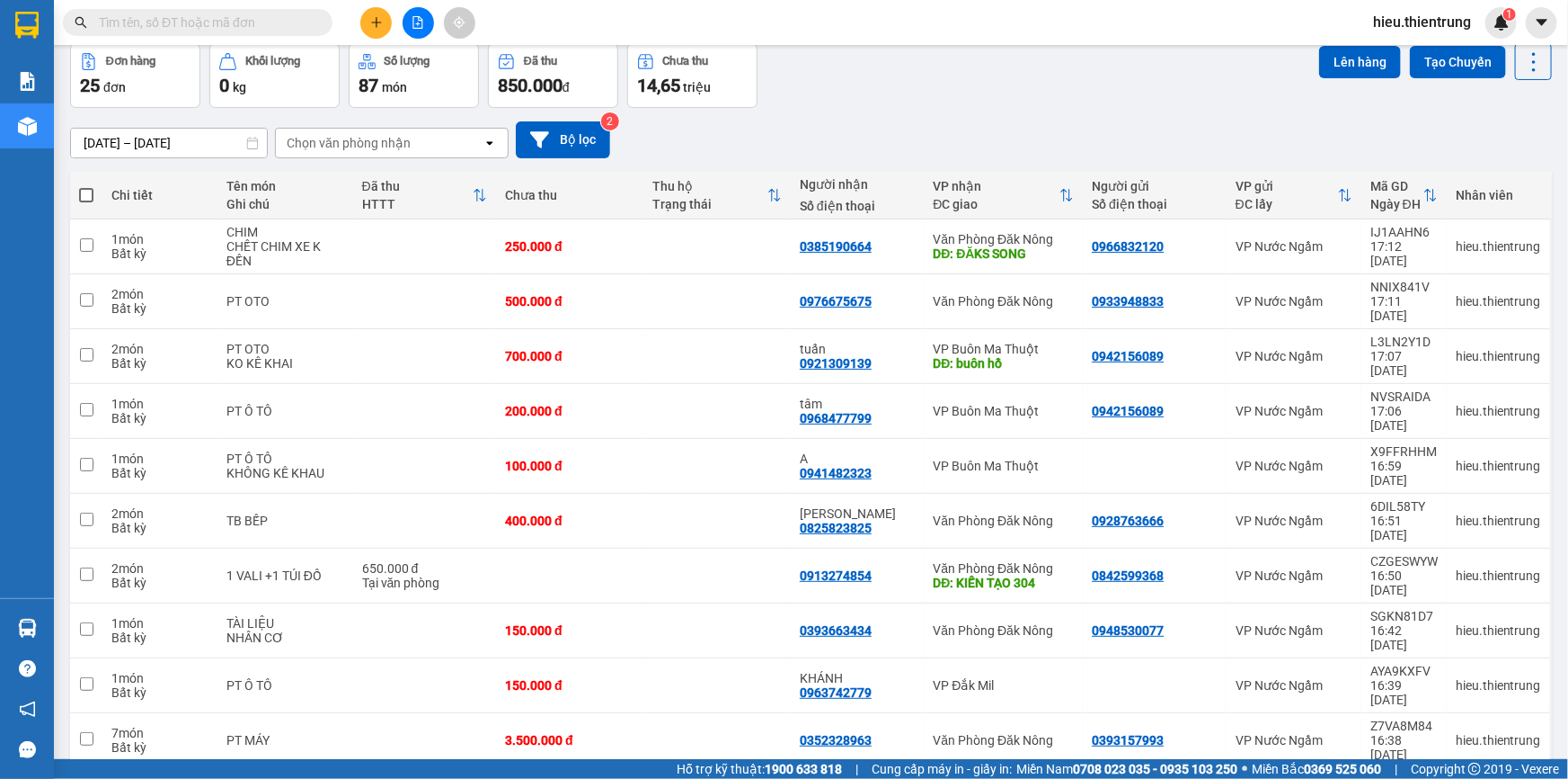
click at [943, 117] on div "[DATE] – [DATE] Press the down arrow key to interact with the calendar and sele…" at bounding box center [811, 139] width 1482 height 64
click at [971, 117] on div "[DATE] – [DATE] Press the down arrow key to interact with the calendar and sele…" at bounding box center [811, 139] width 1482 height 64
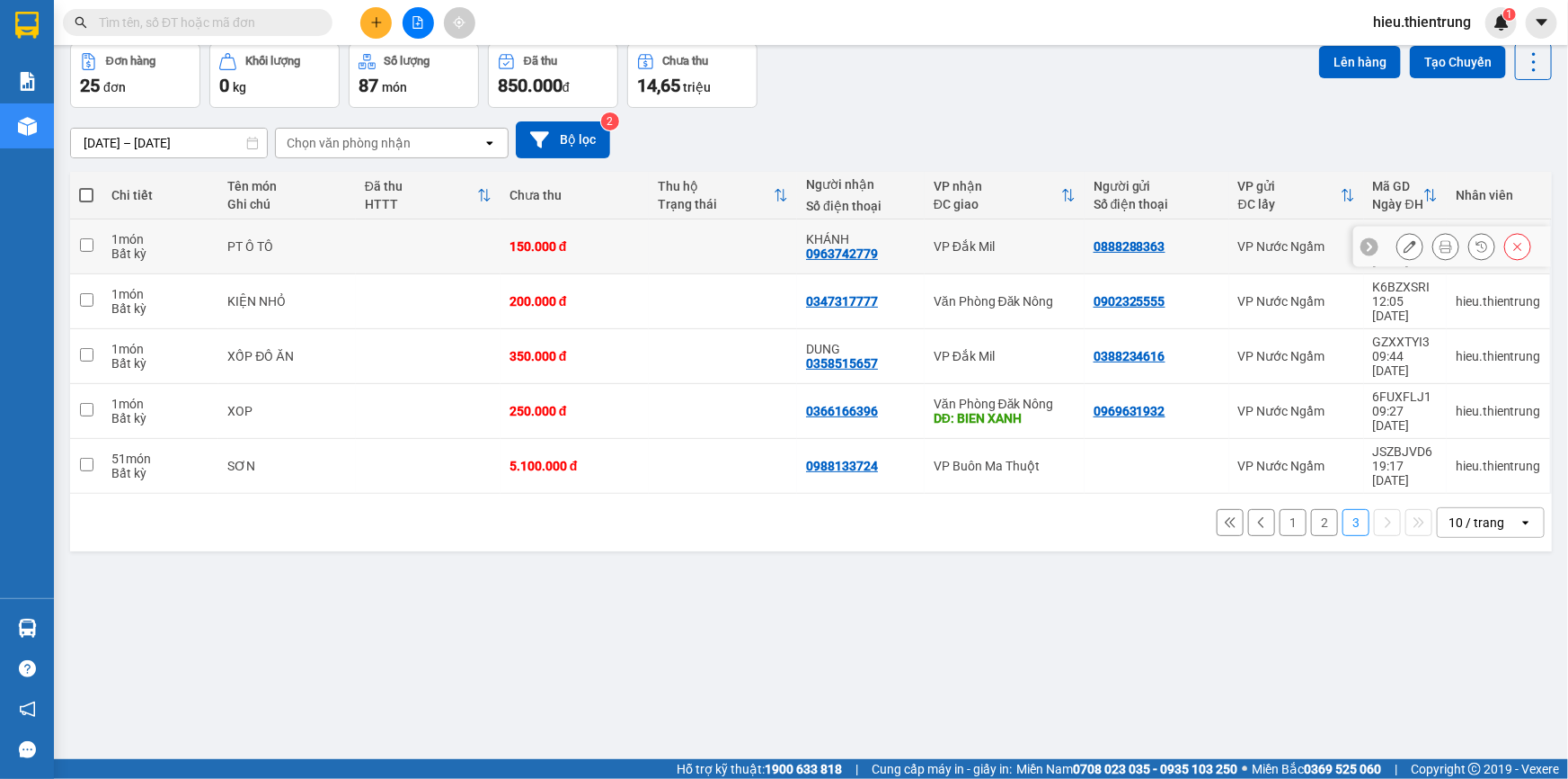
click at [1440, 241] on icon at bounding box center [1446, 247] width 13 height 13
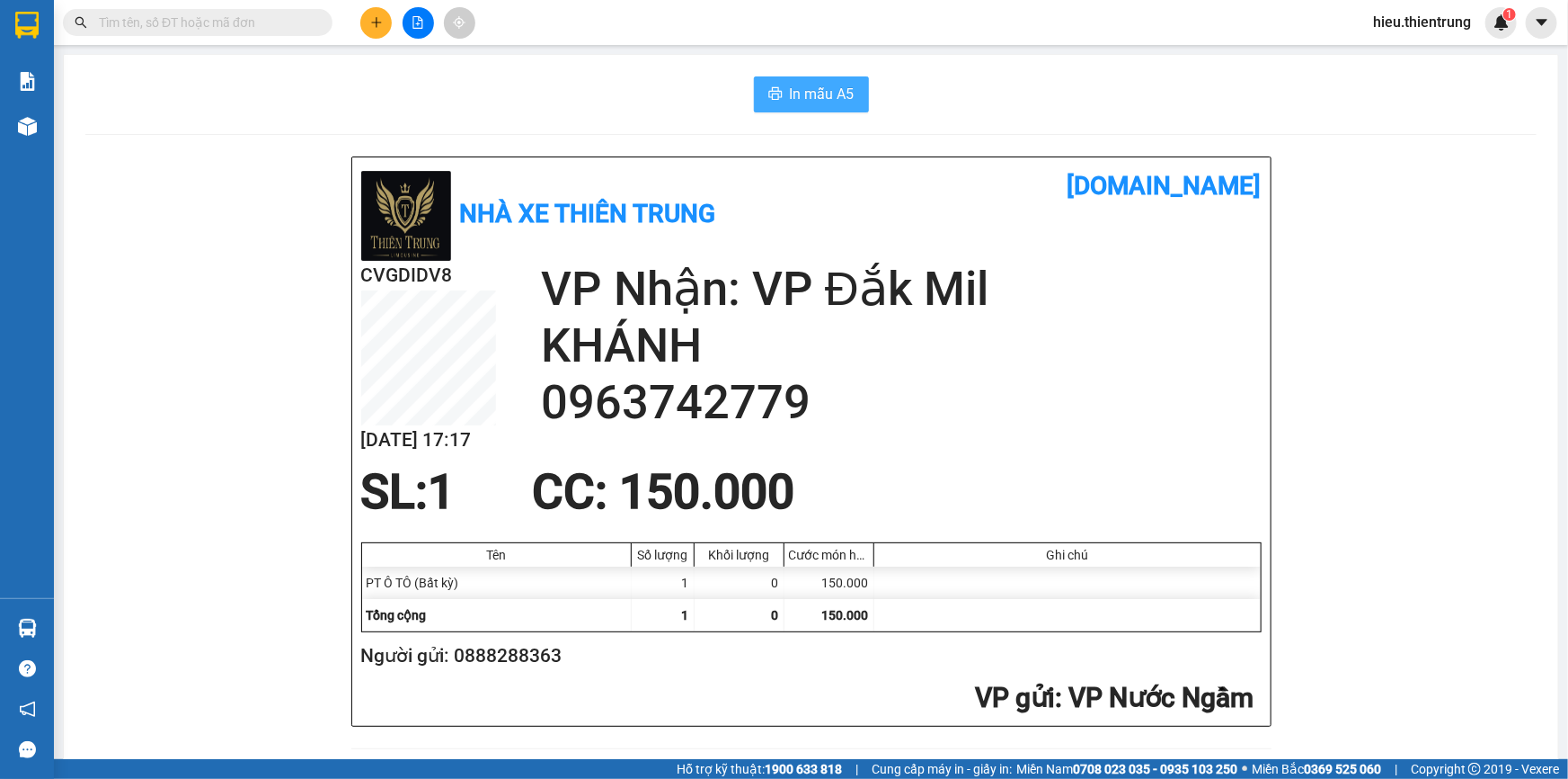
click at [814, 81] on button "In mẫu A5" at bounding box center [811, 94] width 115 height 36
drag, startPoint x: 977, startPoint y: 112, endPoint x: 967, endPoint y: 112, distance: 10.0
click at [380, 13] on button at bounding box center [376, 23] width 32 height 32
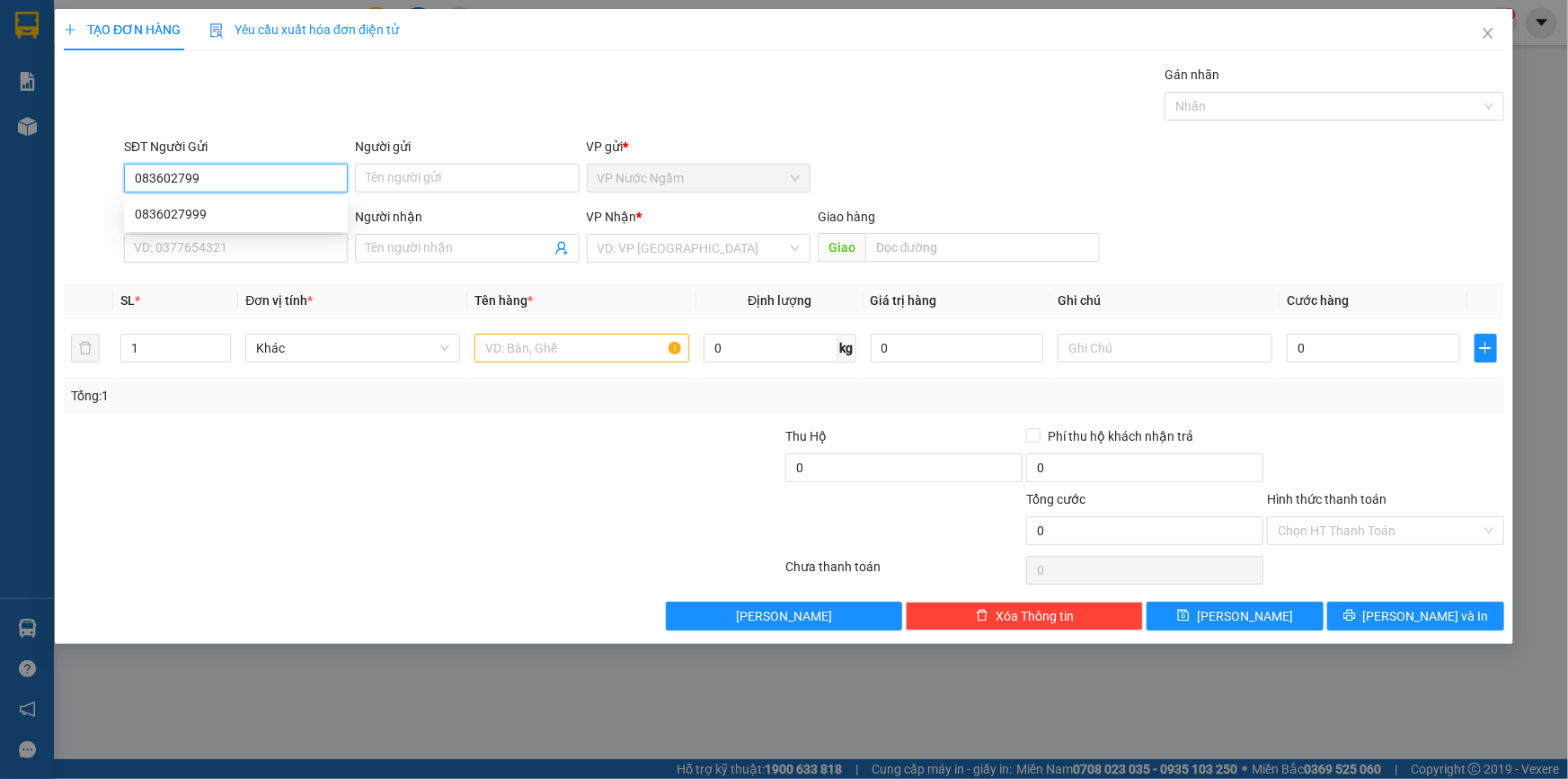
type input "0836027999"
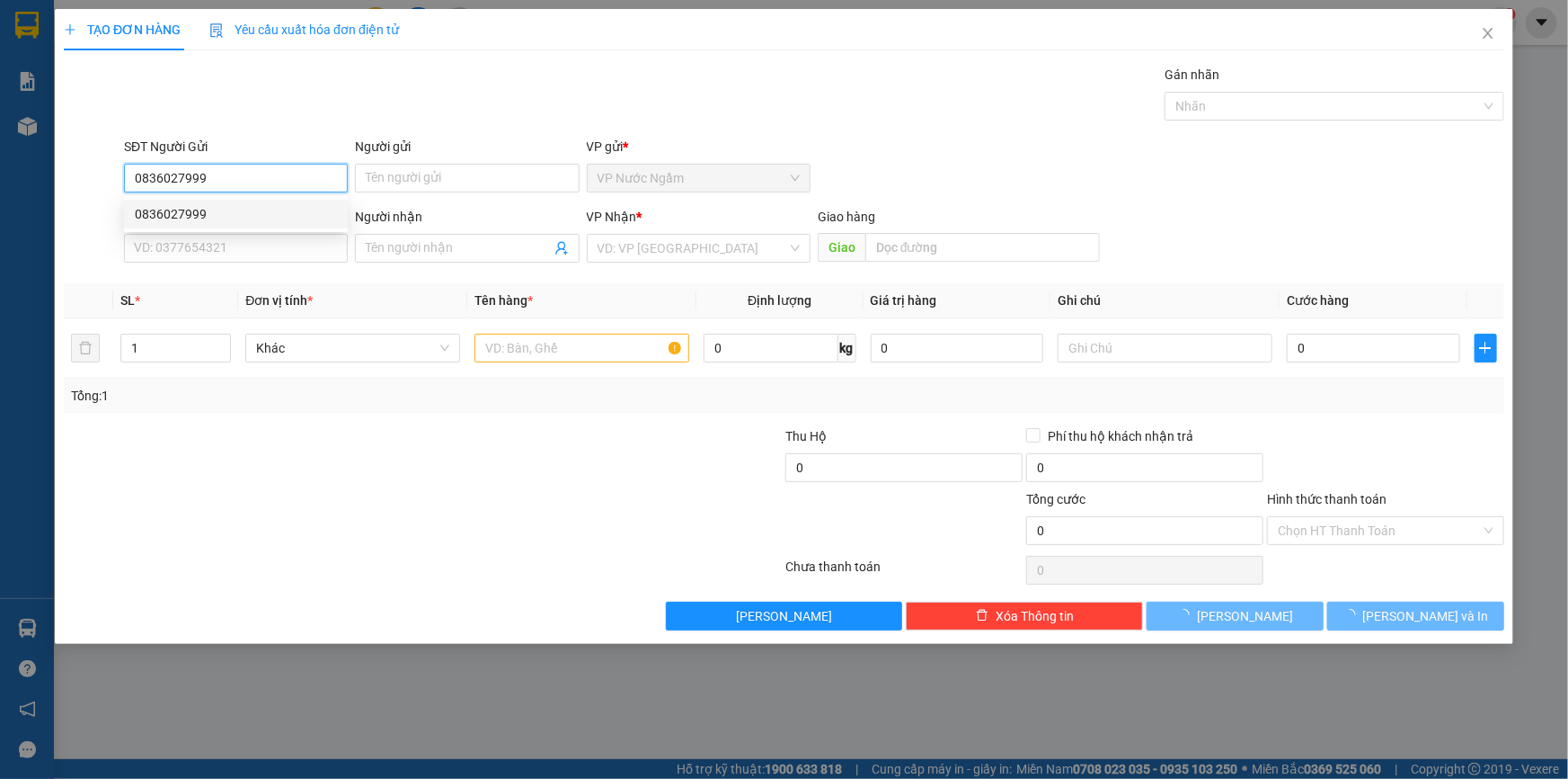
click at [209, 209] on div "0836027999" at bounding box center [236, 214] width 202 height 20
type input "0905691101"
type input "250.000"
type input "0836027999"
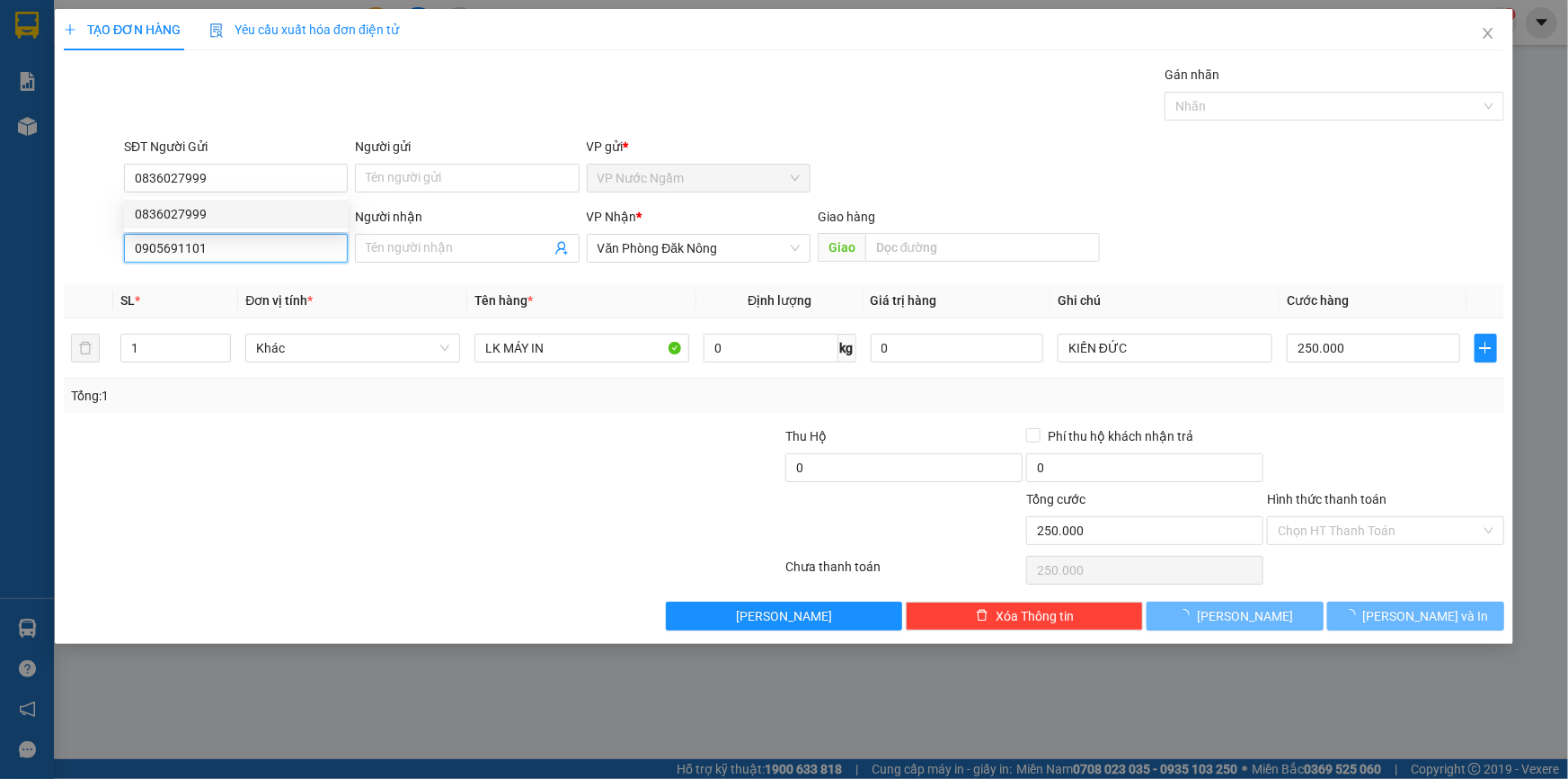
drag, startPoint x: 191, startPoint y: 261, endPoint x: 35, endPoint y: 289, distance: 158.5
click at [36, 291] on div "TẠO ĐƠN HÀNG Yêu cầu xuất hóa đơn điện tử Transit Pickup Surcharge Ids Transit …" at bounding box center [784, 389] width 1568 height 779
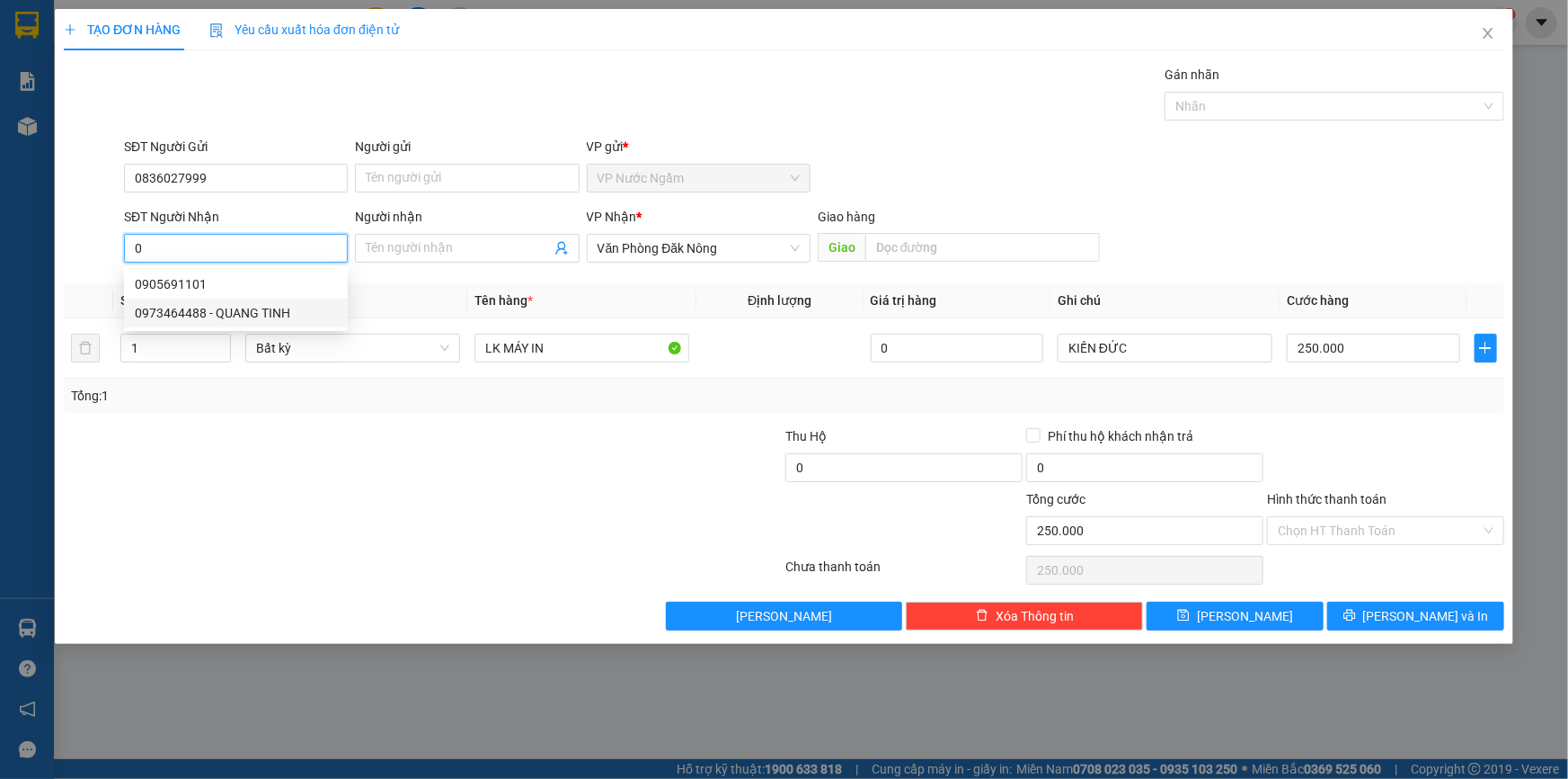
click at [234, 317] on div "0973464488 - QUANG TINH" at bounding box center [236, 313] width 202 height 20
type input "0973464488"
type input "QUANG TINH"
type input "200.000"
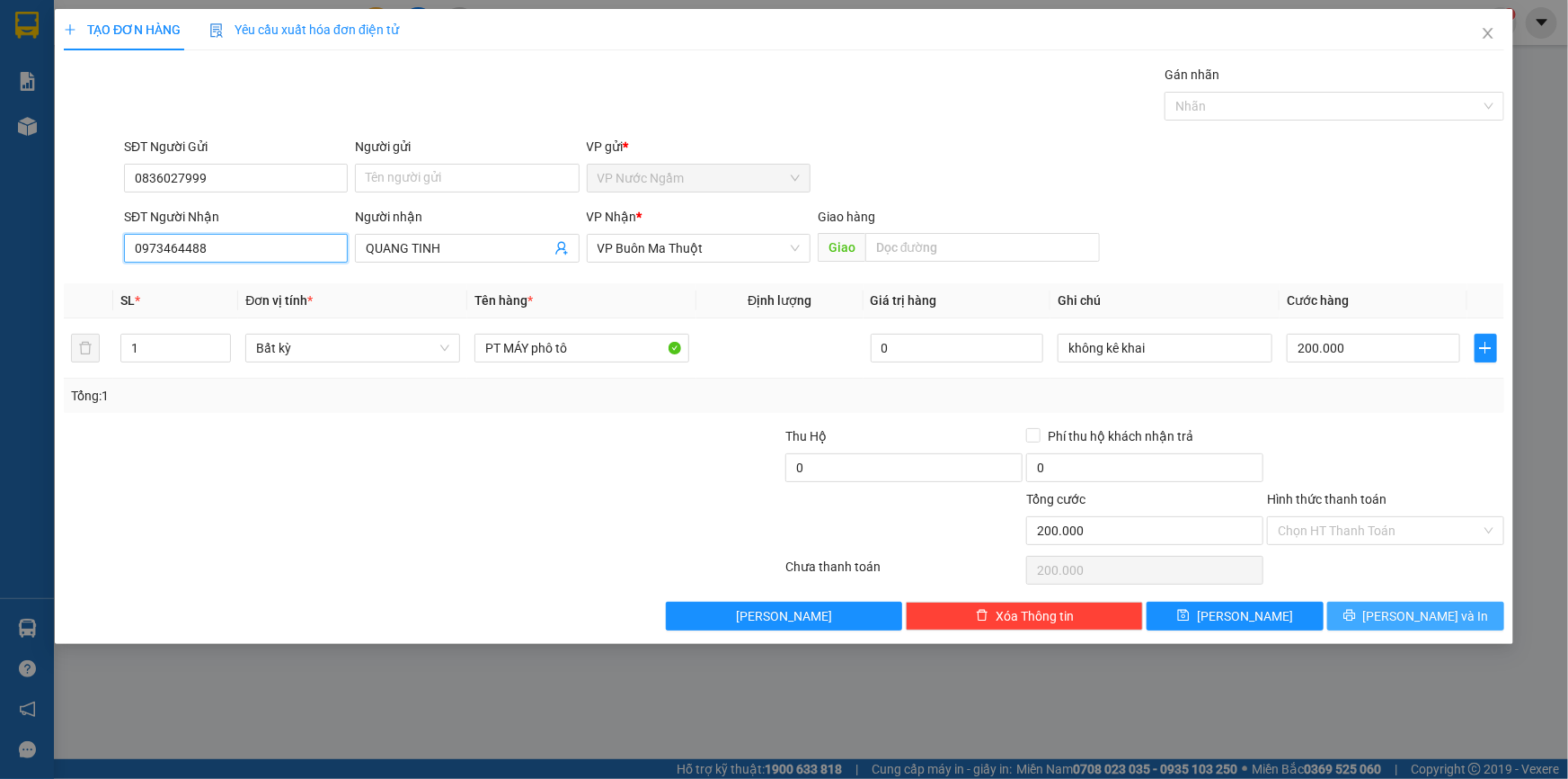
type input "0973464488"
drag, startPoint x: 1423, startPoint y: 604, endPoint x: 1400, endPoint y: 596, distance: 24.4
click at [1422, 606] on span "[PERSON_NAME] và In" at bounding box center [1426, 616] width 126 height 20
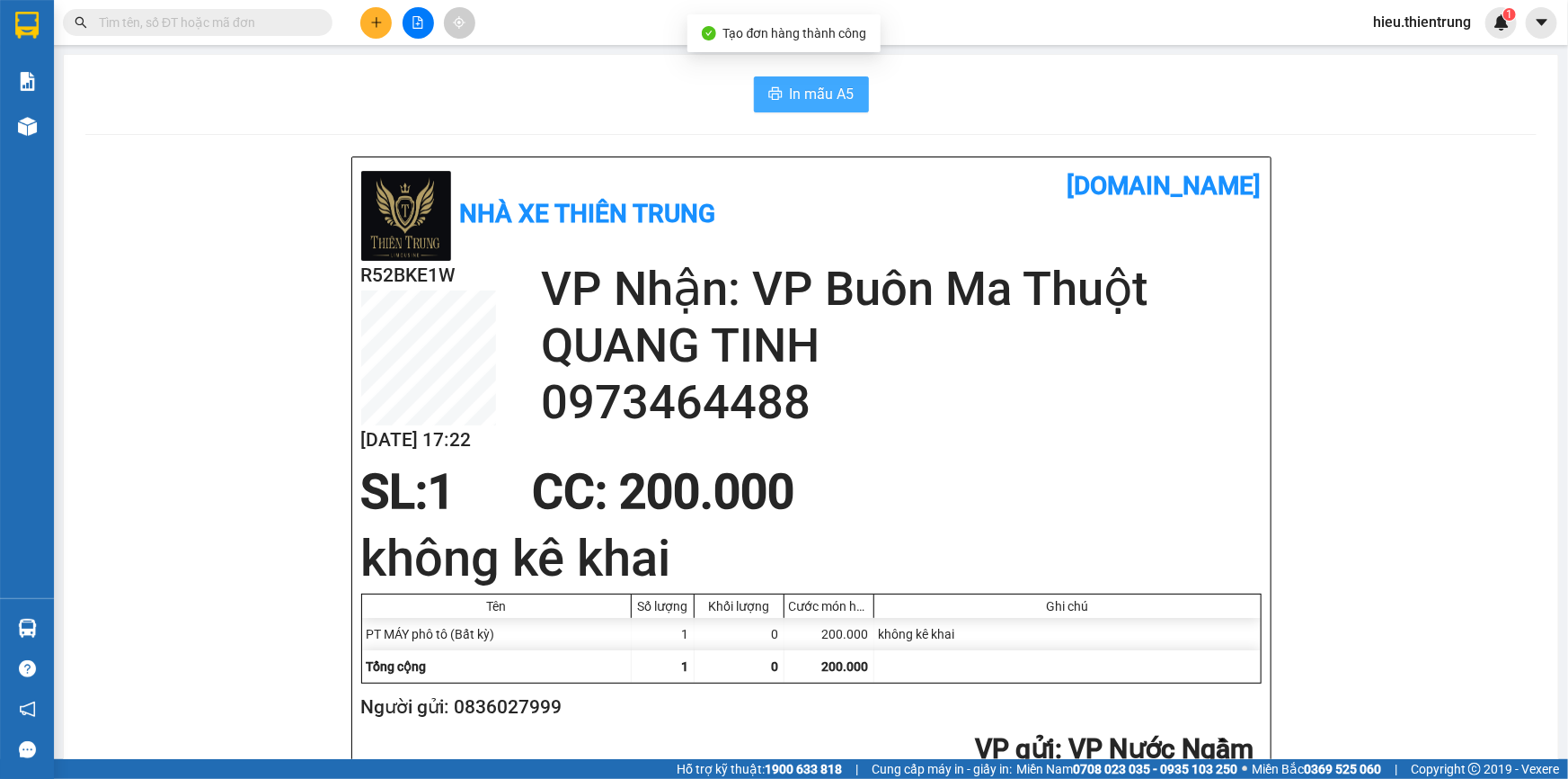
click at [806, 83] on span "In mẫu A5" at bounding box center [822, 94] width 65 height 23
click at [947, 104] on div "In mẫu A5" at bounding box center [811, 94] width 1451 height 36
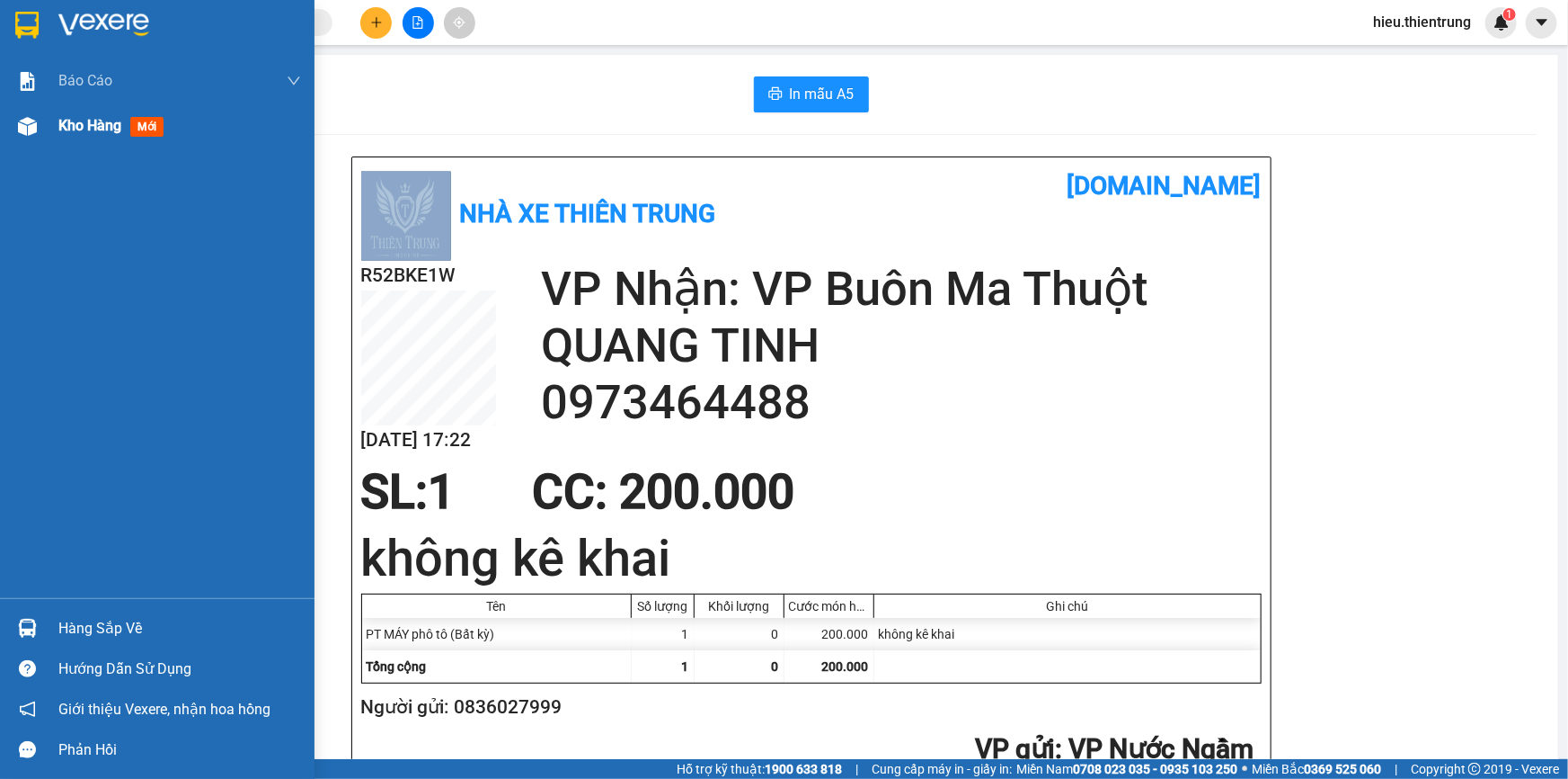
click at [90, 143] on div "Kho hàng mới" at bounding box center [179, 126] width 242 height 45
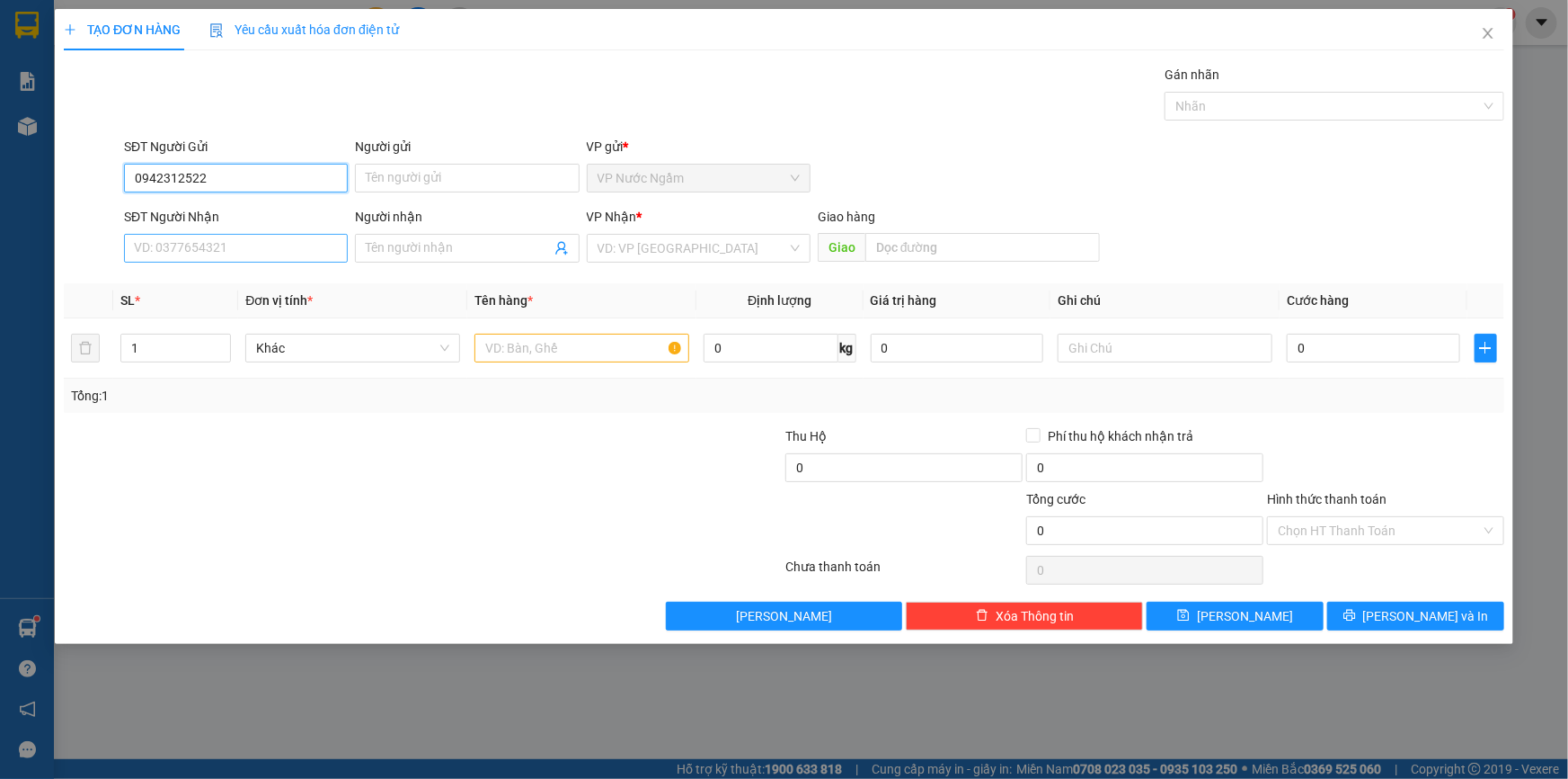
type input "0942312522"
click at [202, 251] on input "SĐT Người Nhận" at bounding box center [236, 249] width 224 height 29
click at [205, 271] on div "0977737796" at bounding box center [236, 284] width 224 height 29
type input "0977737796"
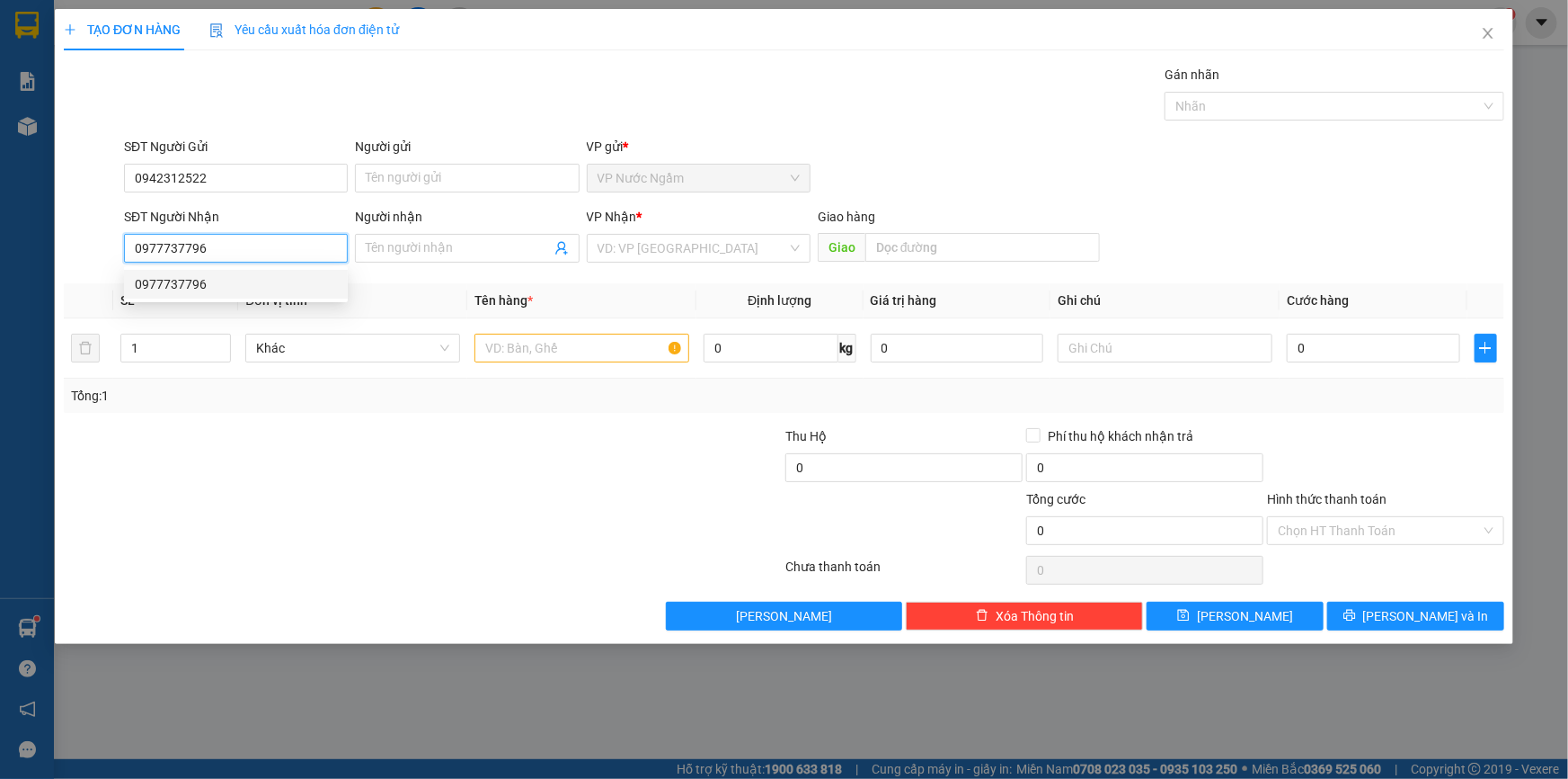
type input "150.000"
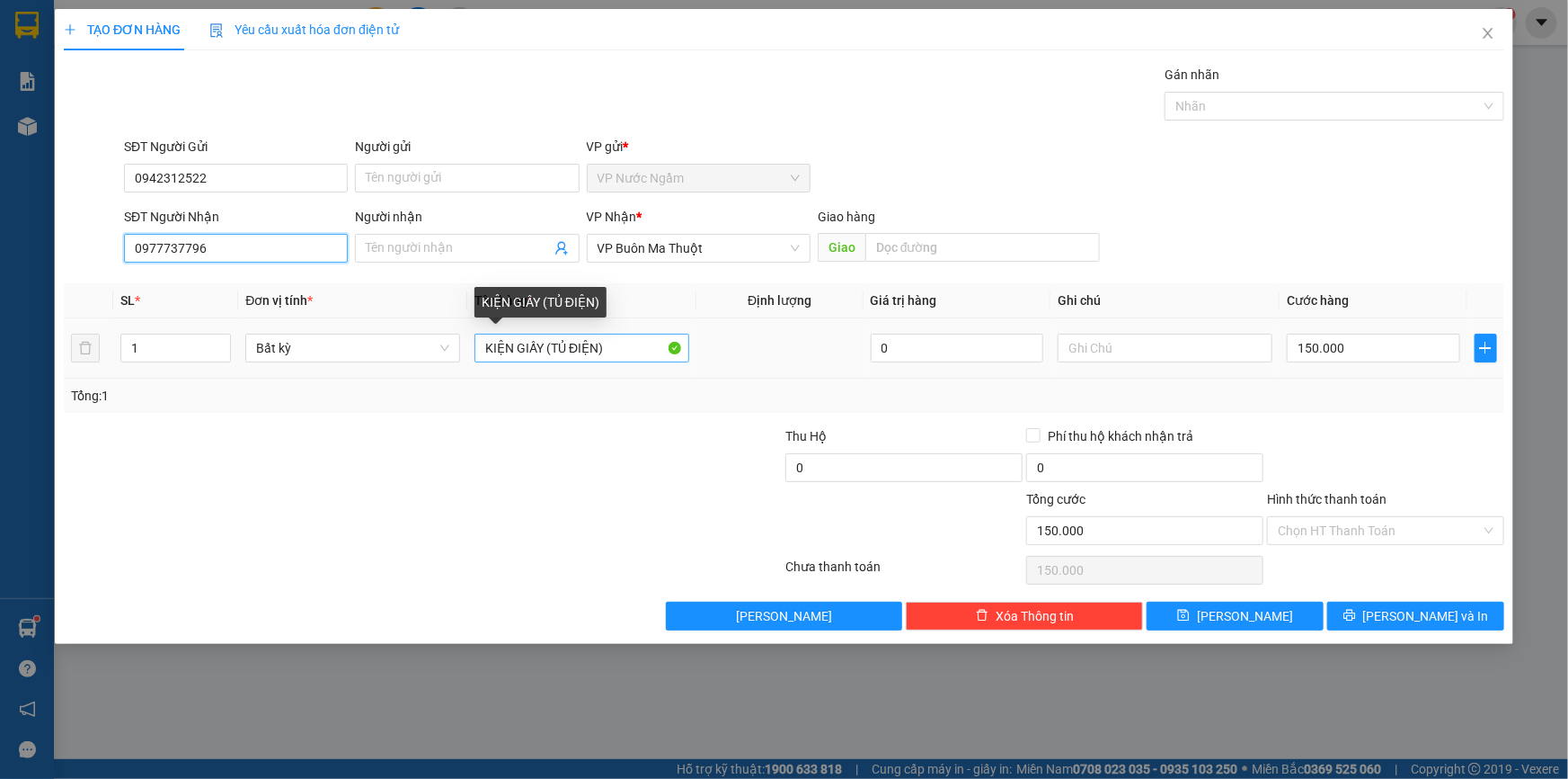
type input "0977737796"
drag, startPoint x: 541, startPoint y: 348, endPoint x: 431, endPoint y: 359, distance: 110.5
click at [431, 359] on tr "1 Bất kỳ KIỆN GIẤY (TỦ ĐIỆN) 0 150.000" at bounding box center [784, 348] width 1441 height 60
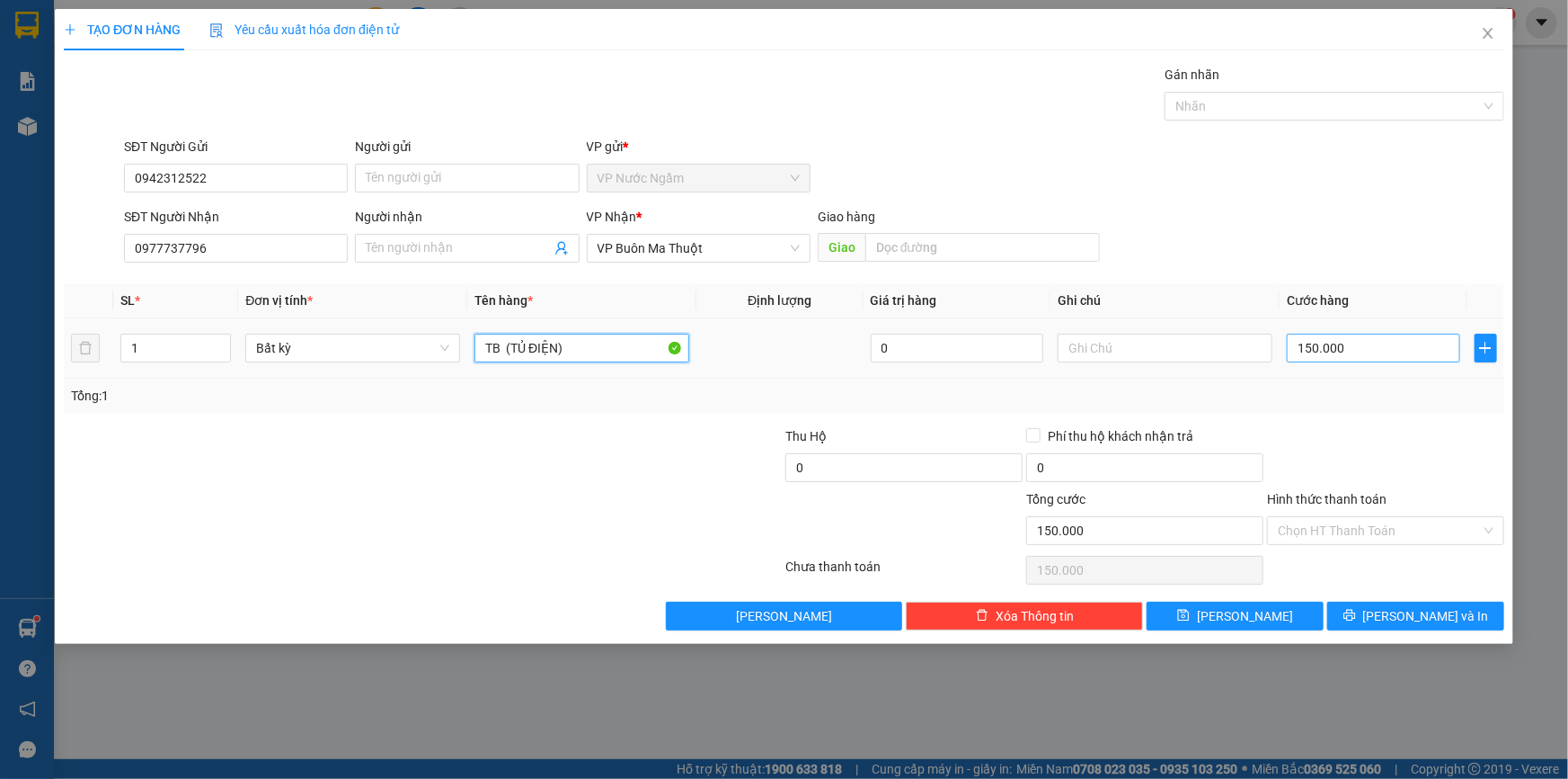
type input "TB (TỦ ĐIỆN)"
drag, startPoint x: 1384, startPoint y: 349, endPoint x: 1380, endPoint y: 364, distance: 15.5
click at [1384, 350] on input "150.000" at bounding box center [1373, 348] width 173 height 29
type input "3"
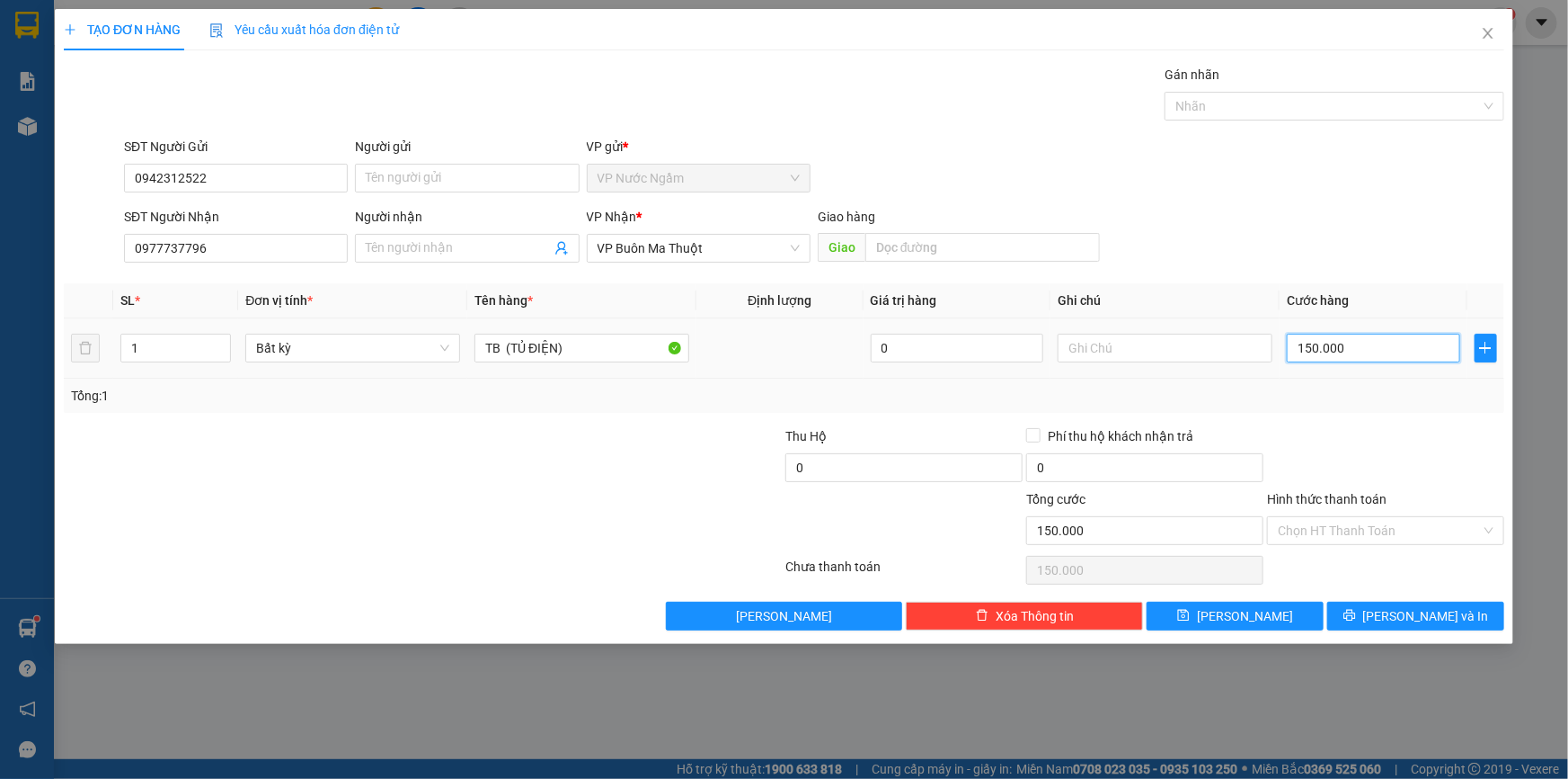
type input "3"
type input "30"
type input "300"
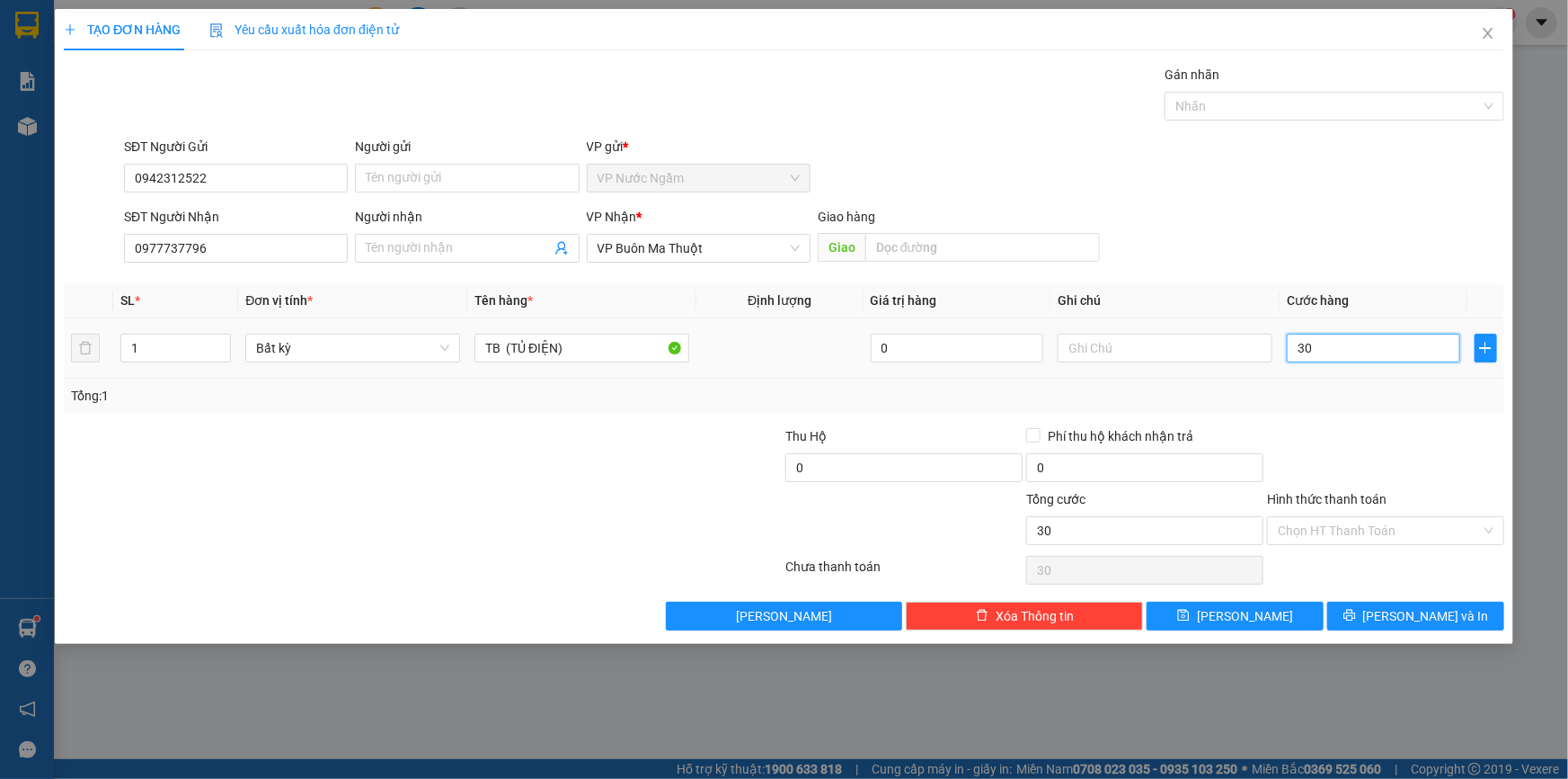
type input "300"
type input "3.000"
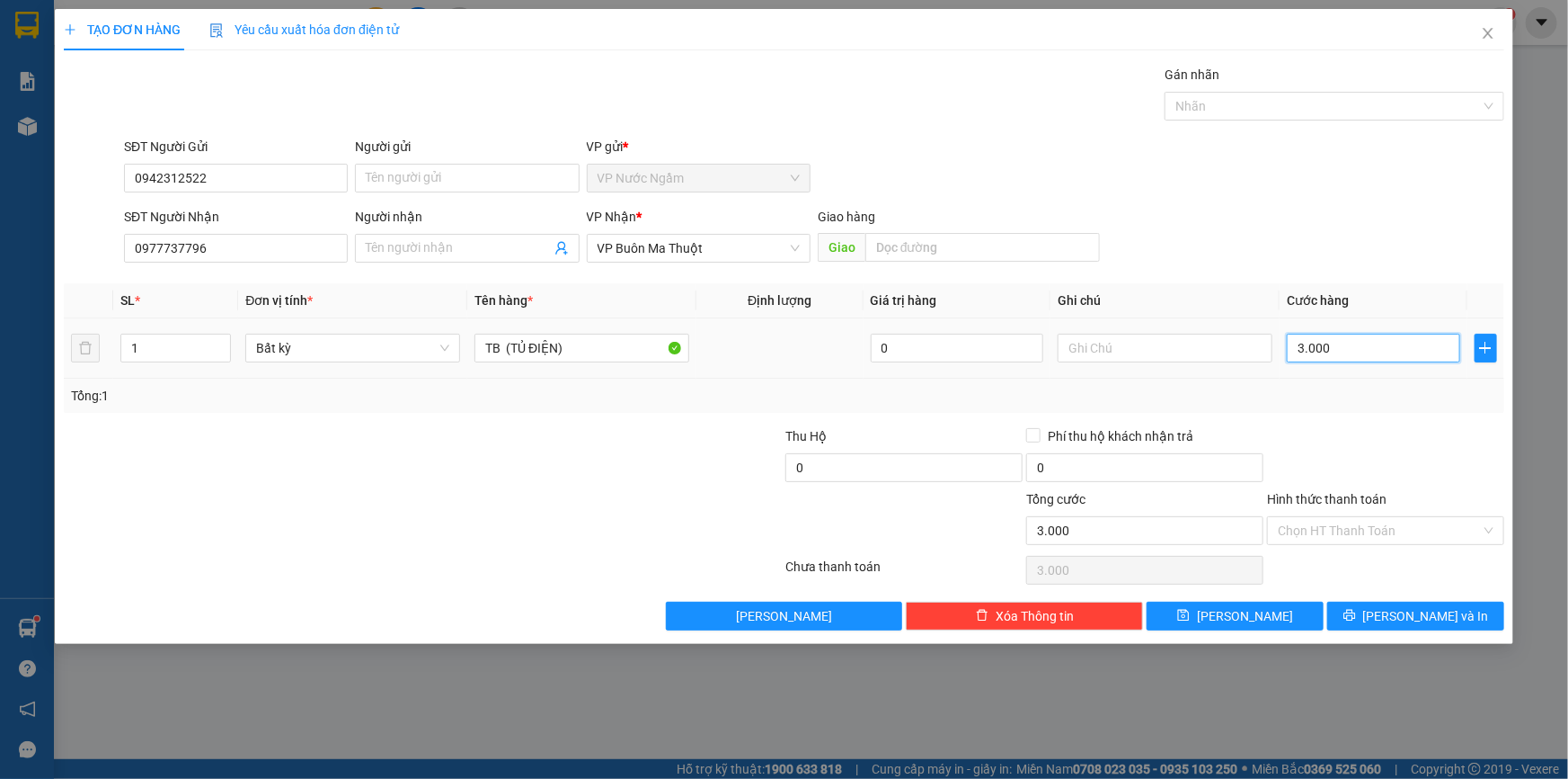
type input "30.000"
type input "300.000"
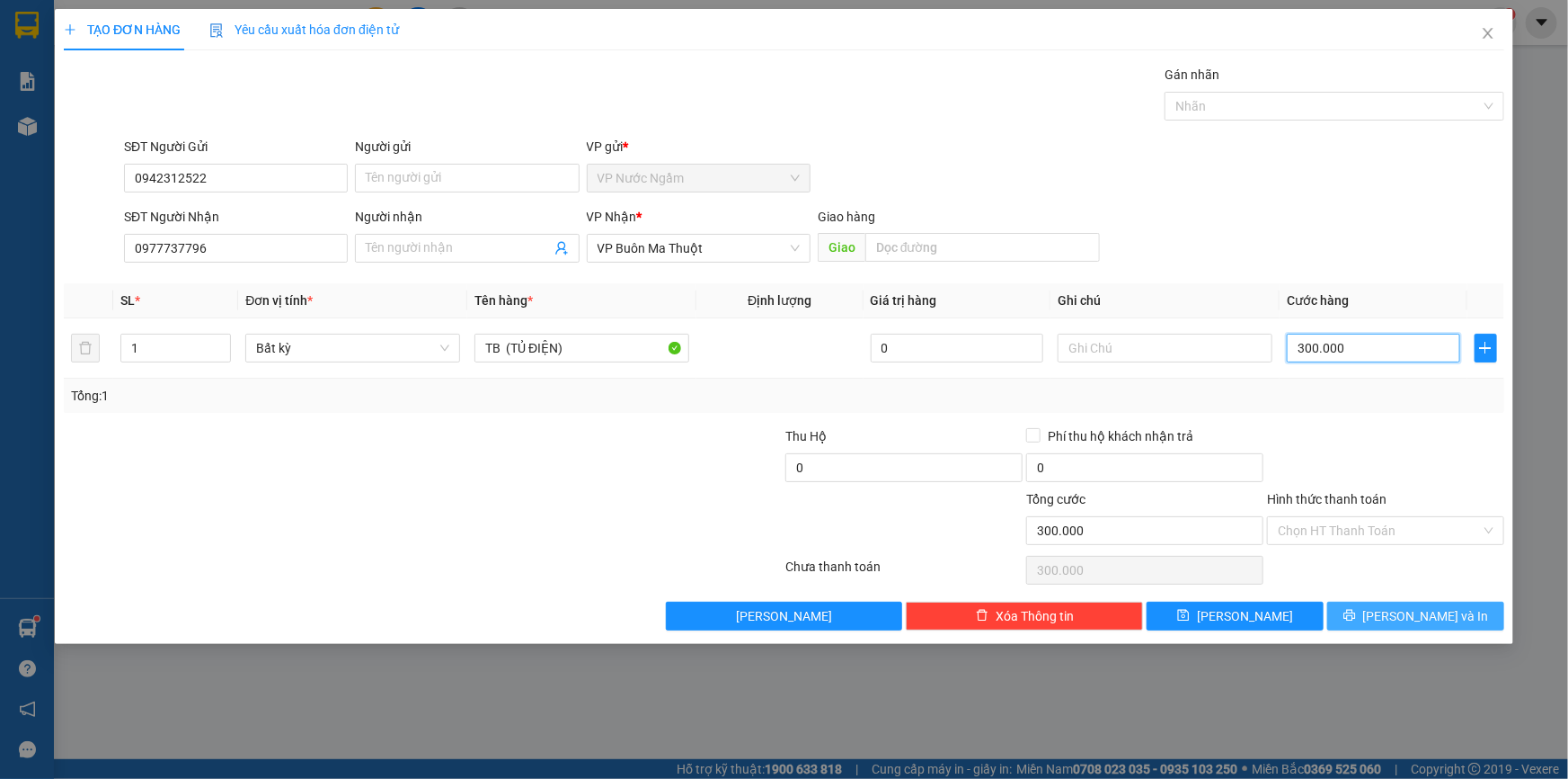
type input "300.000"
click at [1371, 617] on button "[PERSON_NAME] và In" at bounding box center [1416, 616] width 177 height 29
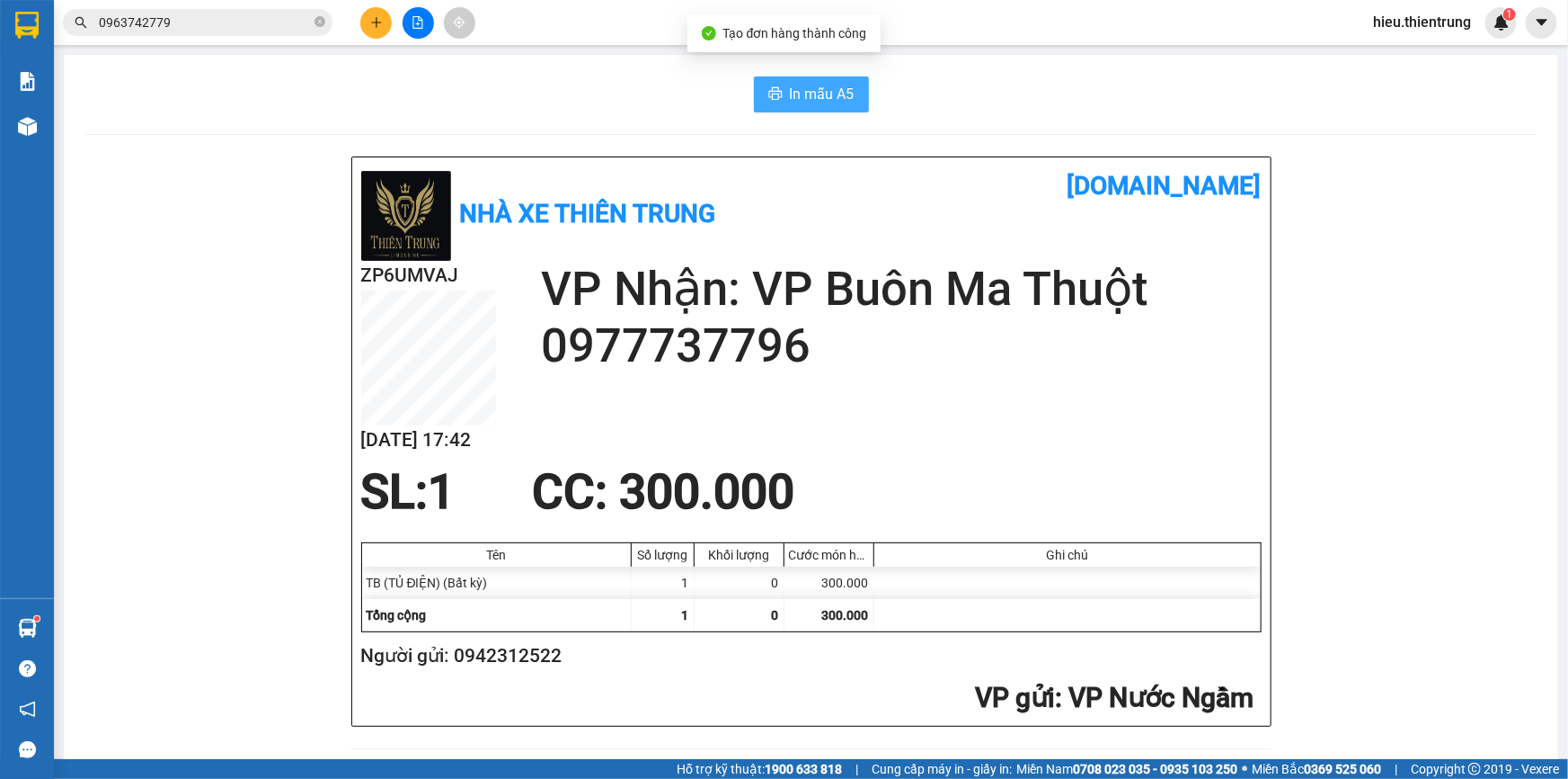
click at [789, 108] on button "In mẫu A5" at bounding box center [811, 94] width 115 height 36
click at [1043, 158] on div "Nhà xe Thiên Trung vexere.com ZP6UMVAJ 14/10 17:42 VP Nhận: VP Buôn Ma Thuột 09…" at bounding box center [811, 442] width 919 height 569
click at [380, 29] on button at bounding box center [376, 23] width 32 height 32
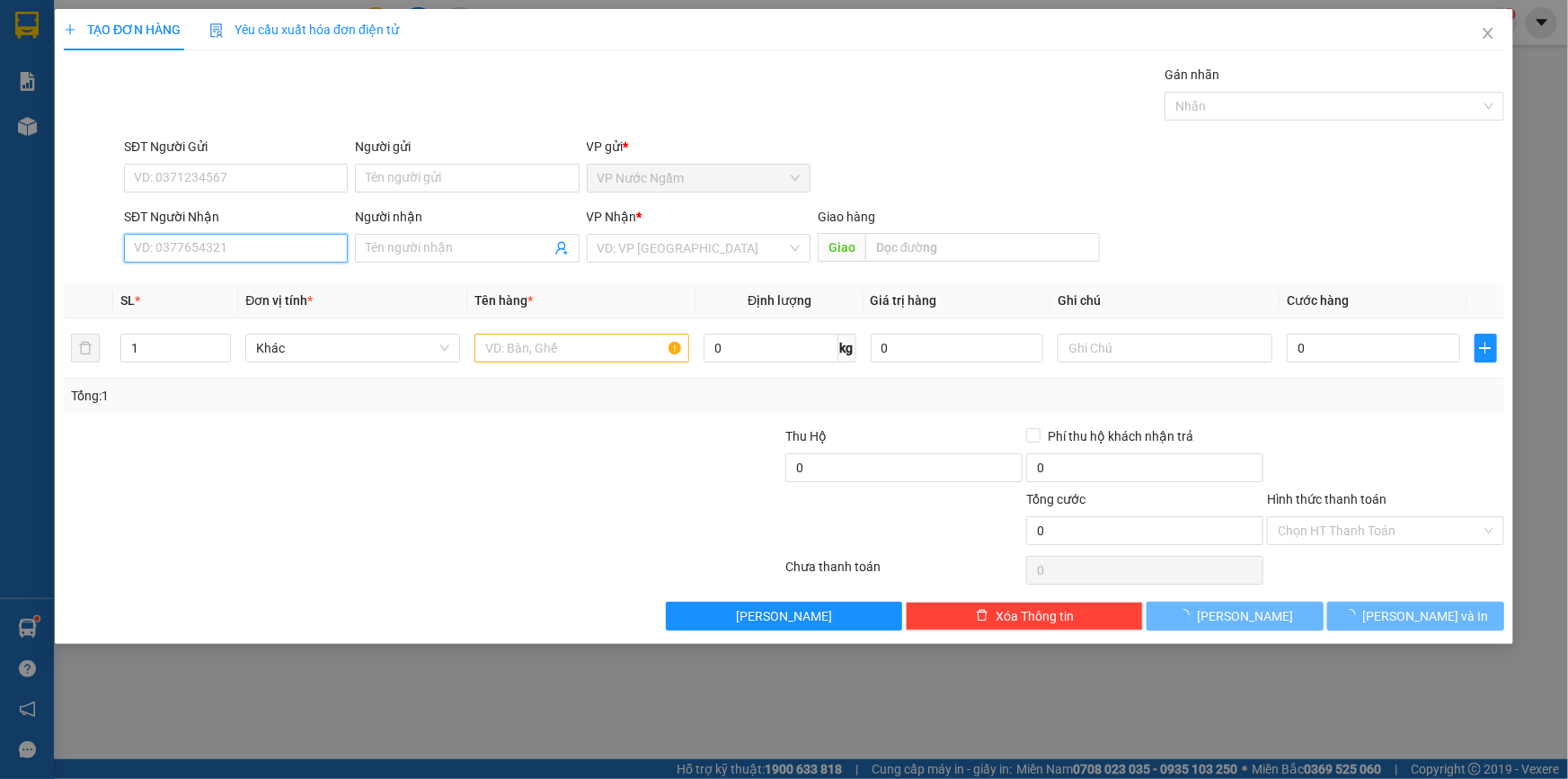
click at [161, 251] on input "SĐT Người Nhận" at bounding box center [236, 249] width 224 height 29
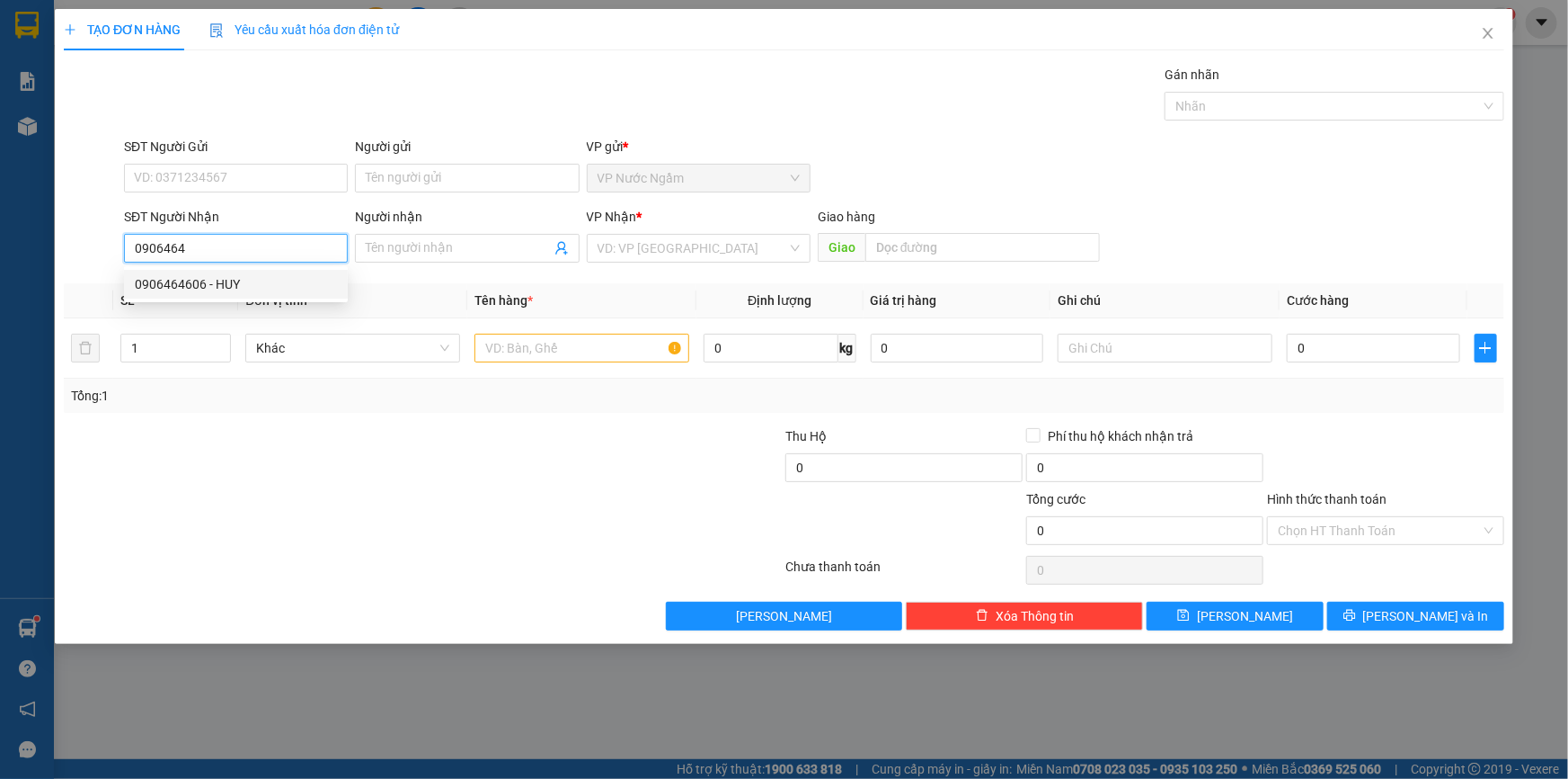
click at [199, 282] on div "0906464606 - HUY" at bounding box center [236, 284] width 202 height 20
type input "0906464606"
type input "HUY"
type input "250.000"
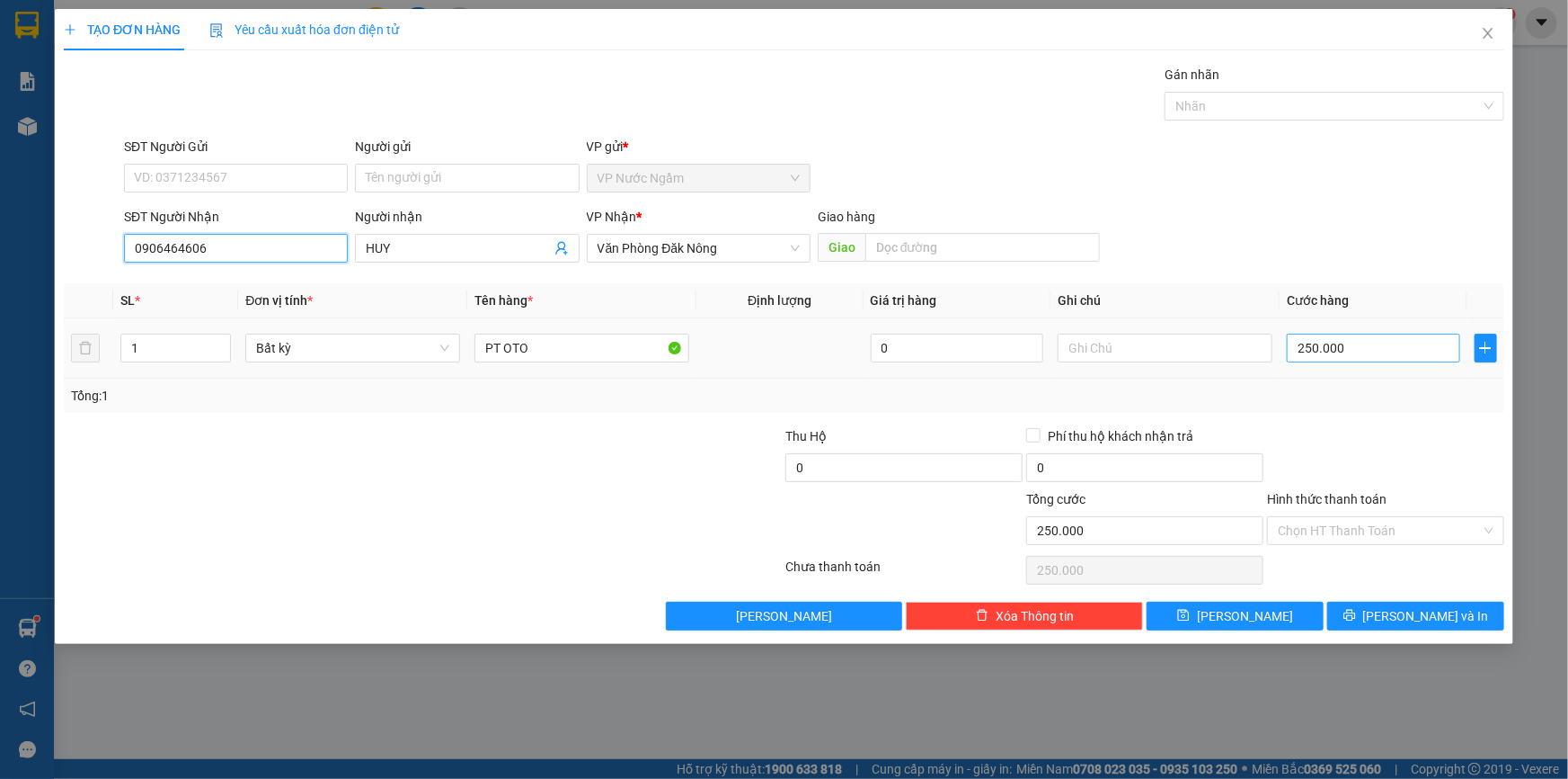
type input "0906464606"
click at [1383, 354] on input "250.000" at bounding box center [1373, 348] width 173 height 29
type input "1"
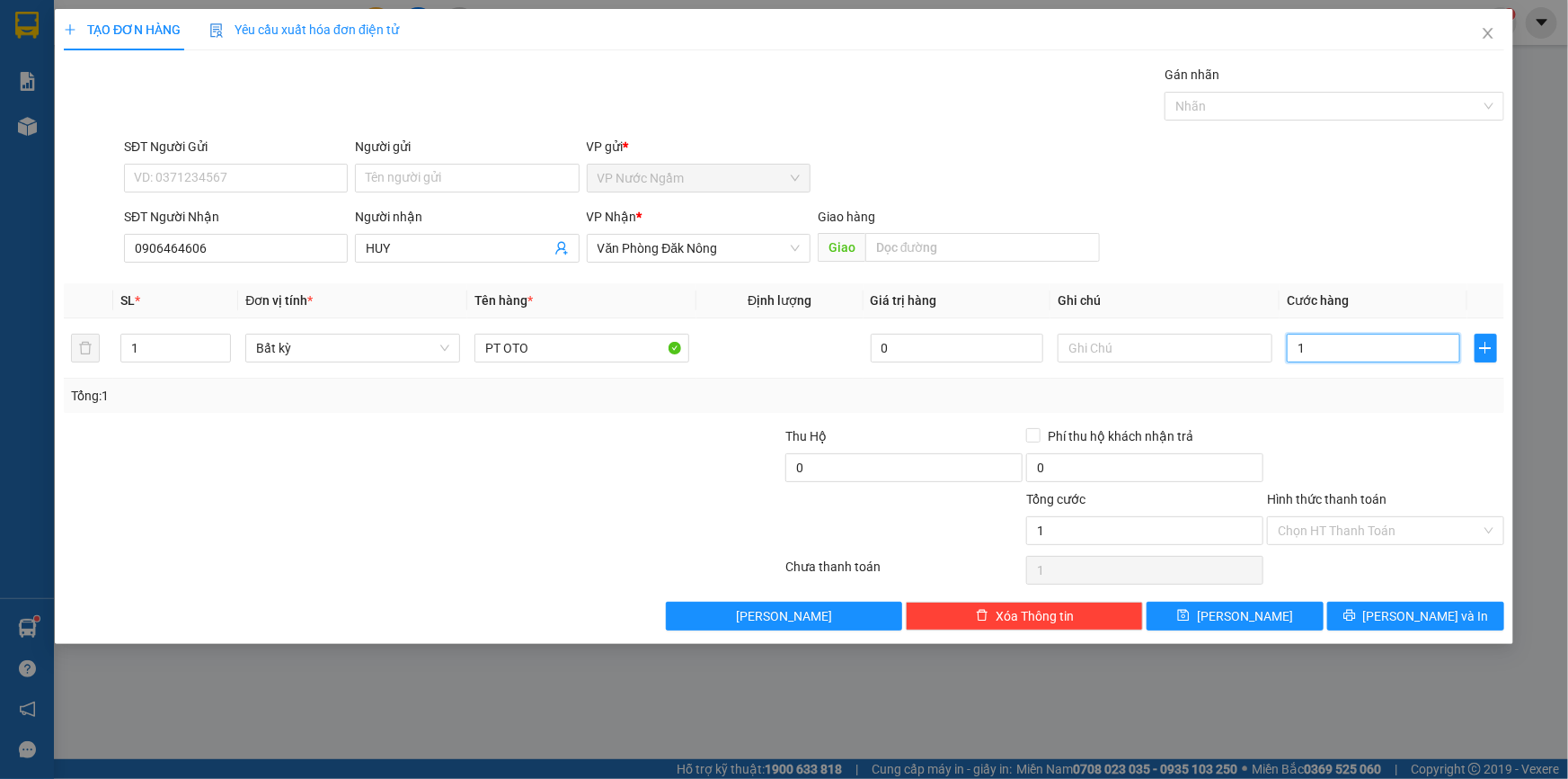
type input "10"
type input "105"
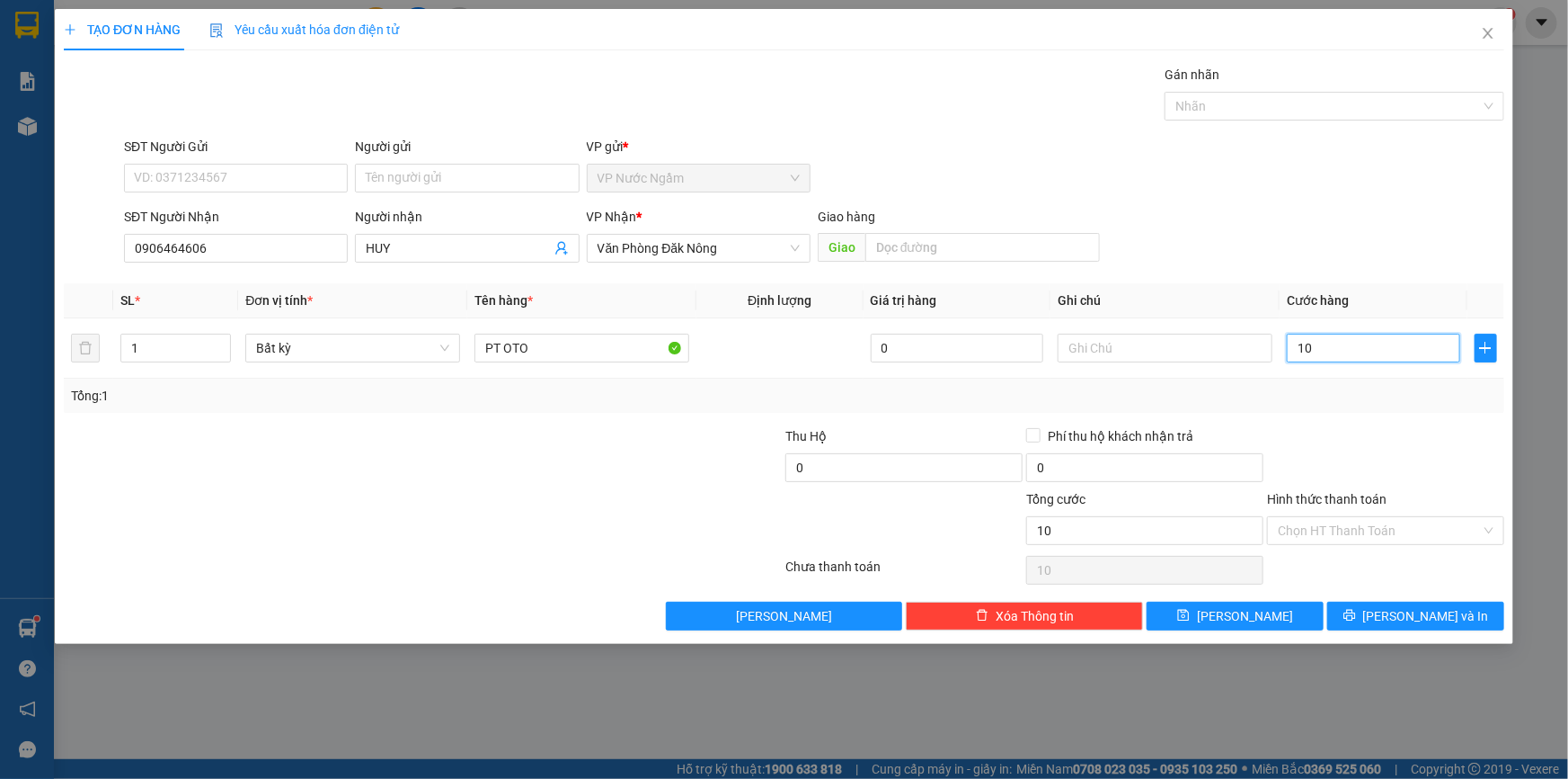
type input "105"
type input "1.055"
type input "105"
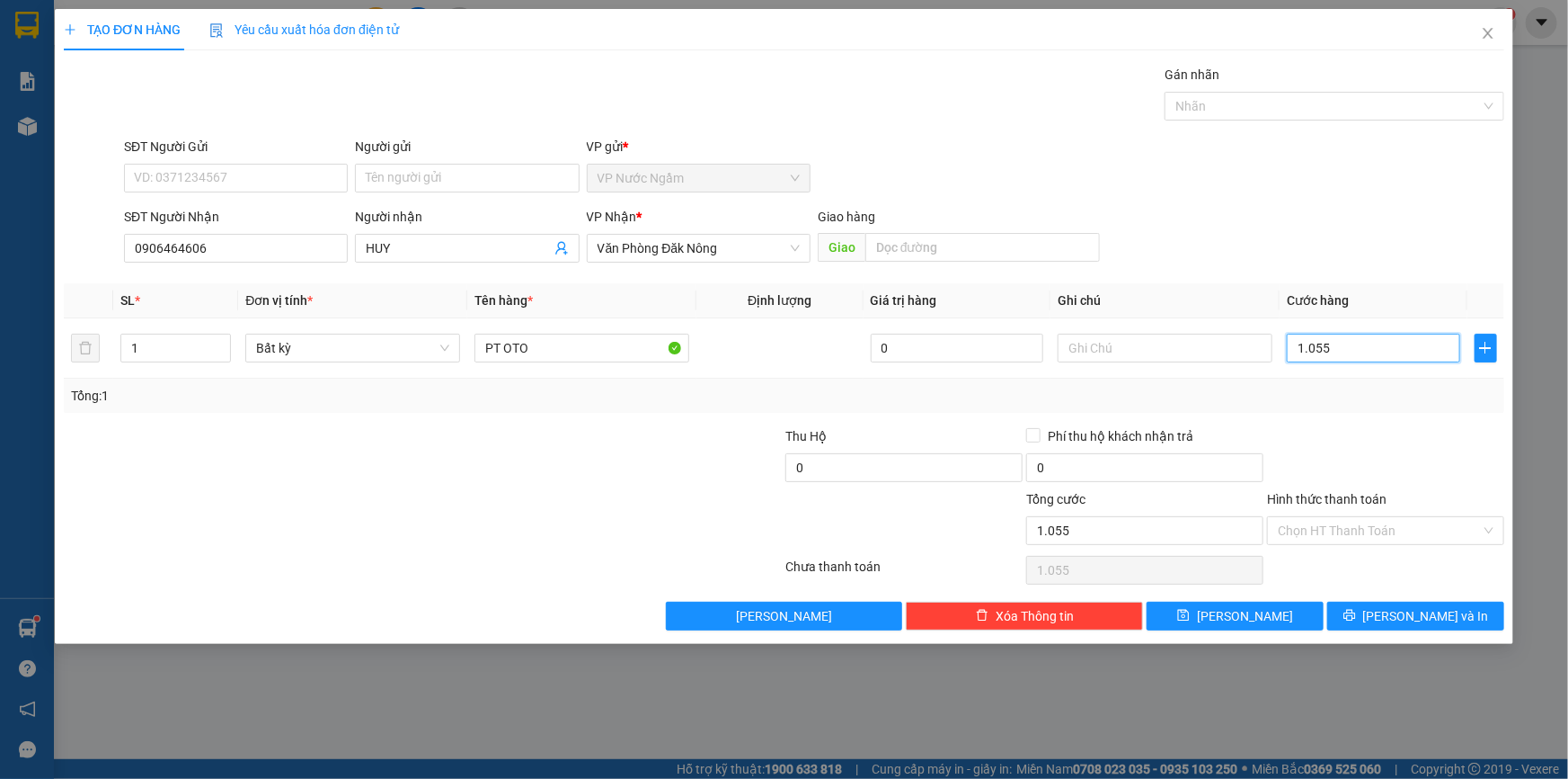
type input "105"
type input "10"
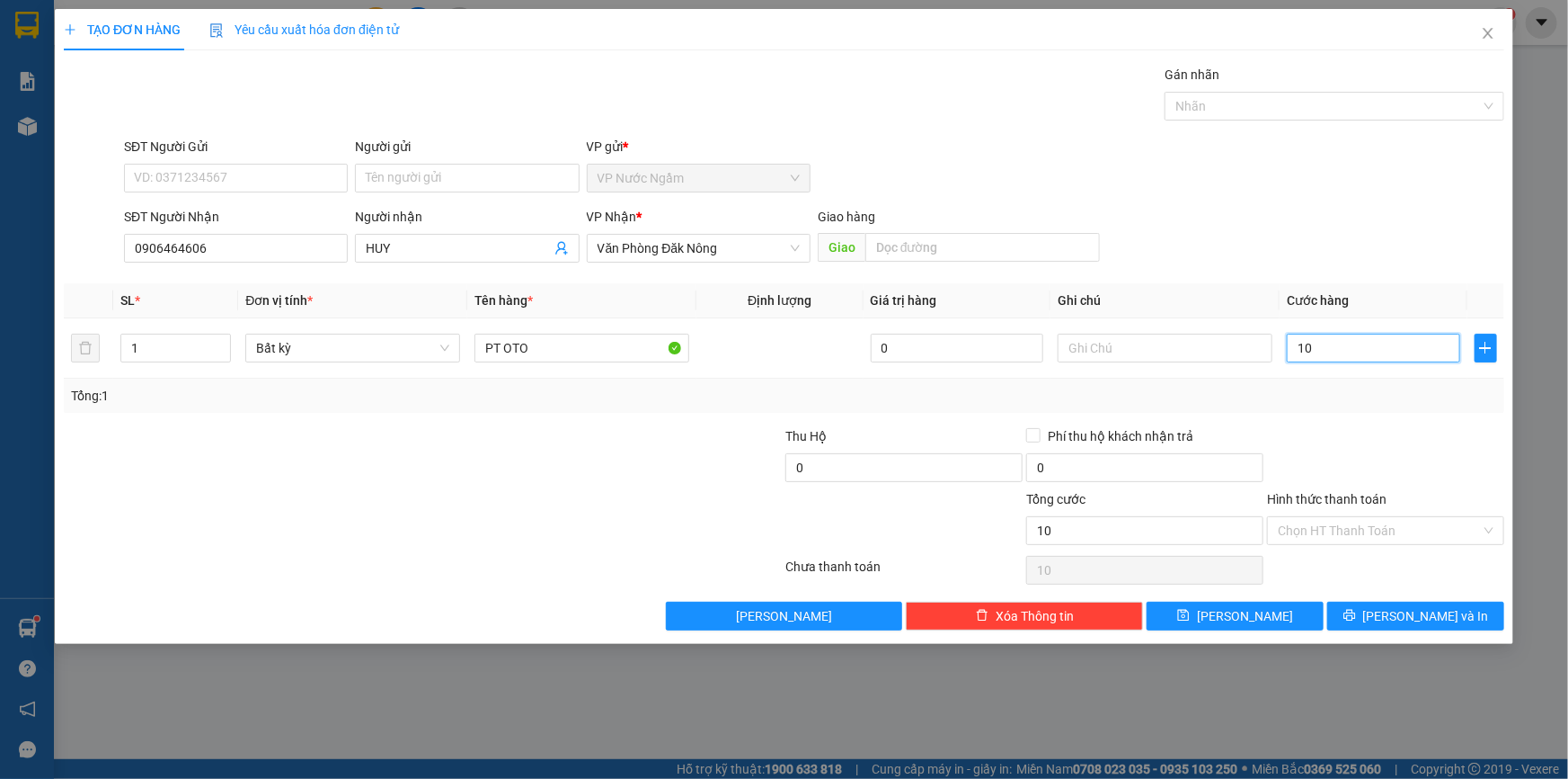
type input "1"
type input "15"
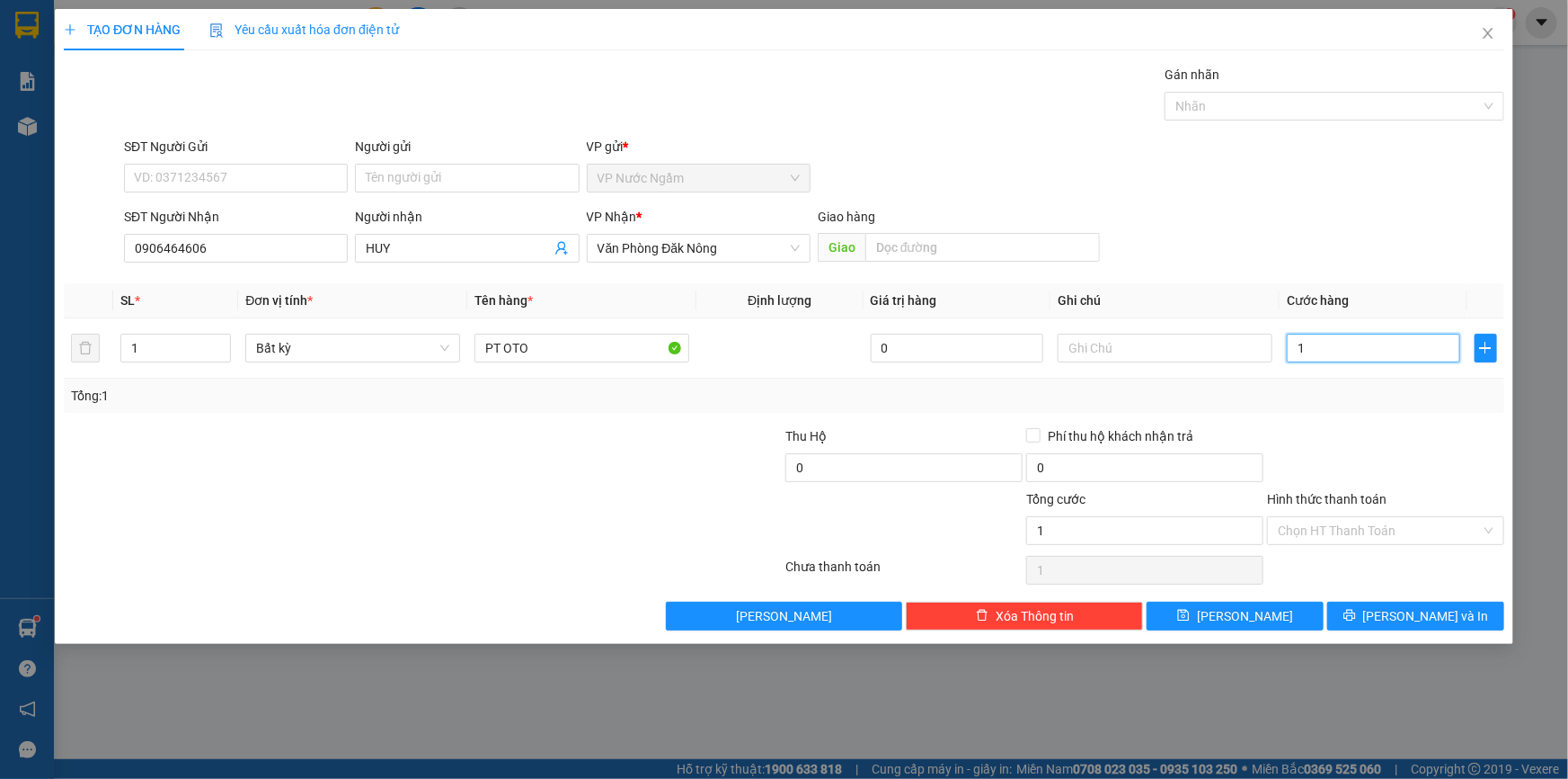
type input "15"
type input "150"
type input "1.500"
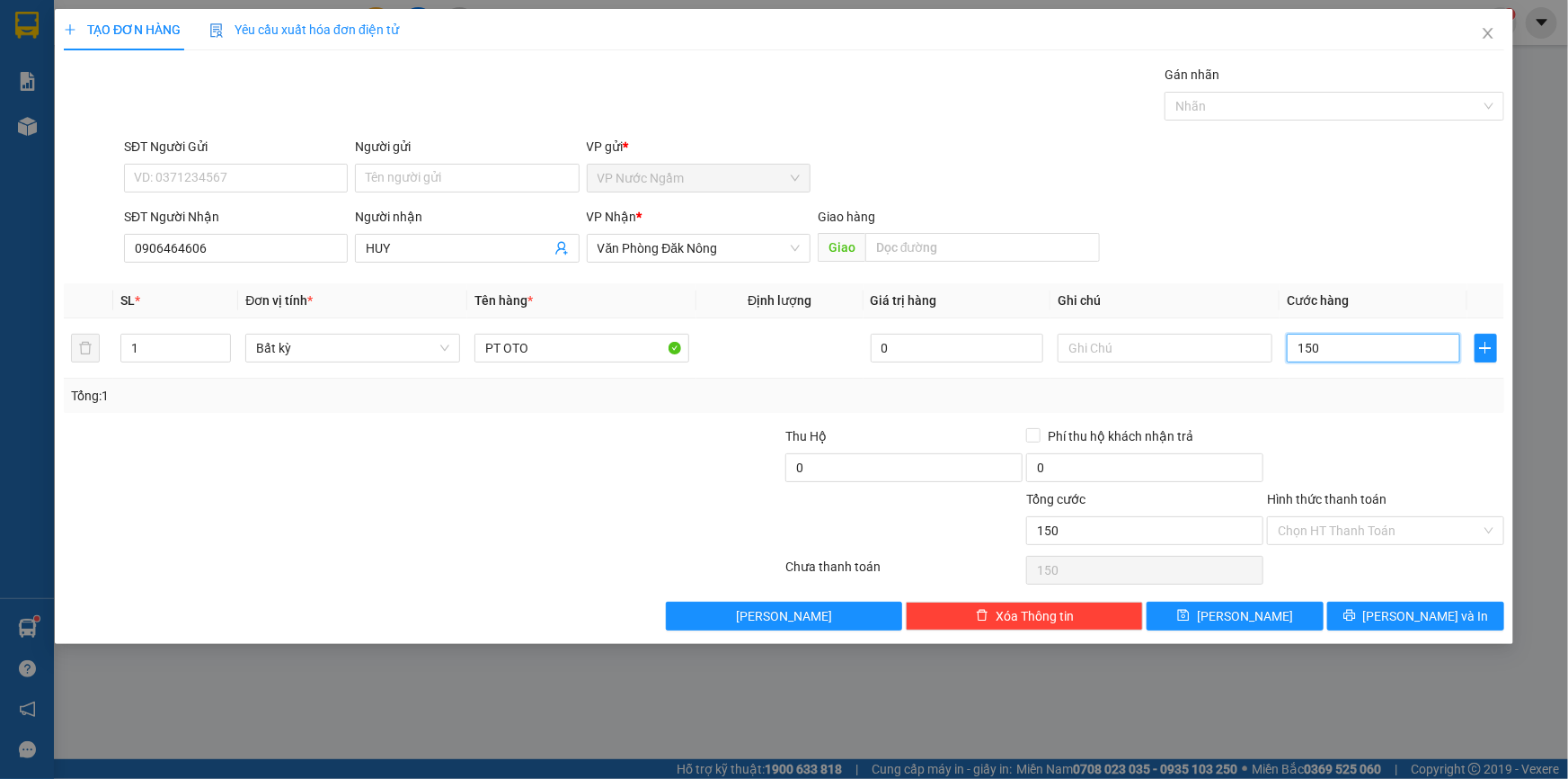
type input "1.500"
type input "15.000"
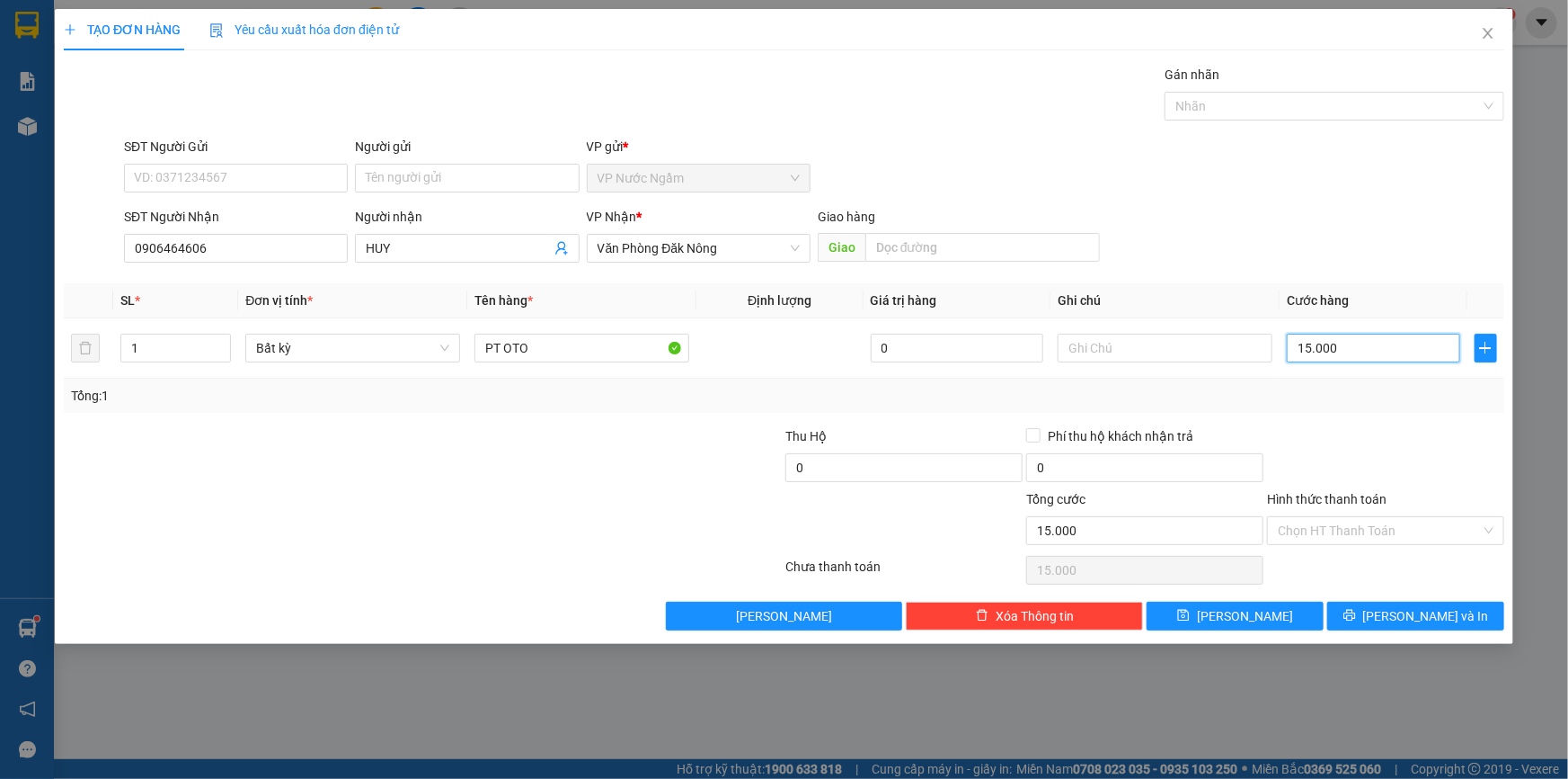
type input "150.000"
click at [1355, 610] on icon "printer" at bounding box center [1349, 615] width 12 height 12
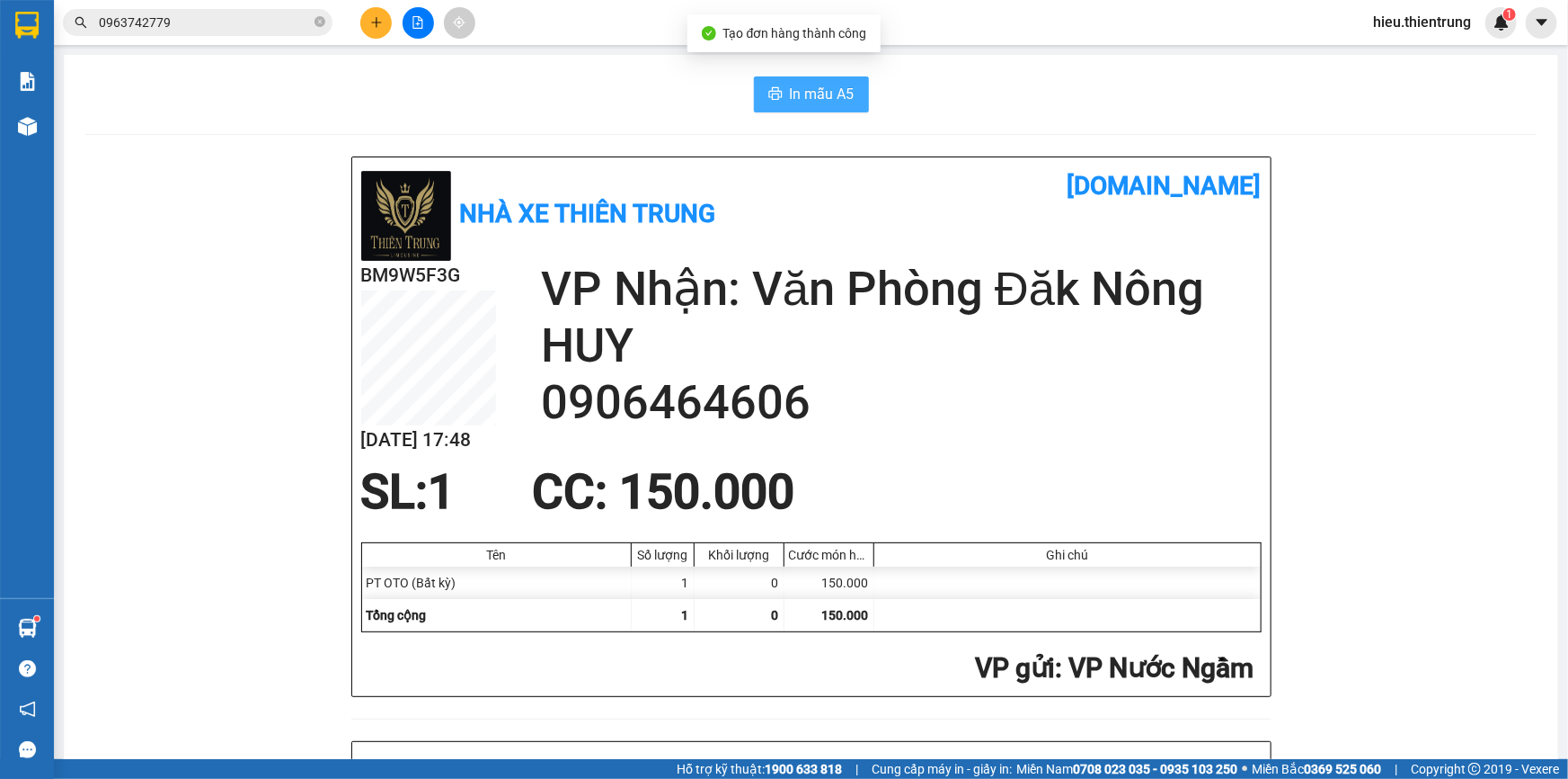
click at [824, 87] on span "In mẫu A5" at bounding box center [822, 94] width 65 height 23
click at [380, 29] on button at bounding box center [376, 23] width 32 height 32
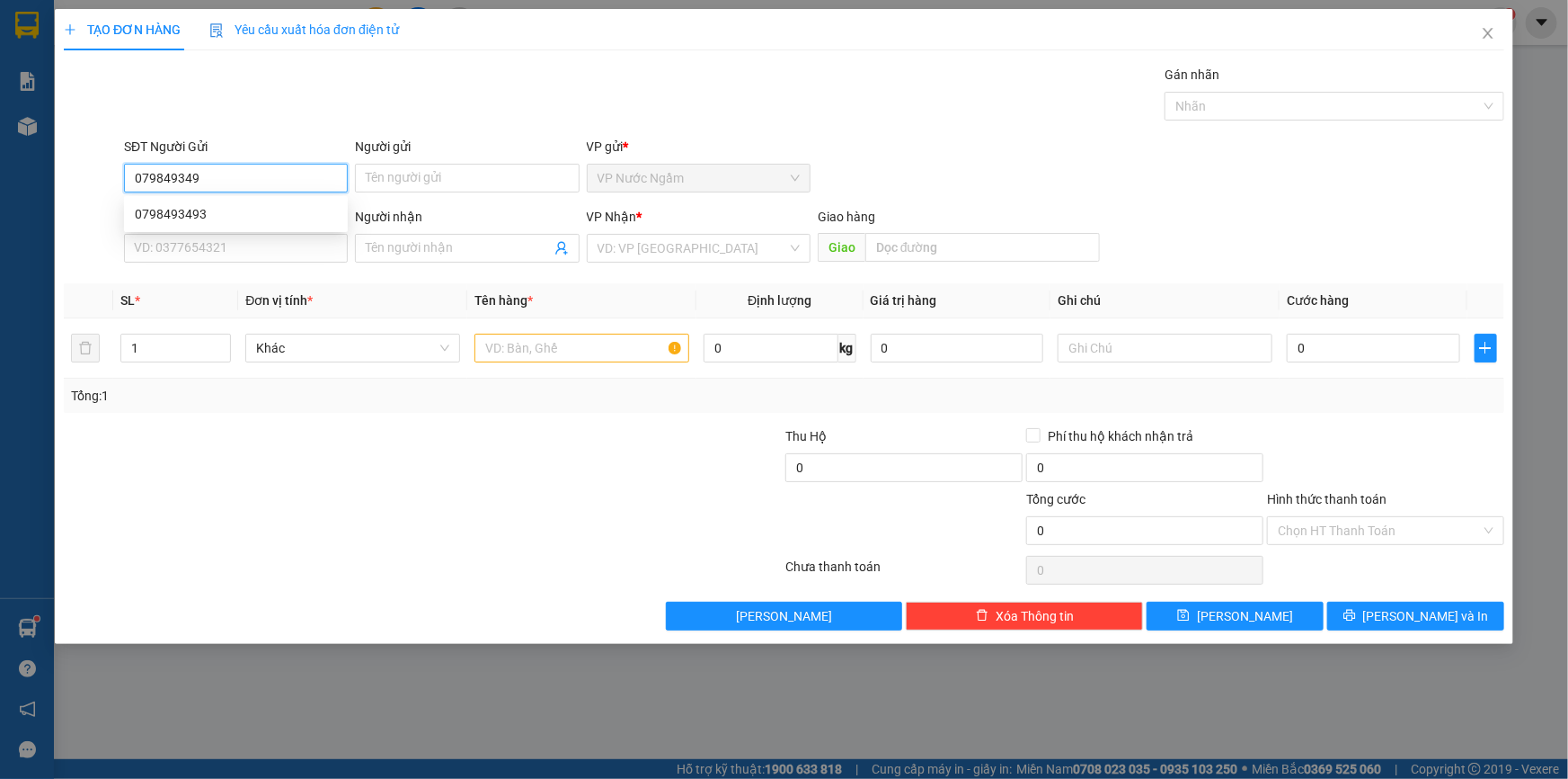
type input "0798493493"
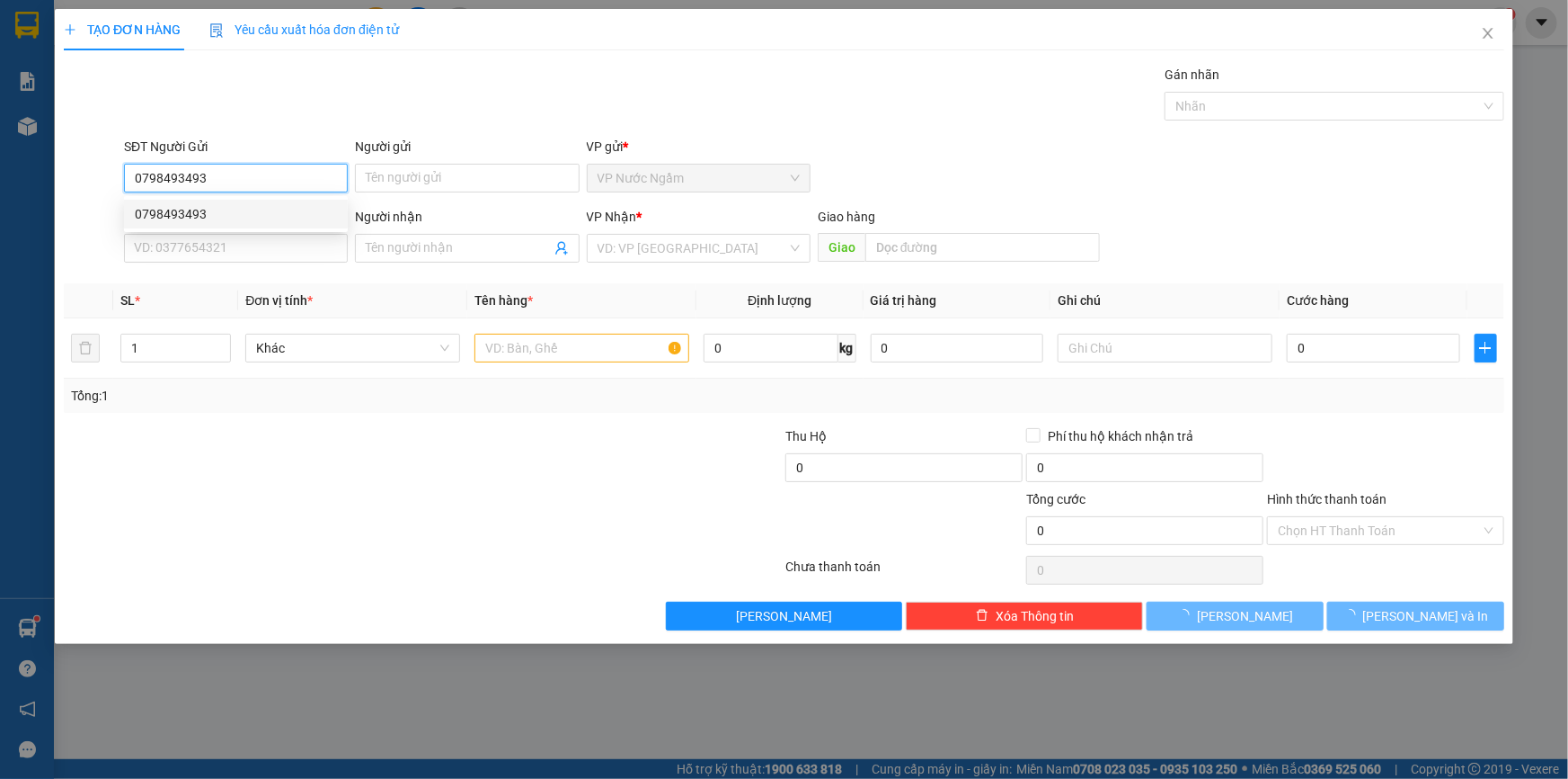
click at [189, 204] on div "0798493493" at bounding box center [236, 214] width 202 height 20
type input "0899350623"
type input "THÀNH ĐẠT"
type input "200.000"
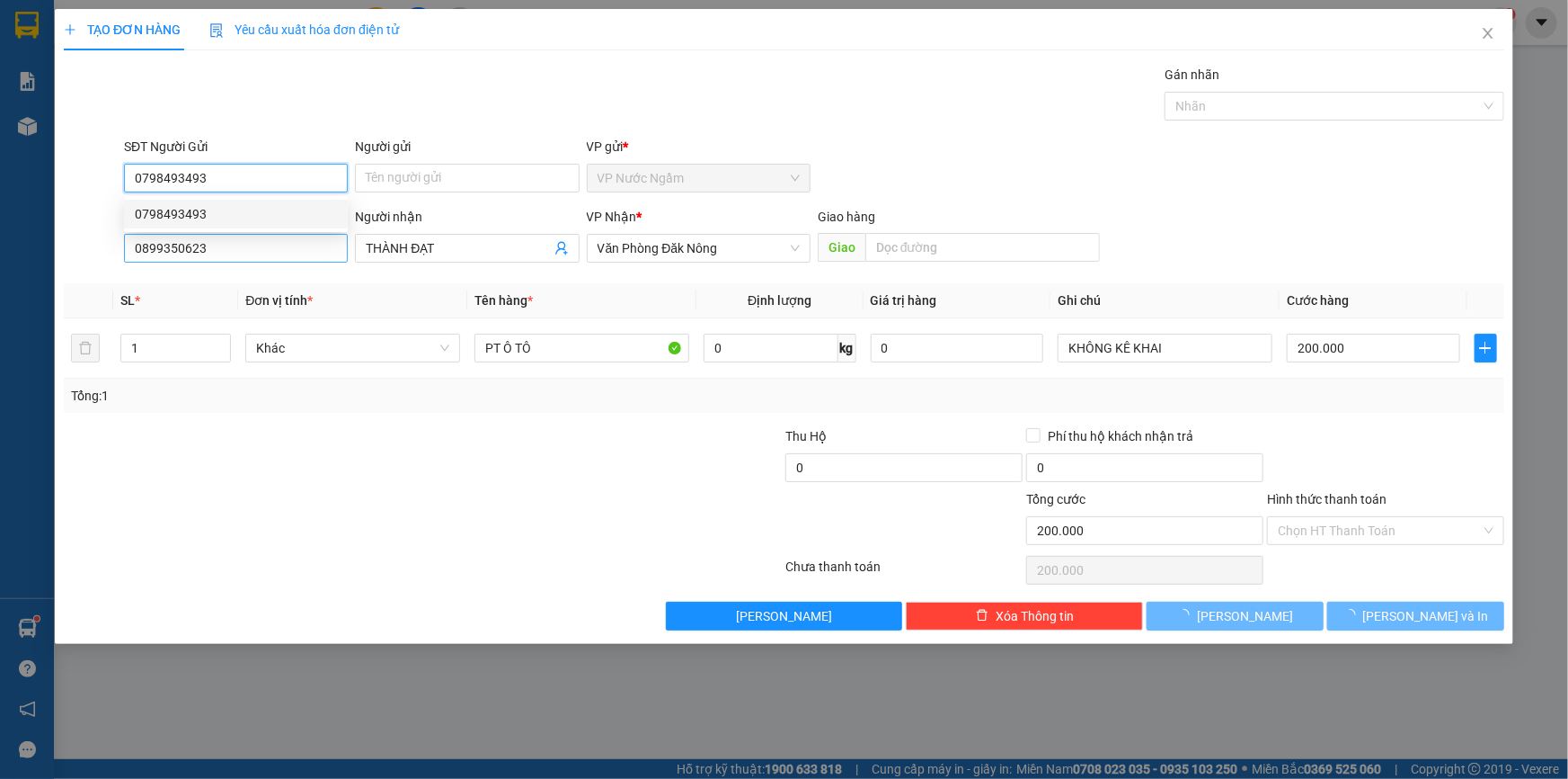
type input "0798493493"
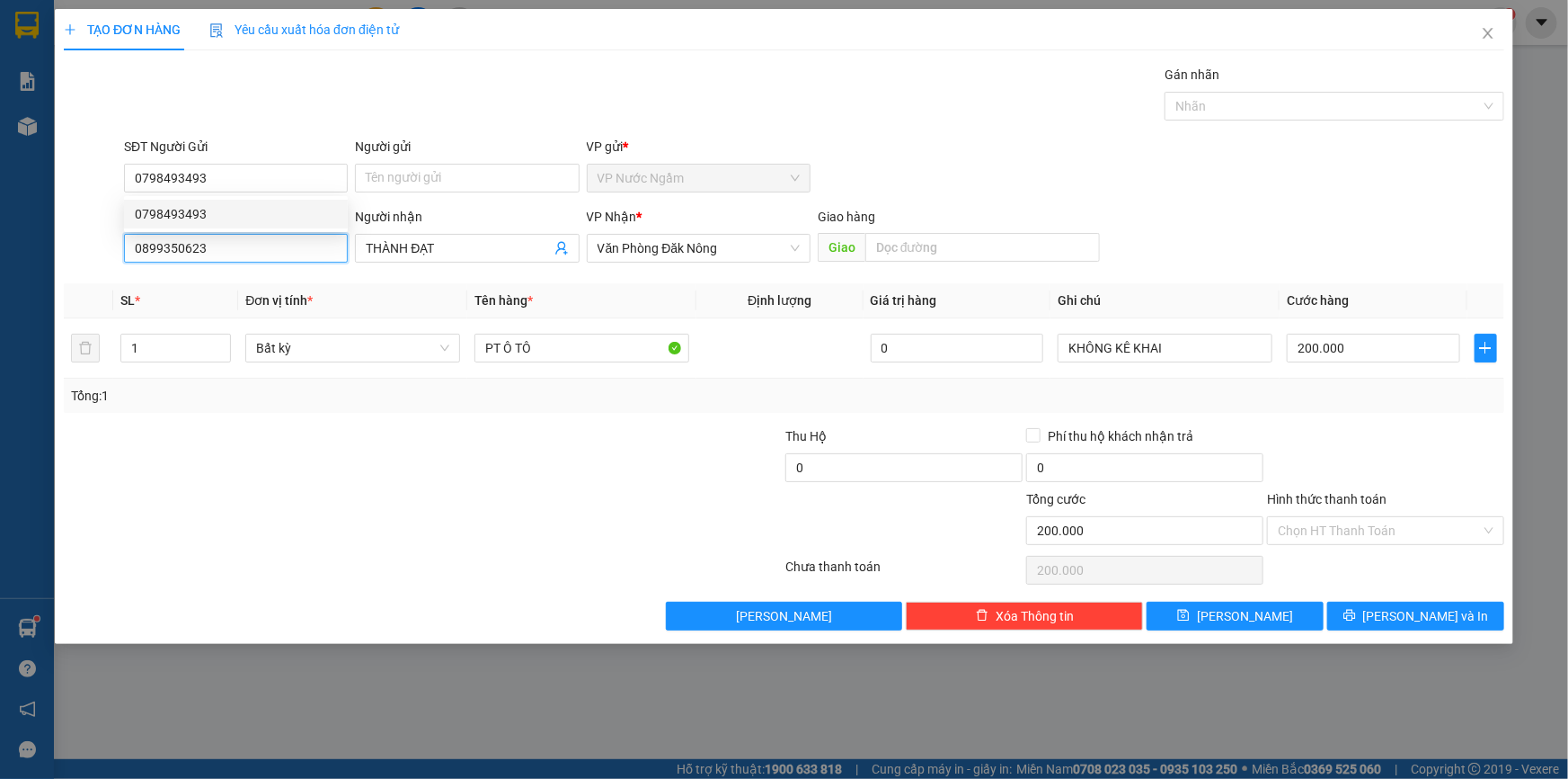
drag, startPoint x: 236, startPoint y: 259, endPoint x: 12, endPoint y: 292, distance: 226.4
click at [0, 290] on div "TẠO ĐƠN HÀNG Yêu cầu xuất hóa đơn điện tử Transit Pickup Surcharge Ids Transit …" at bounding box center [784, 389] width 1568 height 779
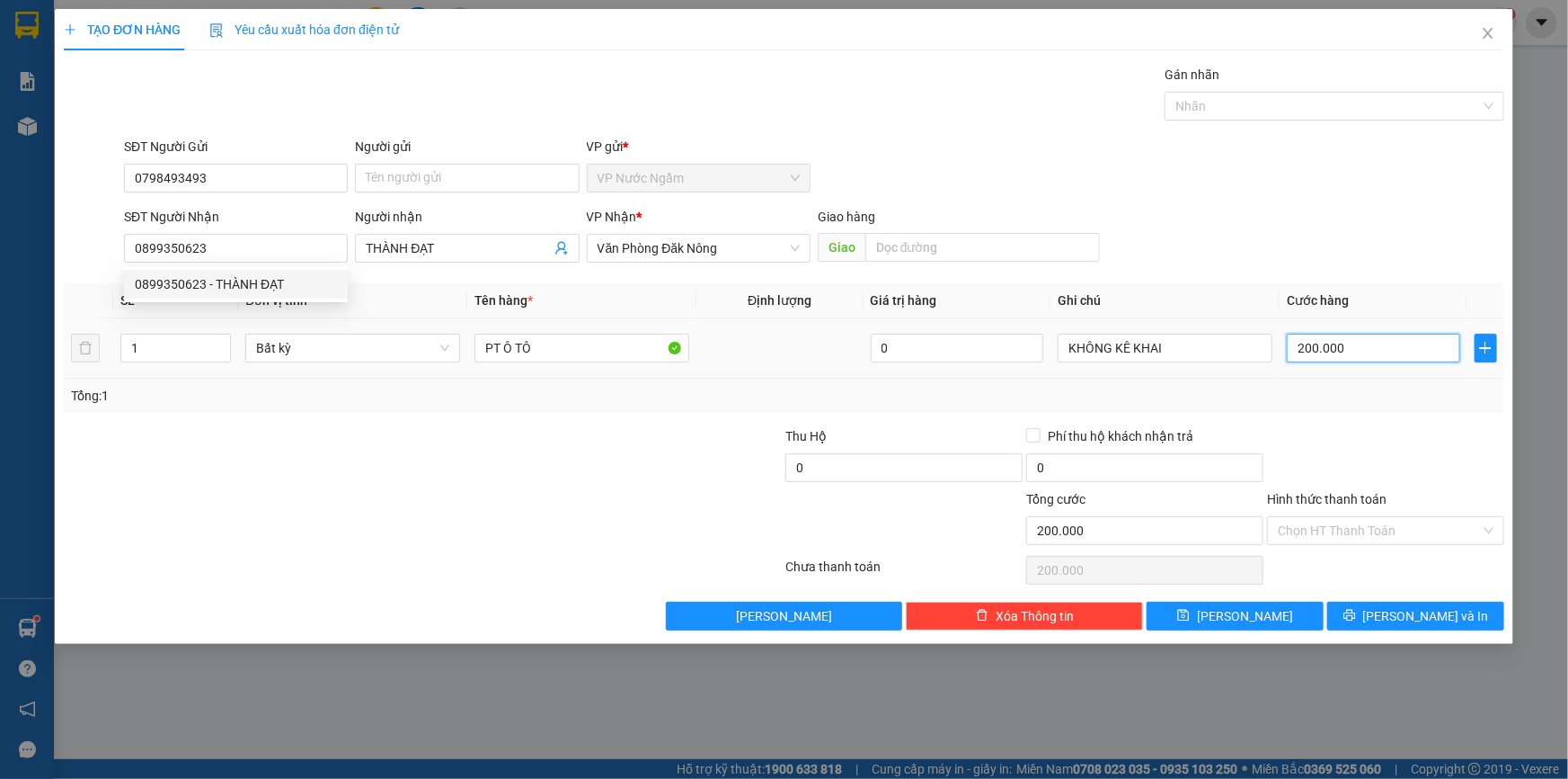
click at [1357, 342] on input "200.000" at bounding box center [1373, 348] width 173 height 29
type input "1"
type input "10"
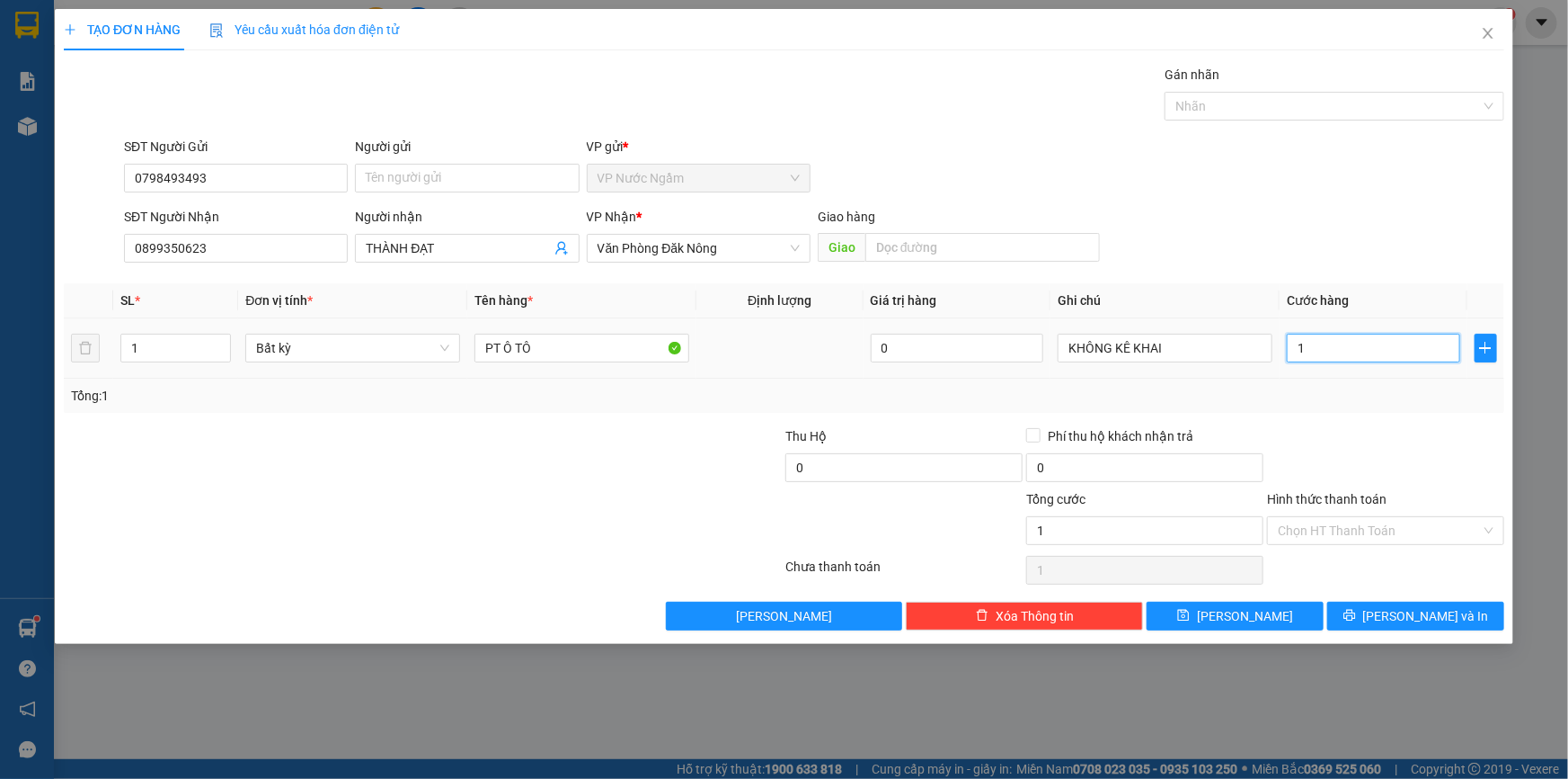
type input "10"
type input "100"
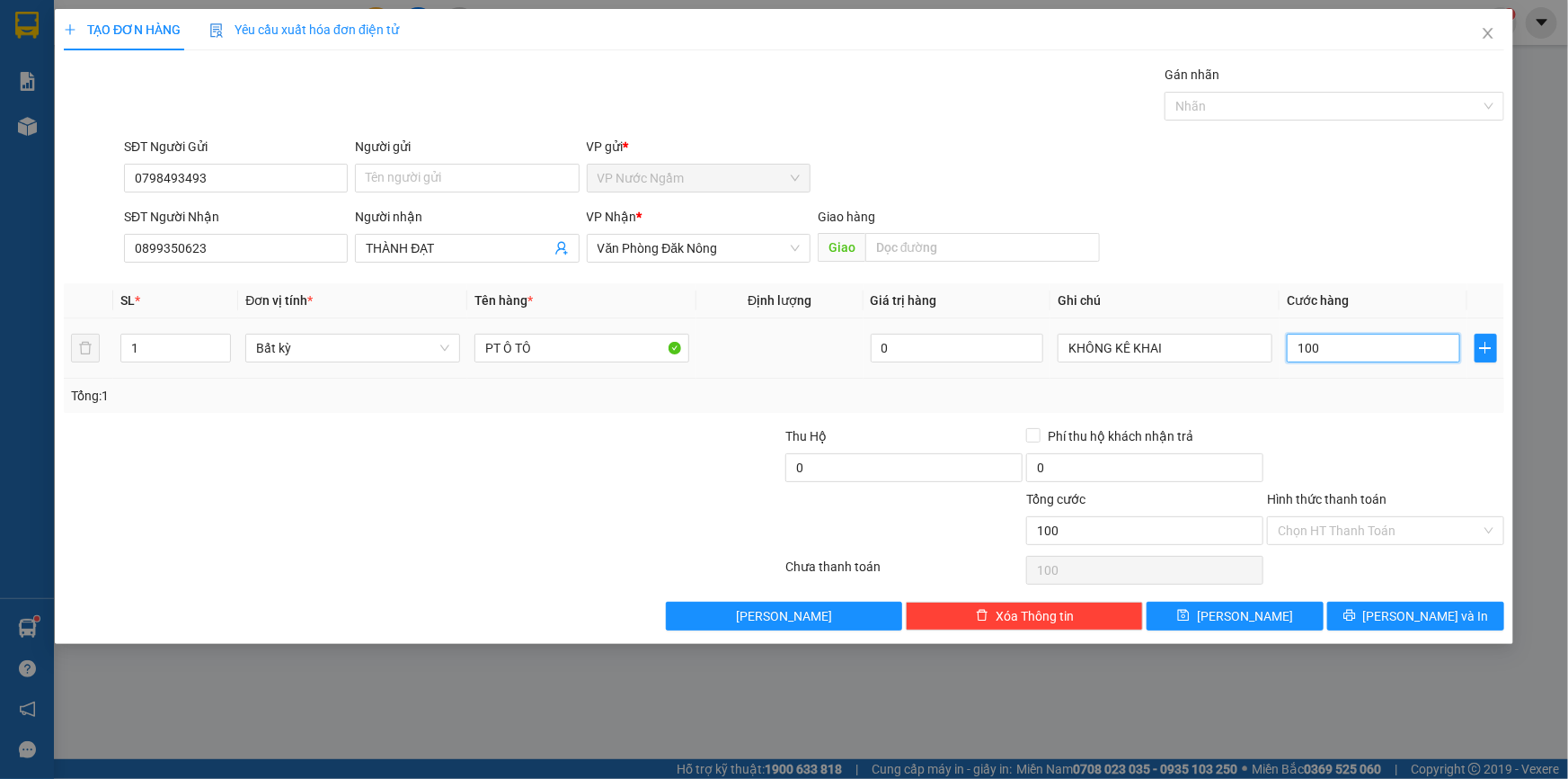
type input "1.000"
type input "10.000"
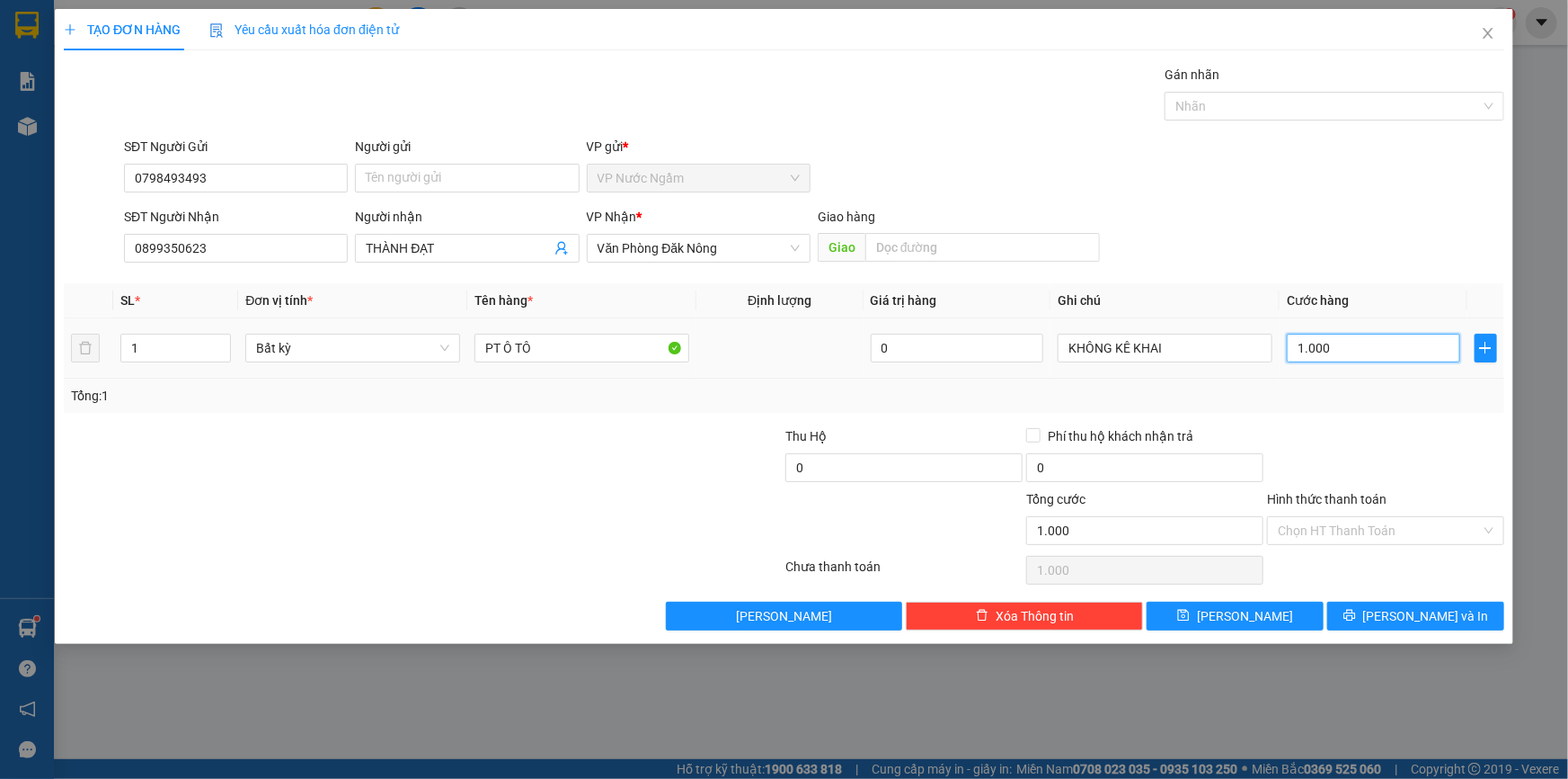
type input "10.000"
type input "100.000"
click at [1419, 619] on span "[PERSON_NAME] và In" at bounding box center [1426, 616] width 126 height 20
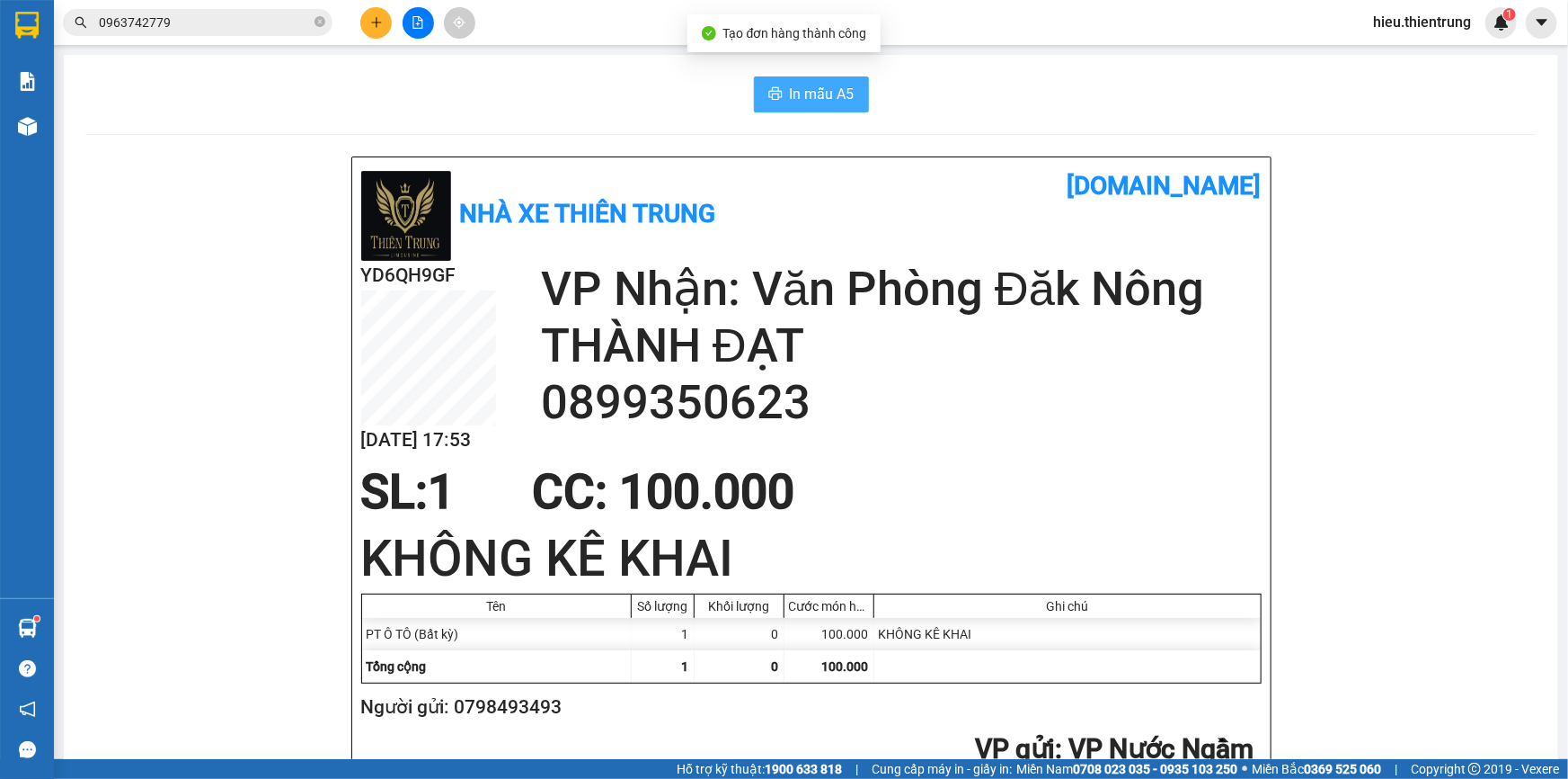
click at [842, 87] on span "In mẫu A5" at bounding box center [822, 94] width 65 height 23
drag, startPoint x: 983, startPoint y: 138, endPoint x: 771, endPoint y: 143, distance: 212.1
click at [381, 4] on div "Kết quả tìm kiếm ( 21 ) Bộ lọc Ngày tạo đơn gần nhất Mã ĐH Trạng thái Món hàng …" at bounding box center [784, 22] width 1568 height 45
click at [383, 17] on button at bounding box center [376, 23] width 32 height 32
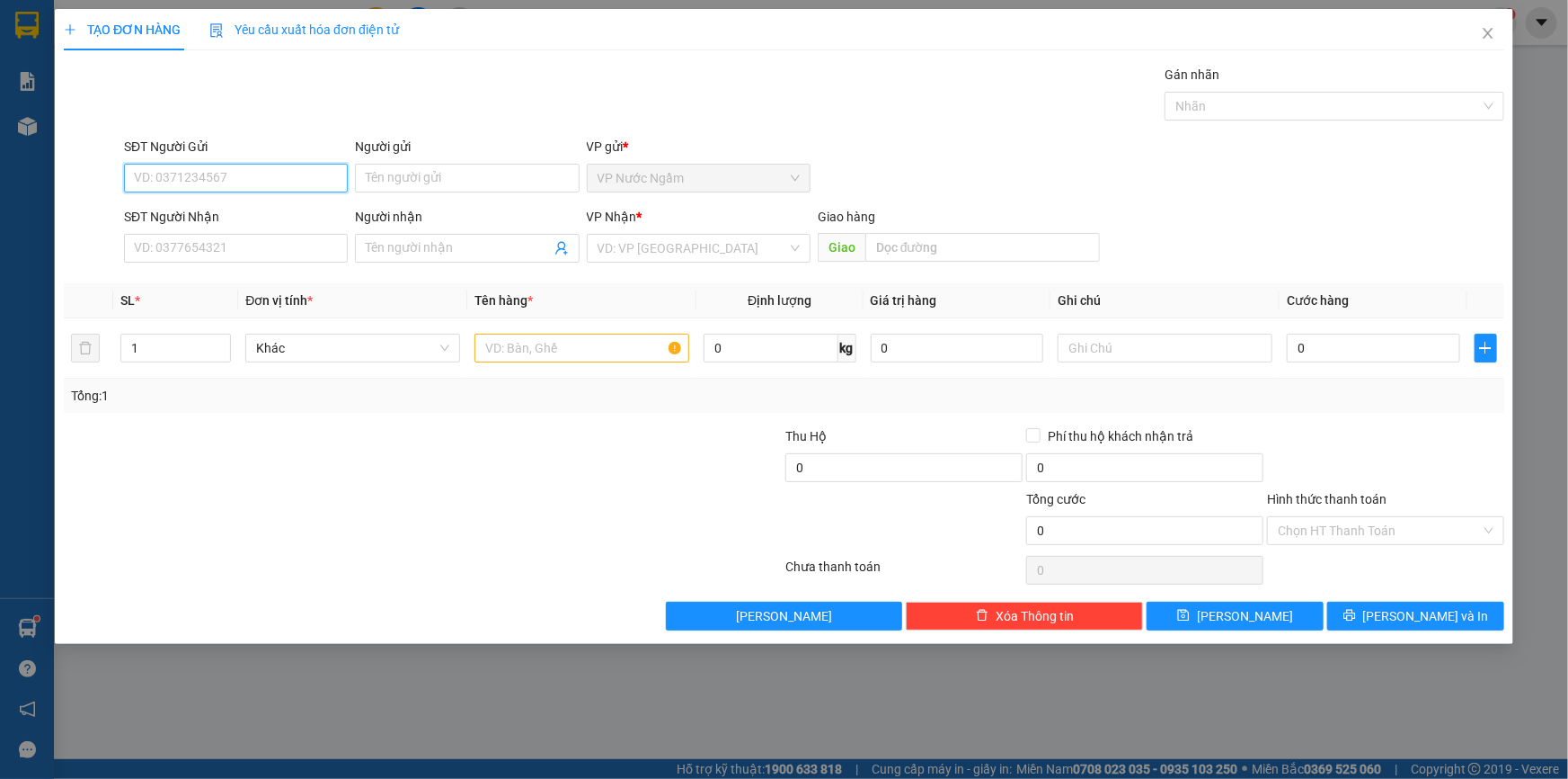
click at [230, 187] on input "SĐT Người Gửi" at bounding box center [236, 179] width 224 height 29
click at [202, 188] on input "SĐT Người Gửi" at bounding box center [236, 179] width 224 height 29
type input "0969827892"
click at [207, 206] on div "0969827892" at bounding box center [236, 214] width 202 height 20
type input "0922688679"
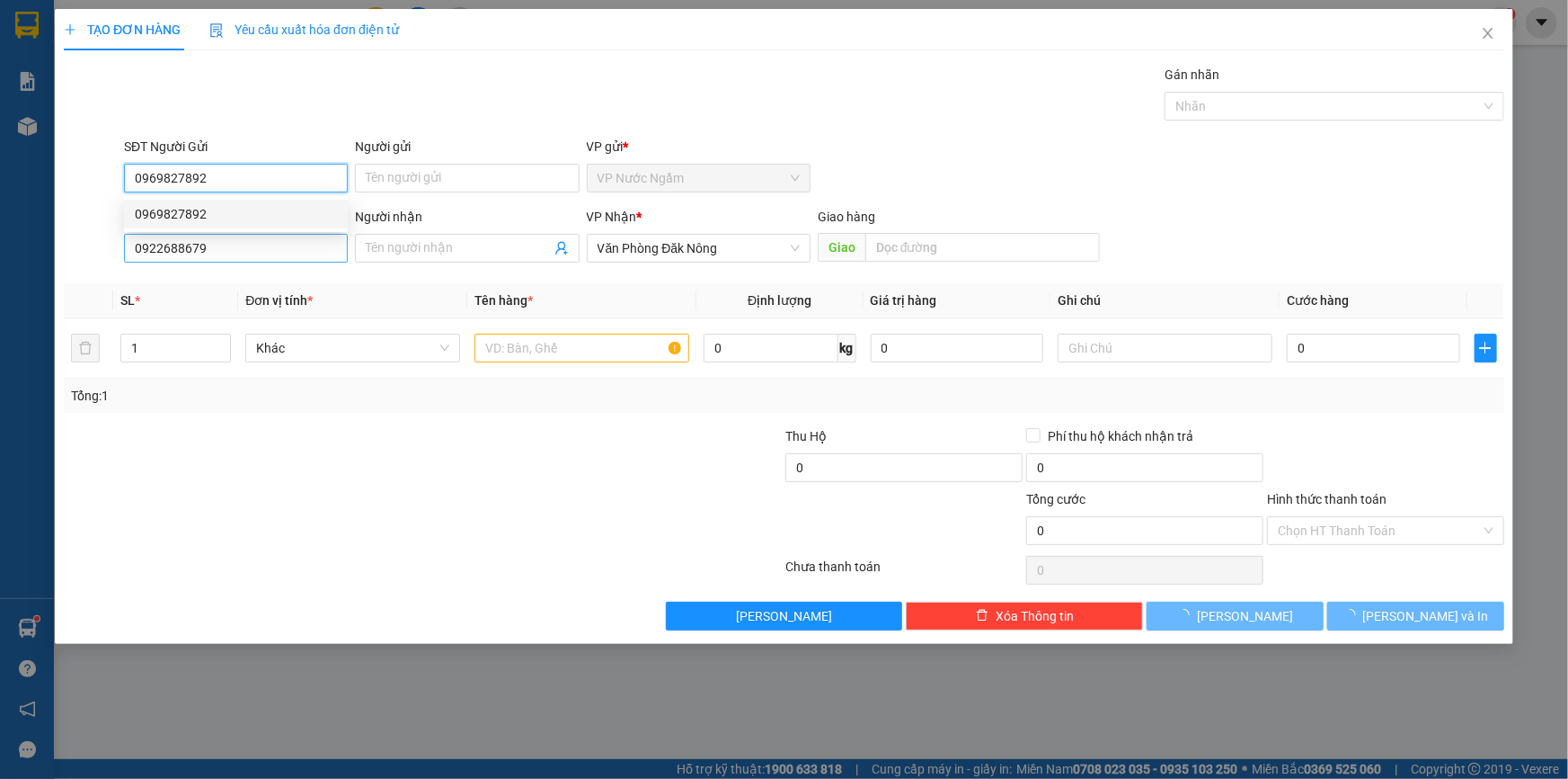
type input "300.000"
type input "0969827892"
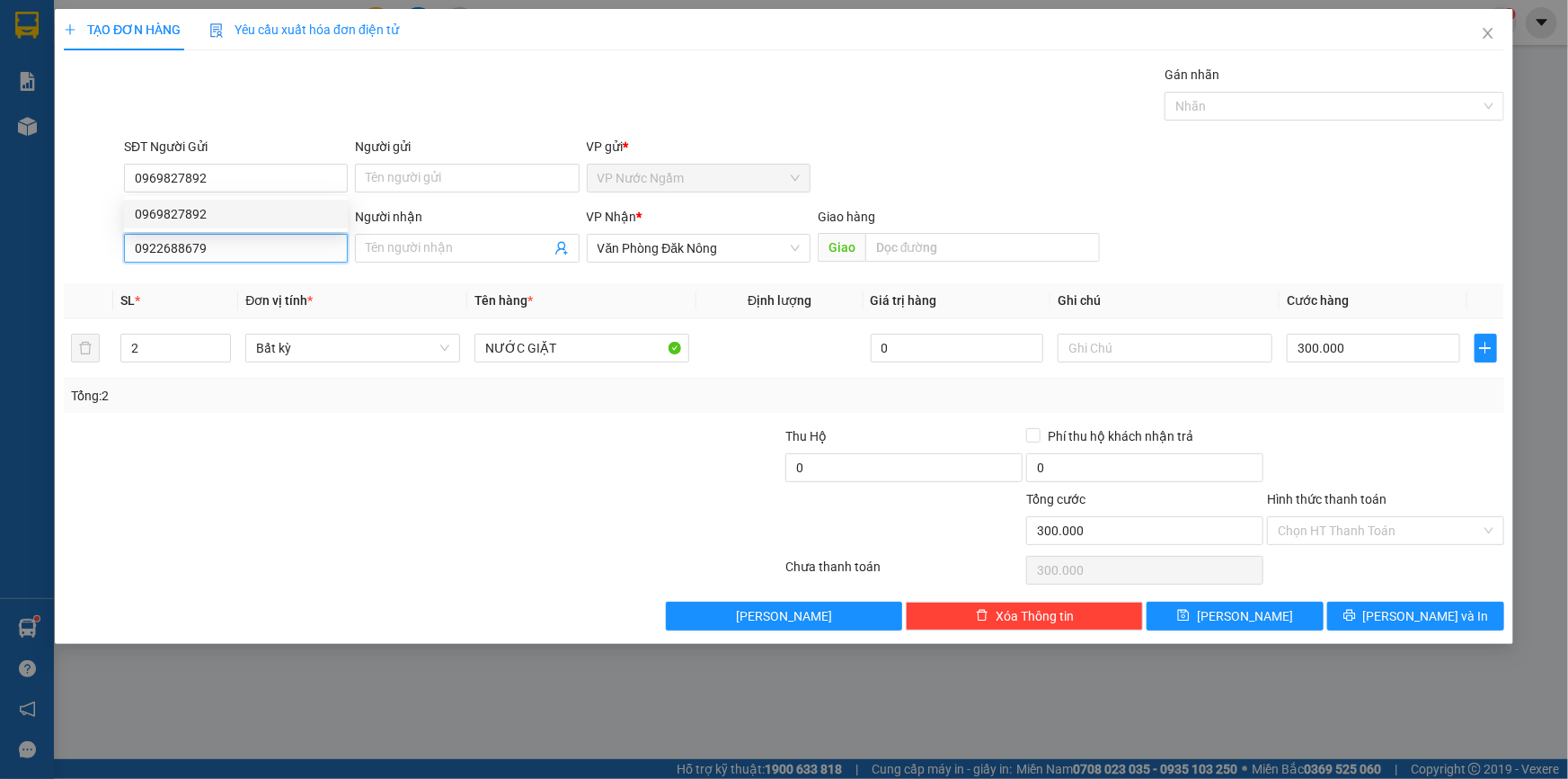
drag, startPoint x: 245, startPoint y: 249, endPoint x: 35, endPoint y: 270, distance: 211.0
click at [35, 270] on div "TẠO ĐƠN HÀNG Yêu cầu xuất hóa đơn điện tử Transit Pickup Surcharge Ids Transit …" at bounding box center [784, 389] width 1568 height 779
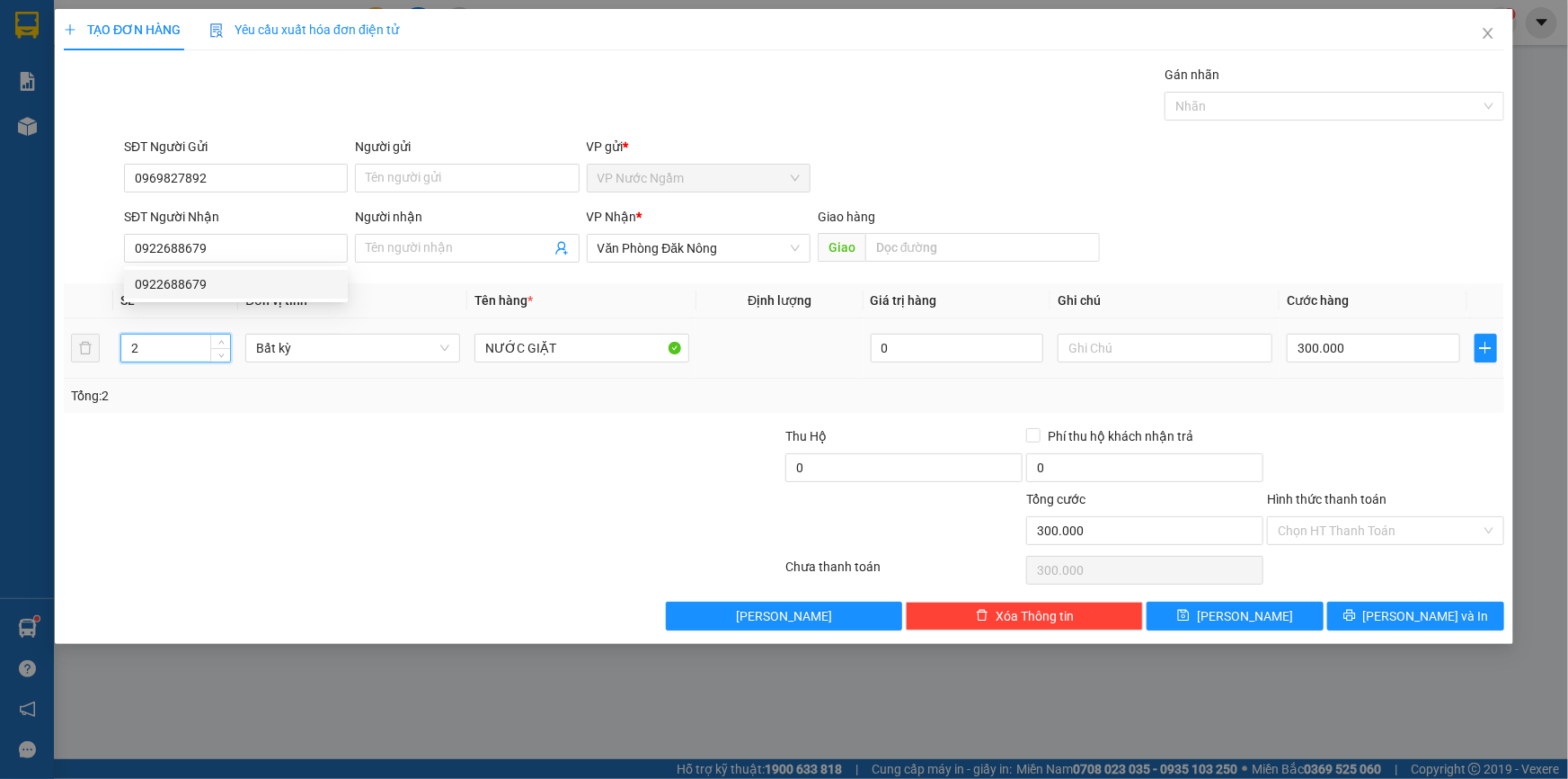
click at [99, 355] on tr "2 Bất kỳ NƯỚC GIẶT 0 300.000" at bounding box center [784, 348] width 1441 height 60
type input "3"
click at [1373, 341] on input "300.000" at bounding box center [1373, 348] width 173 height 29
type input "0"
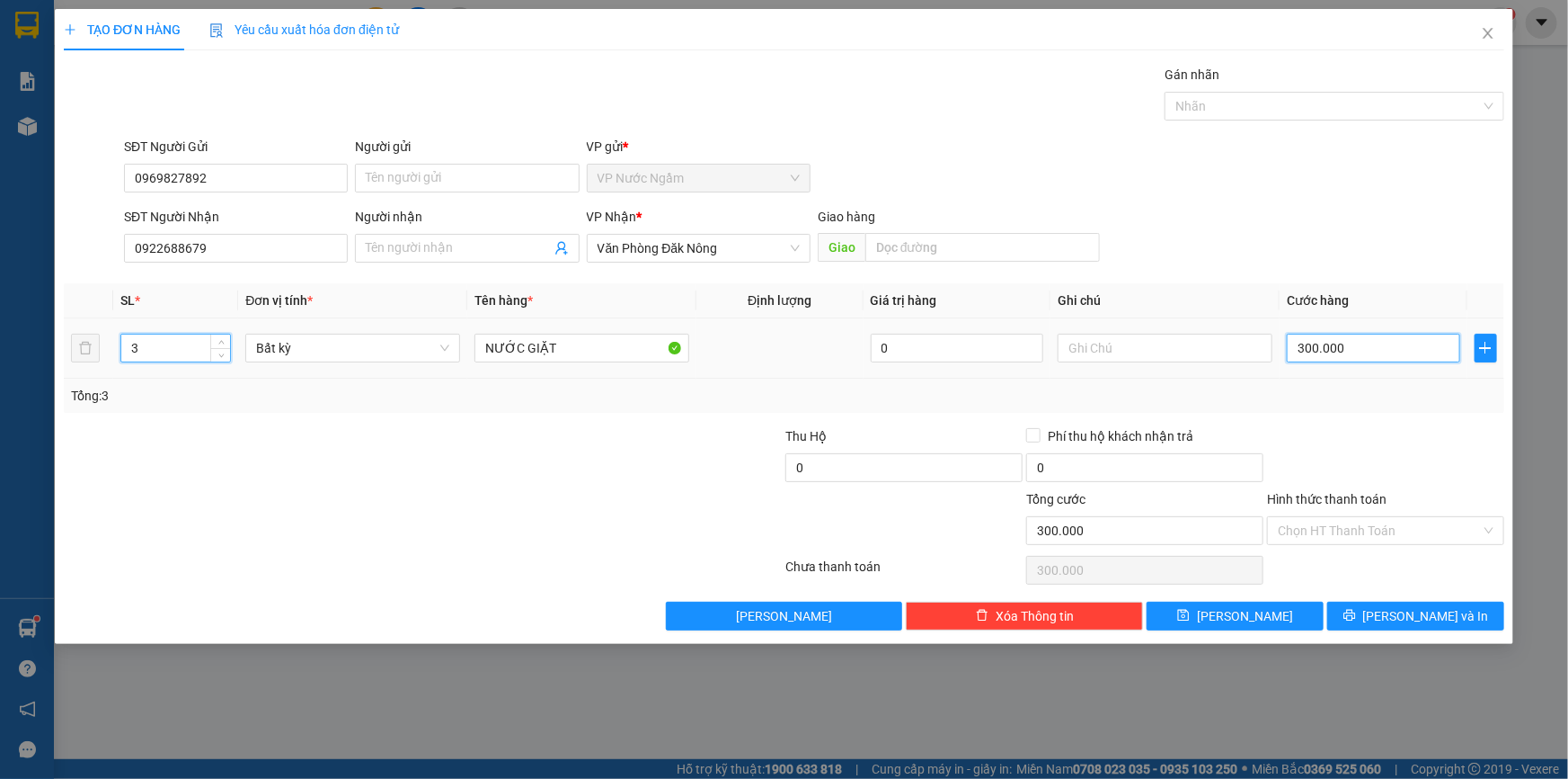
type input "0"
type input "4"
type input "04"
type input "40"
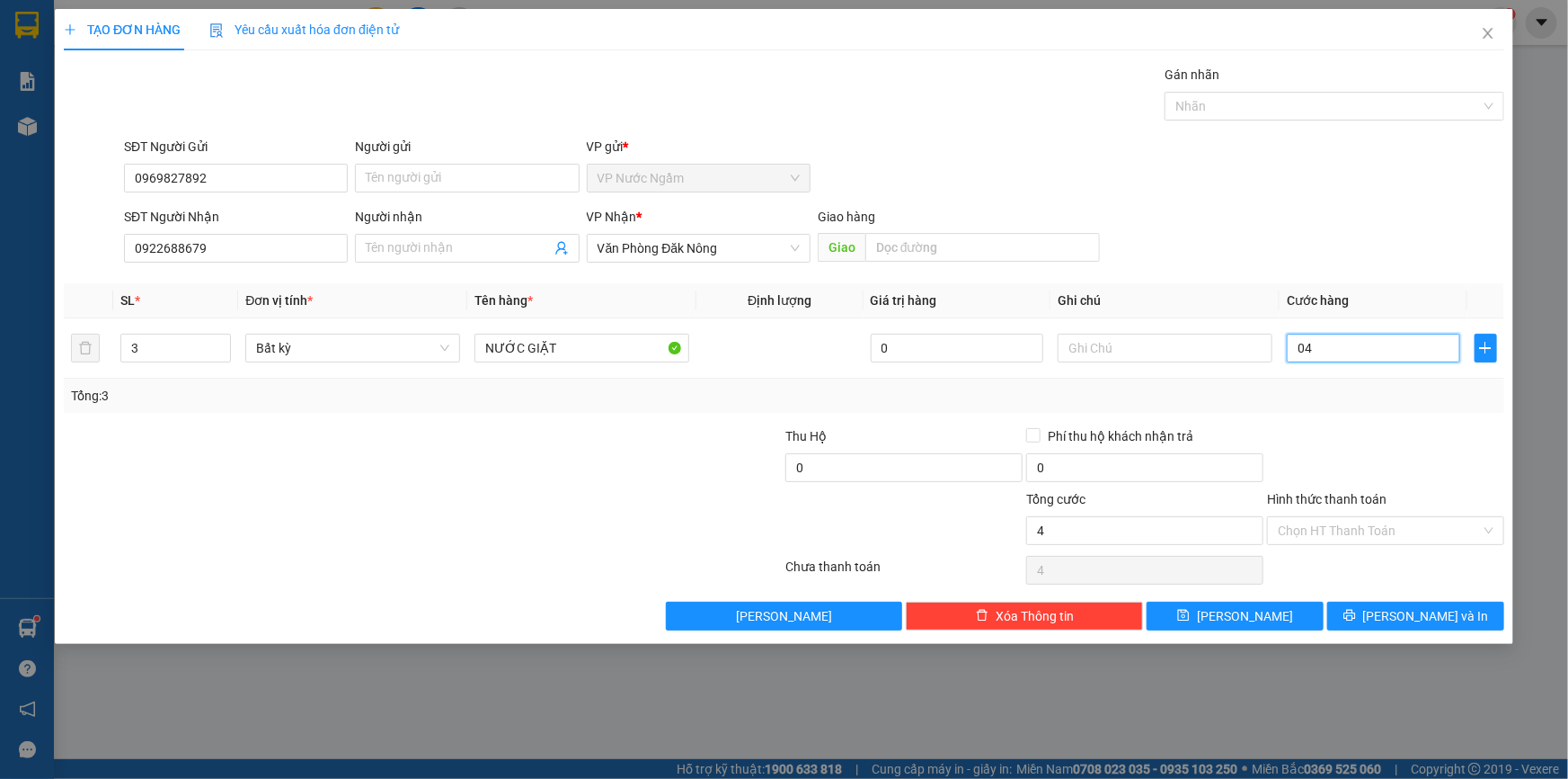
type input "40"
type input "040"
type input "400"
type input "0.400"
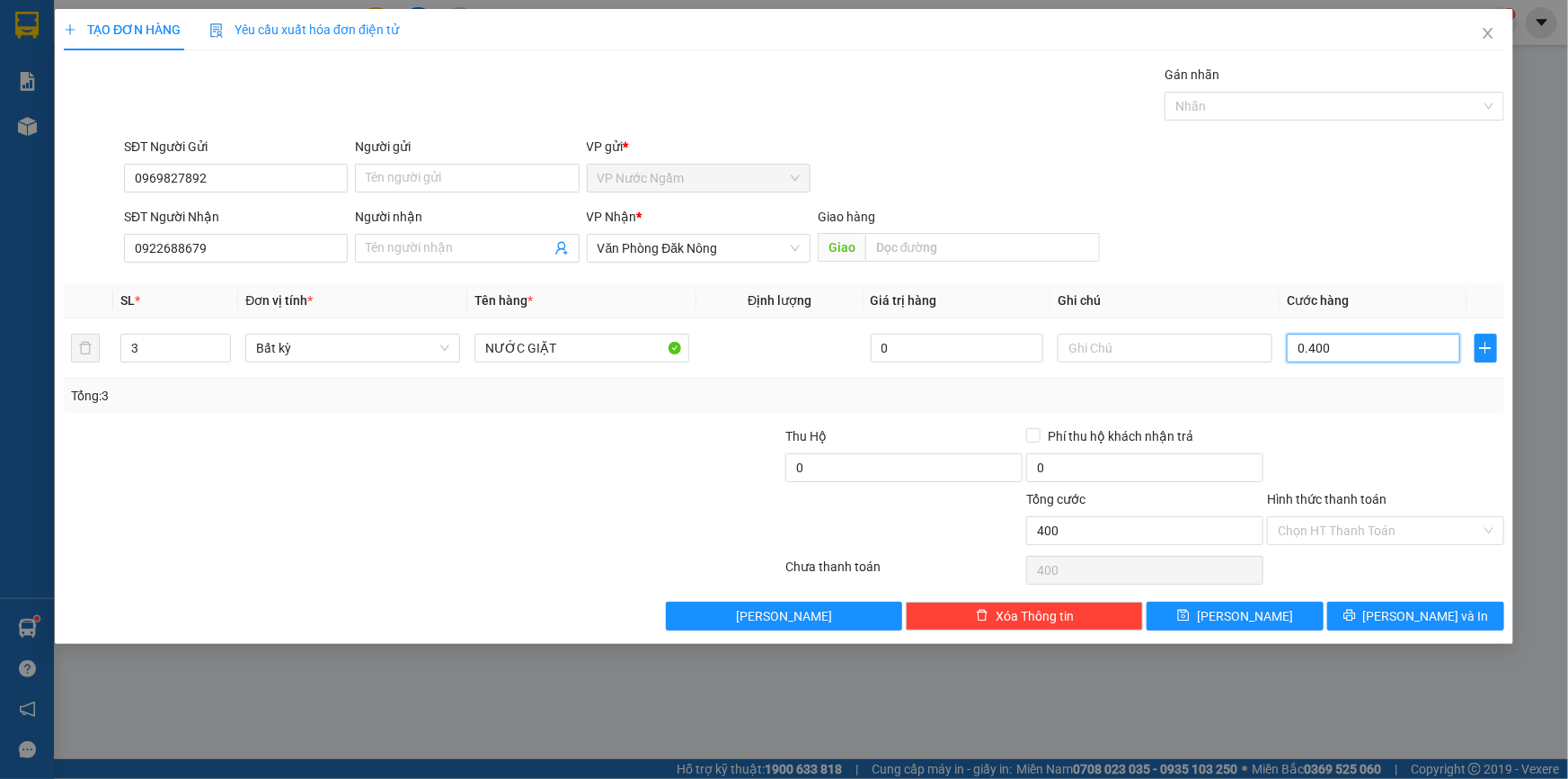
type input "4.000"
type input "04.000"
type input "40.000"
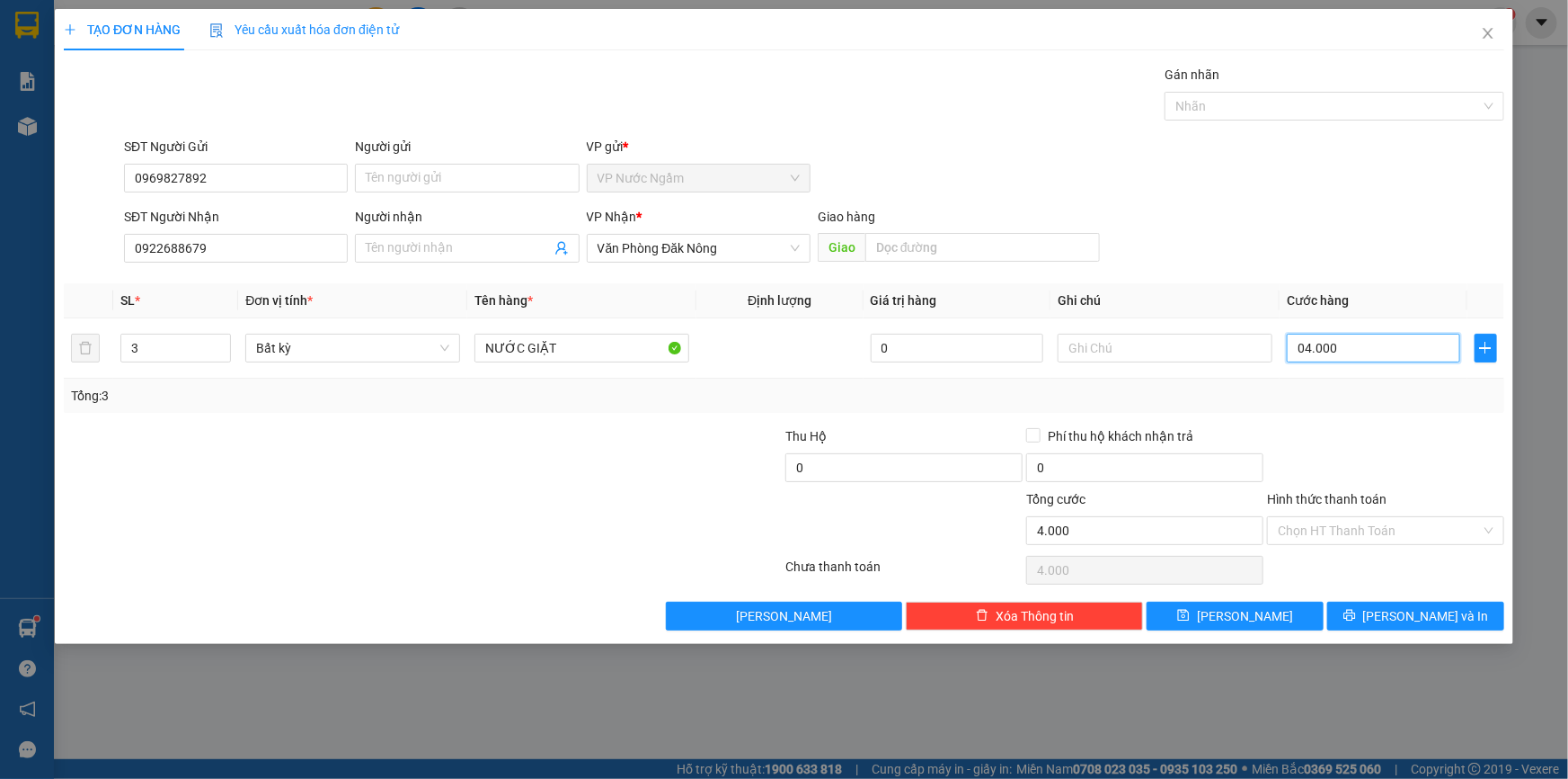
type input "040.000"
type input "400.000"
click at [1397, 620] on button "[PERSON_NAME] và In" at bounding box center [1416, 616] width 177 height 29
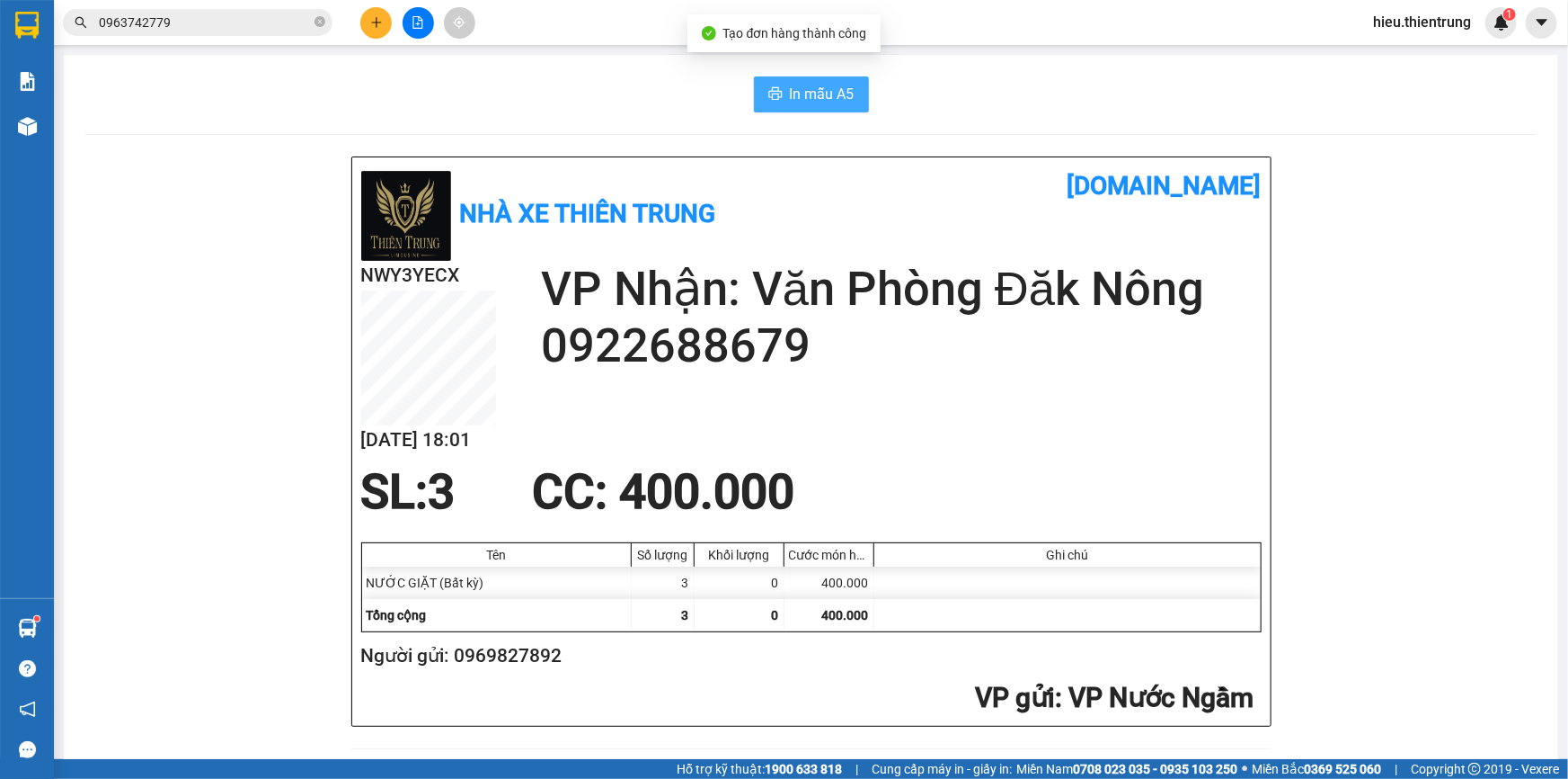
click at [793, 88] on span "In mẫu A5" at bounding box center [822, 94] width 65 height 23
click at [808, 89] on span "In mẫu A5" at bounding box center [822, 94] width 65 height 23
click at [371, 29] on button at bounding box center [376, 23] width 32 height 32
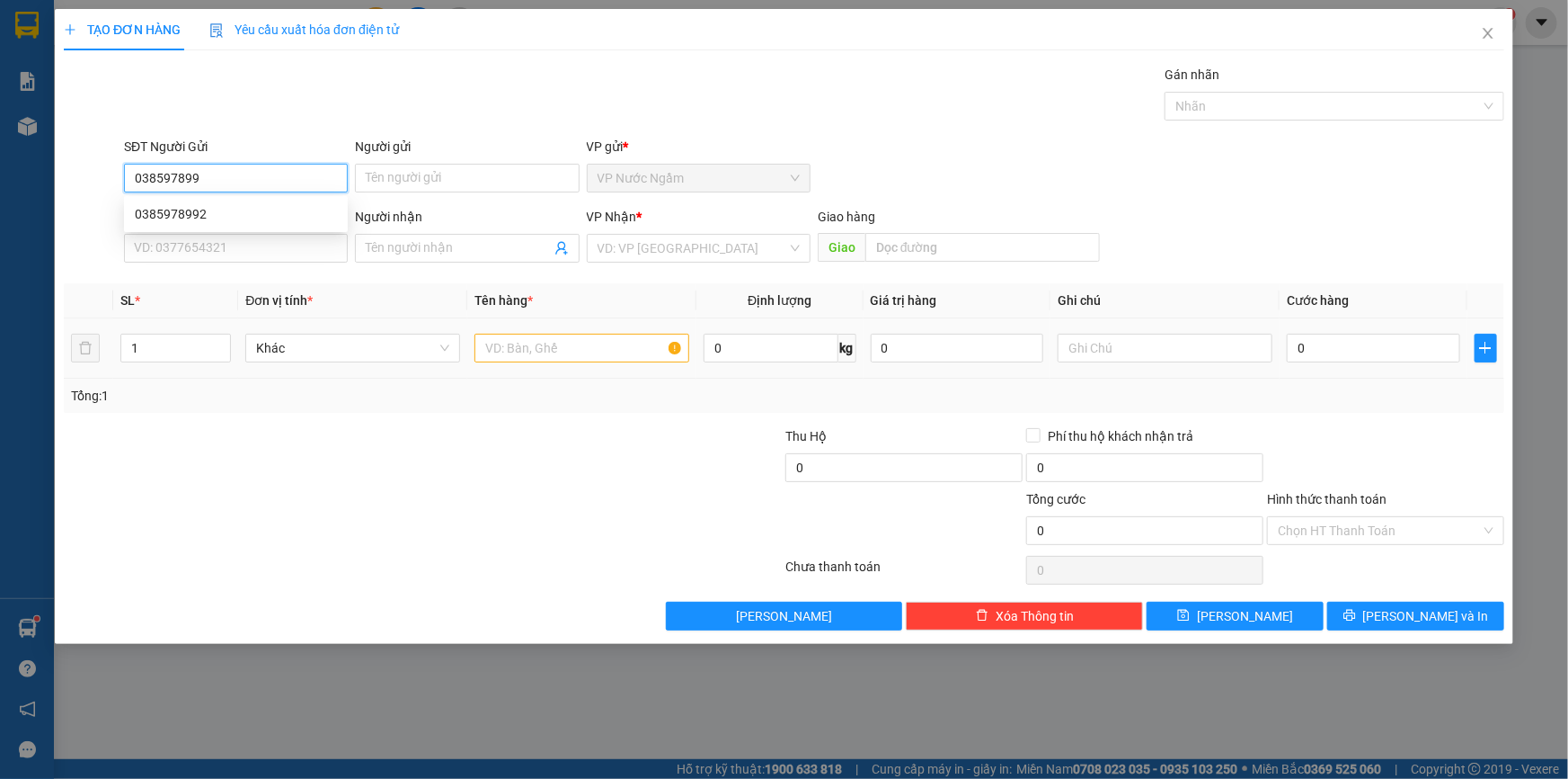
type input "0385978992"
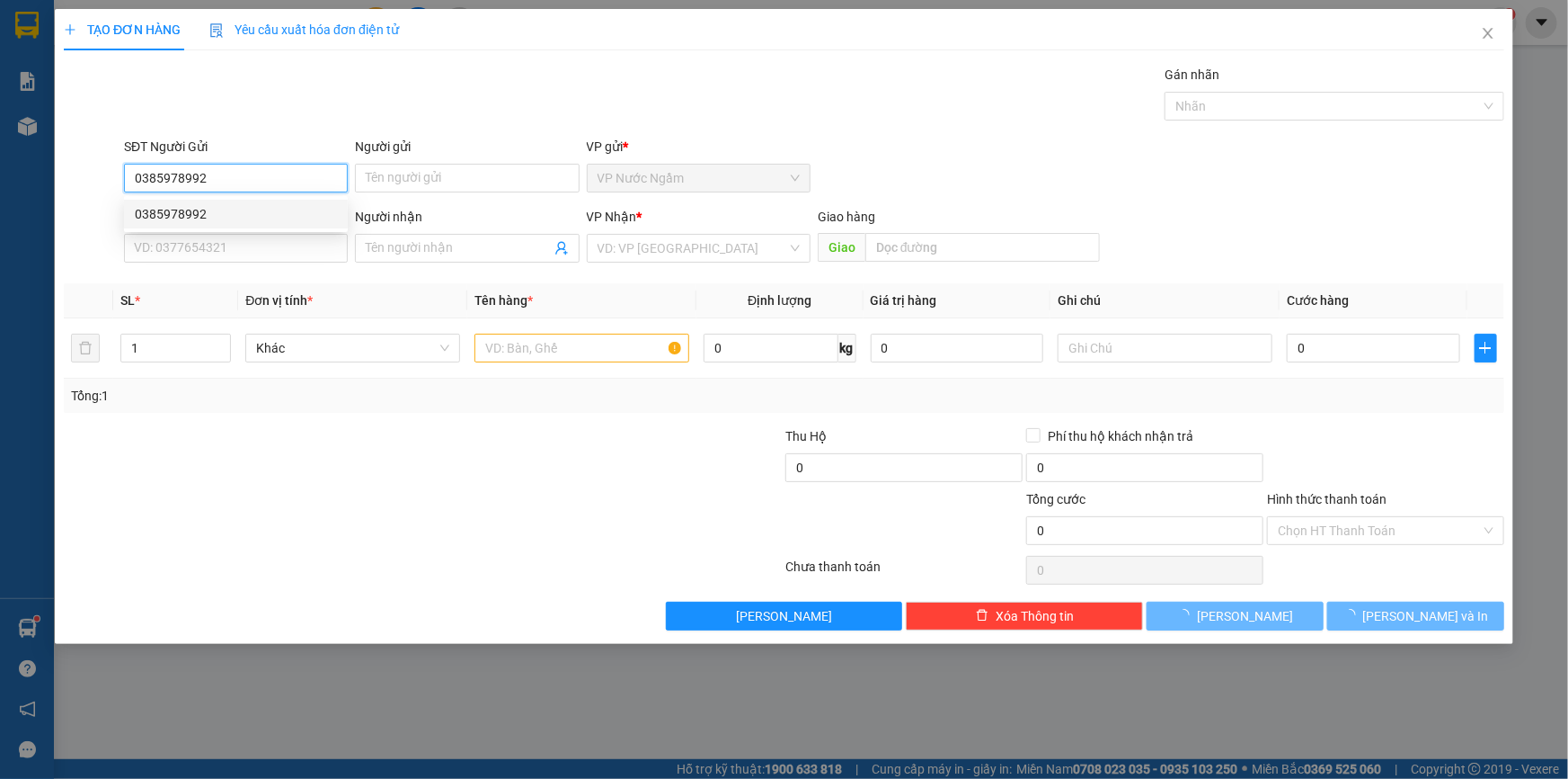
click at [207, 201] on div "0385978992" at bounding box center [236, 214] width 224 height 29
type input "0354489567"
type input "CẦU 20"
type input "1.600.000"
type input "150.000"
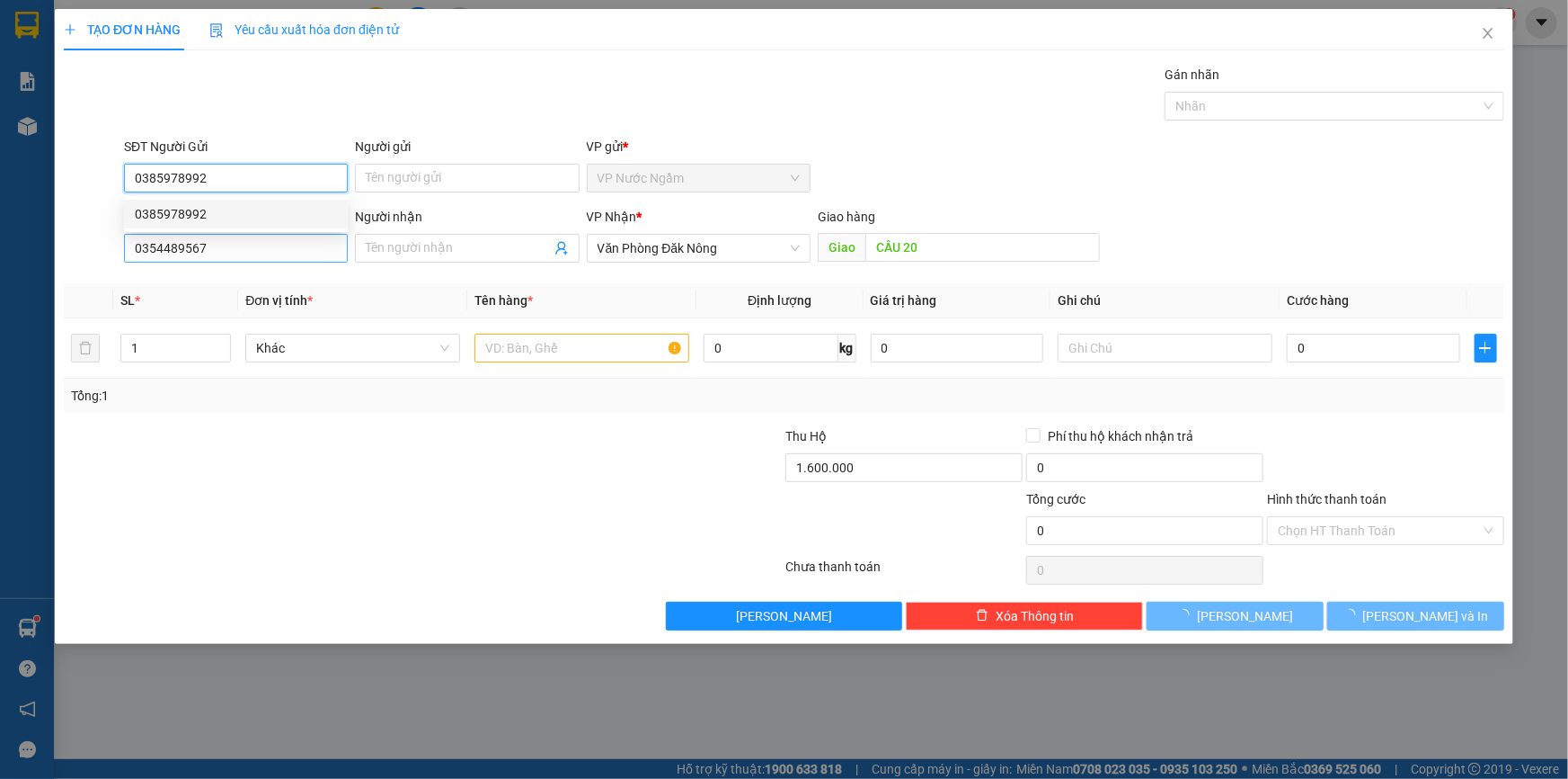
type input "150.000"
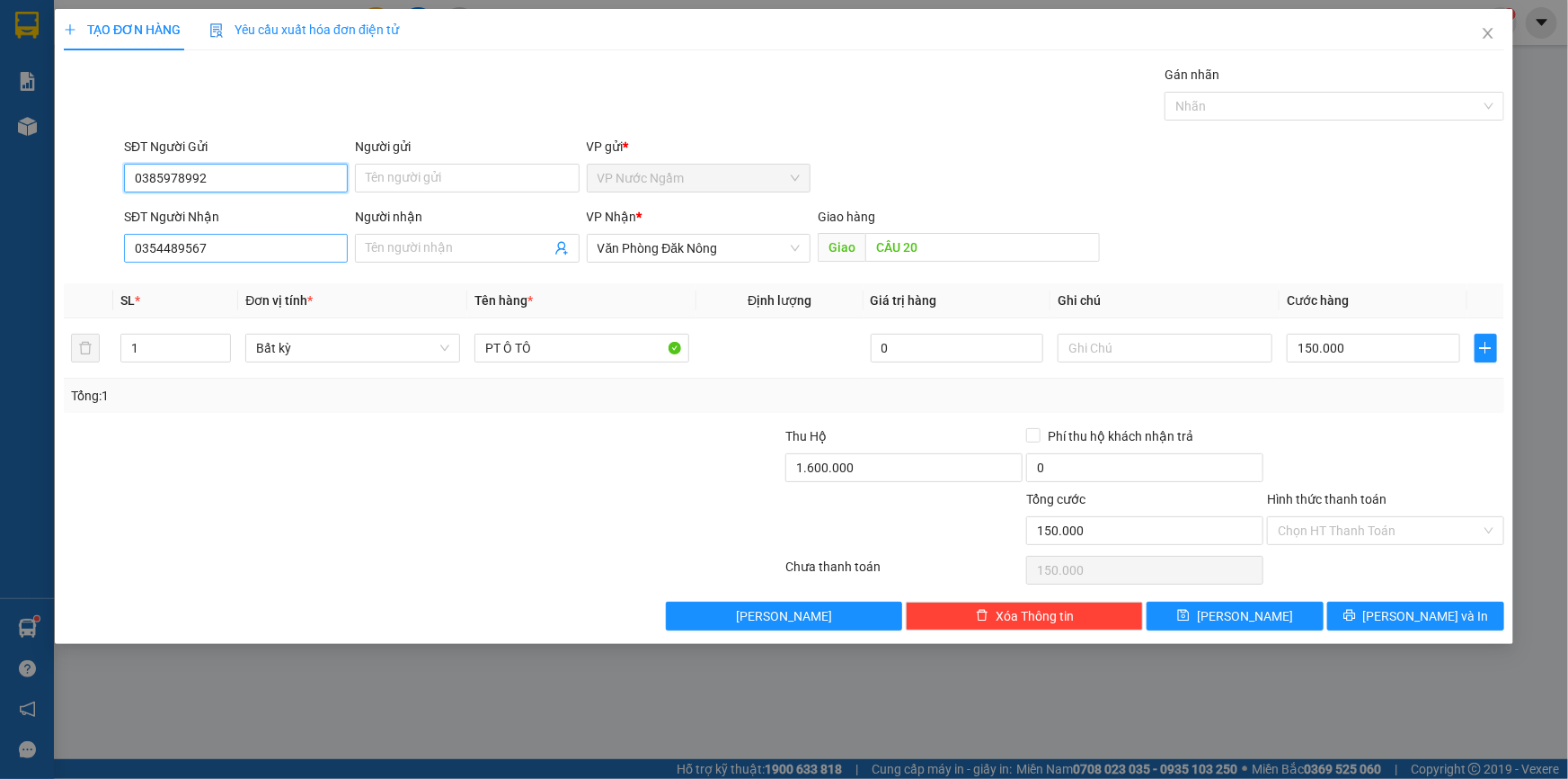
type input "0385978992"
drag, startPoint x: 232, startPoint y: 252, endPoint x: 0, endPoint y: 264, distance: 232.3
click at [0, 264] on div "TẠO ĐƠN HÀNG Yêu cầu xuất hóa đơn điện tử Transit Pickup Surcharge Ids Transit …" at bounding box center [784, 389] width 1568 height 779
type input "0976328417"
click at [1381, 344] on input "150.000" at bounding box center [1373, 348] width 173 height 29
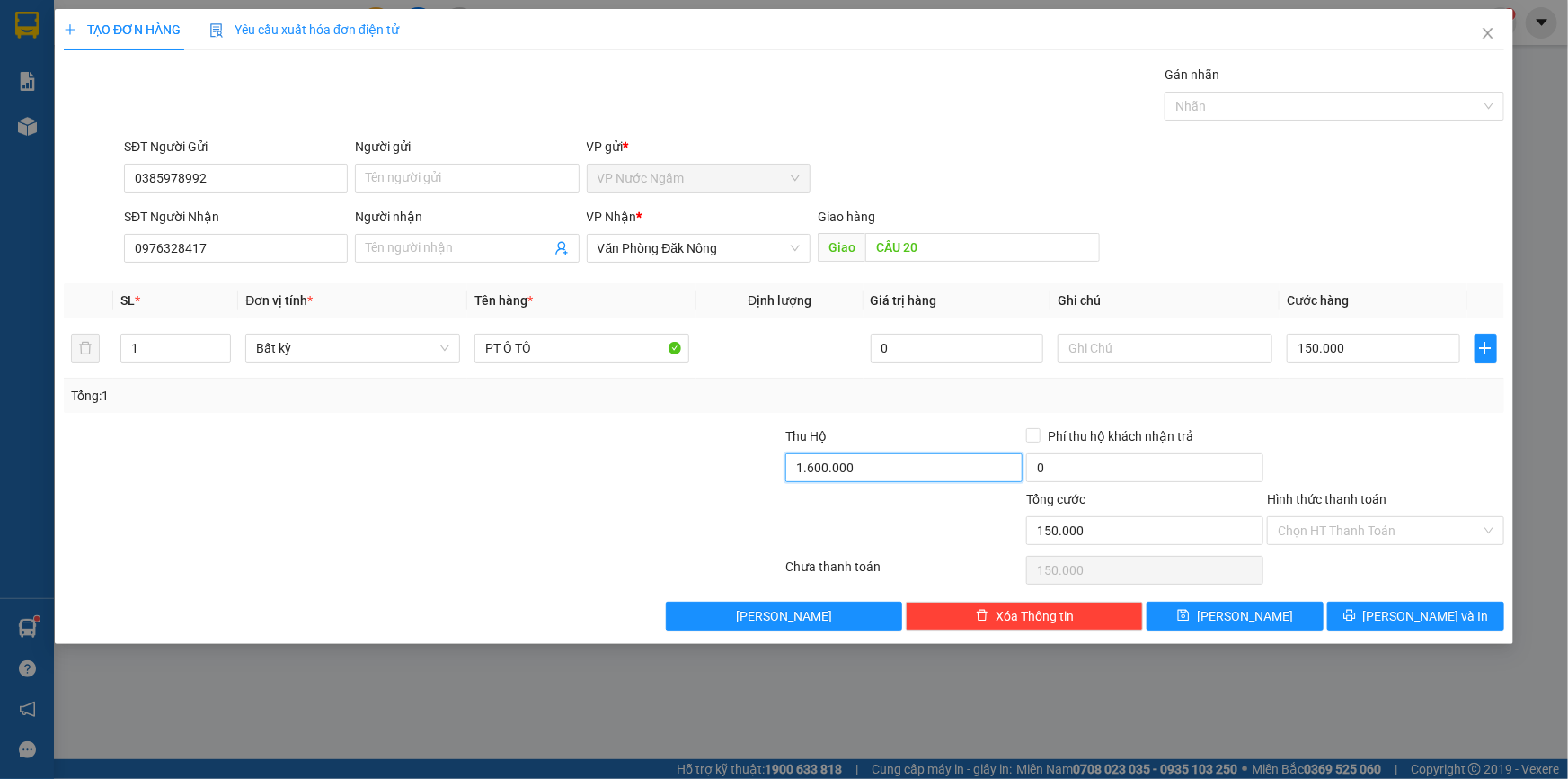
click at [890, 466] on input "1.600.000" at bounding box center [904, 467] width 238 height 29
type input "0"
click at [1408, 613] on span "[PERSON_NAME] và In" at bounding box center [1426, 616] width 126 height 20
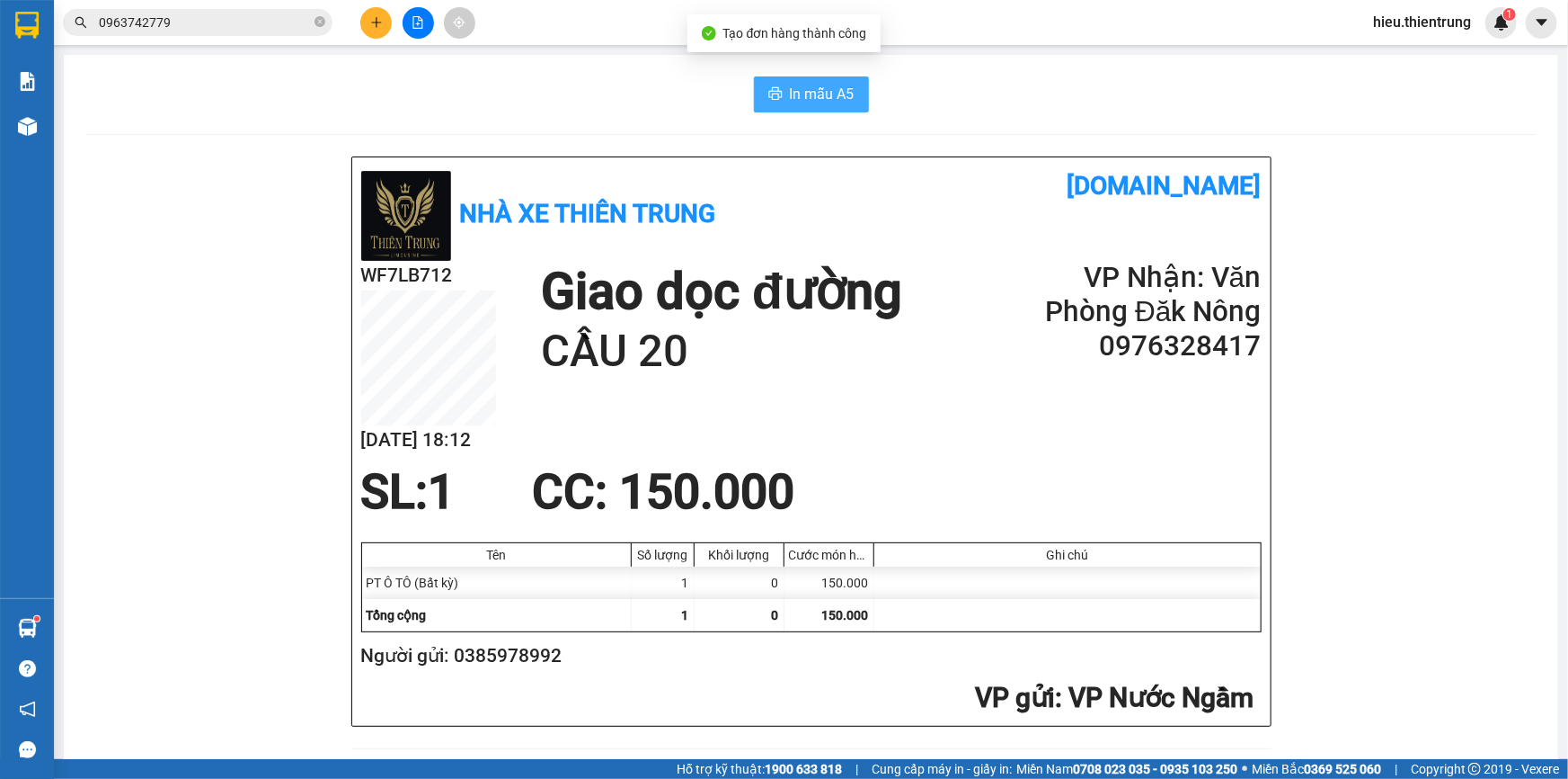
drag, startPoint x: 817, startPoint y: 100, endPoint x: 821, endPoint y: 108, distance: 8.9
click at [818, 100] on span "In mẫu A5" at bounding box center [822, 94] width 65 height 23
click at [375, 15] on button at bounding box center [376, 23] width 32 height 32
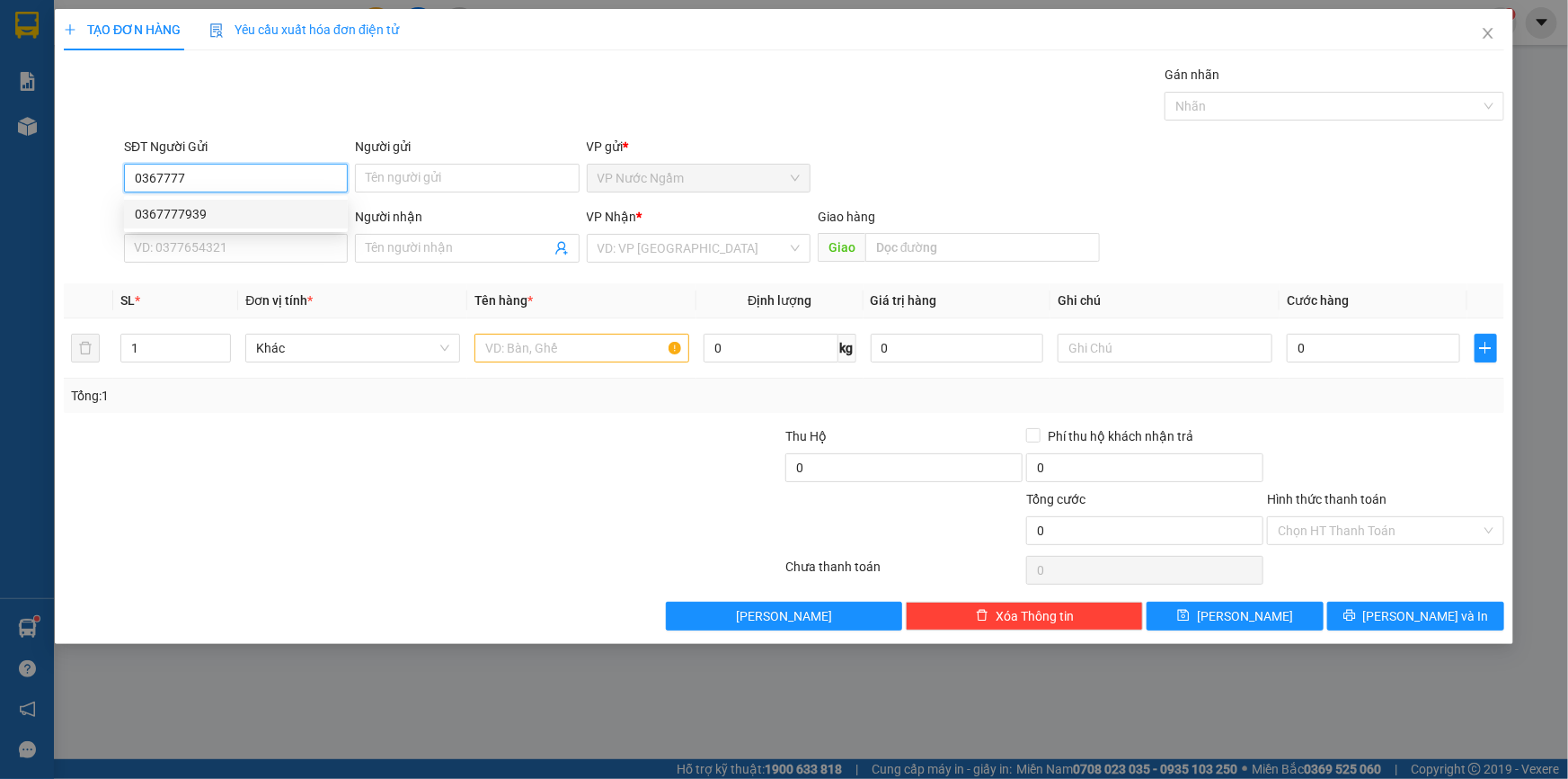
click at [197, 214] on div "0367777939" at bounding box center [236, 214] width 202 height 20
type input "0367777939"
type input "0812487777"
type input "CƯ ZÚT"
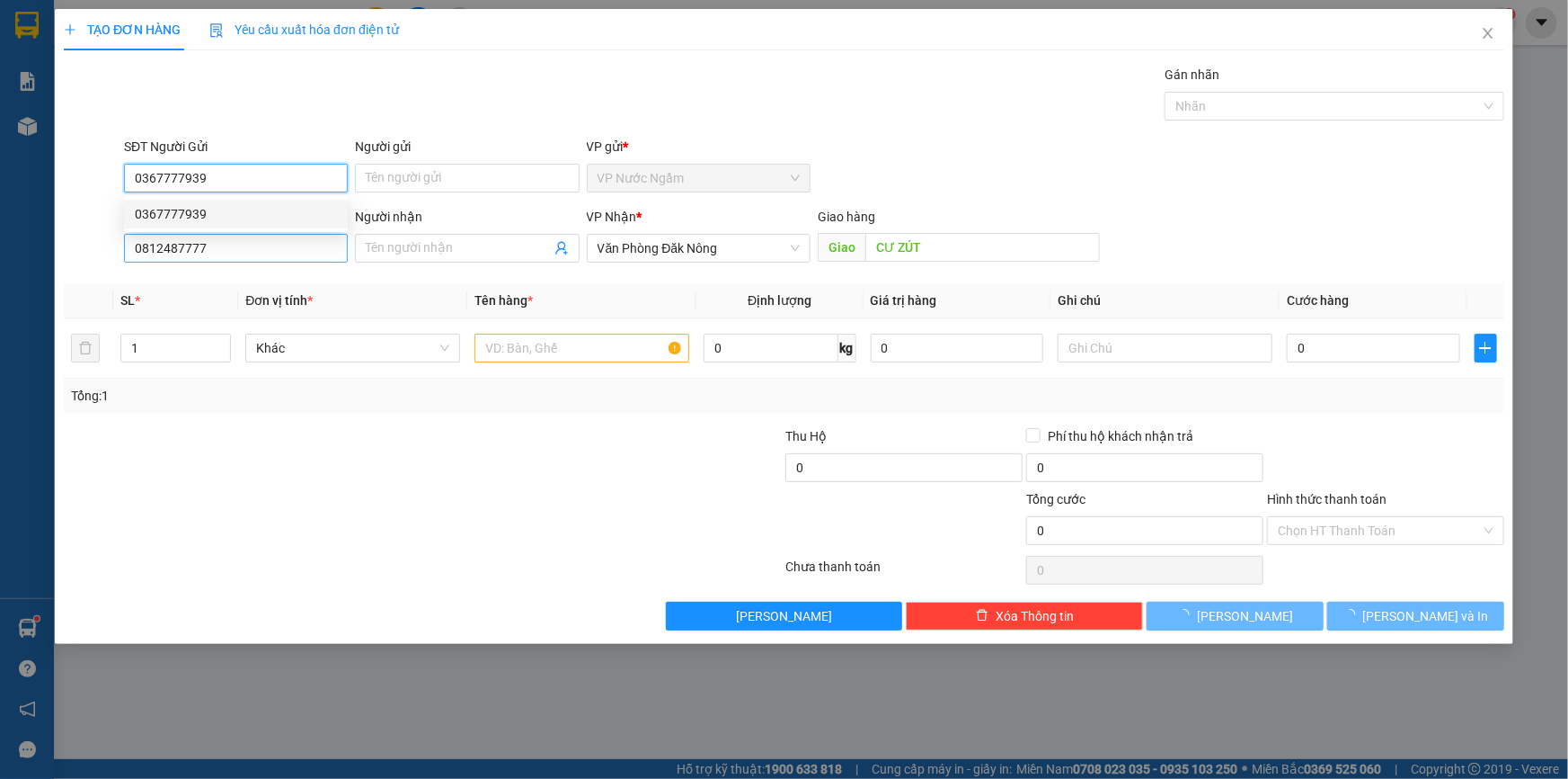
type input "500.000"
type input "0367777939"
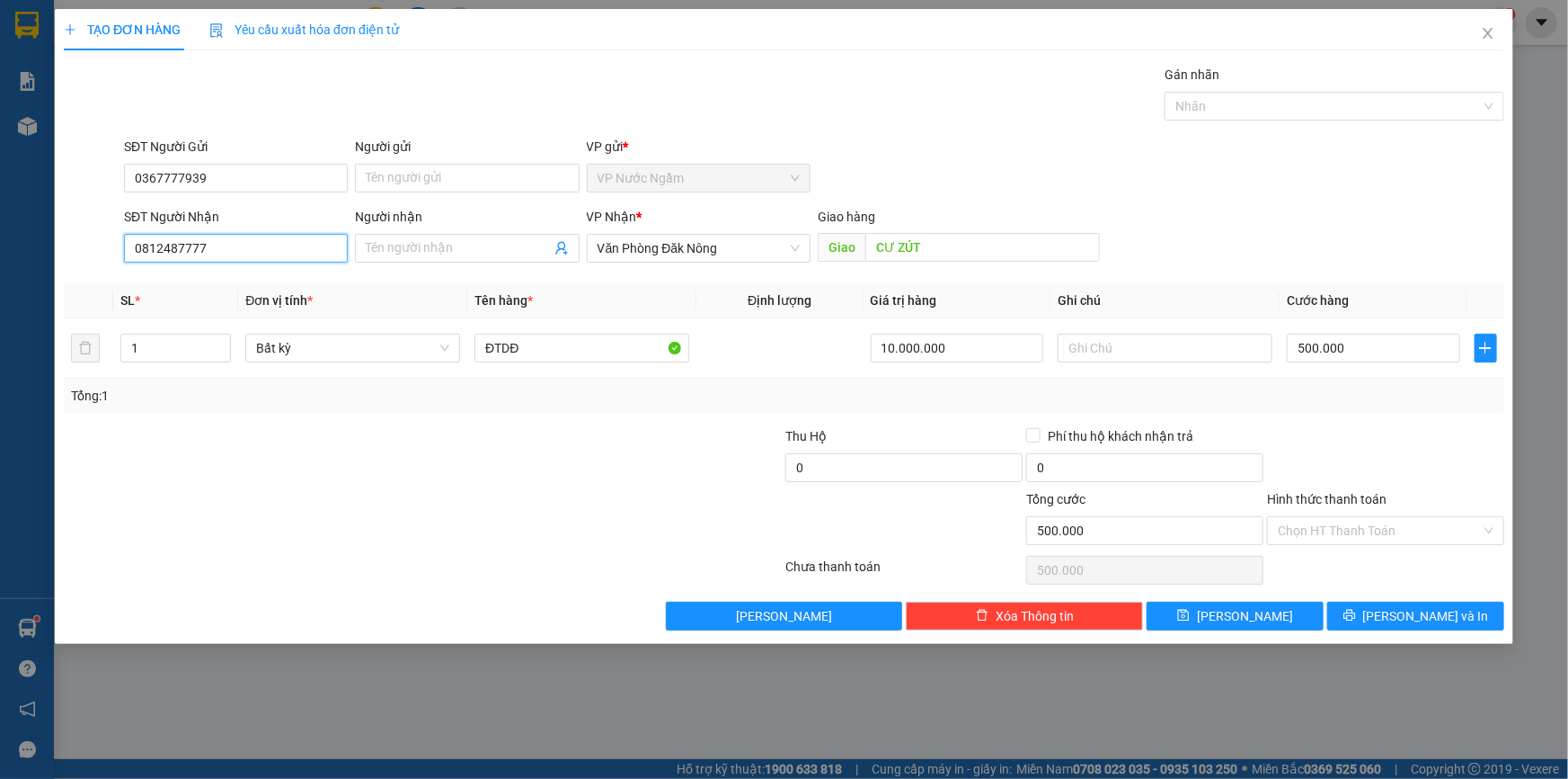
drag, startPoint x: 227, startPoint y: 254, endPoint x: 18, endPoint y: 279, distance: 210.5
click at [18, 279] on div "TẠO ĐƠN HÀNG Yêu cầu xuất hóa đơn điện tử Transit Pickup Surcharge Ids Transit …" at bounding box center [784, 389] width 1568 height 779
click at [1402, 608] on span "[PERSON_NAME] và In" at bounding box center [1426, 616] width 126 height 20
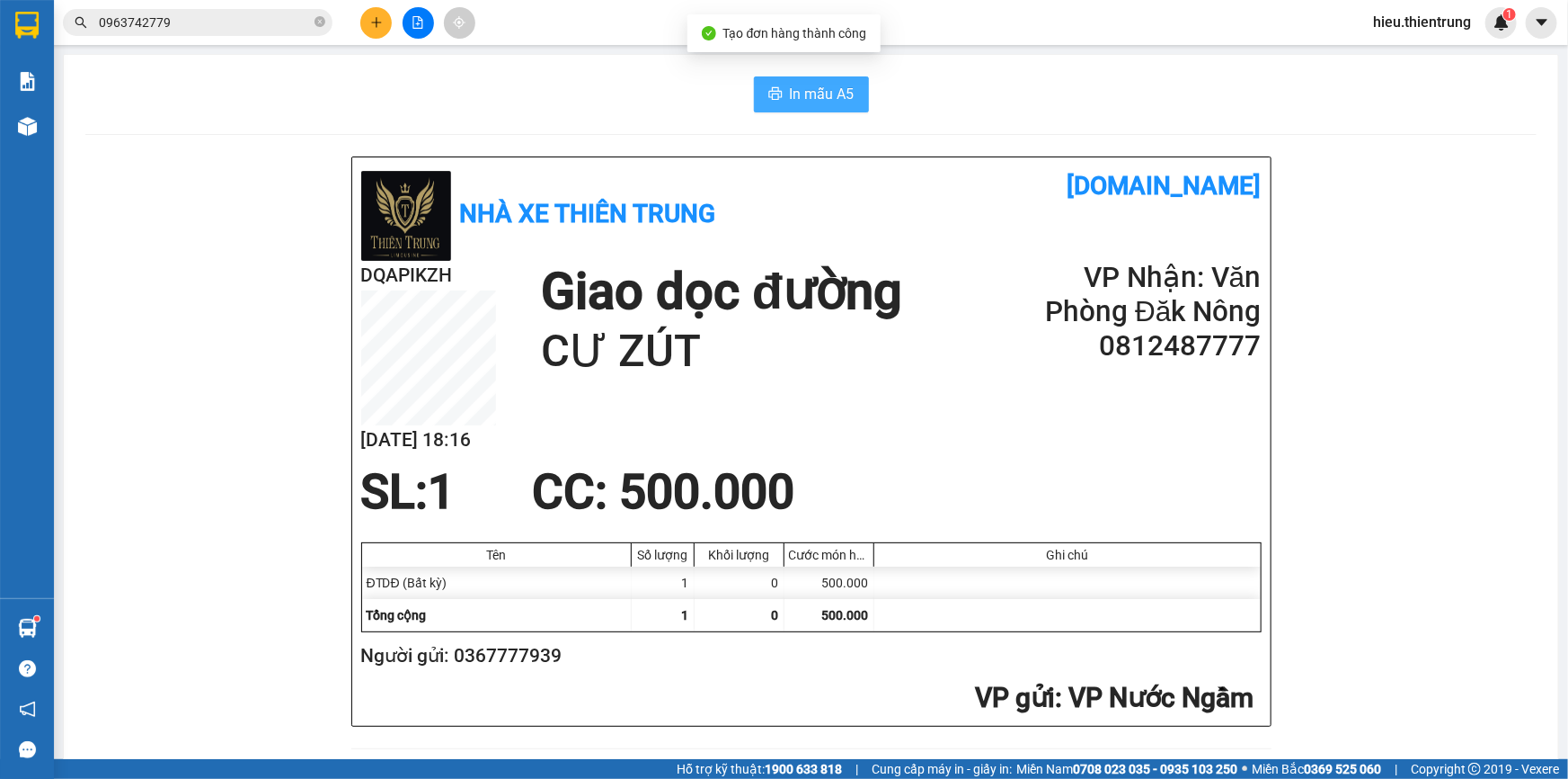
click at [815, 97] on span "In mẫu A5" at bounding box center [822, 94] width 65 height 23
click at [377, 18] on icon "plus" at bounding box center [376, 22] width 1 height 10
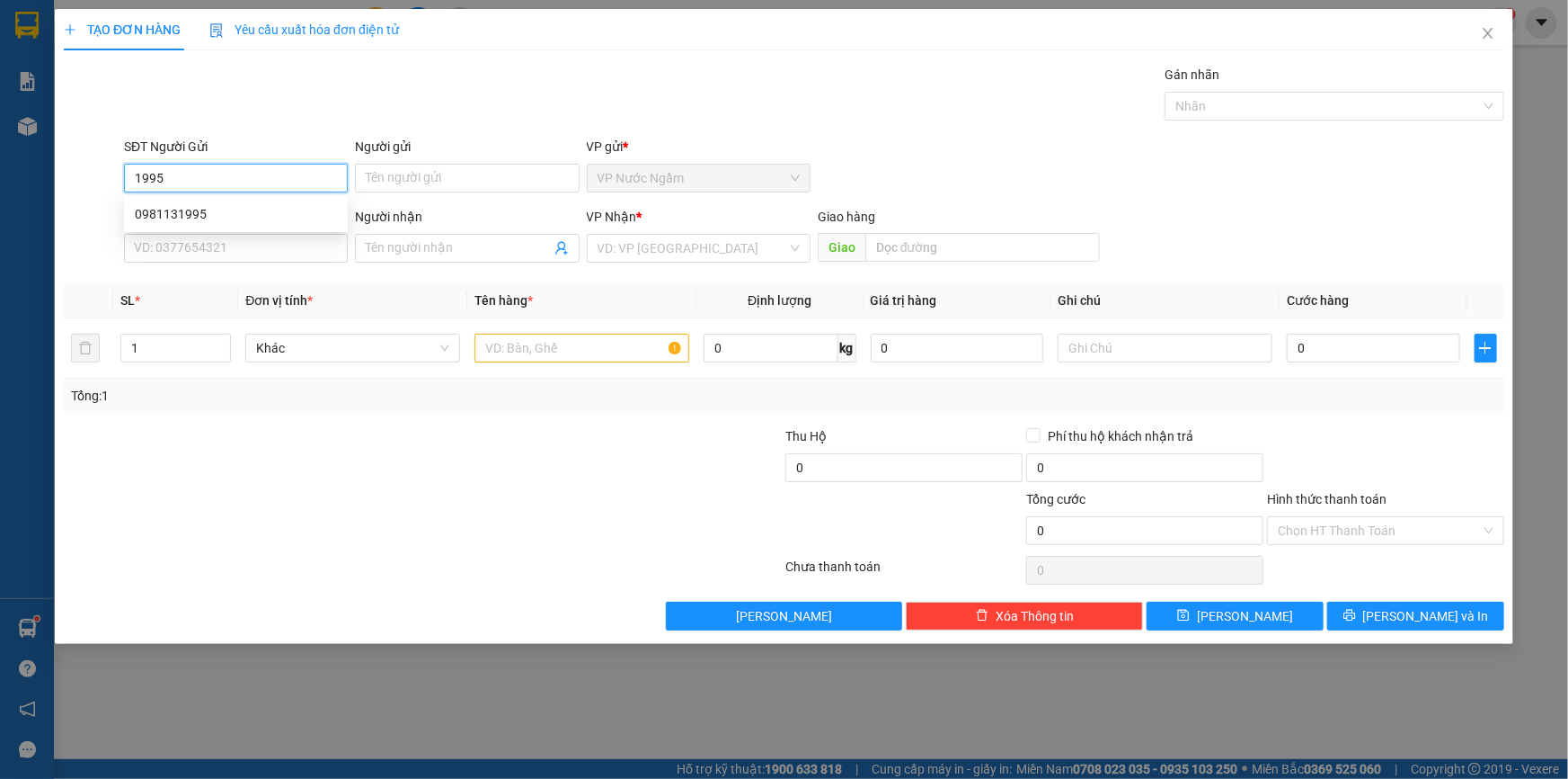
click at [256, 189] on input "1995" at bounding box center [236, 179] width 224 height 29
click at [246, 221] on div "0981131995" at bounding box center [236, 214] width 202 height 20
type input "0981131995"
type input "0965706586"
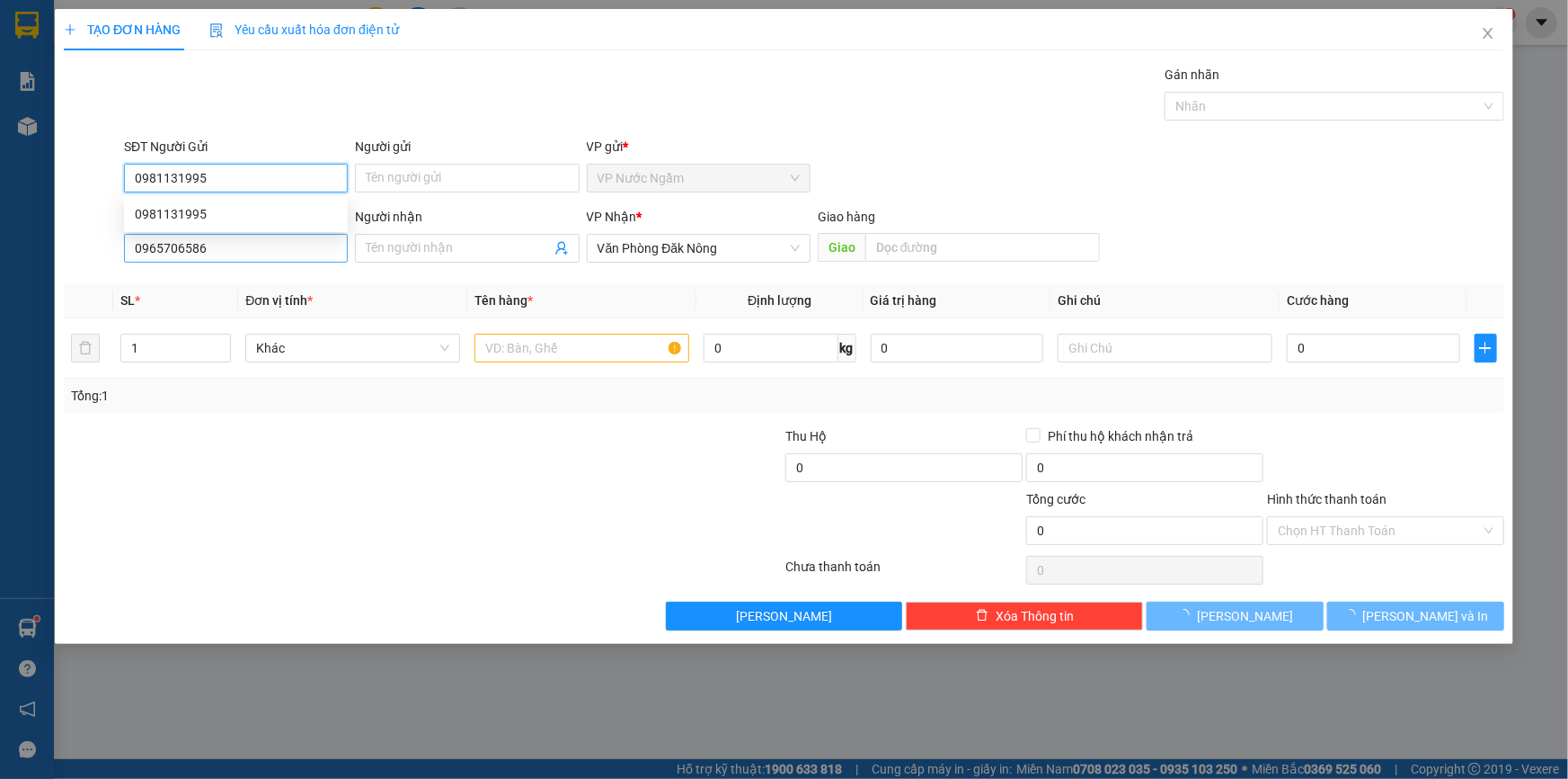
type input "100.000"
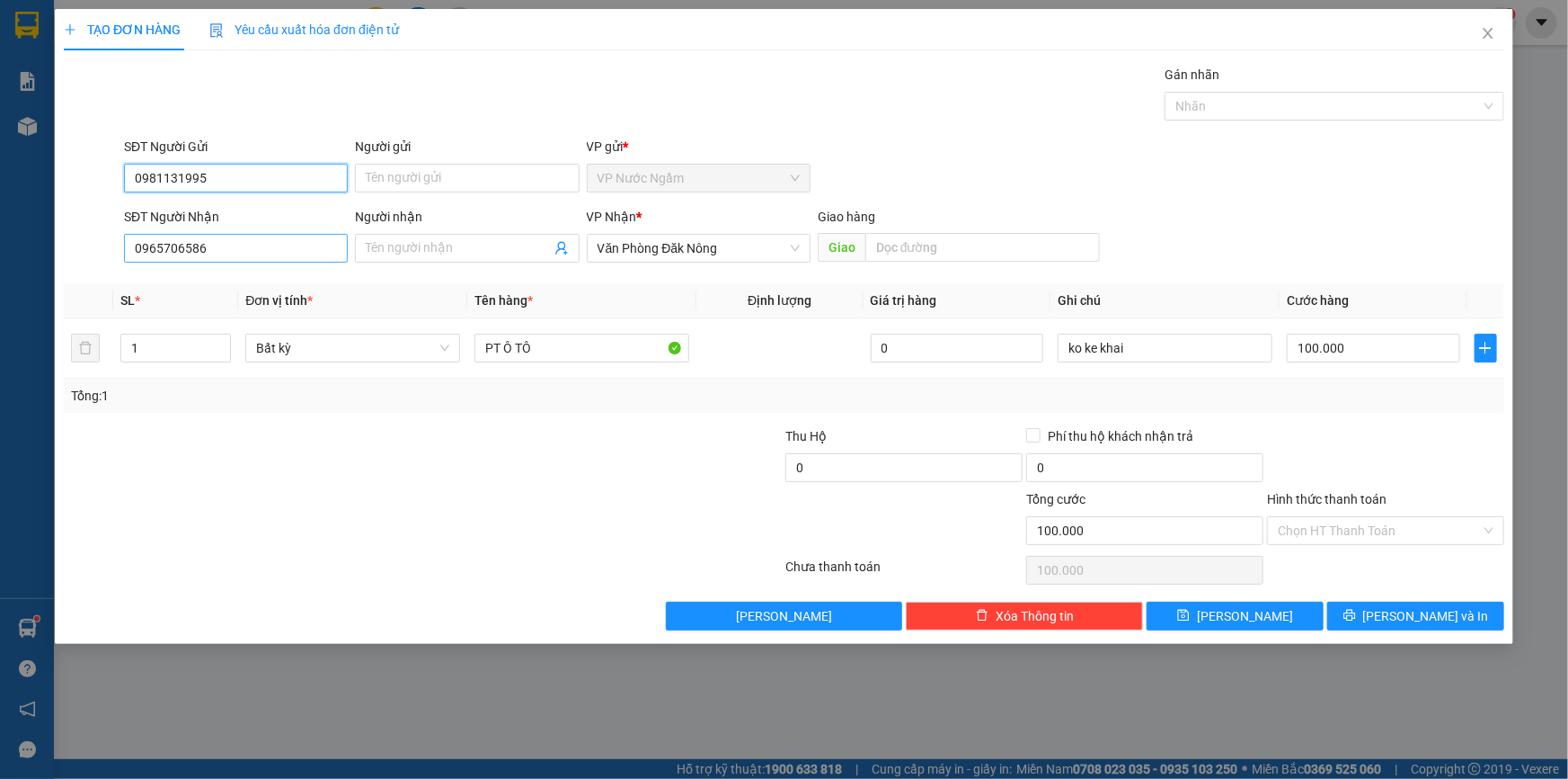
type input "0981131995"
drag, startPoint x: 239, startPoint y: 251, endPoint x: 0, endPoint y: 257, distance: 239.1
click at [0, 257] on div "TẠO ĐƠN HÀNG Yêu cầu xuất hóa đơn điện tử Transit Pickup Surcharge Ids Transit …" at bounding box center [784, 389] width 1568 height 779
type input "0985748654"
click at [250, 294] on div "0985748654 - THỌ" at bounding box center [236, 284] width 224 height 29
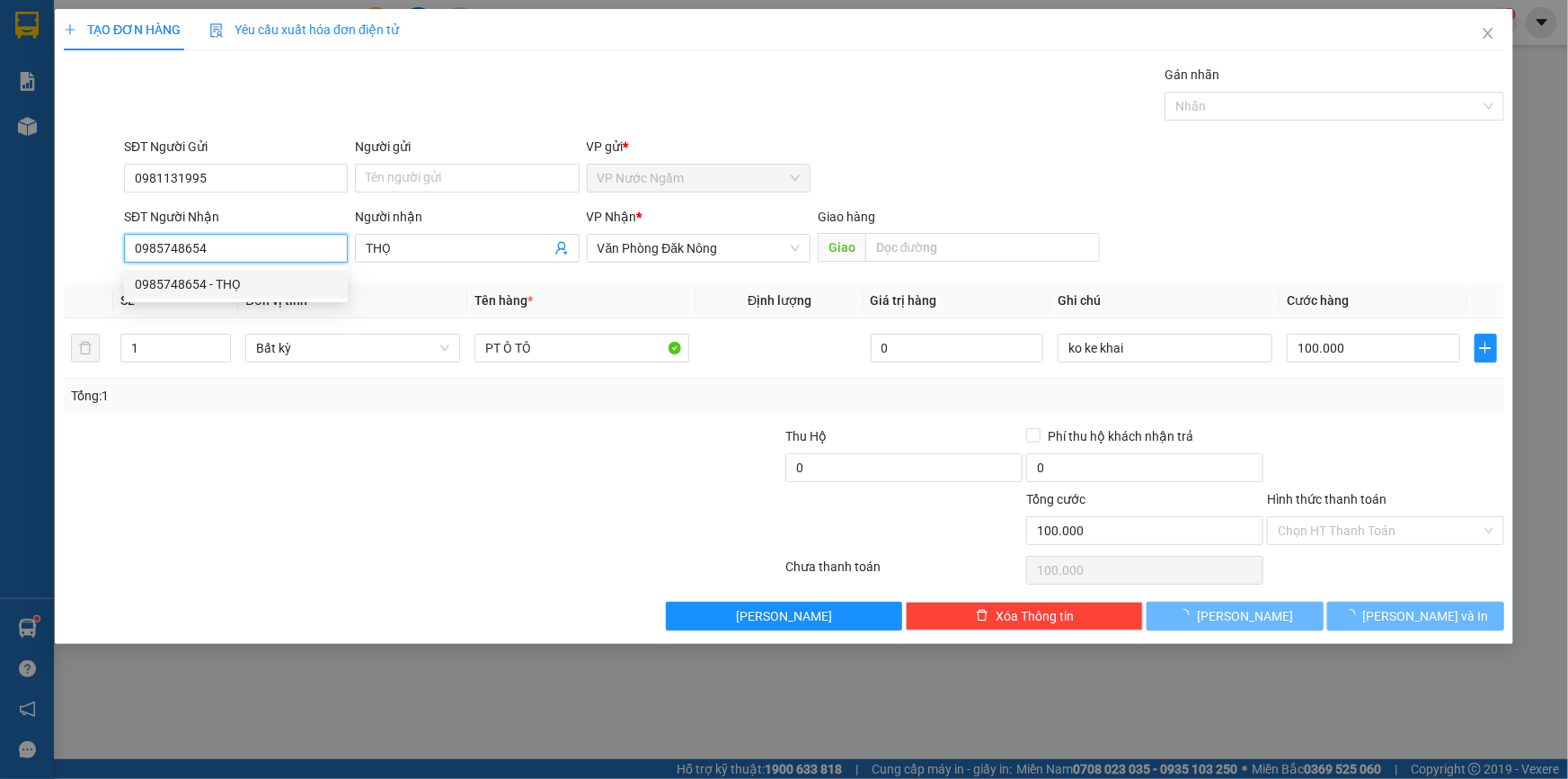
type input "THỌ"
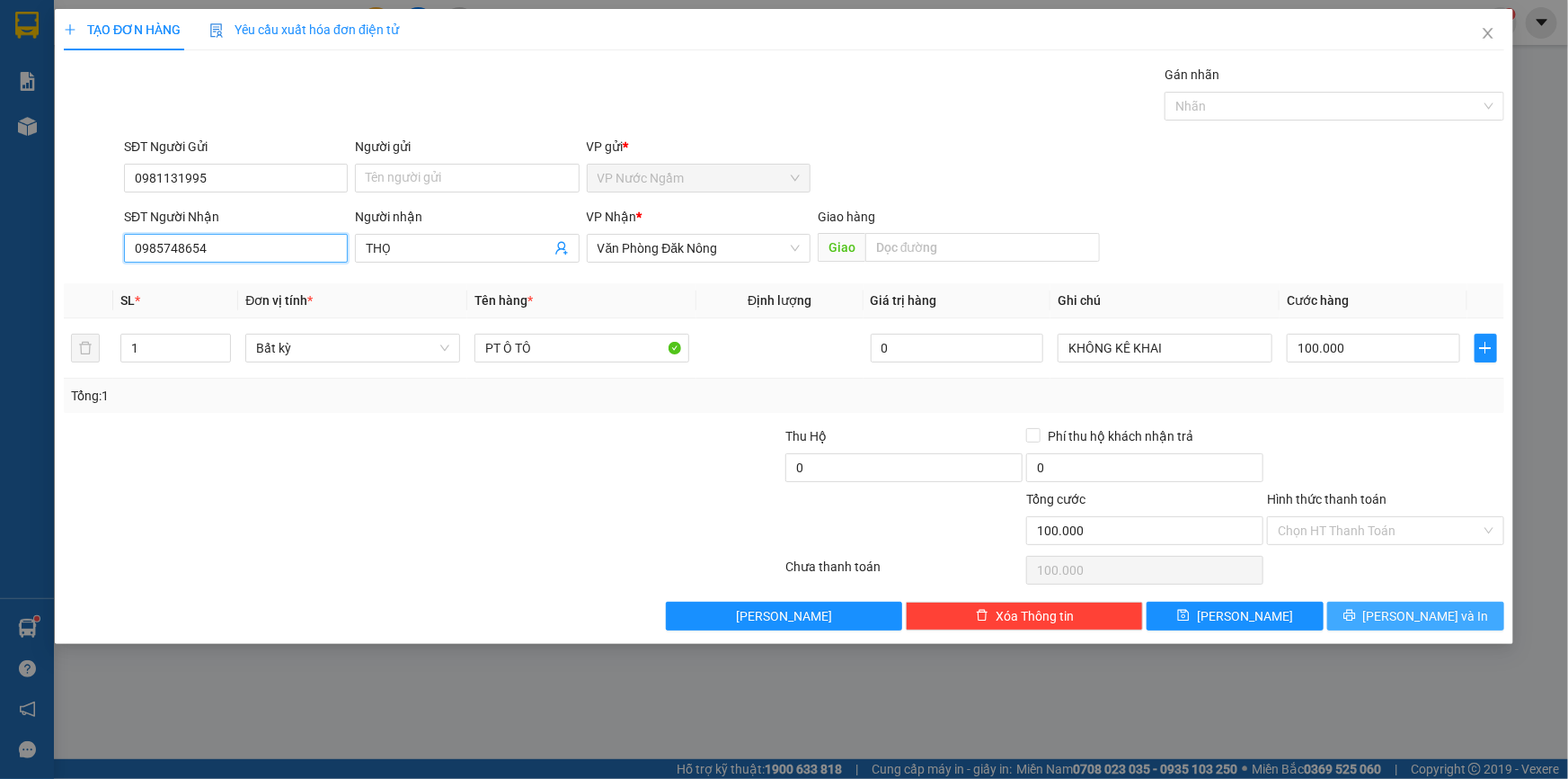
type input "0985748654"
click at [1461, 602] on button "[PERSON_NAME] và In" at bounding box center [1416, 616] width 177 height 29
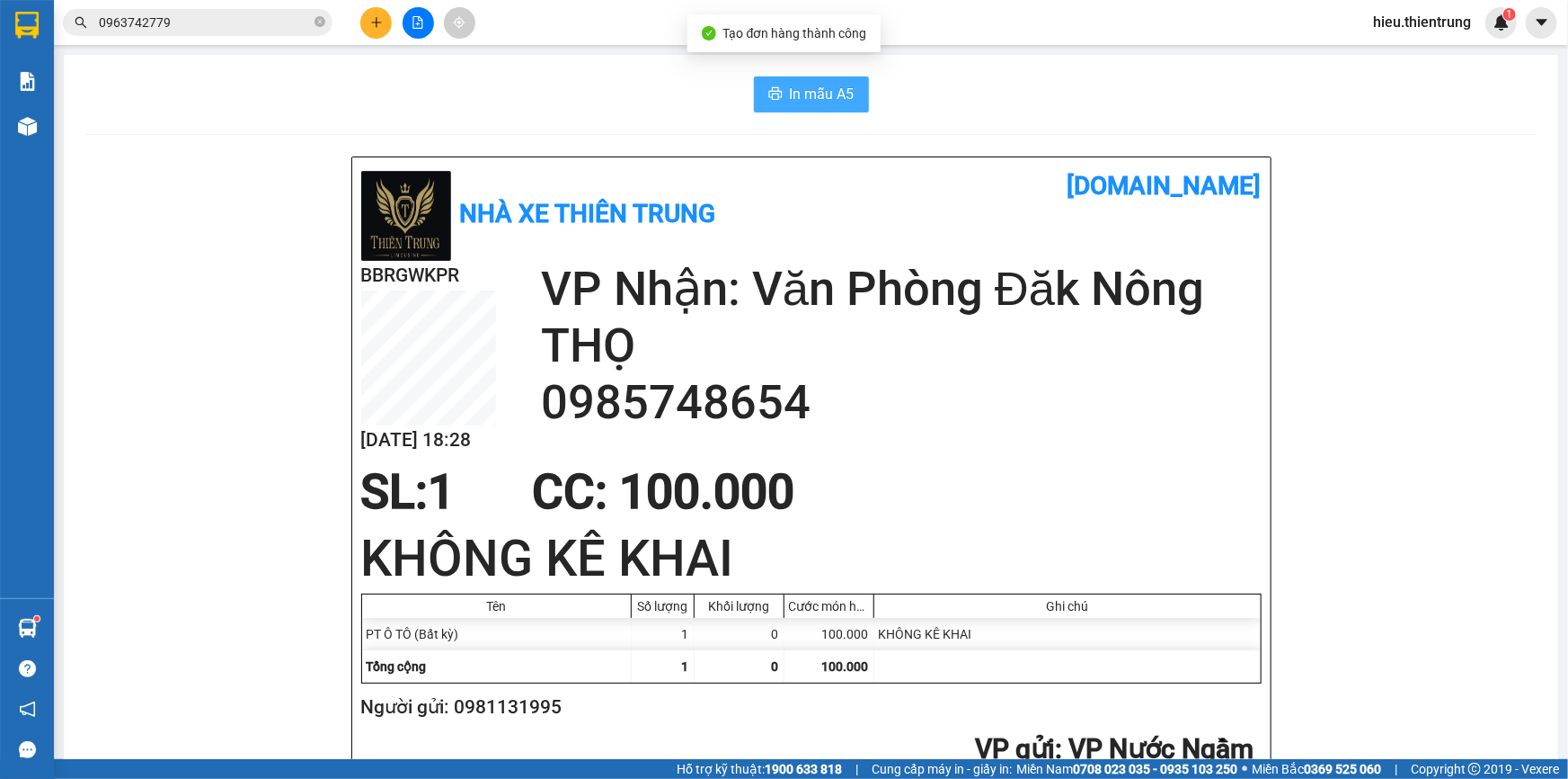
click at [795, 91] on span "In mẫu A5" at bounding box center [822, 94] width 65 height 23
click at [377, 33] on button at bounding box center [376, 23] width 32 height 32
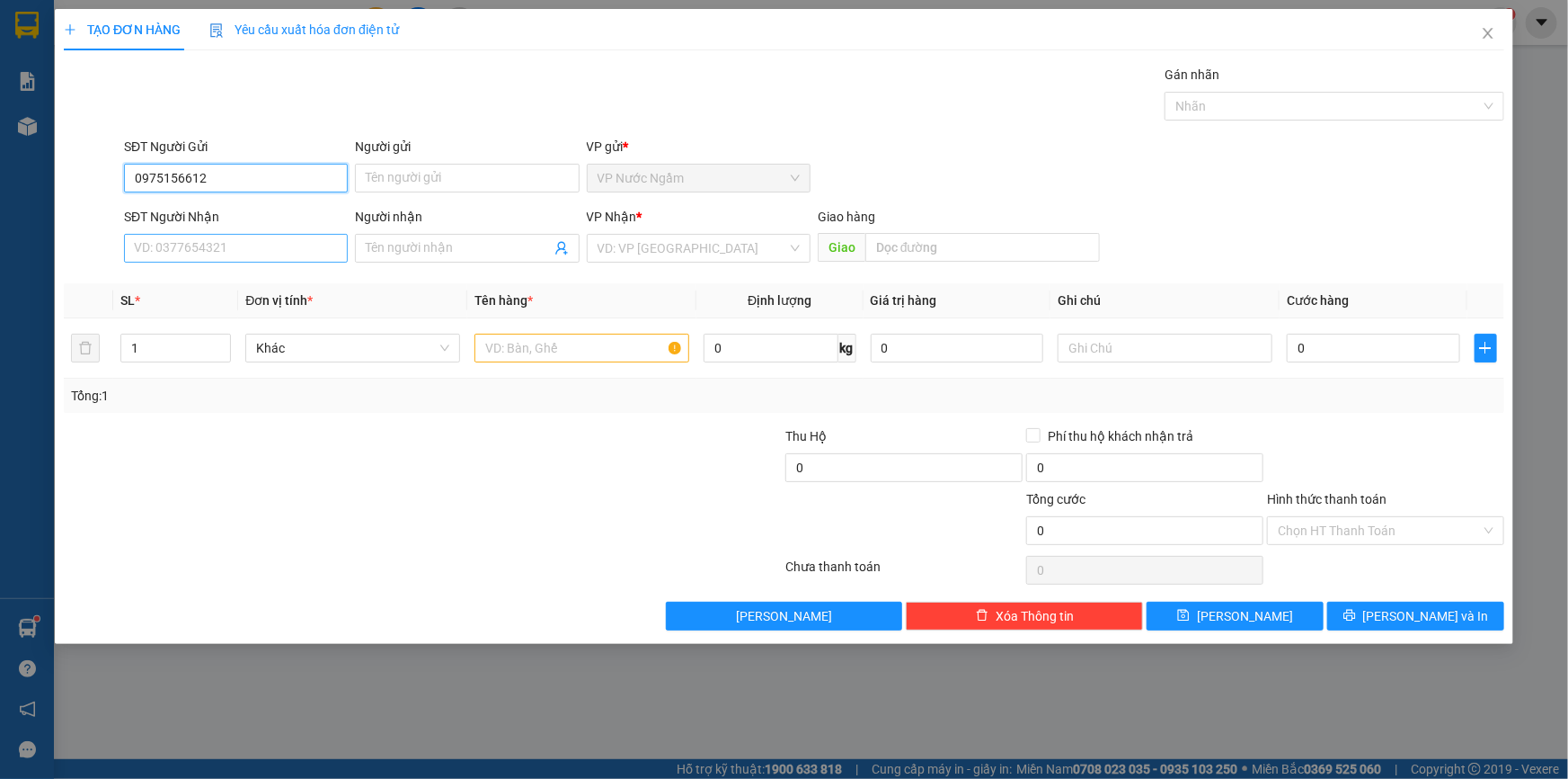
type input "0975156612"
click at [240, 259] on input "SĐT Người Nhận" at bounding box center [236, 249] width 224 height 29
type input "0965167799"
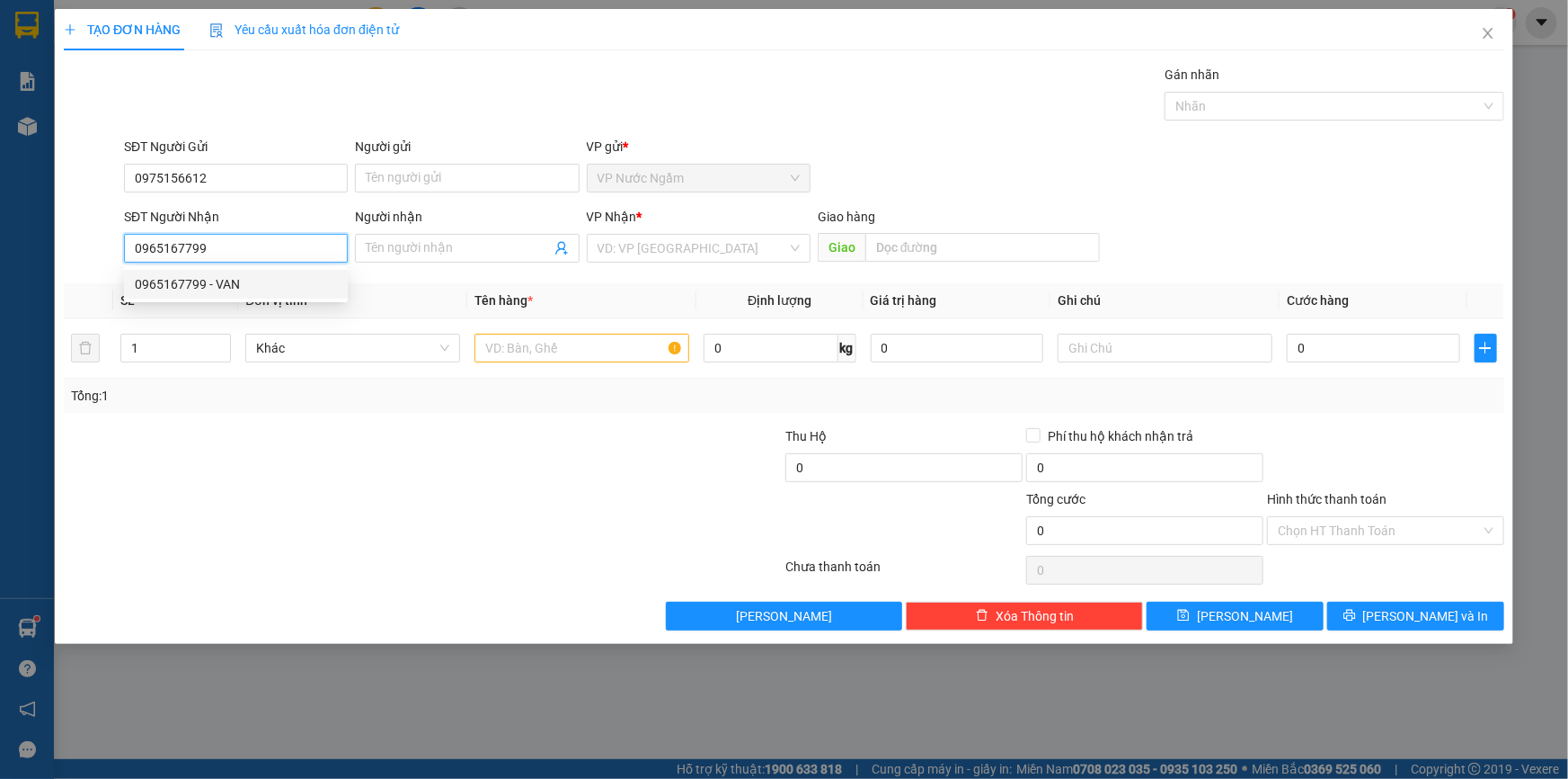
click at [278, 276] on div "0965167799 - VAN" at bounding box center [236, 284] width 202 height 20
type input "VAN"
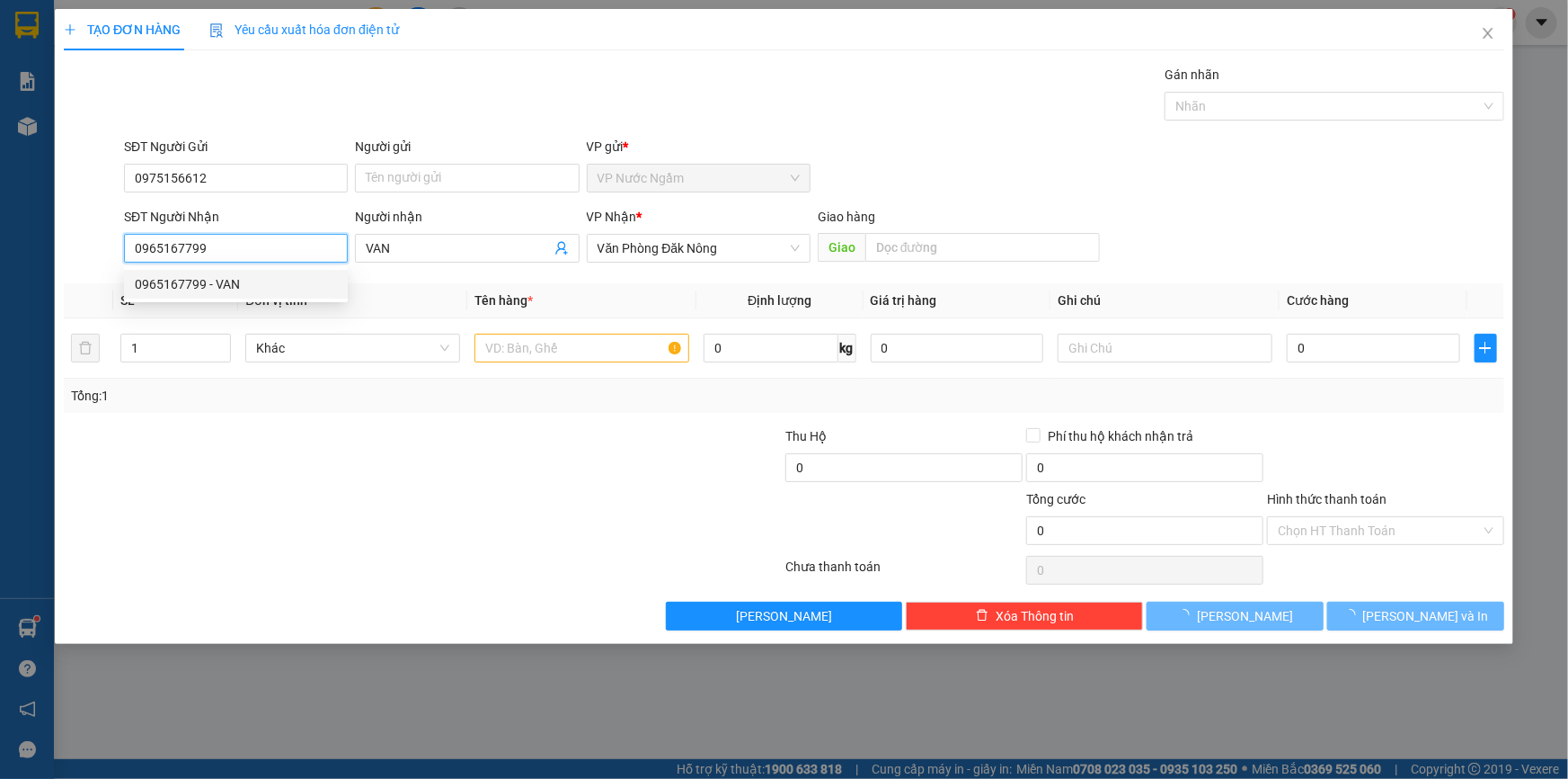
type input "100.000"
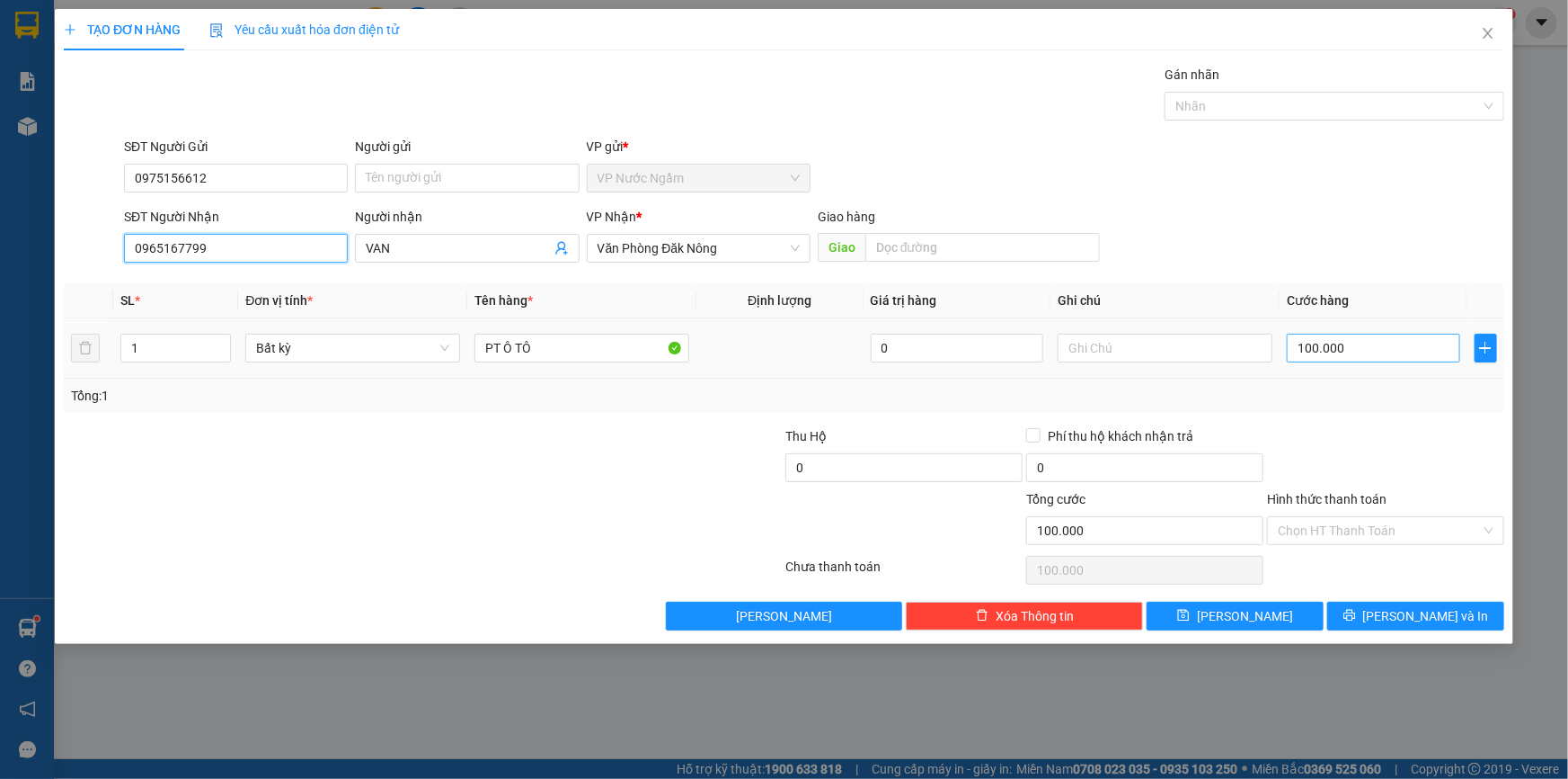
type input "0965167799"
type input "3"
type input "36"
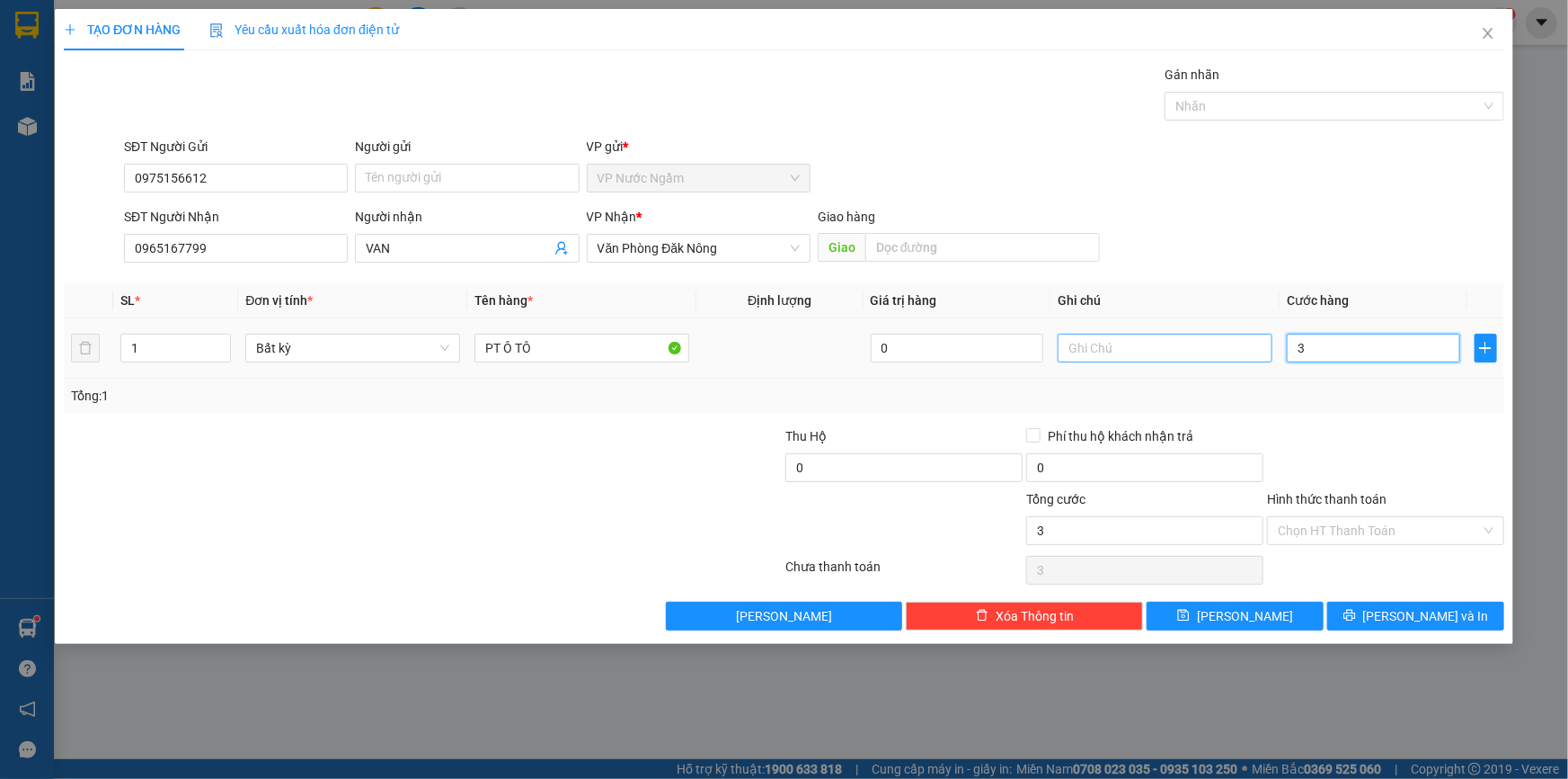
type input "36"
type input "3"
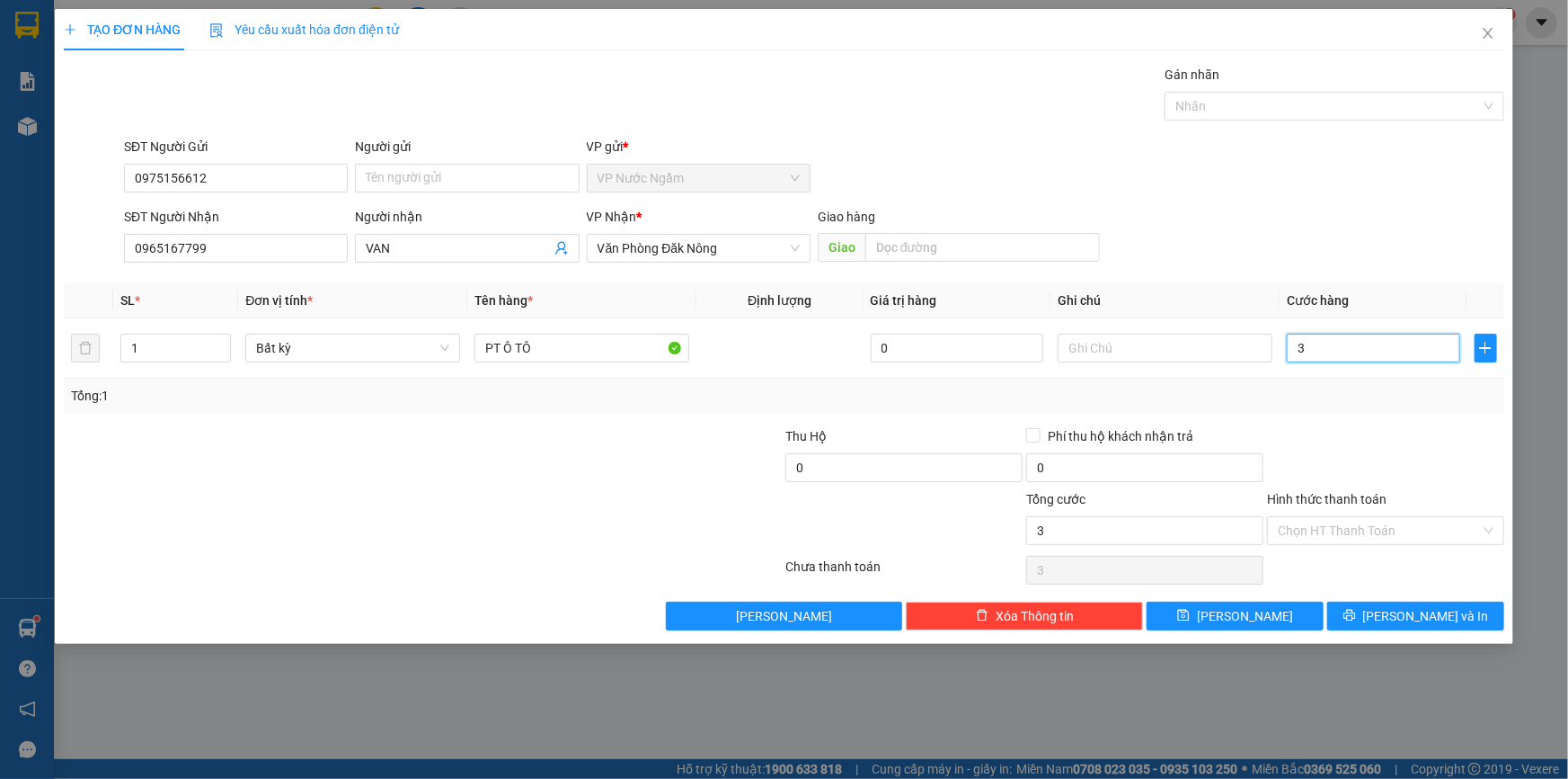
type input "35"
type input "350"
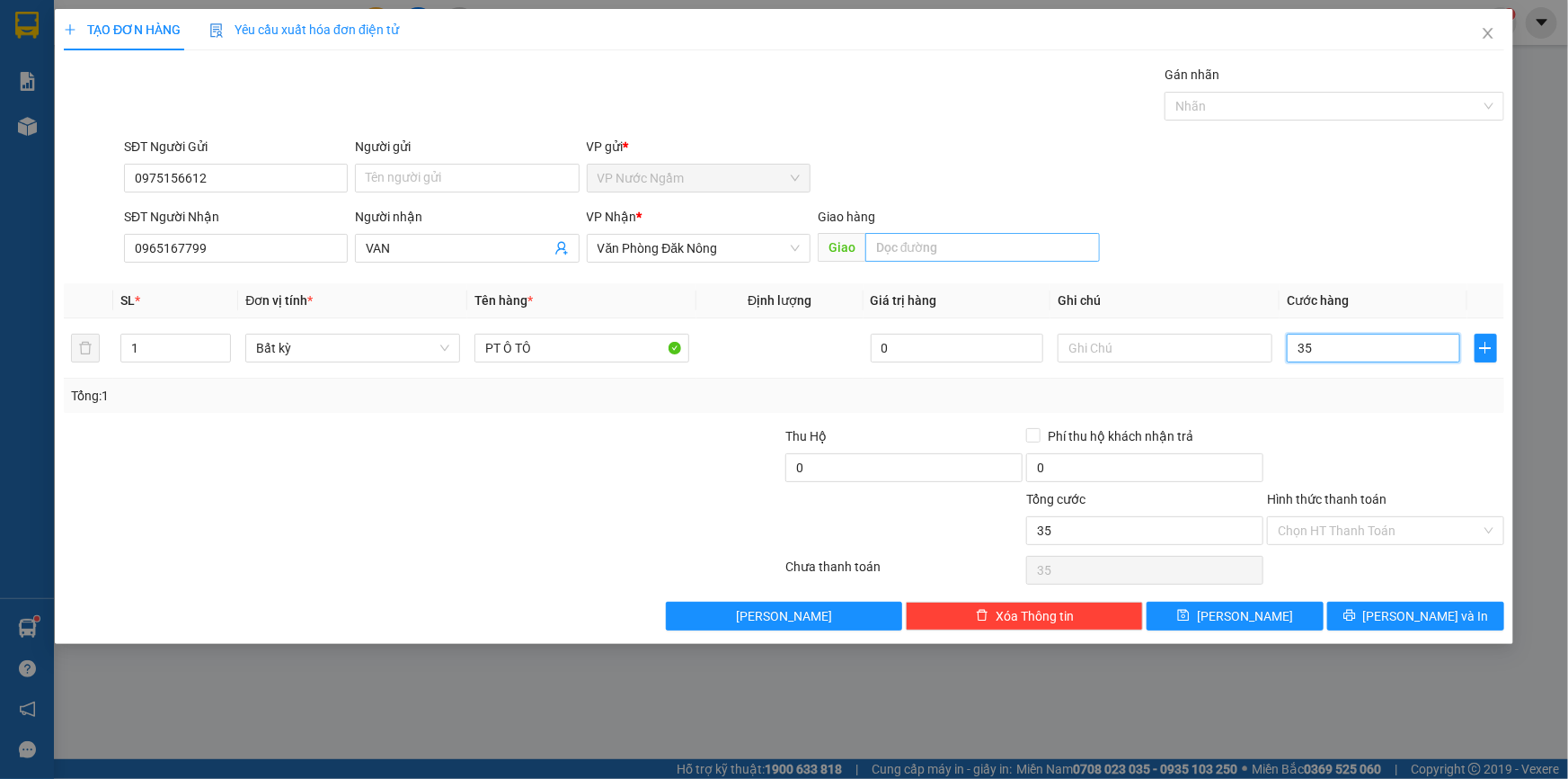
type input "350"
type input "3.500"
type input "35.000"
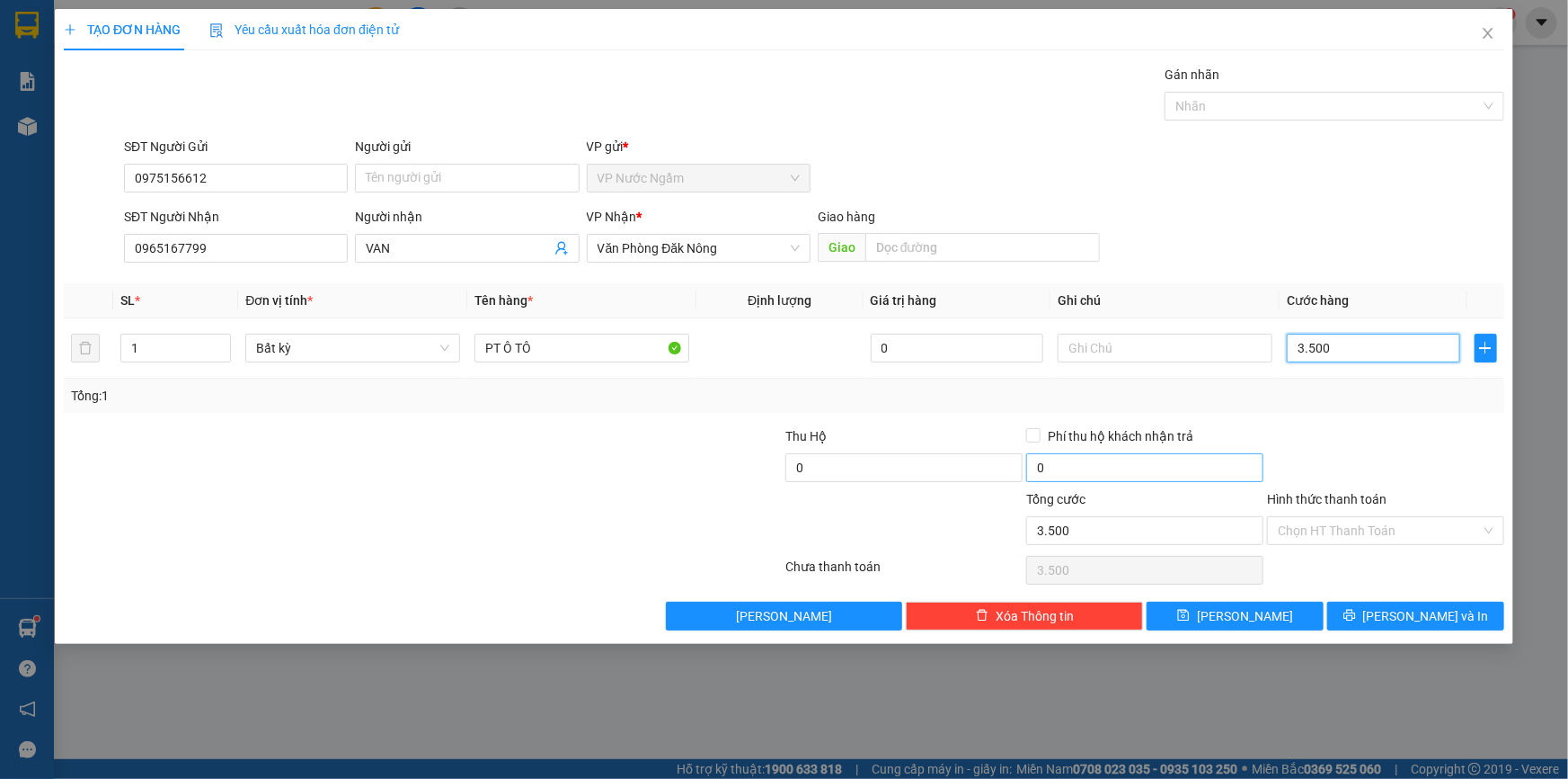
type input "35.000"
type input "350.000"
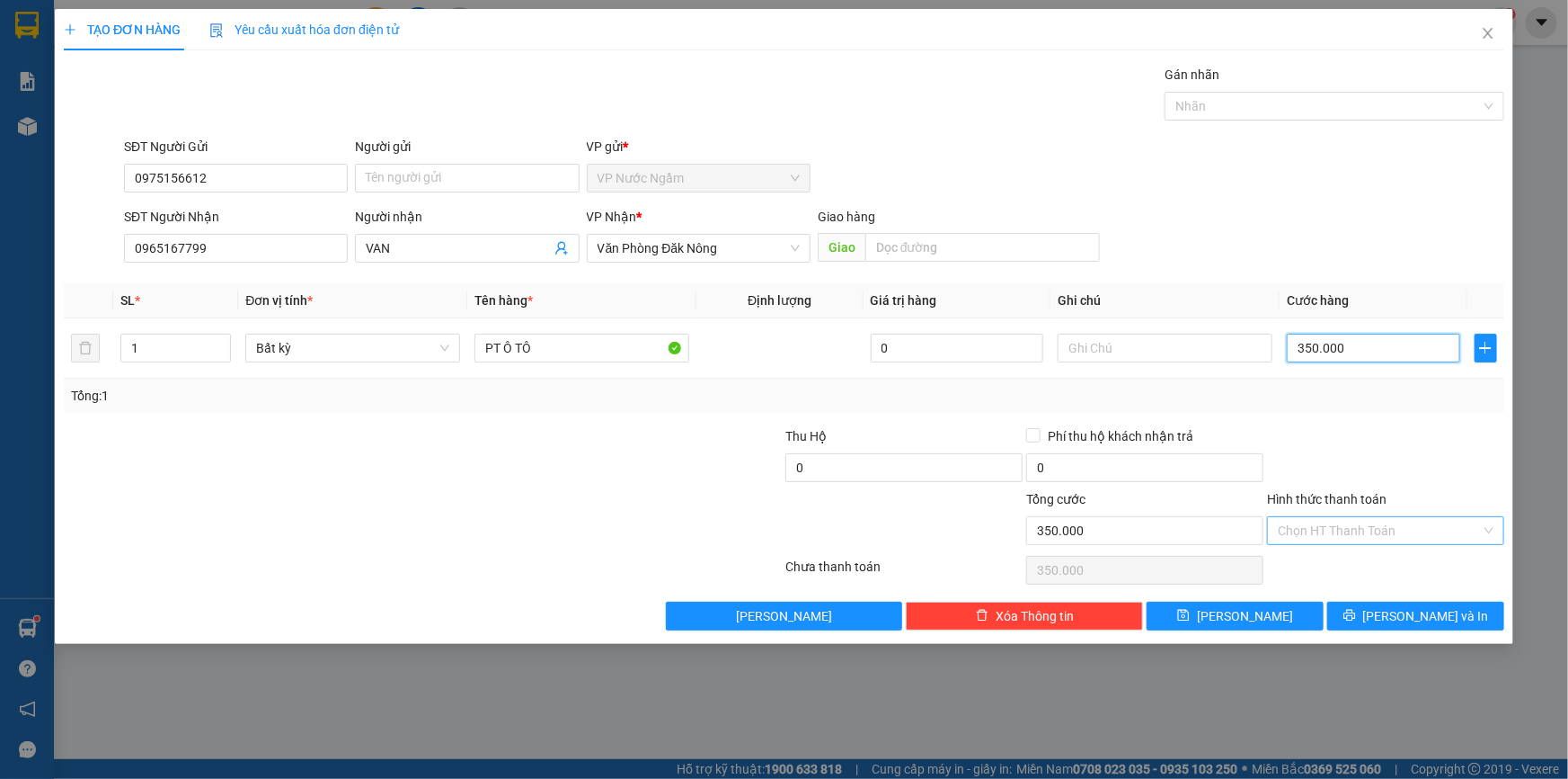
type input "3.500.000"
type input "35.000.000"
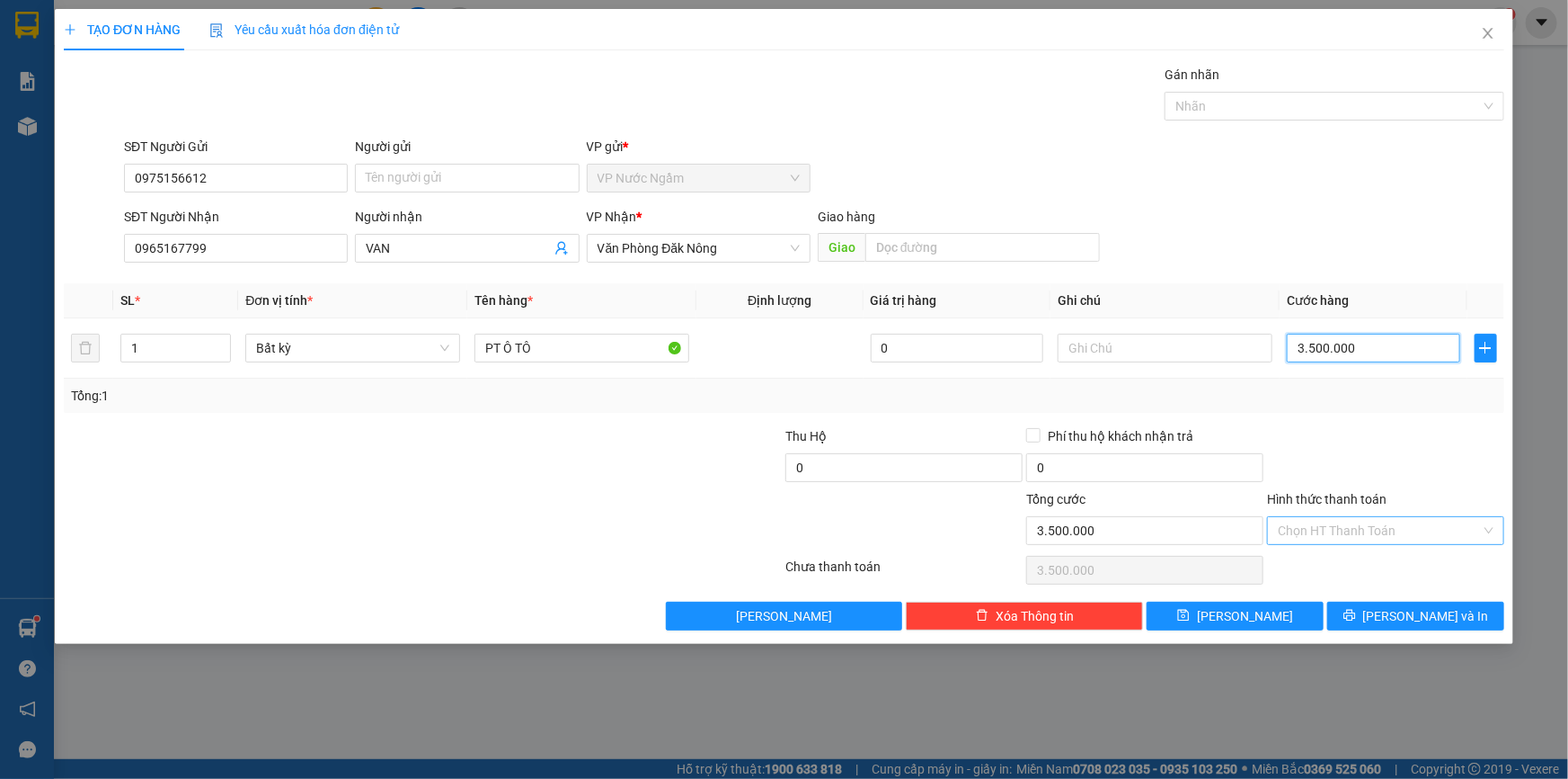
type input "35.000.000"
type input "350.000.000"
type input "35.000.000"
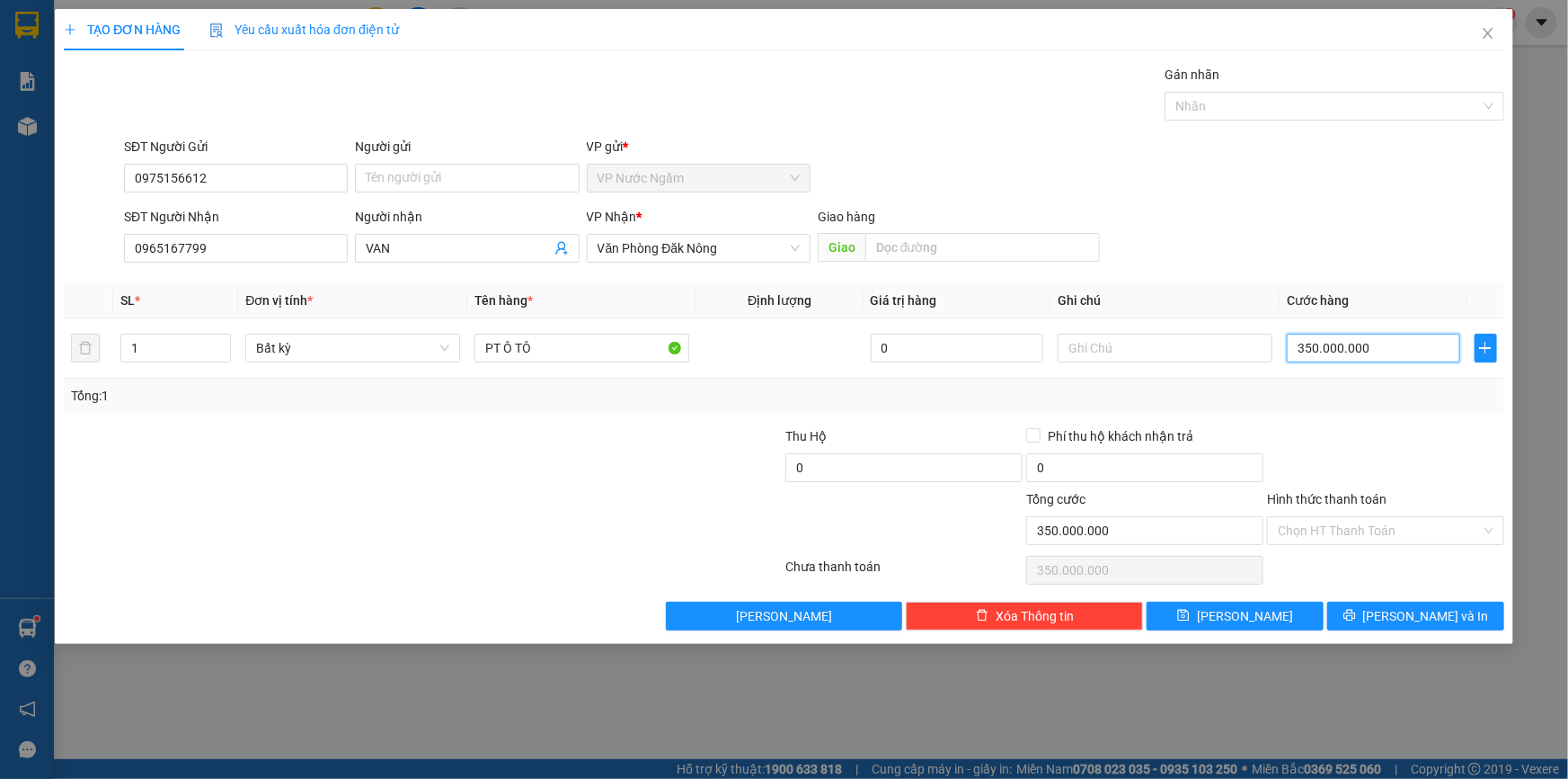
type input "35.000.000"
type input "3.500.000"
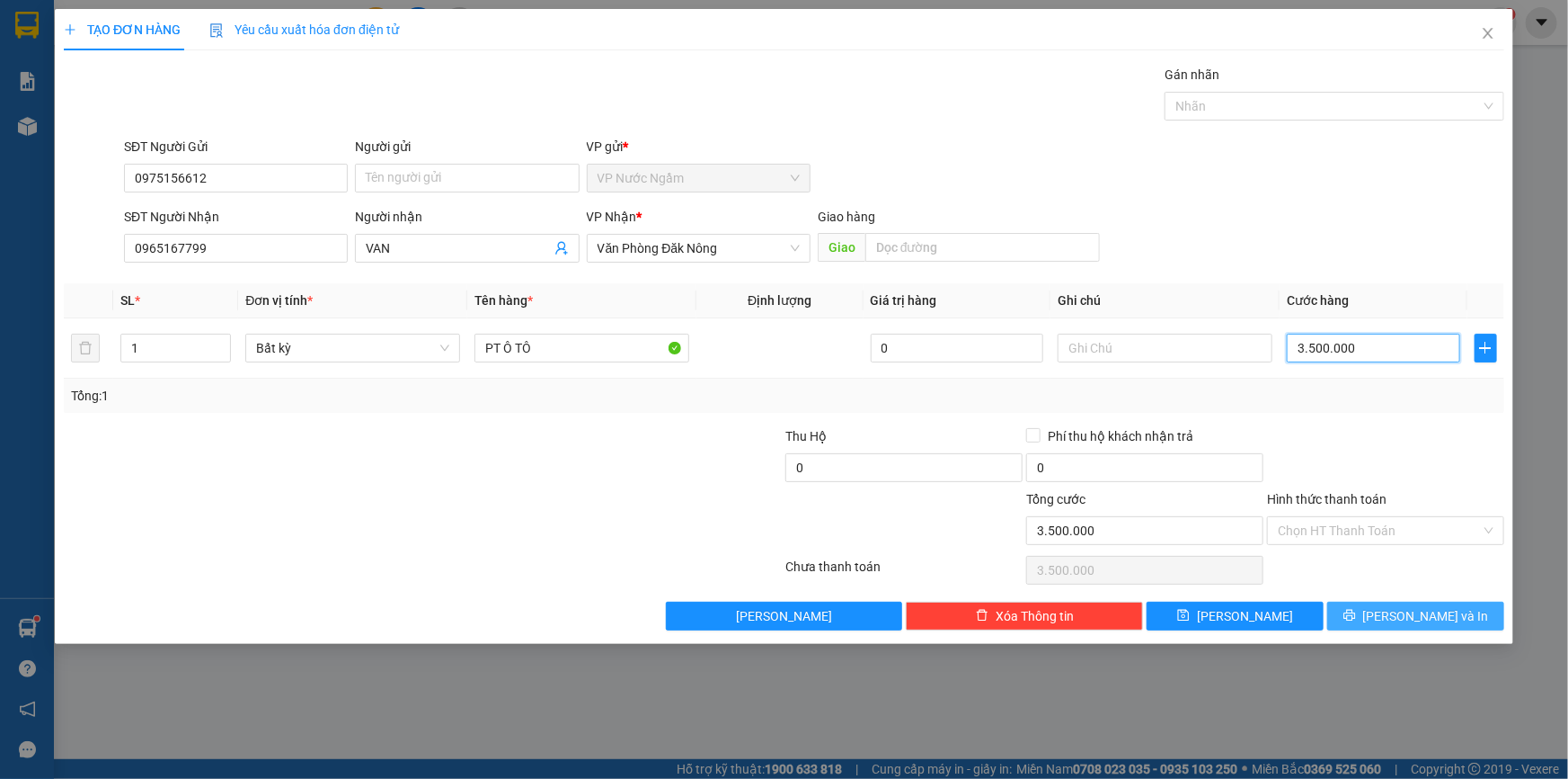
type input "350.000"
click at [1356, 612] on icon "printer" at bounding box center [1350, 615] width 13 height 13
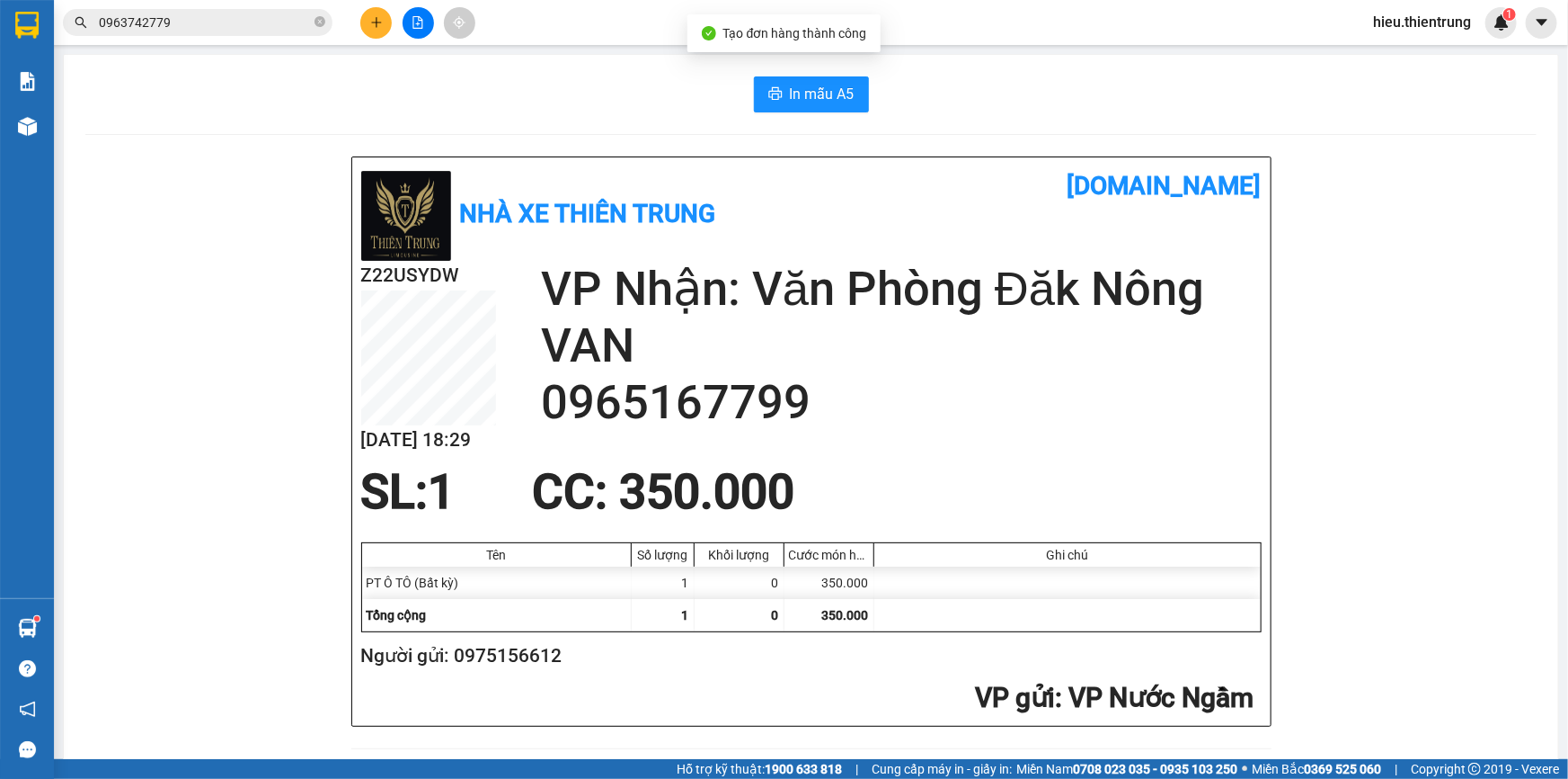
click at [817, 83] on span "In mẫu A5" at bounding box center [822, 94] width 65 height 23
click at [394, 20] on div at bounding box center [418, 23] width 135 height 32
click at [385, 18] on button at bounding box center [376, 23] width 32 height 32
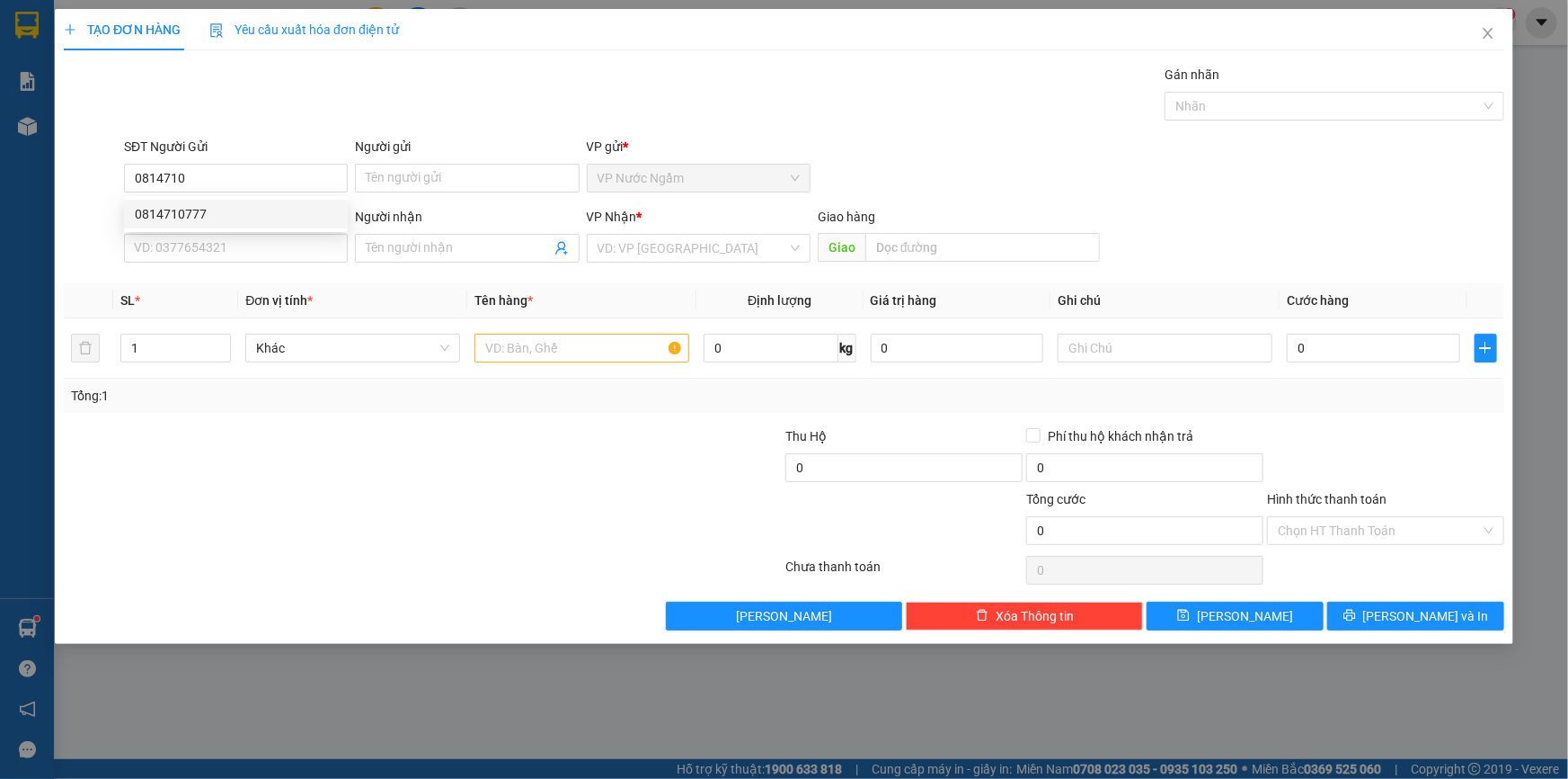
click at [230, 231] on div "0814710777 0814710777" at bounding box center [236, 213] width 224 height 36
click at [232, 210] on div "SĐT Người Nhận" at bounding box center [236, 217] width 224 height 20
click at [232, 234] on input "SĐT Người Nhận" at bounding box center [236, 249] width 224 height 29
click at [216, 165] on input "0814710" at bounding box center [236, 179] width 224 height 29
click at [213, 220] on div "0814710777" at bounding box center [236, 214] width 202 height 20
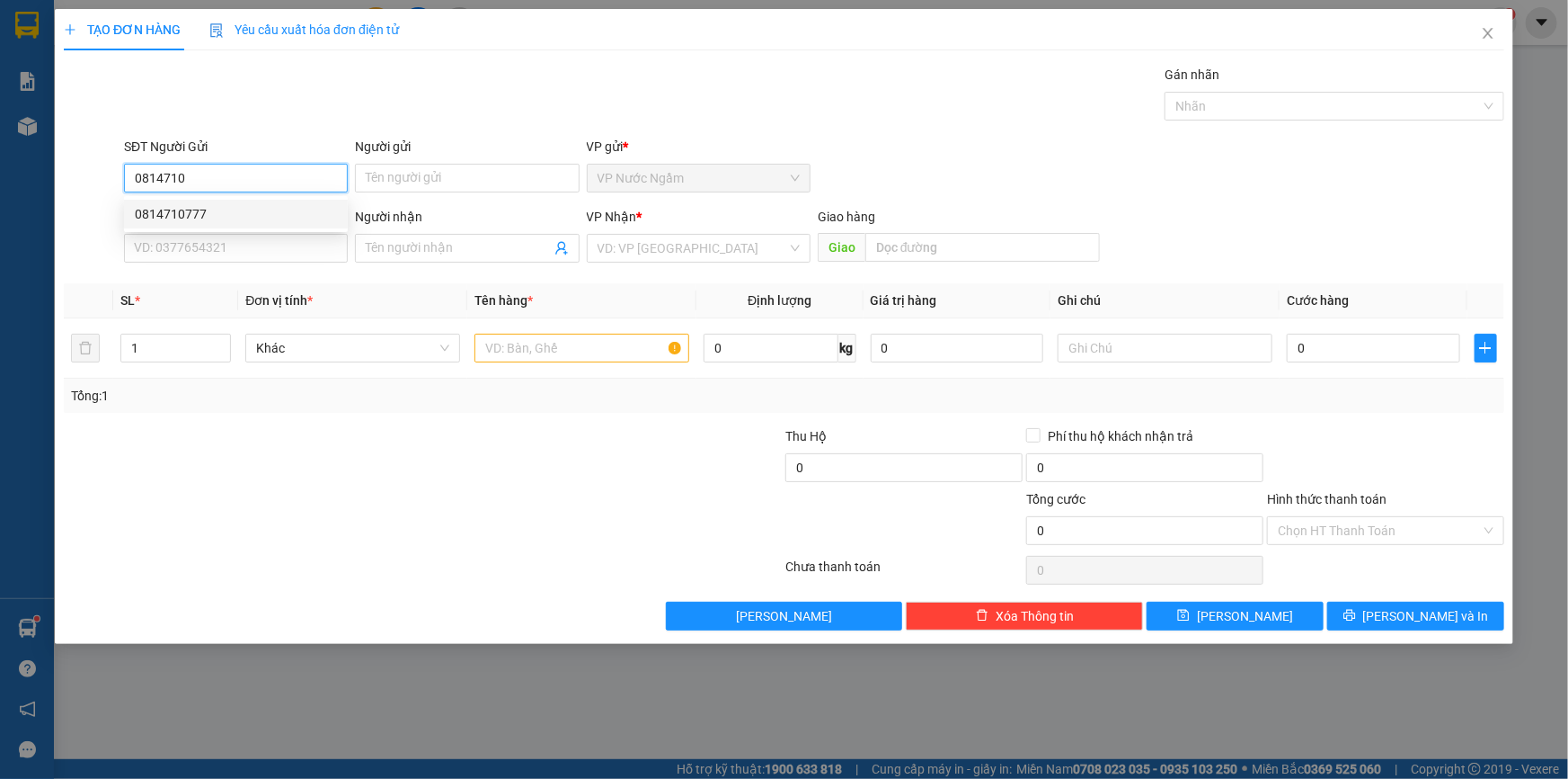
type input "0814710777"
type input "0904381777"
type input "SƠN"
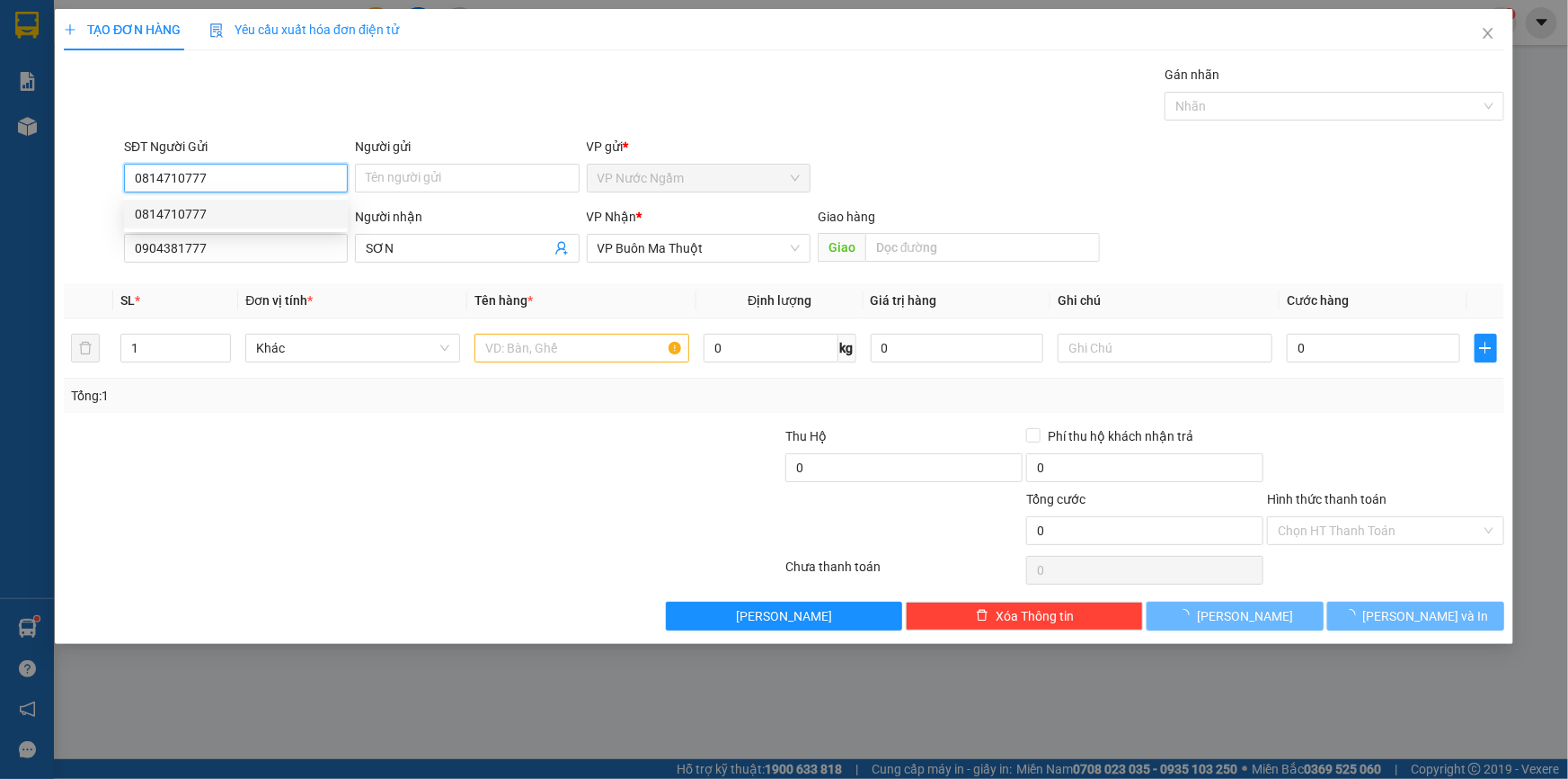
type input "200.000"
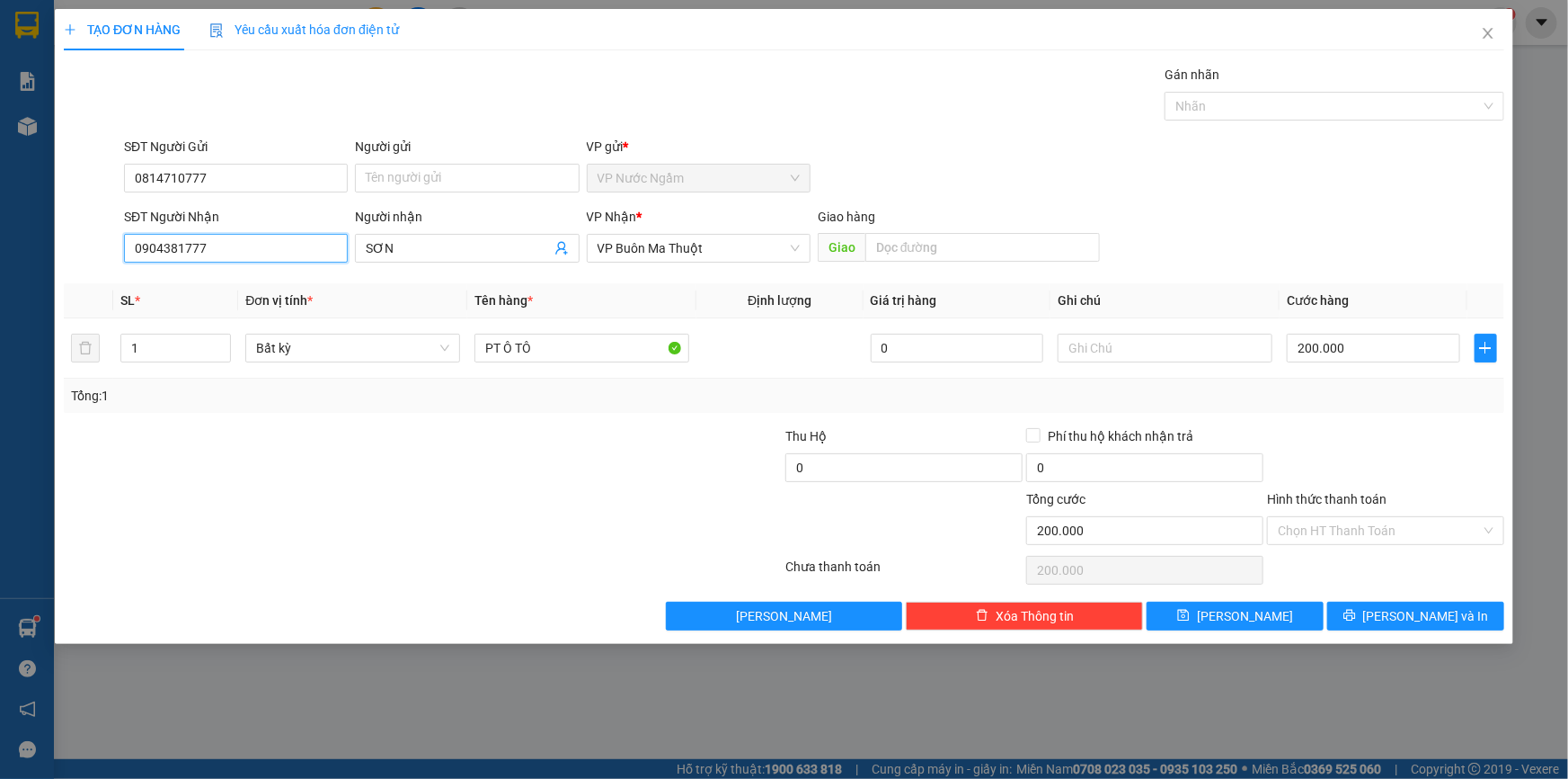
drag, startPoint x: 224, startPoint y: 232, endPoint x: 53, endPoint y: 245, distance: 171.5
click at [65, 243] on div "SĐT Người Nhận 0904381777 0904381777 Người nhận SƠN VP Nhận * VP Buôn Ma Thuột …" at bounding box center [784, 238] width 1444 height 63
type input "0798977948"
click at [400, 266] on div "Người nhận SƠN" at bounding box center [467, 238] width 224 height 63
click at [397, 257] on input "SƠN" at bounding box center [458, 249] width 184 height 20
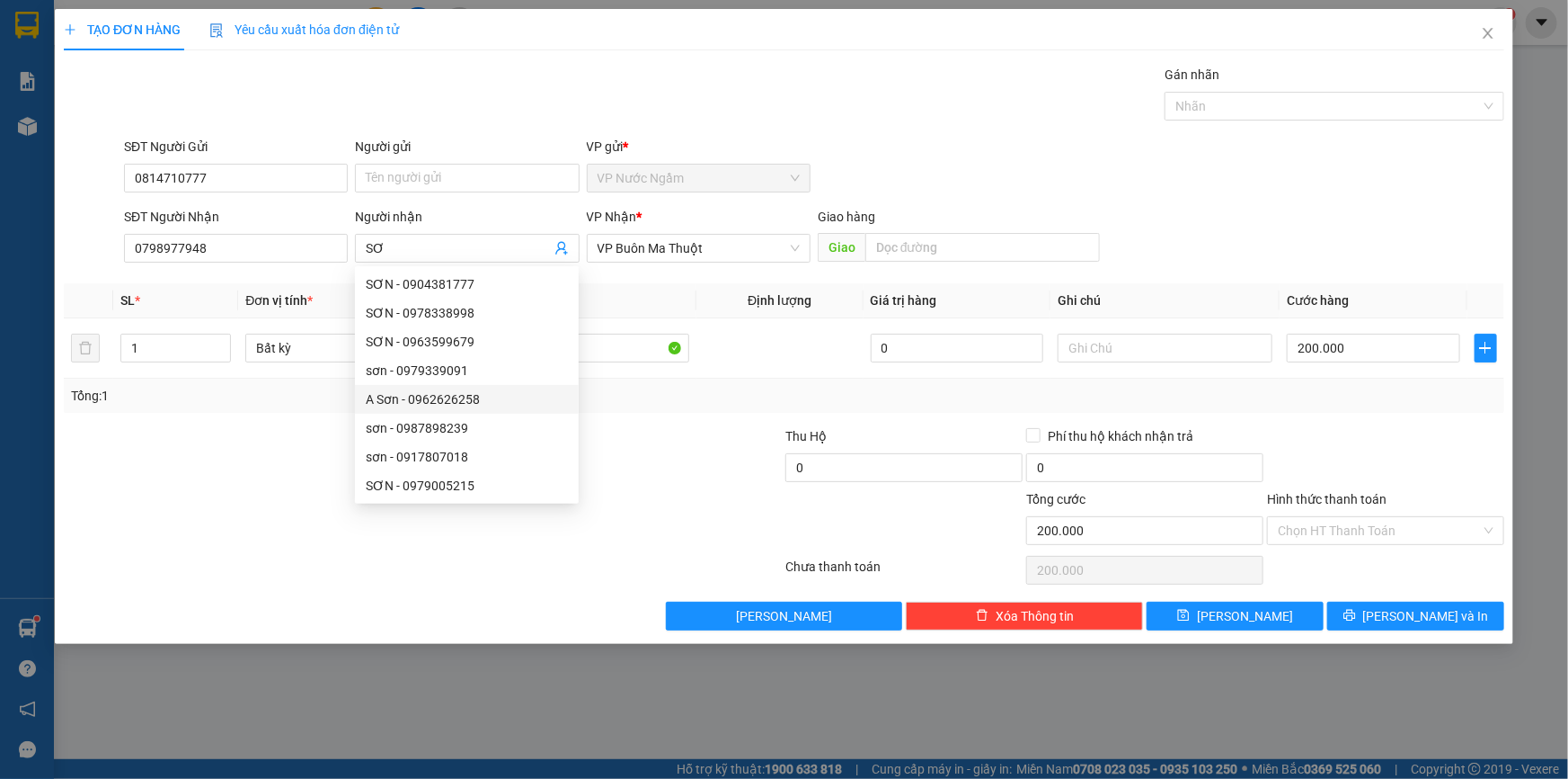
click at [703, 261] on div "VP Nhận * VP Buôn Ma Thuột" at bounding box center [698, 238] width 224 height 63
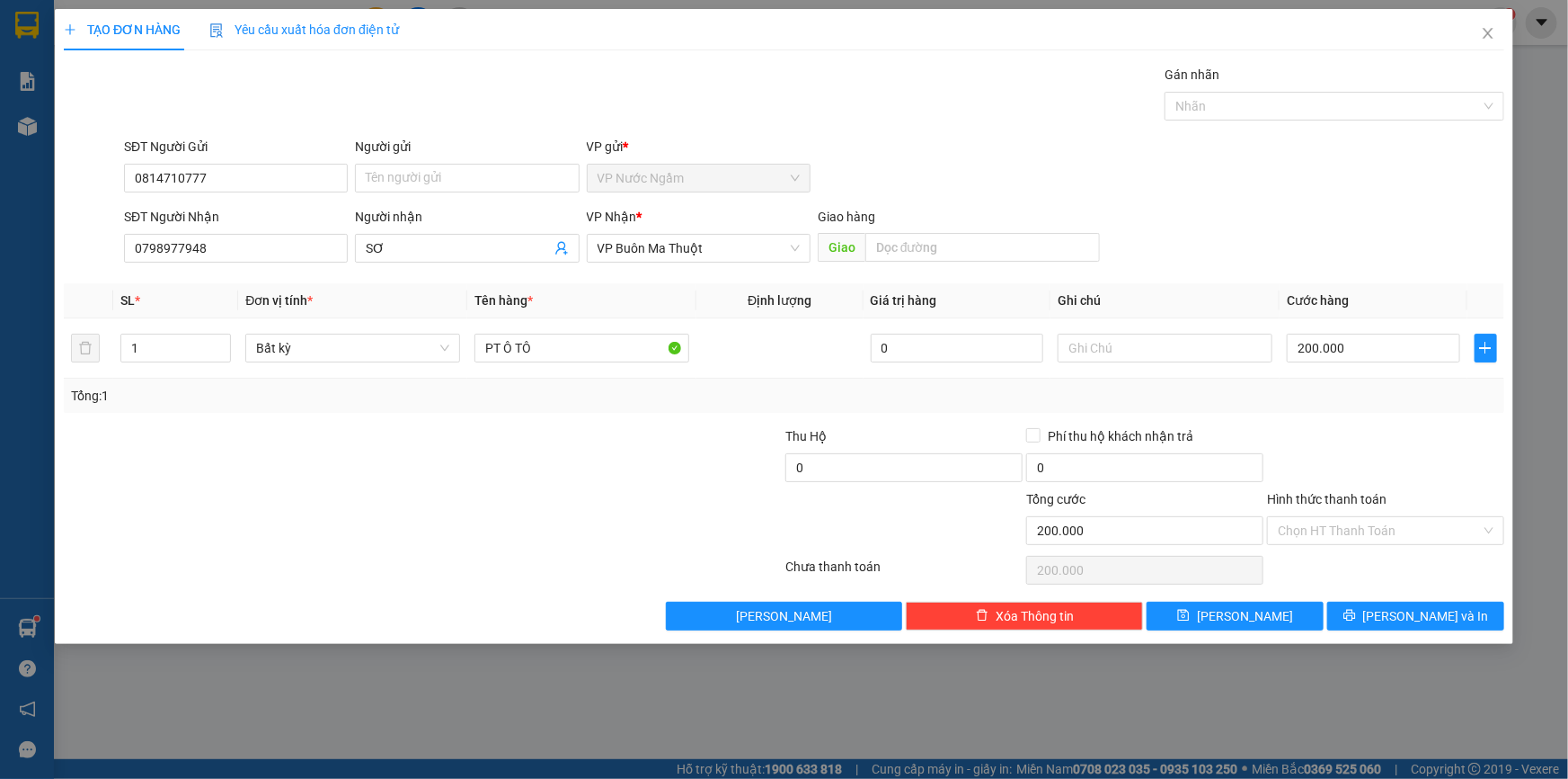
click at [688, 228] on div "VP Nhận *" at bounding box center [698, 220] width 224 height 27
click at [403, 235] on span "SƠ" at bounding box center [467, 249] width 224 height 29
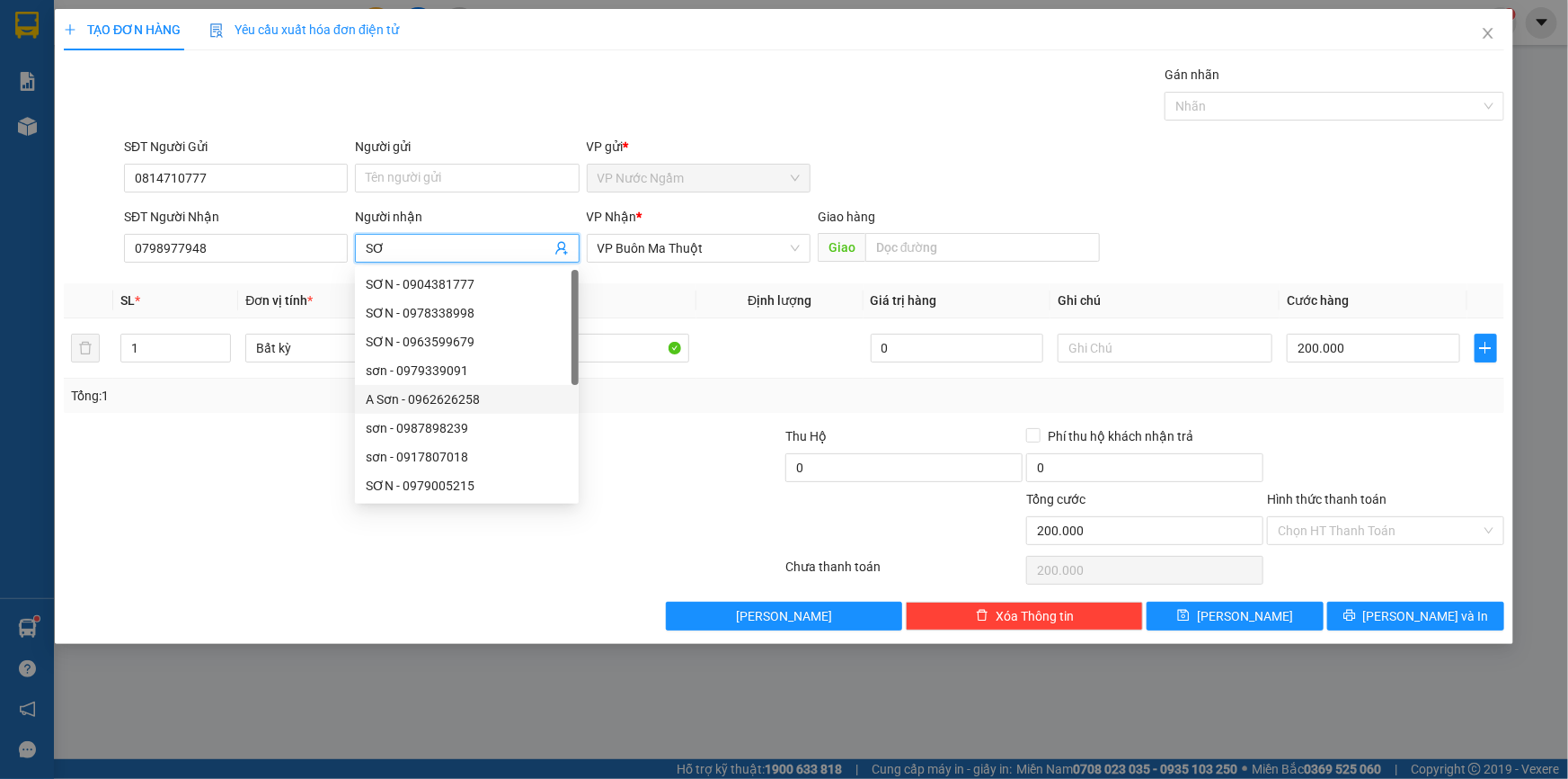
type input "S"
click at [738, 253] on span "VP Buôn Ma Thuột" at bounding box center [698, 249] width 202 height 27
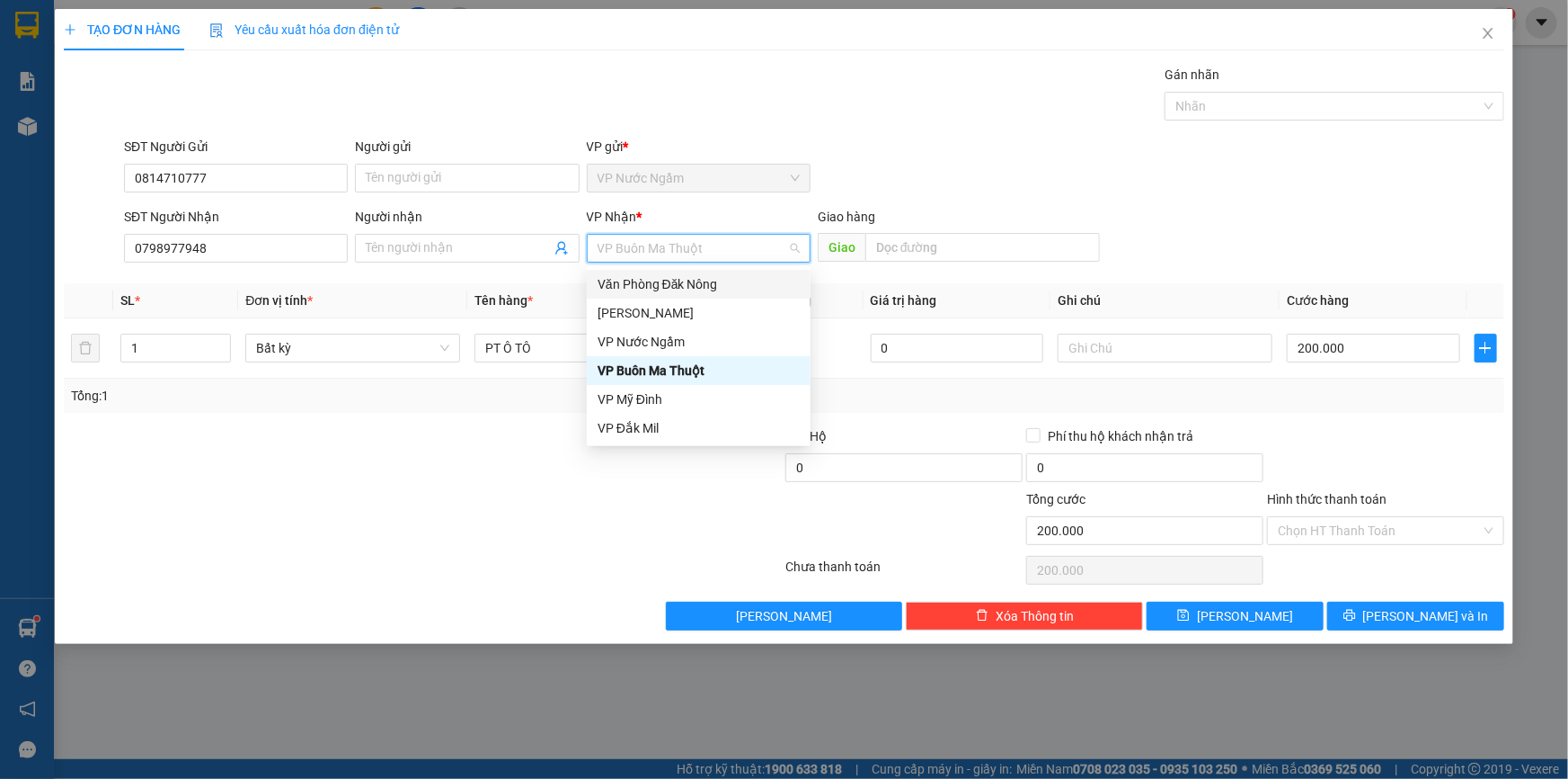
click at [665, 279] on div "Văn Phòng Đăk Nông" at bounding box center [698, 284] width 202 height 20
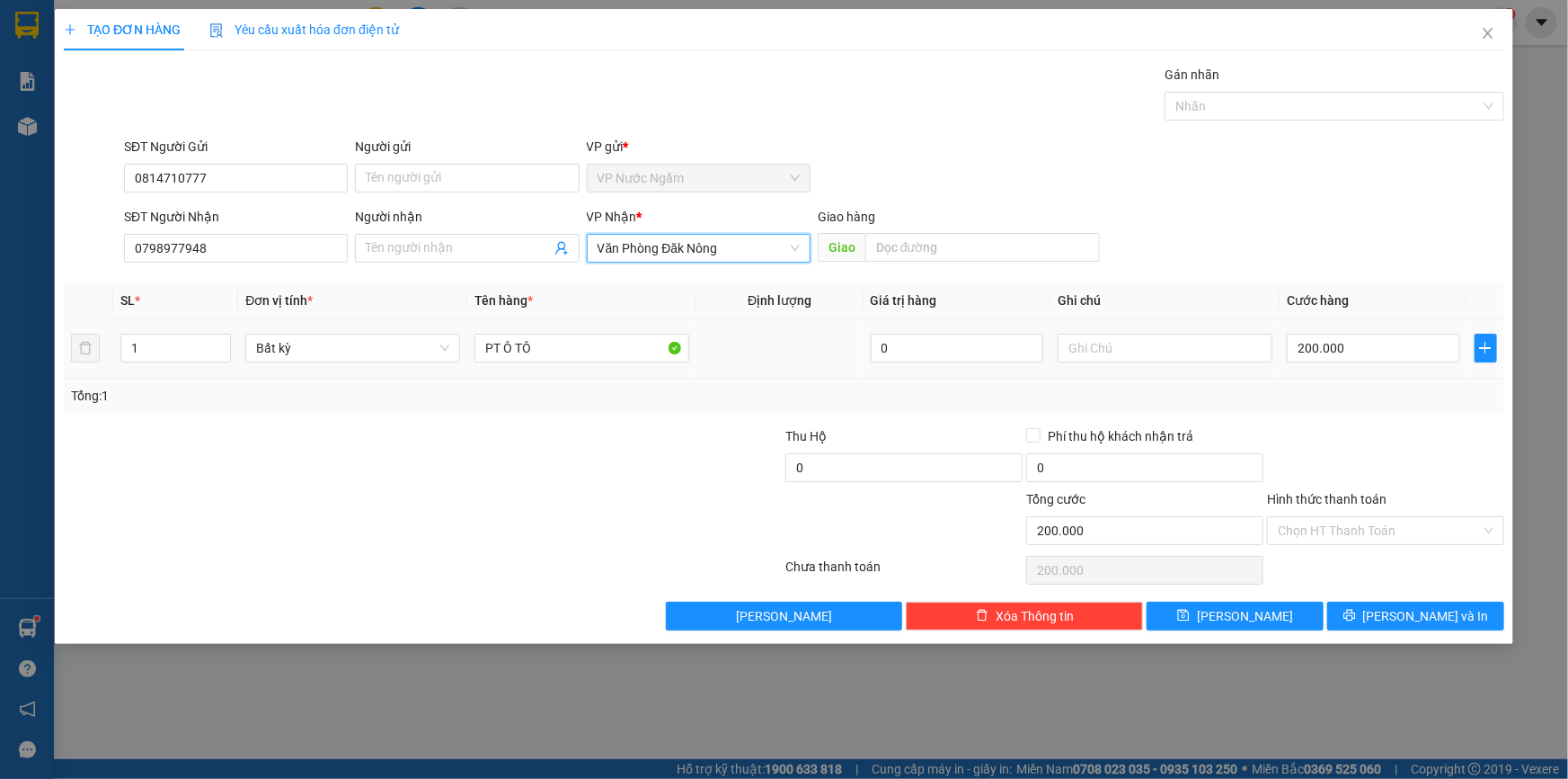
click at [1410, 373] on td "200.000" at bounding box center [1373, 348] width 188 height 60
click at [1402, 363] on div "200.000" at bounding box center [1373, 347] width 173 height 36
click at [1398, 354] on input "200.000" at bounding box center [1373, 348] width 173 height 29
type input "6"
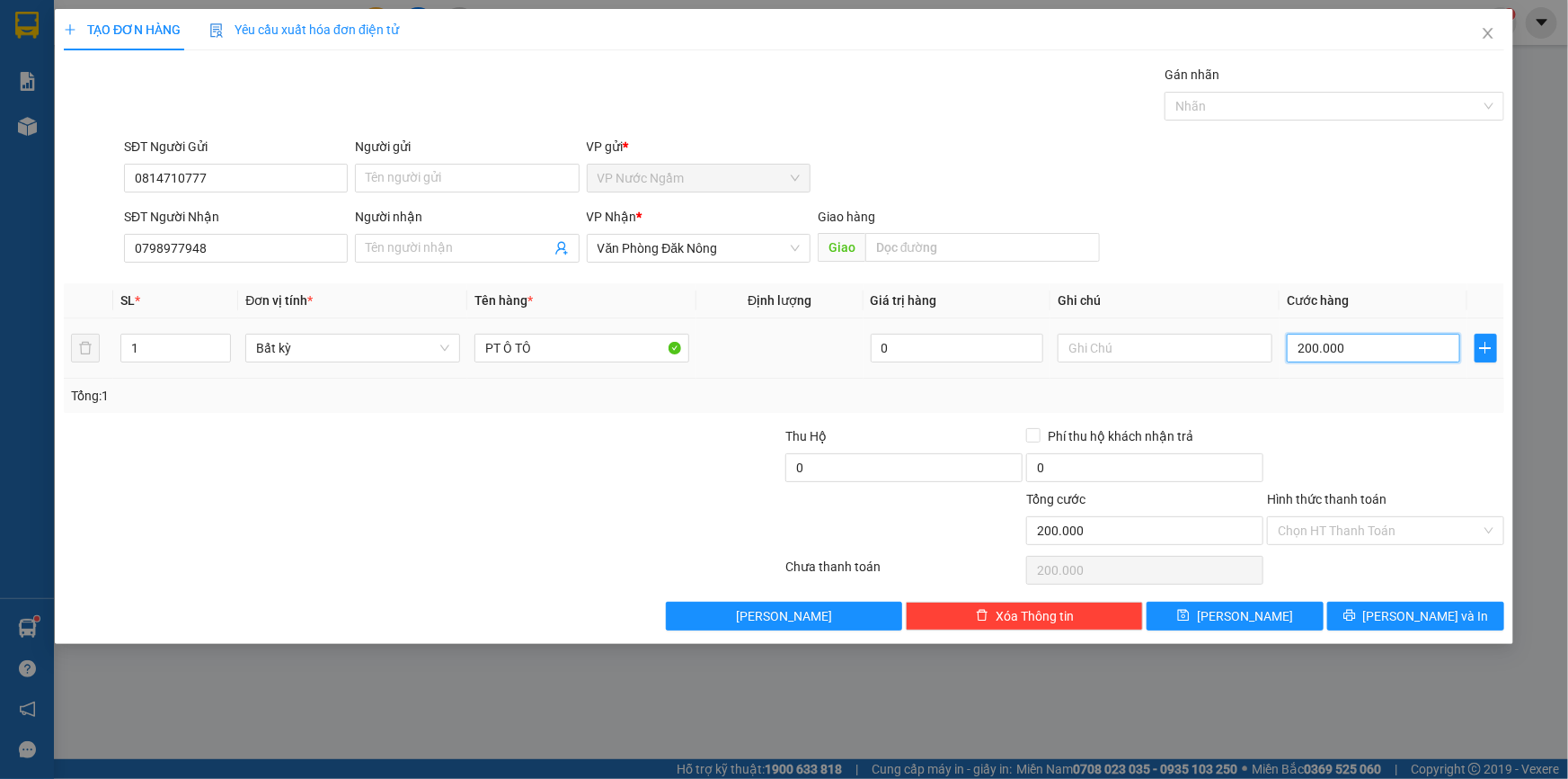
type input "6"
type input "65"
click at [1420, 632] on div "TẠO ĐƠN HÀNG Yêu cầu xuất hóa đơn điện tử Transit Pickup Surcharge Ids Transit …" at bounding box center [784, 326] width 1459 height 635
click at [1416, 599] on div "Transit Pickup Surcharge Ids Transit Deliver Surcharge Ids Transit Deliver Surc…" at bounding box center [784, 347] width 1441 height 566
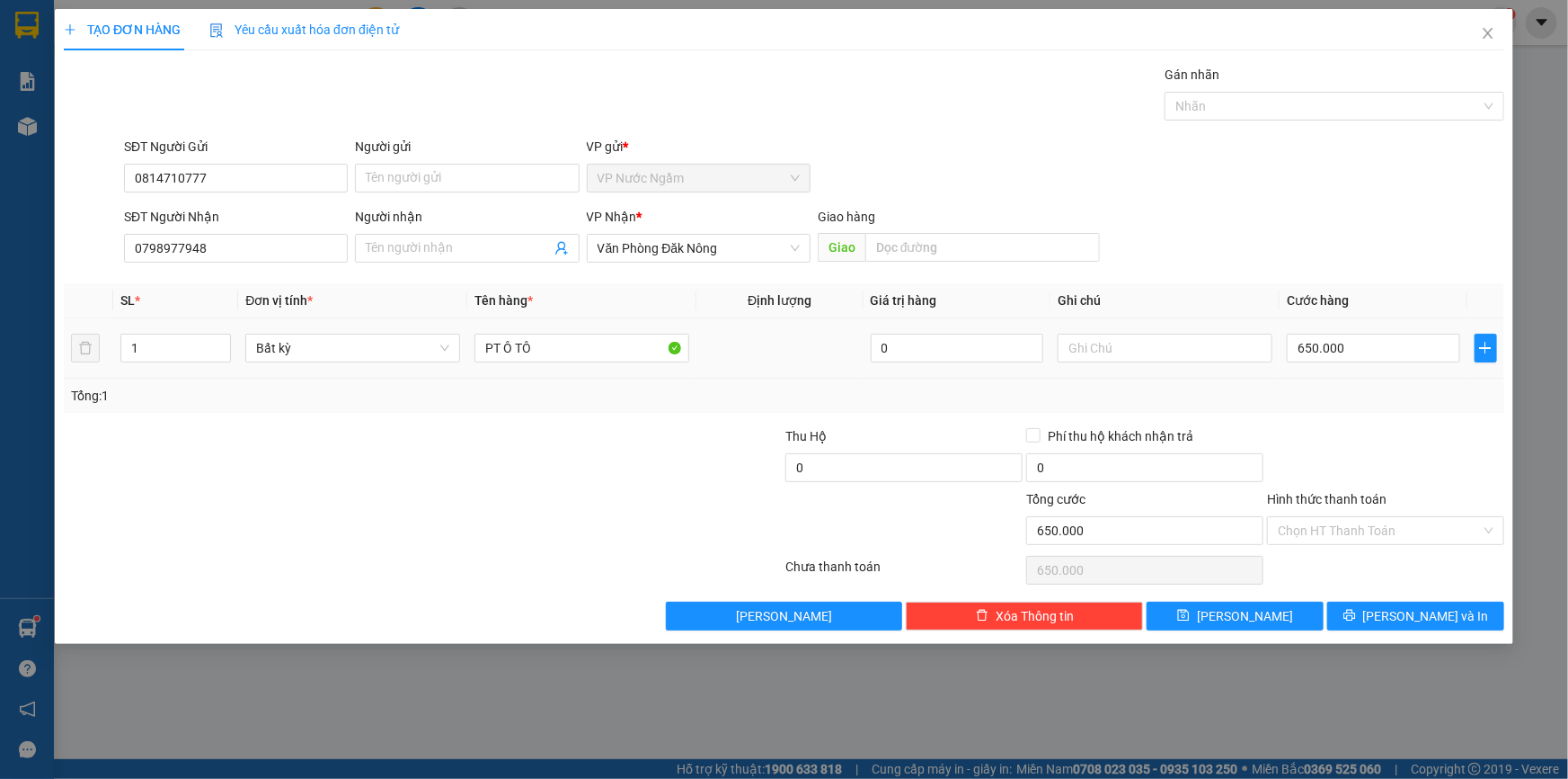
drag, startPoint x: 155, startPoint y: 351, endPoint x: 58, endPoint y: 355, distance: 97.1
click at [68, 354] on tr "1 Bất kỳ PT Ô TÔ 0 650.000" at bounding box center [784, 348] width 1441 height 60
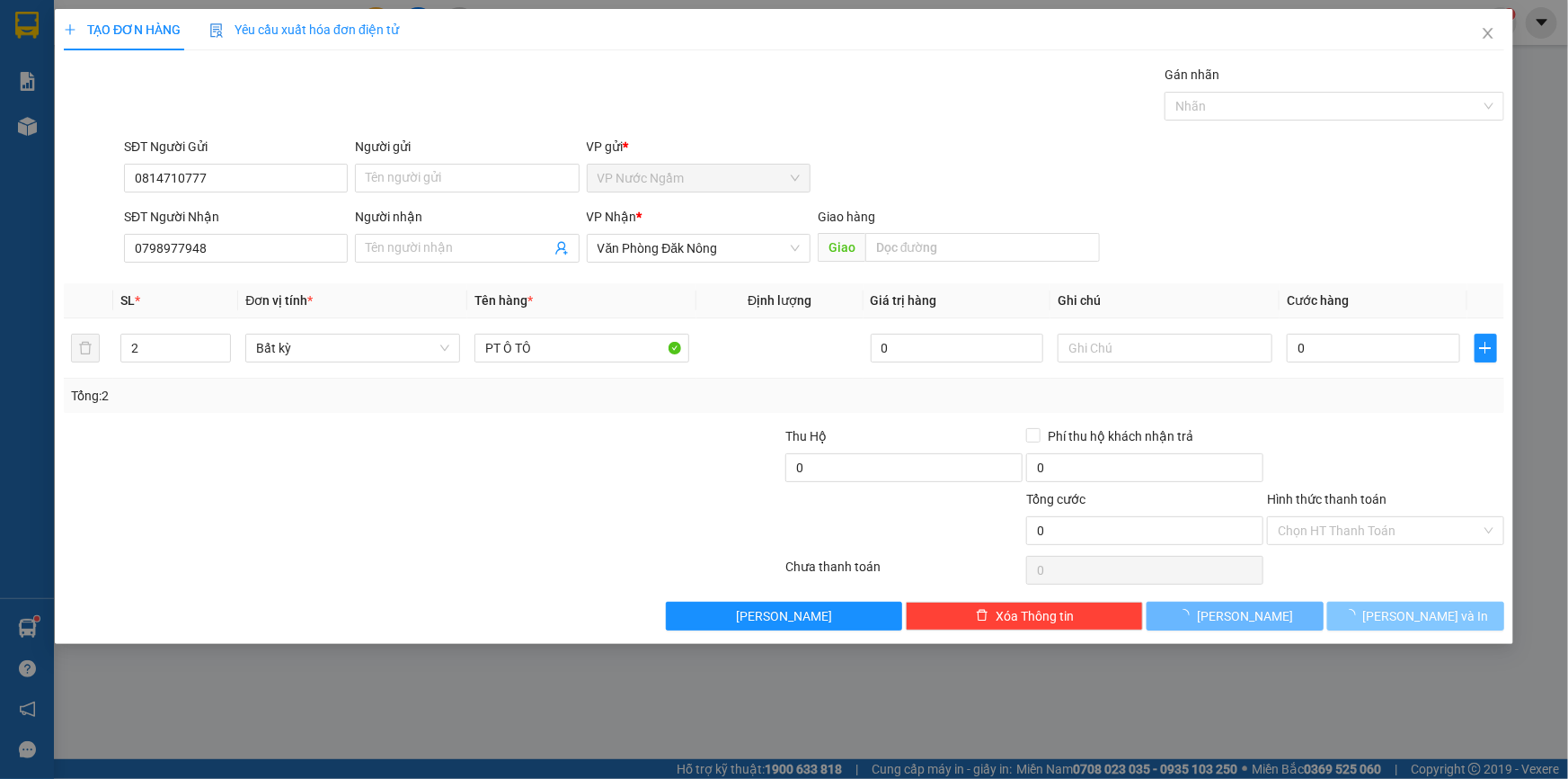
click at [1366, 610] on button "[PERSON_NAME] và In" at bounding box center [1416, 616] width 177 height 29
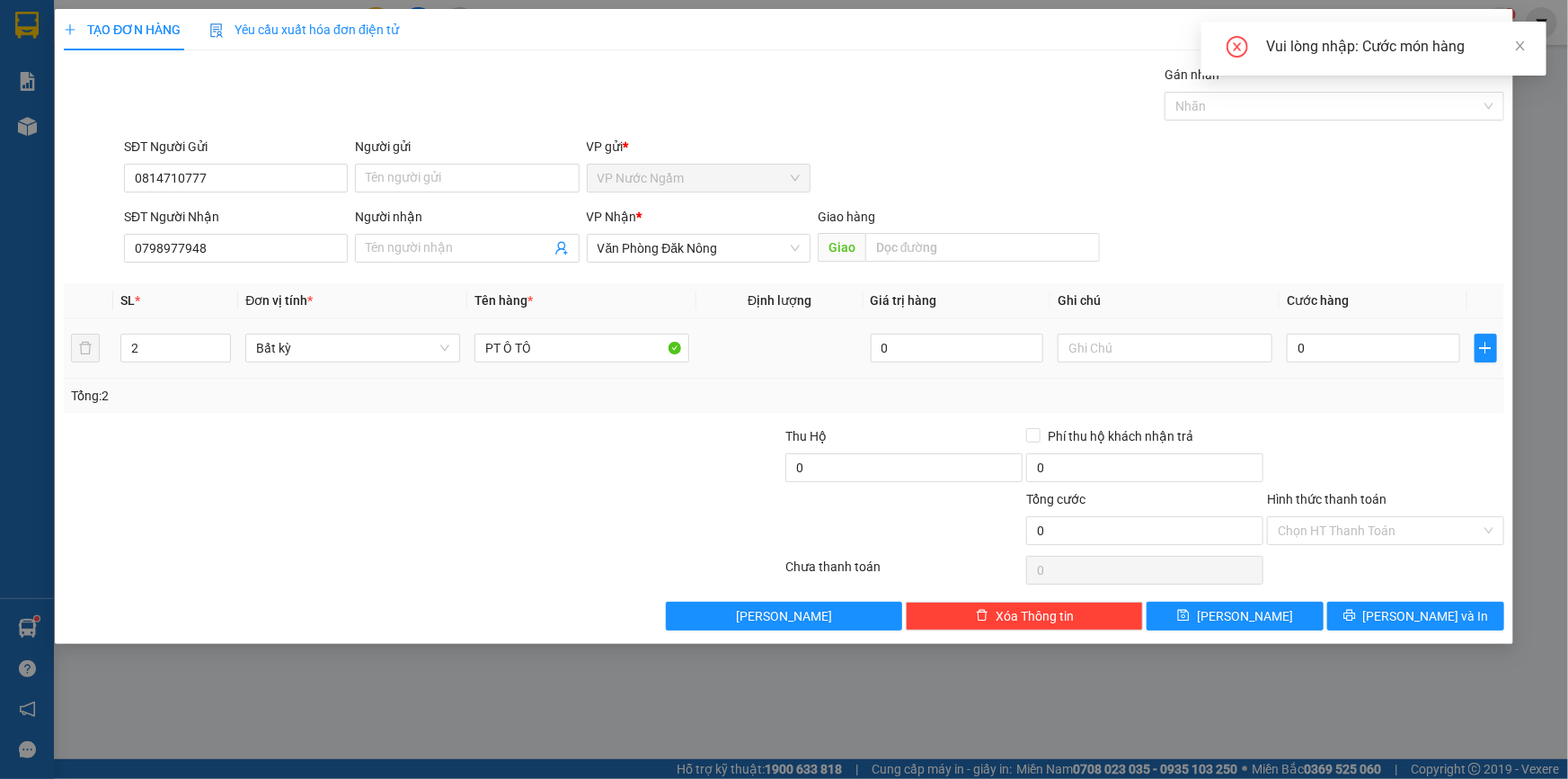
click at [1301, 365] on div "0" at bounding box center [1373, 347] width 173 height 36
click at [1305, 345] on input "0" at bounding box center [1373, 348] width 173 height 29
click at [1453, 599] on div "Transit Pickup Surcharge Ids Transit Deliver Surcharge Ids Transit Deliver Surc…" at bounding box center [784, 347] width 1441 height 566
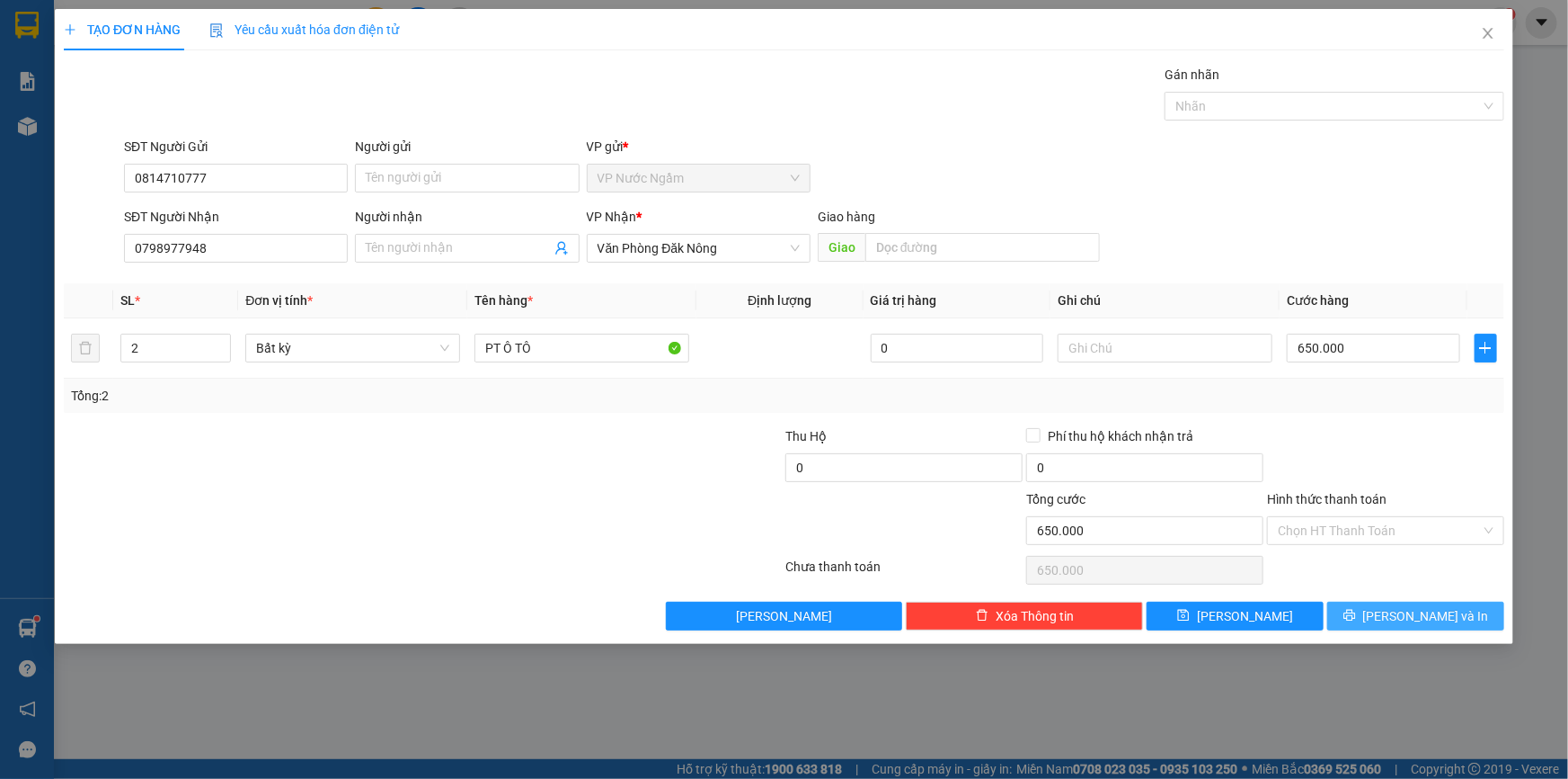
click at [1443, 617] on span "[PERSON_NAME] và In" at bounding box center [1426, 616] width 126 height 20
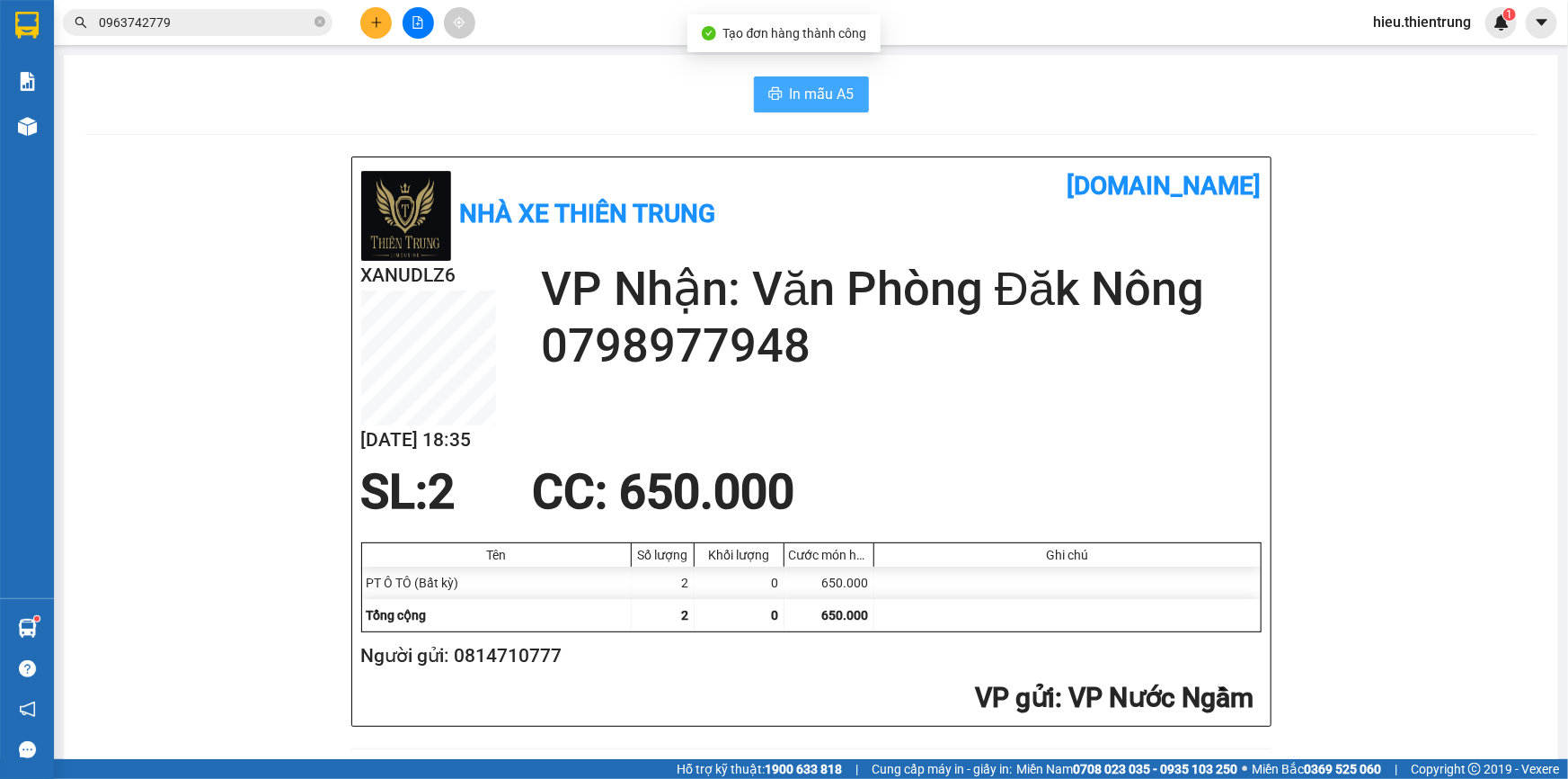
click at [853, 84] on button "In mẫu A5" at bounding box center [811, 94] width 115 height 36
click at [396, 20] on div at bounding box center [418, 23] width 135 height 32
click at [381, 21] on icon "plus" at bounding box center [377, 23] width 13 height 13
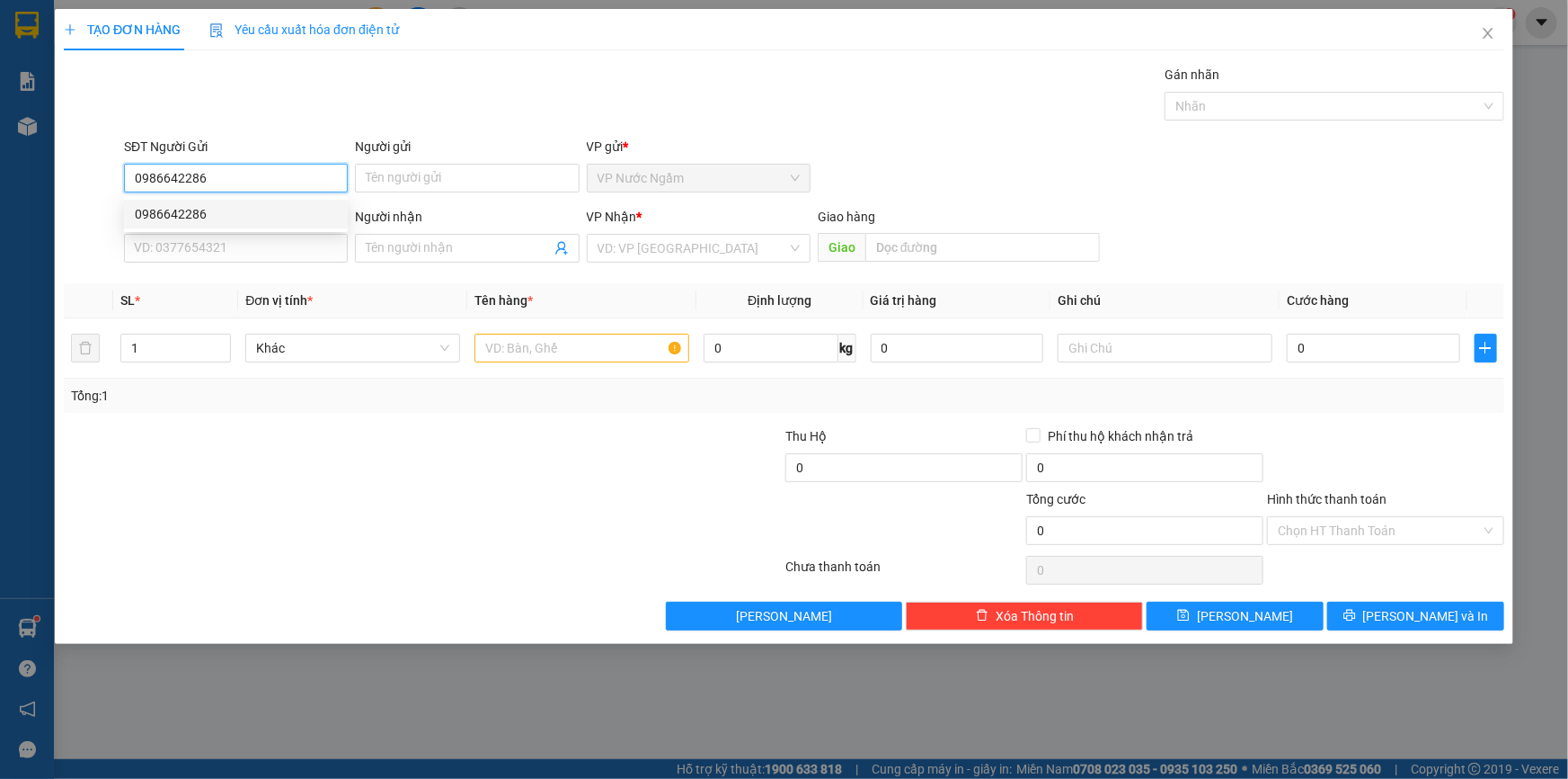
click at [192, 208] on div "0986642286" at bounding box center [236, 214] width 202 height 20
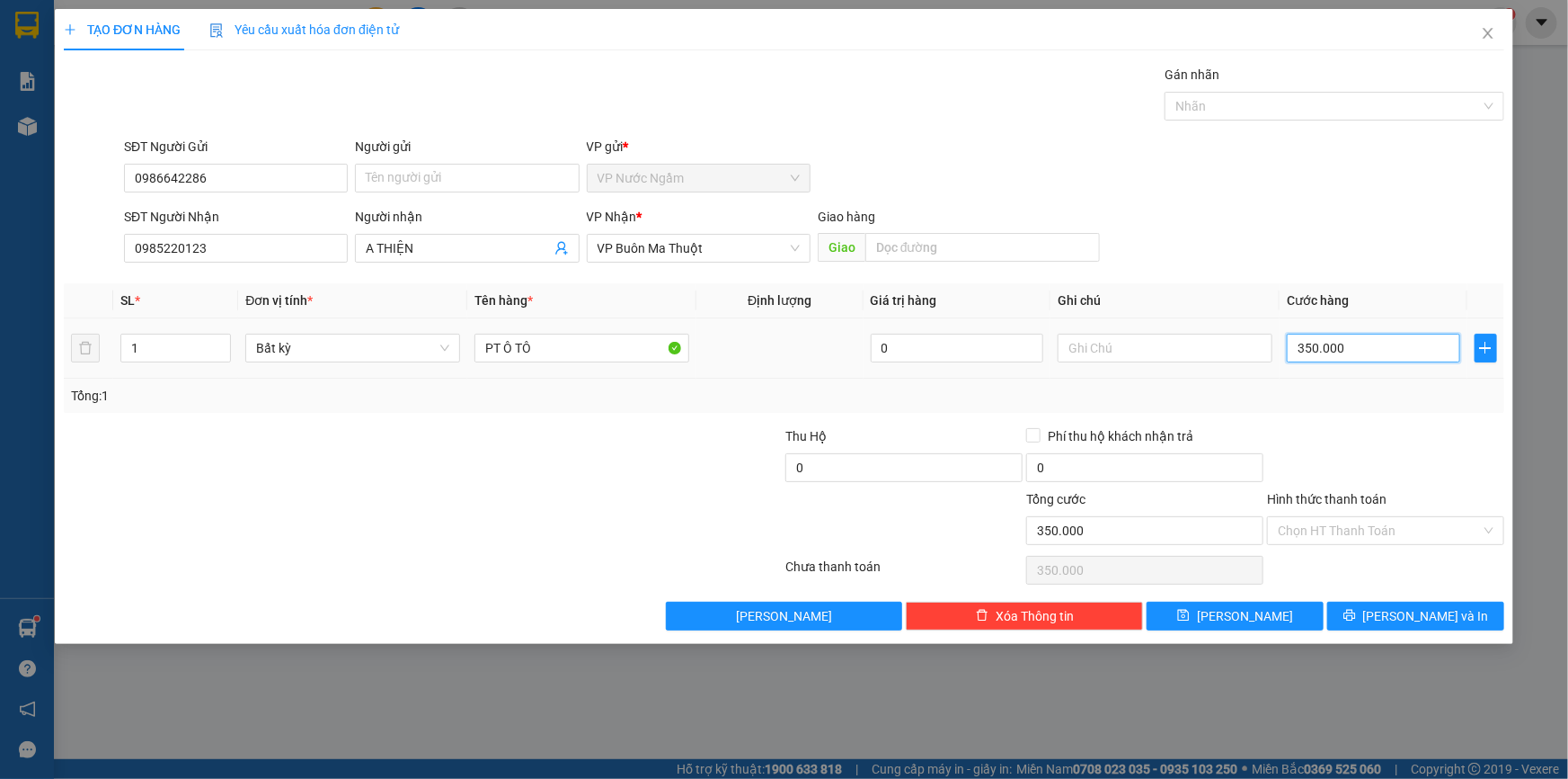
click at [1330, 353] on input "350.000" at bounding box center [1373, 348] width 173 height 29
click at [1431, 628] on button "[PERSON_NAME] và In" at bounding box center [1416, 616] width 177 height 29
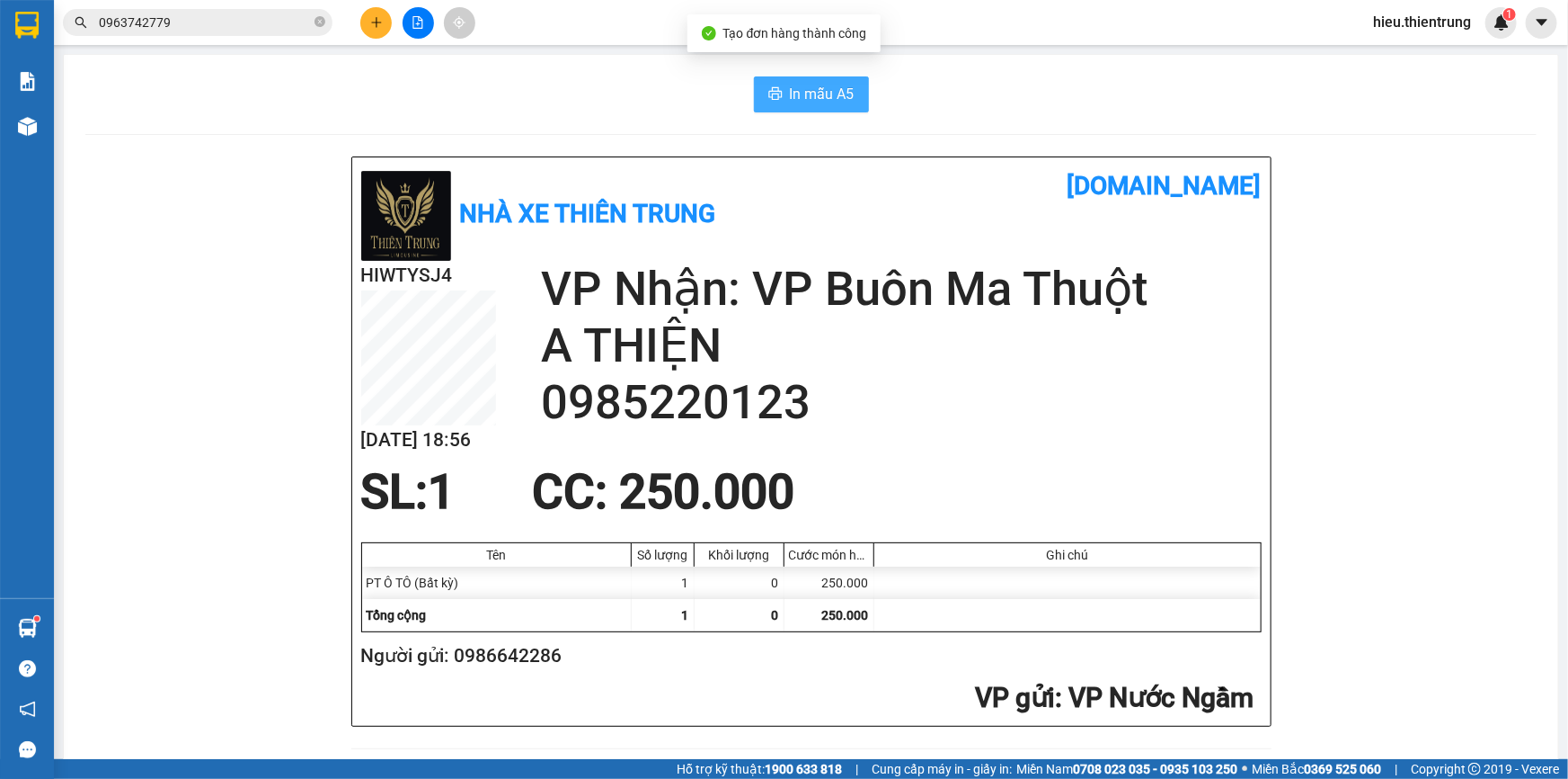
drag, startPoint x: 759, startPoint y: 114, endPoint x: 781, endPoint y: 104, distance: 24.2
click at [790, 101] on span "In mẫu A5" at bounding box center [822, 94] width 65 height 23
click at [385, 16] on button at bounding box center [376, 23] width 32 height 32
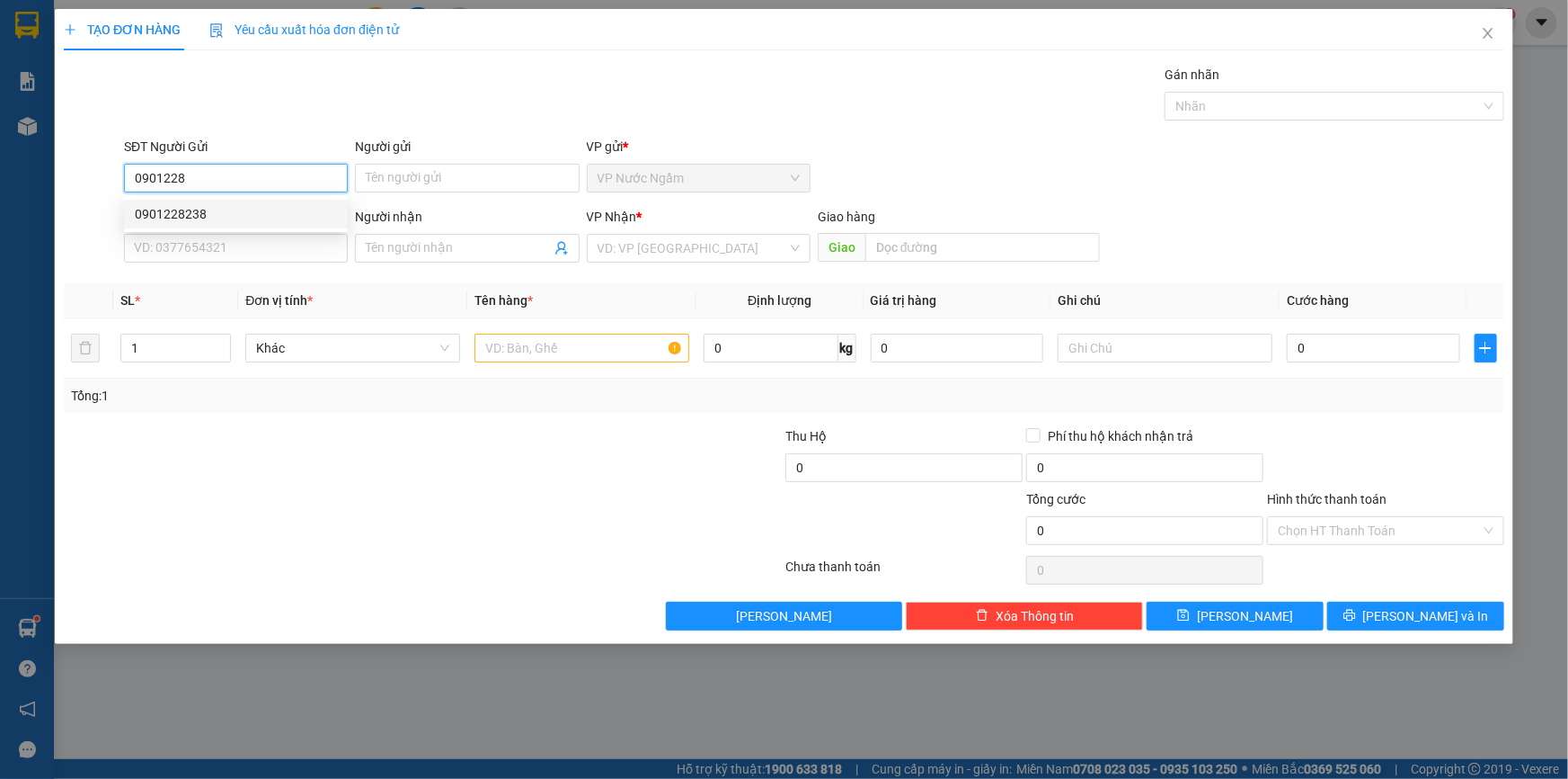
click at [293, 215] on div "0901228238" at bounding box center [236, 214] width 202 height 20
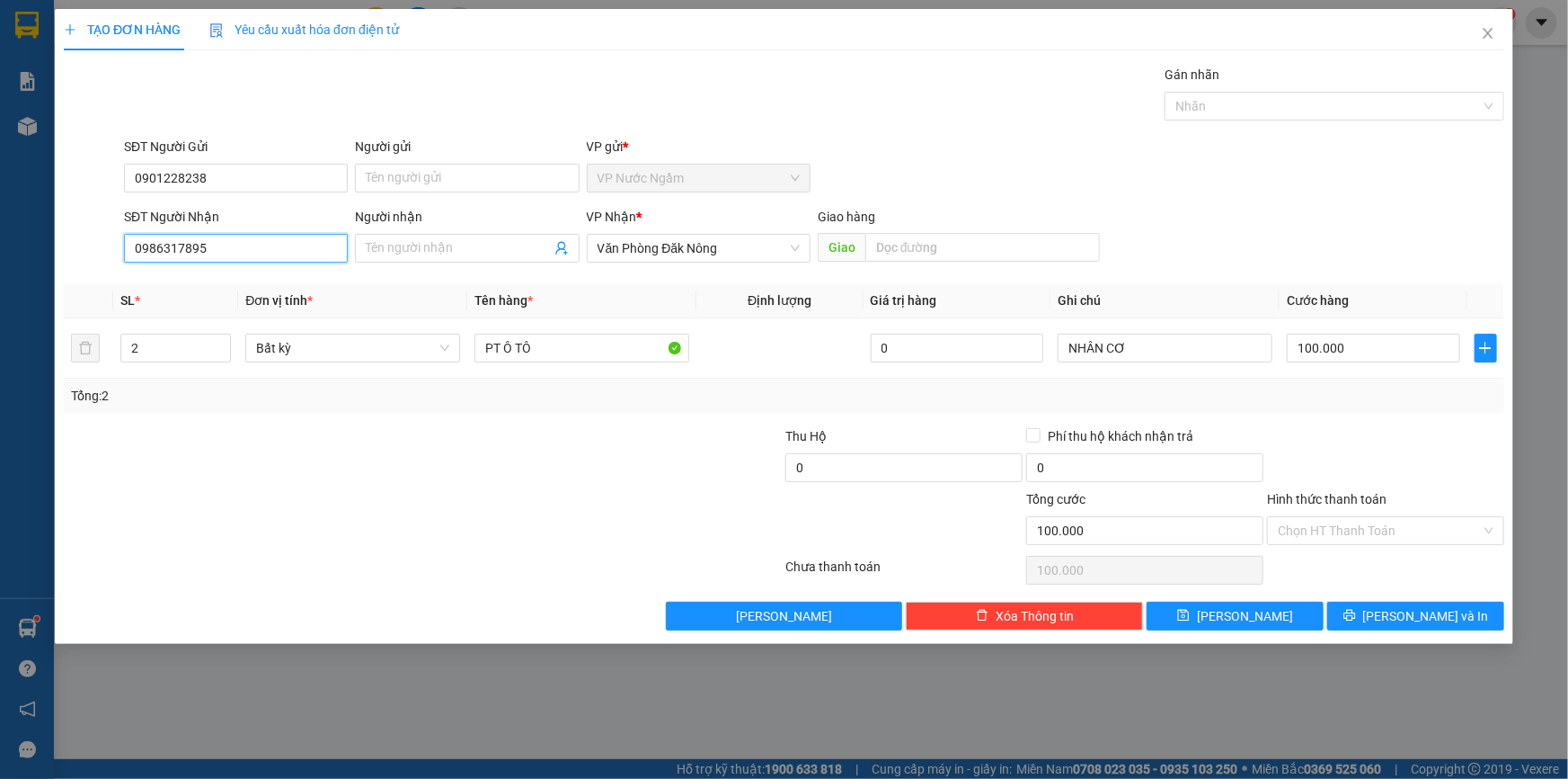
drag, startPoint x: 261, startPoint y: 251, endPoint x: 0, endPoint y: 244, distance: 261.1
click at [0, 247] on div "TẠO ĐƠN HÀNG Yêu cầu xuất hóa đơn điện tử Transit Pickup Surcharge Ids Transit …" at bounding box center [784, 389] width 1568 height 779
click at [657, 241] on span "Văn Phòng Đăk Nông" at bounding box center [698, 249] width 202 height 27
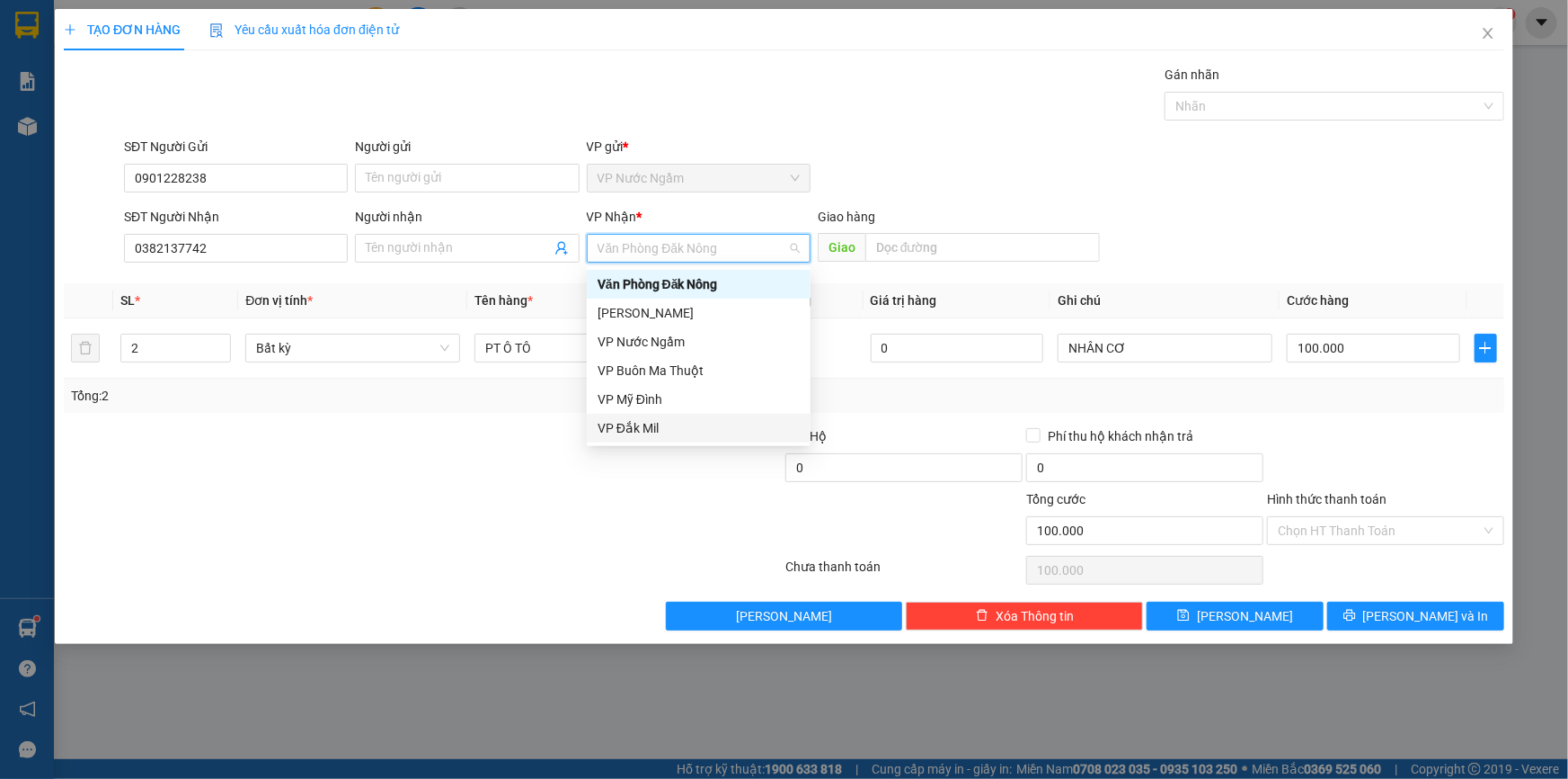
drag, startPoint x: 675, startPoint y: 433, endPoint x: 602, endPoint y: 431, distance: 73.0
click at [674, 433] on div "VP Đắk Mil" at bounding box center [698, 428] width 202 height 20
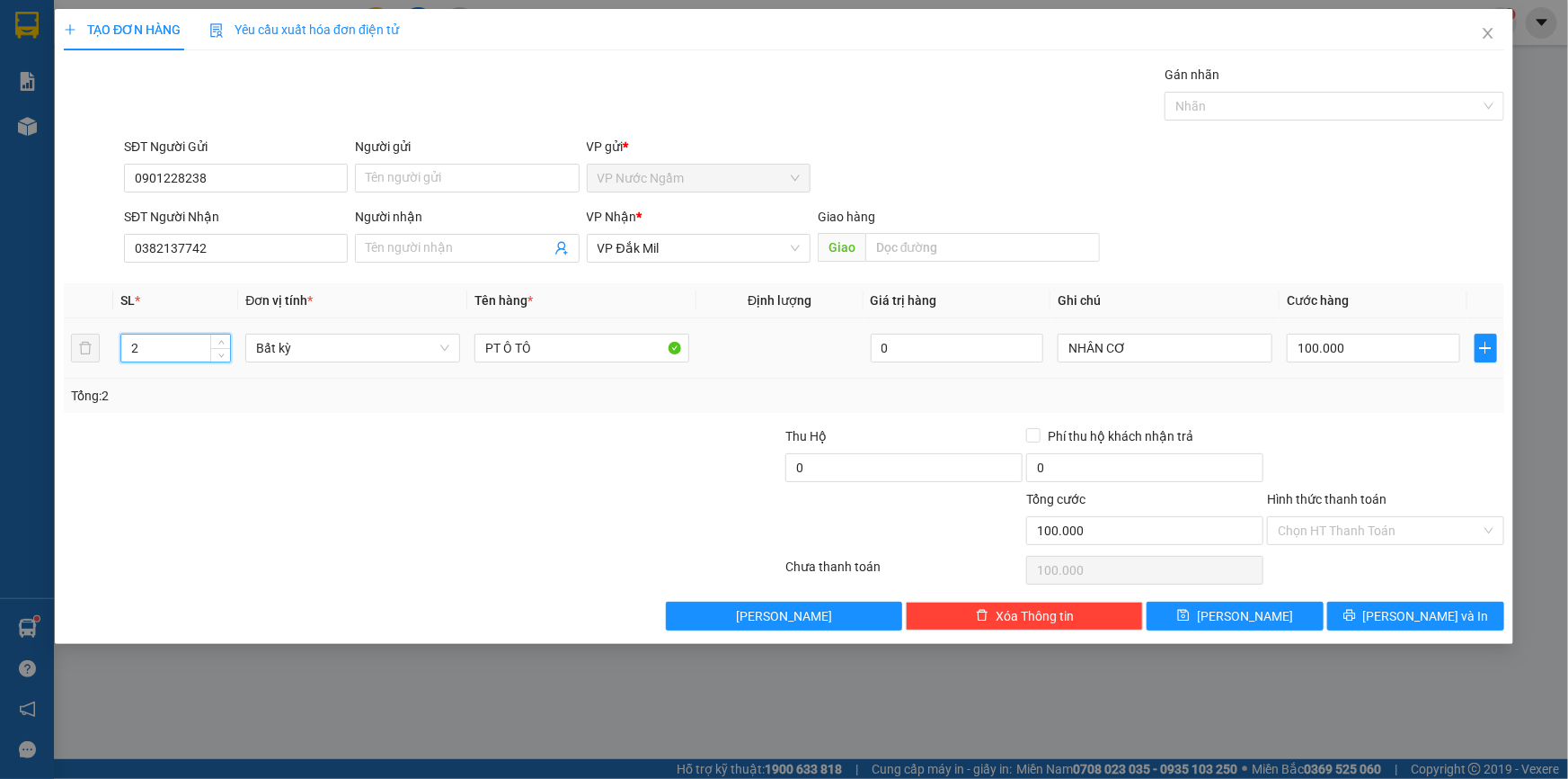
drag, startPoint x: 138, startPoint y: 358, endPoint x: 20, endPoint y: 344, distance: 118.8
click at [37, 345] on div "TẠO ĐƠN HÀNG Yêu cầu xuất hóa đơn điện tử Transit Pickup Surcharge Ids Transit …" at bounding box center [784, 389] width 1568 height 779
click at [1368, 347] on input "100.000" at bounding box center [1373, 348] width 173 height 29
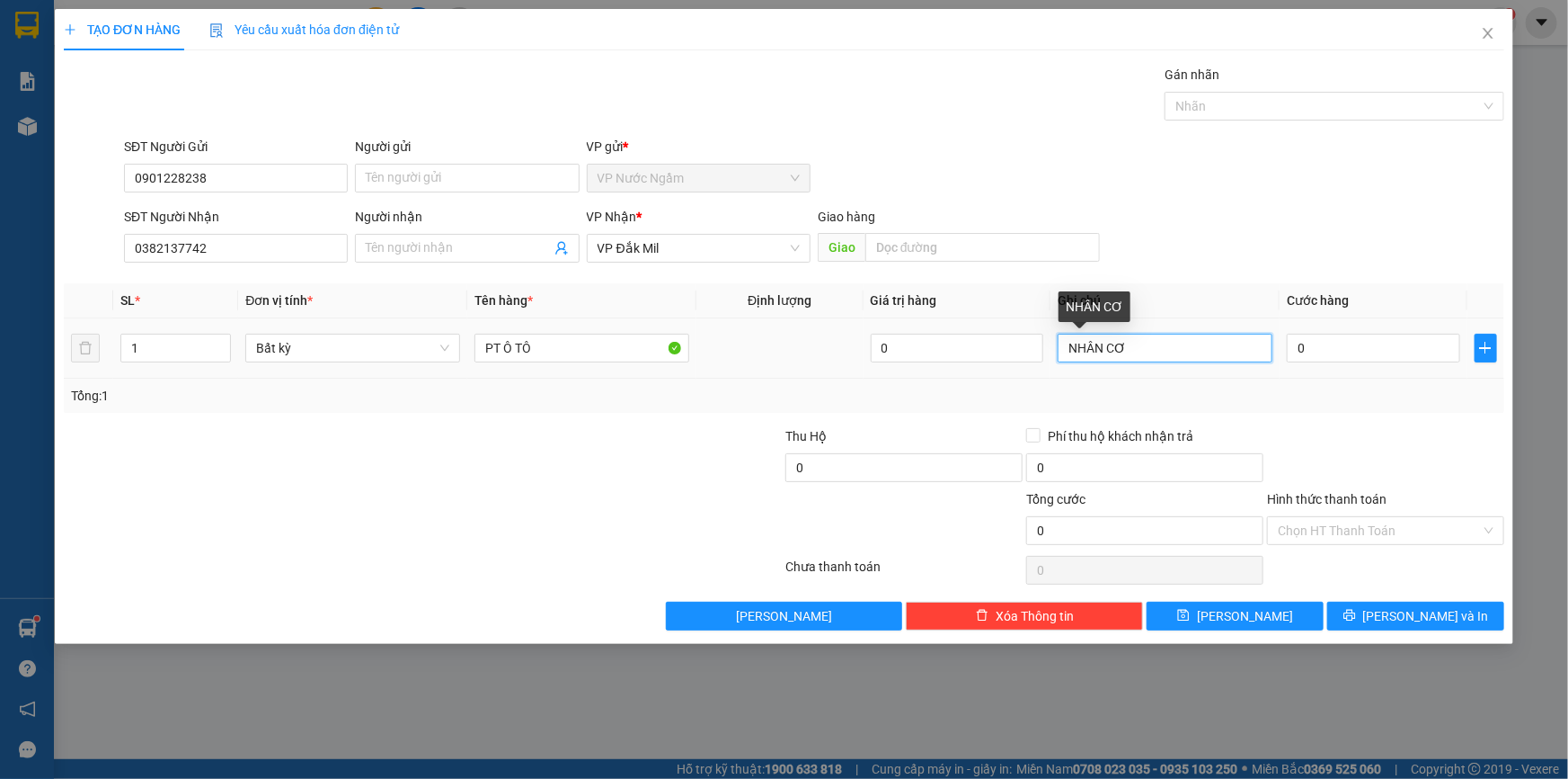
drag, startPoint x: 1157, startPoint y: 343, endPoint x: 1064, endPoint y: 342, distance: 93.0
click at [1064, 341] on input "NHÂN CƠ" at bounding box center [1166, 348] width 215 height 29
click at [1387, 369] on td "0" at bounding box center [1373, 348] width 188 height 60
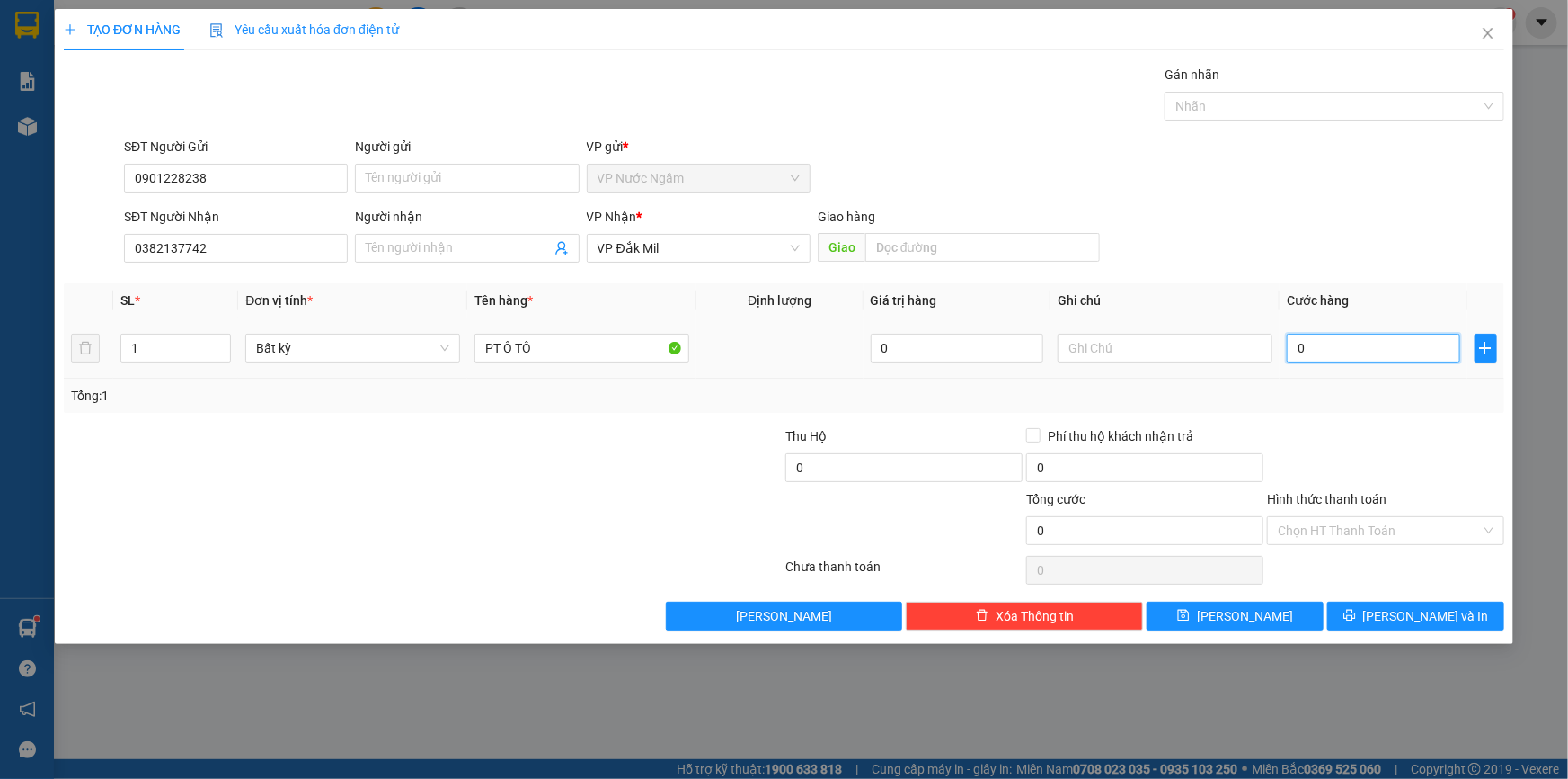
click at [1386, 358] on input "0" at bounding box center [1373, 348] width 173 height 29
click at [1406, 607] on span "[PERSON_NAME] và In" at bounding box center [1426, 616] width 126 height 20
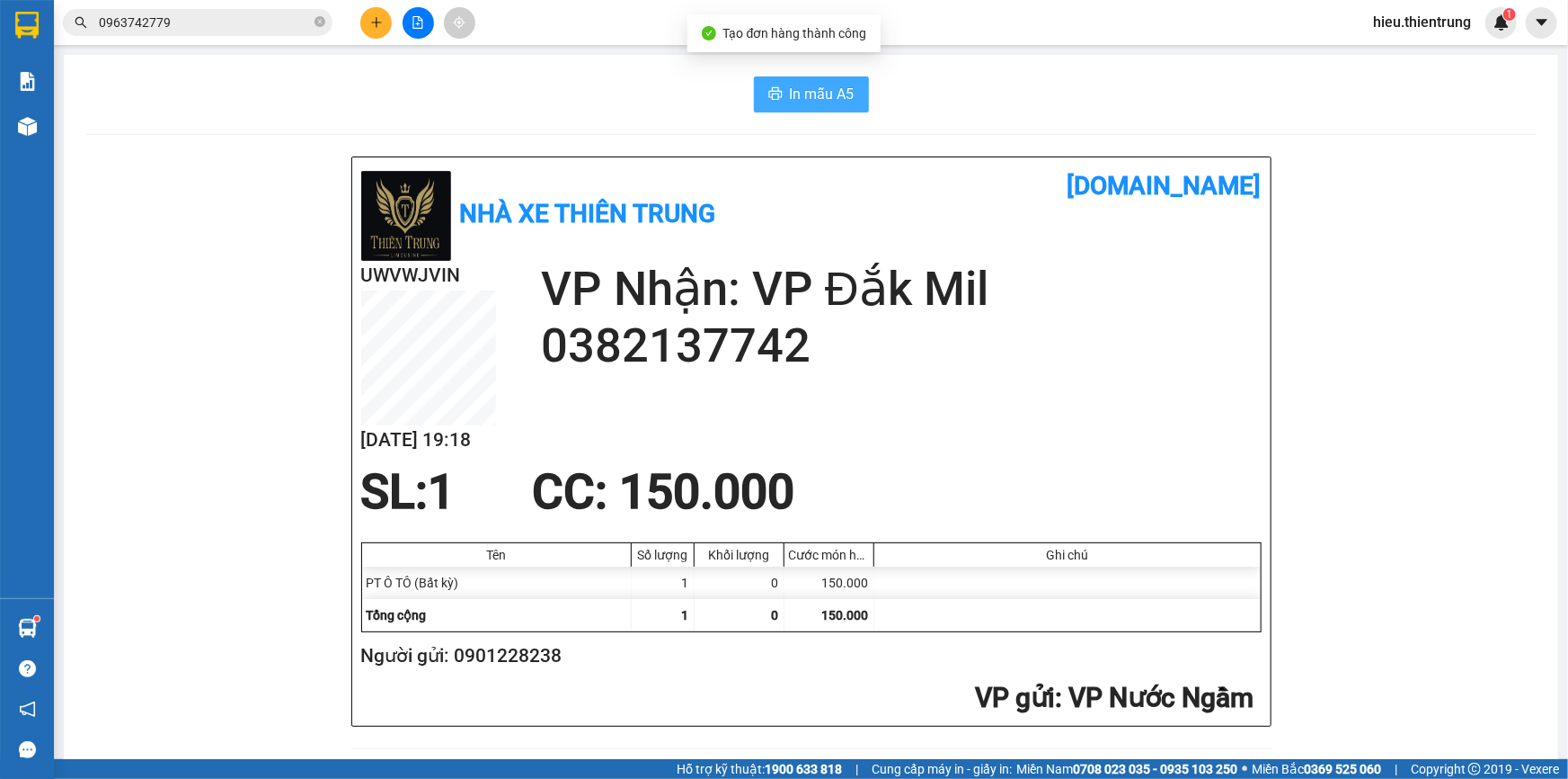
click at [823, 82] on button "In mẫu A5" at bounding box center [811, 94] width 115 height 36
